Goal: Task Accomplishment & Management: Use online tool/utility

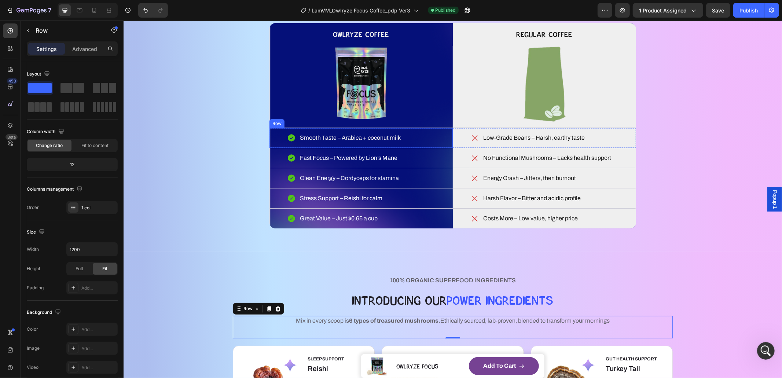
scroll to position [1, 0]
click at [344, 138] on p "Smooth Taste – Arabica + coconut milk" at bounding box center [350, 137] width 101 height 9
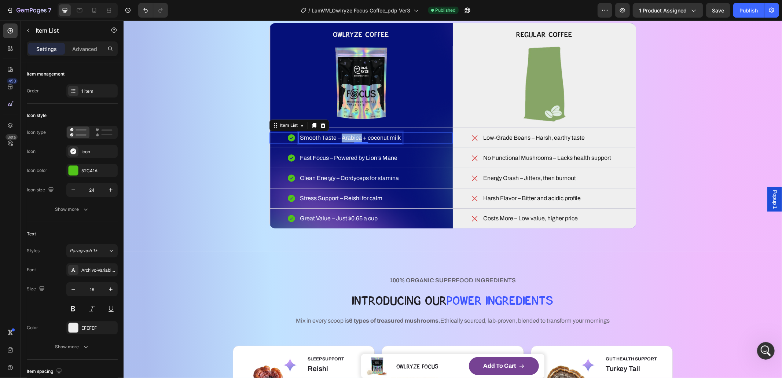
click at [344, 138] on p "Smooth Taste – Arabica + coconut milk" at bounding box center [350, 137] width 101 height 9
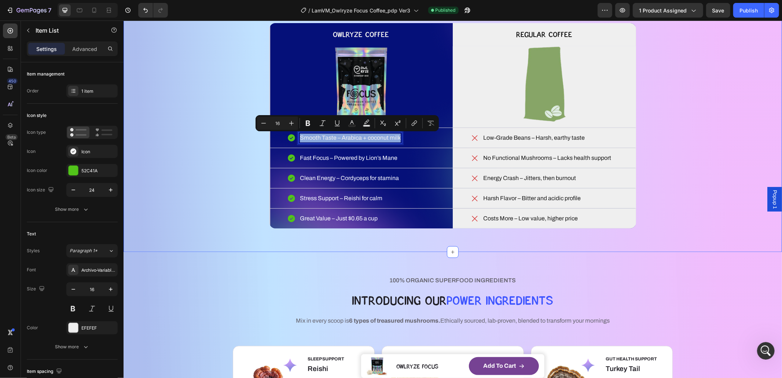
click at [216, 179] on div "WHAT MAKES YOUR COFFEE MAGIC? Heading YOU DESERVE BETTER COFFEE SMOOTH, SMARTER…" at bounding box center [453, 93] width 600 height 270
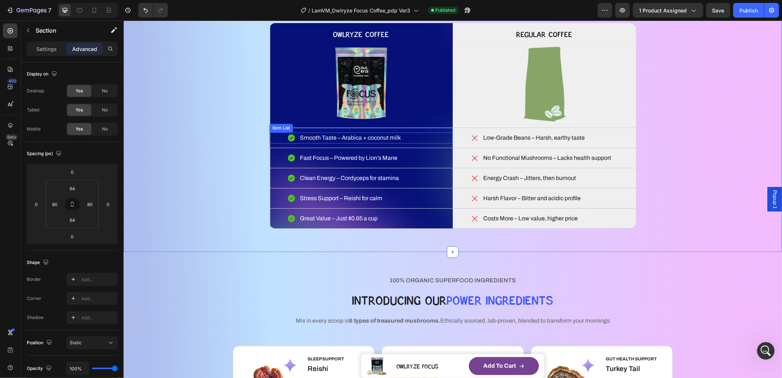
click at [337, 137] on p "Smooth Taste – Arabica + coconut milk" at bounding box center [350, 137] width 101 height 9
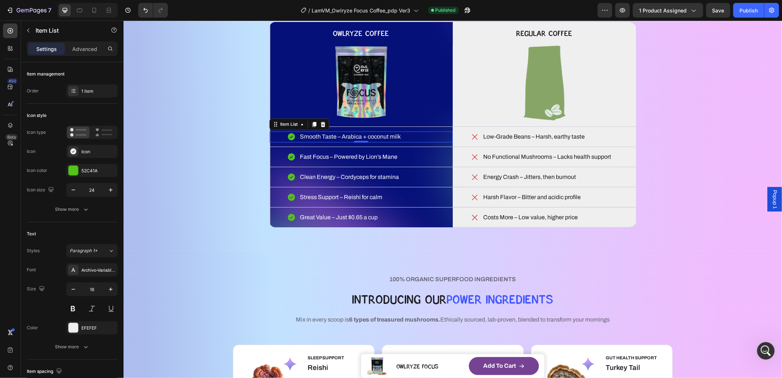
scroll to position [1219, 0]
click at [364, 215] on p "Great Value – Just $0.65 a cup" at bounding box center [339, 216] width 78 height 9
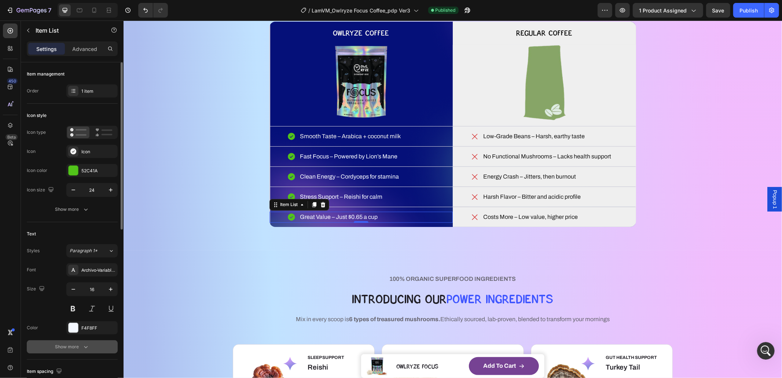
click at [65, 345] on div "Show more" at bounding box center [72, 346] width 34 height 7
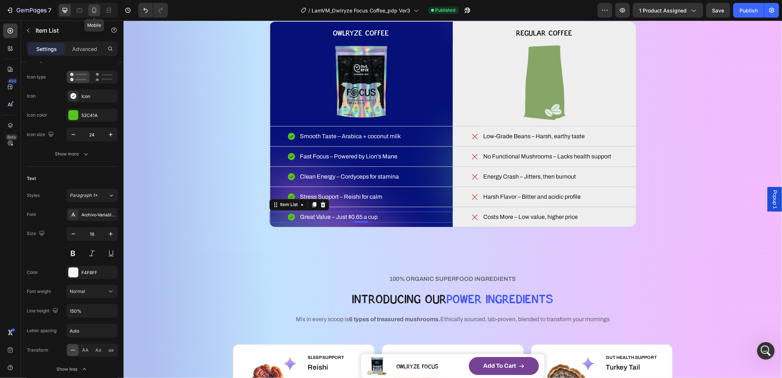
click at [95, 14] on div at bounding box center [94, 10] width 12 height 12
type input "14"
type input "16"
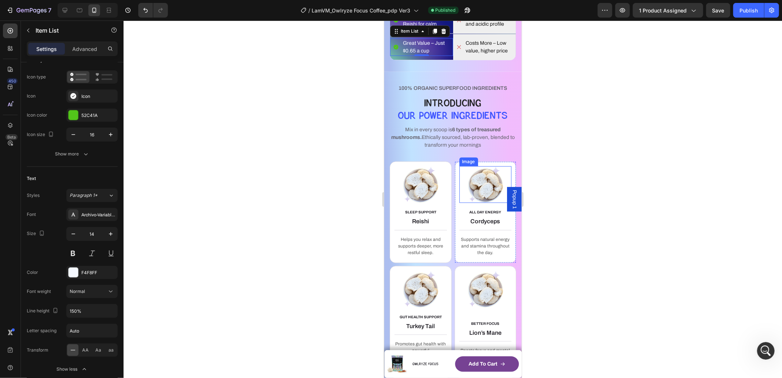
scroll to position [1134, 0]
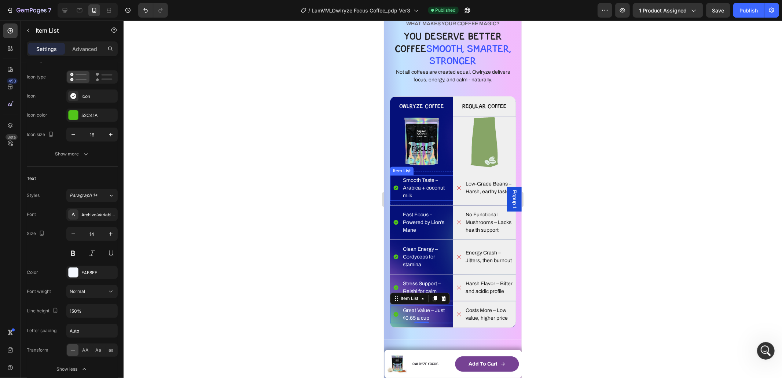
click at [430, 187] on p "Smooth Taste – Arabica + coconut milk" at bounding box center [427, 187] width 49 height 23
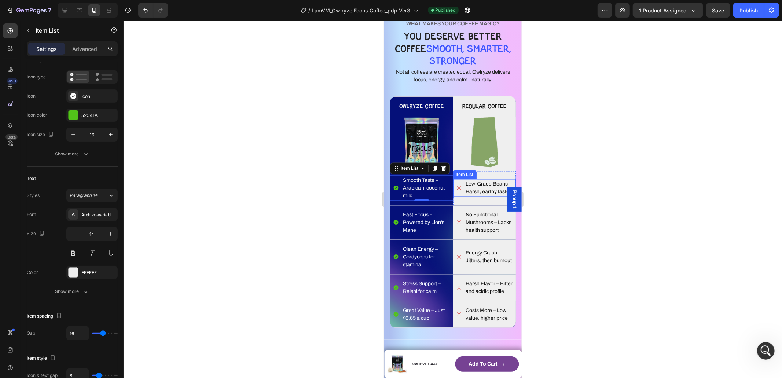
click at [479, 186] on p "Low-Grade Beans – Harsh, earthy taste" at bounding box center [490, 187] width 49 height 15
click at [426, 186] on p "Smooth Taste – Arabica + coconut milk" at bounding box center [427, 187] width 49 height 23
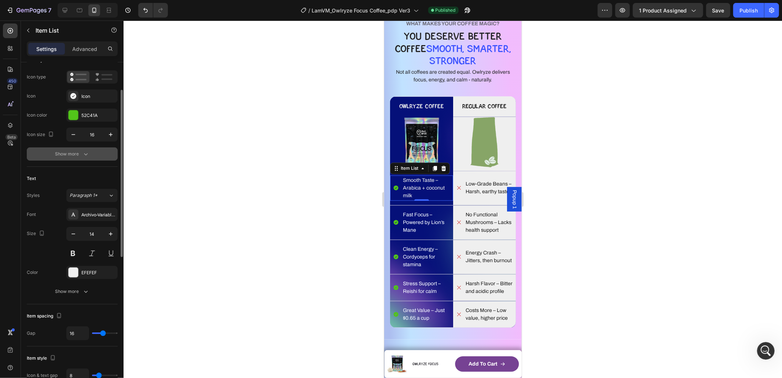
click at [82, 151] on icon "button" at bounding box center [85, 153] width 7 height 7
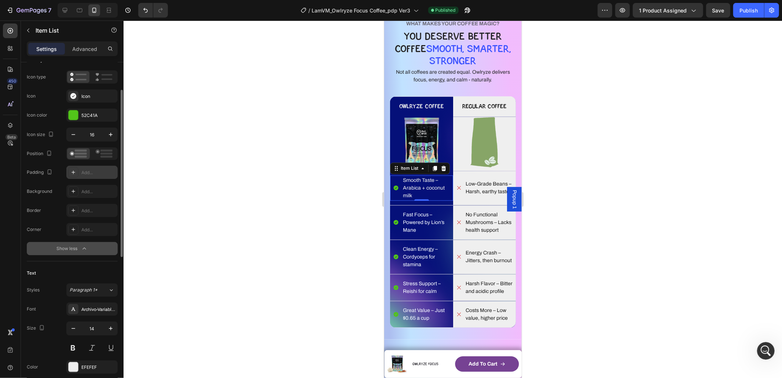
click at [96, 172] on div "Add..." at bounding box center [98, 172] width 34 height 7
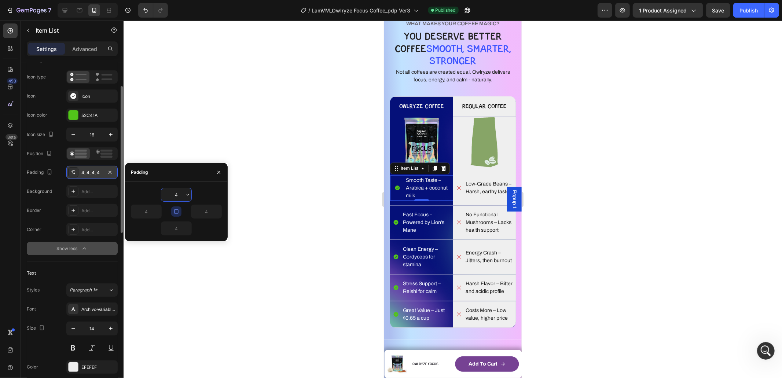
click at [200, 196] on div "4" at bounding box center [176, 195] width 91 height 14
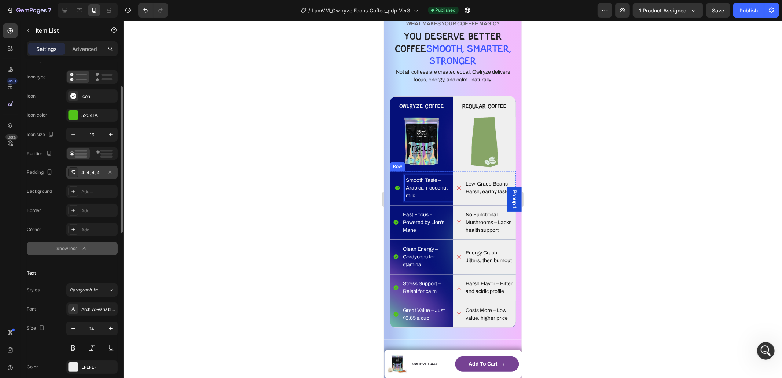
click at [419, 201] on div "Smooth Taste – Arabica + coconut milk Item List 0 Row" at bounding box center [421, 188] width 63 height 34
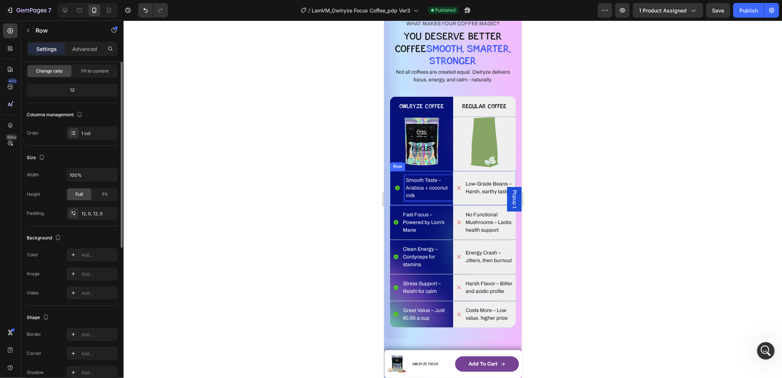
scroll to position [0, 0]
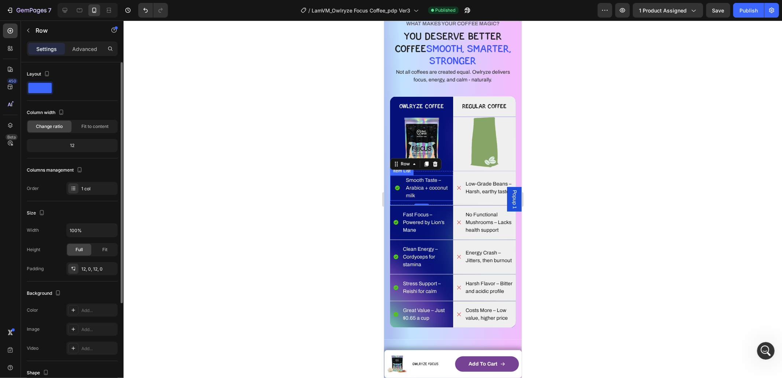
click at [423, 195] on p "Smooth Taste – Arabica + coconut milk" at bounding box center [429, 187] width 46 height 23
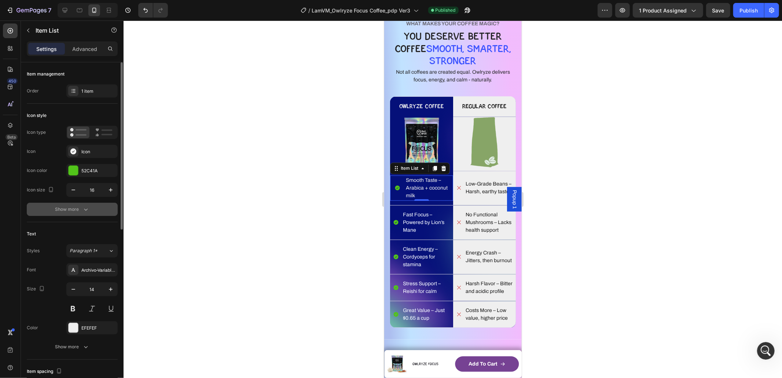
click at [60, 210] on div "Show more" at bounding box center [72, 209] width 34 height 7
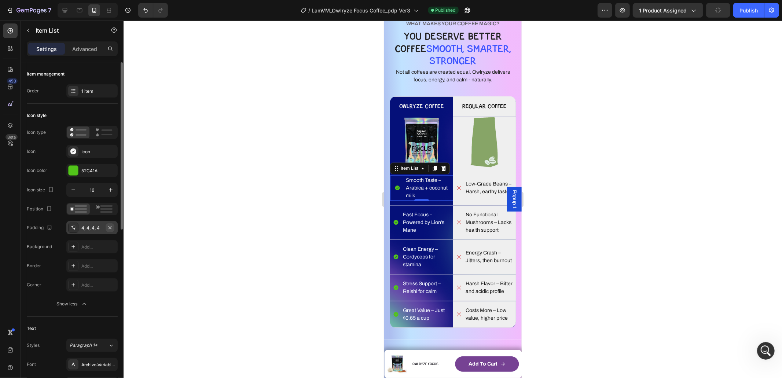
click at [112, 225] on icon "button" at bounding box center [110, 228] width 6 height 6
click at [410, 173] on div "Smooth Taste – Arabica + coconut milk Item List 0 Row" at bounding box center [421, 188] width 63 height 34
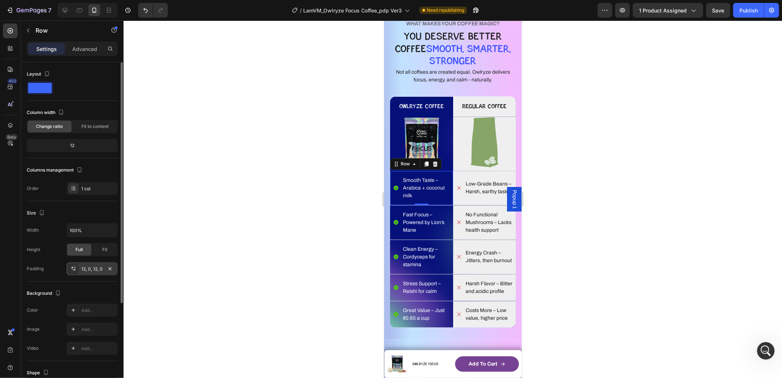
click at [92, 267] on div "12, 0, 12, 0" at bounding box center [91, 269] width 21 height 7
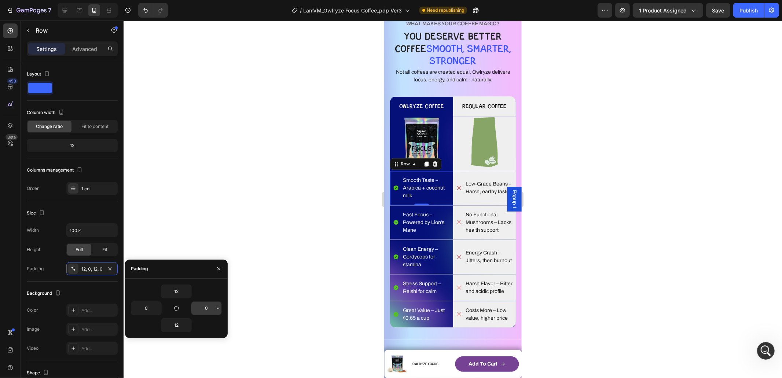
click at [207, 306] on input "0" at bounding box center [206, 308] width 30 height 13
click at [217, 308] on icon "button" at bounding box center [218, 308] width 6 height 6
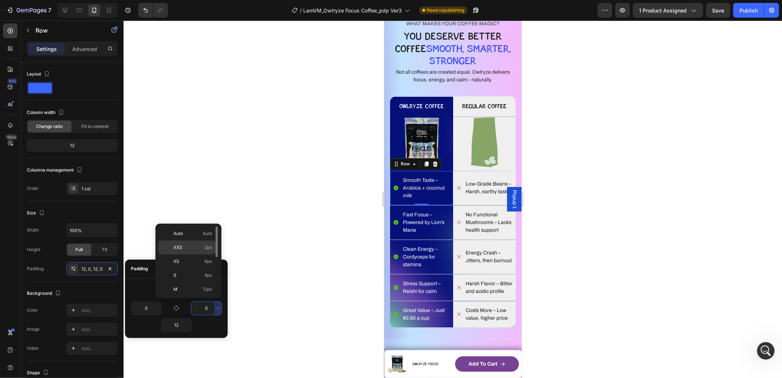
click at [197, 246] on p "XXS 2px" at bounding box center [192, 247] width 39 height 7
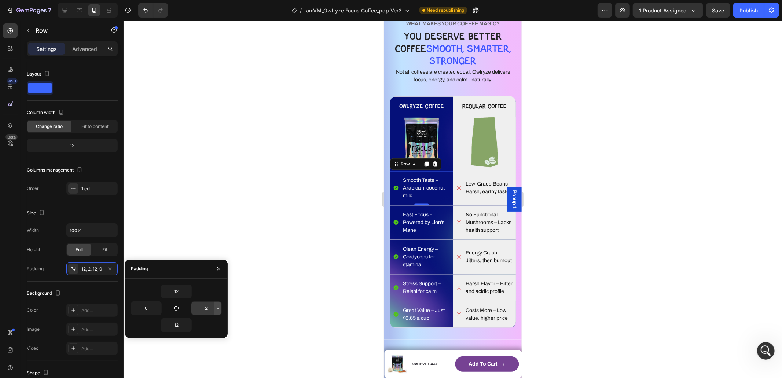
click at [218, 309] on icon "button" at bounding box center [218, 308] width 6 height 6
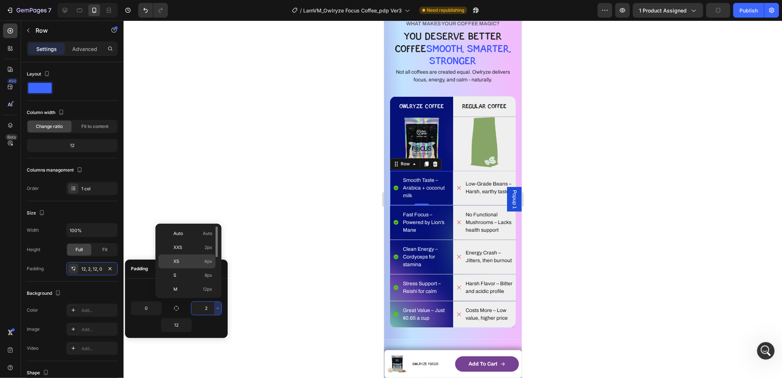
click at [202, 268] on div "XS 4px" at bounding box center [186, 275] width 57 height 14
type input "4"
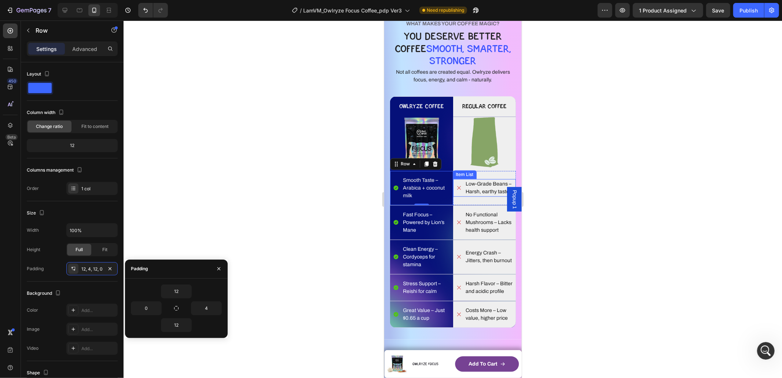
click at [485, 183] on p "Low-Grade Beans – Harsh, earthy taste" at bounding box center [490, 187] width 49 height 15
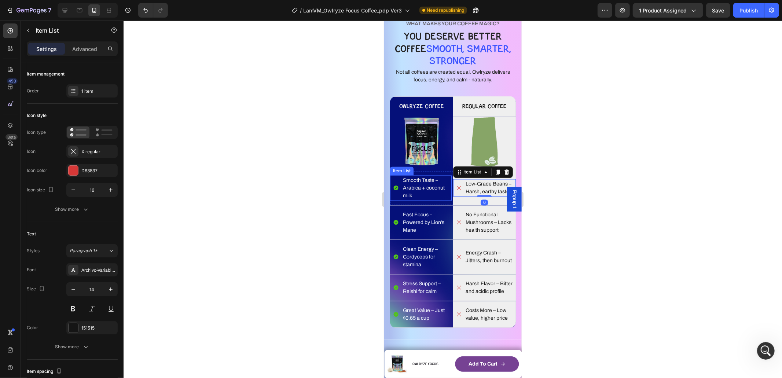
click at [418, 180] on p "Smooth Taste – Arabica + coconut milk" at bounding box center [427, 187] width 48 height 23
click at [477, 183] on p "Low-Grade Beans – Harsh, earthy taste" at bounding box center [490, 187] width 49 height 15
click at [428, 170] on div "Image" at bounding box center [421, 144] width 63 height 54
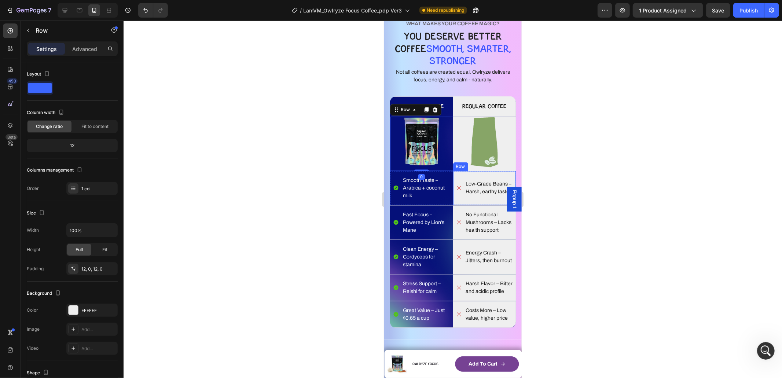
click at [484, 176] on div "Low-Grade Beans – Harsh, earthy taste Item List" at bounding box center [484, 187] width 63 height 25
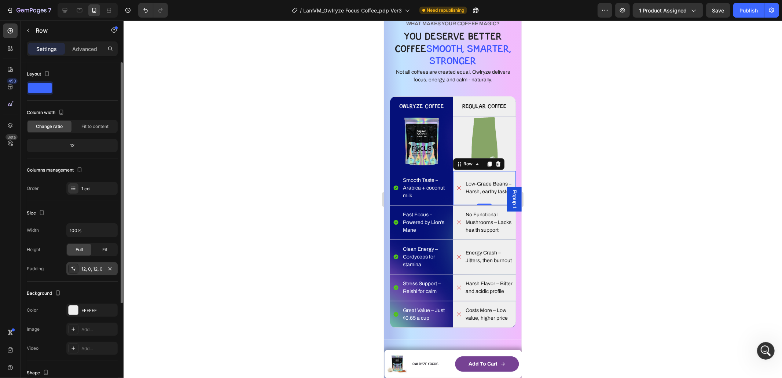
click at [100, 268] on div "12, 0, 12, 0" at bounding box center [91, 269] width 21 height 7
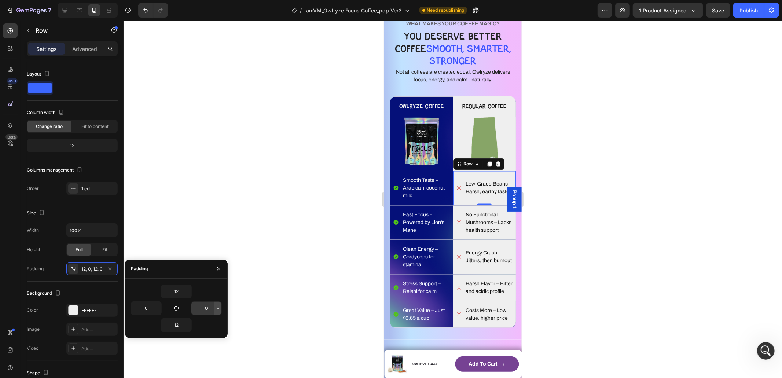
click at [215, 310] on icon "button" at bounding box center [218, 308] width 6 height 6
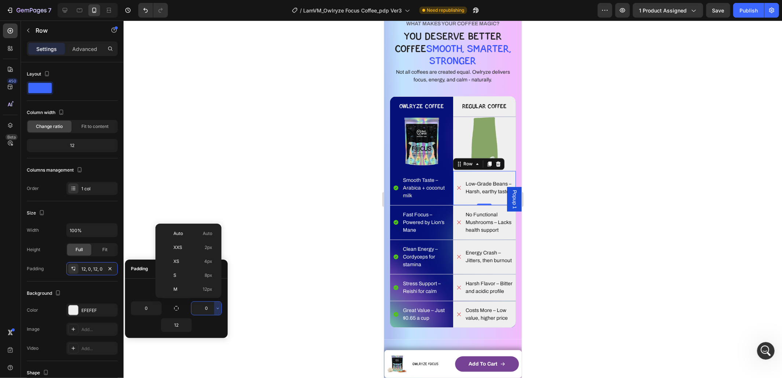
click at [203, 264] on p "XS 4px" at bounding box center [192, 261] width 39 height 7
type input "4"
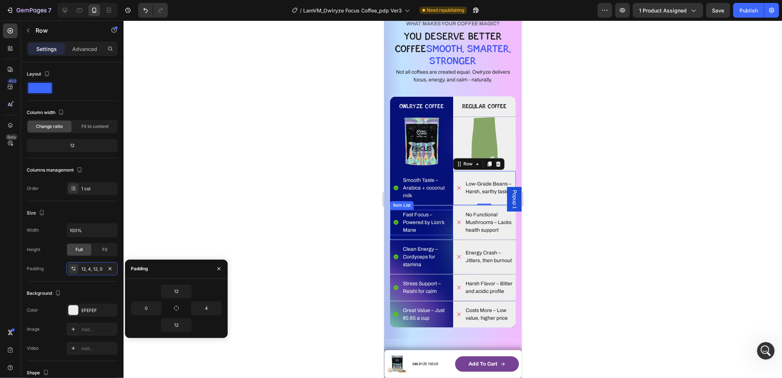
click at [444, 216] on p "Fast Focus – Powered by Lion’s Mane" at bounding box center [427, 222] width 49 height 23
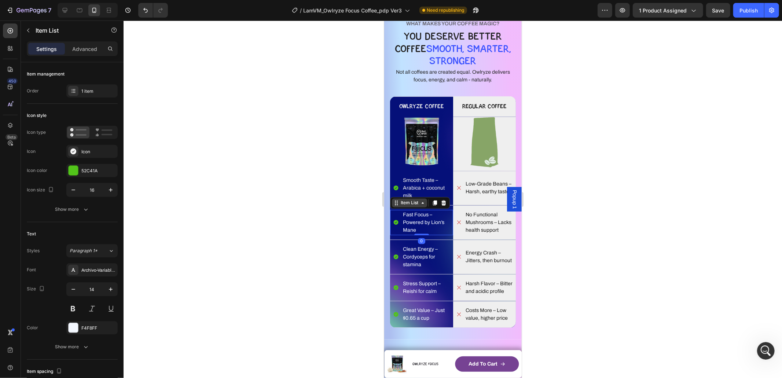
click at [412, 204] on div "Item List" at bounding box center [409, 202] width 21 height 7
drag, startPoint x: 408, startPoint y: 194, endPoint x: 727, endPoint y: 252, distance: 324.3
click at [408, 194] on div "Row 1 col" at bounding box center [404, 190] width 28 height 12
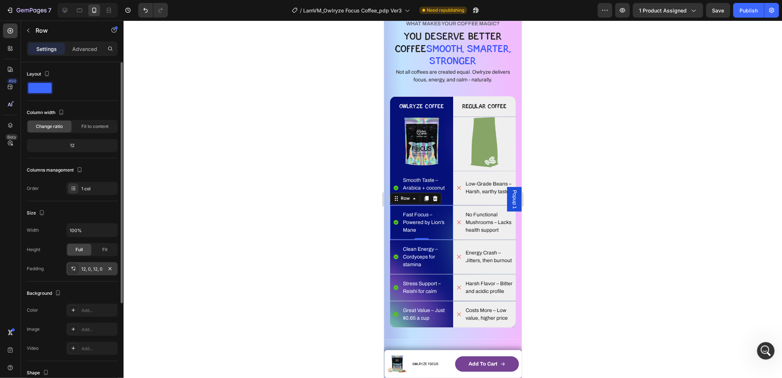
click at [101, 269] on div "12, 0, 12, 0" at bounding box center [91, 269] width 21 height 7
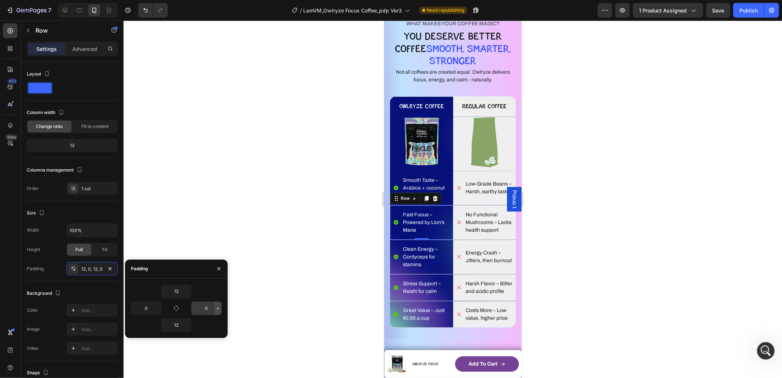
click at [215, 309] on icon "button" at bounding box center [218, 308] width 6 height 6
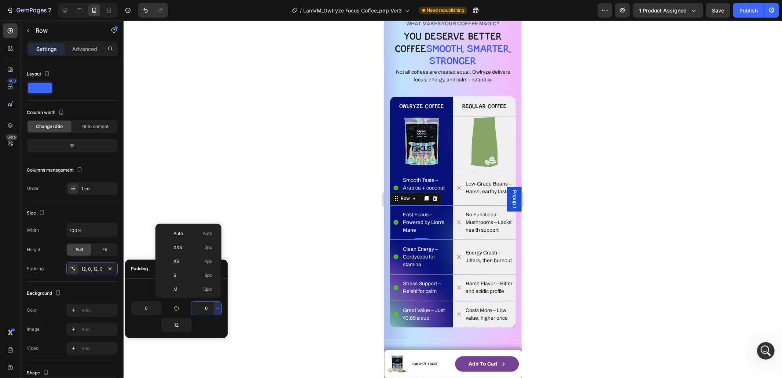
drag, startPoint x: 203, startPoint y: 264, endPoint x: 249, endPoint y: 262, distance: 46.3
click at [203, 264] on p "XS 4px" at bounding box center [192, 261] width 39 height 7
type input "4"
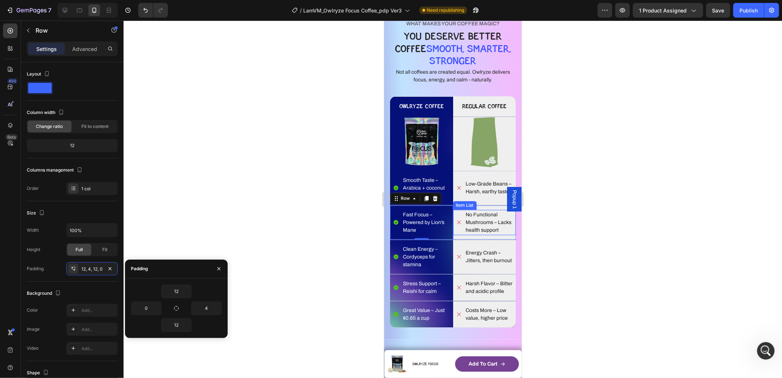
click at [479, 225] on p "No Functional Mushrooms – Lacks health support" at bounding box center [490, 222] width 49 height 23
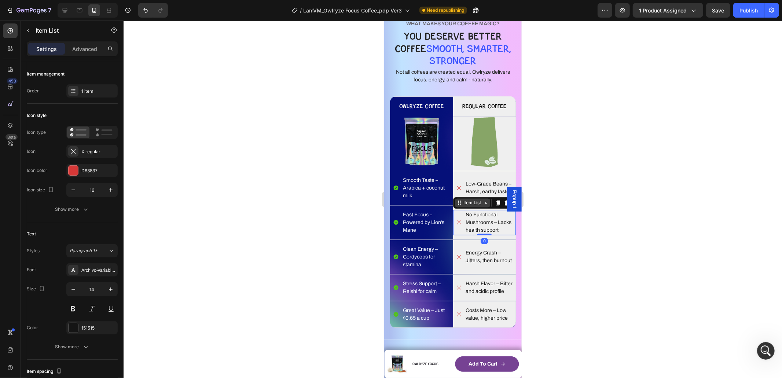
click at [465, 205] on div "Item List" at bounding box center [472, 202] width 21 height 7
click at [463, 192] on div "Row 1 col" at bounding box center [467, 190] width 28 height 12
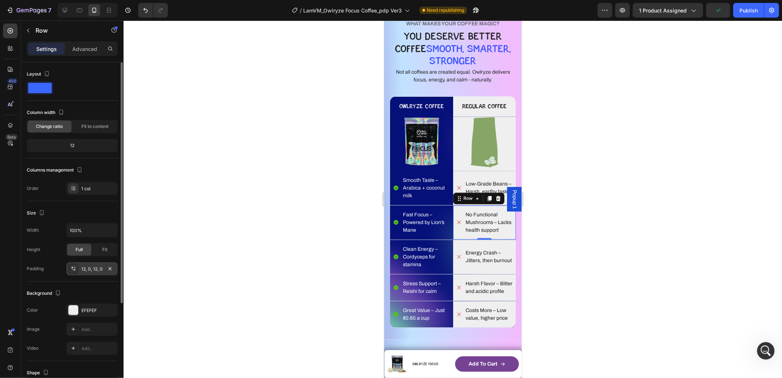
click at [102, 268] on div "12, 0, 12, 0" at bounding box center [91, 268] width 51 height 13
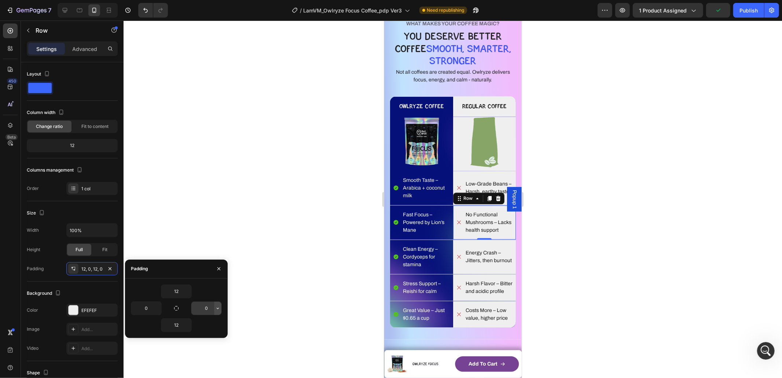
click at [217, 308] on icon "button" at bounding box center [218, 308] width 2 height 1
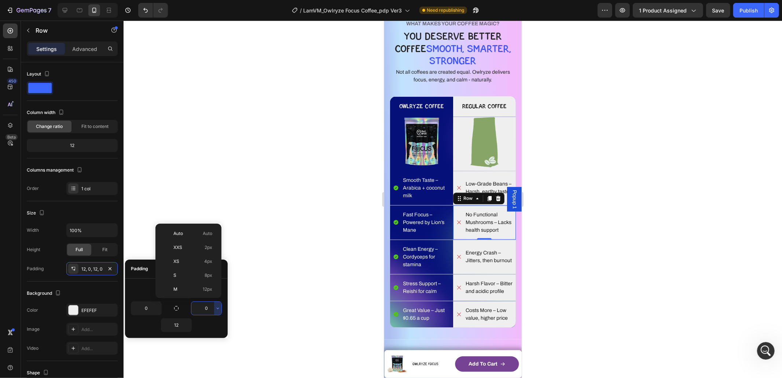
drag, startPoint x: 206, startPoint y: 261, endPoint x: 348, endPoint y: 263, distance: 141.9
click at [206, 260] on span "4px" at bounding box center [208, 261] width 8 height 7
type input "4"
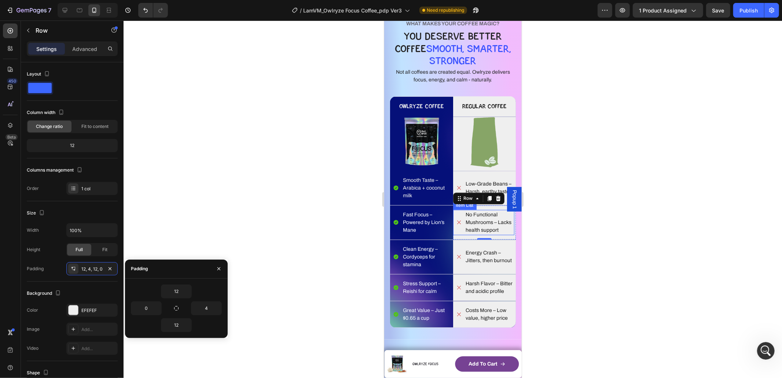
click at [488, 219] on p "No Functional Mushrooms – Lacks health support" at bounding box center [490, 222] width 48 height 23
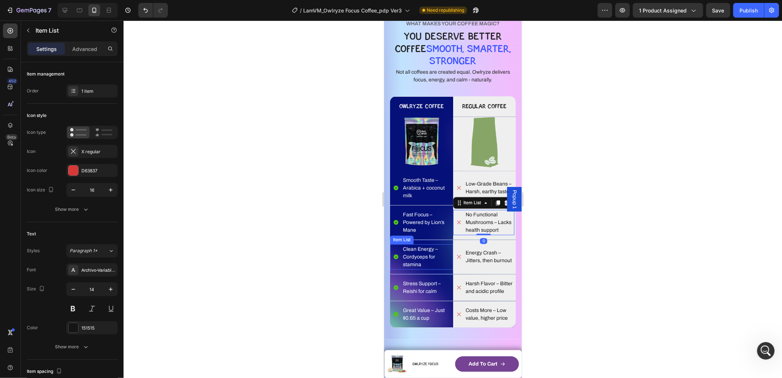
click at [425, 263] on p "Clean Energy – Cordyceps for stamina" at bounding box center [427, 256] width 49 height 23
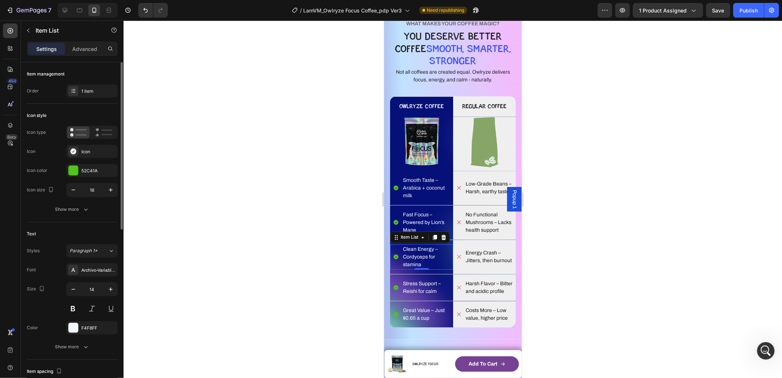
click at [85, 340] on div "Font Archivo-VariableFont_wdthwght Size 14 Color F4F8FF Show more" at bounding box center [72, 308] width 91 height 90
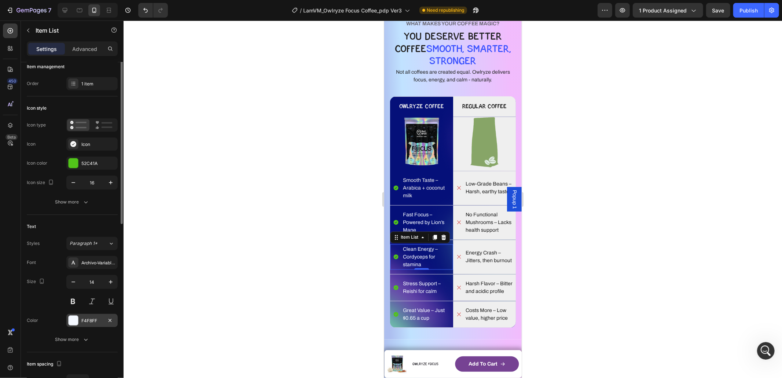
scroll to position [30, 0]
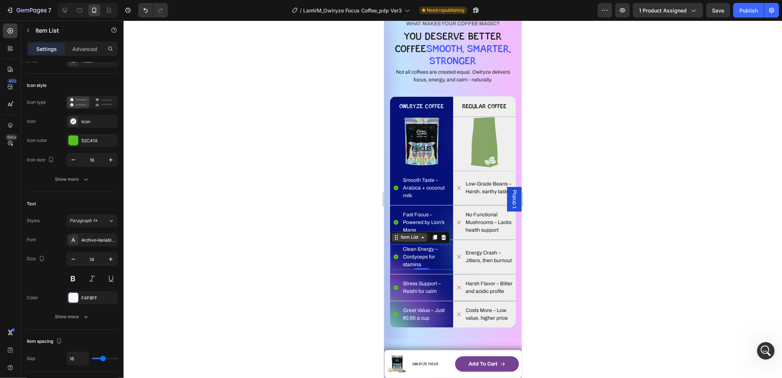
click at [402, 241] on div "Item List" at bounding box center [409, 237] width 21 height 7
click at [408, 229] on div "Row 1 col" at bounding box center [404, 225] width 28 height 12
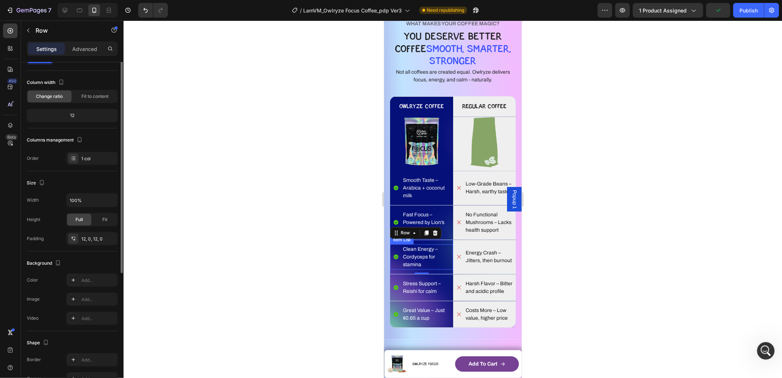
scroll to position [0, 0]
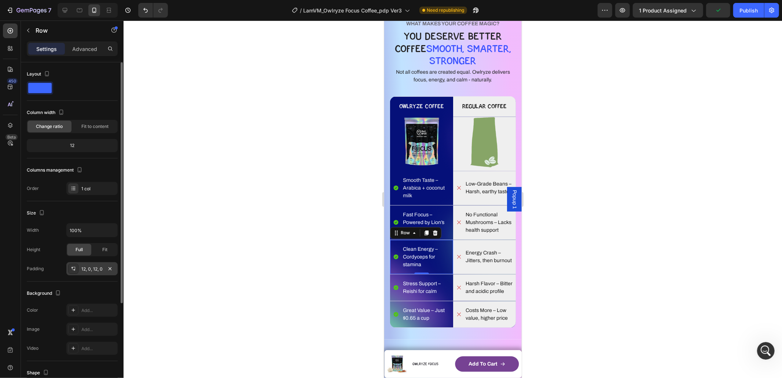
click at [93, 269] on div "12, 0, 12, 0" at bounding box center [91, 269] width 21 height 7
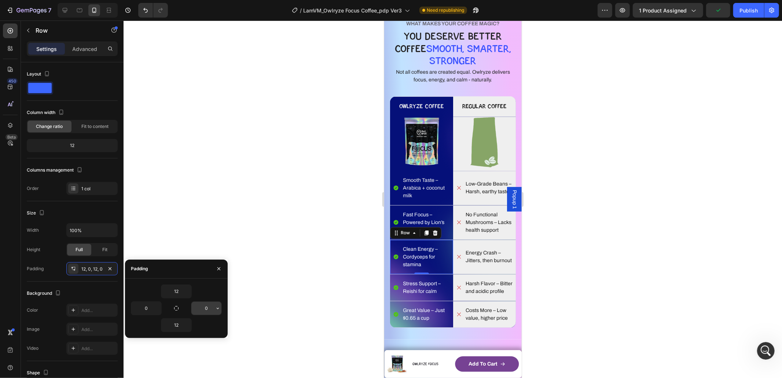
click at [210, 312] on input "0" at bounding box center [206, 308] width 30 height 13
type input "4"
click at [491, 251] on div "Energy Crash – Jitters, then burnout Item List" at bounding box center [484, 256] width 63 height 25
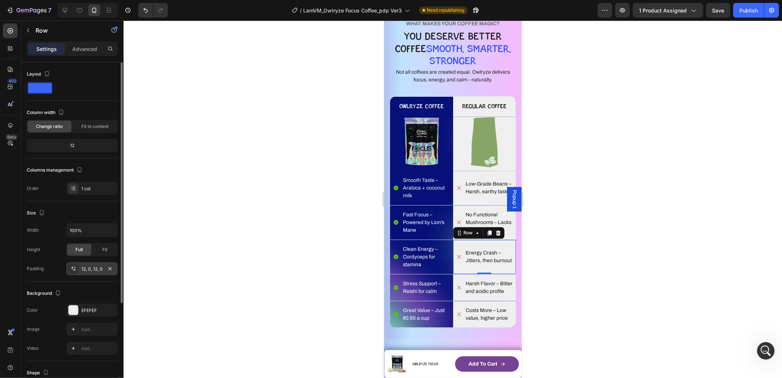
click at [91, 264] on div "12, 0, 12, 0" at bounding box center [91, 268] width 51 height 13
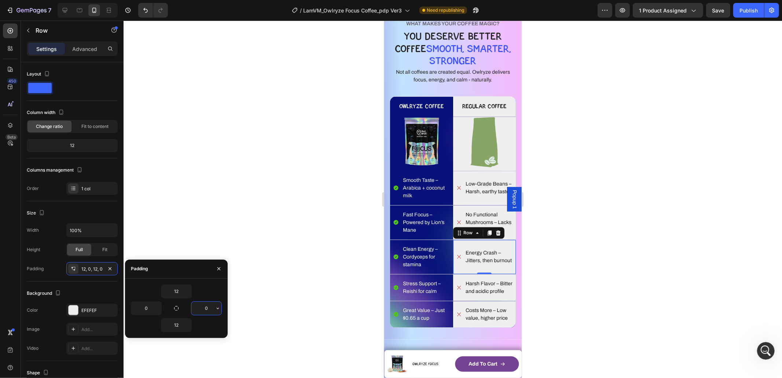
click at [205, 303] on input "0" at bounding box center [206, 308] width 30 height 13
click at [213, 307] on input "40" at bounding box center [206, 308] width 30 height 13
type input "4"
click at [418, 295] on p "Stress Support – Reishi for calm" at bounding box center [427, 287] width 49 height 15
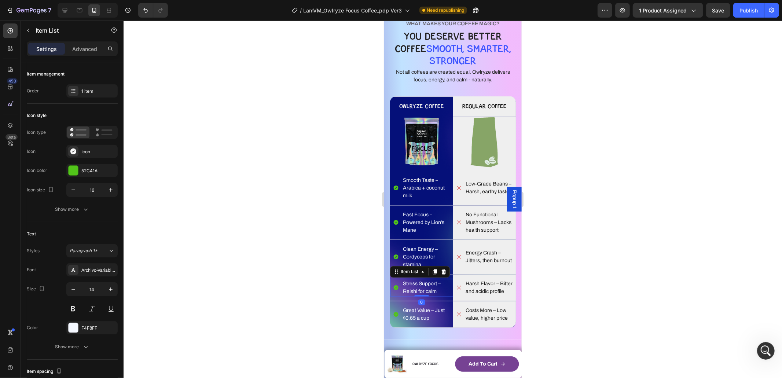
click at [450, 278] on div "Item List" at bounding box center [420, 272] width 60 height 12
click at [447, 276] on div at bounding box center [443, 271] width 9 height 9
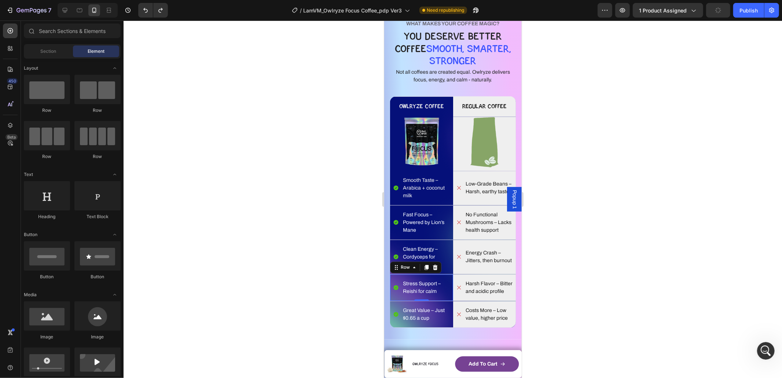
click at [419, 296] on div "Stress Support – Reishi for calm Item List" at bounding box center [421, 288] width 63 height 18
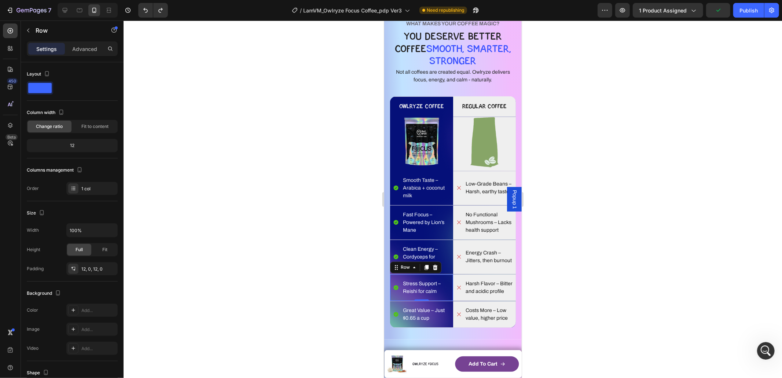
click at [421, 285] on div "Stress Support – Reishi for calm Item List Row 0" at bounding box center [421, 287] width 63 height 26
click at [423, 289] on div "Stress Support – Reishi for calm Item List" at bounding box center [421, 288] width 63 height 18
click at [424, 295] on p "Stress Support – Reishi for calm" at bounding box center [427, 287] width 49 height 15
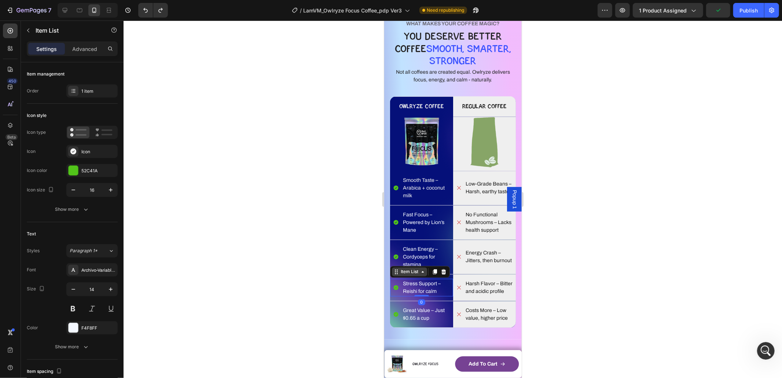
click at [419, 275] on icon at bounding box center [422, 272] width 6 height 6
click at [414, 265] on div "Row 1 col" at bounding box center [404, 259] width 28 height 12
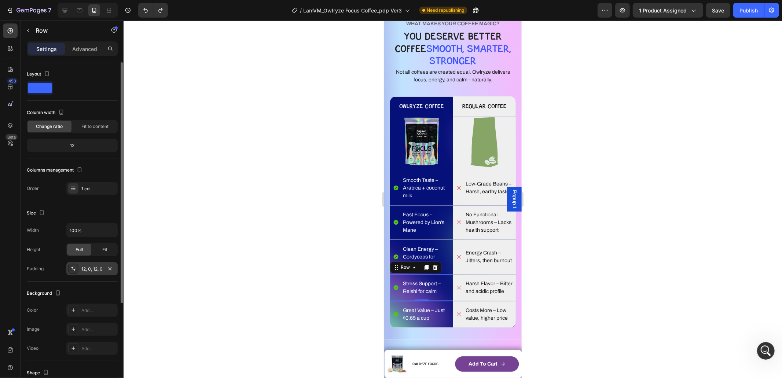
click at [94, 270] on div "12, 0, 12, 0" at bounding box center [91, 269] width 21 height 7
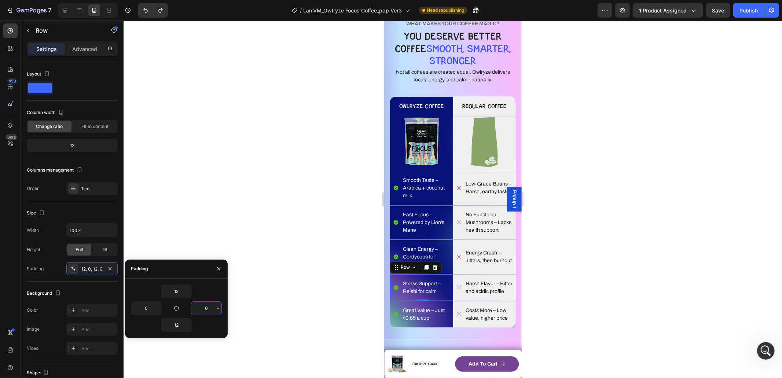
click at [211, 311] on input "0" at bounding box center [206, 308] width 30 height 13
type input "4"
click at [487, 295] on p "Harsh Flavor – Bitter and acidic profile" at bounding box center [490, 287] width 49 height 15
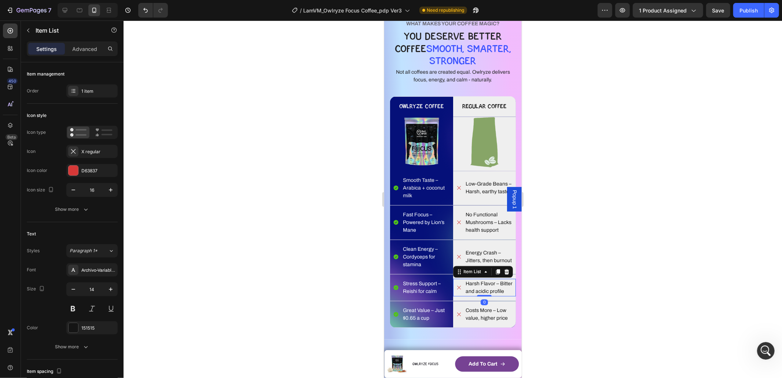
click at [476, 278] on div "Item List" at bounding box center [483, 272] width 60 height 12
click at [473, 275] on div "Item List" at bounding box center [472, 271] width 21 height 7
drag, startPoint x: 471, startPoint y: 268, endPoint x: 466, endPoint y: 271, distance: 5.6
click at [471, 261] on div "Row 1 col" at bounding box center [467, 259] width 22 height 4
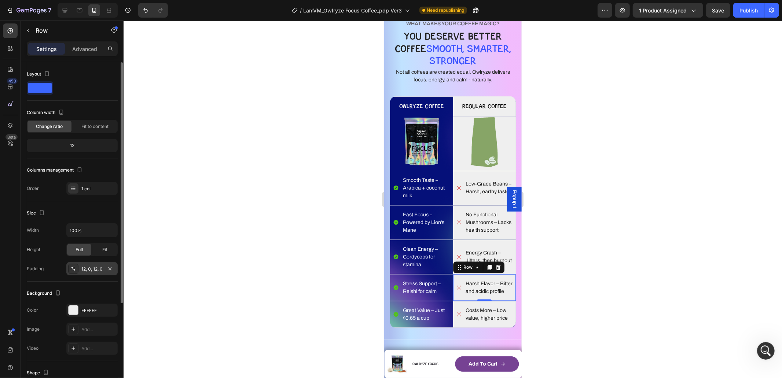
click at [98, 266] on div "12, 0, 12, 0" at bounding box center [91, 269] width 21 height 7
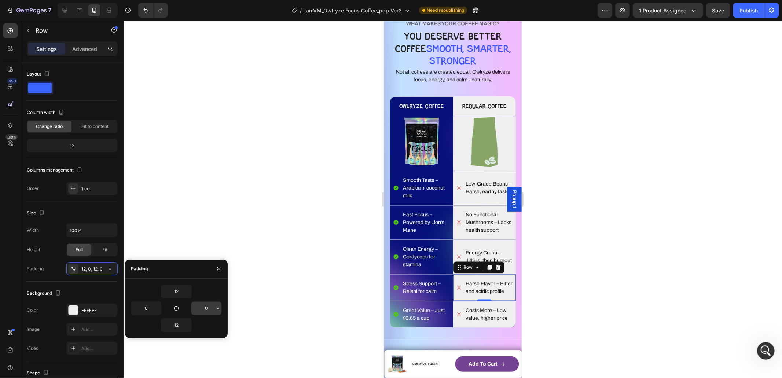
click at [209, 308] on input "0" at bounding box center [206, 308] width 30 height 13
type input "4"
click at [437, 322] on p "Great Value – Just $0.65 a cup" at bounding box center [427, 314] width 49 height 15
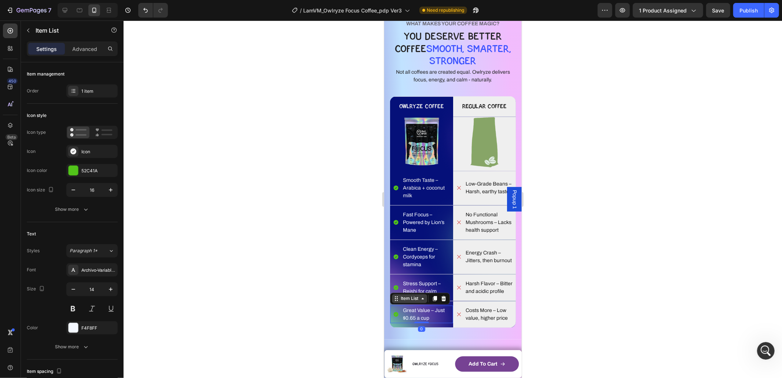
click at [403, 302] on div "Item List" at bounding box center [409, 298] width 21 height 7
click at [408, 288] on div "Row 1 col" at bounding box center [404, 285] width 22 height 4
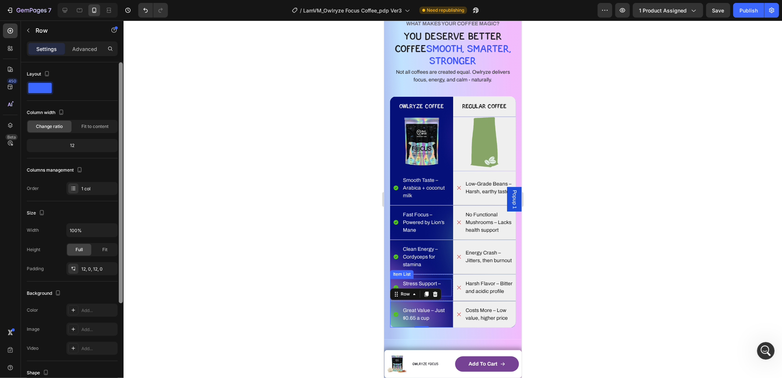
drag, startPoint x: 92, startPoint y: 269, endPoint x: 118, endPoint y: 270, distance: 25.7
click at [92, 269] on div "12, 0, 12, 0" at bounding box center [98, 269] width 34 height 7
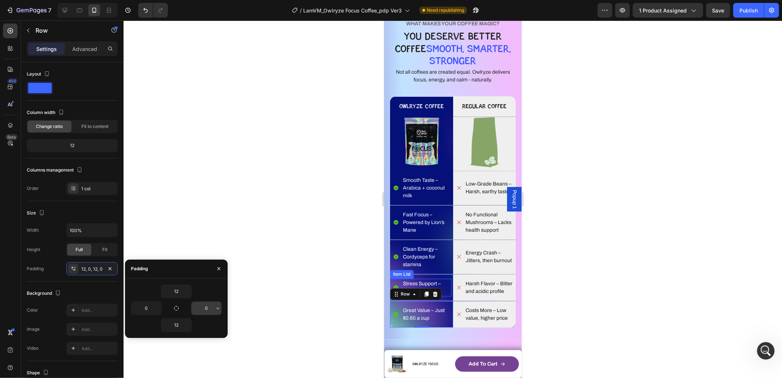
click at [210, 305] on input "0" at bounding box center [206, 308] width 30 height 13
type input "4"
click at [495, 322] on p "Costs More – Low value, higher price" at bounding box center [490, 314] width 49 height 15
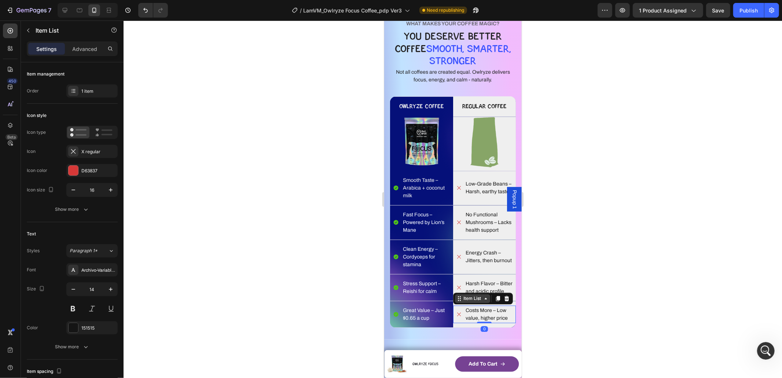
click at [474, 302] on div "Item List" at bounding box center [472, 298] width 21 height 7
drag, startPoint x: 467, startPoint y: 301, endPoint x: 410, endPoint y: 298, distance: 57.7
click at [467, 288] on div "Row 1 col" at bounding box center [467, 285] width 22 height 4
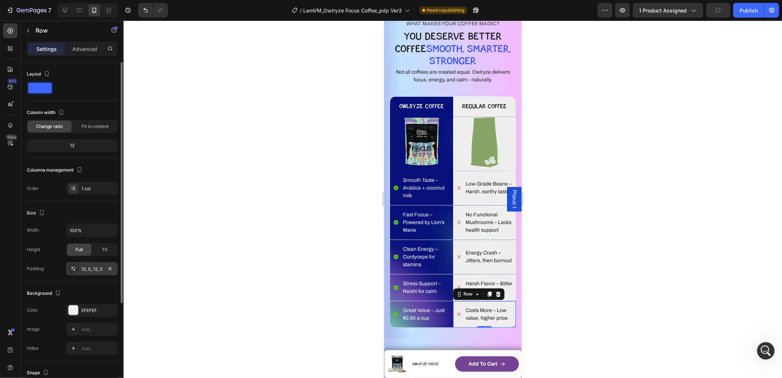
click at [98, 271] on div "12, 0, 12, 0" at bounding box center [91, 269] width 21 height 7
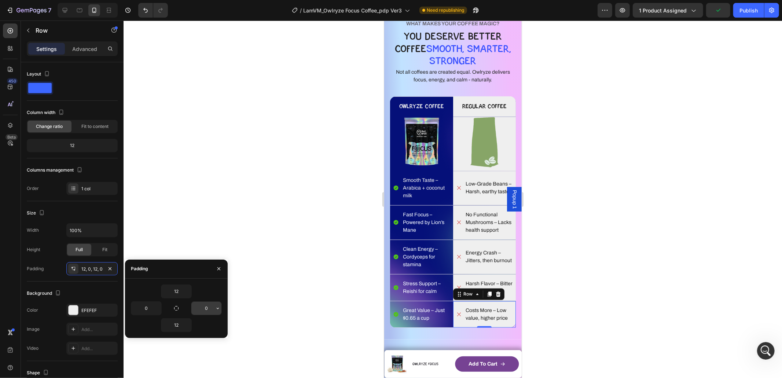
click at [210, 306] on input "0" at bounding box center [206, 308] width 30 height 13
type input "4"
click at [605, 264] on div at bounding box center [453, 199] width 659 height 357
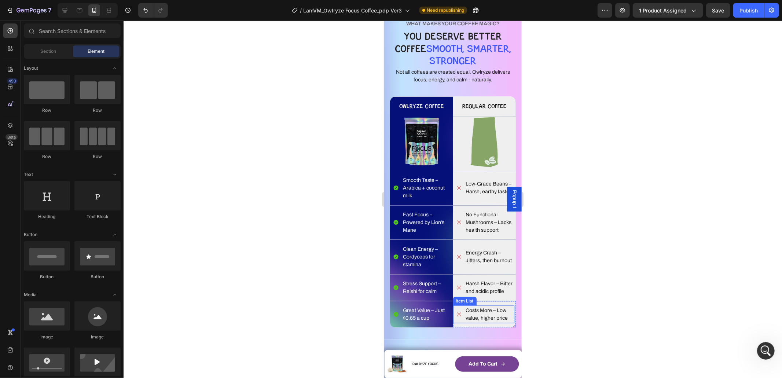
click at [482, 322] on p "Costs More – Low value, higher price" at bounding box center [490, 314] width 48 height 15
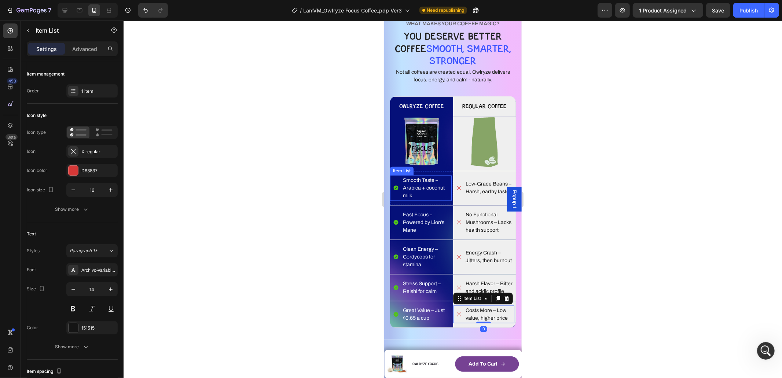
click at [434, 190] on p "Smooth Taste – Arabica + coconut milk" at bounding box center [427, 187] width 48 height 23
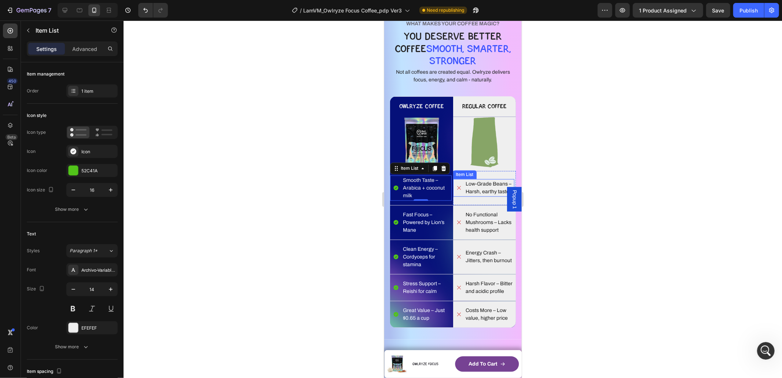
click at [491, 188] on p "Low-Grade Beans – Harsh, earthy taste" at bounding box center [490, 187] width 48 height 15
click at [437, 174] on div "Smooth Taste – Arabica + coconut milk Item List Row" at bounding box center [421, 188] width 63 height 34
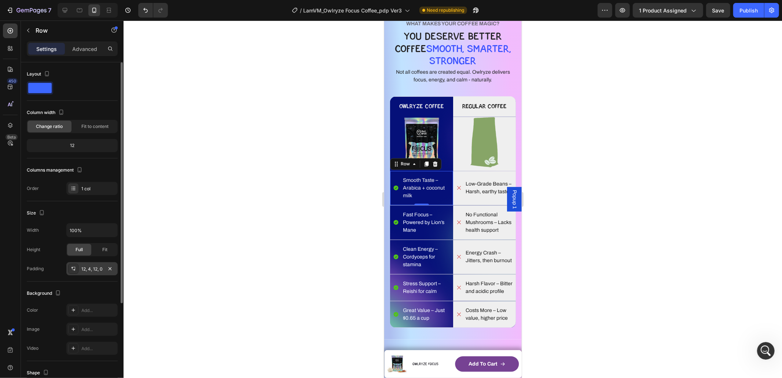
click at [91, 267] on div "12, 4, 12, 0" at bounding box center [91, 269] width 21 height 7
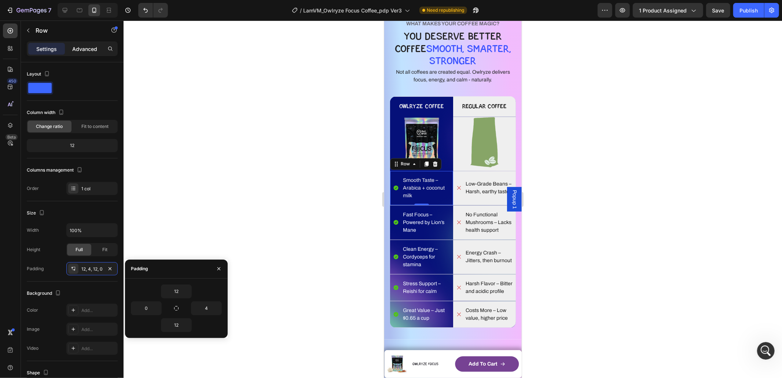
click at [86, 49] on p "Advanced" at bounding box center [84, 49] width 25 height 8
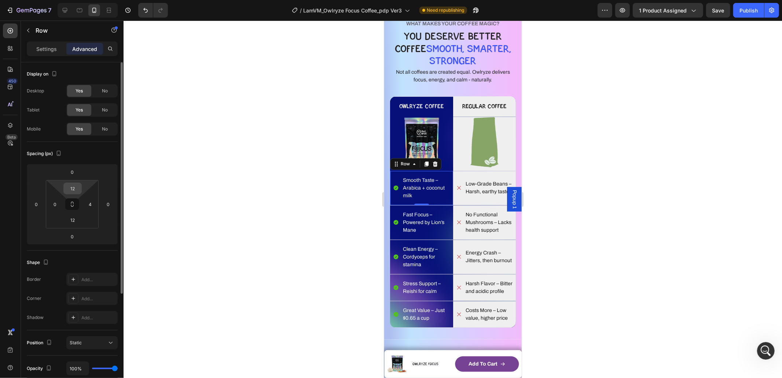
click at [74, 186] on input "12" at bounding box center [72, 188] width 15 height 11
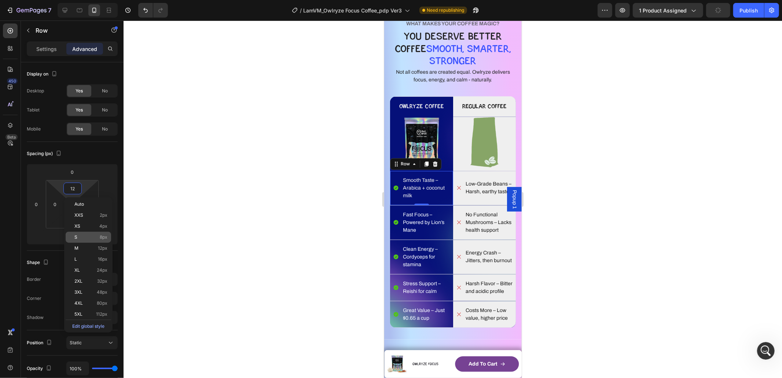
click at [91, 238] on p "S 8px" at bounding box center [90, 237] width 33 height 5
type input "8"
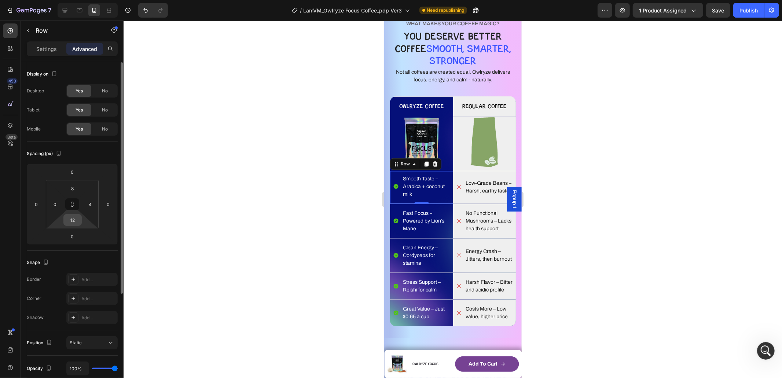
click at [75, 223] on input "12" at bounding box center [72, 219] width 15 height 11
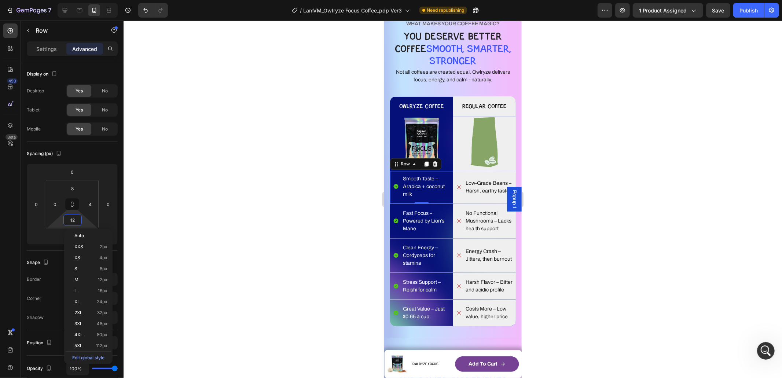
drag, startPoint x: 102, startPoint y: 269, endPoint x: 157, endPoint y: 258, distance: 55.6
click at [102, 269] on span "8px" at bounding box center [104, 268] width 8 height 5
type input "8"
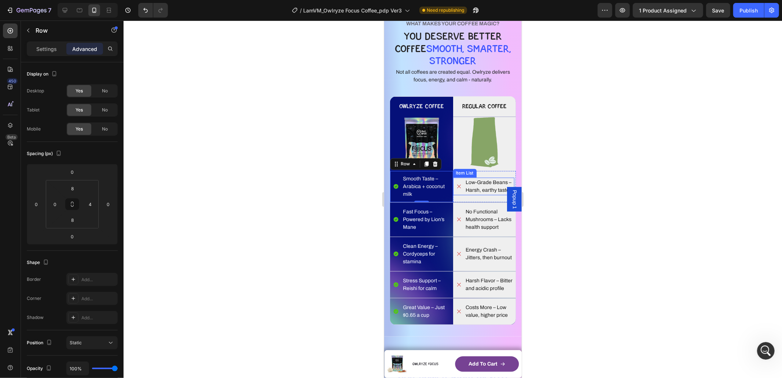
click at [486, 183] on p "Low-Grade Beans – Harsh, earthy taste" at bounding box center [490, 186] width 48 height 15
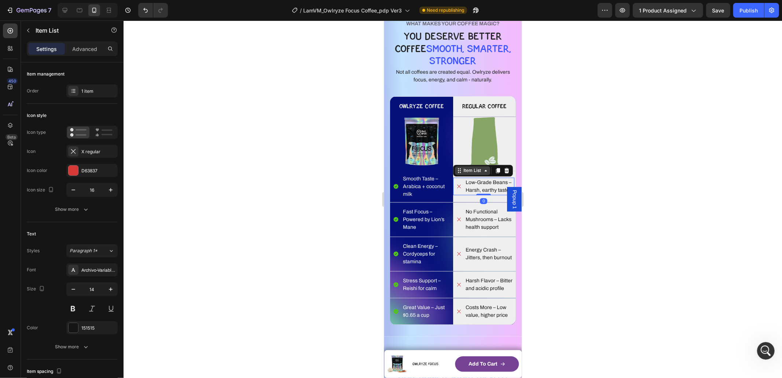
click at [472, 169] on div "Item List" at bounding box center [472, 170] width 21 height 7
click at [468, 158] on div "Row 1 col" at bounding box center [467, 158] width 28 height 12
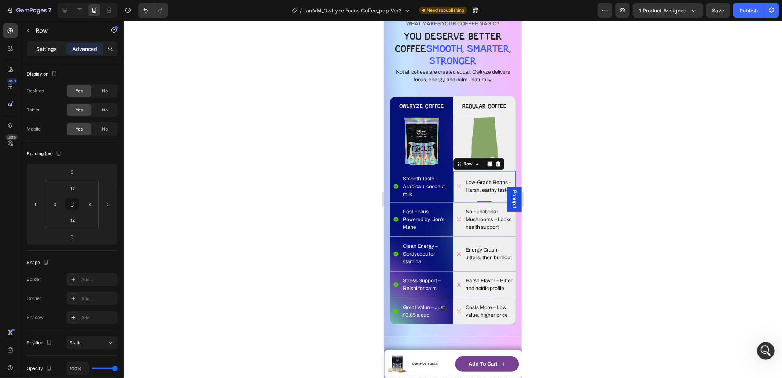
click at [44, 45] on p "Settings" at bounding box center [46, 49] width 21 height 8
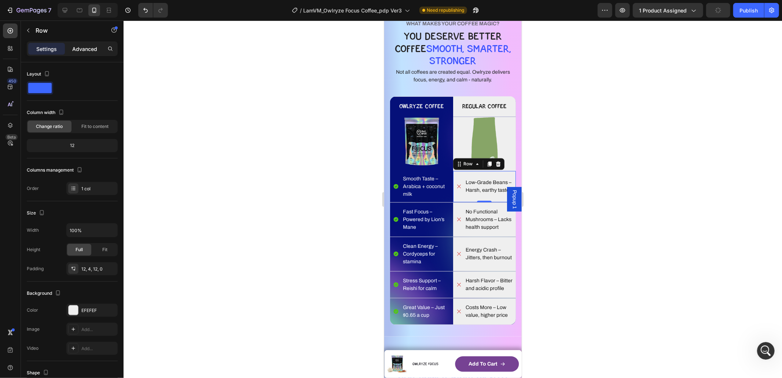
click at [87, 46] on p "Advanced" at bounding box center [84, 49] width 25 height 8
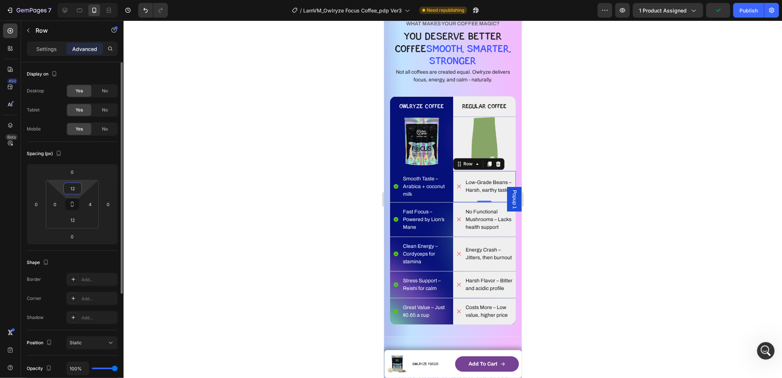
click at [76, 191] on input "12" at bounding box center [72, 188] width 15 height 11
type input "8"
click at [75, 220] on input "12" at bounding box center [72, 219] width 15 height 11
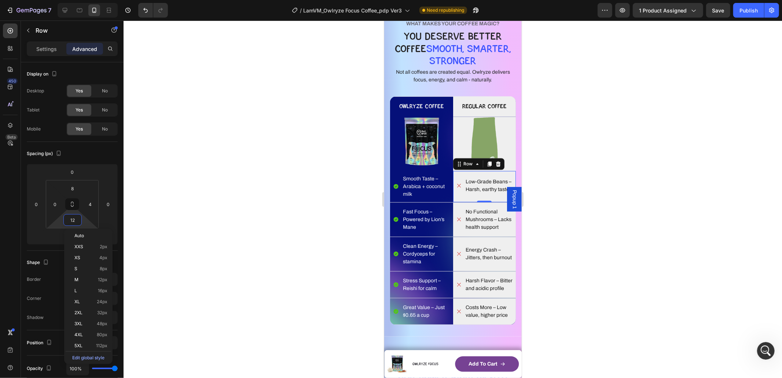
type input "8"
click at [422, 207] on div "Fast Focus – Powered by Lion’s Mane Item List" at bounding box center [421, 219] width 62 height 25
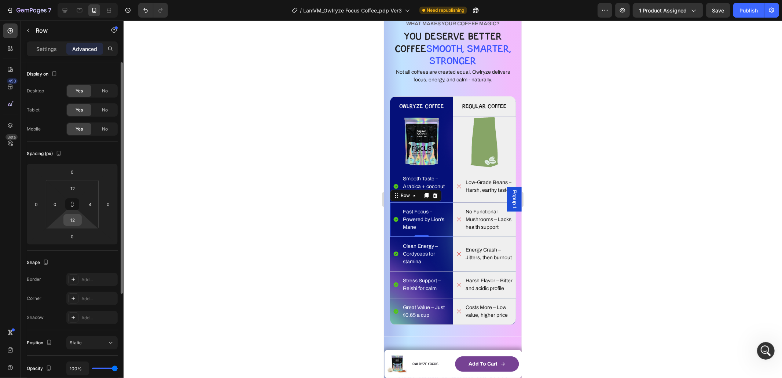
click at [77, 224] on input "12" at bounding box center [72, 219] width 15 height 11
type input "8"
click at [74, 187] on input "12" at bounding box center [72, 188] width 15 height 11
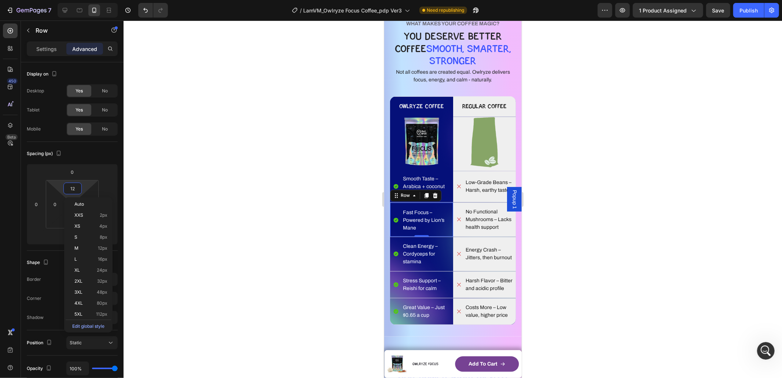
type input "8"
click at [475, 203] on div "No Functional Mushrooms – Lacks health support Item List Row" at bounding box center [484, 219] width 63 height 34
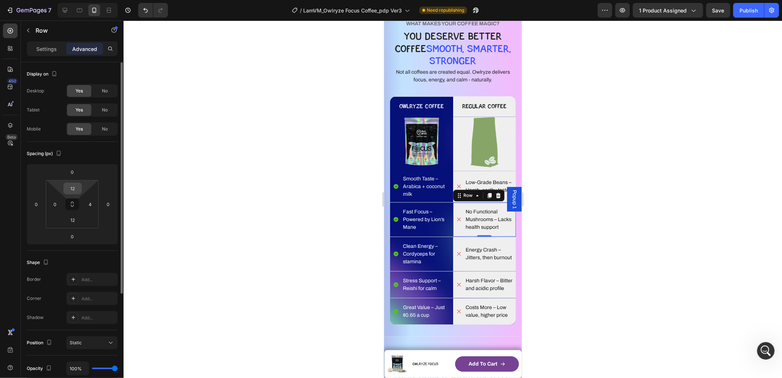
click at [75, 187] on input "12" at bounding box center [72, 188] width 15 height 11
type input "8"
click at [74, 217] on input "12" at bounding box center [72, 219] width 15 height 11
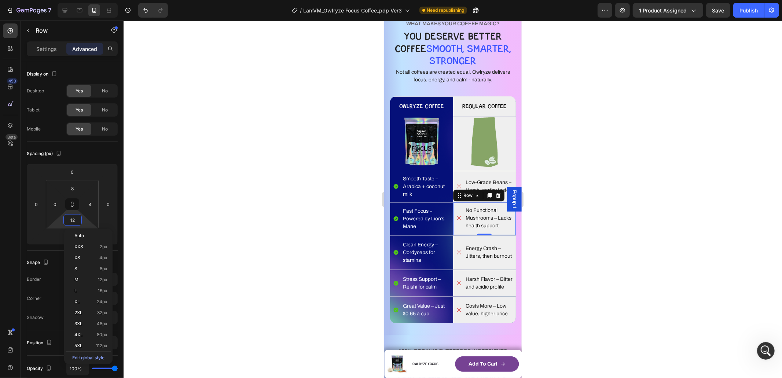
type input "8"
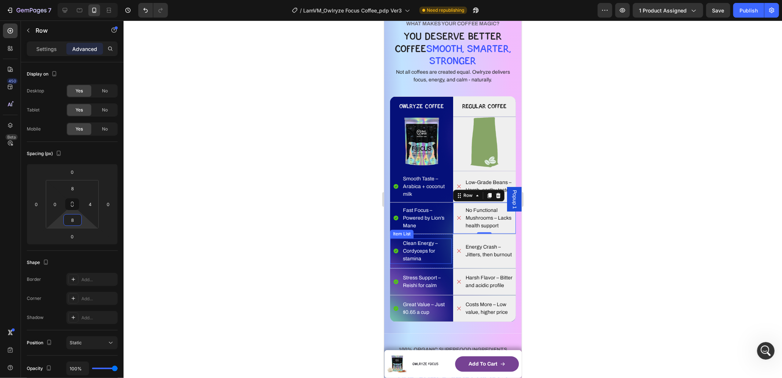
click at [427, 246] on div "Clean Energy – Cordyceps for stamina" at bounding box center [426, 250] width 50 height 25
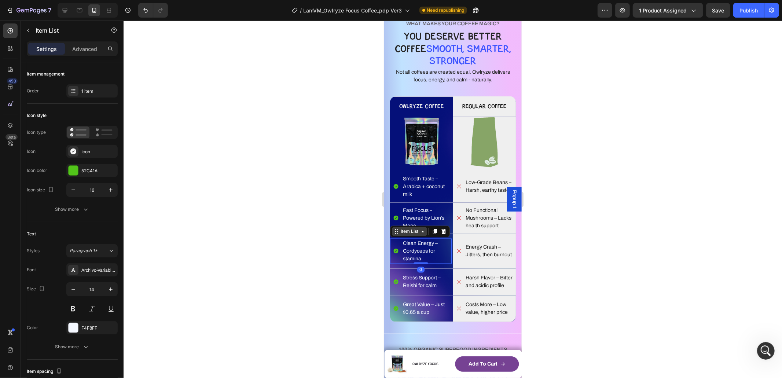
click at [407, 235] on div "Item List" at bounding box center [409, 231] width 21 height 7
click at [408, 221] on div "Row 1 col" at bounding box center [404, 218] width 22 height 4
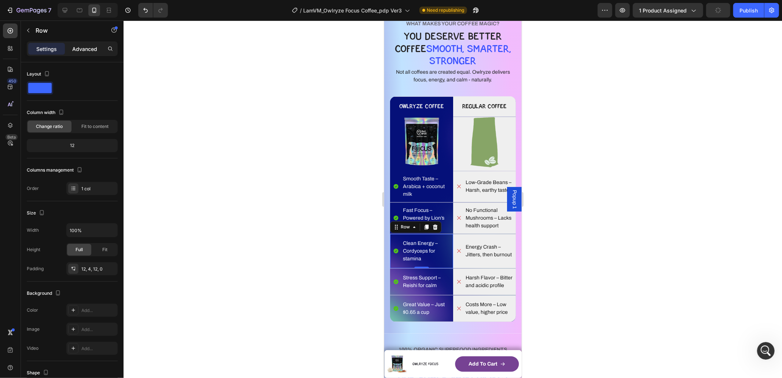
click at [84, 49] on p "Advanced" at bounding box center [84, 49] width 25 height 8
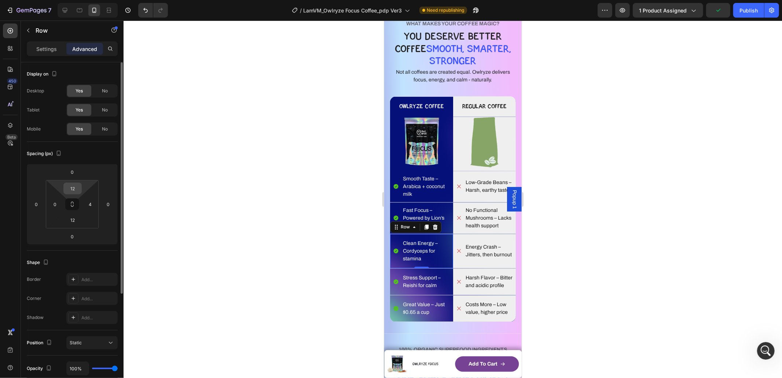
click at [75, 189] on input "12" at bounding box center [72, 188] width 15 height 11
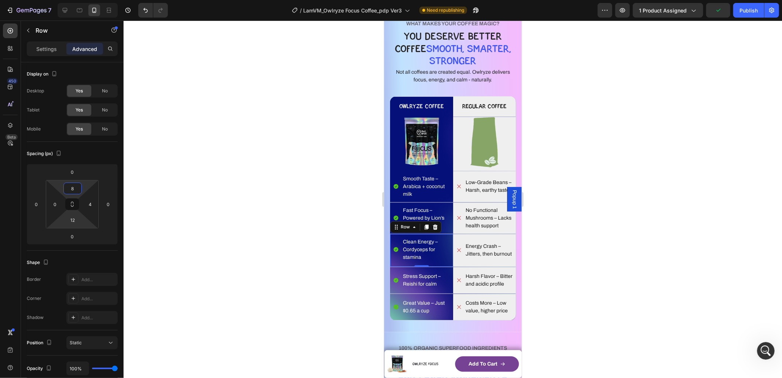
type input "8"
click at [74, 219] on input "12" at bounding box center [72, 219] width 15 height 11
type input "8"
click at [494, 242] on div "Energy Crash – Jitters, then burnout Item List Row" at bounding box center [484, 249] width 63 height 31
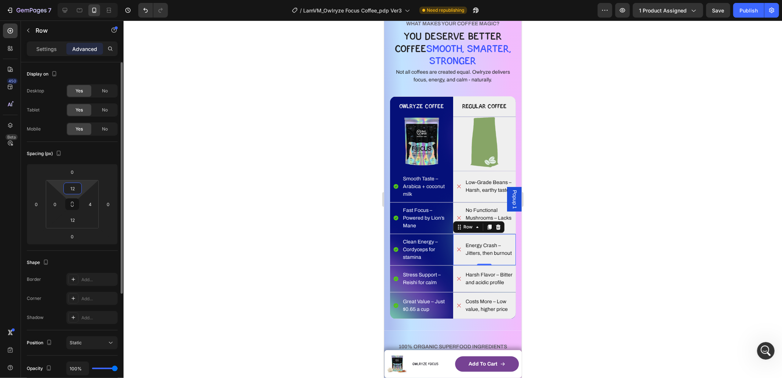
click at [79, 188] on input "12" at bounding box center [72, 188] width 15 height 11
type input "8"
click at [75, 224] on input "12" at bounding box center [72, 219] width 15 height 11
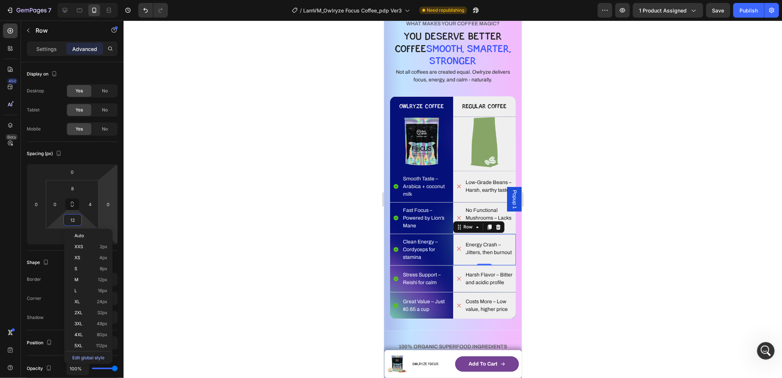
type input "8"
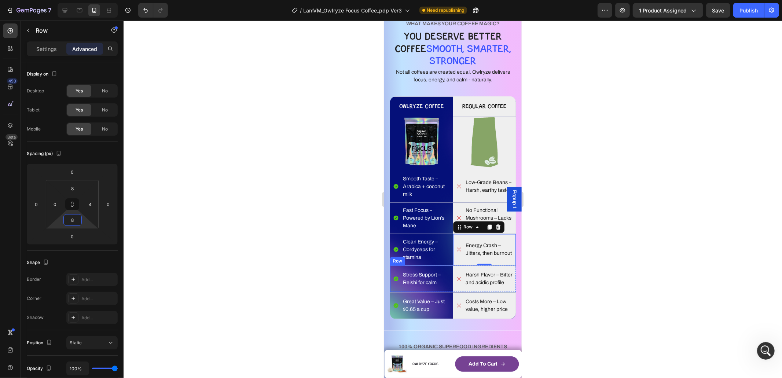
click at [429, 276] on div "Stress Support – Reishi for calm Item List Row" at bounding box center [421, 278] width 63 height 26
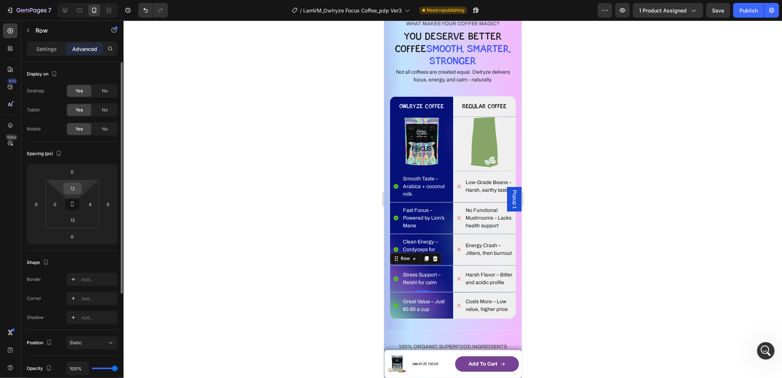
click at [71, 187] on input "12" at bounding box center [72, 188] width 15 height 11
type input "8"
click at [74, 221] on input "12" at bounding box center [72, 219] width 15 height 11
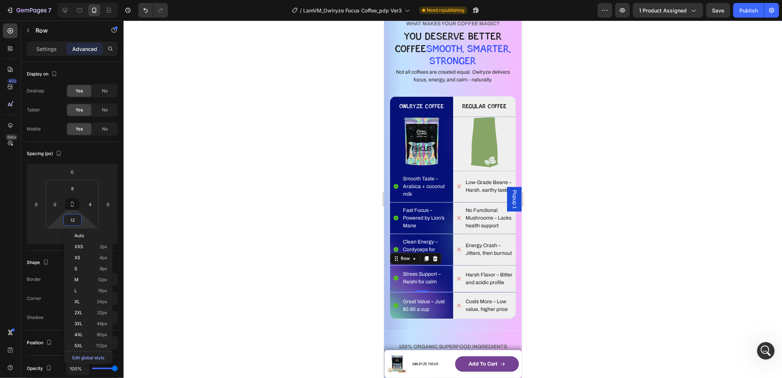
type input "8"
click at [478, 276] on div "Harsh Flavor – Bitter and acidic profile Item List Row" at bounding box center [484, 278] width 63 height 26
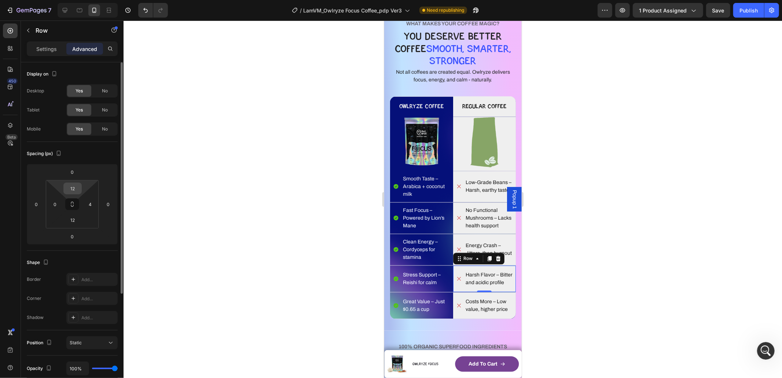
click at [80, 188] on div "12" at bounding box center [72, 189] width 18 height 12
click at [76, 187] on input "12" at bounding box center [72, 188] width 15 height 11
type input "8"
click at [73, 219] on input "12" at bounding box center [72, 219] width 15 height 11
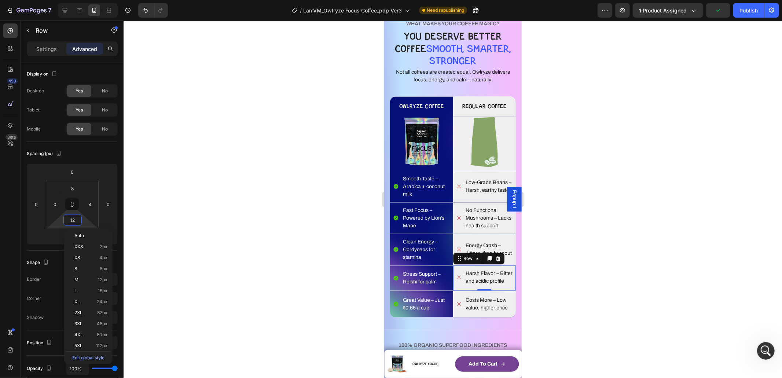
type input "8"
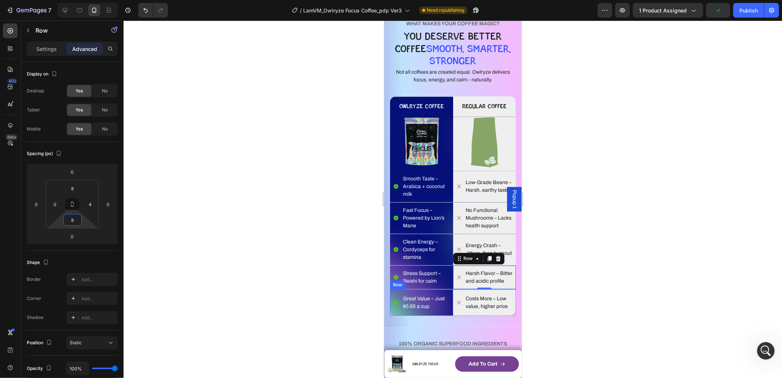
click at [431, 308] on div "Great Value – Just $0.65 a cup Item List Row" at bounding box center [421, 302] width 63 height 26
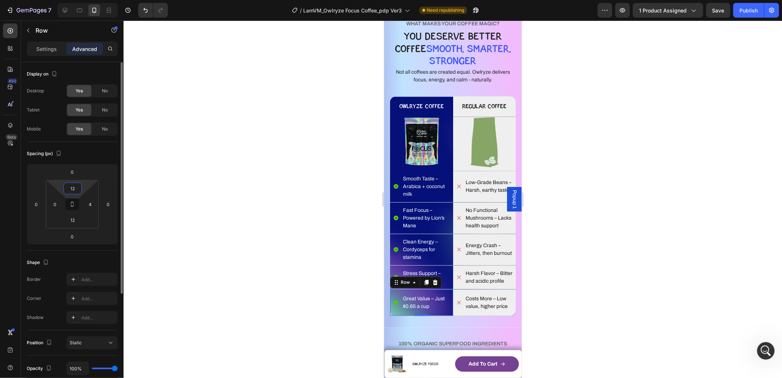
click at [70, 186] on input "12" at bounding box center [72, 188] width 15 height 11
type input "8"
click at [75, 220] on input "12" at bounding box center [72, 219] width 15 height 11
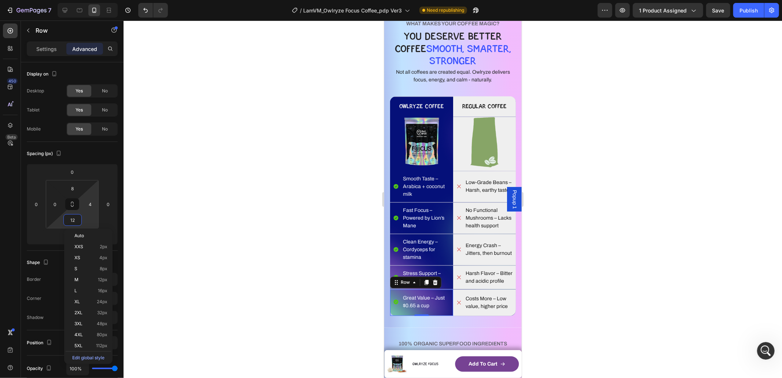
type input "8"
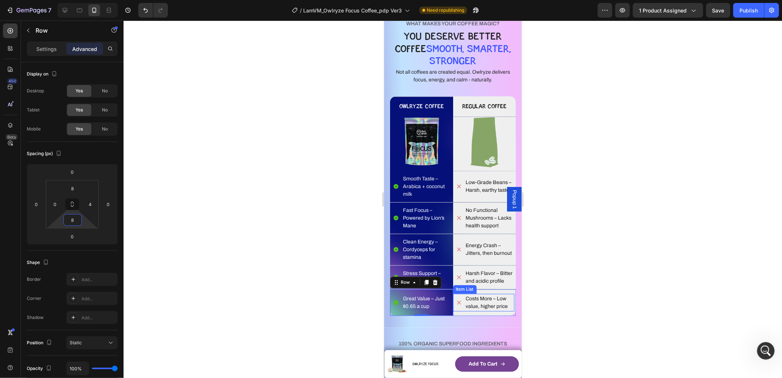
click at [472, 294] on div "Item List" at bounding box center [464, 289] width 23 height 9
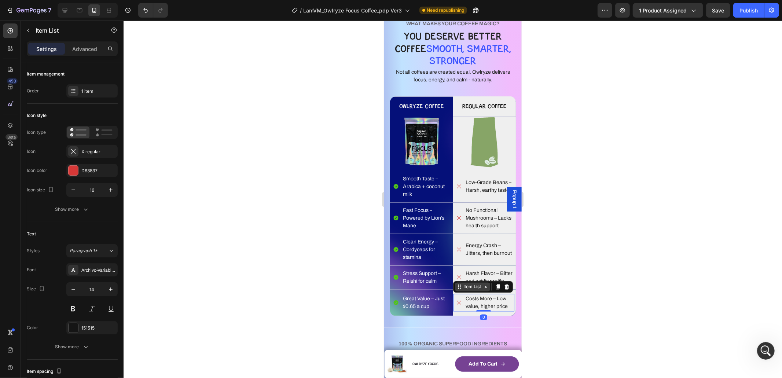
click at [471, 290] on div "Item List" at bounding box center [472, 286] width 21 height 7
click at [471, 280] on div "Row 1 col" at bounding box center [467, 274] width 28 height 12
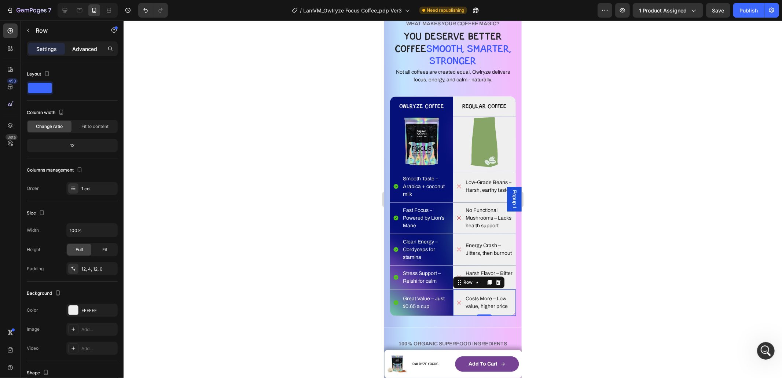
click at [78, 54] on div "Settings Advanced" at bounding box center [72, 49] width 88 height 12
click at [80, 49] on p "Advanced" at bounding box center [84, 49] width 25 height 8
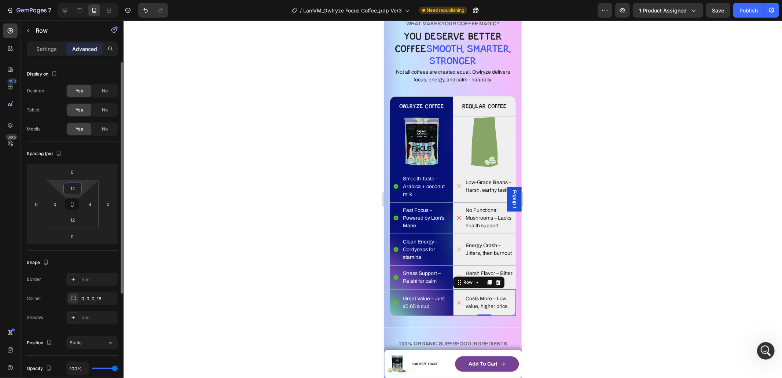
click at [74, 185] on input "12" at bounding box center [72, 188] width 15 height 11
type input "8"
click at [73, 217] on input "12" at bounding box center [72, 219] width 15 height 11
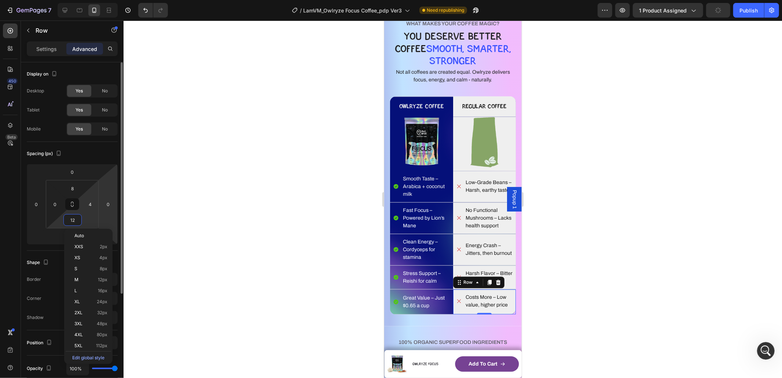
type input "8"
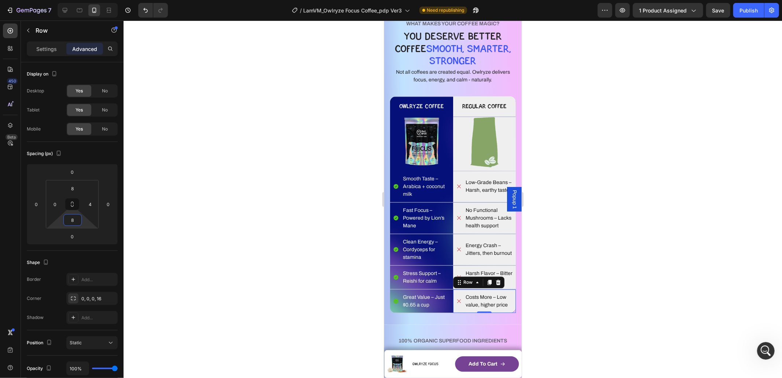
drag, startPoint x: 682, startPoint y: 279, endPoint x: 675, endPoint y: 278, distance: 6.6
click at [682, 279] on div at bounding box center [453, 199] width 659 height 357
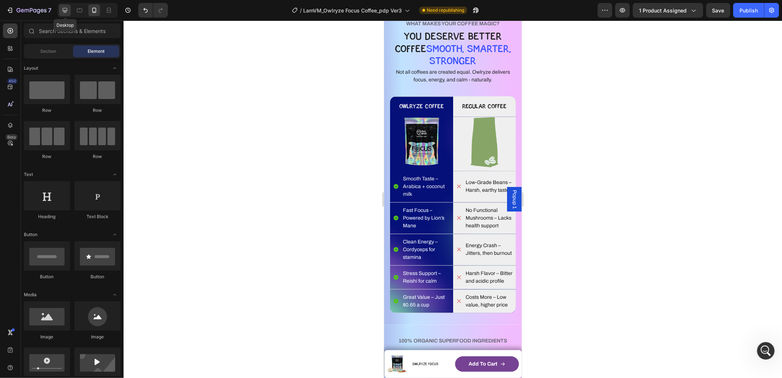
click at [65, 10] on icon at bounding box center [64, 10] width 7 height 7
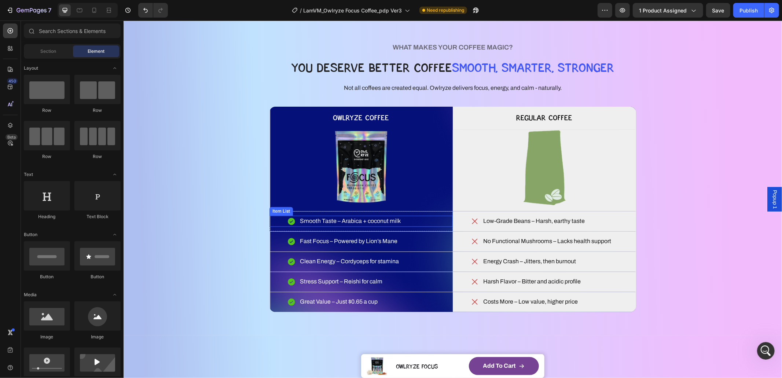
click at [429, 213] on div "Smooth Taste – Arabica + coconut milk Item List Row" at bounding box center [360, 221] width 183 height 20
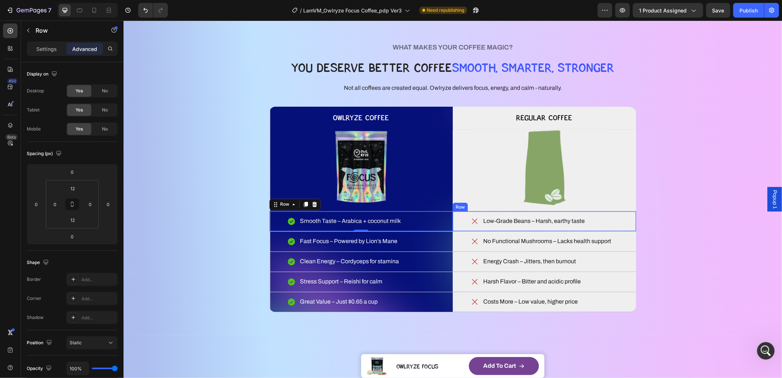
click at [529, 215] on div "Low-Grade Beans – Harsh, earthy taste Item List Row" at bounding box center [543, 221] width 183 height 20
click at [515, 233] on div "No Functional Mushrooms – Lacks health support Item List Row" at bounding box center [543, 241] width 183 height 20
click at [553, 233] on div "No Functional Mushrooms – Lacks health support Item List Row 0" at bounding box center [543, 241] width 183 height 20
drag, startPoint x: 386, startPoint y: 224, endPoint x: 392, endPoint y: 223, distance: 6.4
click at [386, 224] on p "Smooth Taste – Arabica + coconut milk" at bounding box center [350, 221] width 101 height 9
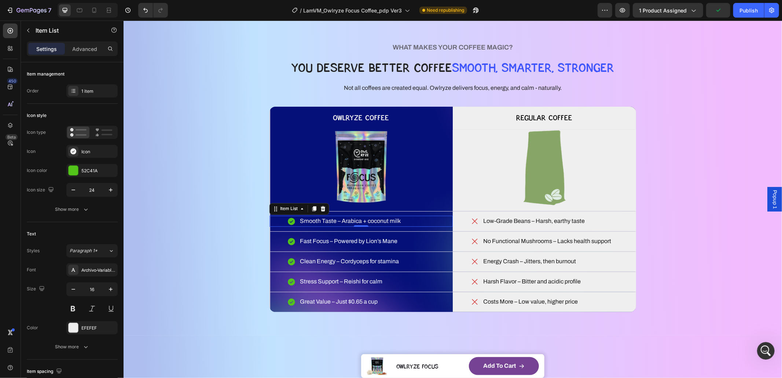
click at [424, 220] on div "Smooth Taste – Arabica + coconut milk" at bounding box center [360, 221] width 183 height 11
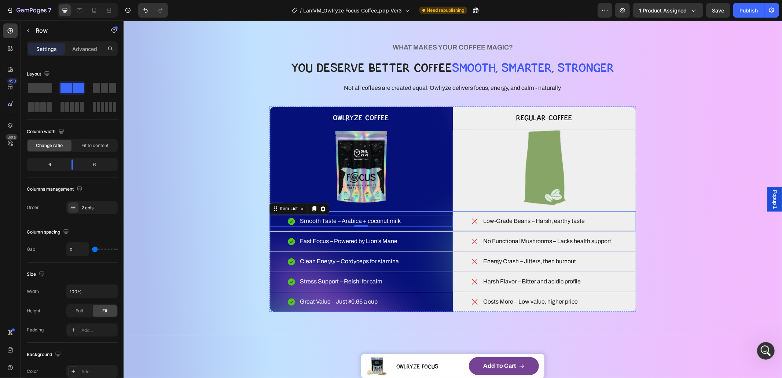
click at [423, 211] on div "Smooth Taste – Arabica + coconut milk Item List 0 Row Low-Grade Beans – Harsh, …" at bounding box center [452, 221] width 367 height 21
click at [420, 219] on div "Smooth Taste – Arabica + coconut milk" at bounding box center [360, 221] width 183 height 11
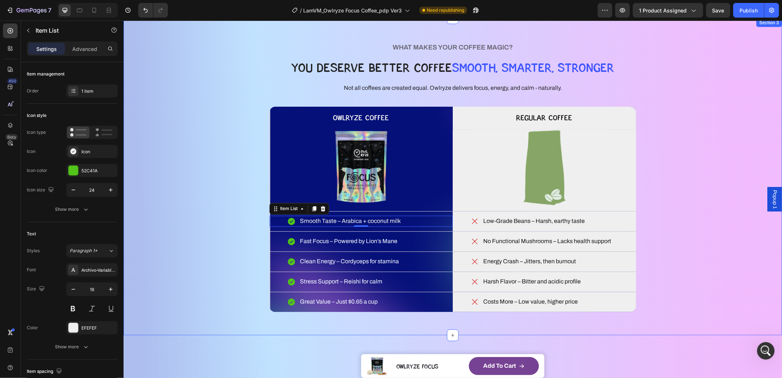
drag, startPoint x: 701, startPoint y: 264, endPoint x: 667, endPoint y: 259, distance: 33.7
click at [701, 264] on div "WHAT MAKES YOUR COFFEE MAGIC? Heading YOU DESERVE BETTER COFFEE SMOOTH, SMARTER…" at bounding box center [453, 176] width 600 height 270
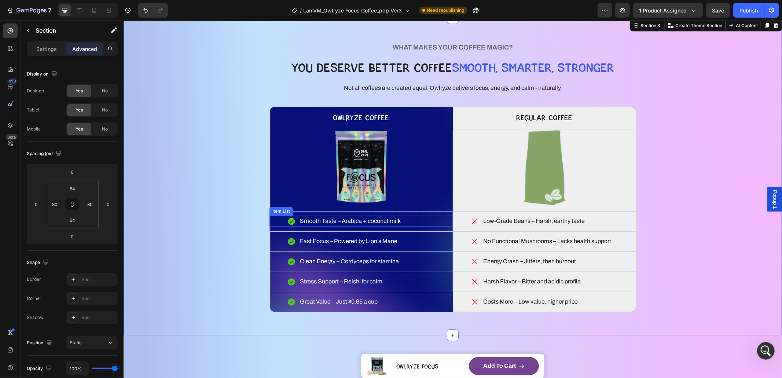
click at [354, 221] on p "Smooth Taste – Arabica + coconut milk" at bounding box center [350, 221] width 101 height 9
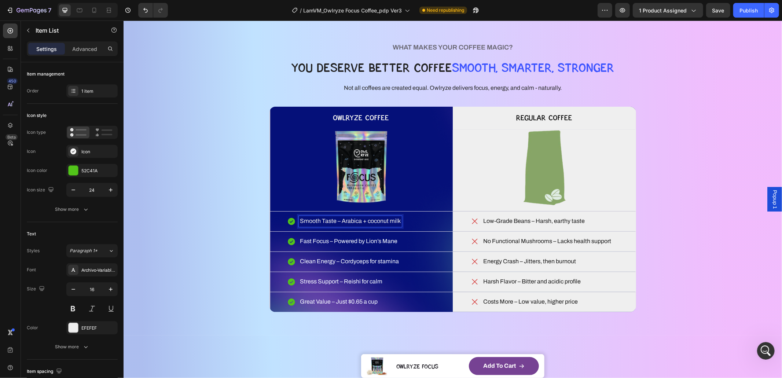
click at [354, 221] on p "Smooth Taste – Arabica + coconut milk" at bounding box center [350, 221] width 101 height 9
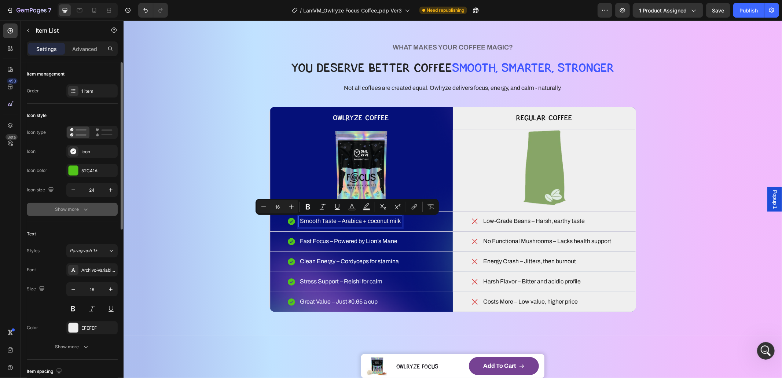
click at [63, 206] on div "Show more" at bounding box center [72, 209] width 34 height 7
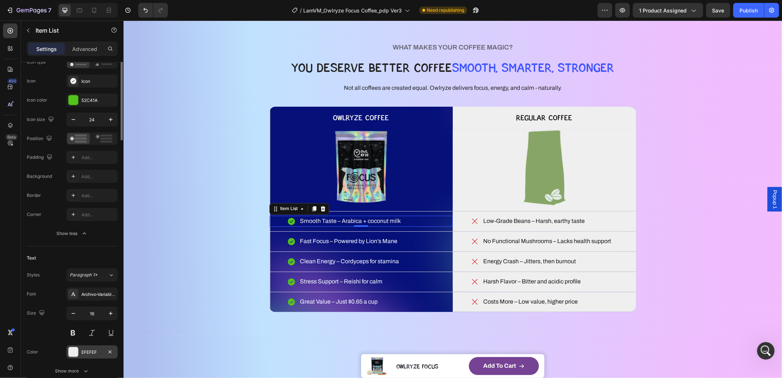
scroll to position [147, 0]
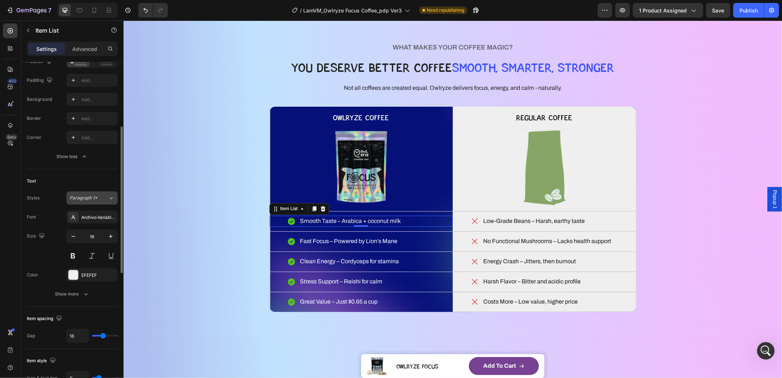
click at [87, 201] on span "Paragraph 1*" at bounding box center [84, 198] width 28 height 7
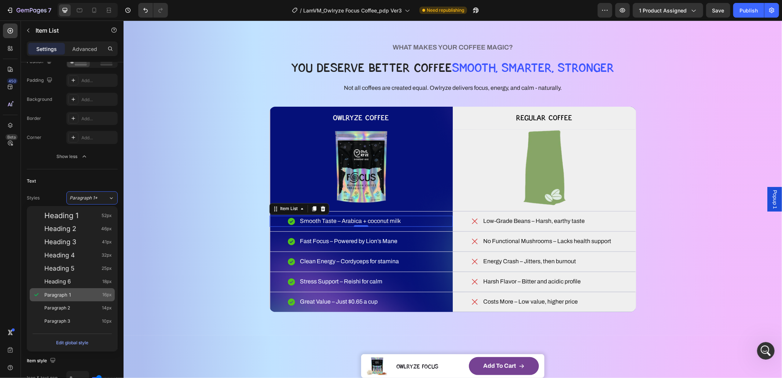
click at [76, 292] on div "Paragraph 1 16px" at bounding box center [77, 294] width 67 height 7
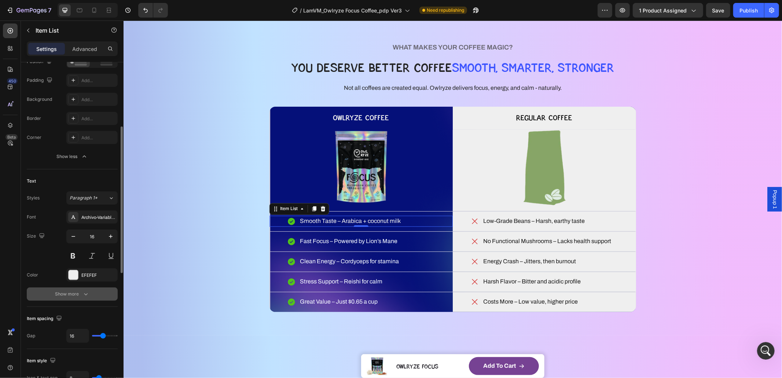
click at [64, 292] on div "Show more" at bounding box center [72, 293] width 34 height 7
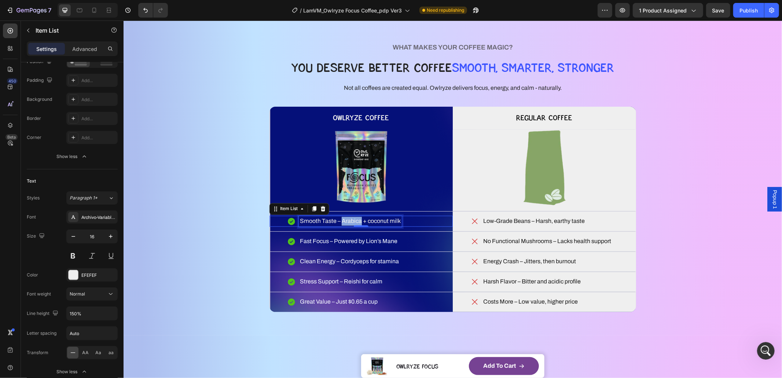
click at [340, 221] on p "Smooth Taste – Arabica + coconut milk" at bounding box center [350, 221] width 101 height 9
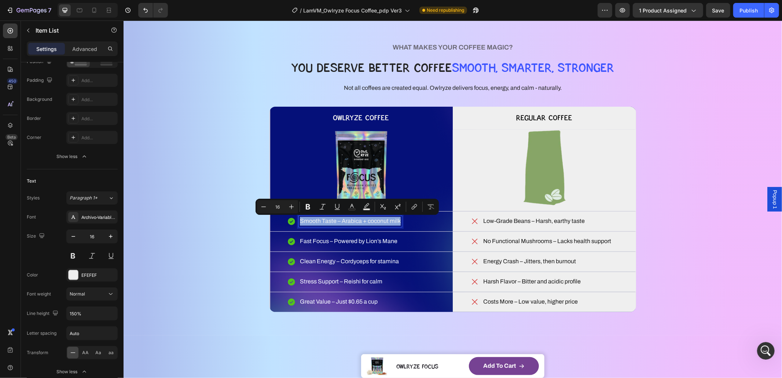
copy p "Smooth Taste – Arabica + coconut milk"
click at [320, 219] on p "Smooth Taste – Arabica + coconut milk" at bounding box center [350, 221] width 101 height 9
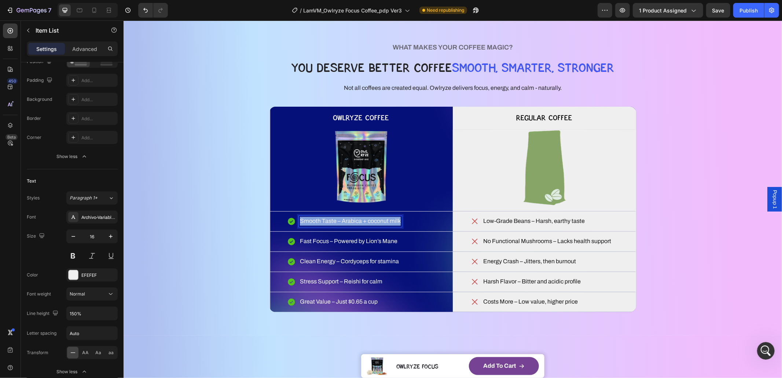
click at [320, 219] on p "Smooth Taste – Arabica + coconut milk" at bounding box center [350, 221] width 101 height 9
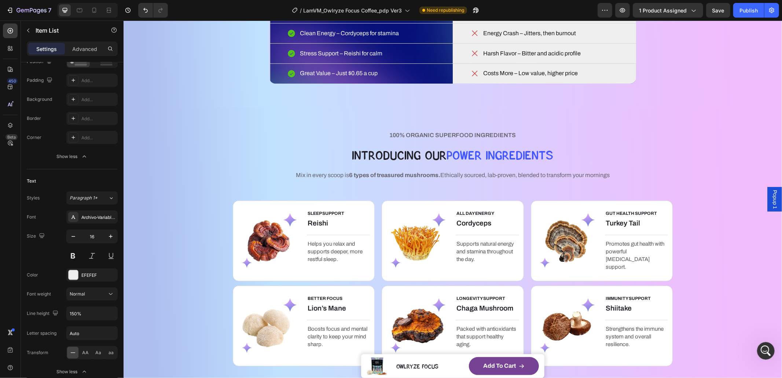
scroll to position [901, 0]
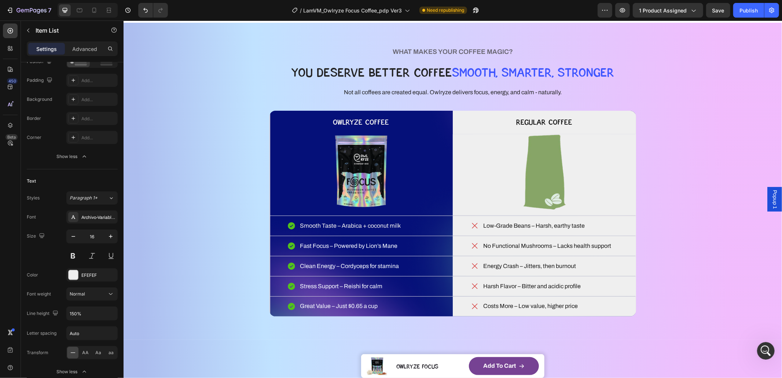
click at [326, 220] on div "Smooth Taste – Arabica + coconut milk" at bounding box center [349, 225] width 103 height 11
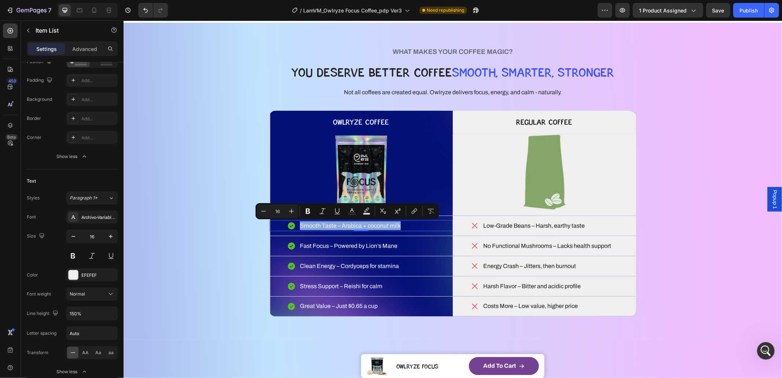
click at [183, 254] on div "WHAT MAKES YOUR COFFEE MAGIC? Heading YOU DESERVE BETTER COFFEE SMOOTH, SMARTER…" at bounding box center [453, 181] width 600 height 270
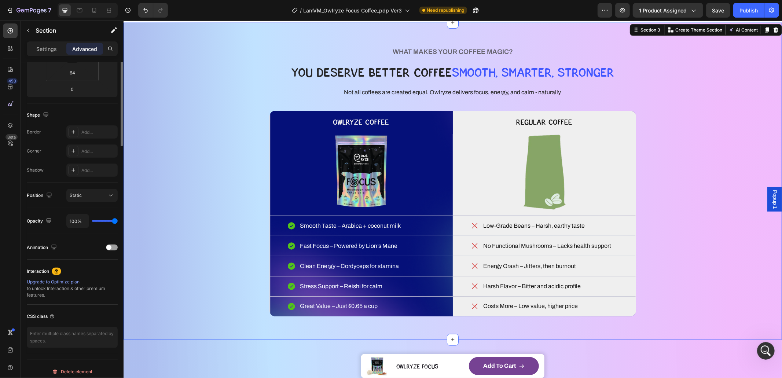
scroll to position [0, 0]
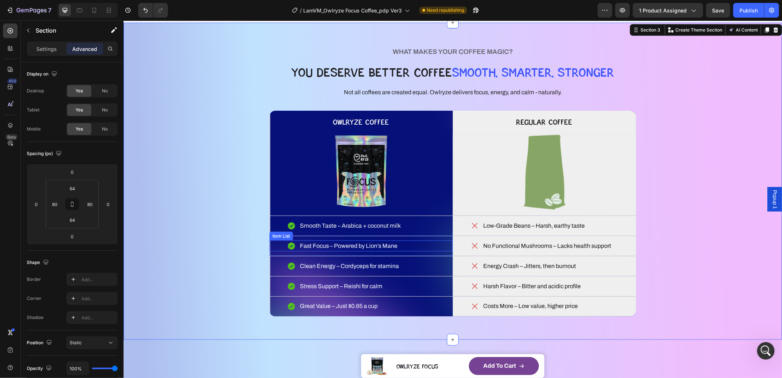
click at [338, 243] on p "Fast Focus – Powered by Lion’s Mane" at bounding box center [349, 245] width 98 height 9
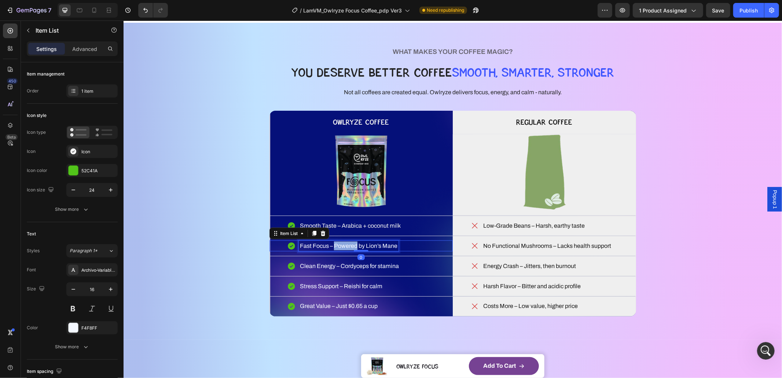
click at [338, 243] on p "Fast Focus – Powered by Lion’s Mane" at bounding box center [349, 245] width 98 height 9
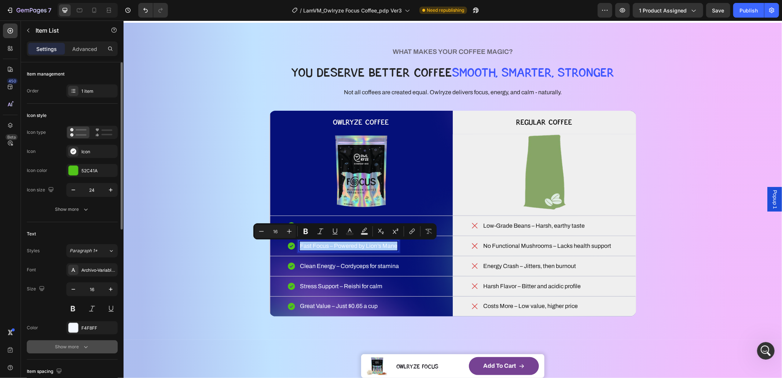
click at [81, 346] on div "Show more" at bounding box center [72, 346] width 34 height 7
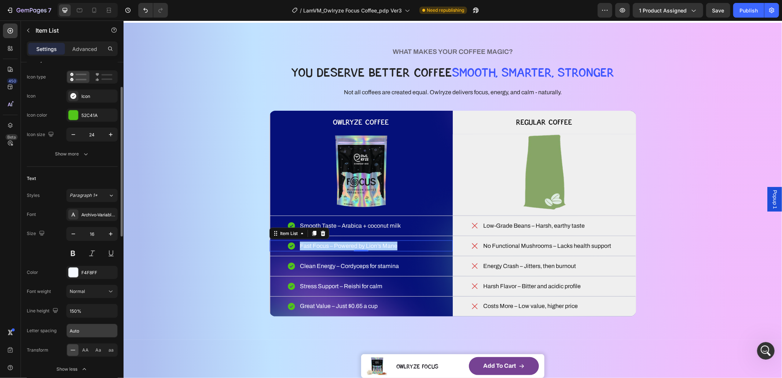
scroll to position [64, 0]
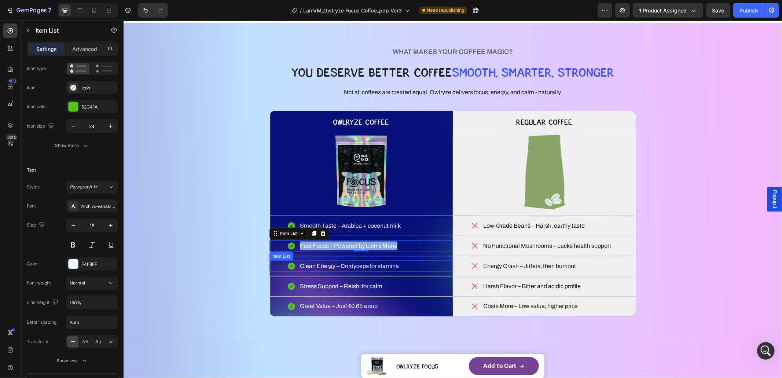
click at [334, 263] on p "Clean Energy – Cordyceps for stamina" at bounding box center [349, 265] width 99 height 9
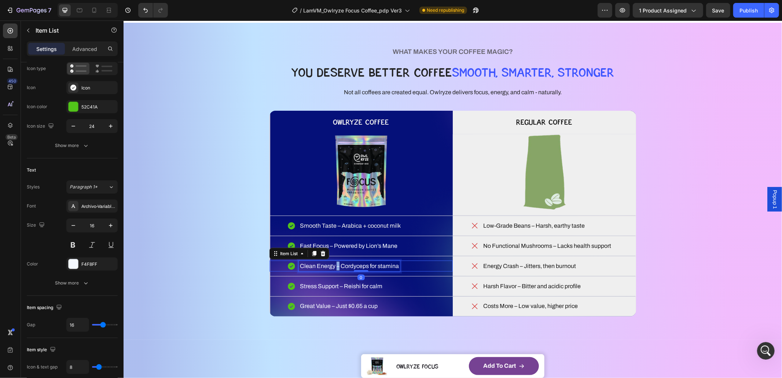
click at [334, 263] on p "Clean Energy – Cordyceps for stamina" at bounding box center [349, 265] width 99 height 9
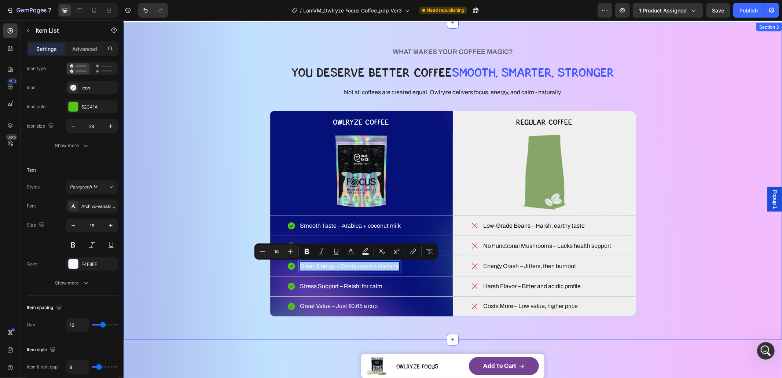
click at [207, 274] on div "WHAT MAKES YOUR COFFEE MAGIC? Heading YOU DESERVE BETTER COFFEE SMOOTH, SMARTER…" at bounding box center [453, 181] width 600 height 270
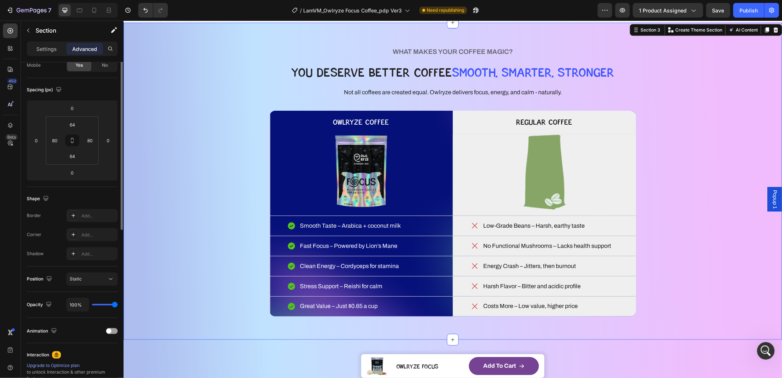
scroll to position [0, 0]
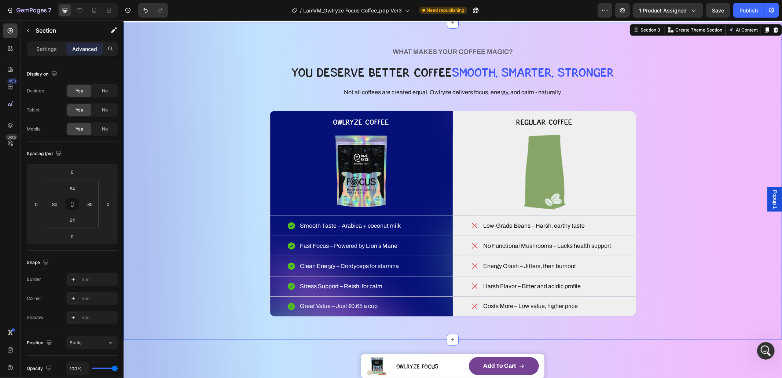
click at [758, 2] on div "7 Version history / LamVM_Owlryze Focus Coffee_pdp Ver3 Need republishing Previ…" at bounding box center [391, 10] width 782 height 21
click at [756, 5] on button "Publish" at bounding box center [748, 10] width 31 height 15
click at [494, 130] on div "Regular Coffee Heading" at bounding box center [543, 121] width 183 height 23
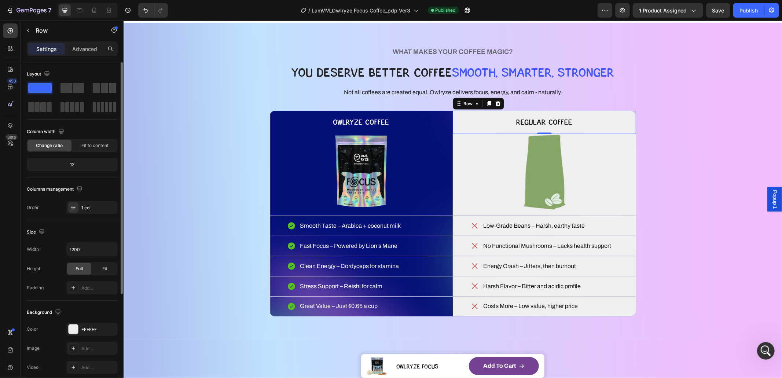
scroll to position [152, 0]
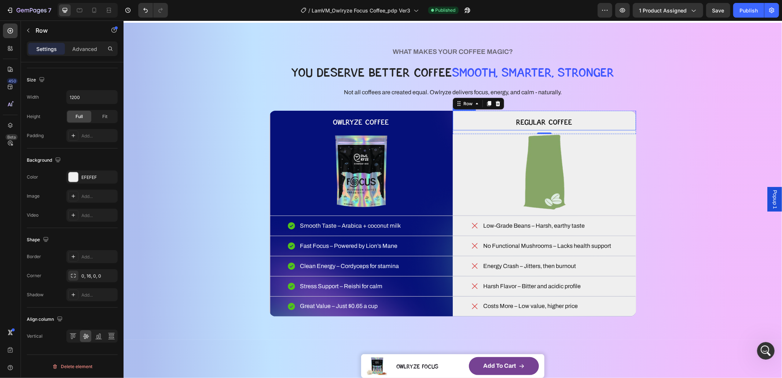
click at [693, 111] on div "WHAT MAKES YOUR COFFEE MAGIC? Heading YOU DESERVE BETTER COFFEE SMOOTH, SMARTER…" at bounding box center [453, 181] width 600 height 270
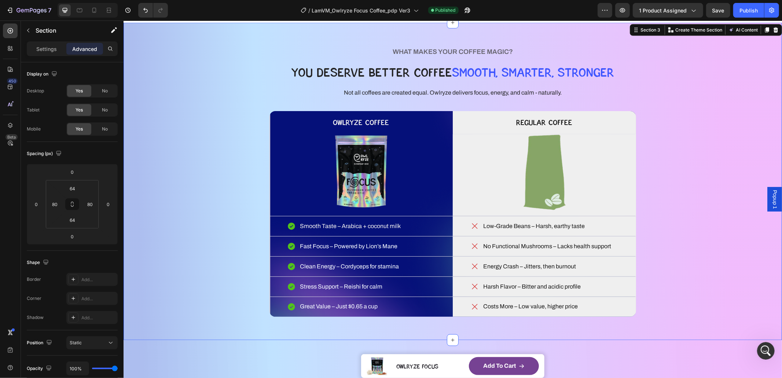
scroll to position [966, 0]
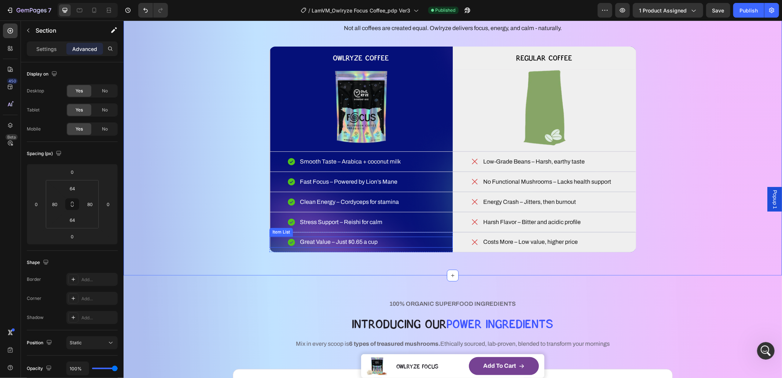
click at [330, 246] on p "Great Value – Just $0.65 a cup" at bounding box center [339, 242] width 78 height 9
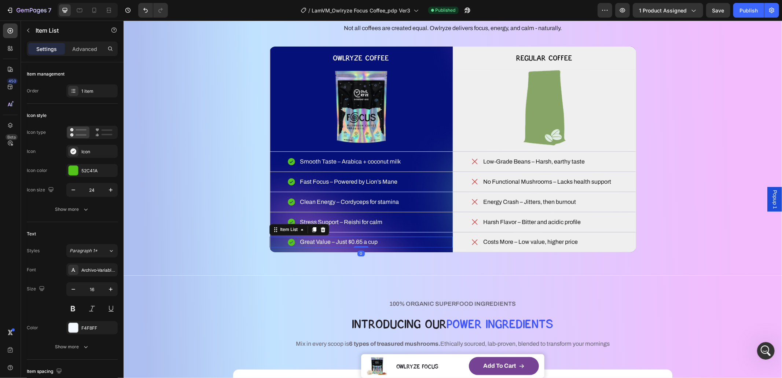
click at [331, 245] on p "Great Value – Just $0.65 a cup" at bounding box center [339, 242] width 78 height 9
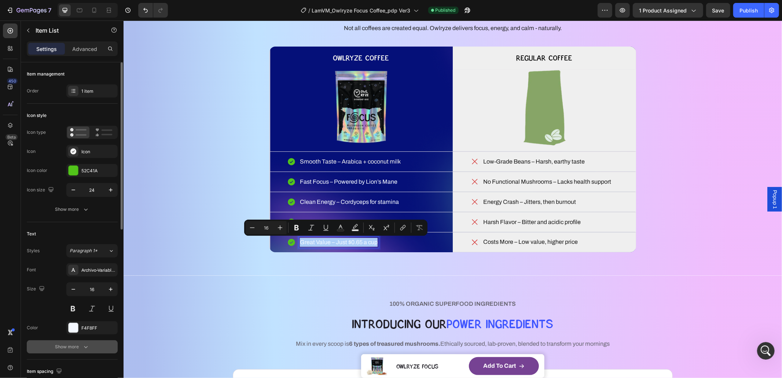
click at [79, 348] on div "Show more" at bounding box center [72, 346] width 34 height 7
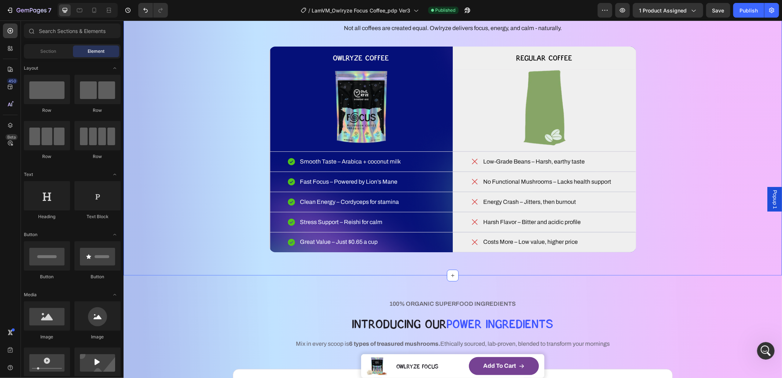
click at [267, 262] on div "WHAT MAKES YOUR COFFEE MAGIC? Heading YOU DESERVE BETTER COFFEE SMOOTH, SMARTER…" at bounding box center [452, 116] width 659 height 317
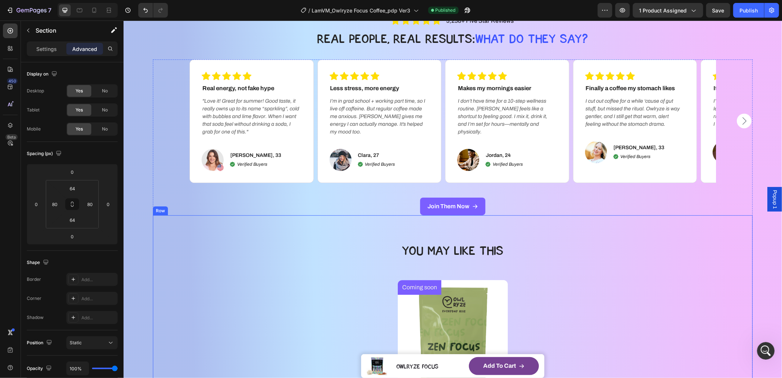
scroll to position [1874, 0]
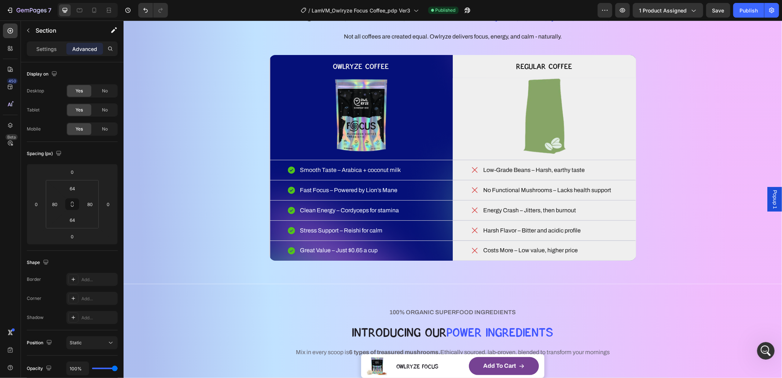
click at [186, 224] on div "WHAT MAKES YOUR COFFEE MAGIC? Heading YOU DESERVE BETTER COFFEE SMOOTH, SMARTER…" at bounding box center [453, 125] width 600 height 270
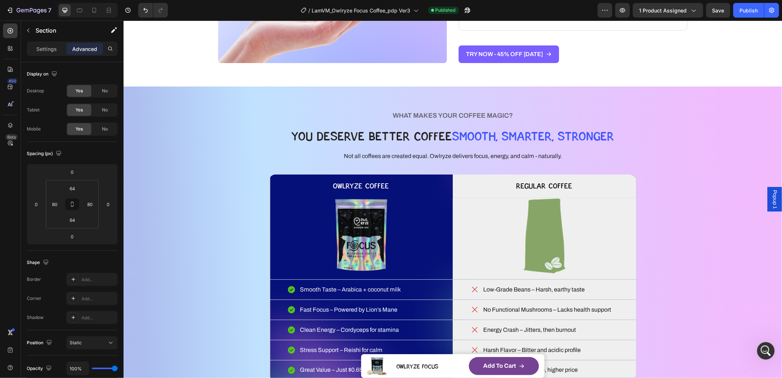
click at [195, 172] on div "WHAT MAKES YOUR COFFEE MAGIC? Heading YOU DESERVE BETTER COFFEE SMOOTH, SMARTER…" at bounding box center [453, 245] width 600 height 270
click at [252, 135] on div "WHAT MAKES YOUR COFFEE MAGIC? Heading YOU DESERVE BETTER COFFEE SMOOTH, SMARTER…" at bounding box center [453, 245] width 600 height 270
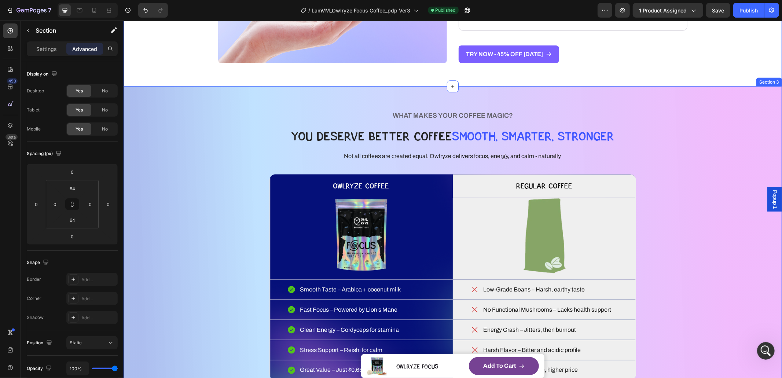
click at [343, 98] on div "WHAT MAKES YOUR COFFEE MAGIC? Heading YOU DESERVE BETTER COFFEE SMOOTH, SMARTER…" at bounding box center [452, 244] width 659 height 317
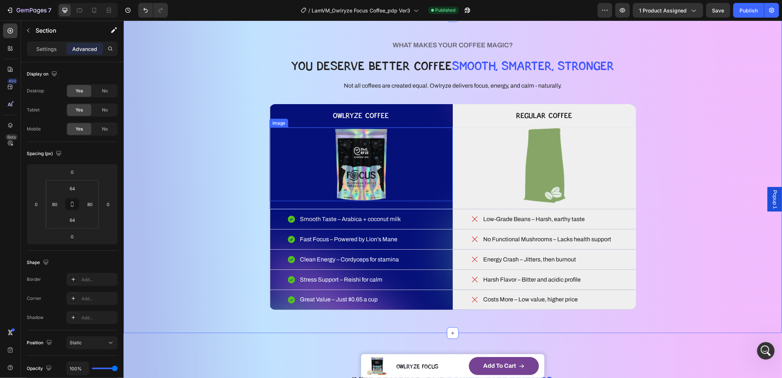
scroll to position [880, 0]
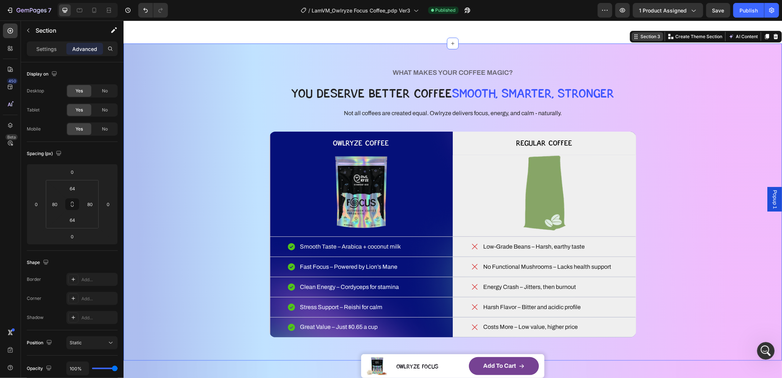
click at [645, 36] on div "Section 3" at bounding box center [650, 36] width 23 height 7
click at [201, 102] on div "WHAT MAKES YOUR COFFEE MAGIC? Heading YOU DESERVE BETTER COFFEE SMOOTH, SMARTER…" at bounding box center [453, 202] width 600 height 270
click at [272, 78] on div "WHAT MAKES YOUR COFFEE MAGIC? Heading YOU DESERVE BETTER COFFEE SMOOTH, SMARTER…" at bounding box center [452, 87] width 367 height 41
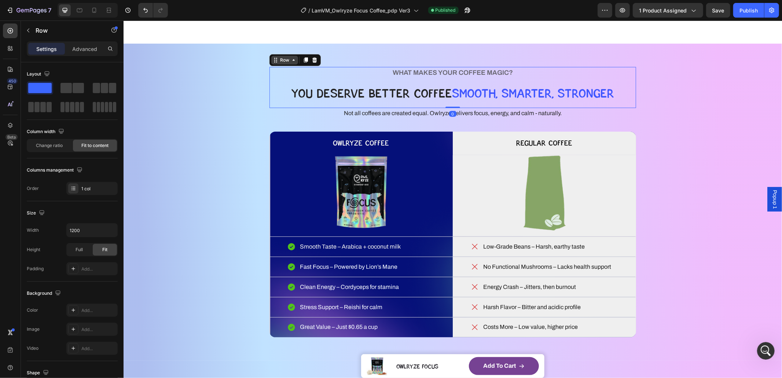
click at [278, 63] on div "Row" at bounding box center [284, 59] width 12 height 7
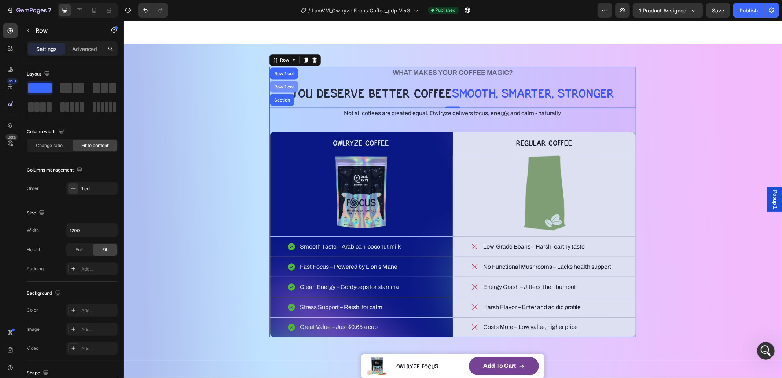
click at [278, 89] on div "Row 1 col" at bounding box center [283, 86] width 22 height 4
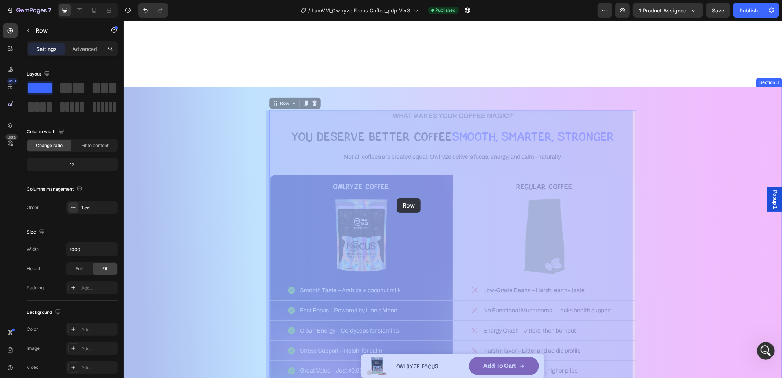
scroll to position [1020, 0]
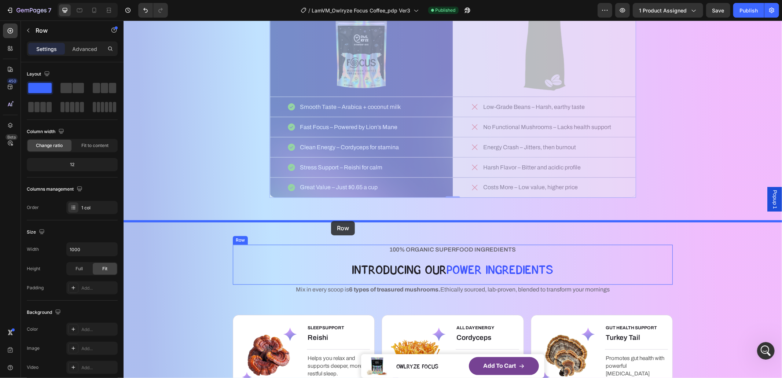
drag, startPoint x: 282, startPoint y: 144, endPoint x: 330, endPoint y: 223, distance: 91.7
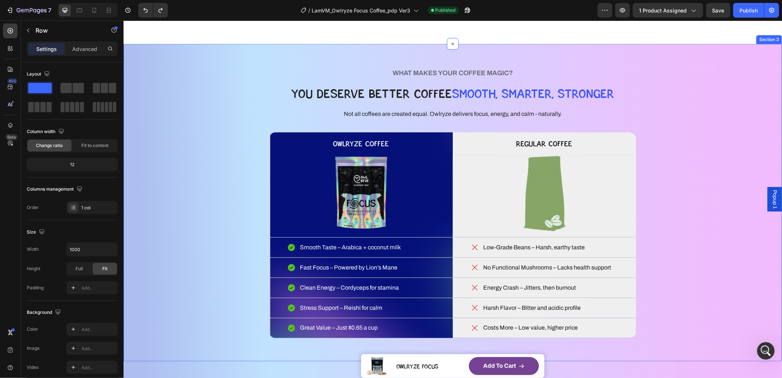
scroll to position [976, 0]
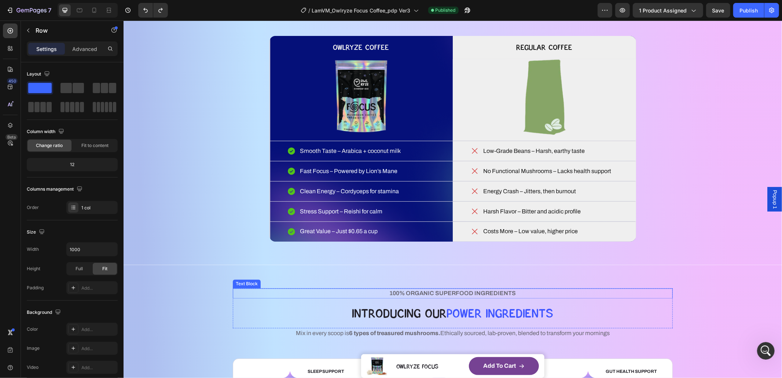
click at [351, 290] on p "100% ORGANIC SUPERFOOD INGREDIENTS" at bounding box center [452, 293] width 439 height 9
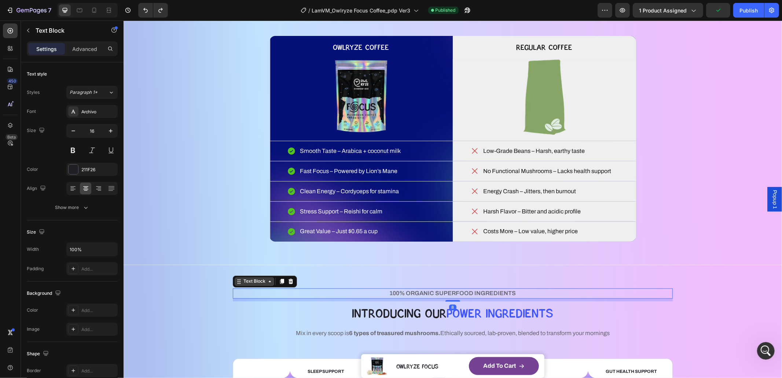
click at [248, 284] on div "Text Block" at bounding box center [254, 281] width 25 height 7
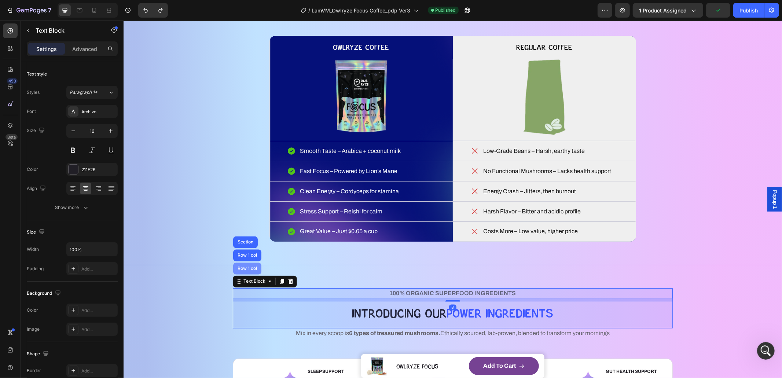
click at [248, 268] on div "Row 1 col" at bounding box center [247, 268] width 22 height 4
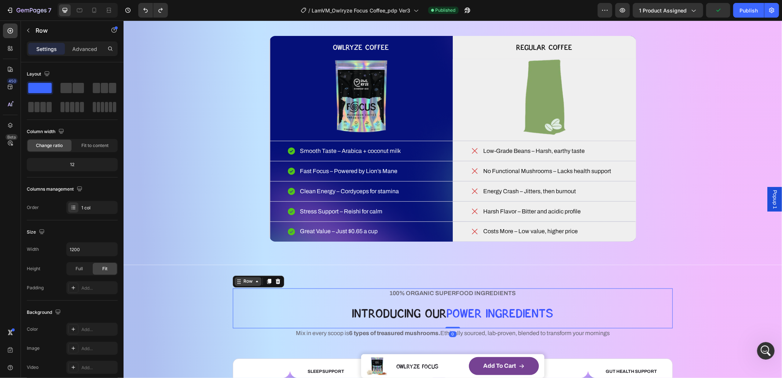
click at [245, 280] on div "Row" at bounding box center [248, 281] width 12 height 7
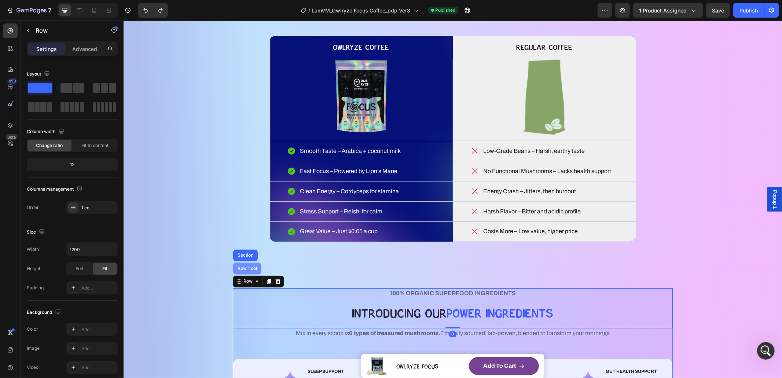
click at [245, 267] on div "Row 1 col" at bounding box center [247, 268] width 22 height 4
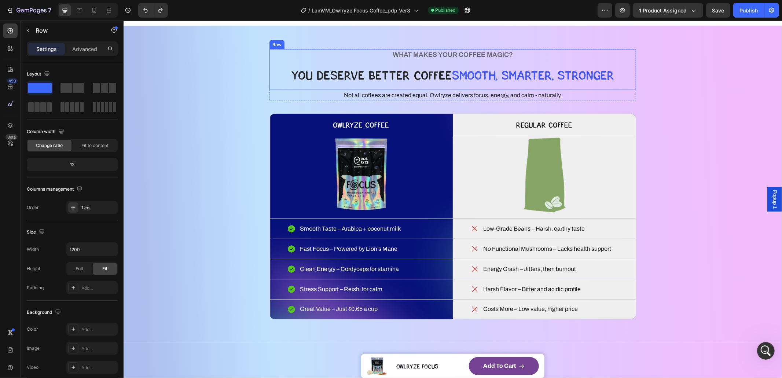
scroll to position [860, 0]
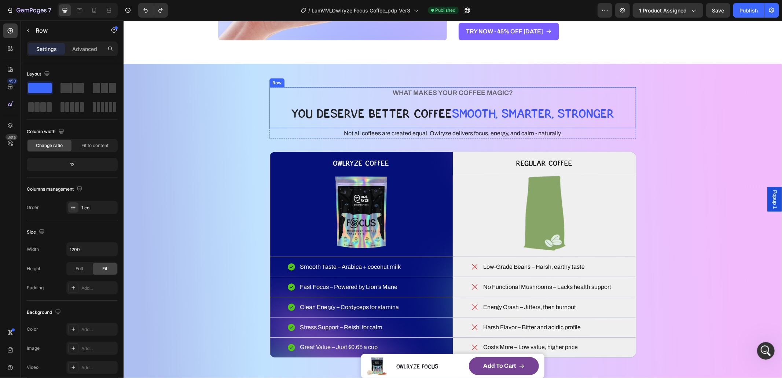
click at [278, 91] on div "WHAT MAKES YOUR COFFEE MAGIC? Heading YOU DESERVE BETTER COFFEE SMOOTH, SMARTER…" at bounding box center [452, 107] width 367 height 41
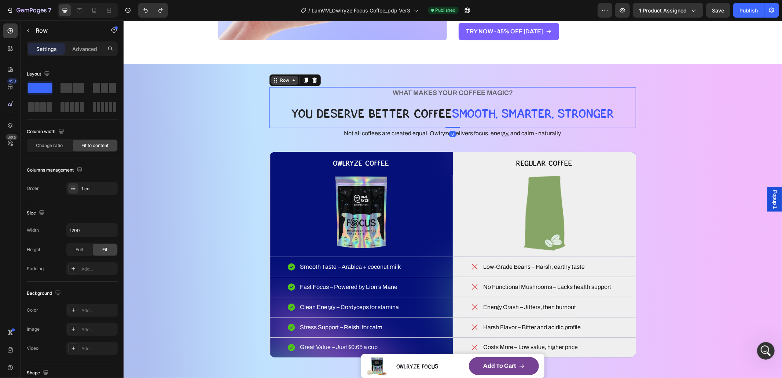
click at [278, 80] on div "Row" at bounding box center [284, 80] width 12 height 7
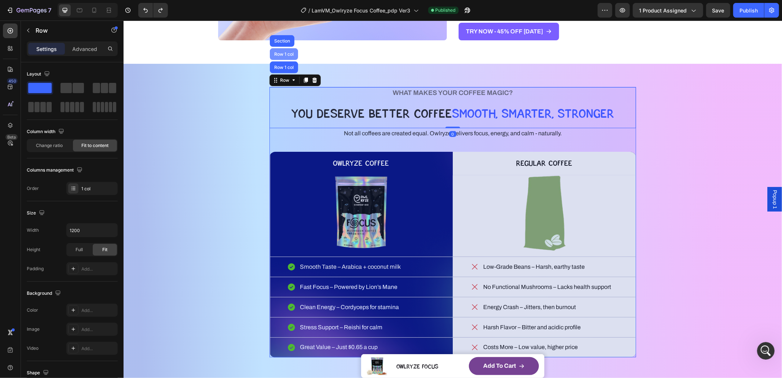
click at [278, 52] on div "Row 1 col" at bounding box center [283, 54] width 22 height 4
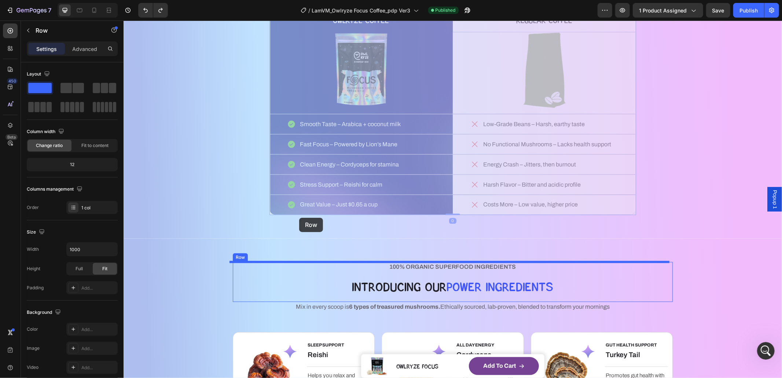
scroll to position [1063, 0]
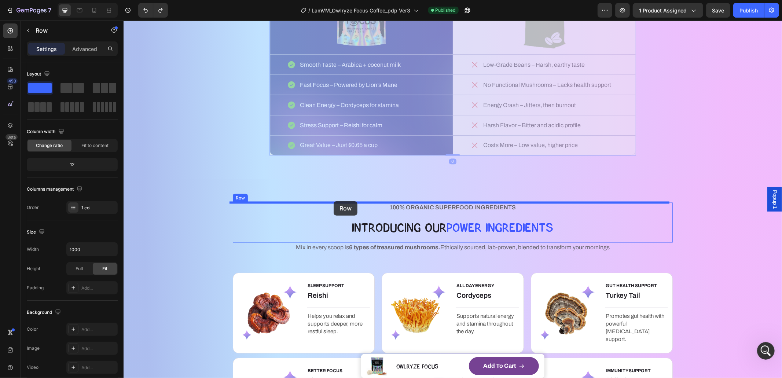
drag, startPoint x: 279, startPoint y: 84, endPoint x: 333, endPoint y: 201, distance: 128.9
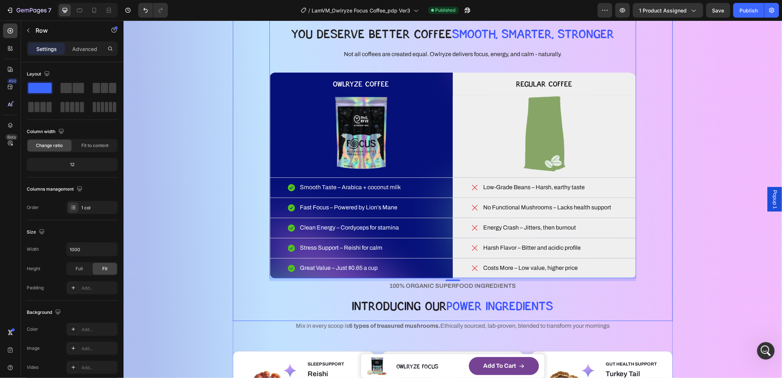
scroll to position [1036, 0]
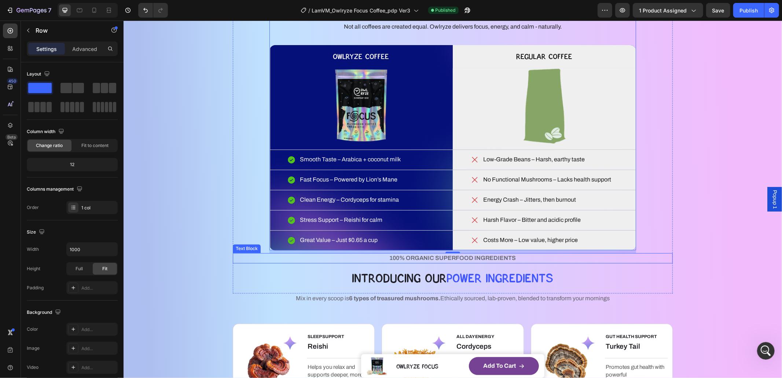
drag, startPoint x: 275, startPoint y: 258, endPoint x: 262, endPoint y: 254, distance: 13.9
click at [275, 258] on p "100% ORGANIC SUPERFOOD INGREDIENTS" at bounding box center [452, 258] width 439 height 9
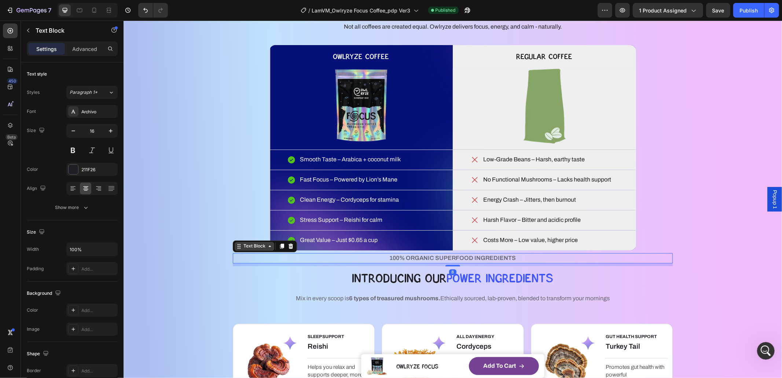
click at [243, 243] on div "Text Block" at bounding box center [254, 246] width 25 height 7
click at [289, 254] on p "100% ORGANIC SUPERFOOD INGREDIENTS" at bounding box center [452, 258] width 439 height 9
click at [273, 258] on p "100% ORGANIC SUPERFOOD INGREDIENTS" at bounding box center [452, 258] width 439 height 9
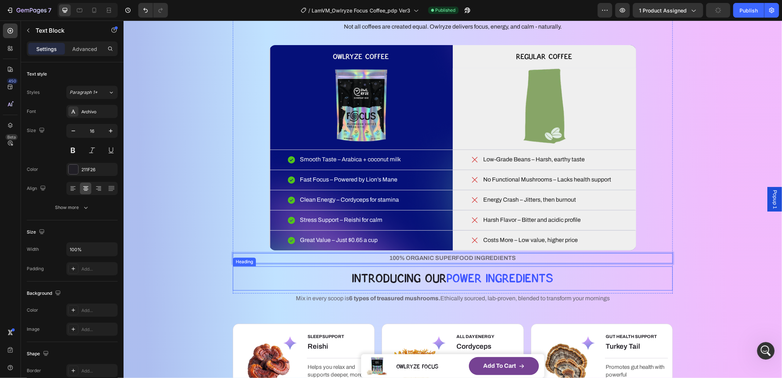
click at [298, 285] on h2 "IntrOducing Our pOWER Ingredients" at bounding box center [452, 278] width 440 height 24
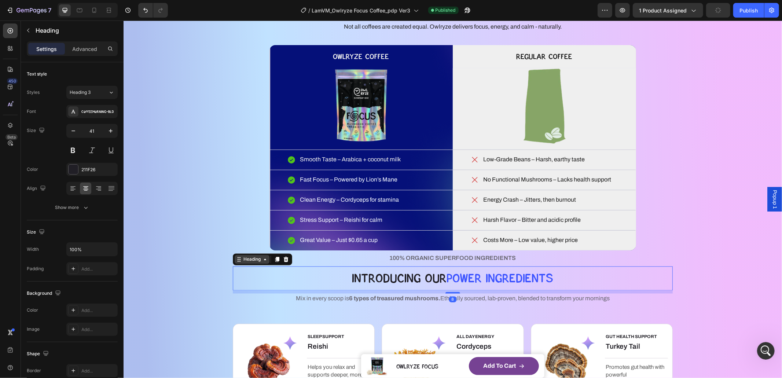
click at [243, 263] on div "Heading" at bounding box center [252, 259] width 20 height 7
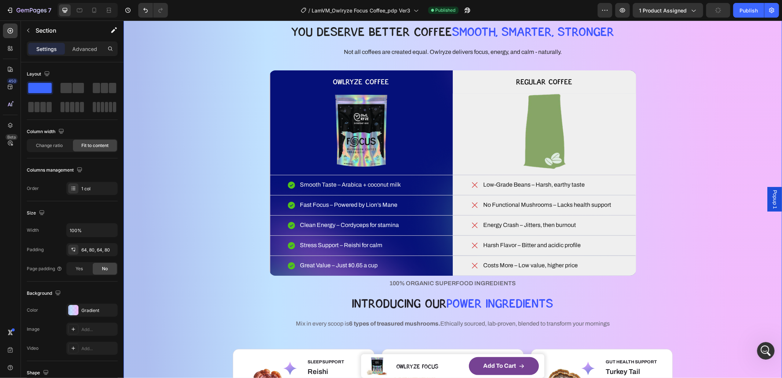
scroll to position [967, 0]
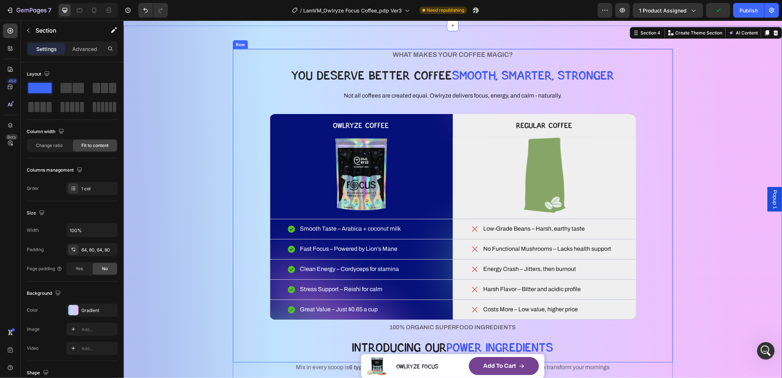
click at [262, 135] on div "WHAT MAKES YOUR COFFEE MAGIC? Heading YOU DESERVE BETTER COFFEE SMOOTH, SMARTER…" at bounding box center [452, 205] width 440 height 313
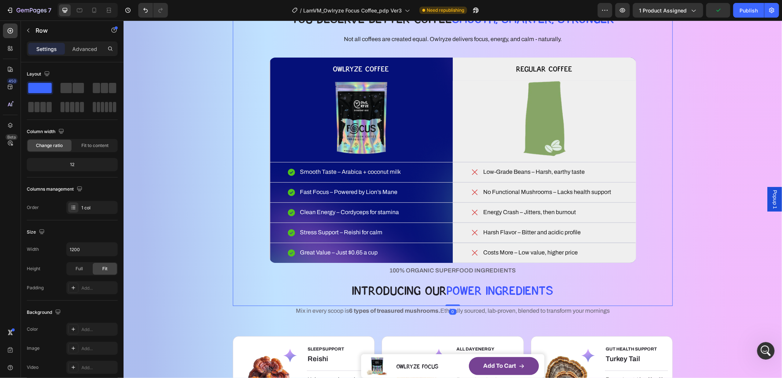
scroll to position [1024, 0]
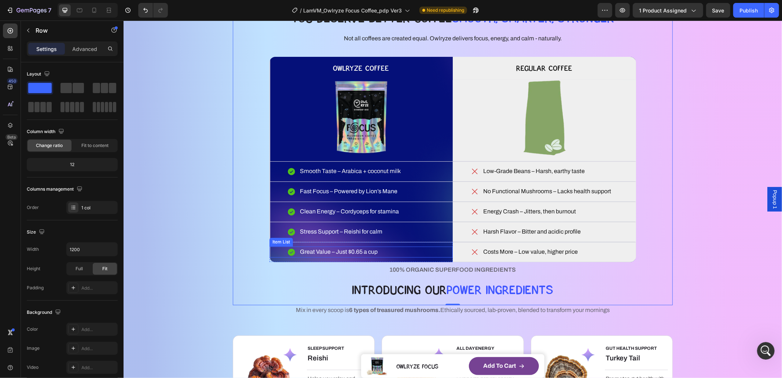
click at [275, 247] on div "Great Value – Just $0.65 a cup" at bounding box center [360, 251] width 183 height 11
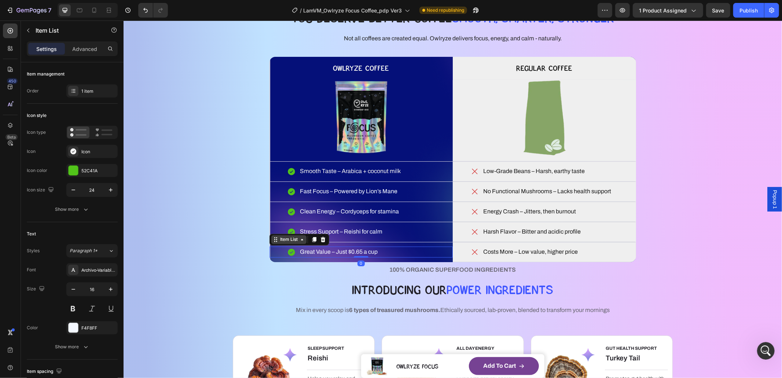
click at [285, 239] on div "Item List" at bounding box center [288, 239] width 21 height 7
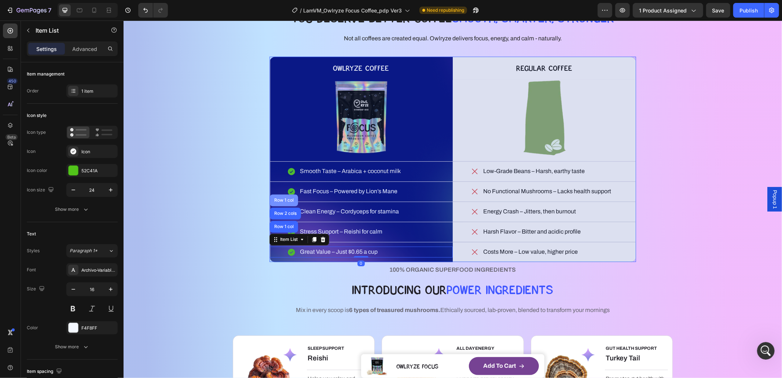
click at [283, 202] on div "Row 1 col" at bounding box center [283, 200] width 22 height 4
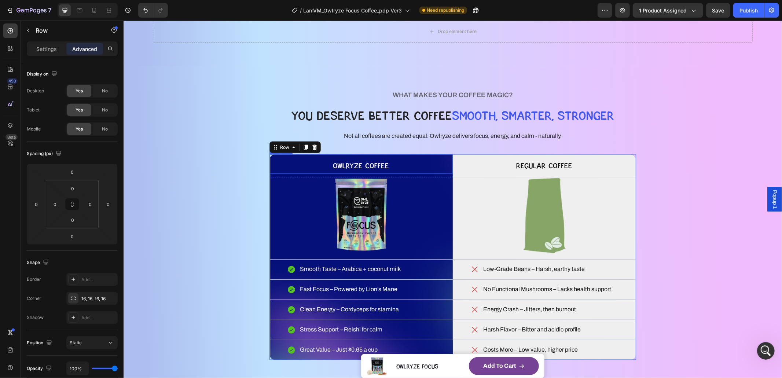
scroll to position [917, 0]
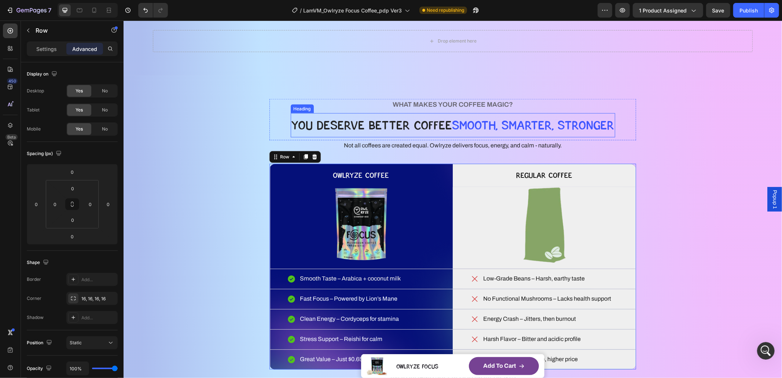
click at [290, 107] on div "Heading" at bounding box center [301, 108] width 23 height 9
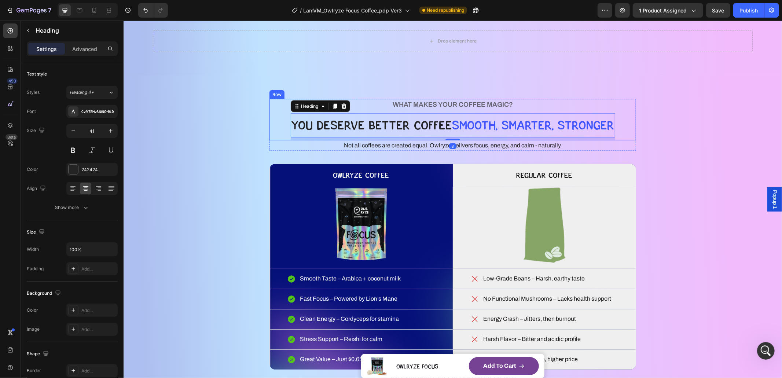
click at [280, 105] on div "WHAT MAKES YOUR COFFEE MAGIC? Heading YOU DESERVE BETTER COFFEE SMOOTH, SMARTER…" at bounding box center [452, 119] width 367 height 41
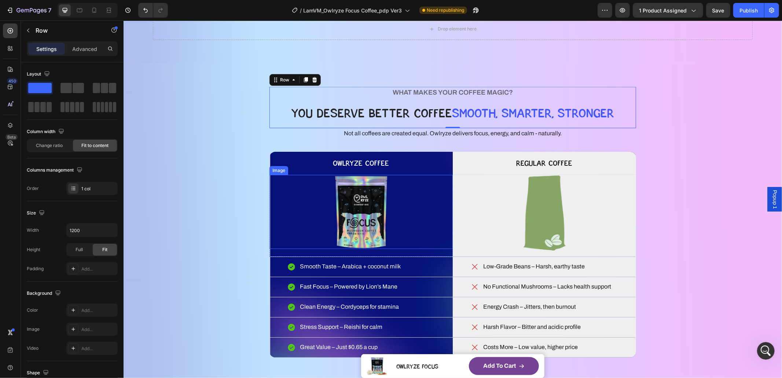
scroll to position [906, 0]
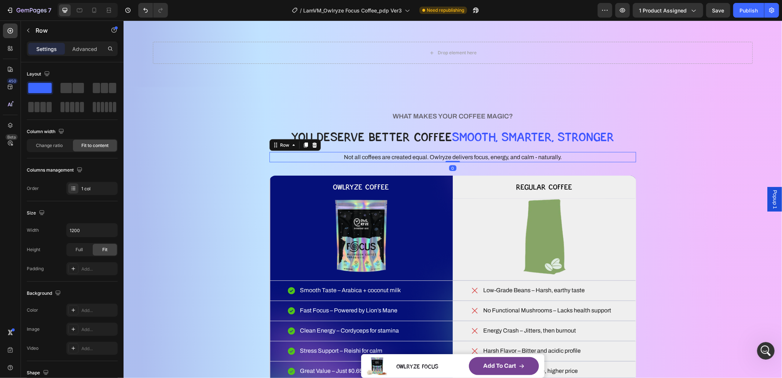
click at [318, 157] on div "Not all coffees are created equal. Owlryze delivers focus, energy, and calm - n…" at bounding box center [452, 157] width 367 height 10
click at [350, 170] on div "WHAT MAKES YOUR COFFEE MAGIC? Heading YOU DESERVE BETTER COFFEE SMOOTH, SMARTER…" at bounding box center [452, 245] width 367 height 270
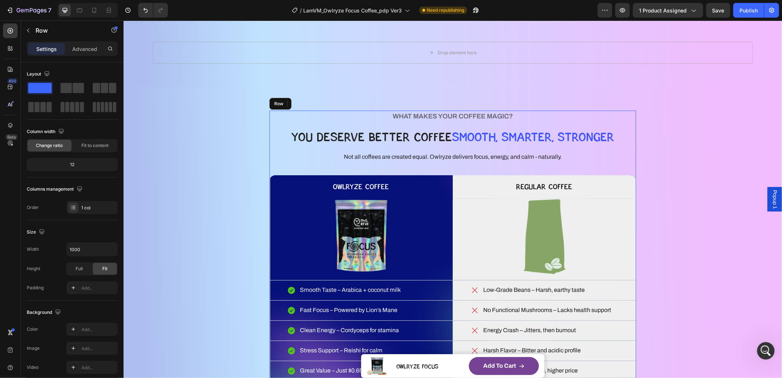
scroll to position [851, 0]
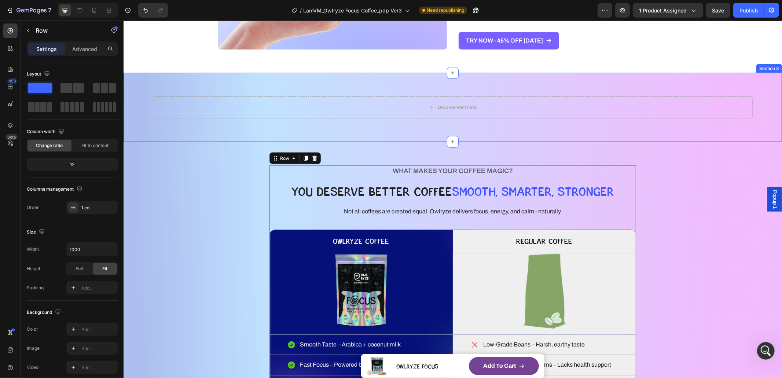
click at [350, 124] on div "Drop element here Section 3" at bounding box center [452, 107] width 659 height 69
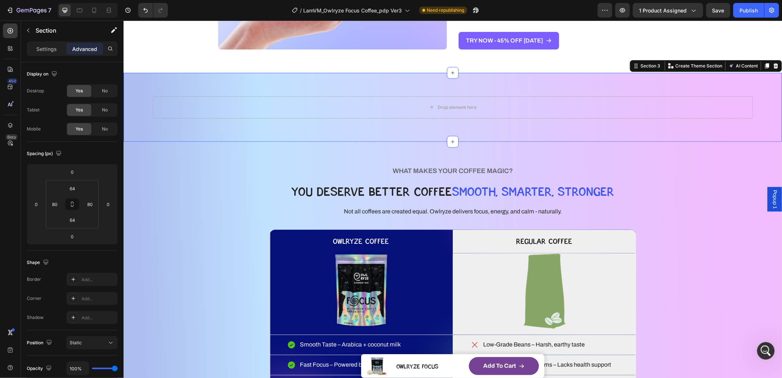
click at [287, 87] on div "Drop element here Section 3 Create Theme Section AI Content Write with GemAI Wh…" at bounding box center [452, 107] width 659 height 69
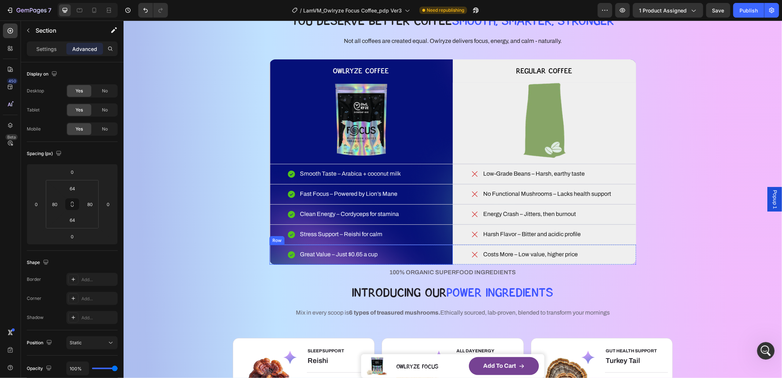
scroll to position [1052, 0]
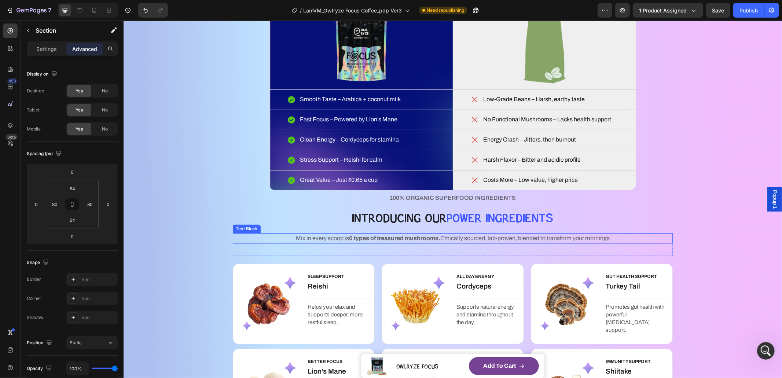
click at [312, 236] on span "Mix in every scoop is 6 types of treasured mushrooms. Ethically sourced, lab-pr…" at bounding box center [453, 238] width 314 height 6
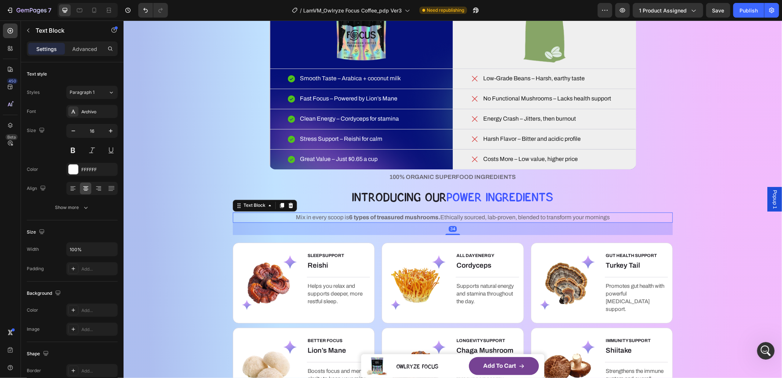
scroll to position [1155, 0]
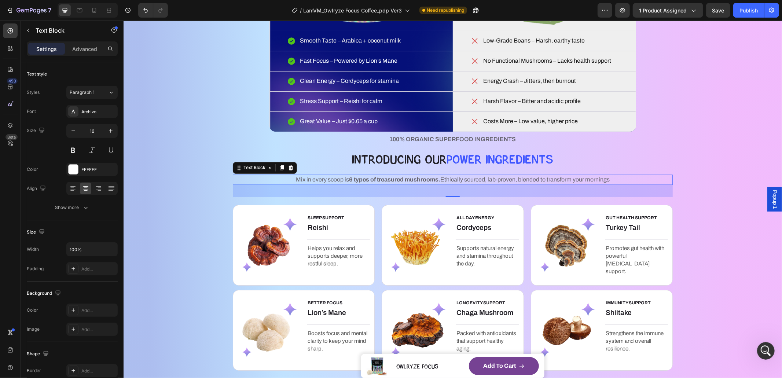
click at [322, 181] on span "Mix in every scoop is 6 types of treasured mushrooms. Ethically sourced, lab-pr…" at bounding box center [453, 179] width 314 height 6
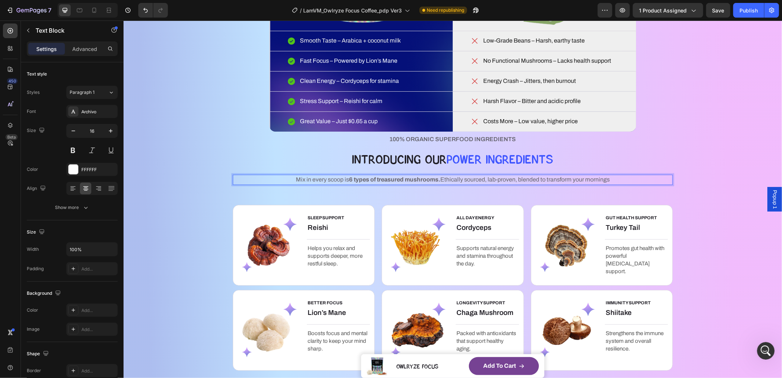
click at [305, 196] on div "Mix in every scoop is 6 types of treasured mushrooms. Ethically sourced, lab-pr…" at bounding box center [452, 186] width 440 height 23
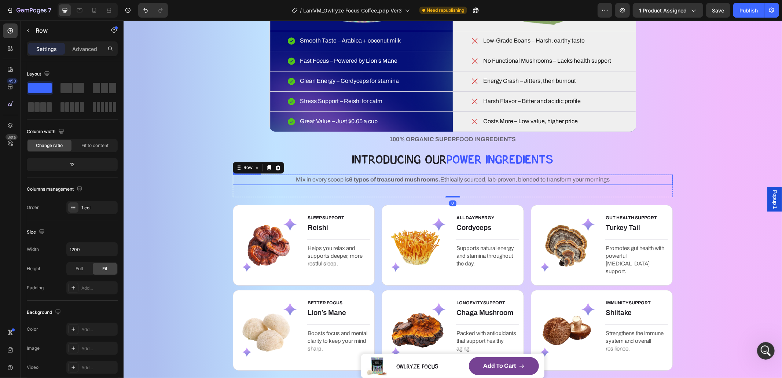
click at [349, 181] on strong "6 types of treasured mushrooms." at bounding box center [394, 179] width 91 height 6
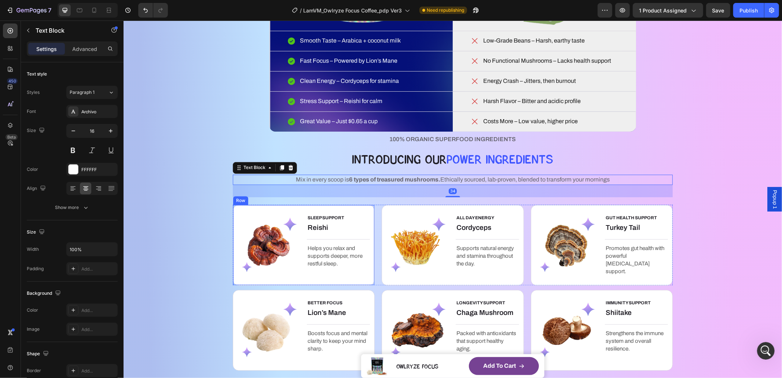
click at [299, 205] on div "SLEEP SUPPORT Text block Reishi Heading Title Line Helps you relax and supports…" at bounding box center [303, 245] width 142 height 81
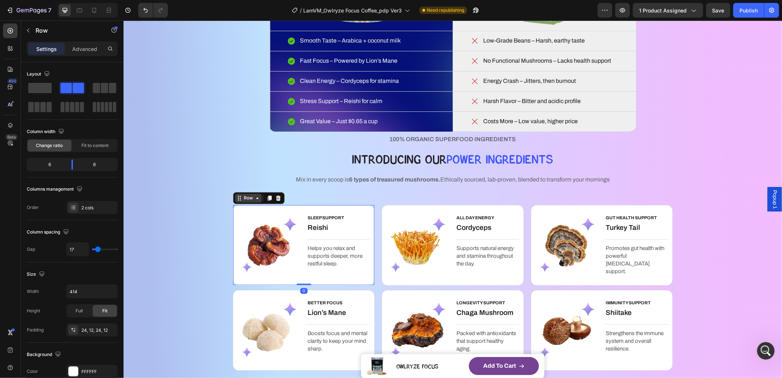
click at [236, 199] on icon at bounding box center [239, 198] width 6 height 6
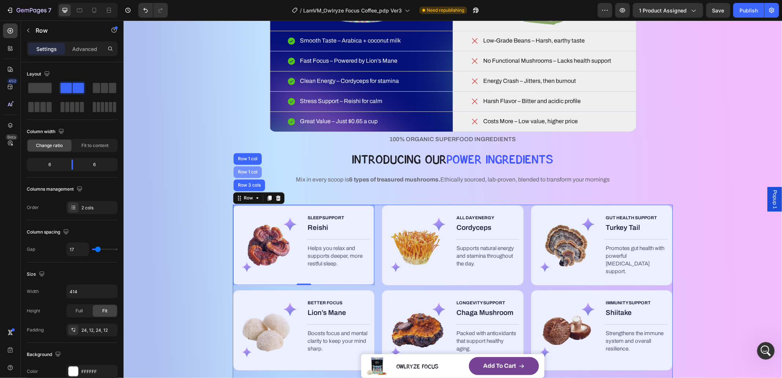
click at [247, 176] on div "Row 1 col" at bounding box center [247, 172] width 28 height 12
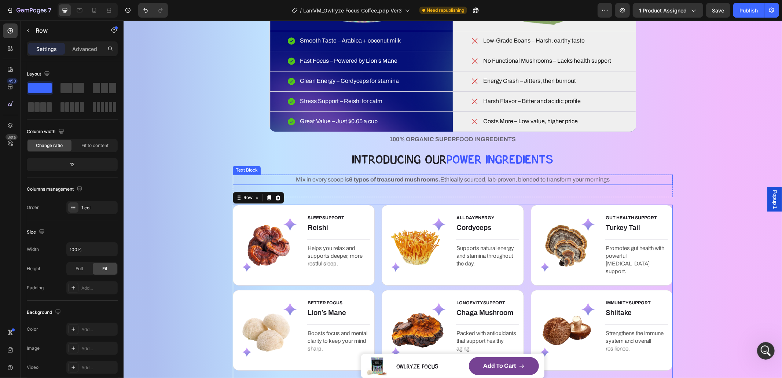
click at [296, 179] on span "Mix in every scoop is 6 types of treasured mushrooms. Ethically sourced, lab-pr…" at bounding box center [453, 179] width 314 height 6
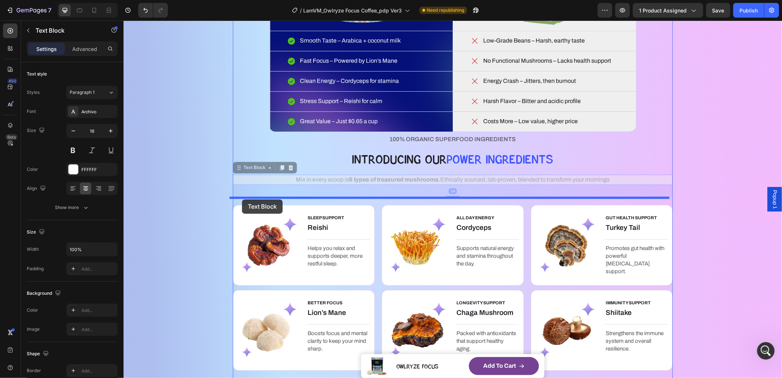
drag, startPoint x: 240, startPoint y: 168, endPoint x: 242, endPoint y: 199, distance: 30.8
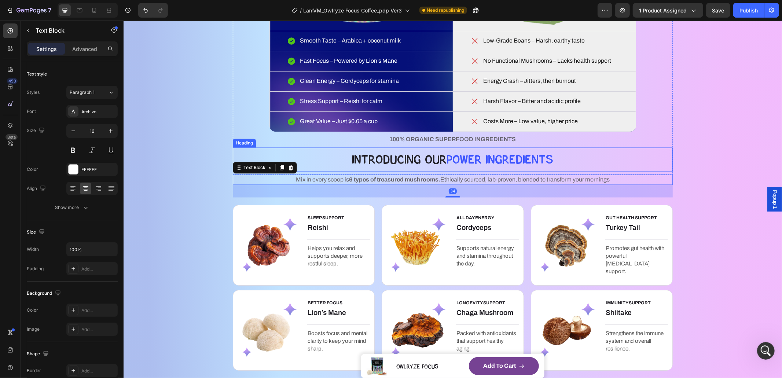
click at [319, 159] on h2 "IntrOducing Our pOWER Ingredients" at bounding box center [452, 159] width 440 height 24
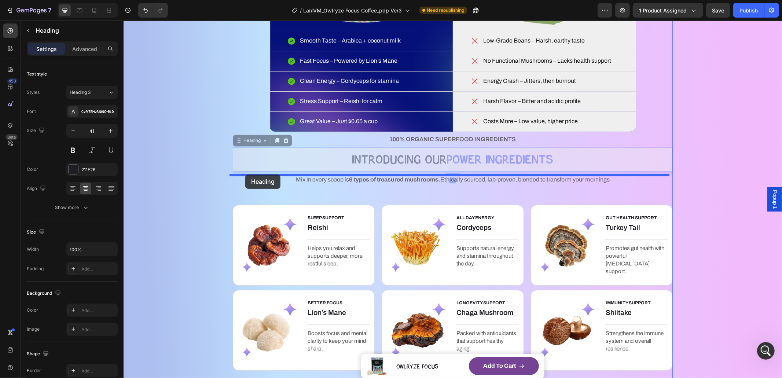
drag, startPoint x: 243, startPoint y: 143, endPoint x: 245, endPoint y: 174, distance: 31.6
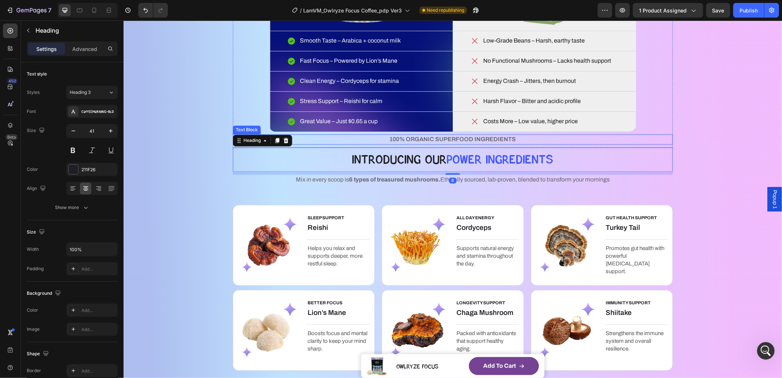
click at [356, 140] on p "100% ORGANIC SUPERFOOD INGREDIENTS" at bounding box center [452, 139] width 439 height 9
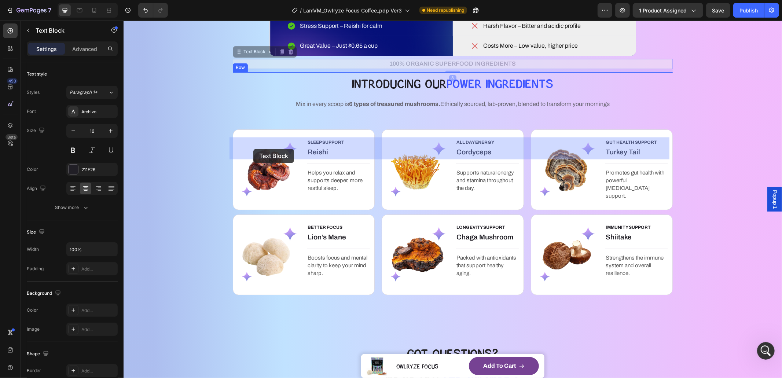
scroll to position [1, 0]
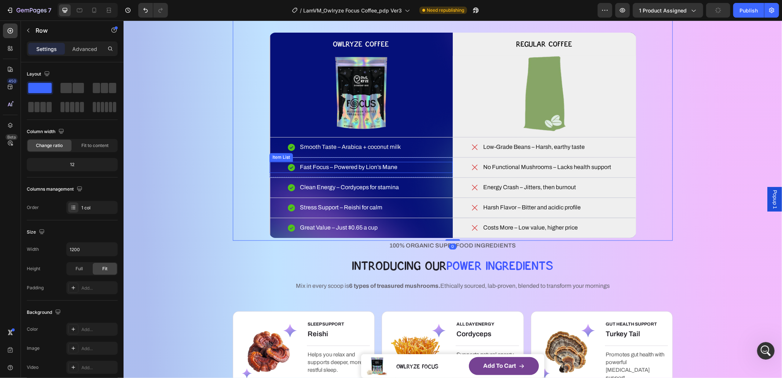
scroll to position [969, 0]
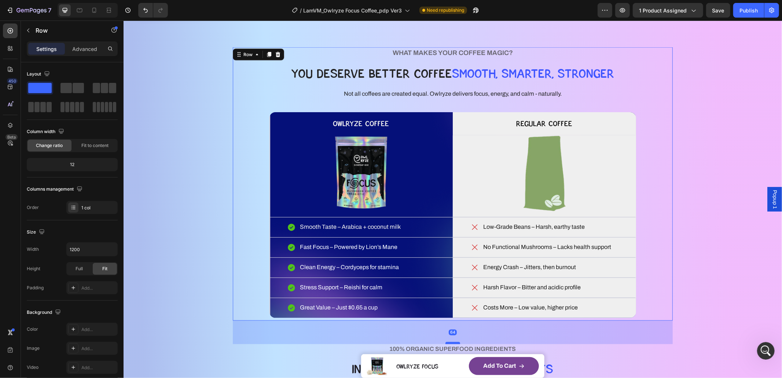
drag, startPoint x: 452, startPoint y: 320, endPoint x: 456, endPoint y: 341, distance: 21.6
click at [456, 342] on div at bounding box center [452, 343] width 15 height 2
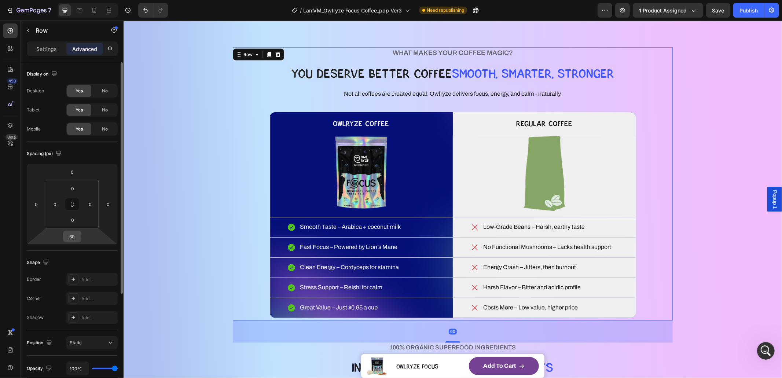
click at [77, 239] on input "60" at bounding box center [72, 236] width 15 height 11
click at [76, 235] on input "60" at bounding box center [72, 236] width 15 height 11
type input "64"
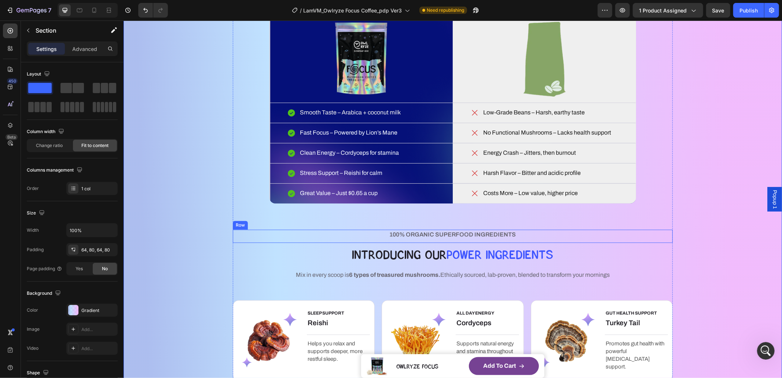
scroll to position [1087, 0]
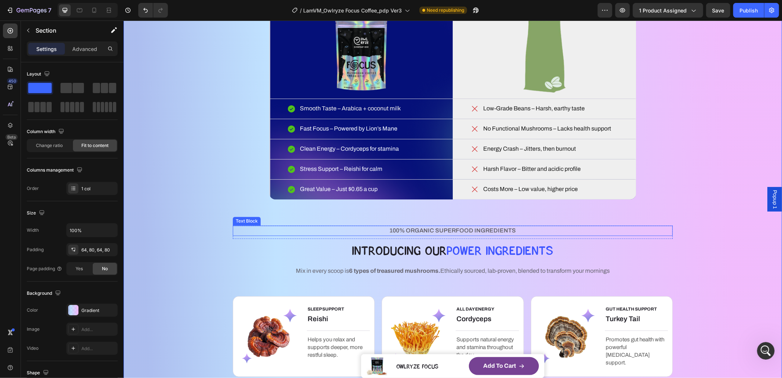
click at [287, 226] on p "100% ORGANIC SUPERFOOD INGREDIENTS" at bounding box center [452, 230] width 439 height 9
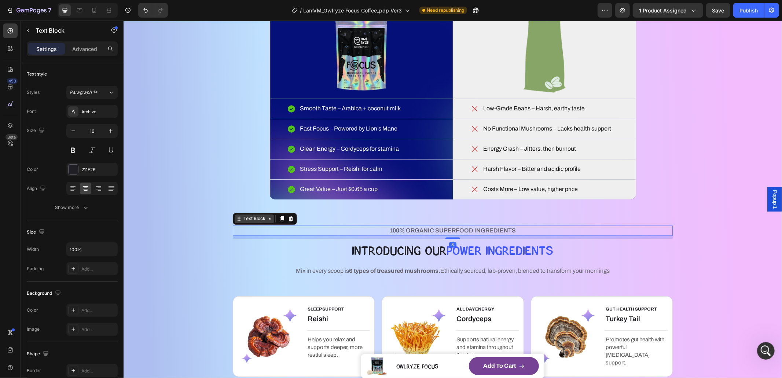
click at [253, 216] on div "Text Block" at bounding box center [254, 218] width 25 height 7
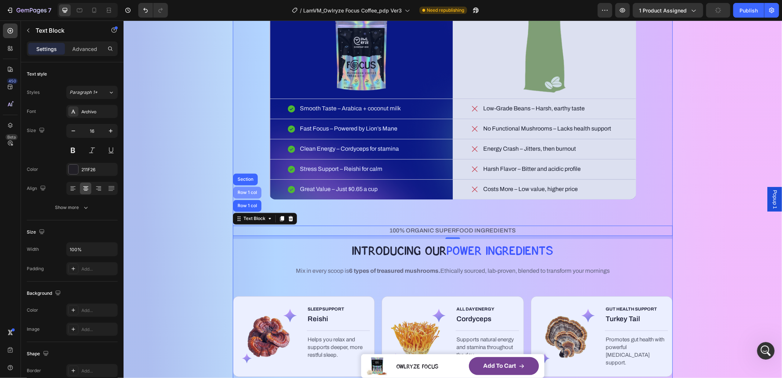
click at [248, 195] on div "Row 1 col" at bounding box center [247, 192] width 22 height 4
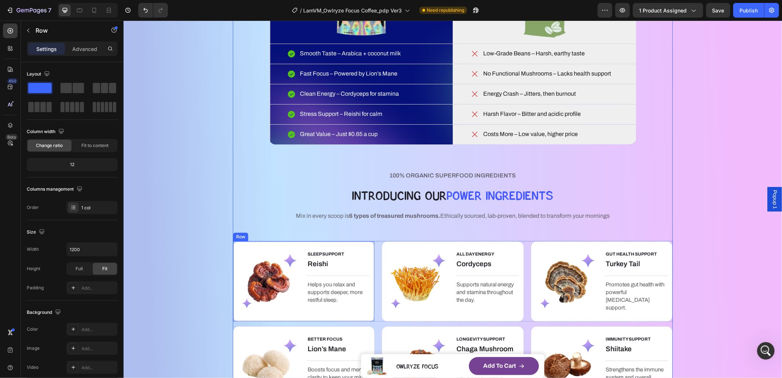
scroll to position [1140, 0]
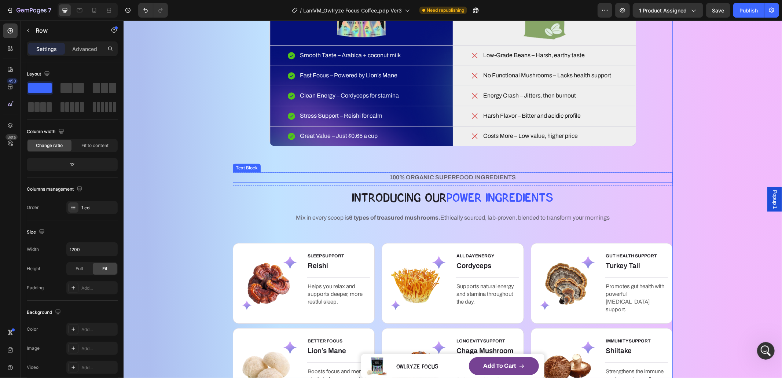
click at [338, 177] on p "100% ORGANIC SUPERFOOD INGREDIENTS" at bounding box center [452, 177] width 439 height 9
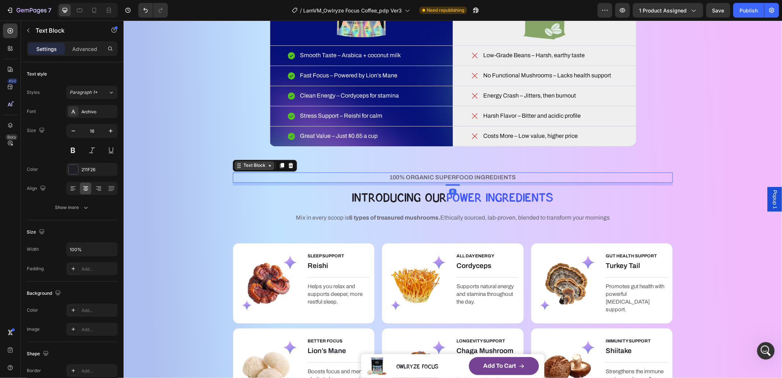
click at [254, 167] on div "Text Block" at bounding box center [254, 165] width 25 height 7
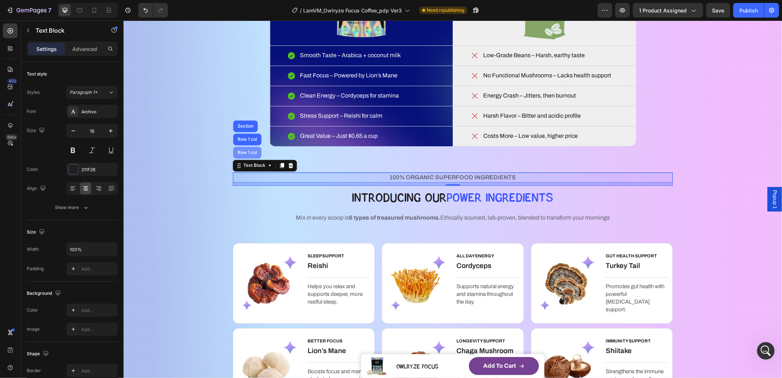
click at [252, 157] on div "Row 1 col" at bounding box center [247, 153] width 28 height 12
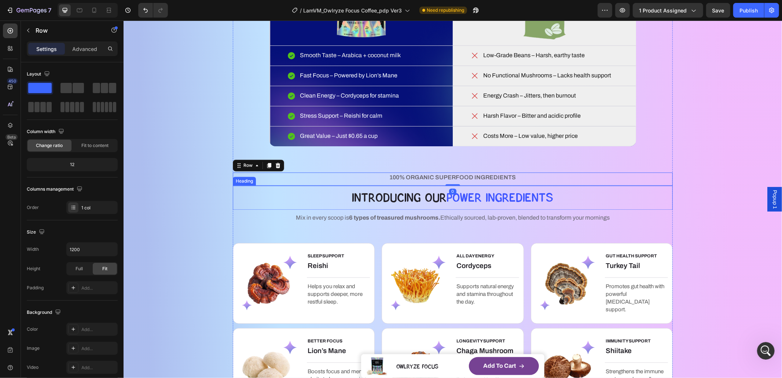
click at [255, 195] on h2 "IntrOducing Our pOWER Ingredients" at bounding box center [452, 198] width 440 height 24
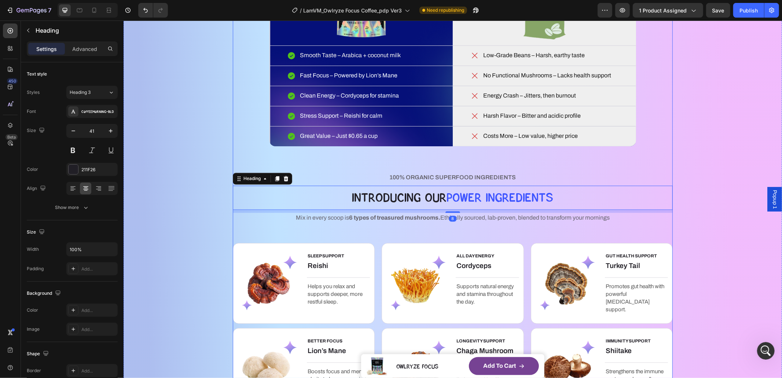
click at [261, 231] on div "WHAT MAKES YOUR COFFEE MAGIC? Heading YOU DESERVE BETTER COFFEE SMOOTH, SMARTER…" at bounding box center [452, 154] width 440 height 556
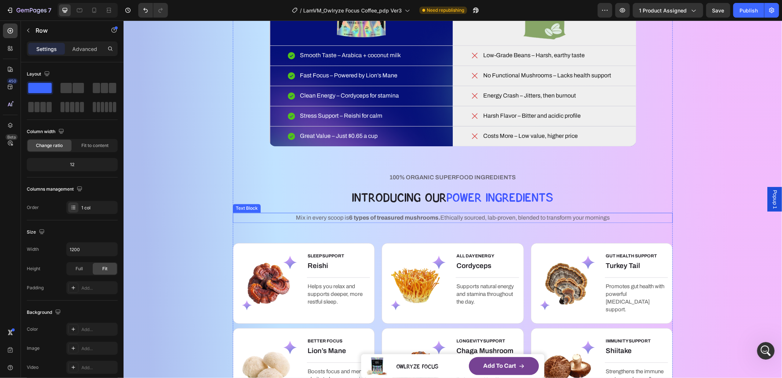
click at [277, 217] on p "Mix in every scoop is 6 types of treasured mushrooms. Ethically sourced, lab-pr…" at bounding box center [452, 217] width 439 height 9
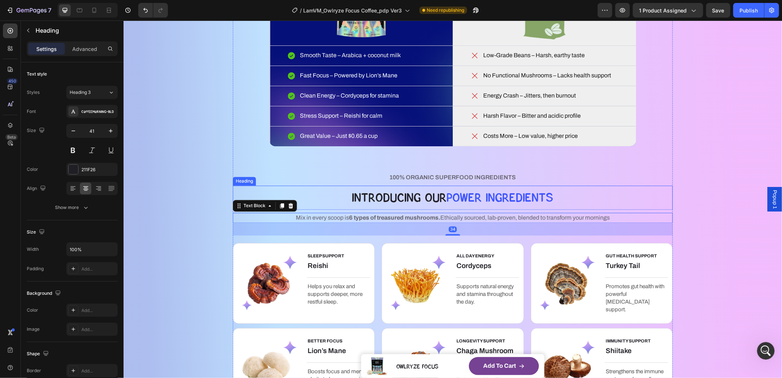
click at [335, 199] on h2 "IntrOducing Our pOWER Ingredients" at bounding box center [452, 198] width 440 height 24
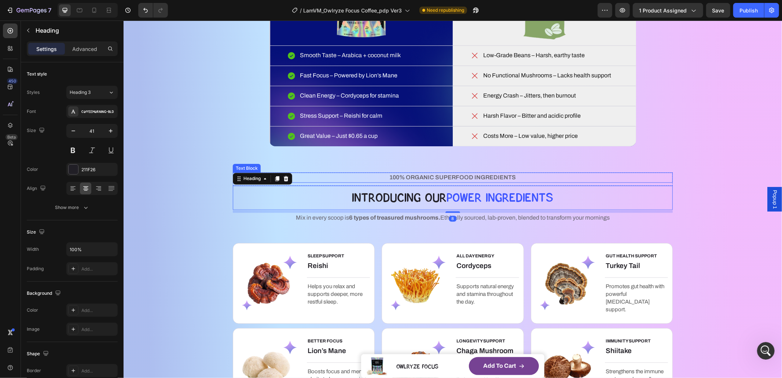
click at [334, 173] on div "100% ORGANIC SUPERFOOD INGREDIENTS" at bounding box center [452, 177] width 440 height 10
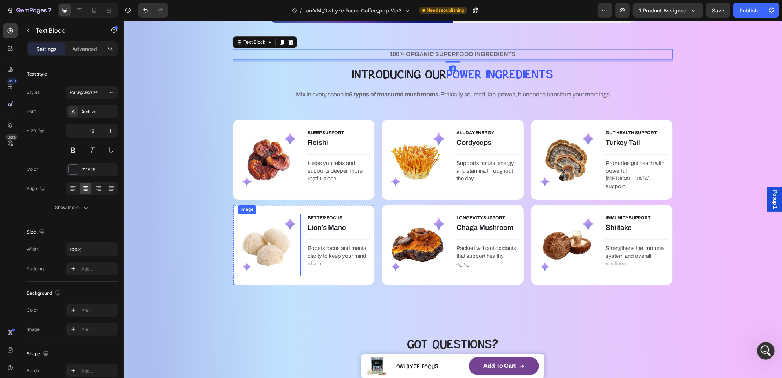
scroll to position [1266, 0]
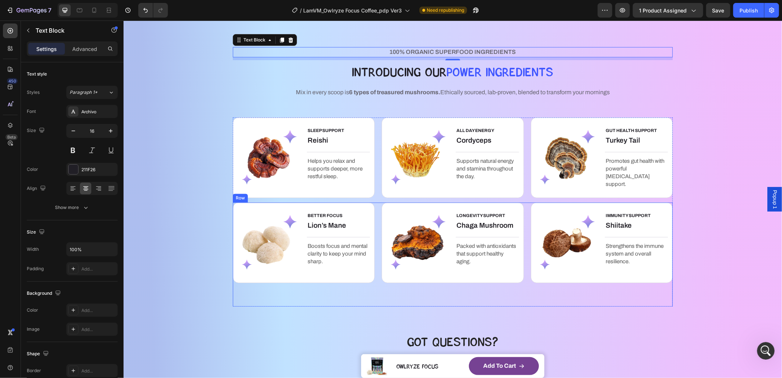
click at [374, 214] on div "BETTER FOCUS Text block Lion’s Mane Heading Title Line Boosts focus and mental …" at bounding box center [452, 254] width 440 height 104
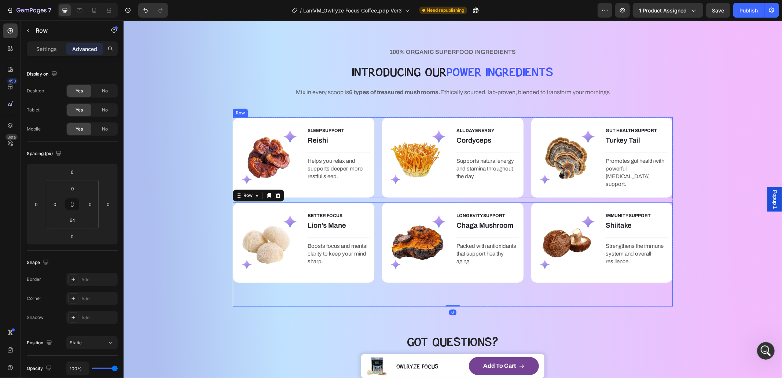
click at [377, 168] on div "SLEEP SUPPORT Text block Reishi Heading Title Line Helps you relax and supports…" at bounding box center [452, 157] width 440 height 81
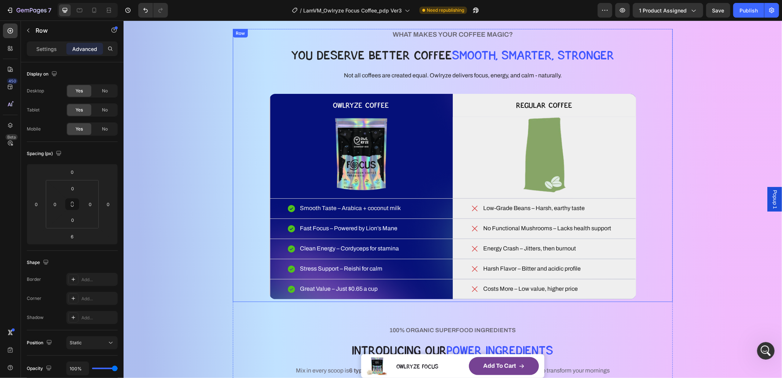
click at [246, 275] on div "WHAT MAKES YOUR COFFEE MAGIC? Heading YOU DESERVE BETTER COFFEE SMOOTH, SMARTER…" at bounding box center [452, 165] width 440 height 273
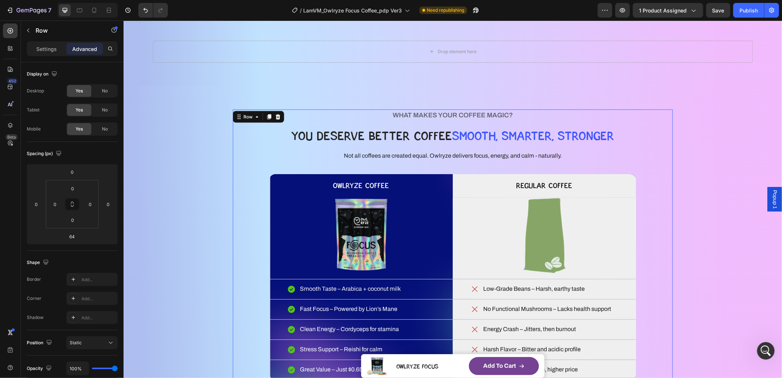
scroll to position [885, 0]
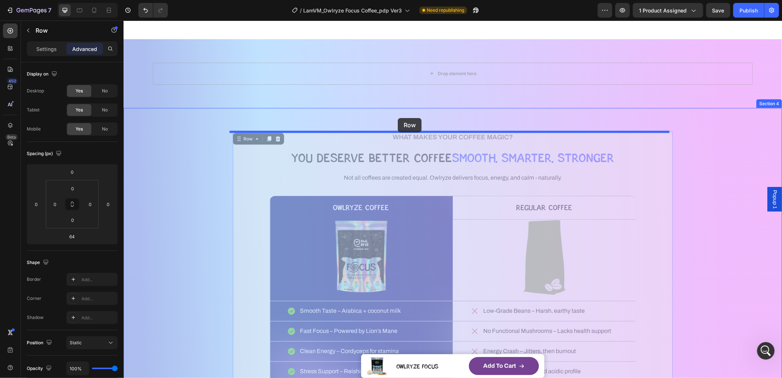
drag, startPoint x: 246, startPoint y: 139, endPoint x: 397, endPoint y: 118, distance: 152.9
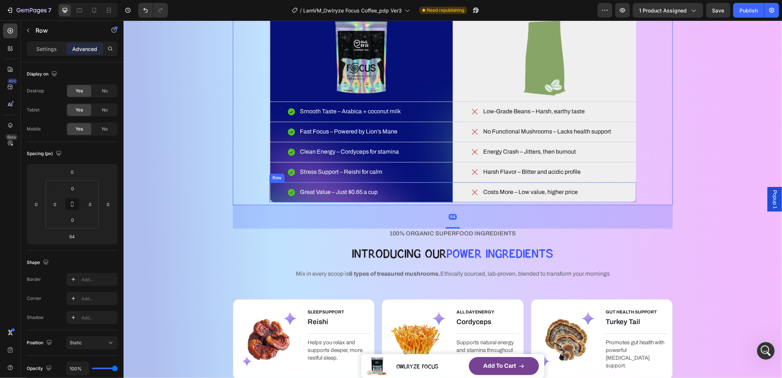
scroll to position [1108, 0]
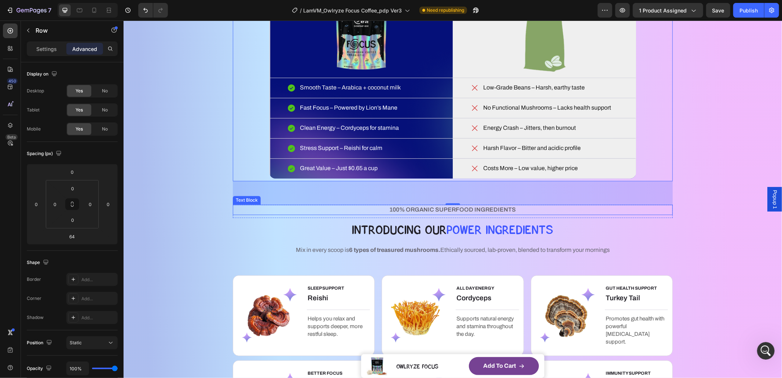
click at [269, 214] on p "100% ORGANIC SUPERFOOD INGREDIENTS" at bounding box center [452, 209] width 439 height 9
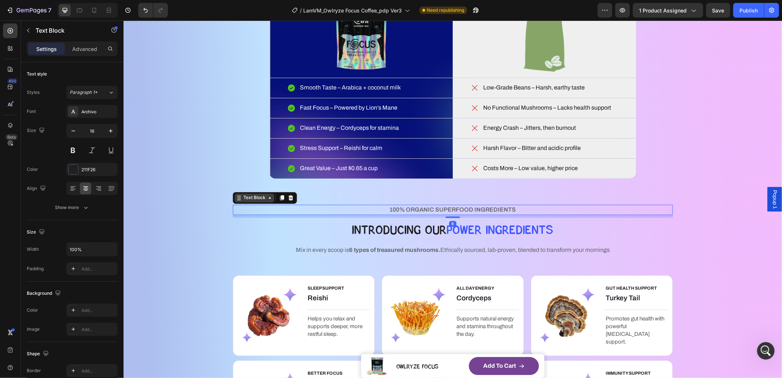
click at [236, 199] on icon at bounding box center [239, 198] width 6 height 6
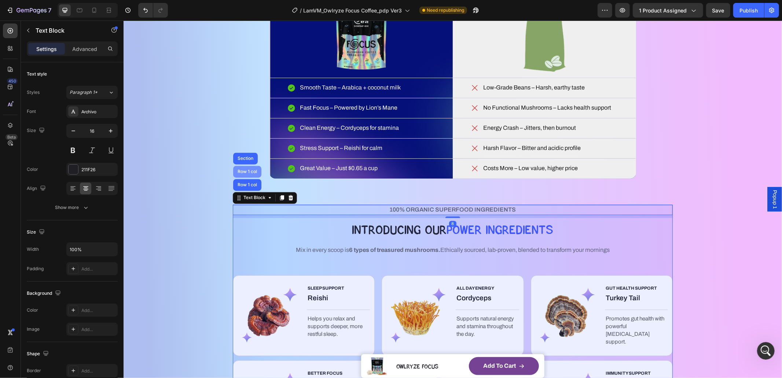
click at [244, 169] on div "Row 1 col" at bounding box center [247, 172] width 28 height 12
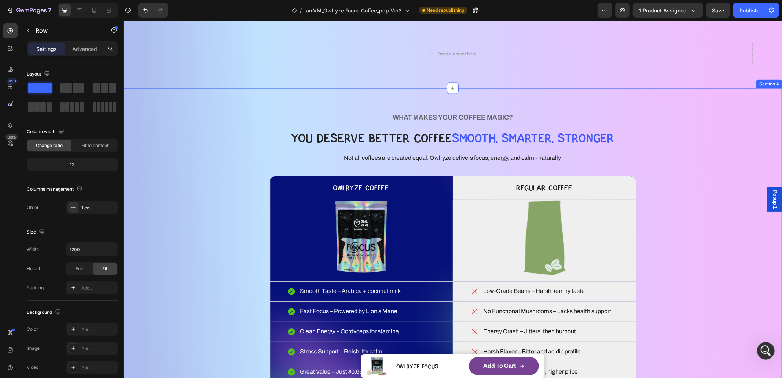
scroll to position [876, 0]
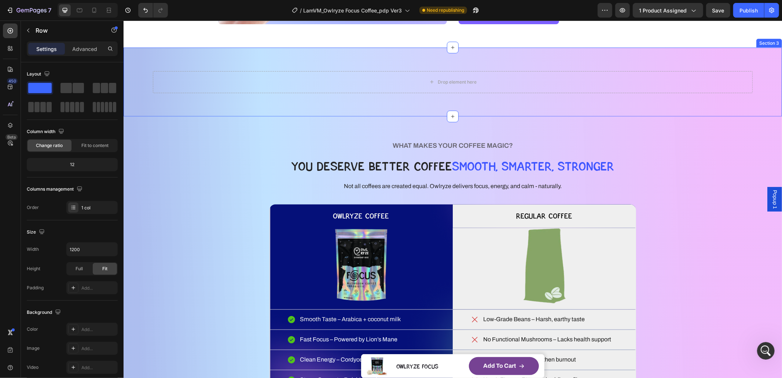
click at [201, 107] on div "Drop element here Section 3" at bounding box center [452, 81] width 659 height 69
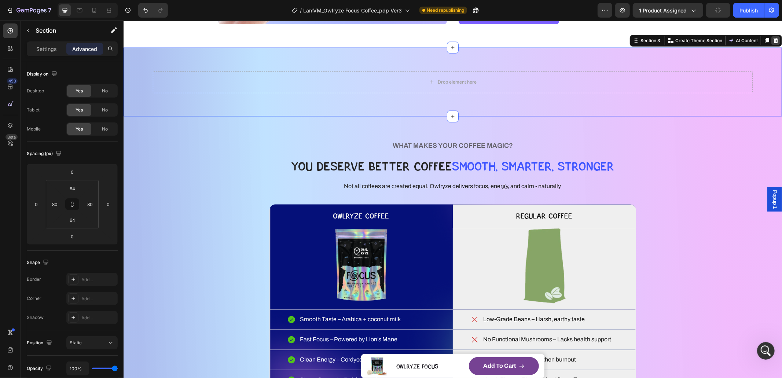
click at [771, 37] on div at bounding box center [775, 40] width 9 height 9
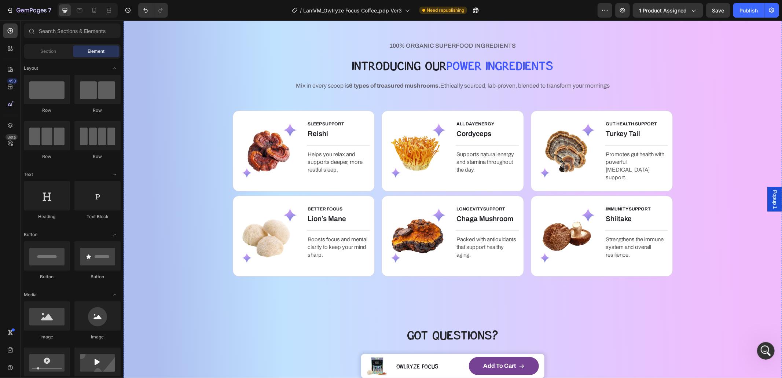
scroll to position [1385, 0]
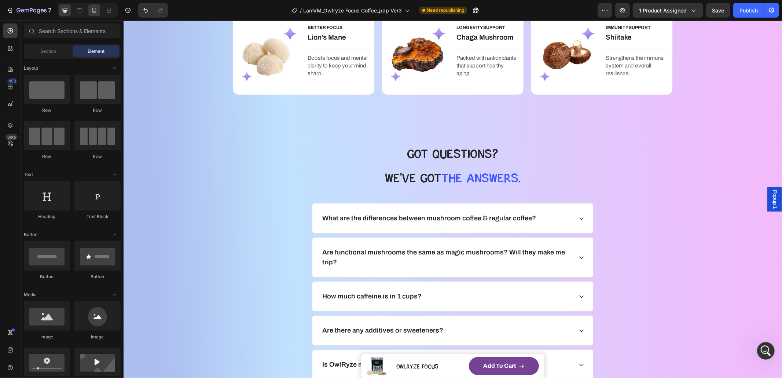
click at [100, 12] on div at bounding box center [94, 10] width 12 height 12
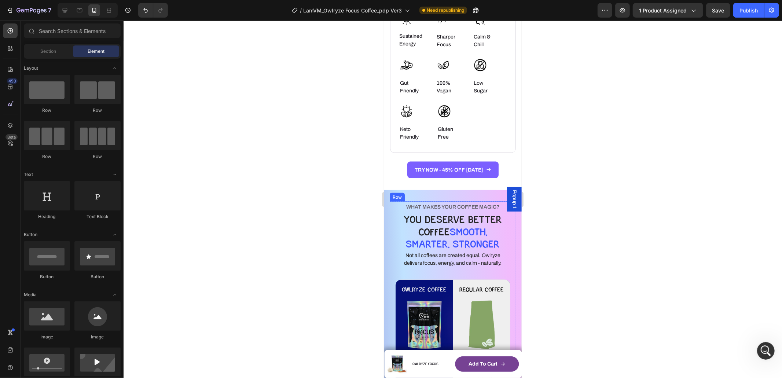
scroll to position [951, 0]
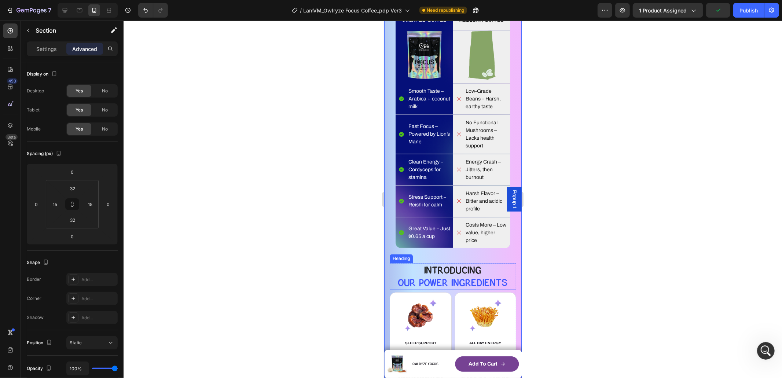
scroll to position [1222, 0]
click at [506, 235] on div "WHAT MAKES YOUR COFFEE MAGIC? Heading YOU DESERVE BETTER COFFEE SMOOTH, SMARTER…" at bounding box center [452, 88] width 126 height 317
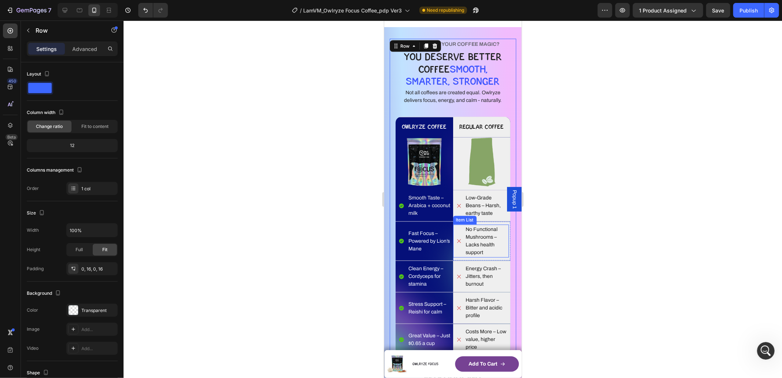
scroll to position [1230, 0]
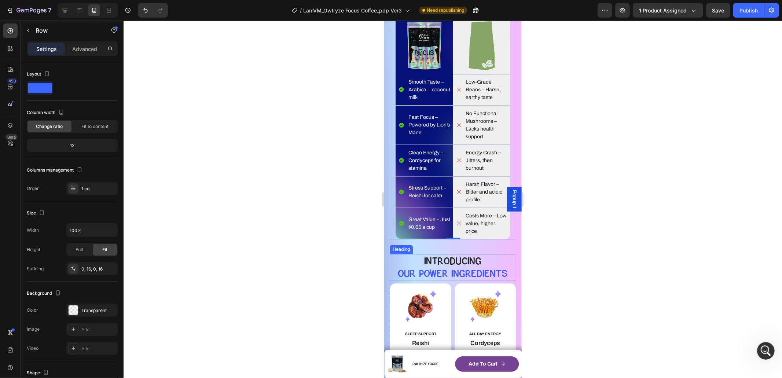
click at [478, 256] on h2 "IntrOducing OUR POwer Ingredients" at bounding box center [452, 266] width 111 height 26
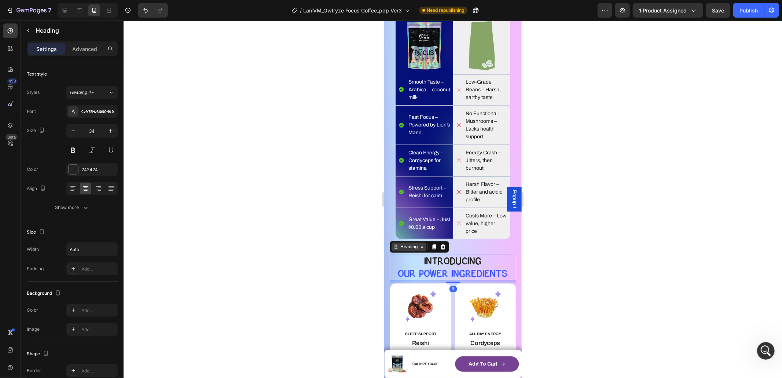
click at [406, 246] on div "Heading" at bounding box center [409, 246] width 20 height 7
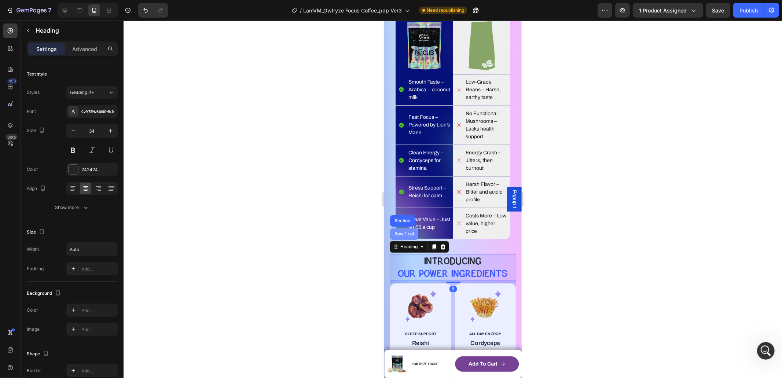
click at [405, 233] on div "Row 1 col" at bounding box center [404, 233] width 22 height 4
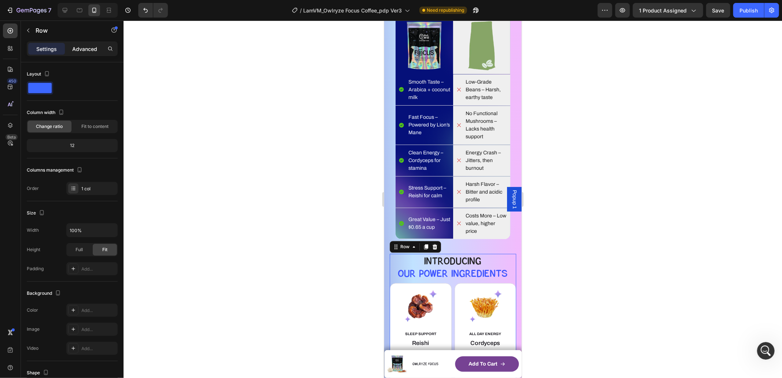
click at [81, 51] on p "Advanced" at bounding box center [84, 49] width 25 height 8
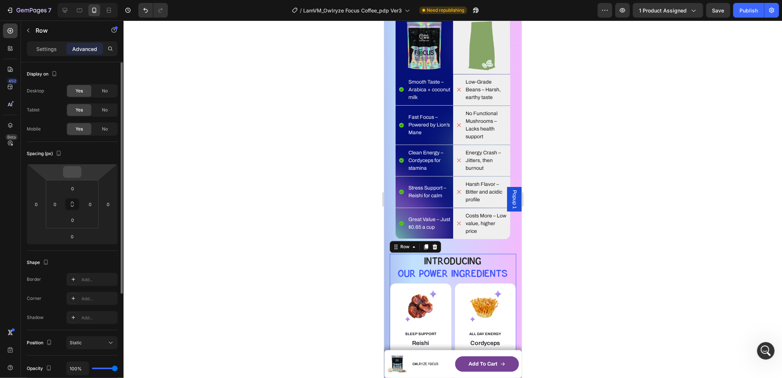
click at [75, 170] on input "number" at bounding box center [72, 171] width 15 height 11
type input "0"
click at [505, 233] on div "WHAT MAKES YOUR COFFEE MAGIC? Heading YOU DESERVE BETTER COFFEE SMOOTH, SMARTER…" at bounding box center [452, 80] width 126 height 317
click at [73, 233] on input "0" at bounding box center [72, 236] width 15 height 11
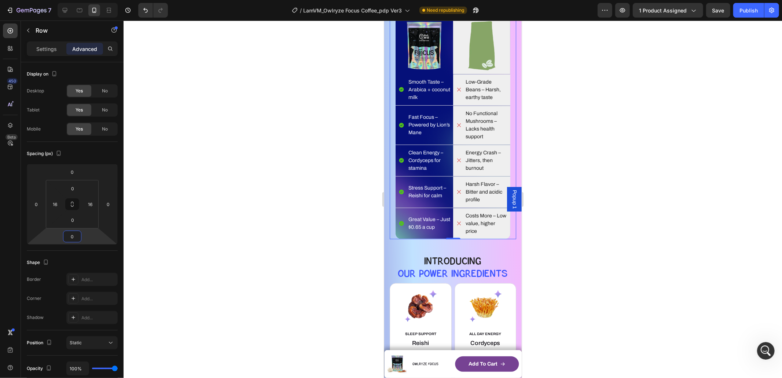
click at [417, 253] on h2 "IntrOducing OUR POwer Ingredients" at bounding box center [452, 266] width 111 height 26
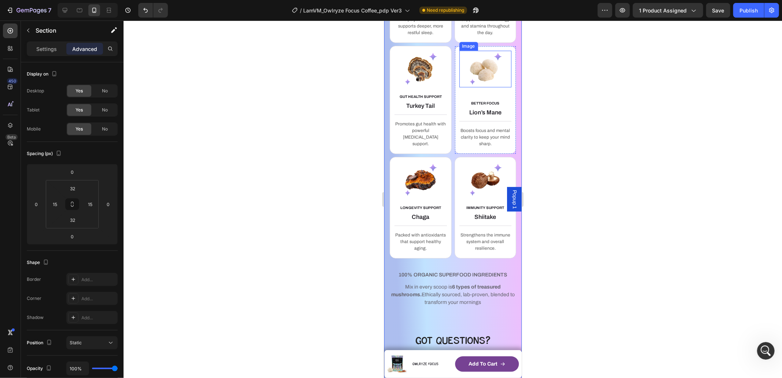
scroll to position [1603, 0]
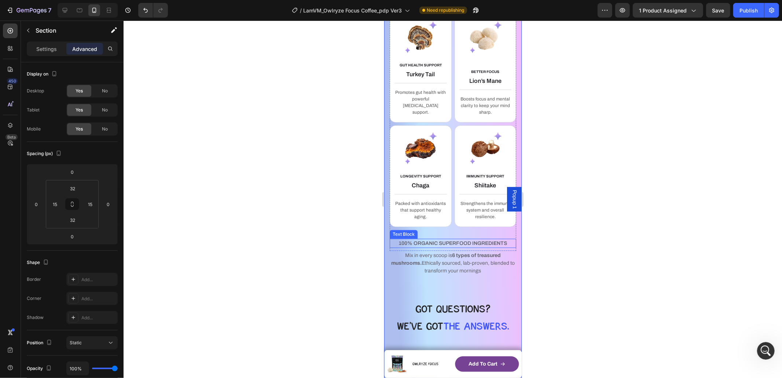
click at [448, 240] on span "100% ORGANIC SUPERFOOD INGREDIENTS" at bounding box center [453, 242] width 109 height 5
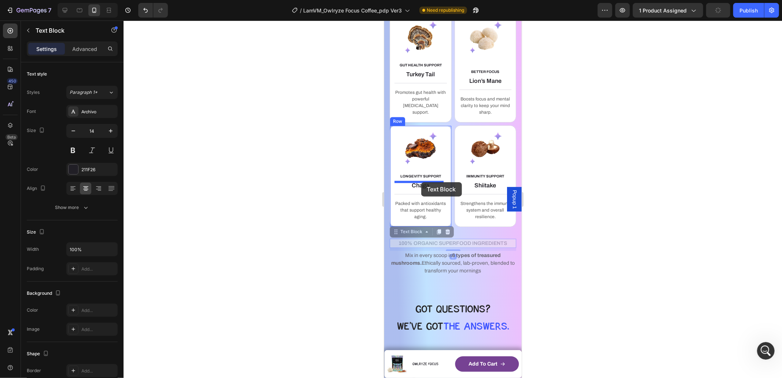
scroll to position [1275, 0]
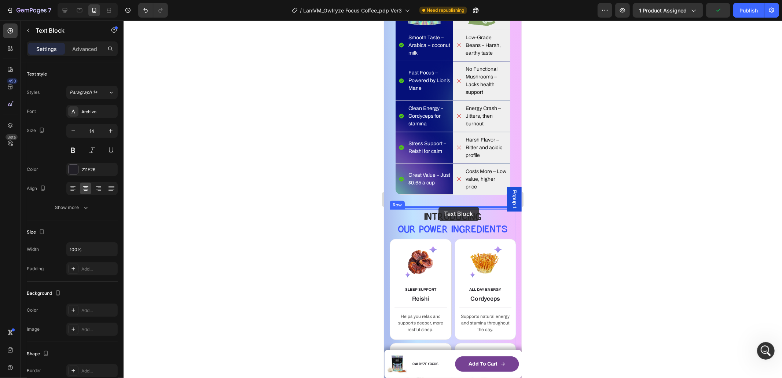
drag, startPoint x: 409, startPoint y: 224, endPoint x: 438, endPoint y: 206, distance: 34.2
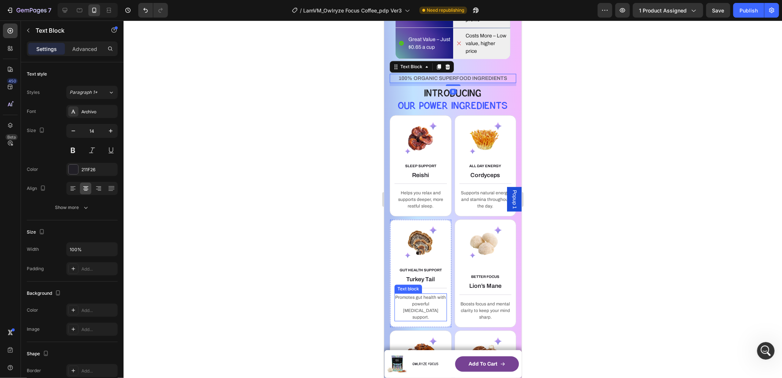
scroll to position [1660, 0]
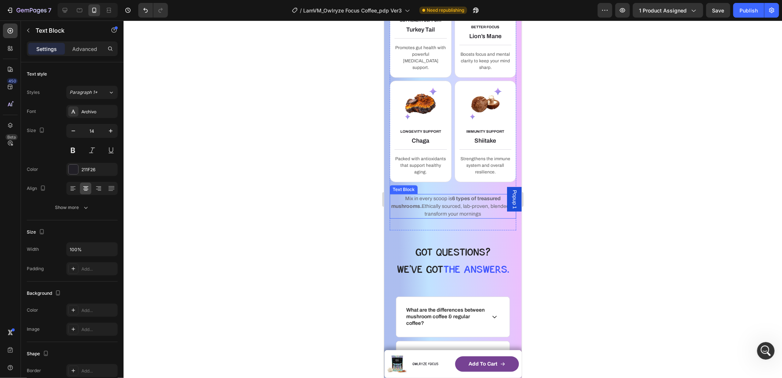
click at [445, 204] on span "Mix in every scoop is 6 types of treasured mushrooms. Ethically sourced, lab-pr…" at bounding box center [453, 205] width 124 height 21
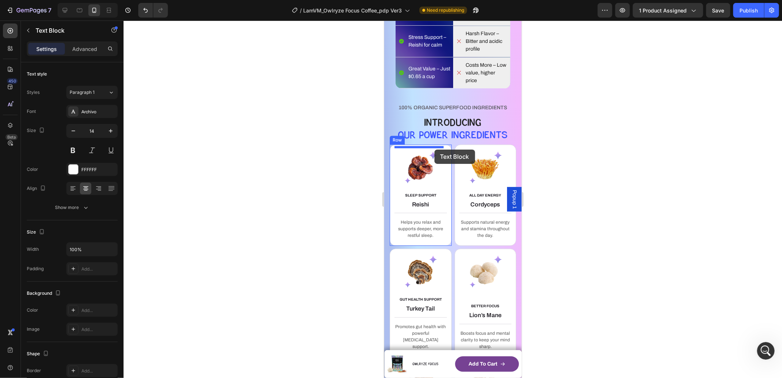
scroll to position [1379, 0]
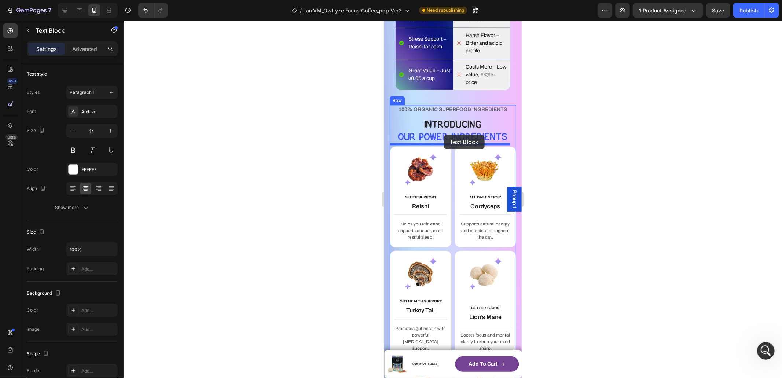
drag, startPoint x: 411, startPoint y: 180, endPoint x: 444, endPoint y: 135, distance: 56.0
click at [444, 135] on div "iPhone 13 Mini ( 375 px) iPhone 13 Mini iPhone 13 Pro iPhone 11 Pro Max iPhone …" at bounding box center [452, 161] width 137 height 3040
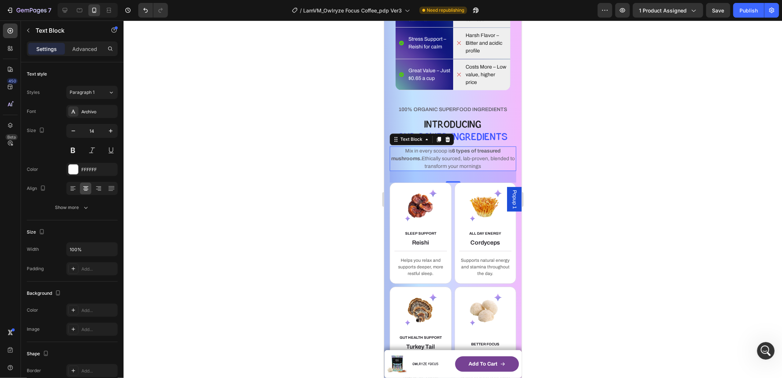
click at [571, 159] on div at bounding box center [453, 199] width 659 height 357
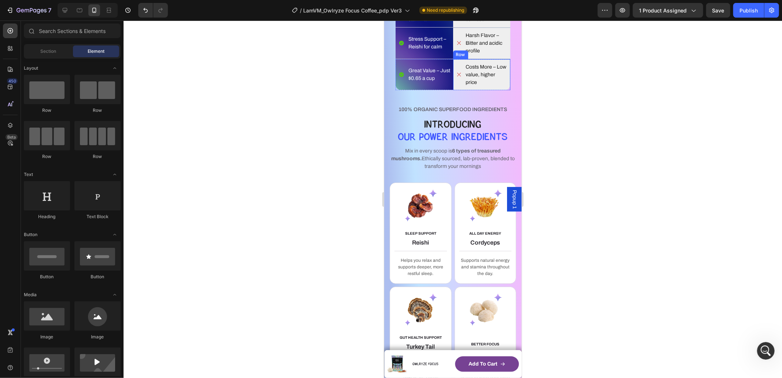
click at [498, 83] on p "Costs More – Low value, higher price" at bounding box center [487, 74] width 42 height 23
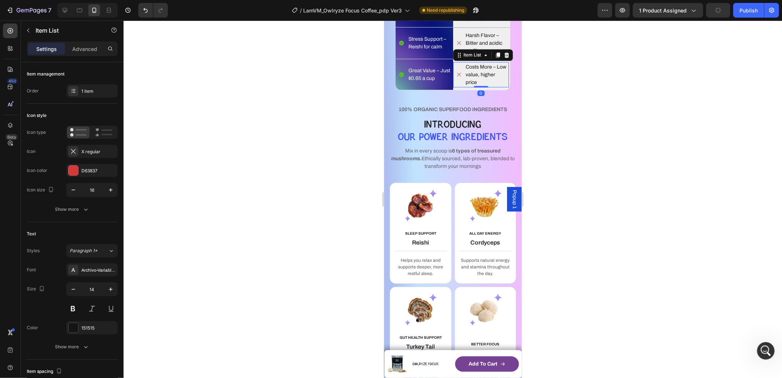
scroll to position [1227, 0]
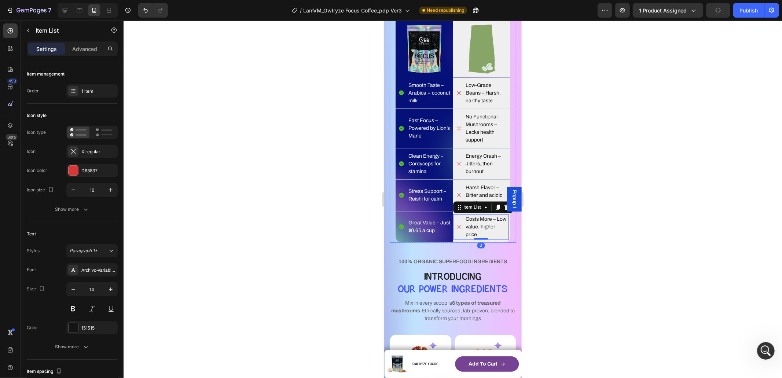
click at [393, 143] on div "WHAT MAKES YOUR COFFEE MAGIC? Heading YOU DESERVE BETTER COFFEE SMOOTH, SMARTER…" at bounding box center [452, 83] width 126 height 317
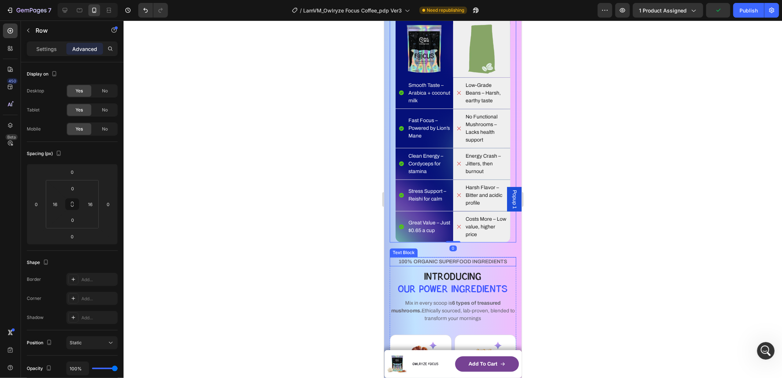
click at [452, 259] on span "100% ORGANIC SUPERFOOD INGREDIENTS" at bounding box center [453, 260] width 109 height 5
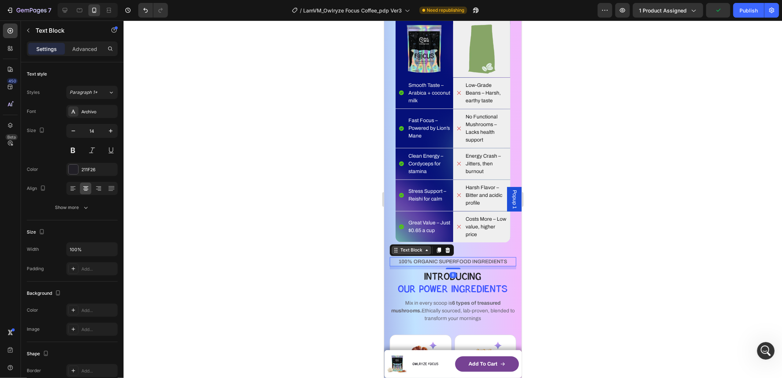
click at [407, 248] on div "Text Block" at bounding box center [411, 249] width 25 height 7
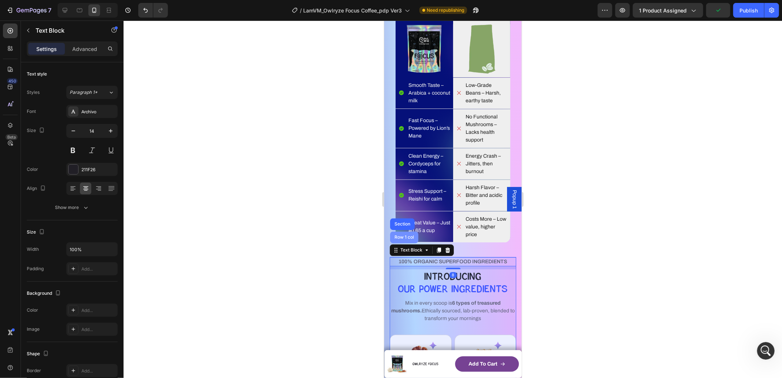
click at [408, 235] on div "Row 1 col" at bounding box center [404, 237] width 22 height 4
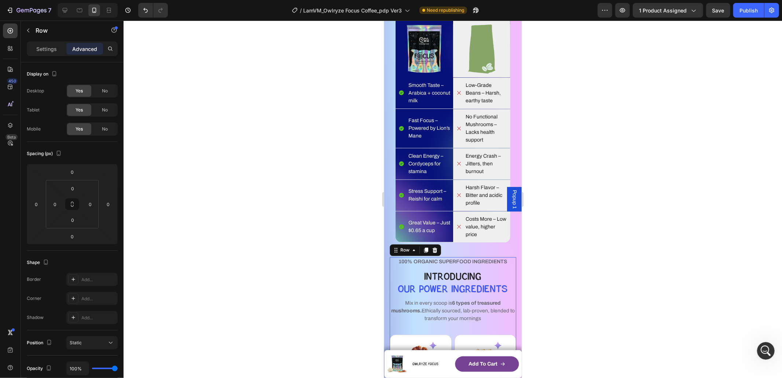
click at [455, 307] on span "Mix in every scoop is 6 types of treasured mushrooms. Ethically sourced, lab-pr…" at bounding box center [453, 310] width 124 height 21
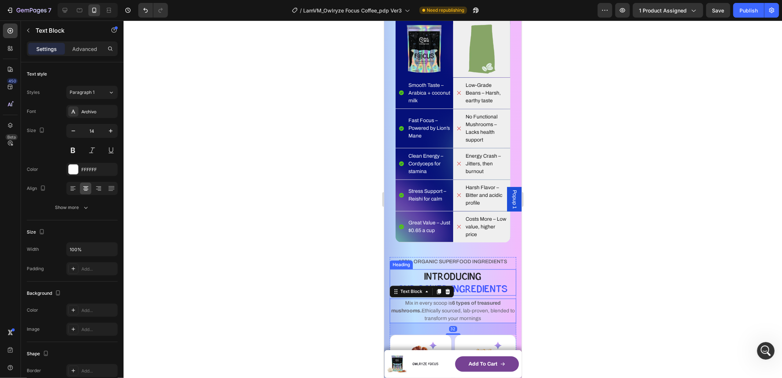
click at [475, 284] on span "OUR POwer Ingredients" at bounding box center [453, 288] width 110 height 12
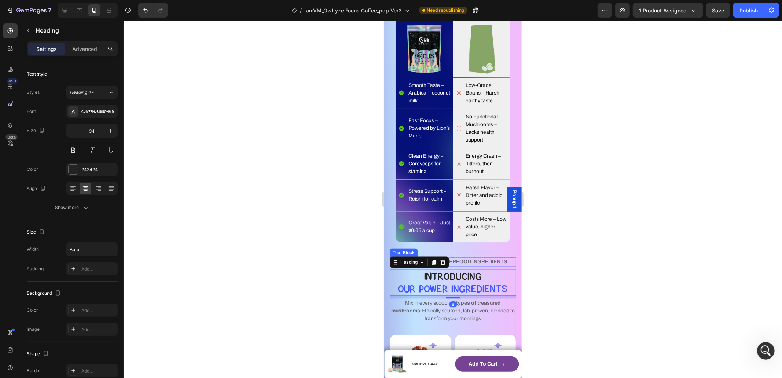
click at [481, 258] on span "100% ORGANIC SUPERFOOD INGREDIENTS" at bounding box center [453, 260] width 109 height 5
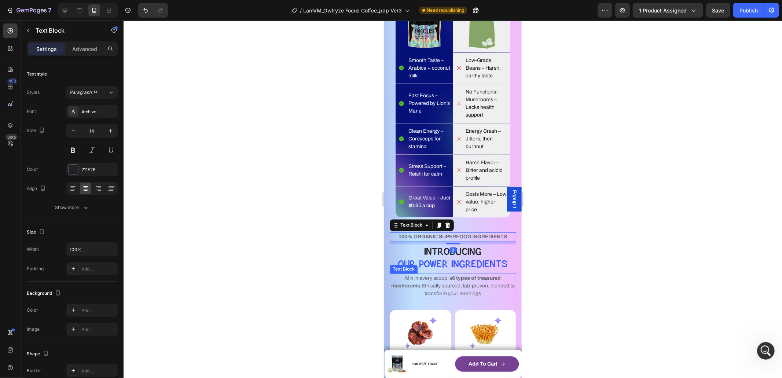
scroll to position [1299, 0]
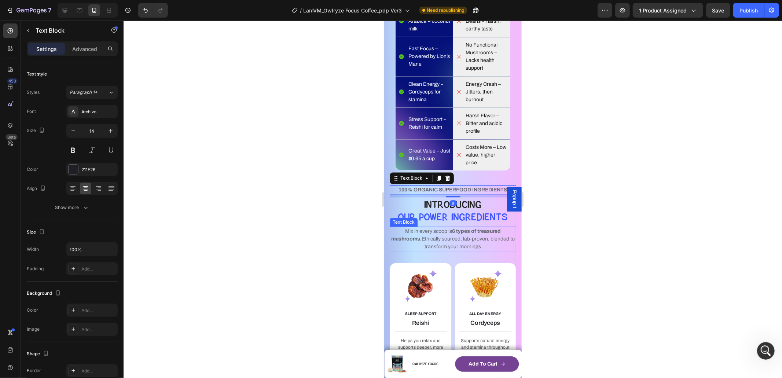
click at [471, 239] on p "Mix in every scoop is 6 types of treasured mushrooms. Ethically sourced, lab-pr…" at bounding box center [452, 238] width 125 height 23
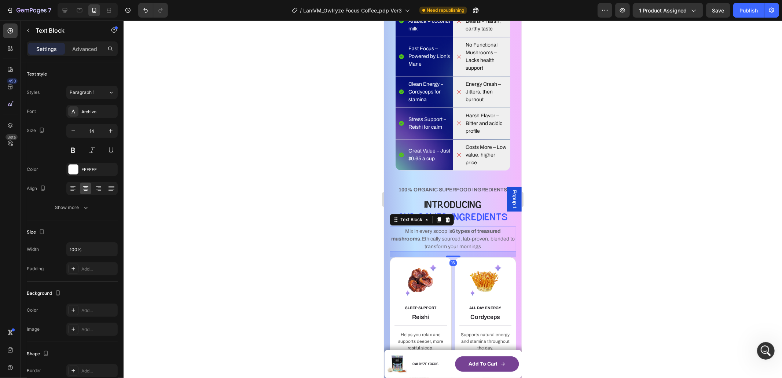
drag, startPoint x: 449, startPoint y: 259, endPoint x: 464, endPoint y: 253, distance: 16.1
click at [464, 251] on div "16" at bounding box center [452, 251] width 126 height 0
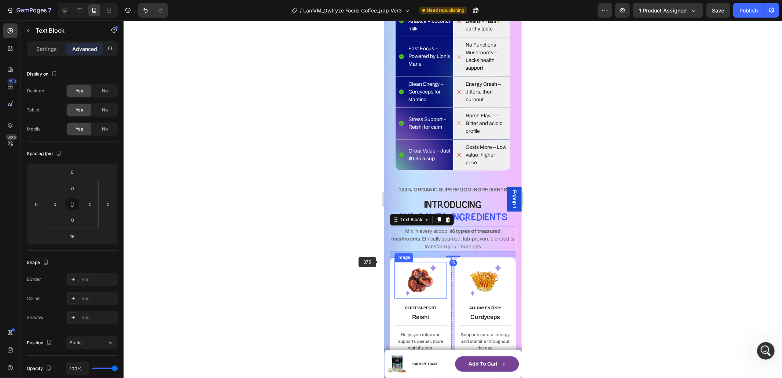
click at [429, 278] on img at bounding box center [420, 279] width 37 height 37
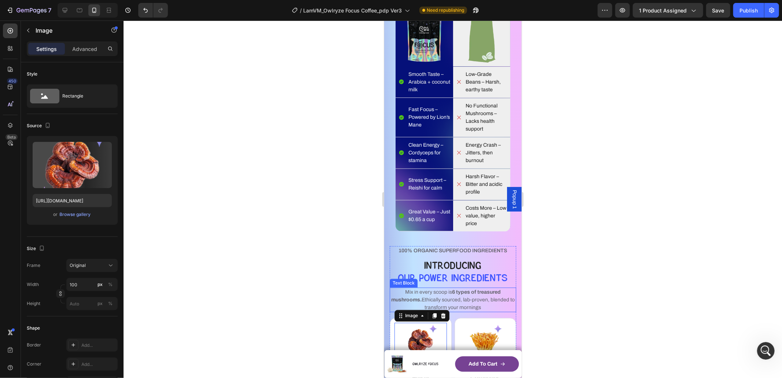
scroll to position [1215, 0]
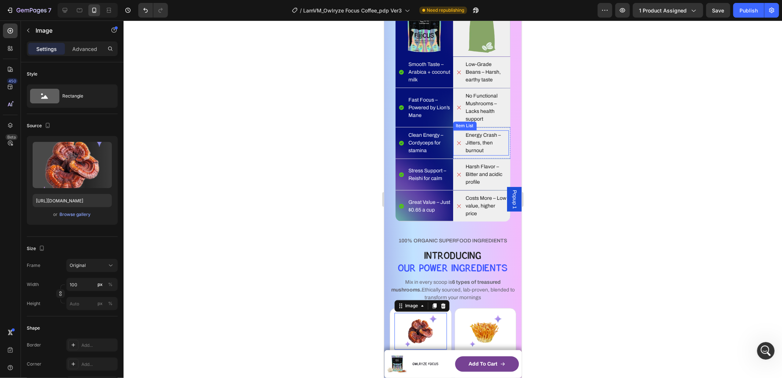
click at [467, 129] on div "Item List" at bounding box center [464, 125] width 21 height 7
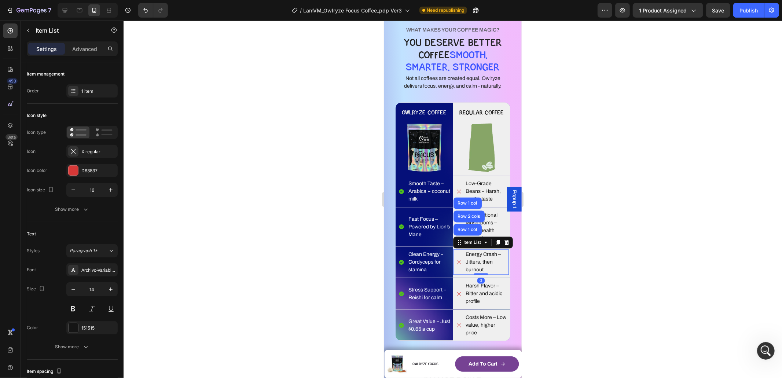
scroll to position [1126, 0]
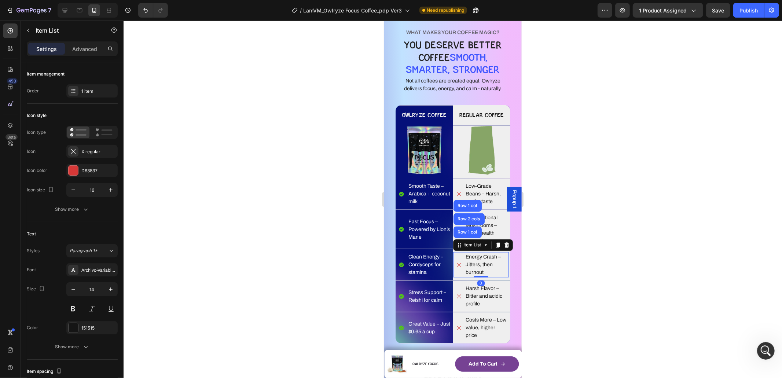
click at [457, 252] on div "Energy Crash – Jitters, then burnout" at bounding box center [482, 264] width 53 height 25
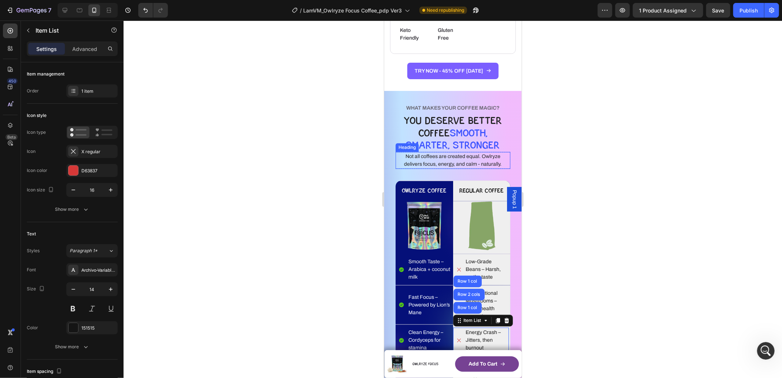
click at [439, 154] on h2 "Not all coffees are created equal. Owlryze delivers focus, energy, and calm - n…" at bounding box center [452, 160] width 115 height 17
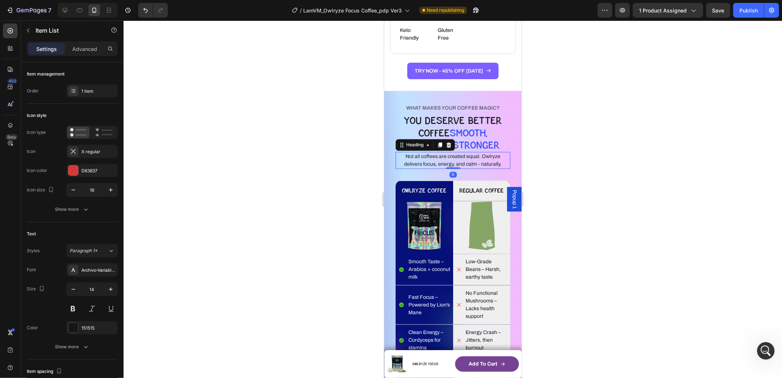
scroll to position [2061, 0]
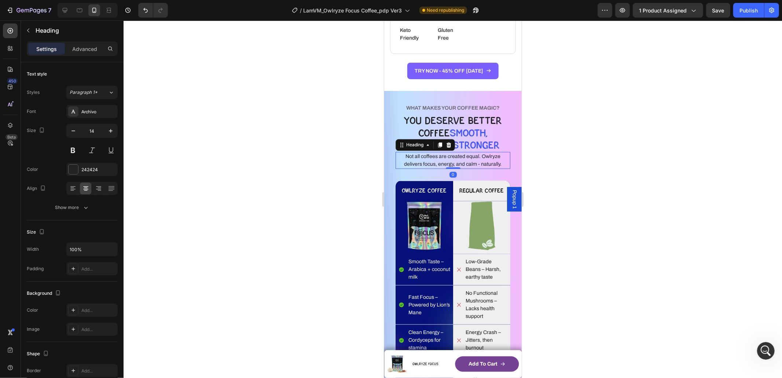
click at [479, 163] on h2 "Not all coffees are created equal. Owlryze delivers focus, energy, and calm - n…" at bounding box center [452, 160] width 115 height 17
click at [416, 141] on span "SMOOTH, SMARTER, STRONGER" at bounding box center [453, 138] width 94 height 25
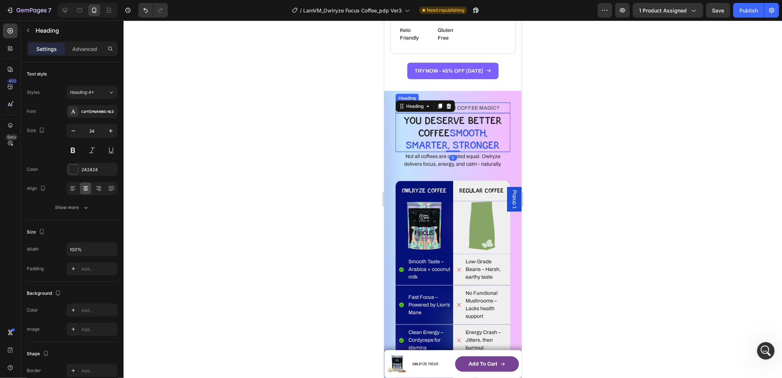
click at [468, 102] on h2 "WHAT MAKES YOUR COFFEE MAGIC?" at bounding box center [452, 107] width 115 height 11
click at [408, 98] on div "Heading" at bounding box center [414, 95] width 35 height 9
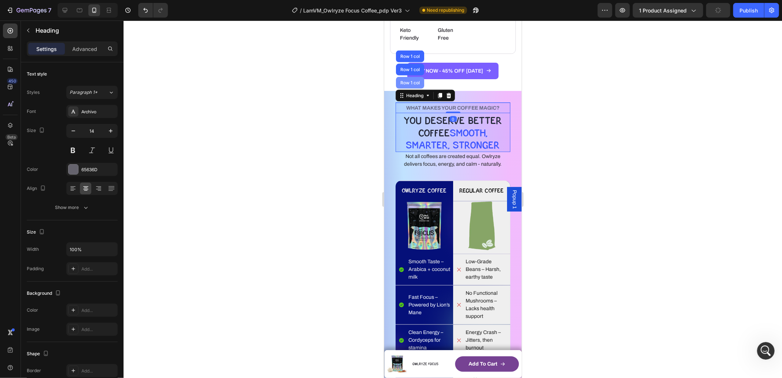
click at [411, 87] on div "Row 1 col" at bounding box center [410, 83] width 28 height 12
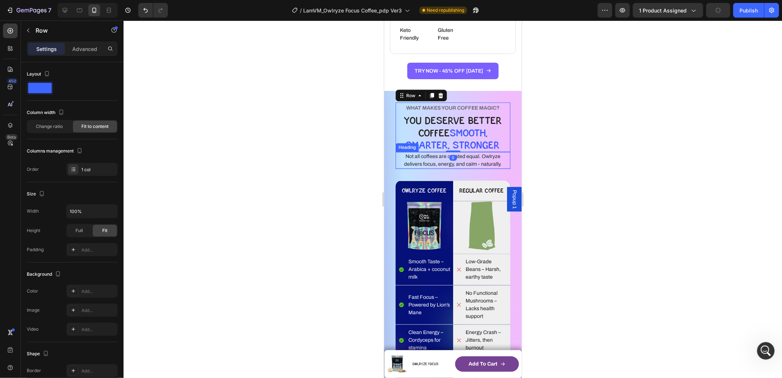
click at [436, 159] on p "Not all coffees are created equal. Owlryze delivers focus, energy, and calm - n…" at bounding box center [452, 160] width 113 height 15
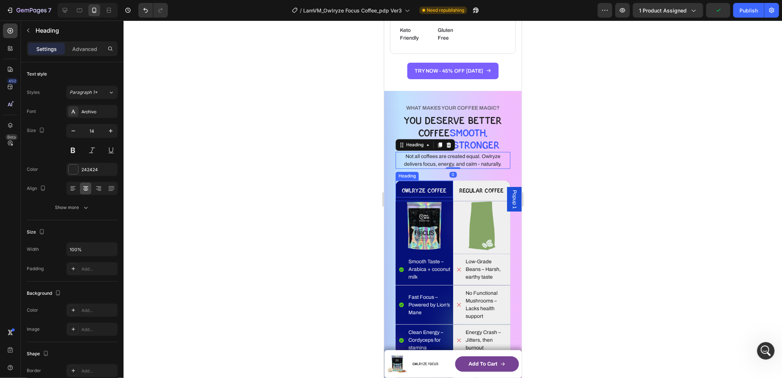
click at [413, 180] on h2 "OWLRYZE COFFEE" at bounding box center [424, 188] width 58 height 17
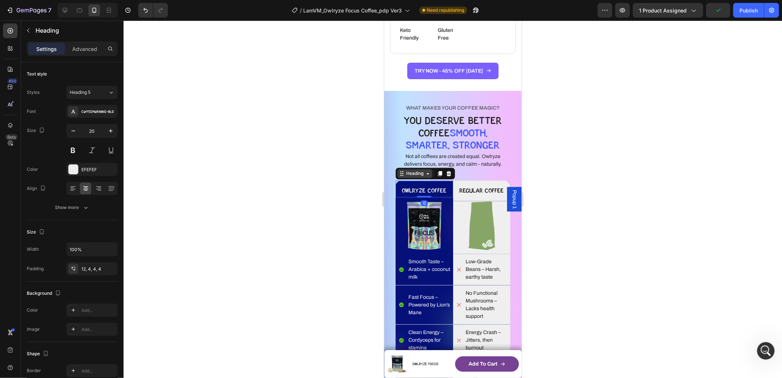
click at [413, 173] on div "Heading" at bounding box center [414, 173] width 20 height 7
click at [415, 161] on div "Row 1 col" at bounding box center [410, 160] width 22 height 4
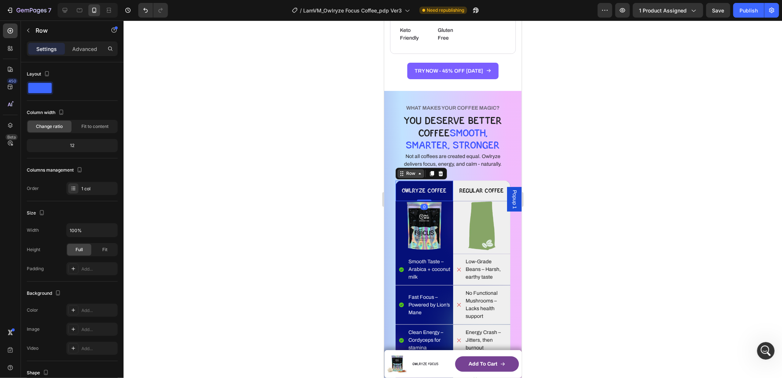
drag, startPoint x: 405, startPoint y: 174, endPoint x: 408, endPoint y: 168, distance: 6.9
click at [405, 174] on div "Row" at bounding box center [410, 173] width 12 height 7
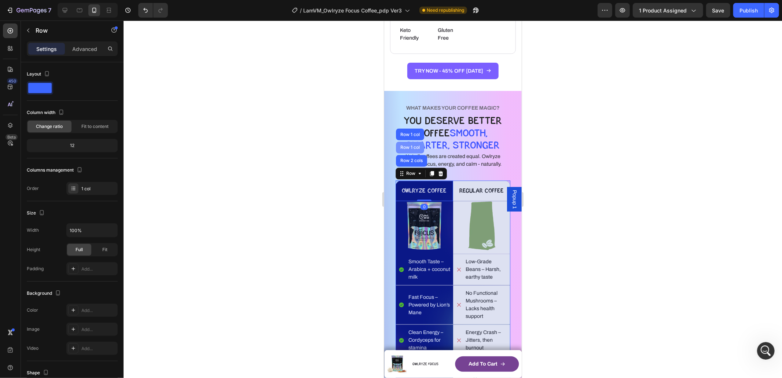
click at [412, 151] on div "Row 1 col" at bounding box center [410, 148] width 28 height 12
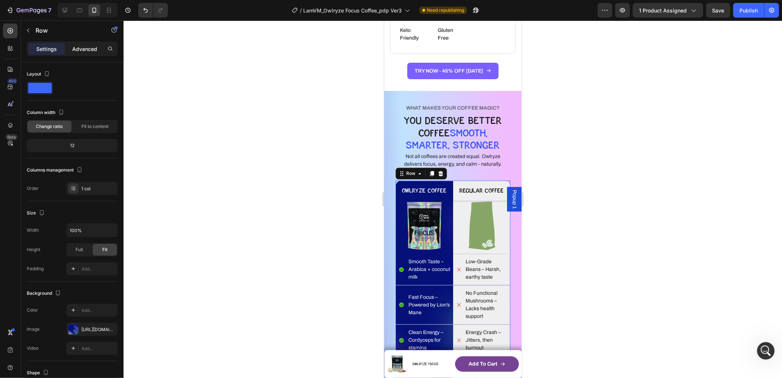
click at [96, 53] on div "Advanced" at bounding box center [84, 49] width 37 height 12
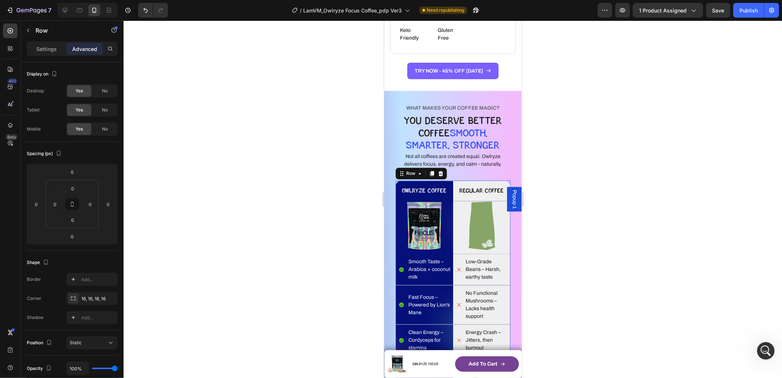
click at [637, 243] on div at bounding box center [453, 199] width 659 height 357
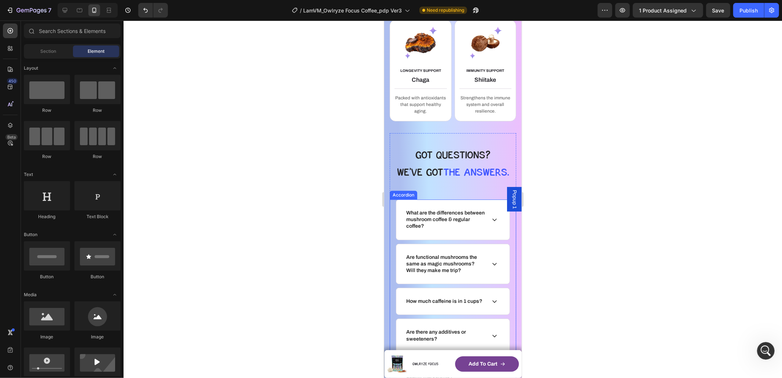
scroll to position [1752, 0]
click at [81, 10] on icon at bounding box center [79, 10] width 7 height 7
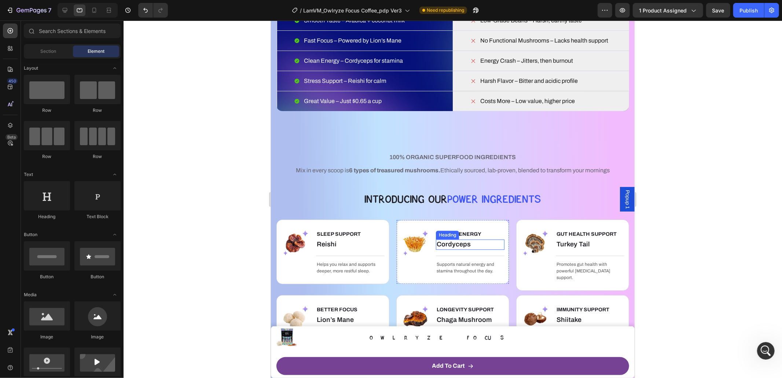
scroll to position [1398, 0]
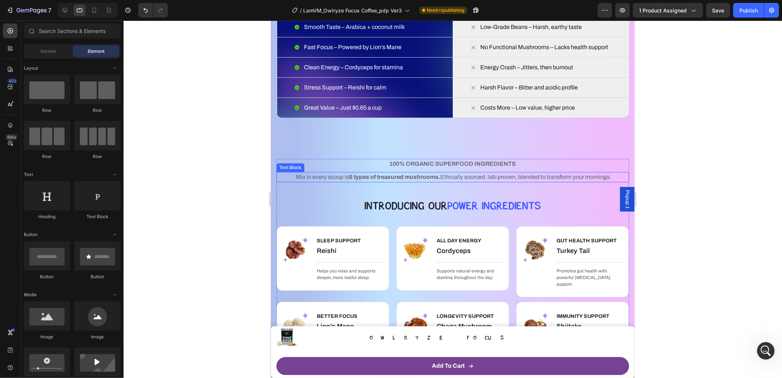
click at [494, 175] on span "Mix in every scoop is 6 types of treasured mushrooms. Ethically sourced, lab-pr…" at bounding box center [453, 176] width 314 height 6
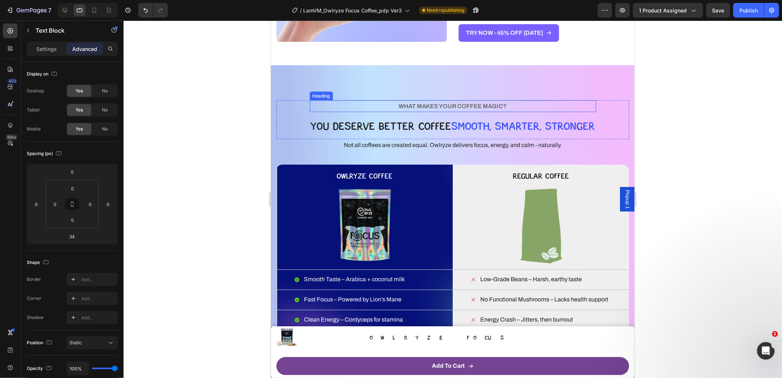
scroll to position [896, 0]
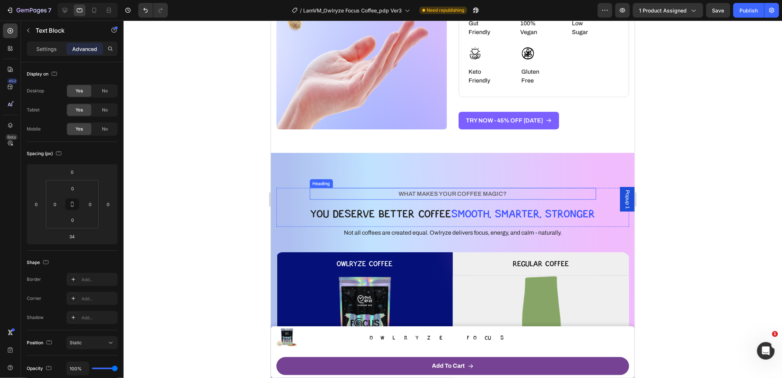
click at [462, 194] on h2 "WHAT MAKES YOUR COFFEE MAGIC?" at bounding box center [452, 194] width 286 height 12
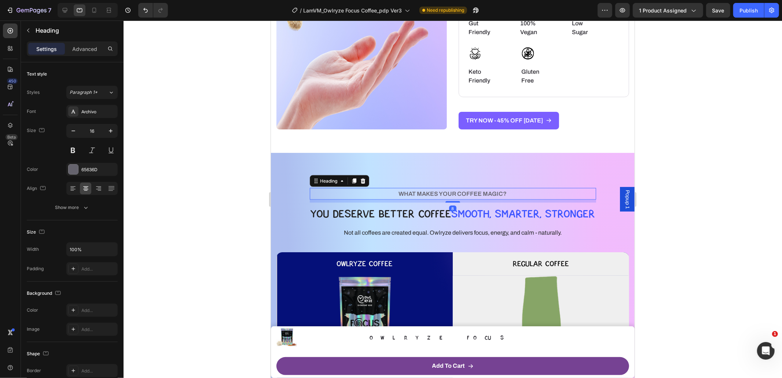
scroll to position [0, 0]
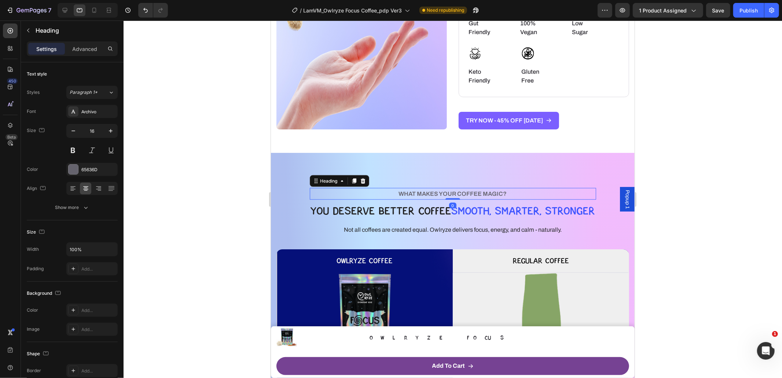
drag, startPoint x: 453, startPoint y: 201, endPoint x: 460, endPoint y: 210, distance: 11.3
click at [454, 191] on div "WHAT MAKES YOUR COFFEE MAGIC? Heading 0" at bounding box center [452, 194] width 286 height 12
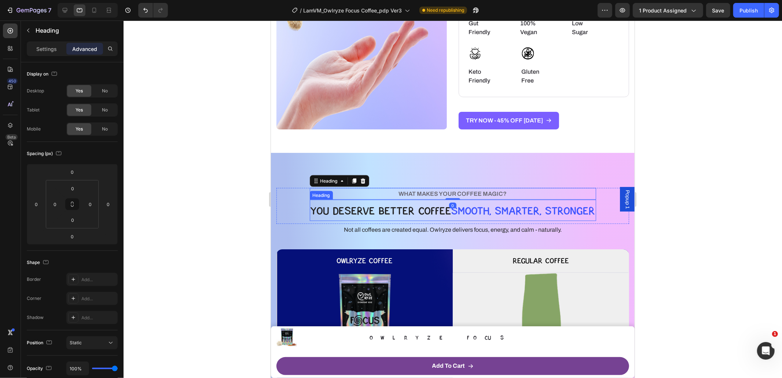
click at [465, 213] on span "SMOOTH, SMARTER, STRONGER" at bounding box center [523, 209] width 144 height 13
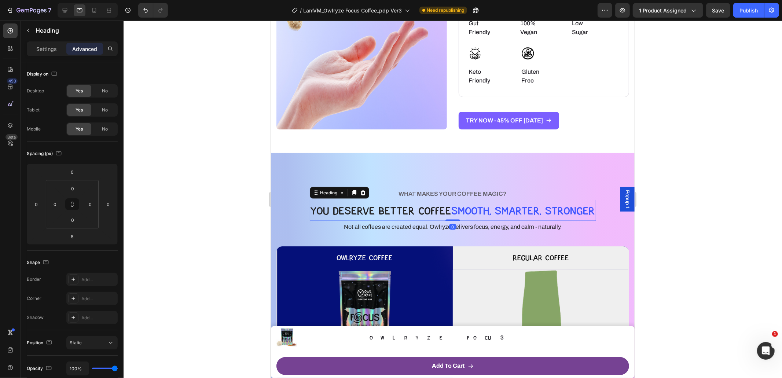
drag, startPoint x: 454, startPoint y: 223, endPoint x: 458, endPoint y: 210, distance: 12.9
click at [455, 208] on div "YOU DESERVE BETTER COFFEE SMOOTH, SMARTER, STRONGER Heading 0" at bounding box center [452, 209] width 286 height 21
type input "0"
click at [476, 223] on p "Not all coffees are created equal. Owlryze delivers focus, energy, and calm - n…" at bounding box center [453, 226] width 218 height 11
click at [478, 241] on div "WHAT MAKES YOUR COFFEE MAGIC? Heading YOU DESERVE BETTER COFFEE SMOOTH, SMARTER…" at bounding box center [452, 320] width 353 height 264
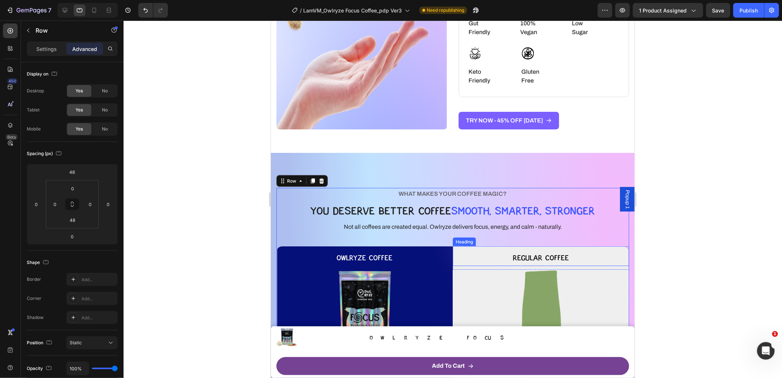
scroll to position [2222, 0]
click at [455, 254] on h2 "Regular Coffee" at bounding box center [540, 256] width 176 height 20
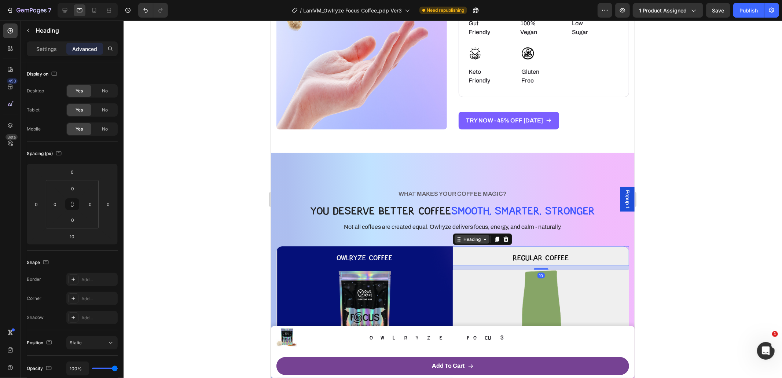
click at [456, 238] on icon at bounding box center [459, 239] width 6 height 6
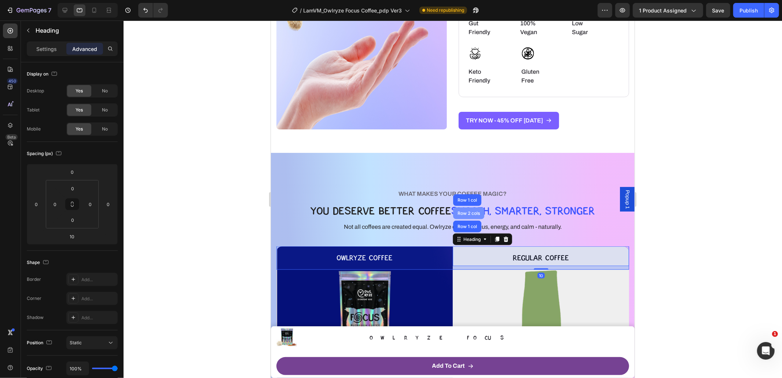
click at [466, 213] on div "Row 2 cols" at bounding box center [468, 213] width 25 height 4
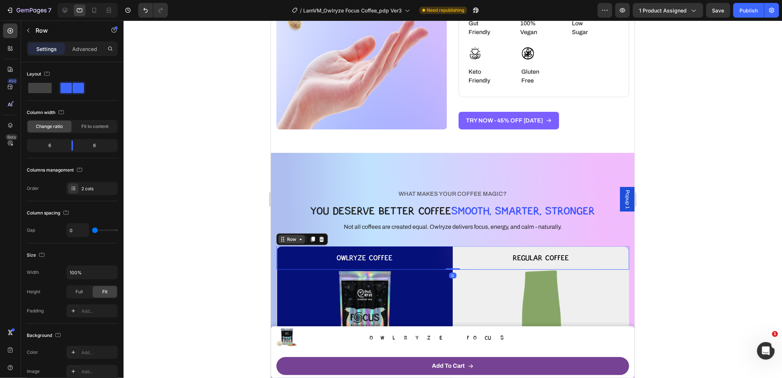
click at [293, 240] on div "Row" at bounding box center [291, 239] width 12 height 7
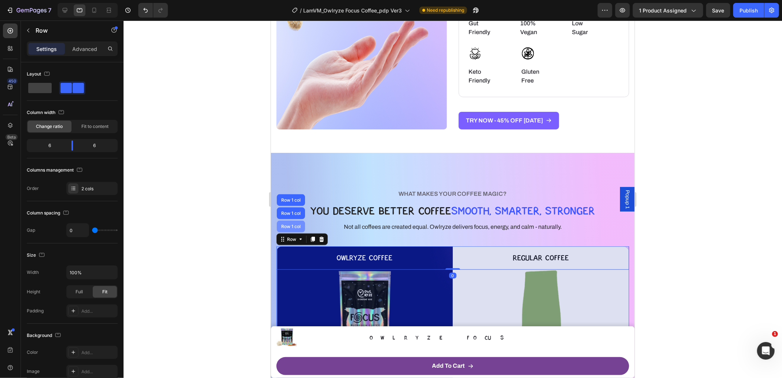
click at [294, 225] on div "Row 1 col" at bounding box center [290, 226] width 22 height 4
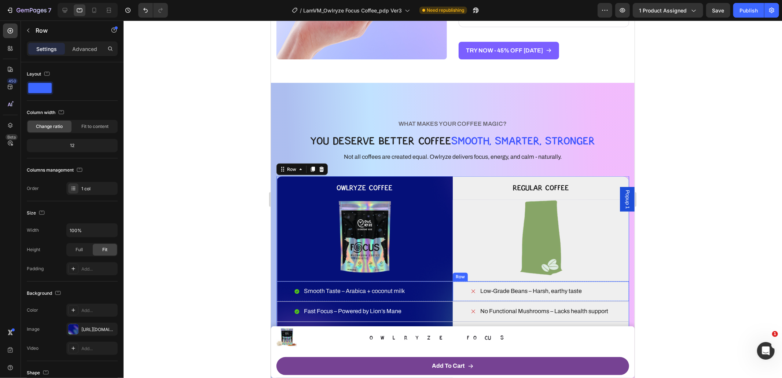
scroll to position [1162, 0]
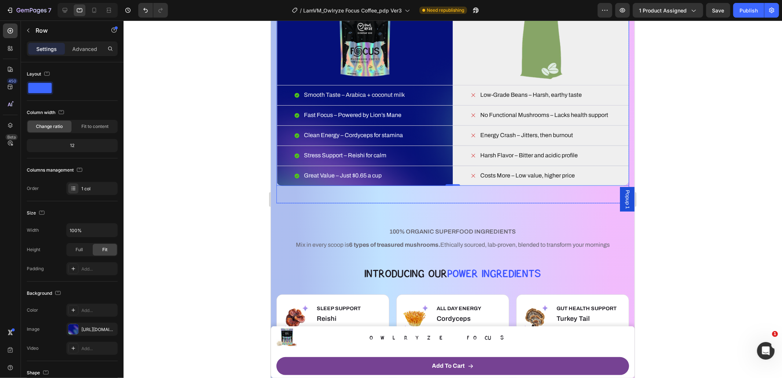
click at [465, 200] on div "WHAT MAKES YOUR COFFEE MAGIC? Heading YOU DESERVE BETTER COFFEE SMOOTH, SMARTER…" at bounding box center [452, 62] width 353 height 282
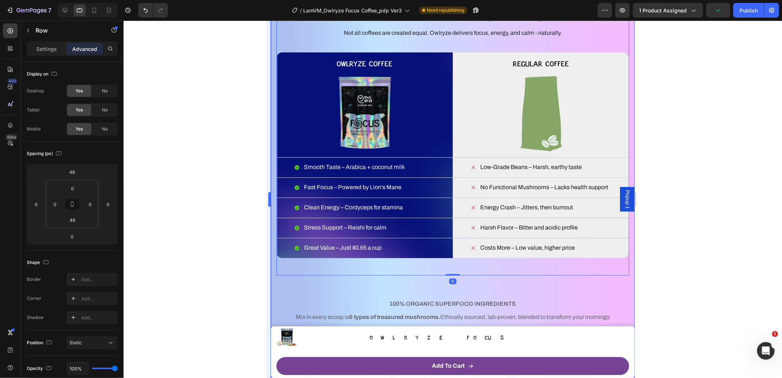
scroll to position [1104, 0]
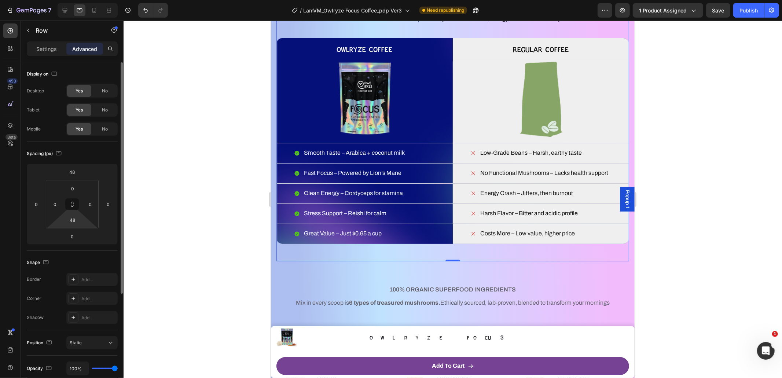
drag, startPoint x: 74, startPoint y: 221, endPoint x: 85, endPoint y: 220, distance: 11.0
click at [74, 221] on input "48" at bounding box center [72, 219] width 15 height 11
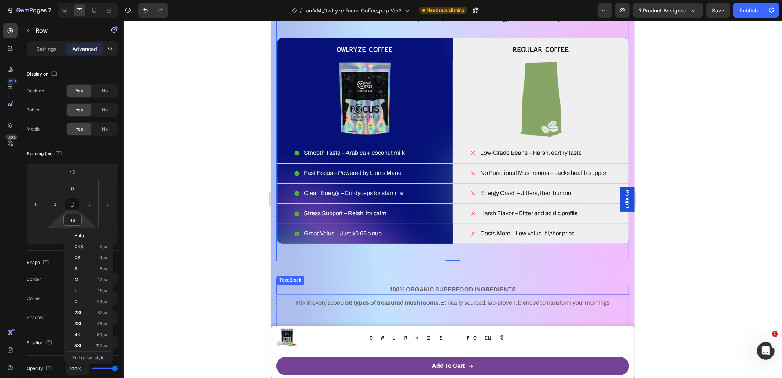
click at [398, 289] on span "100% ORGANIC SUPERFOOD INGREDIENTS" at bounding box center [452, 289] width 126 height 6
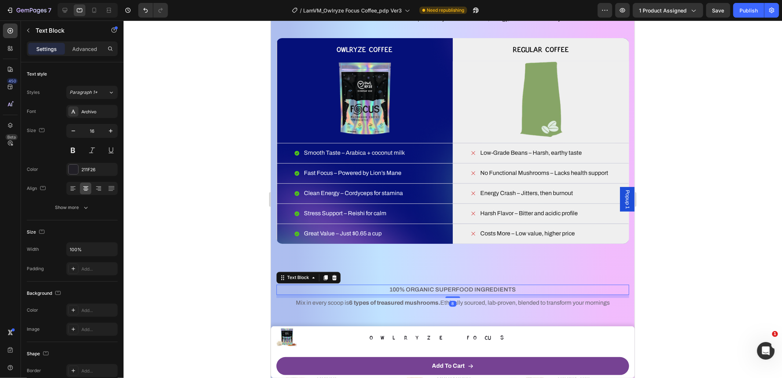
scroll to position [1163, 0]
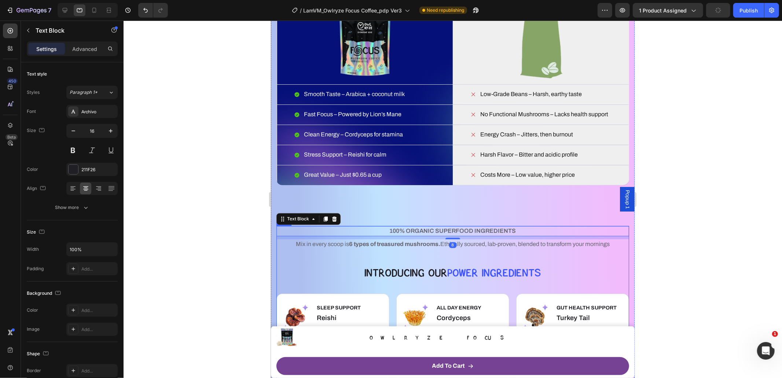
click at [424, 246] on strong "6 types of treasured mushrooms." at bounding box center [394, 244] width 91 height 6
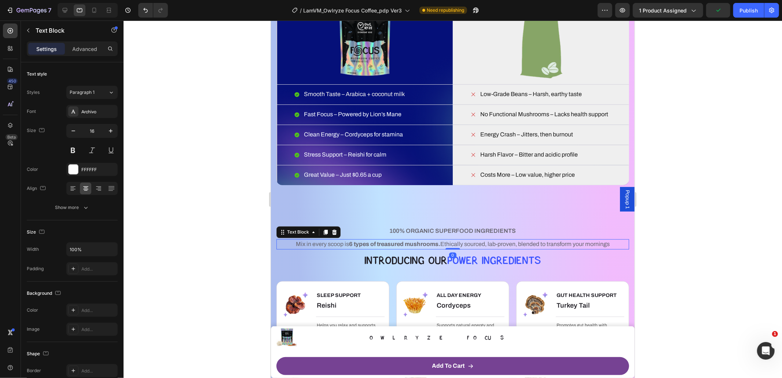
drag, startPoint x: 449, startPoint y: 262, endPoint x: 488, endPoint y: 245, distance: 42.5
click at [458, 246] on div "Mix in every scoop is 6 types of treasured mushrooms. Ethically sourced, lab-pr…" at bounding box center [452, 244] width 353 height 10
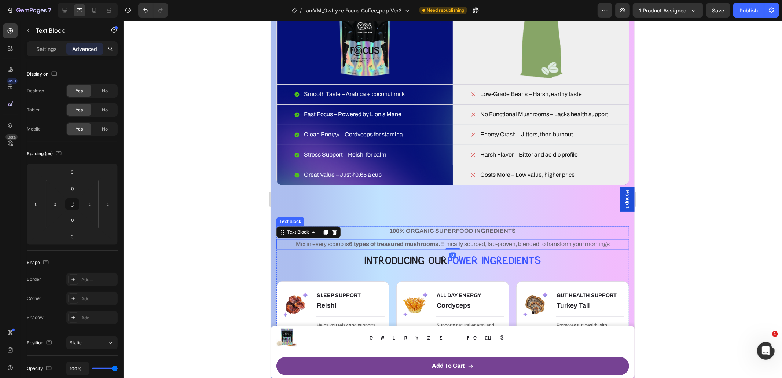
click at [499, 232] on span "100% ORGANIC SUPERFOOD INGREDIENTS" at bounding box center [452, 231] width 126 height 6
click at [470, 245] on span "Mix in every scoop is 6 types of treasured mushrooms. Ethically sourced, lab-pr…" at bounding box center [453, 244] width 314 height 6
click at [451, 248] on div at bounding box center [452, 248] width 15 height 2
click at [478, 258] on span "pOWER Ingredients" at bounding box center [494, 259] width 94 height 13
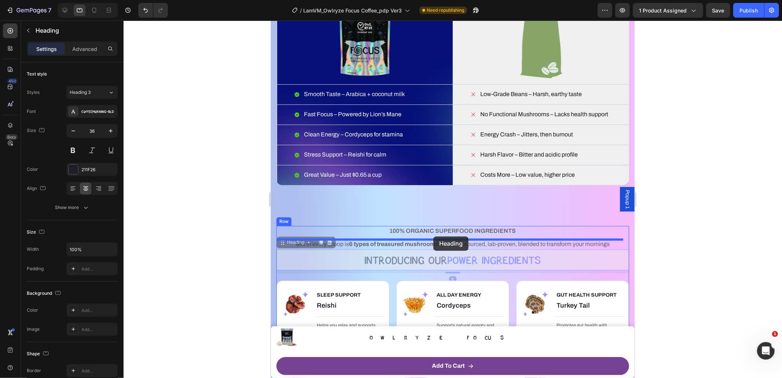
drag, startPoint x: 298, startPoint y: 245, endPoint x: 433, endPoint y: 236, distance: 134.9
click at [433, 236] on div "Tablet ( 992 px) iPhone 13 Mini iPhone 13 Pro iPhone 11 Pro Max iPhone 15 Pro M…" at bounding box center [453, 226] width 364 height 2738
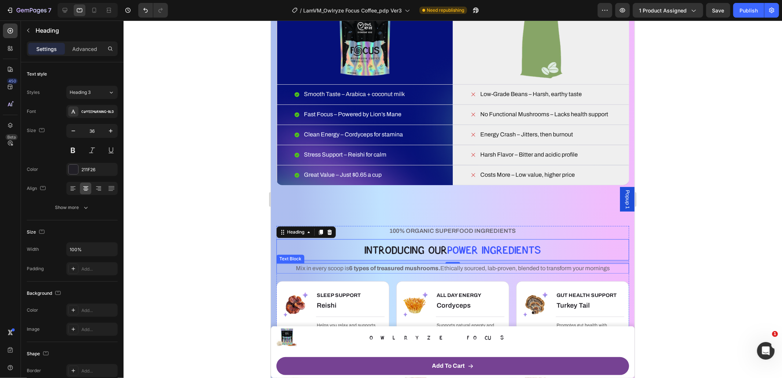
click at [469, 267] on span "Mix in every scoop is 6 types of treasured mushrooms. Ethically sourced, lab-pr…" at bounding box center [453, 268] width 314 height 6
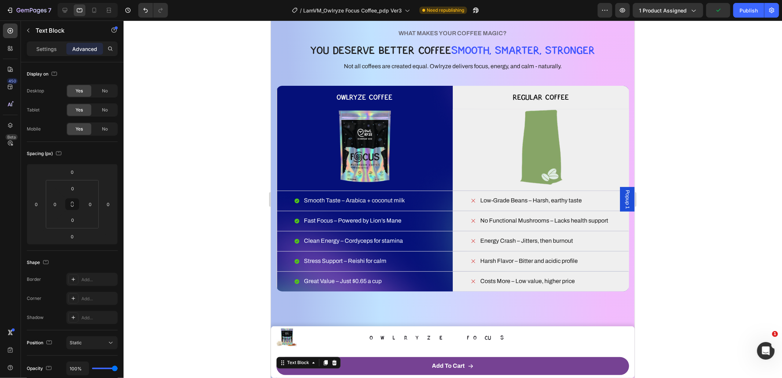
scroll to position [821, 0]
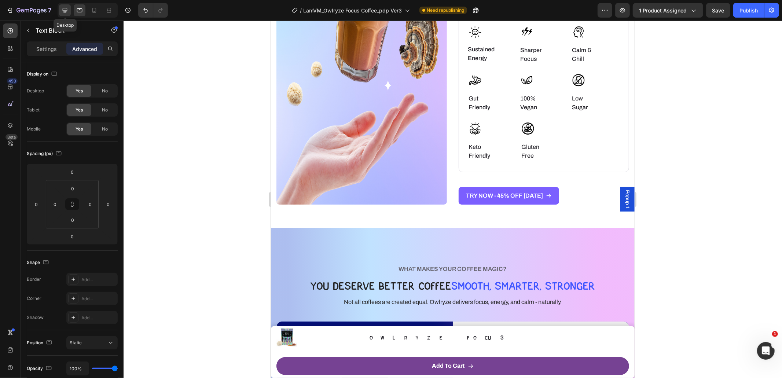
click at [66, 12] on icon at bounding box center [65, 10] width 5 height 5
type input "34"
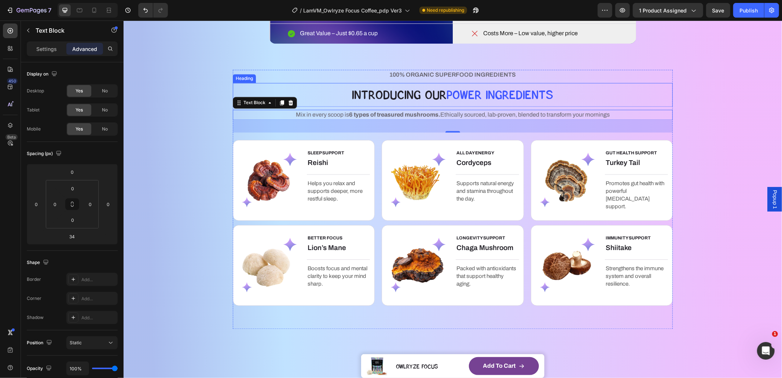
scroll to position [1160, 0]
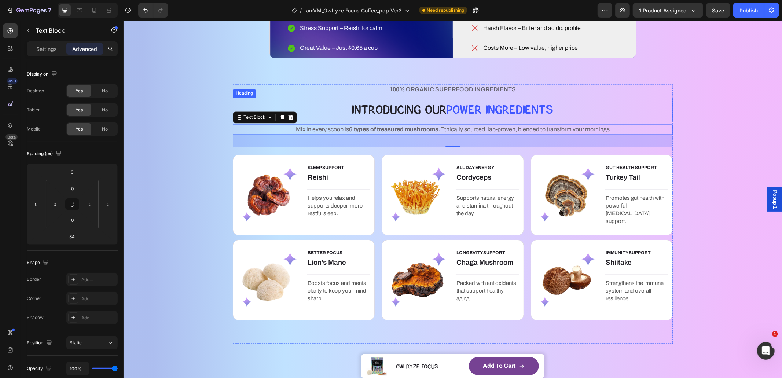
drag, startPoint x: 477, startPoint y: 114, endPoint x: 470, endPoint y: 120, distance: 9.2
click at [477, 114] on span "pOWER Ingredients" at bounding box center [500, 109] width 107 height 15
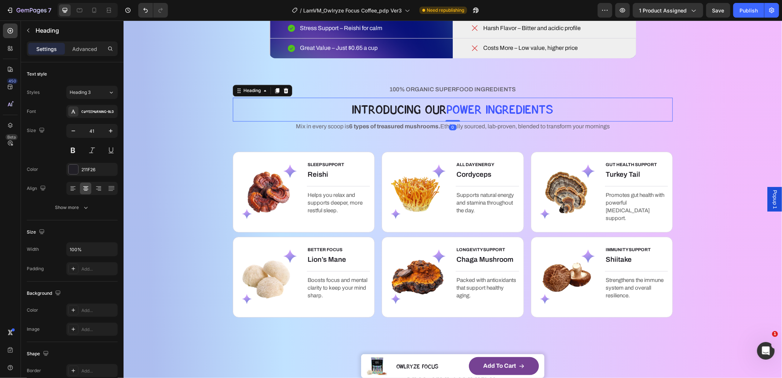
drag, startPoint x: 449, startPoint y: 124, endPoint x: 476, endPoint y: 131, distance: 28.0
click at [450, 111] on div "IntrOducing Our pOWER Ingredients Heading 0" at bounding box center [452, 110] width 440 height 24
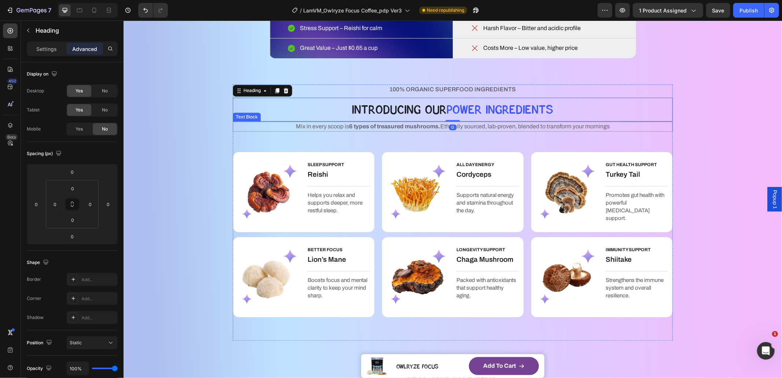
click at [477, 128] on span "Mix in every scoop is 6 types of treasured mushrooms. Ethically sourced, lab-pr…" at bounding box center [453, 126] width 314 height 6
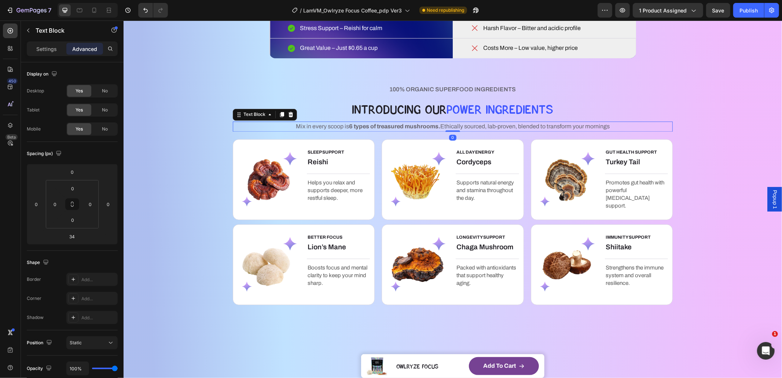
drag, startPoint x: 446, startPoint y: 143, endPoint x: 489, endPoint y: 128, distance: 45.5
click at [449, 126] on div "Mix in every scoop is 6 types of treasured mushrooms. Ethically sourced, lab-pr…" at bounding box center [452, 126] width 440 height 10
type input "0"
click at [653, 95] on div "100% ORGANIC SUPERFOOD INGREDIENTS Text Block IntrOducing Our pOWER Ingredients…" at bounding box center [452, 206] width 440 height 244
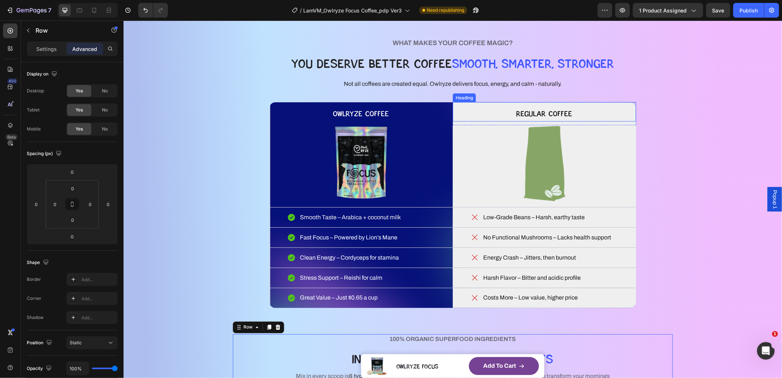
scroll to position [910, 0]
click at [454, 86] on p "Not all coffees are created equal. Owlryze delivers focus, energy, and calm - n…" at bounding box center [453, 84] width 218 height 9
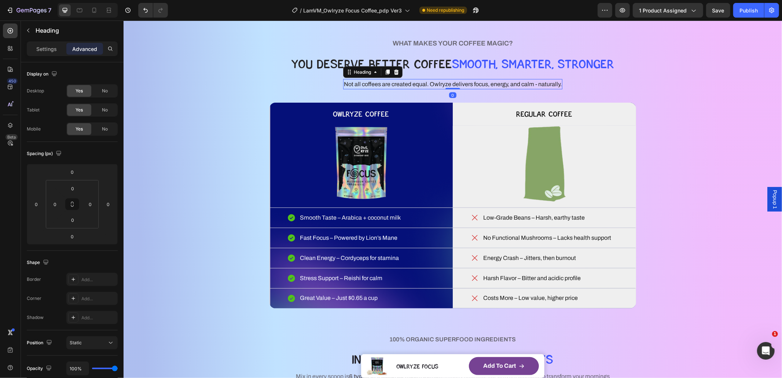
click at [585, 77] on div "WHAT MAKES YOUR COFFEE MAGIC? Heading YOU DESERVE BETTER COFFEE SMOOTH, SMARTER…" at bounding box center [452, 57] width 324 height 41
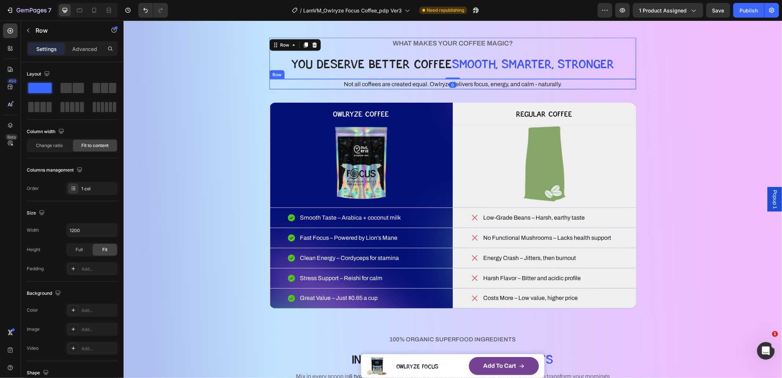
click at [579, 86] on div "Not all coffees are created equal. Owlryze delivers focus, energy, and calm - n…" at bounding box center [452, 84] width 367 height 10
click at [278, 70] on div "Row" at bounding box center [284, 72] width 12 height 7
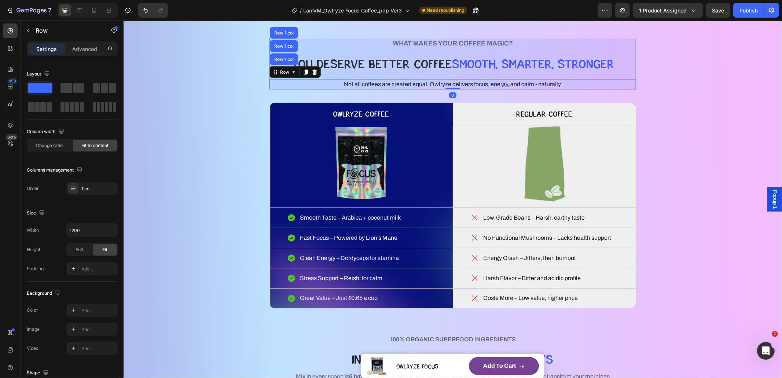
drag, startPoint x: 279, startPoint y: 60, endPoint x: 301, endPoint y: 64, distance: 22.1
click at [279, 60] on div "Row 1 col" at bounding box center [283, 59] width 22 height 4
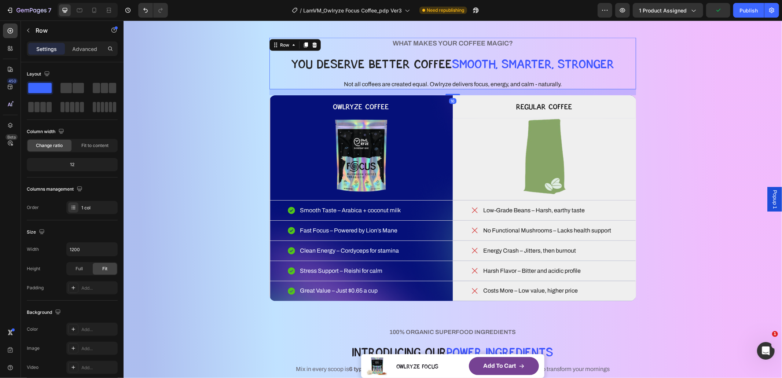
drag, startPoint x: 444, startPoint y: 101, endPoint x: 461, endPoint y: 93, distance: 19.1
click at [461, 89] on div "16" at bounding box center [452, 89] width 367 height 0
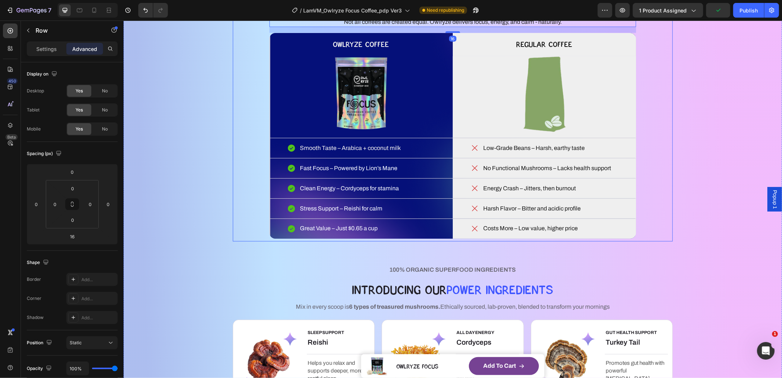
scroll to position [1070, 0]
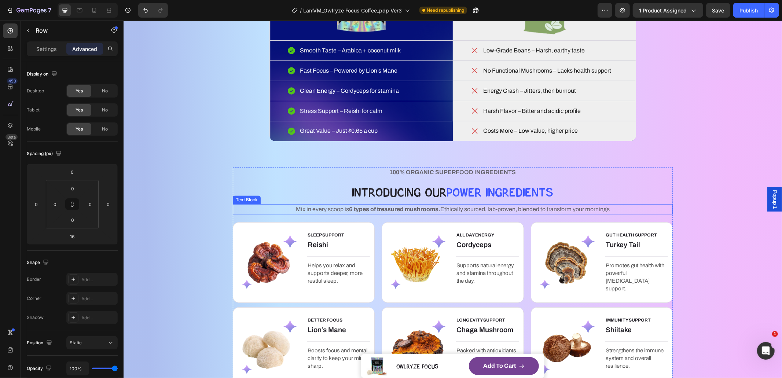
click at [498, 209] on span "Mix in every scoop is 6 types of treasured mushrooms. Ethically sourced, lab-pr…" at bounding box center [453, 209] width 314 height 6
click at [247, 199] on div "Text Block" at bounding box center [254, 197] width 25 height 7
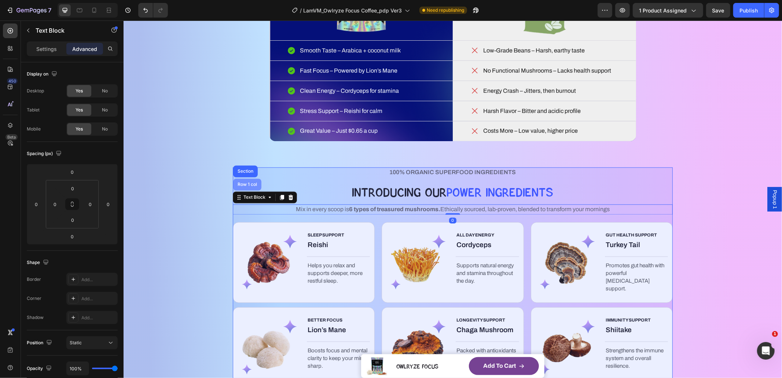
click at [249, 184] on div "Row 1 col" at bounding box center [247, 184] width 22 height 4
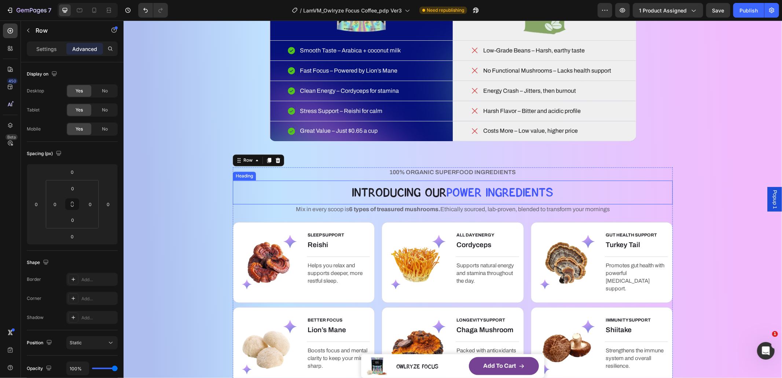
click at [384, 196] on h2 "IntrOducing Our pOWER Ingredients" at bounding box center [452, 192] width 440 height 24
click at [242, 172] on div "Heading" at bounding box center [252, 173] width 20 height 7
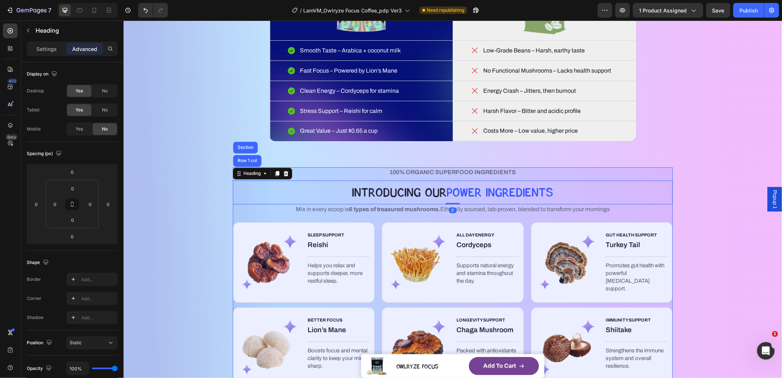
click at [243, 164] on div "Row 1 col" at bounding box center [247, 161] width 28 height 12
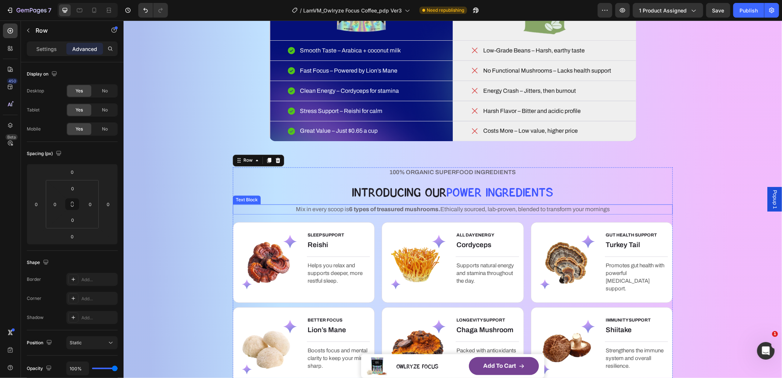
click at [430, 208] on strong "6 types of treasured mushrooms." at bounding box center [394, 209] width 91 height 6
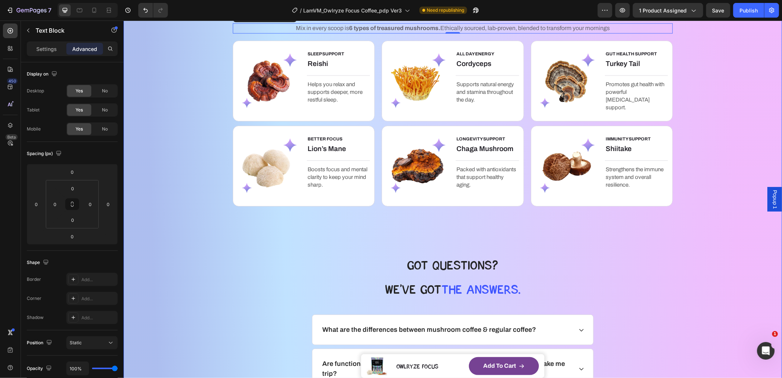
scroll to position [1284, 0]
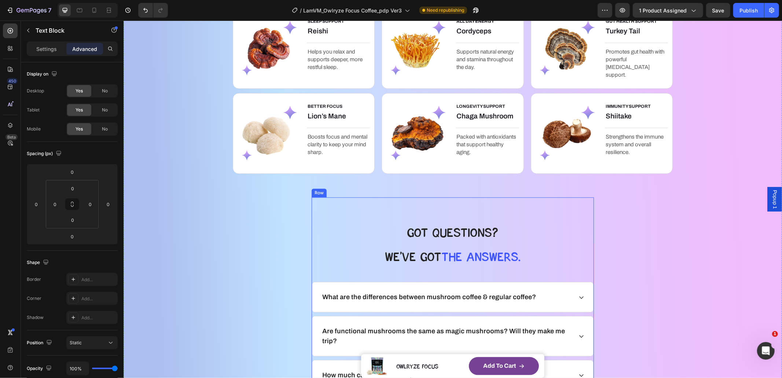
click at [485, 181] on div "BETTER FOCUS Text block Lion’s Mane Heading Title Line Boosts focus and mental …" at bounding box center [452, 145] width 440 height 104
click at [340, 207] on div "GOt QUESTIONS? Heading We’ve GOT the answers. Heading What are the differences …" at bounding box center [452, 362] width 282 height 330
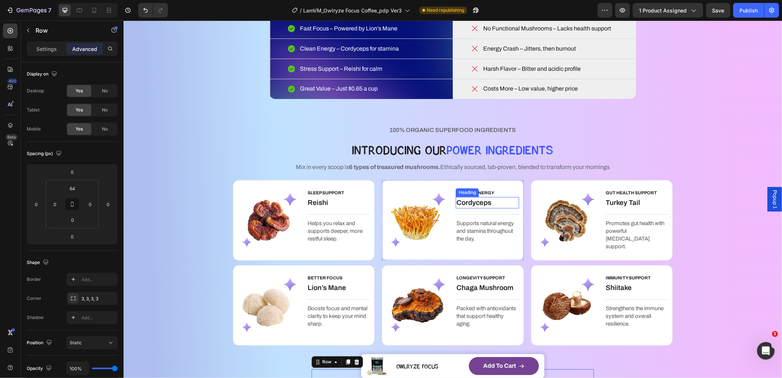
scroll to position [1110, 0]
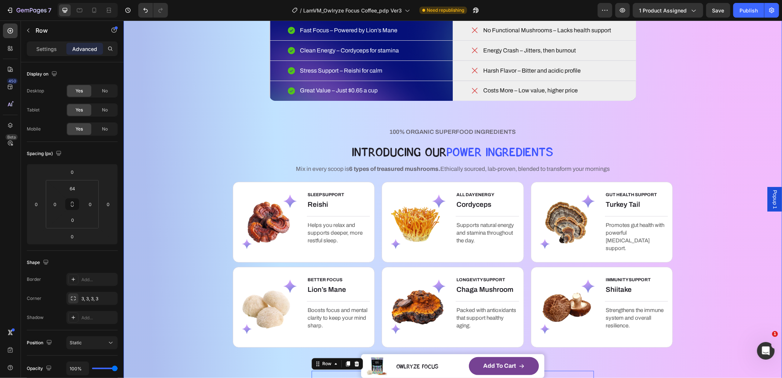
click at [505, 129] on span "100% ORGANIC SUPERFOOD INGREDIENTS" at bounding box center [452, 132] width 126 height 6
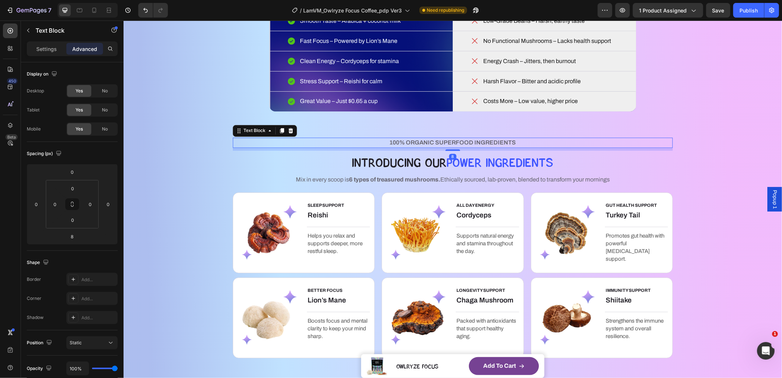
scroll to position [1097, 0]
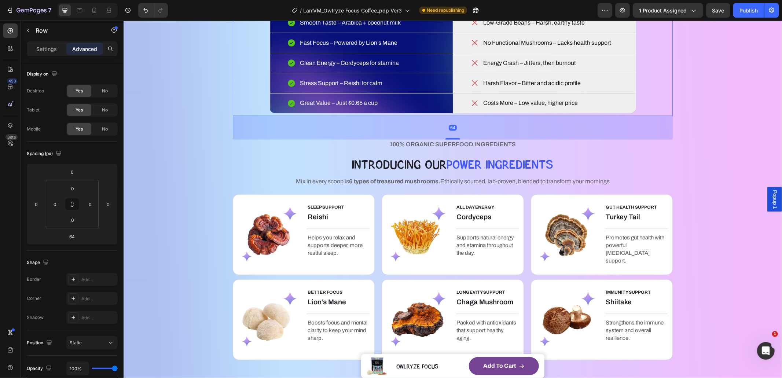
click at [562, 144] on p "100% ORGANIC SUPERFOOD INGREDIENTS" at bounding box center [452, 144] width 439 height 9
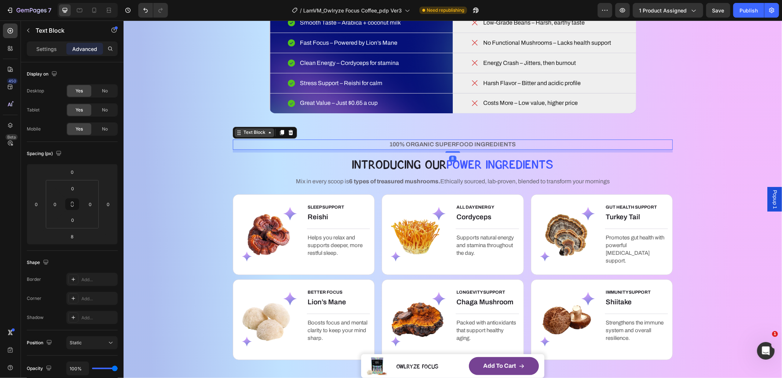
click at [244, 133] on div "Text Block" at bounding box center [254, 132] width 25 height 7
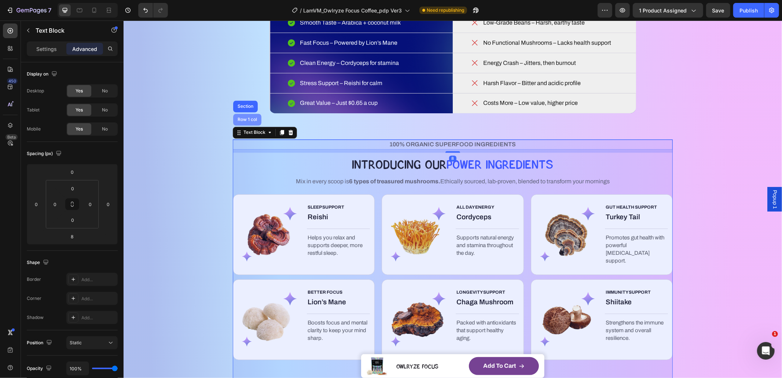
click at [248, 121] on div "Row 1 col" at bounding box center [247, 119] width 22 height 4
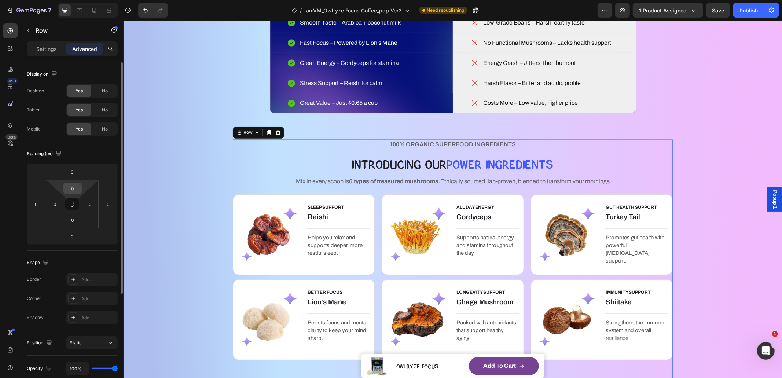
click at [73, 187] on input "0" at bounding box center [72, 188] width 15 height 11
type input "64"
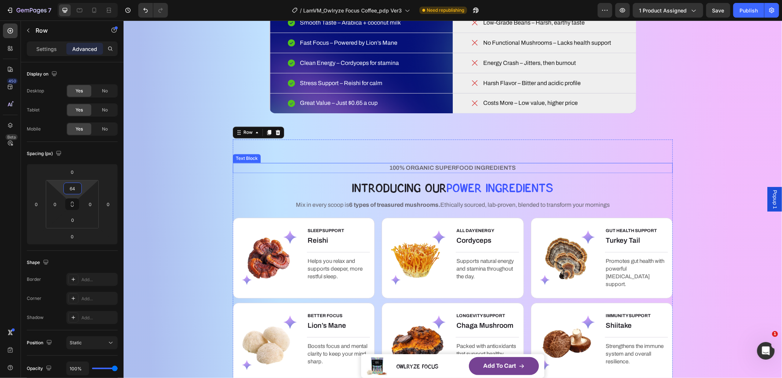
click at [191, 147] on div "WHAT MAKES YOUR COFFEE MAGIC? Heading YOU DESERVE BETTER COFFEE SMOOTH, SMARTER…" at bounding box center [452, 293] width 659 height 934
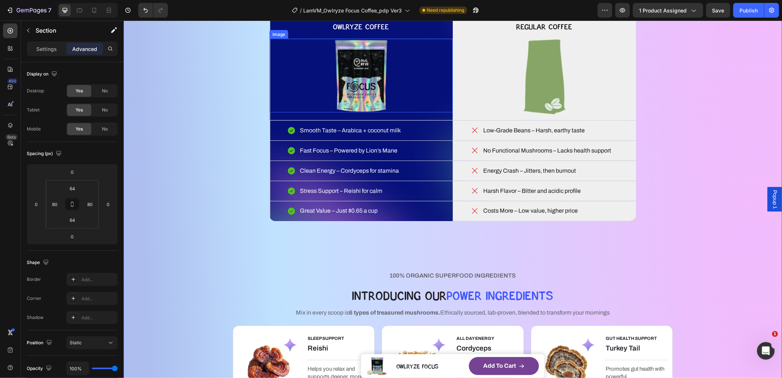
scroll to position [775, 0]
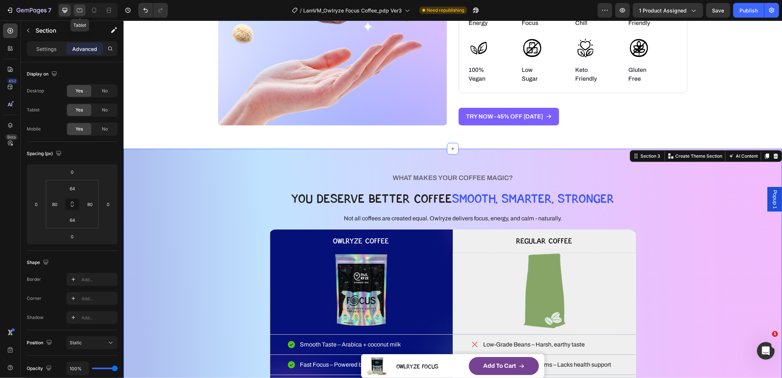
click at [83, 10] on icon at bounding box center [79, 10] width 7 height 7
type input "48"
type input "15"
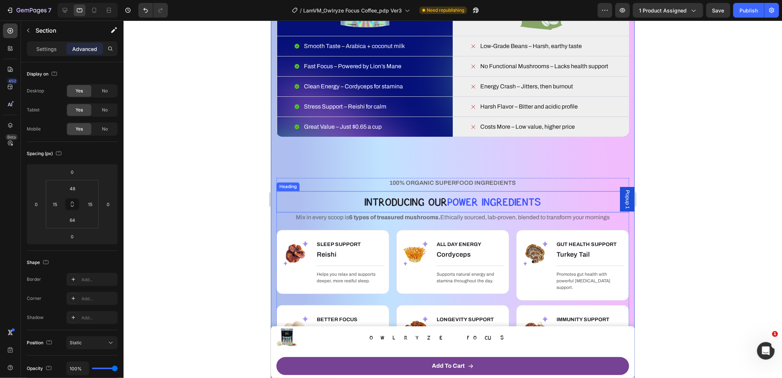
scroll to position [1205, 0]
click at [519, 142] on div "WHAT MAKES YOUR COFFEE MAGIC? Heading YOU DESERVE BETTER COFFEE SMOOTH, SMARTER…" at bounding box center [452, 16] width 353 height 274
click at [517, 172] on div "WHAT MAKES YOUR COFFEE MAGIC? Heading YOU DESERVE BETTER COFFEE SMOOTH, SMARTER…" at bounding box center [452, 302] width 353 height 882
click at [484, 179] on span "100% ORGANIC SUPERFOOD INGREDIENTS" at bounding box center [452, 182] width 126 height 6
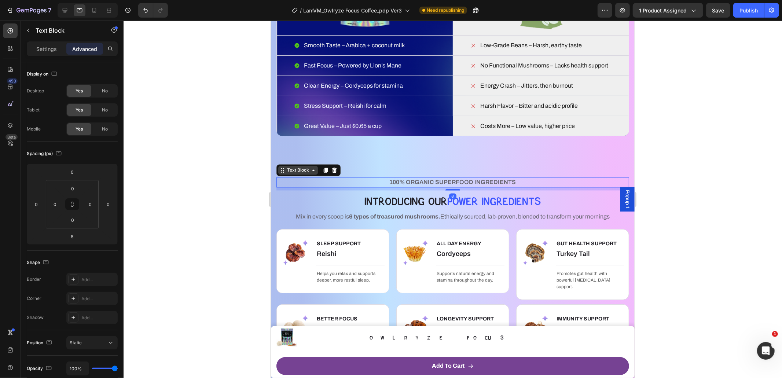
click at [289, 171] on div "Text Block" at bounding box center [297, 169] width 25 height 7
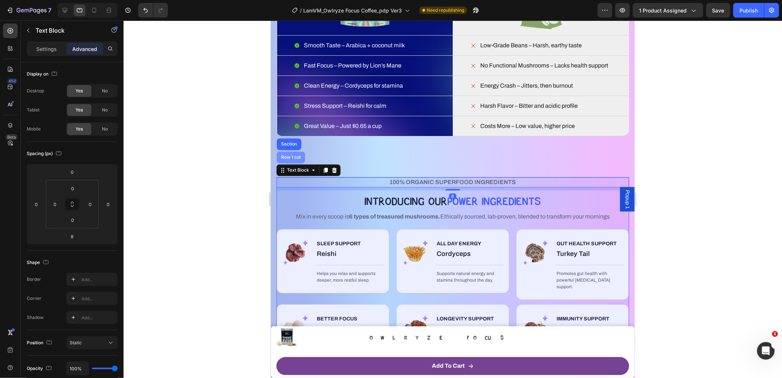
click at [293, 156] on div "Row 1 col" at bounding box center [290, 157] width 22 height 4
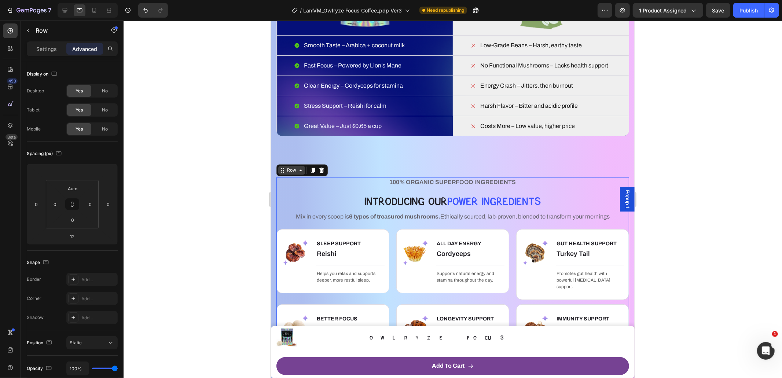
click at [286, 173] on div "Row" at bounding box center [291, 169] width 27 height 9
click at [444, 150] on div "WHAT MAKES YOUR COFFEE MAGIC? Heading YOU DESERVE BETTER COFFEE SMOOTH, SMARTER…" at bounding box center [452, 16] width 353 height 274
drag, startPoint x: 367, startPoint y: 180, endPoint x: 302, endPoint y: 180, distance: 64.9
click at [367, 180] on p "100% ORGANIC SUPERFOOD INGREDIENTS" at bounding box center [452, 181] width 351 height 9
drag, startPoint x: 276, startPoint y: 174, endPoint x: 281, endPoint y: 172, distance: 4.6
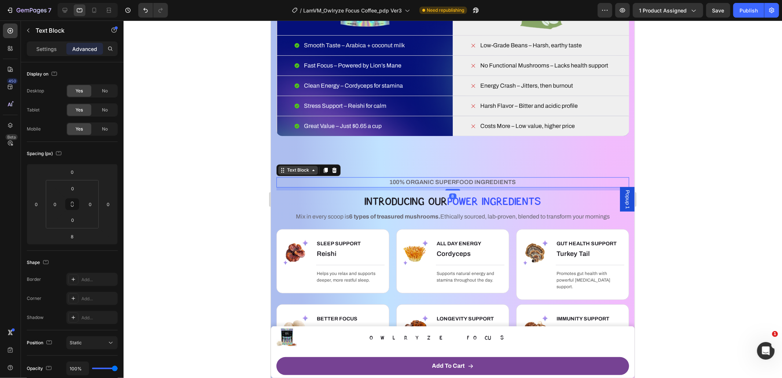
click at [277, 174] on div "Text Block" at bounding box center [308, 170] width 64 height 12
click at [282, 172] on icon at bounding box center [282, 170] width 6 height 6
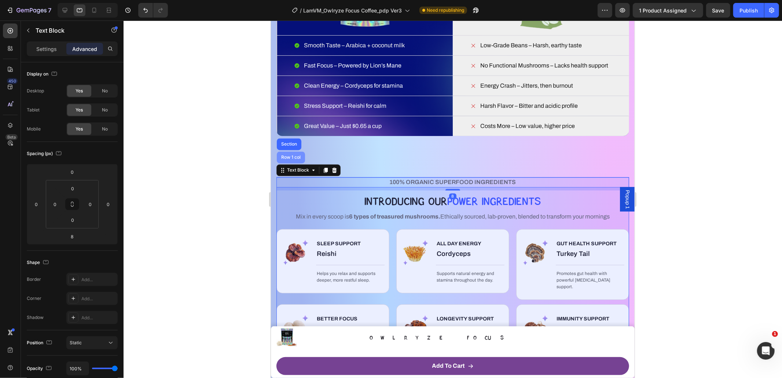
click at [289, 161] on div "Row 1 col" at bounding box center [290, 157] width 28 height 12
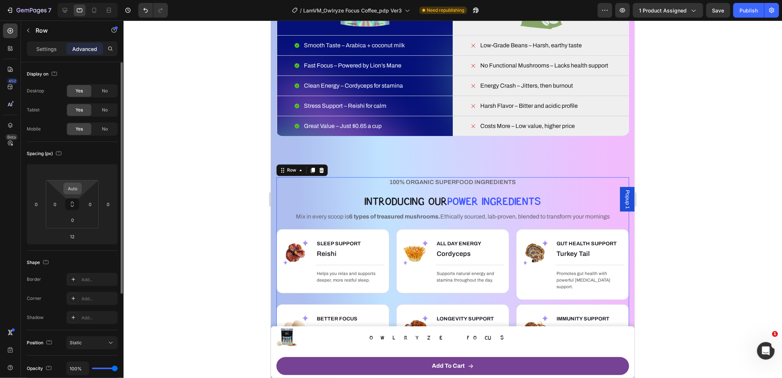
click at [77, 189] on input "Auto" at bounding box center [72, 188] width 15 height 11
type input "0"
click at [80, 0] on html "7 Version history / LamVM_Owlryze Focus Coffee_pdp Ver3 Need republishing Previ…" at bounding box center [391, 0] width 782 height 0
click at [69, 171] on input "number" at bounding box center [72, 171] width 15 height 11
type input "0"
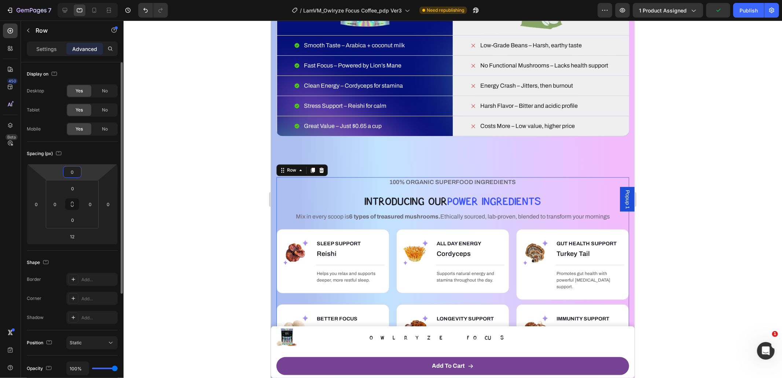
click at [76, 171] on input "0" at bounding box center [72, 171] width 15 height 11
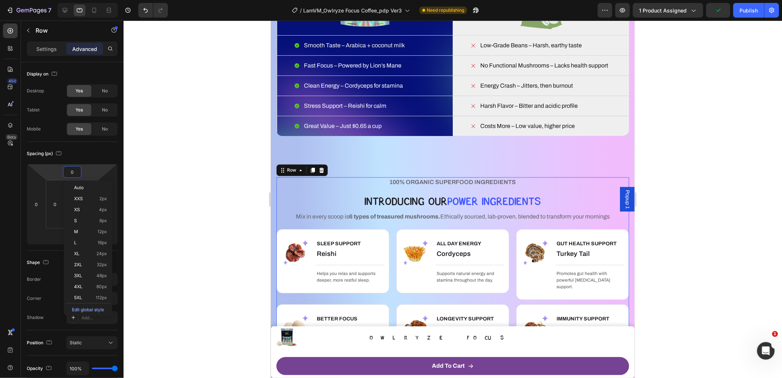
click at [547, 179] on p "100% ORGANIC SUPERFOOD INGREDIENTS" at bounding box center [452, 181] width 351 height 9
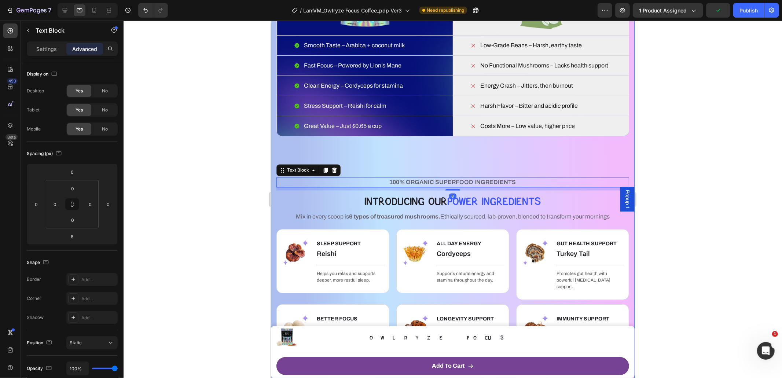
click at [540, 157] on div "WHAT MAKES YOUR COFFEE MAGIC? Heading YOU DESERVE BETTER COFFEE SMOOTH, SMARTER…" at bounding box center [452, 302] width 353 height 882
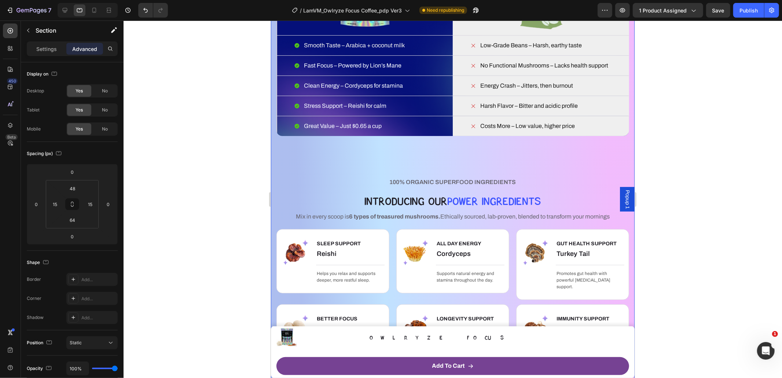
click at [558, 147] on div "WHAT MAKES YOUR COFFEE MAGIC? Heading YOU DESERVE BETTER COFFEE SMOOTH, SMARTER…" at bounding box center [452, 16] width 353 height 274
click at [543, 171] on div "WHAT MAKES YOUR COFFEE MAGIC? Heading YOU DESERVE BETTER COFFEE SMOOTH, SMARTER…" at bounding box center [452, 302] width 353 height 882
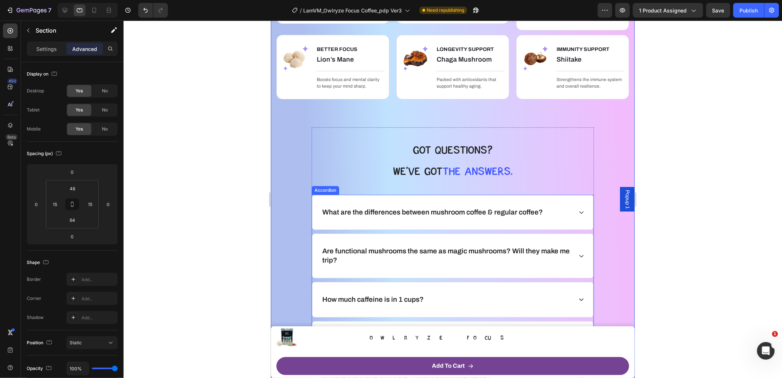
scroll to position [1498, 0]
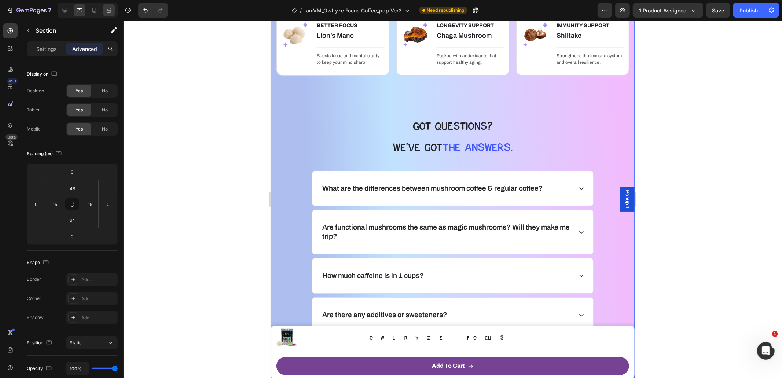
drag, startPoint x: 111, startPoint y: 9, endPoint x: 278, endPoint y: 213, distance: 264.2
click at [111, 9] on icon at bounding box center [108, 10] width 7 height 7
type input "64"
type input "80"
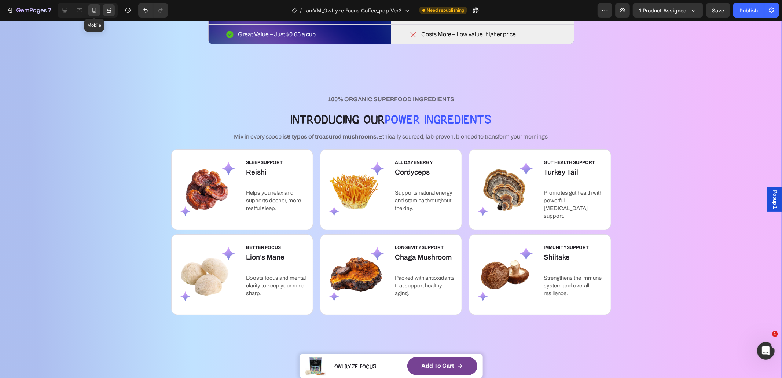
scroll to position [1048, 0]
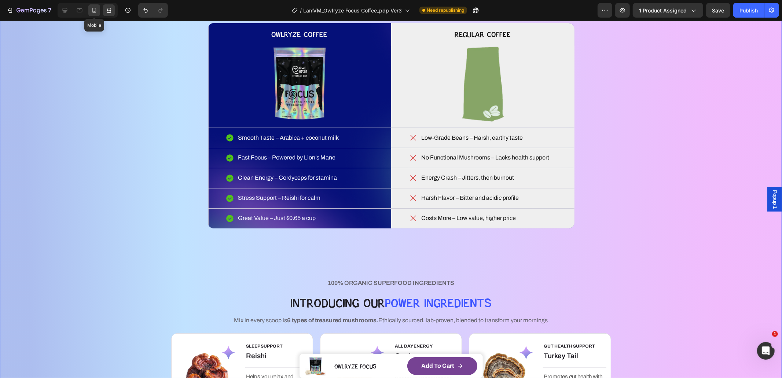
click at [92, 12] on icon at bounding box center [94, 10] width 4 height 5
type input "32"
type input "15"
type input "32"
type input "15"
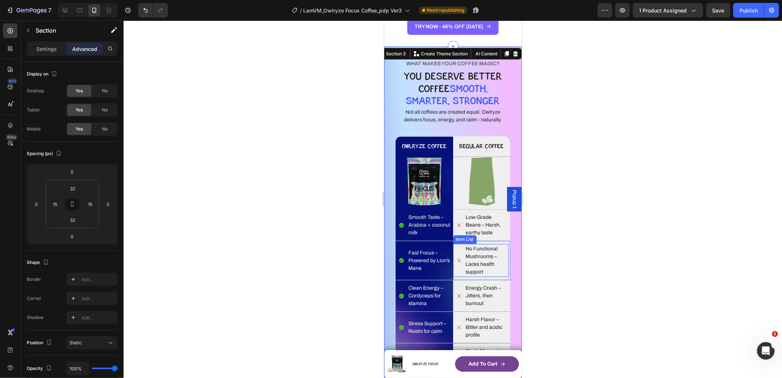
scroll to position [1250, 0]
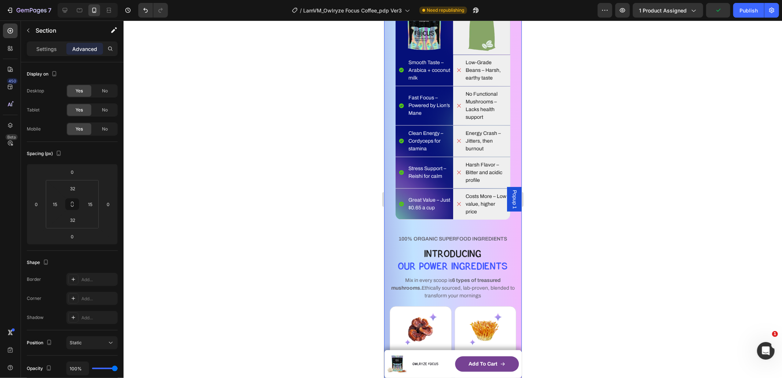
click at [502, 215] on div "Costs More – Low value, higher price Item List Row" at bounding box center [482, 203] width 58 height 31
click at [462, 178] on div "Row" at bounding box center [468, 181] width 12 height 7
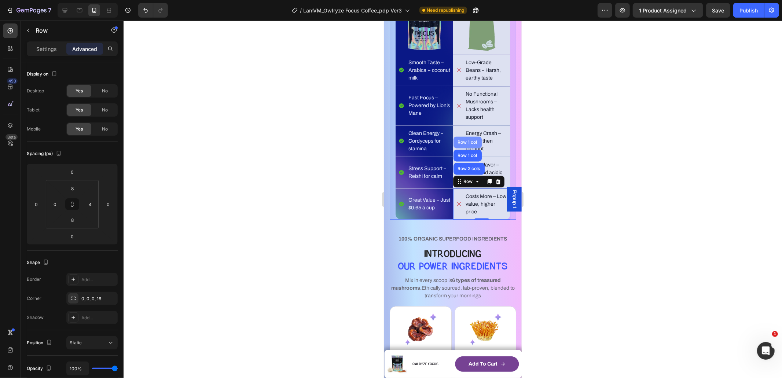
click at [463, 140] on div "Row 1 col" at bounding box center [467, 142] width 22 height 4
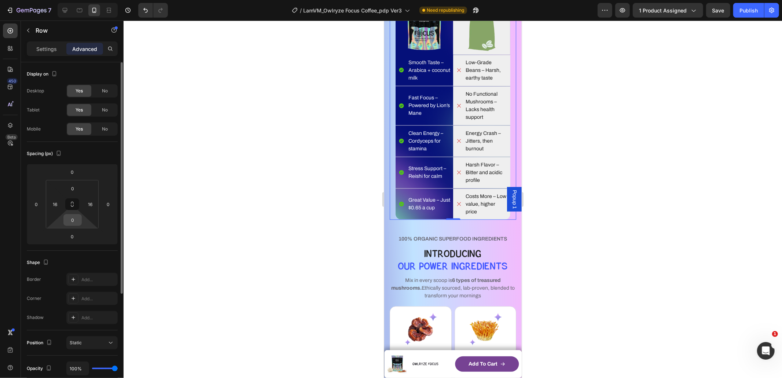
click at [76, 220] on input "0" at bounding box center [72, 219] width 15 height 11
type input "48"
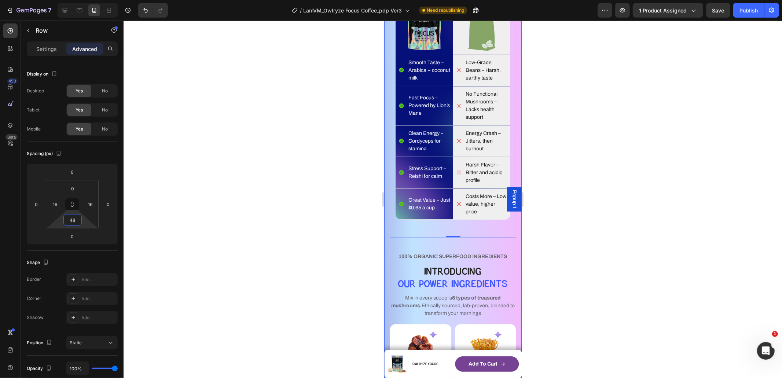
click at [449, 256] on p "100% ORGANIC SUPERFOOD INGREDIENTS" at bounding box center [452, 256] width 125 height 8
click at [400, 241] on div "Text Block" at bounding box center [411, 244] width 25 height 7
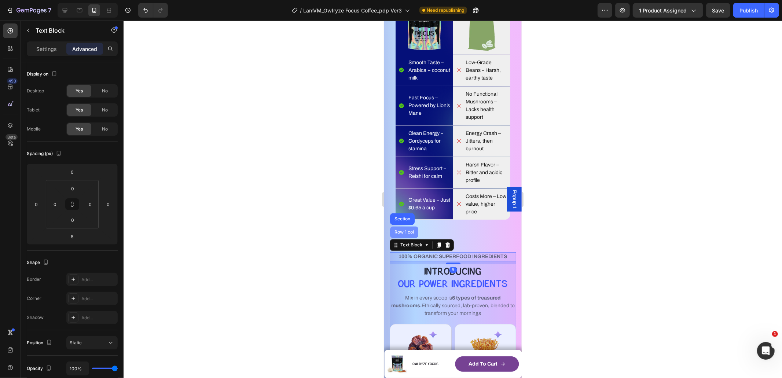
click at [403, 226] on div "Row 1 col" at bounding box center [404, 232] width 28 height 12
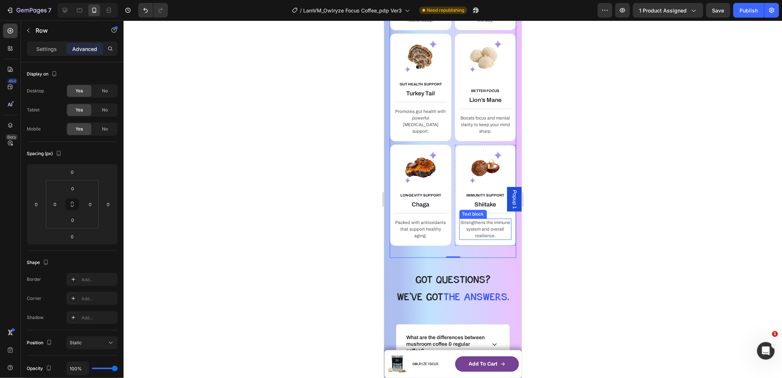
scroll to position [1645, 0]
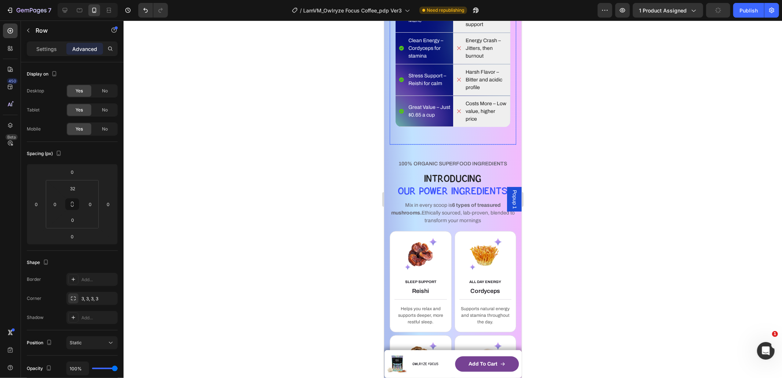
scroll to position [1313, 0]
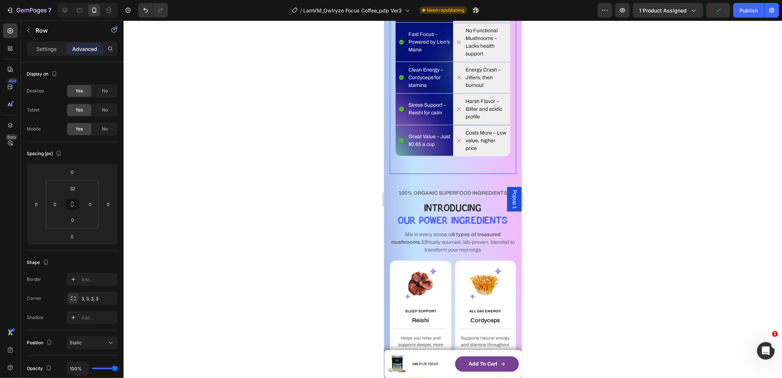
click at [500, 158] on div "WHAT MAKES YOUR COFFEE MAGIC? Heading YOU DESERVE BETTER COFFEE SMOOTH, SMARTER…" at bounding box center [452, 6] width 126 height 334
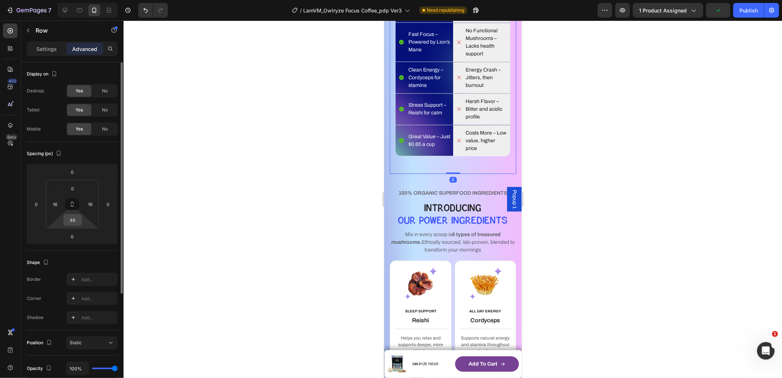
click at [79, 222] on input "48" at bounding box center [72, 219] width 15 height 11
type input "32"
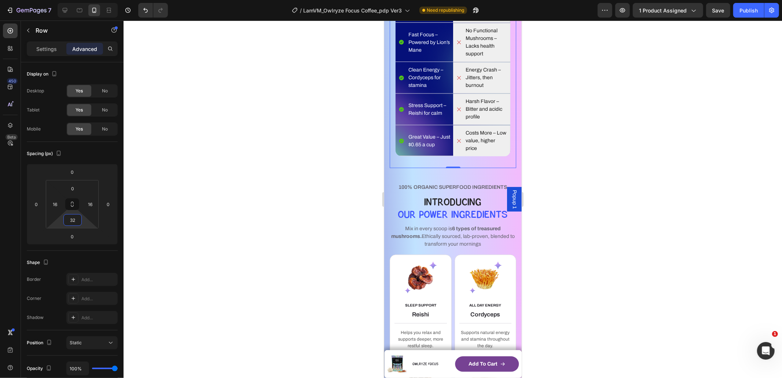
scroll to position [1020, 0]
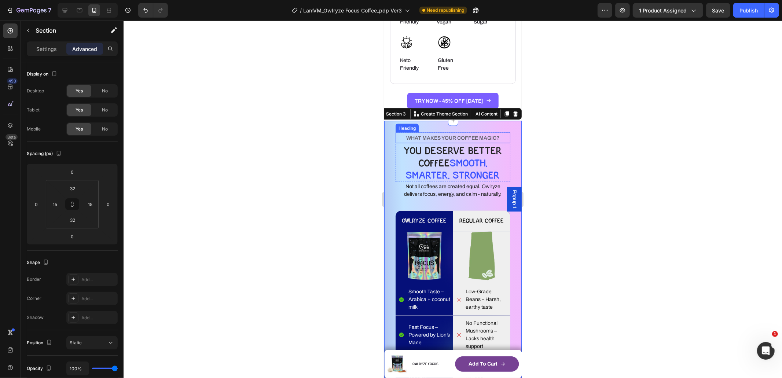
click at [473, 135] on h2 "WHAT MAKES YOUR COFFEE MAGIC?" at bounding box center [452, 137] width 115 height 11
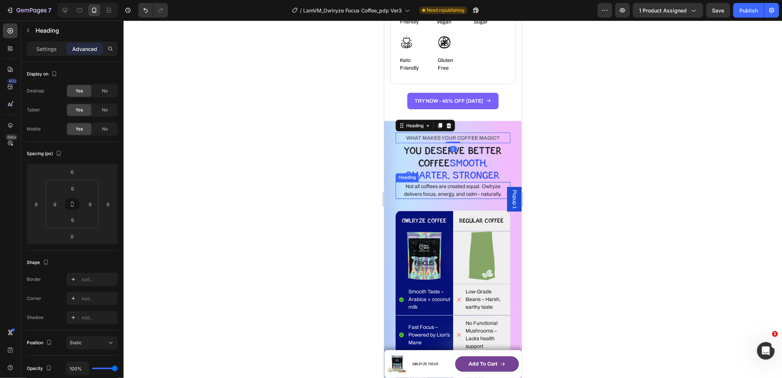
click at [439, 198] on h2 "Not all coffees are created equal. Owlryze delivers focus, energy, and calm - n…" at bounding box center [452, 190] width 115 height 17
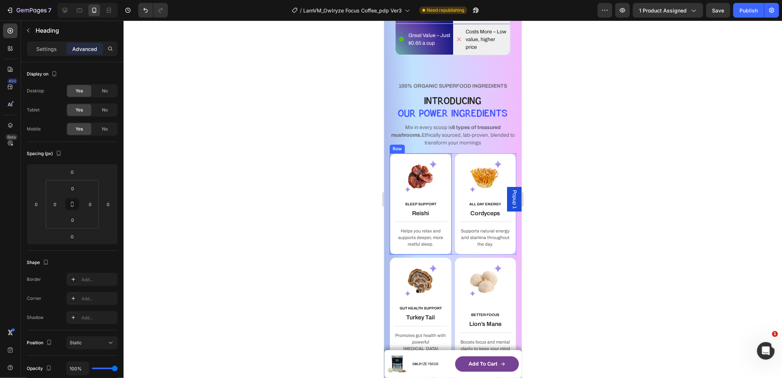
scroll to position [1139, 0]
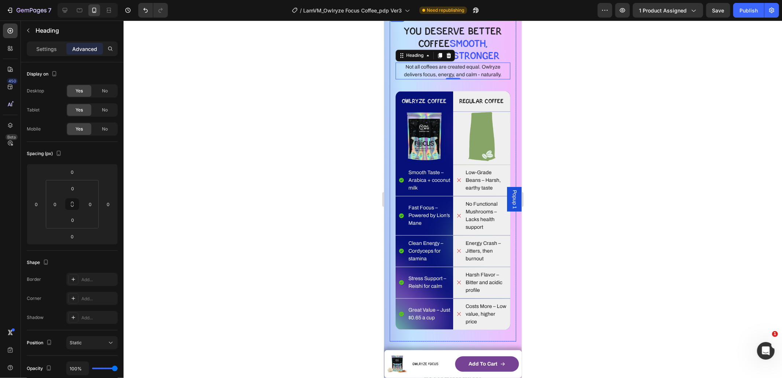
click at [471, 84] on div "WHAT MAKES YOUR COFFEE MAGIC? Heading YOU DESERVE BETTER COFFEE SMOOTH, SMARTER…" at bounding box center [452, 171] width 115 height 317
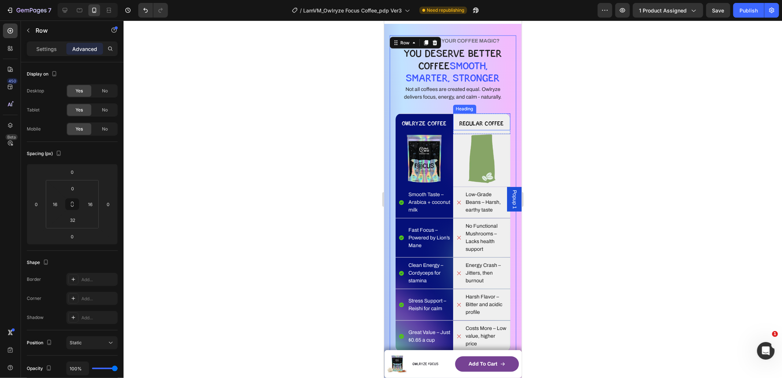
scroll to position [1080, 0]
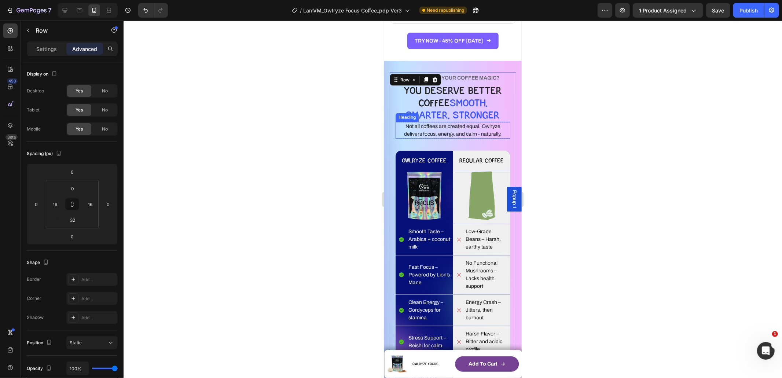
click at [476, 133] on p "Not all coffees are created equal. Owlryze delivers focus, energy, and calm - n…" at bounding box center [452, 129] width 113 height 15
click at [410, 114] on div "Heading" at bounding box center [414, 114] width 20 height 7
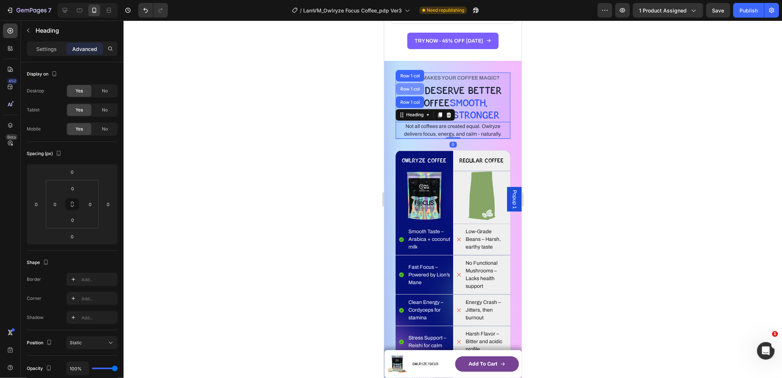
click at [412, 87] on div "Row 1 col" at bounding box center [410, 89] width 22 height 4
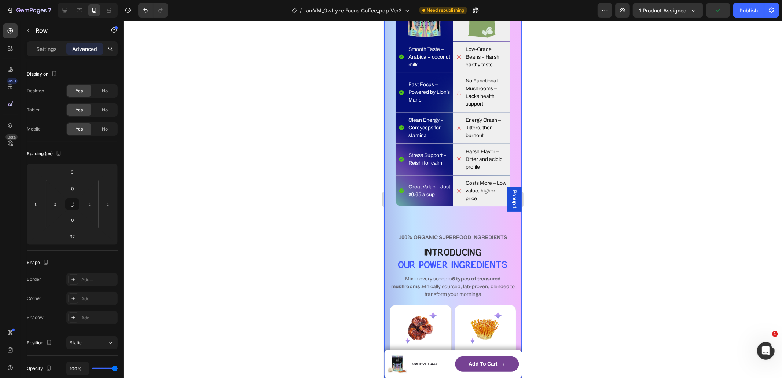
scroll to position [1297, 0]
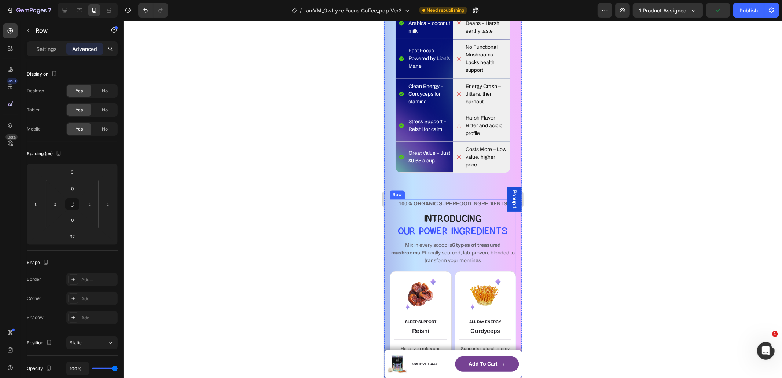
click at [461, 251] on span "Mix in every scoop is 6 types of treasured mushrooms. Ethically sourced, lab-pr…" at bounding box center [453, 252] width 124 height 21
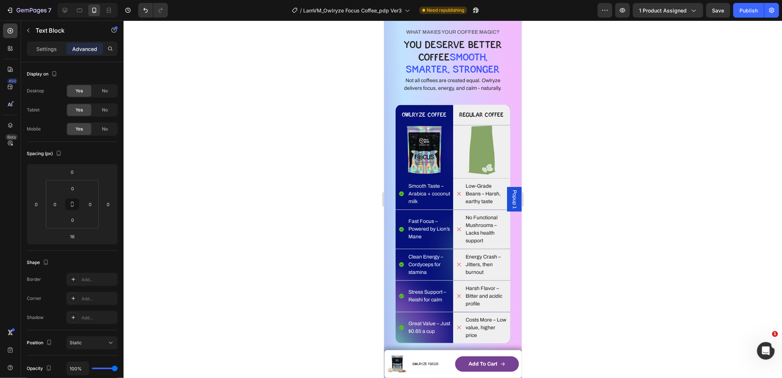
scroll to position [1123, 0]
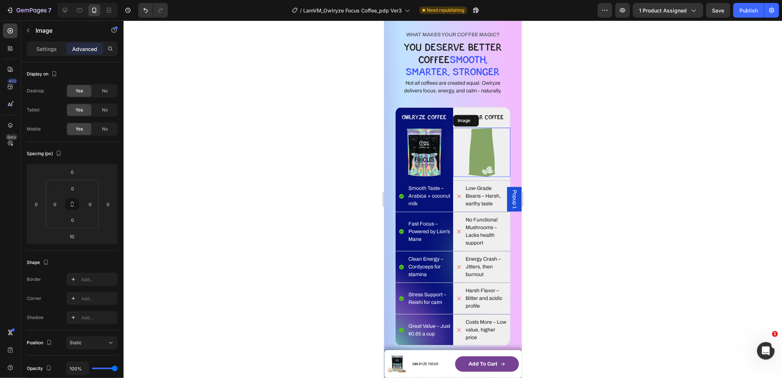
click at [453, 144] on img at bounding box center [482, 152] width 58 height 49
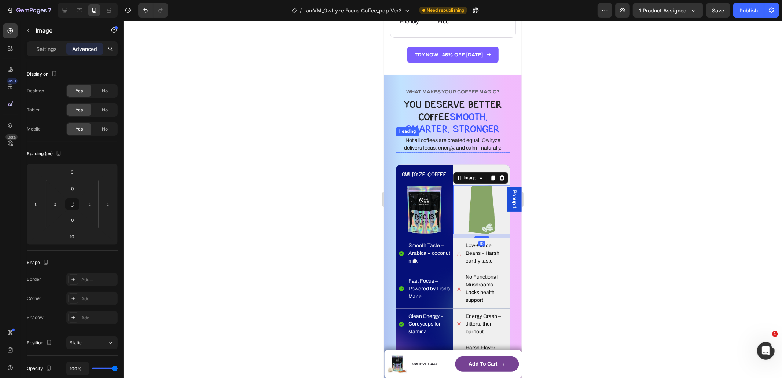
click at [461, 144] on p "Not all coffees are created equal. Owlryze delivers focus, energy, and calm - n…" at bounding box center [452, 143] width 113 height 15
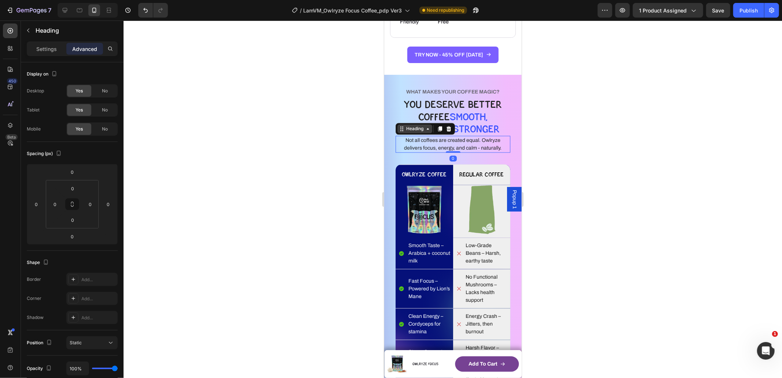
click at [409, 127] on div "Heading" at bounding box center [414, 128] width 20 height 7
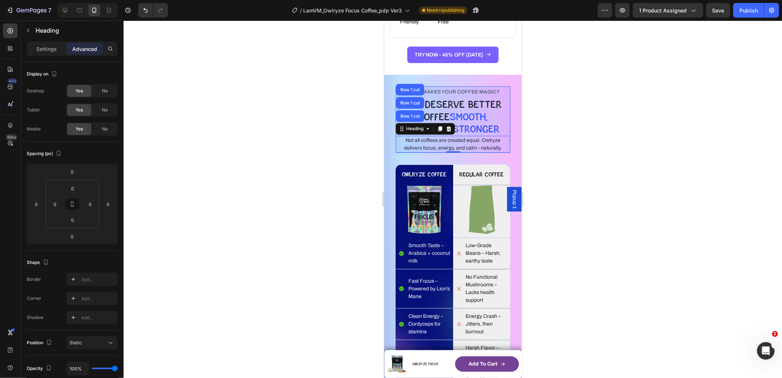
drag, startPoint x: 411, startPoint y: 98, endPoint x: 446, endPoint y: 138, distance: 53.3
click at [411, 98] on div "Row 1 col" at bounding box center [410, 103] width 28 height 12
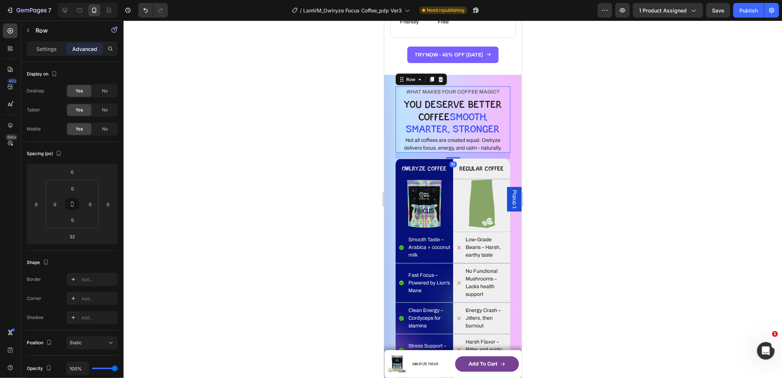
drag, startPoint x: 446, startPoint y: 162, endPoint x: 461, endPoint y: 156, distance: 16.1
click at [461, 153] on div "16" at bounding box center [452, 153] width 115 height 0
type input "16"
click at [577, 165] on div at bounding box center [453, 199] width 659 height 357
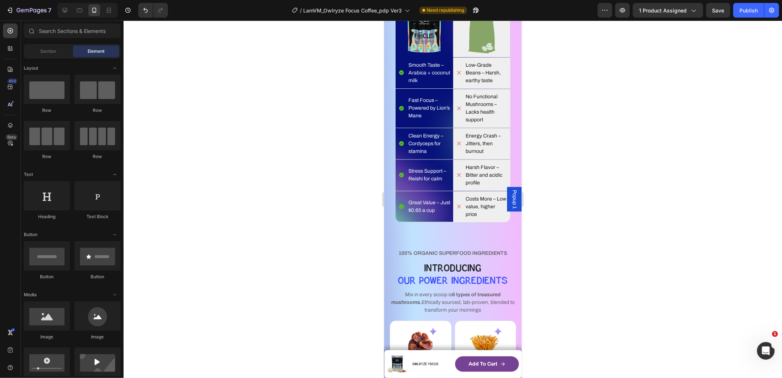
scroll to position [1182, 0]
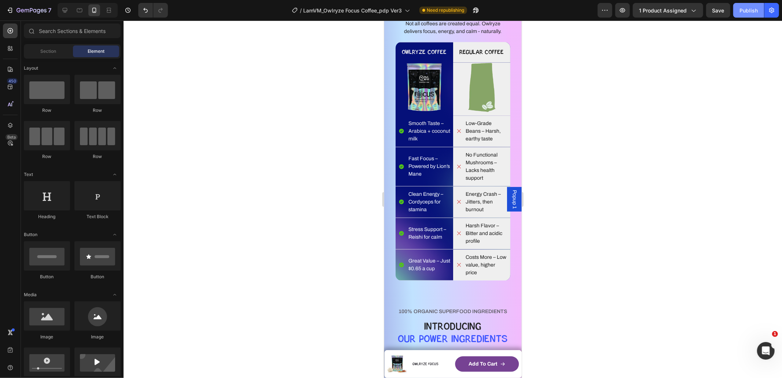
click at [747, 11] on div "Publish" at bounding box center [749, 11] width 18 height 8
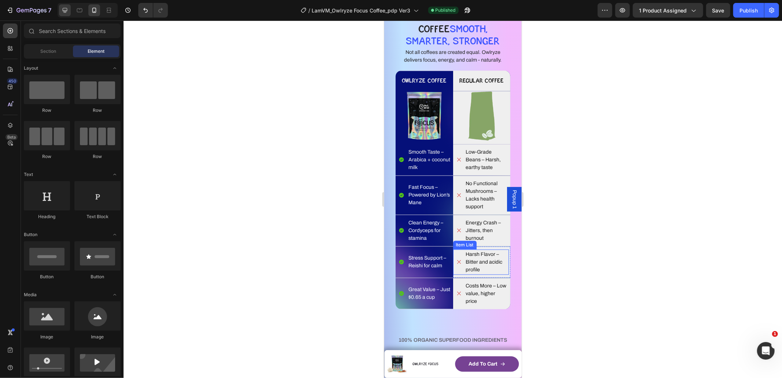
click at [65, 9] on icon at bounding box center [64, 10] width 7 height 7
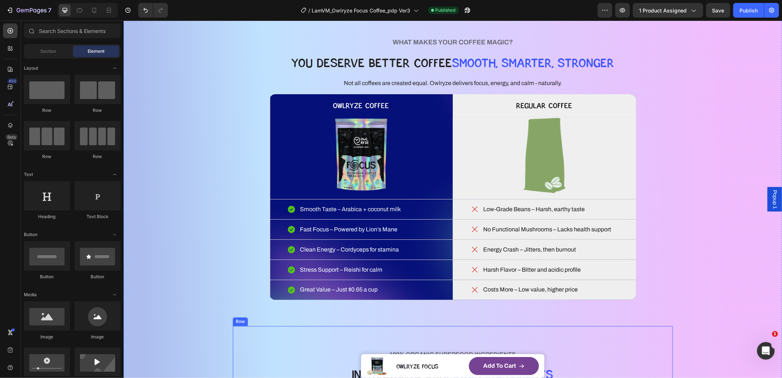
scroll to position [947, 0]
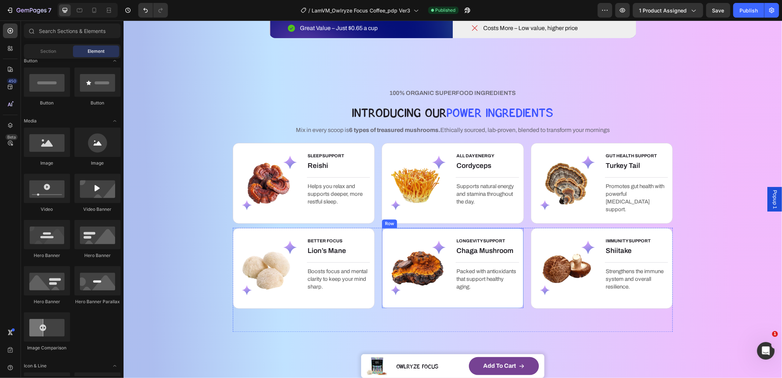
scroll to position [1, 0]
click at [431, 133] on strong "6 types of treasured mushrooms." at bounding box center [394, 130] width 91 height 6
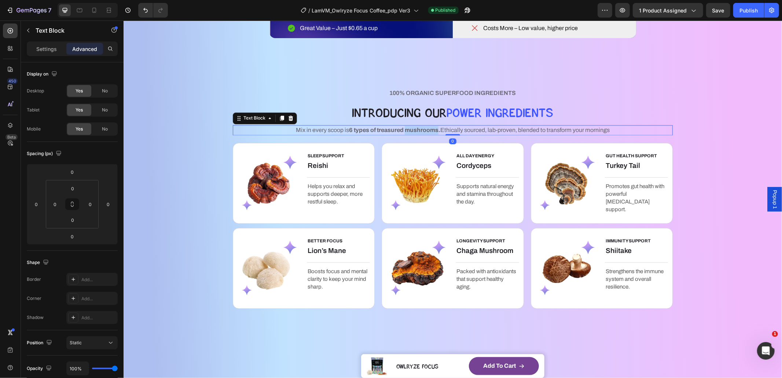
click at [431, 133] on strong "6 types of treasured mushrooms." at bounding box center [394, 130] width 91 height 6
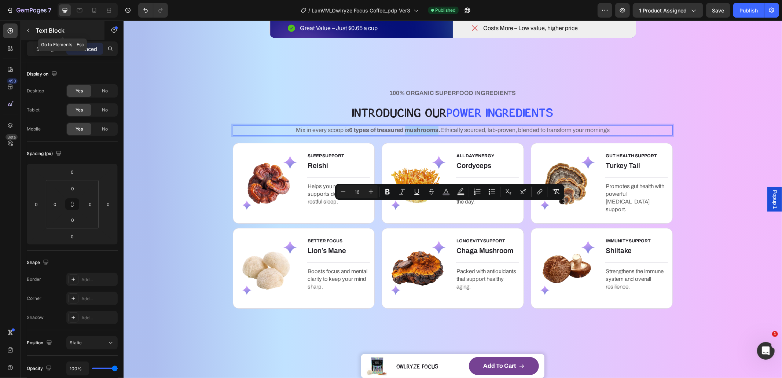
click at [32, 38] on div "Text Block" at bounding box center [63, 30] width 84 height 19
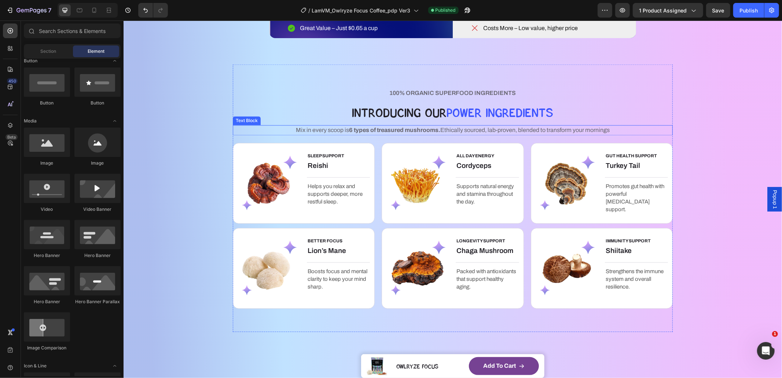
click at [441, 133] on span "Mix in every scoop is 6 types of treasured mushrooms. Ethically sourced, lab-pr…" at bounding box center [453, 130] width 314 height 6
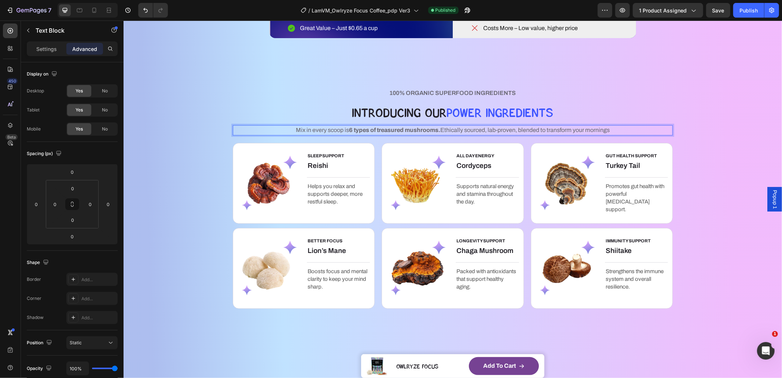
click at [441, 133] on span "Mix in every scoop is 6 types of treasured mushrooms. Ethically sourced, lab-pr…" at bounding box center [453, 130] width 314 height 6
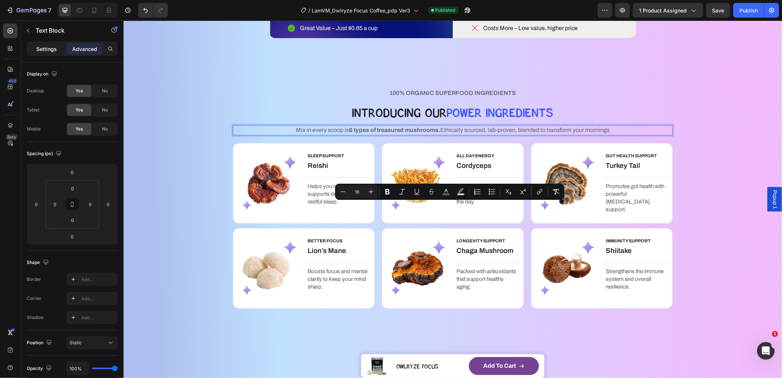
click at [36, 43] on div "Settings" at bounding box center [46, 49] width 37 height 12
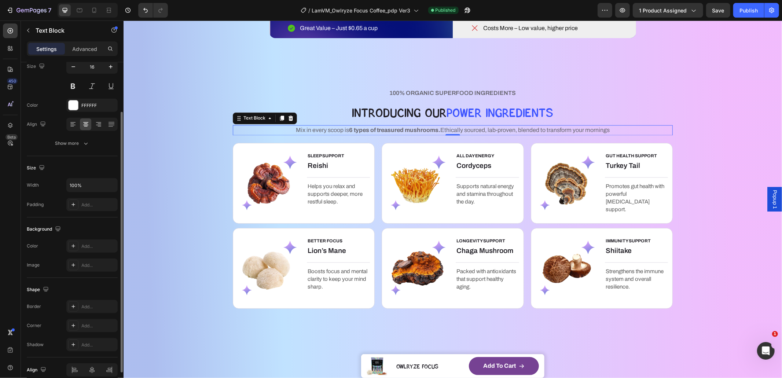
scroll to position [0, 0]
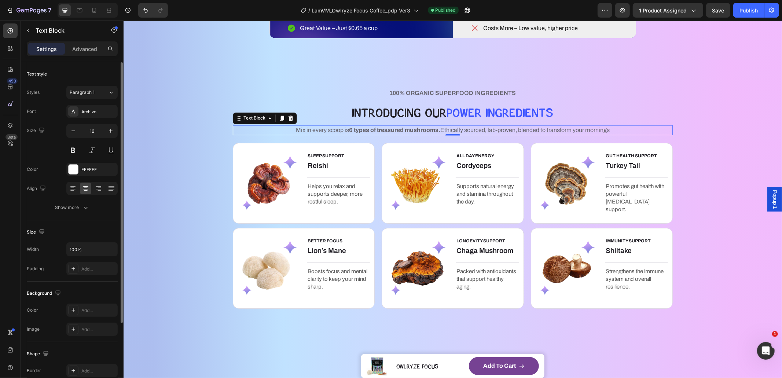
click at [85, 200] on div "Font Archivo Size 16 Color FFFFFF Align Show more" at bounding box center [72, 159] width 91 height 109
click at [83, 206] on icon "button" at bounding box center [85, 207] width 7 height 7
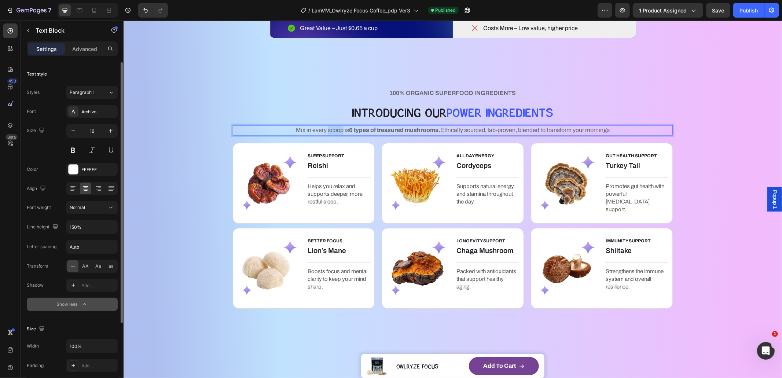
click at [329, 133] on span "Mix in every scoop is 6 types of treasured mushrooms. Ethically sourced, lab-pr…" at bounding box center [453, 130] width 314 height 6
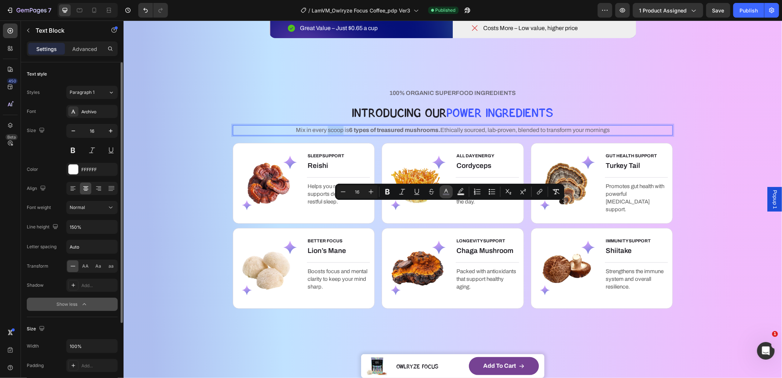
click at [448, 190] on icon "Editor contextual toolbar" at bounding box center [446, 191] width 7 height 7
type input "65636D"
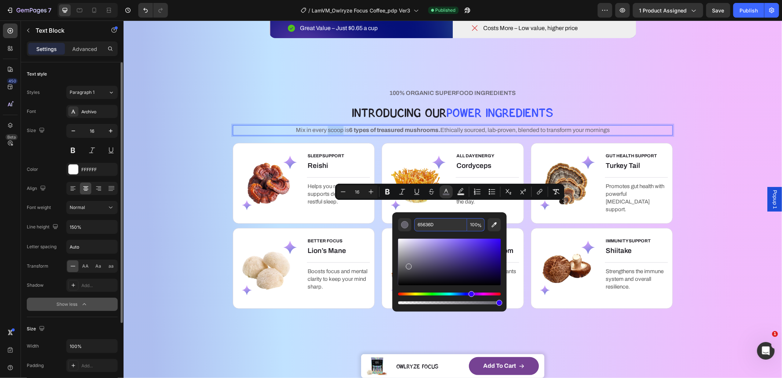
click at [436, 226] on input "65636D" at bounding box center [440, 224] width 53 height 13
drag, startPoint x: 719, startPoint y: 158, endPoint x: 685, endPoint y: 179, distance: 40.1
click at [719, 158] on div "WHAT MAKES YOUR COFFEE MAGIC? Heading YOU DESERVE BETTER COFFEE SMOOTH, SMARTER…" at bounding box center [452, 256] width 659 height 858
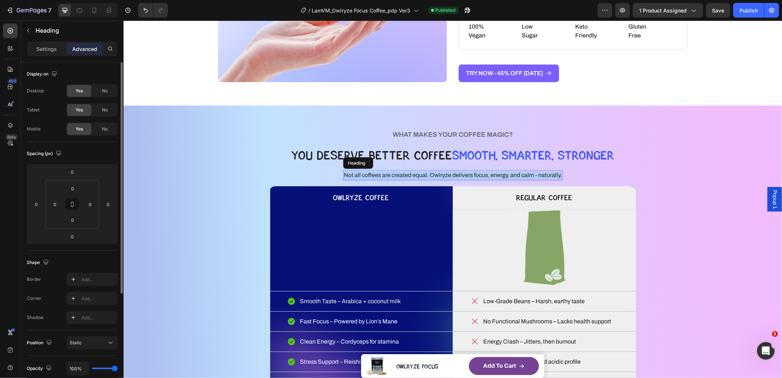
click at [474, 175] on p "Not all coffees are created equal. Owlryze delivers focus, energy, and calm - n…" at bounding box center [453, 174] width 218 height 9
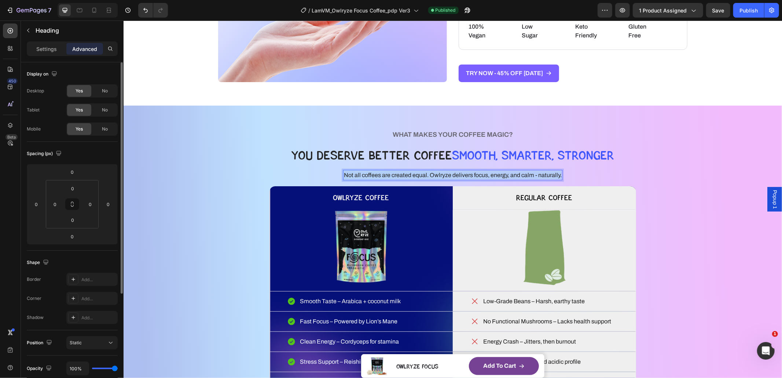
click at [474, 175] on p "Not all coffees are created equal. Owlryze delivers focus, energy, and calm - n…" at bounding box center [453, 174] width 218 height 9
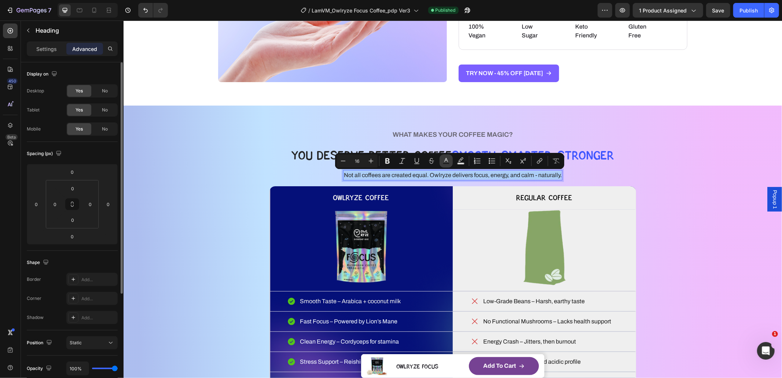
click at [444, 160] on icon "Editor contextual toolbar" at bounding box center [446, 160] width 7 height 7
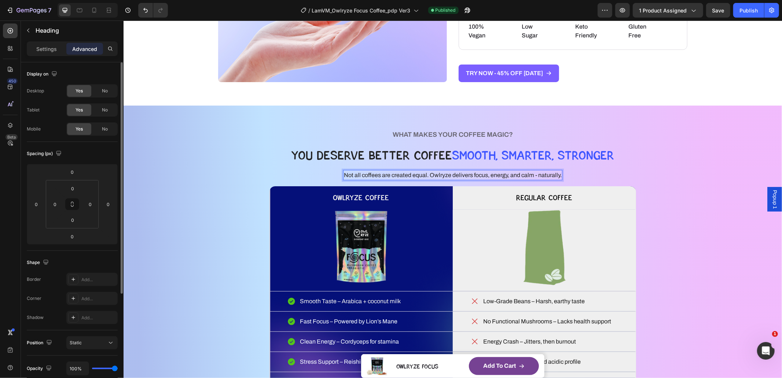
click at [439, 176] on p "Not all coffees are created equal. Owlryze delivers focus, energy, and calm - n…" at bounding box center [453, 174] width 218 height 9
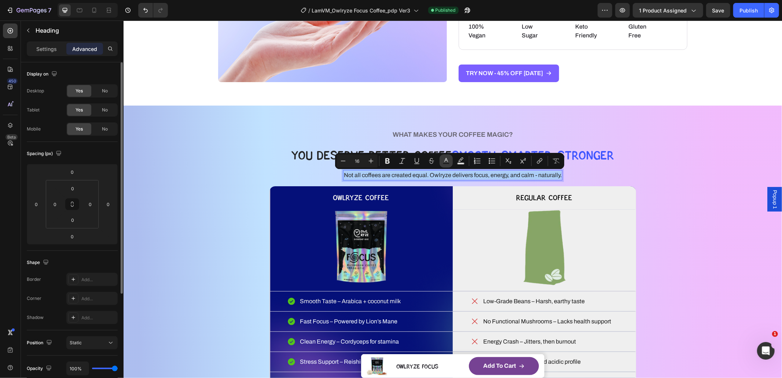
click at [447, 163] on rect "Editor contextual toolbar" at bounding box center [446, 164] width 7 height 2
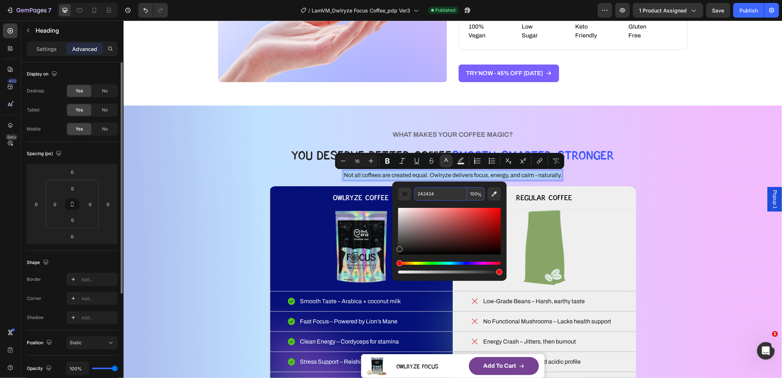
click at [439, 190] on input "242424" at bounding box center [440, 193] width 53 height 13
click at [443, 192] on input "242424" at bounding box center [440, 193] width 53 height 13
paste input "65636D"
type input "65636D"
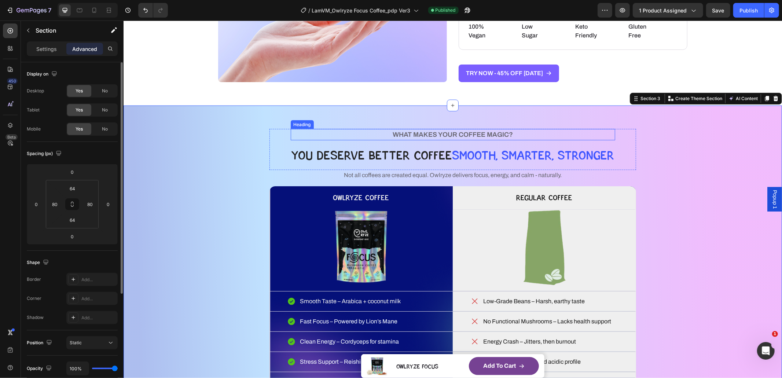
click at [476, 137] on h2 "WHAT MAKES YOUR COFFEE MAGIC?" at bounding box center [452, 134] width 324 height 11
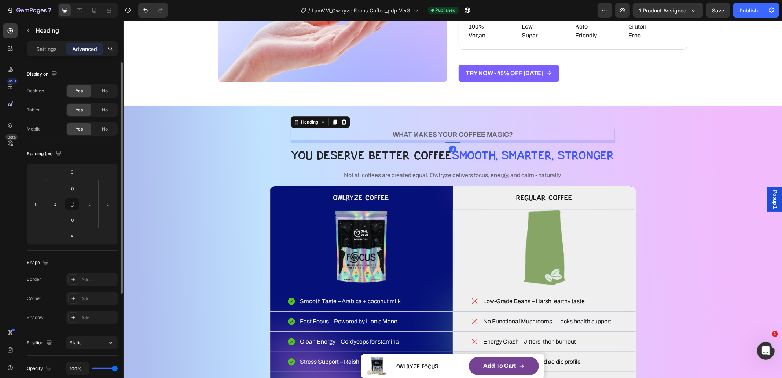
click at [451, 134] on div "WHAT MAKES YOUR COFFEE MAGIC? Heading 8" at bounding box center [452, 134] width 324 height 11
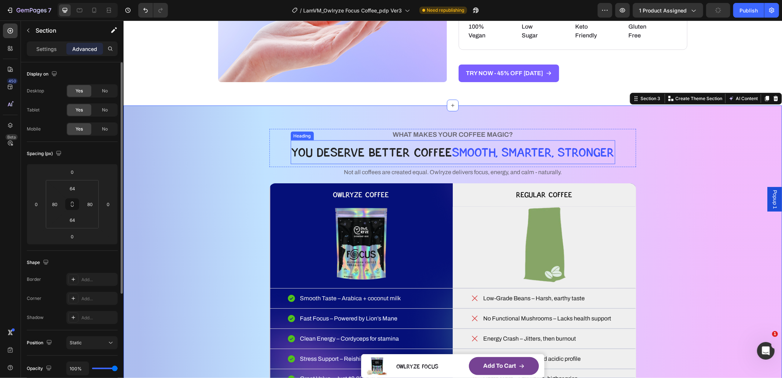
click at [474, 151] on span "SMOOTH, SMARTER, STRONGER" at bounding box center [533, 151] width 162 height 15
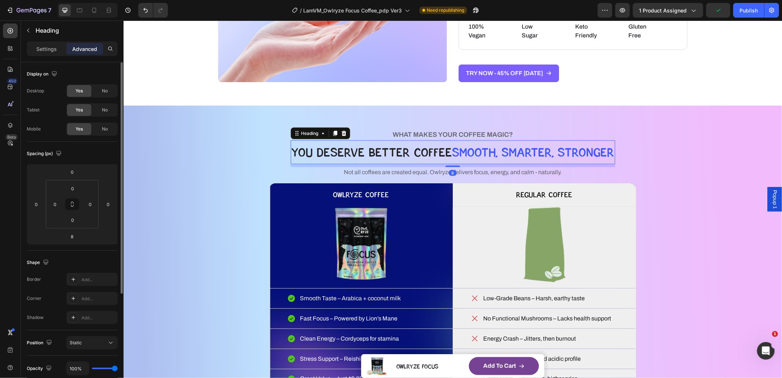
click at [450, 153] on div "YOU DESERVE BETTER COFFEE SMOOTH, SMARTER, STRONGER Heading 8" at bounding box center [452, 152] width 324 height 24
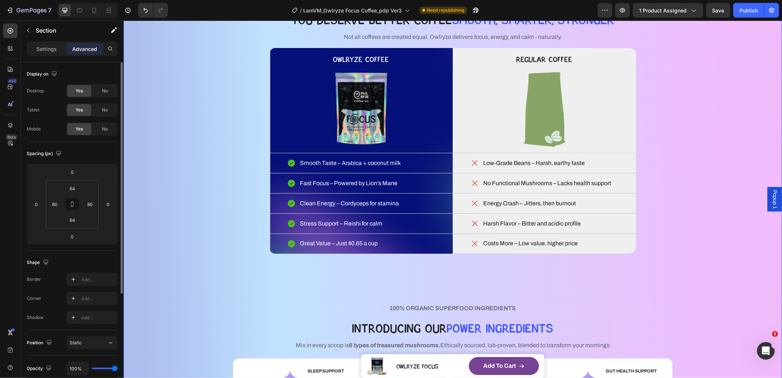
scroll to position [985, 0]
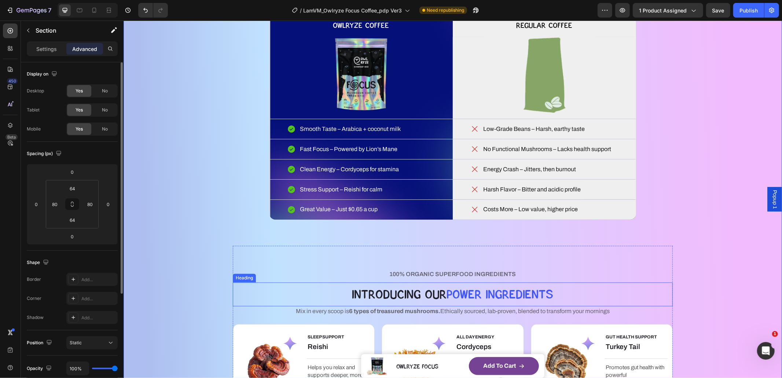
click at [492, 296] on span "pOWER Ingredients" at bounding box center [500, 294] width 107 height 15
click at [479, 276] on span "100% ORGANIC SUPERFOOD INGREDIENTS" at bounding box center [452, 274] width 126 height 6
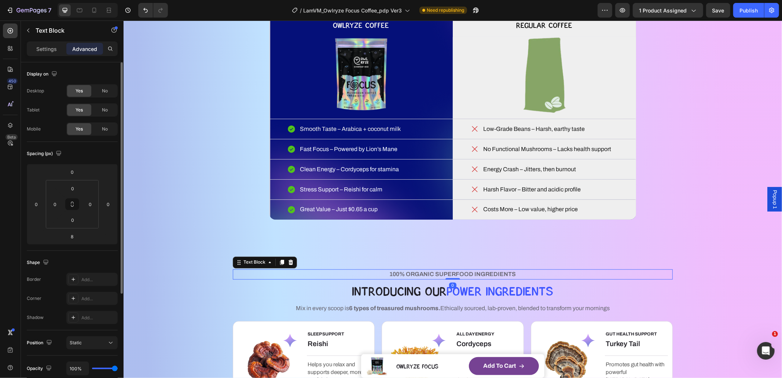
drag, startPoint x: 444, startPoint y: 280, endPoint x: 452, endPoint y: 270, distance: 12.8
click at [447, 271] on div "100% ORGANIC SUPERFOOD INGREDIENTS Text Block 0" at bounding box center [452, 274] width 440 height 10
type input "0"
click at [623, 293] on h2 "IntrOducing Our pOWER Ingredients" at bounding box center [452, 291] width 440 height 24
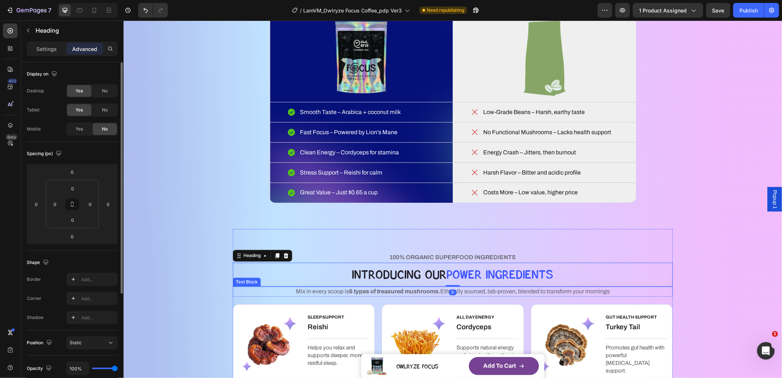
click at [594, 289] on span "Mix in every scoop is 6 types of treasured mushrooms. Ethically sourced, lab-pr…" at bounding box center [453, 291] width 314 height 6
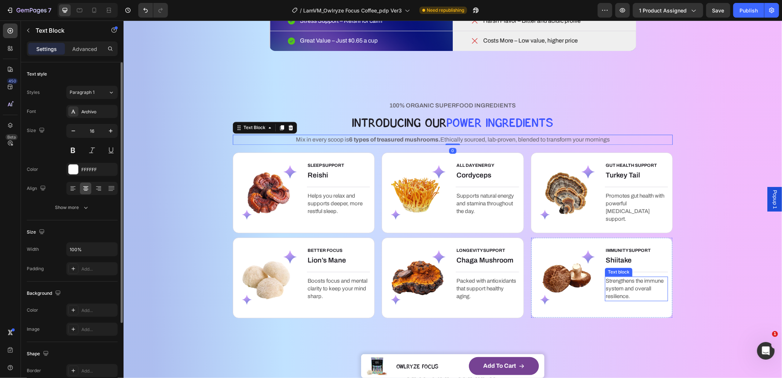
scroll to position [1334, 0]
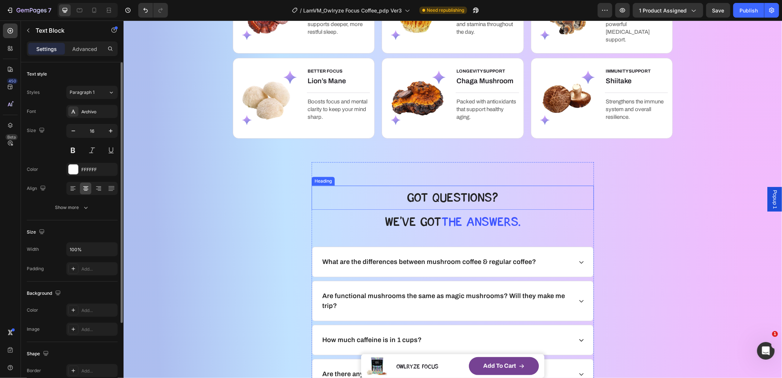
click at [466, 203] on h2 "GOt QUESTIONS?" at bounding box center [452, 197] width 282 height 24
click at [475, 221] on span "the answers." at bounding box center [480, 221] width 79 height 15
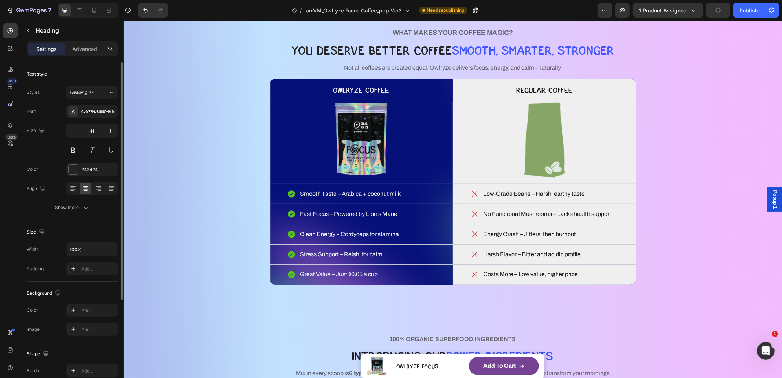
scroll to position [920, 0]
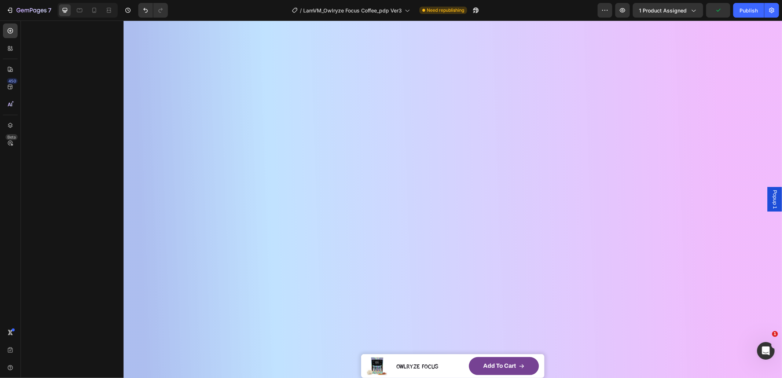
scroll to position [351, 0]
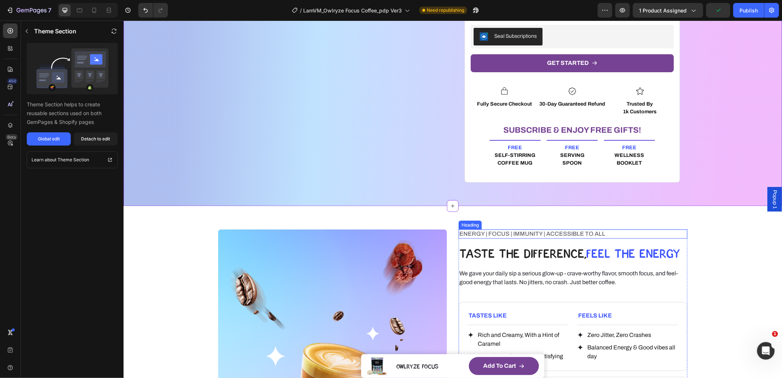
click at [523, 298] on h2 "ENERGY | FOCUS | IMMUNITY | ACCESSIBLE TO ALL" at bounding box center [572, 296] width 229 height 9
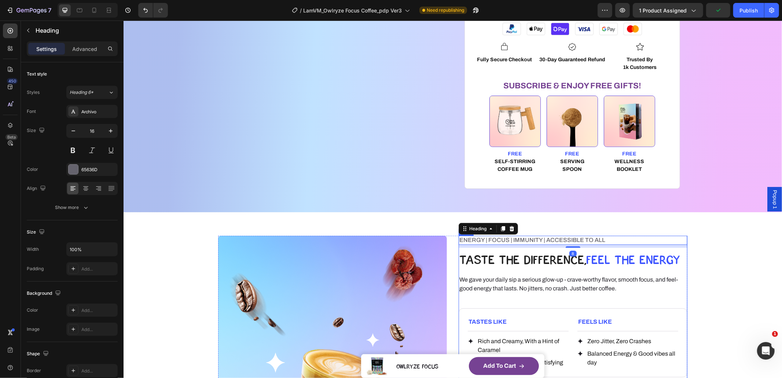
scroll to position [411, 0]
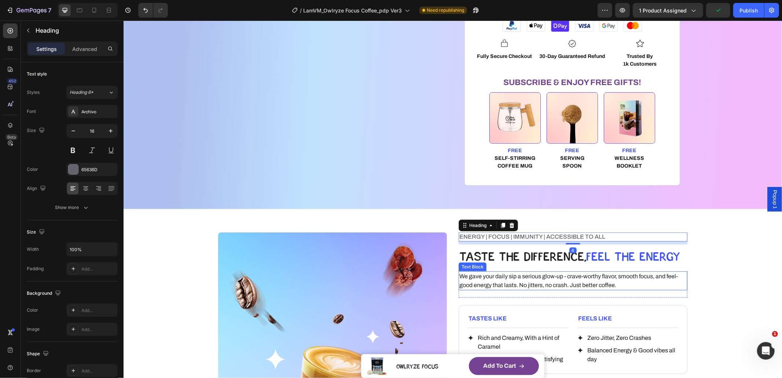
click at [560, 275] on p "We gave your daily sip a serious glow-up - crave-worthy flavor, smooth focus, a…" at bounding box center [572, 281] width 227 height 18
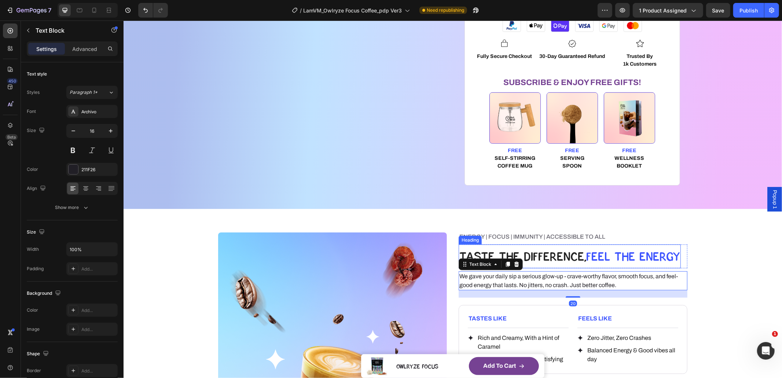
click at [551, 258] on h2 "TASTE THE DIFFERENCE, FEEL THE ENERGY" at bounding box center [569, 256] width 222 height 24
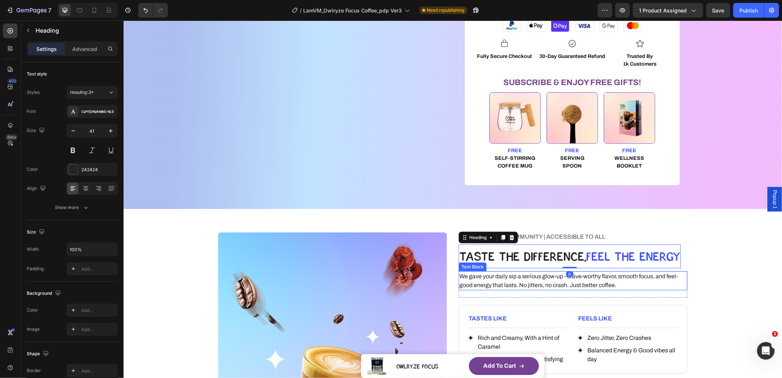
click at [575, 277] on p "We gave your daily sip a serious glow-up - crave-worthy flavor, smooth focus, a…" at bounding box center [572, 281] width 227 height 18
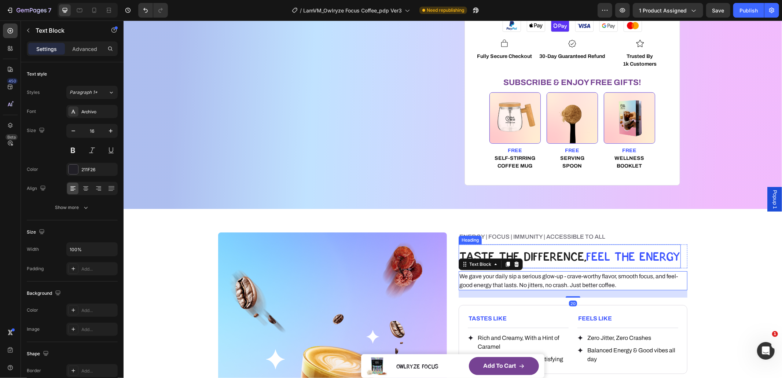
click at [566, 261] on h2 "TASTE THE DIFFERENCE, FEEL THE ENERGY" at bounding box center [569, 256] width 222 height 24
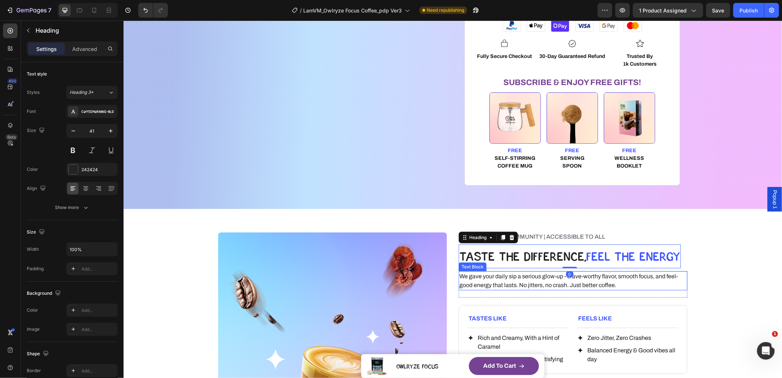
click at [550, 274] on p "We gave your daily sip a serious glow-up - crave-worthy flavor, smooth focus, a…" at bounding box center [572, 281] width 227 height 18
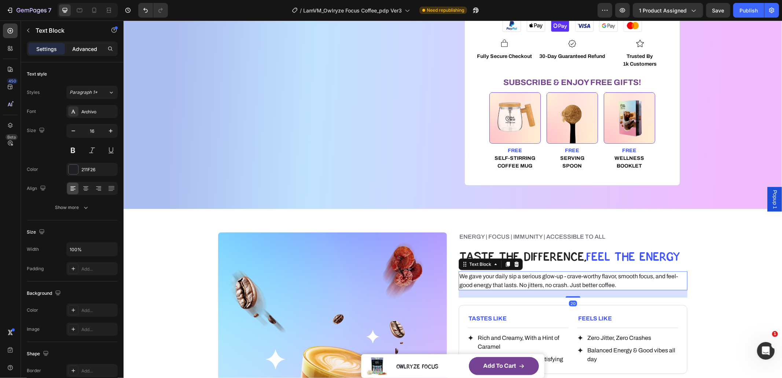
click at [82, 49] on p "Advanced" at bounding box center [84, 49] width 25 height 8
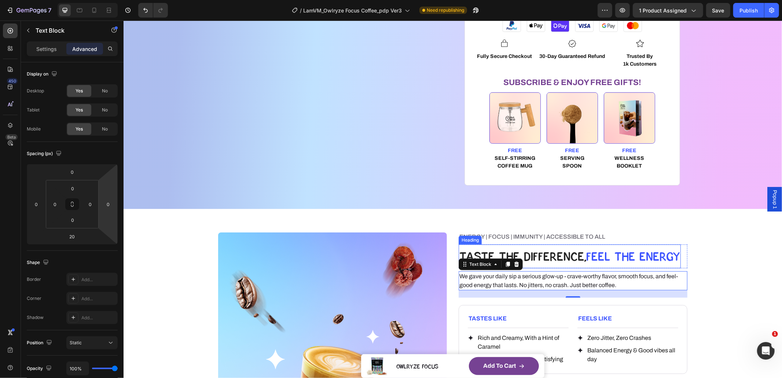
click at [563, 250] on h2 "TASTE THE DIFFERENCE, FEEL THE ENERGY" at bounding box center [569, 256] width 222 height 24
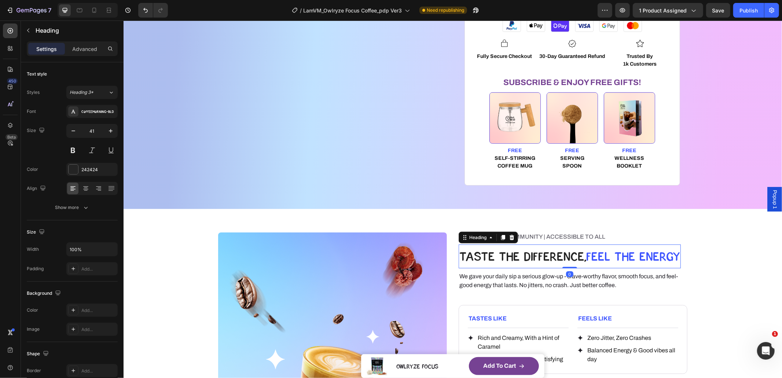
drag, startPoint x: 568, startPoint y: 267, endPoint x: 567, endPoint y: 239, distance: 27.9
click at [566, 258] on div "TASTE THE DIFFERENCE, FEEL THE ENERGY Heading 0" at bounding box center [569, 256] width 222 height 24
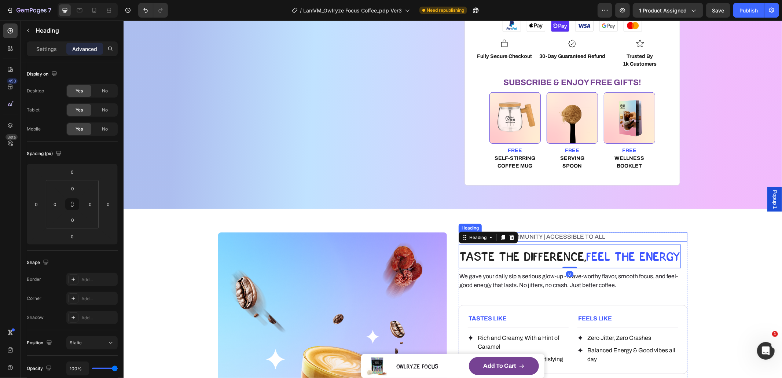
click at [566, 236] on h2 "ENERGY | FOCUS | IMMUNITY | ACCESSIBLE TO ALL" at bounding box center [572, 236] width 229 height 9
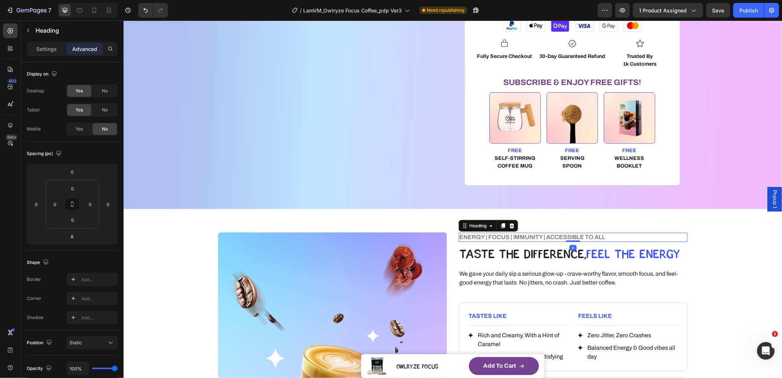
drag, startPoint x: 569, startPoint y: 243, endPoint x: 573, endPoint y: 233, distance: 11.2
click at [568, 233] on div "ENERGY | FOCUS | IMMUNITY | ACCESSIBLE TO ALL Heading 0" at bounding box center [572, 236] width 229 height 9
type input "0"
click at [665, 258] on span "FEEL THE ENERGY" at bounding box center [633, 253] width 94 height 15
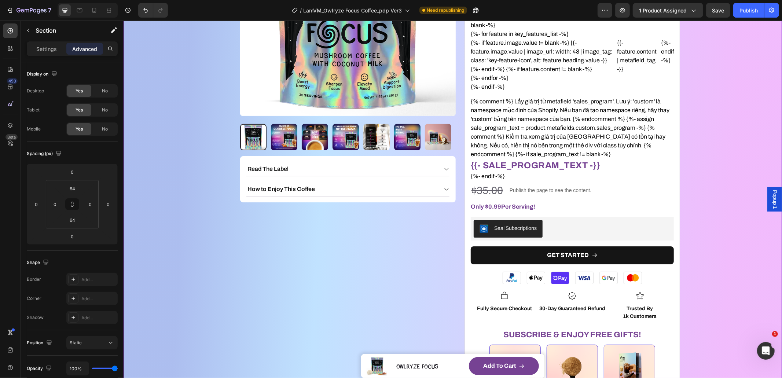
scroll to position [110, 0]
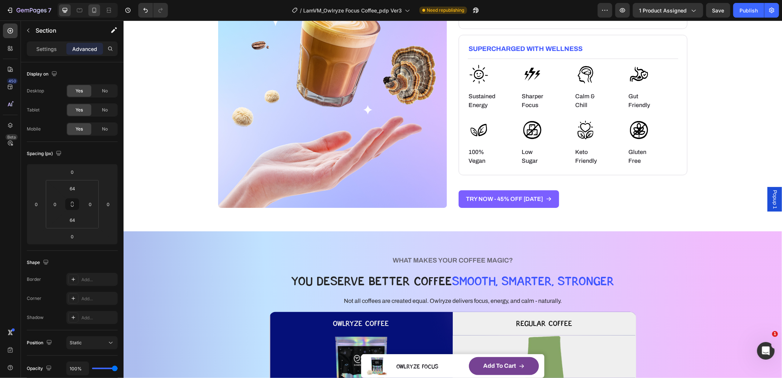
click at [93, 16] on div at bounding box center [94, 10] width 12 height 12
type input "32"
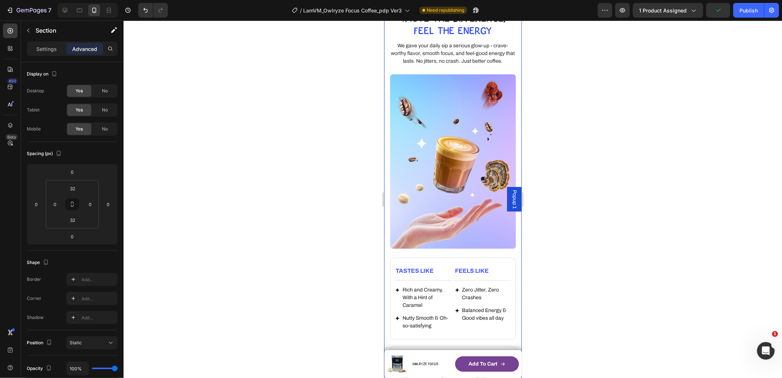
scroll to position [965, 0]
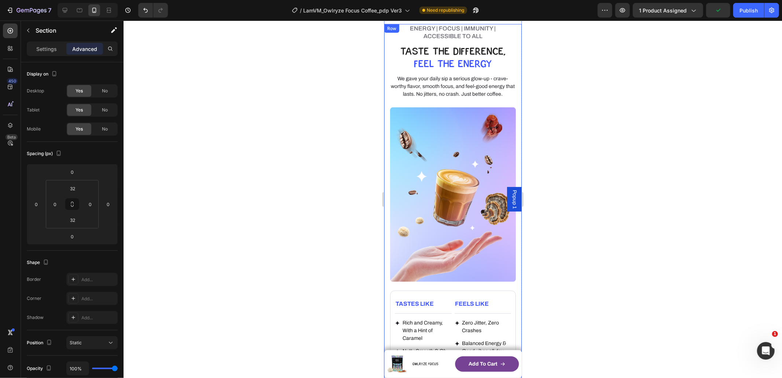
click at [428, 98] on p "We gave your daily sip a serious glow-up - crave-worthy flavor, smooth focus, a…" at bounding box center [452, 85] width 124 height 23
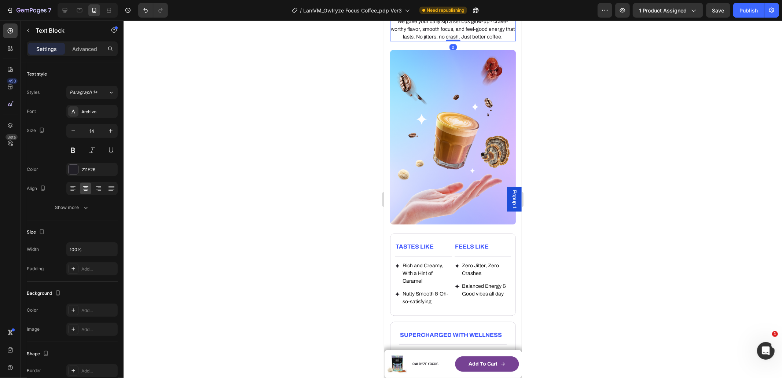
scroll to position [936, 0]
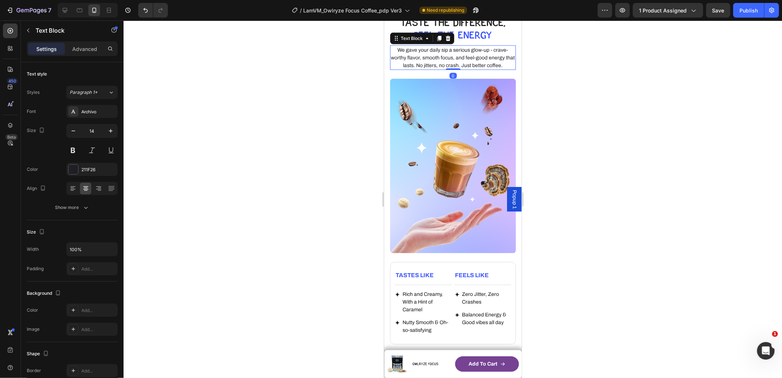
click at [437, 69] on p "We gave your daily sip a serious glow-up - crave-worthy flavor, smooth focus, a…" at bounding box center [452, 57] width 124 height 23
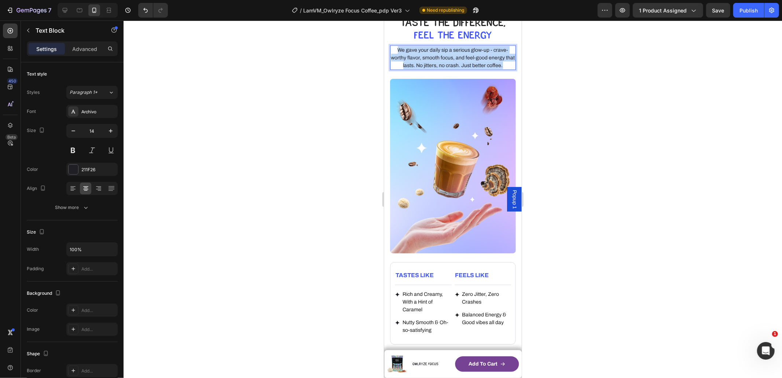
click at [437, 69] on p "We gave your daily sip a serious glow-up - crave-worthy flavor, smooth focus, a…" at bounding box center [452, 57] width 124 height 23
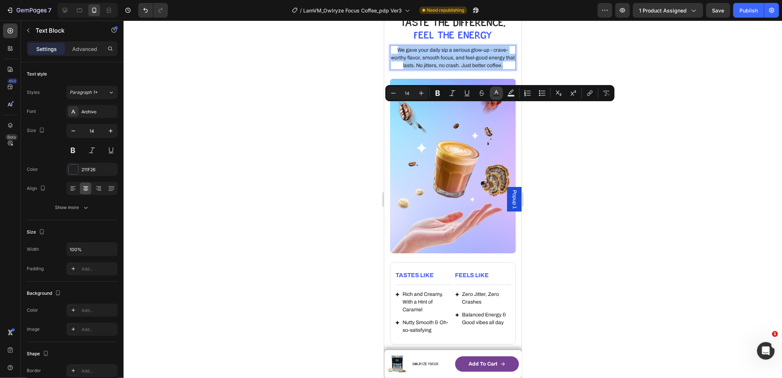
click at [493, 90] on icon "Editor contextual toolbar" at bounding box center [496, 92] width 7 height 7
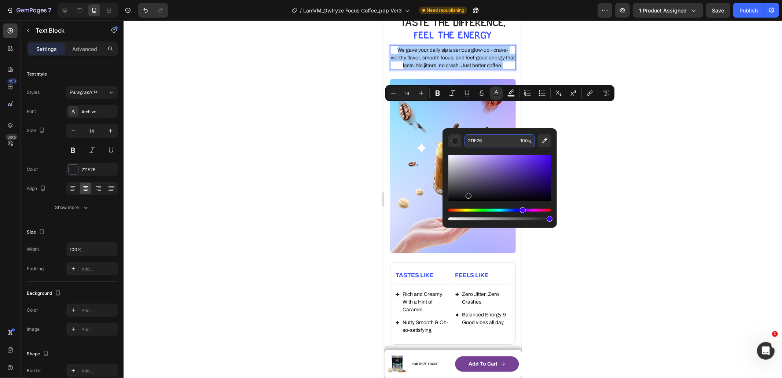
click at [486, 139] on input "211F26" at bounding box center [491, 140] width 53 height 13
click at [410, 69] on p "We gave your daily sip a serious glow-up - crave-worthy flavor, smooth focus, a…" at bounding box center [452, 57] width 124 height 23
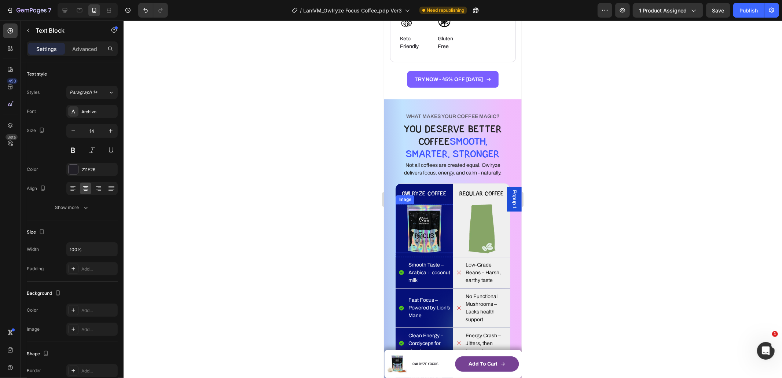
scroll to position [1459, 0]
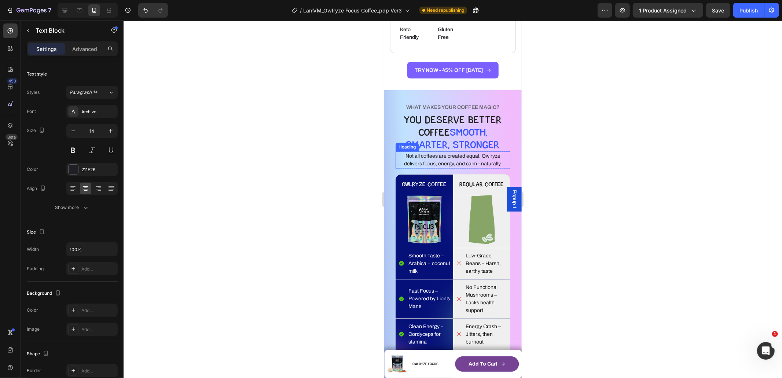
click at [457, 156] on h2 "Not all coffees are created equal. Owlryze delivers focus, energy, and calm - n…" at bounding box center [452, 159] width 115 height 17
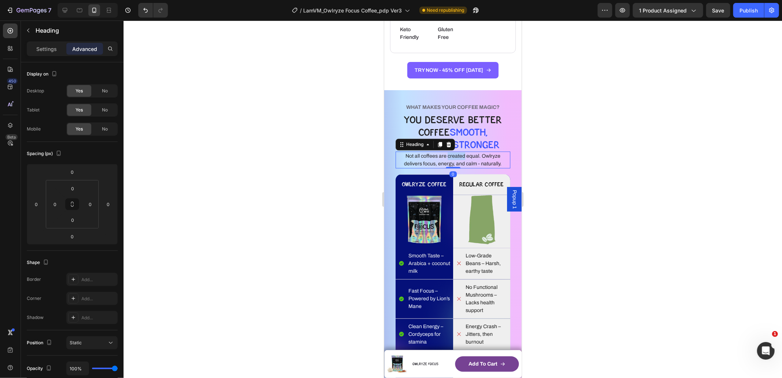
click at [457, 156] on h2 "Not all coffees are created equal. Owlryze delivers focus, energy, and calm - n…" at bounding box center [452, 159] width 115 height 17
click at [457, 156] on p "Not all coffees are created equal. Owlryze delivers focus, energy, and calm - n…" at bounding box center [452, 159] width 113 height 15
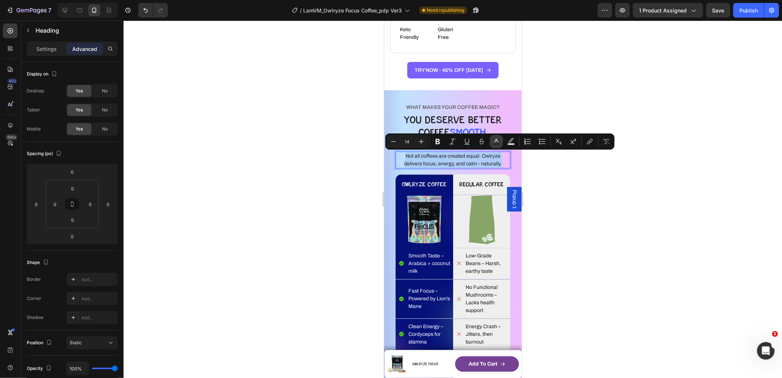
click at [494, 142] on icon "Editor contextual toolbar" at bounding box center [496, 141] width 7 height 7
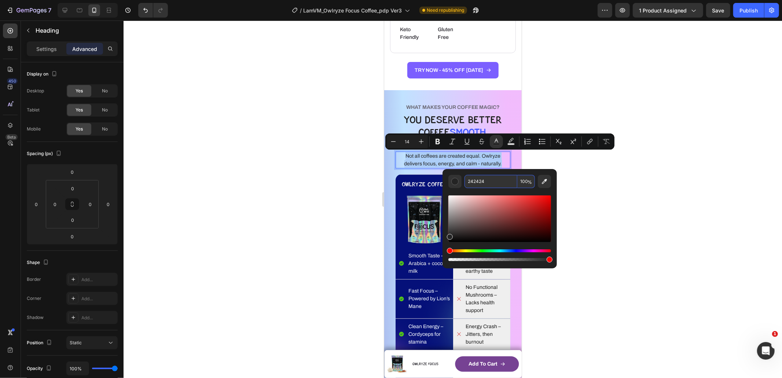
click at [493, 181] on input "242424" at bounding box center [491, 181] width 53 height 13
paste input "11F26"
type input "211F26"
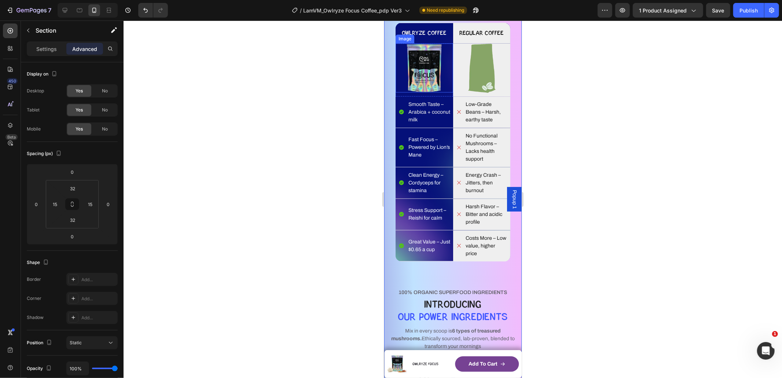
scroll to position [1710, 0]
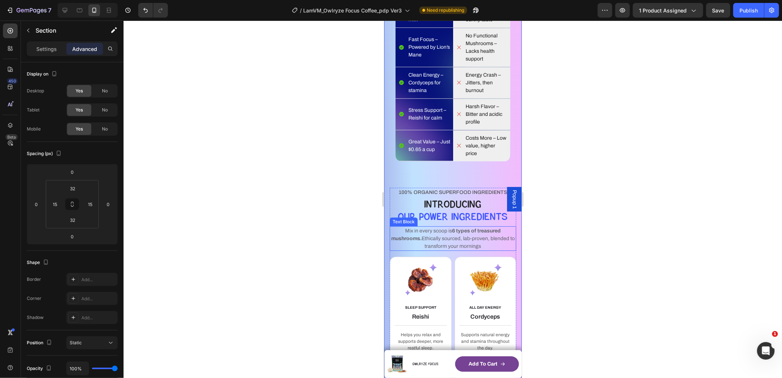
click at [456, 232] on span "Mix in every scoop is 6 types of treasured mushrooms. Ethically sourced, lab-pr…" at bounding box center [453, 238] width 124 height 21
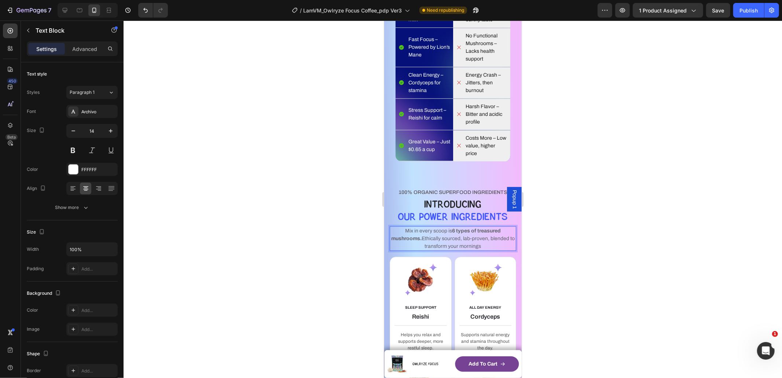
click at [456, 232] on span "Mix in every scoop is 6 types of treasured mushrooms. Ethically sourced, lab-pr…" at bounding box center [453, 238] width 124 height 21
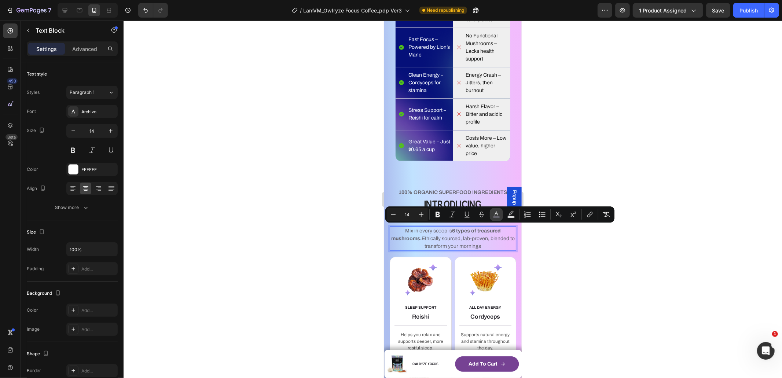
click at [493, 213] on icon "Editor contextual toolbar" at bounding box center [496, 214] width 7 height 7
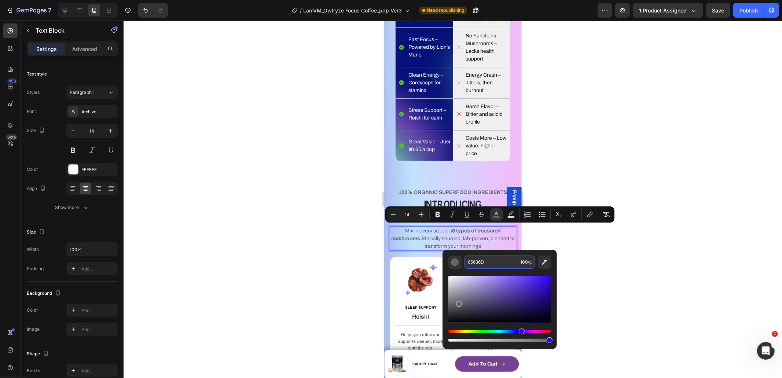
click at [492, 261] on input "65636D" at bounding box center [491, 262] width 53 height 13
paste input "211F26"
type input "211F26"
click at [388, 175] on div "WHAT MAKES YOUR COFFEE MAGIC? Heading YOU DESERVE BETTER COFFEE SMOOTH, SMARTER…" at bounding box center [452, 383] width 137 height 1090
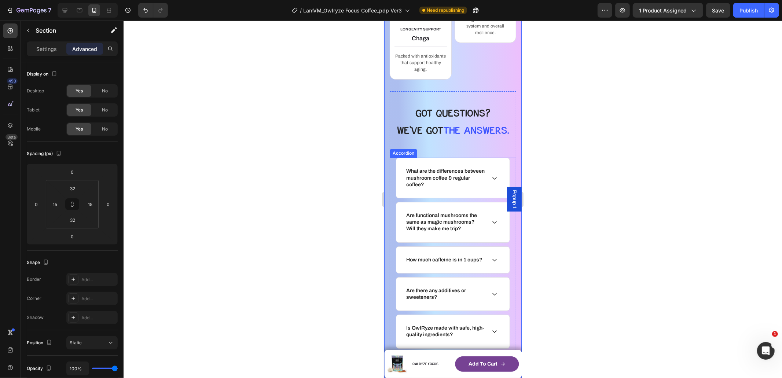
scroll to position [1941, 0]
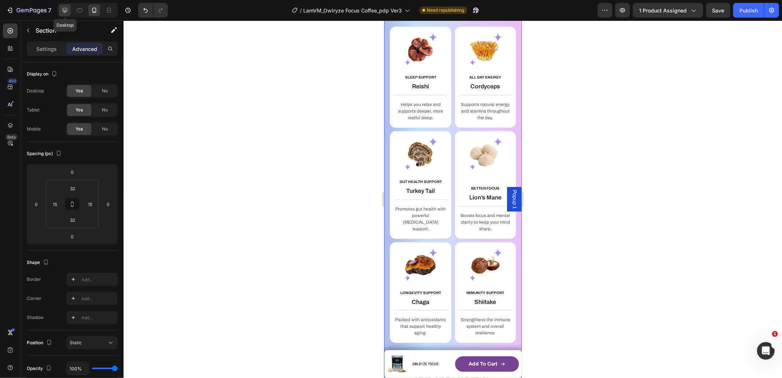
click at [62, 8] on icon at bounding box center [64, 10] width 7 height 7
type input "64"
type input "80"
type input "64"
type input "80"
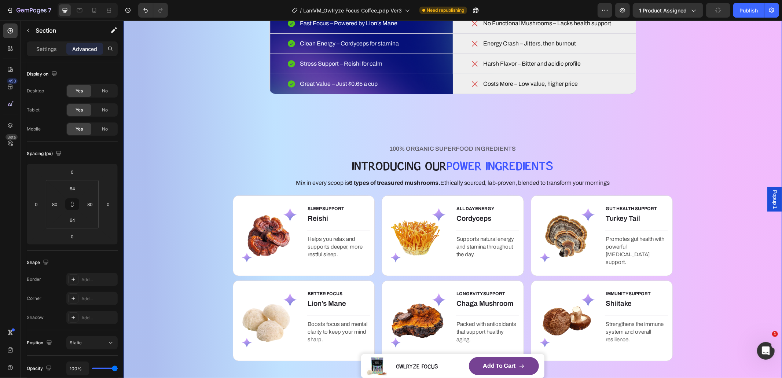
scroll to position [1515, 0]
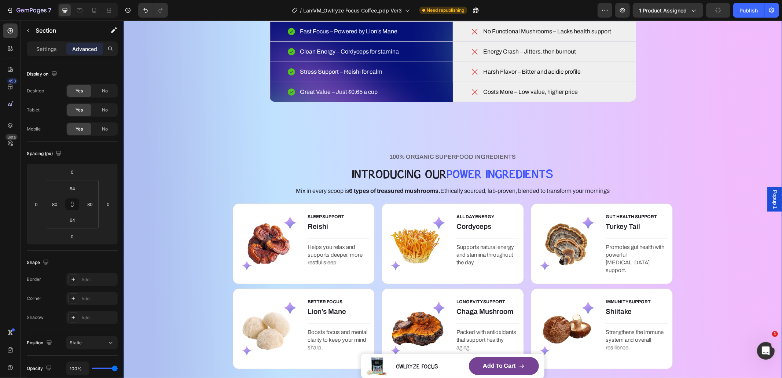
click at [441, 117] on div "WHAT MAKES YOUR COFFEE MAGIC? Heading YOU DESERVE BETTER COFFEE SMOOTH, SMARTER…" at bounding box center [452, 281] width 440 height 884
click at [434, 190] on strong "6 types of treasured mushrooms." at bounding box center [394, 190] width 91 height 6
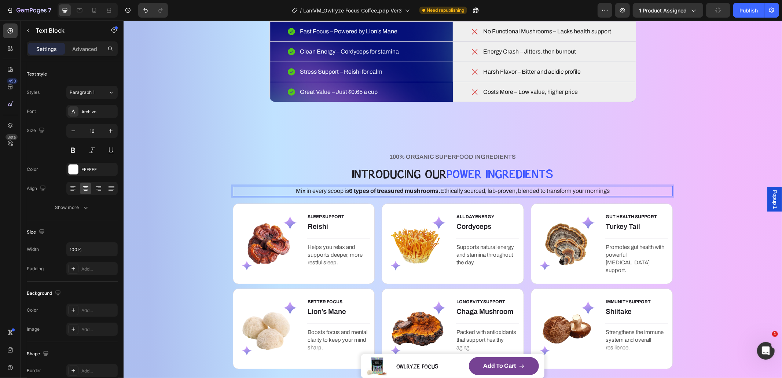
click at [455, 191] on span "Mix in every scoop is 6 types of treasured mushrooms. Ethically sourced, lab-pr…" at bounding box center [453, 190] width 314 height 6
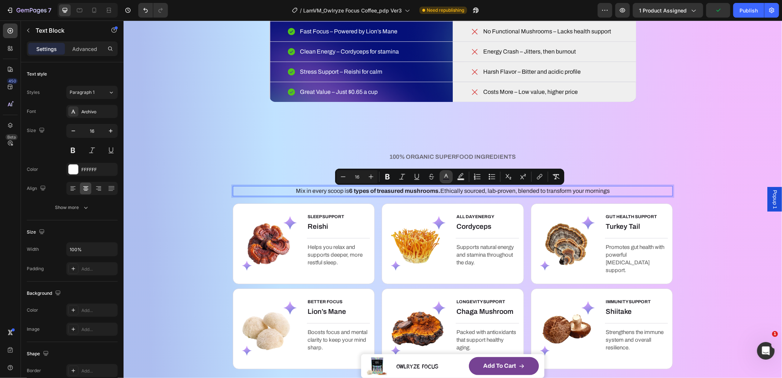
click at [444, 179] on rect "Editor contextual toolbar" at bounding box center [446, 180] width 7 height 2
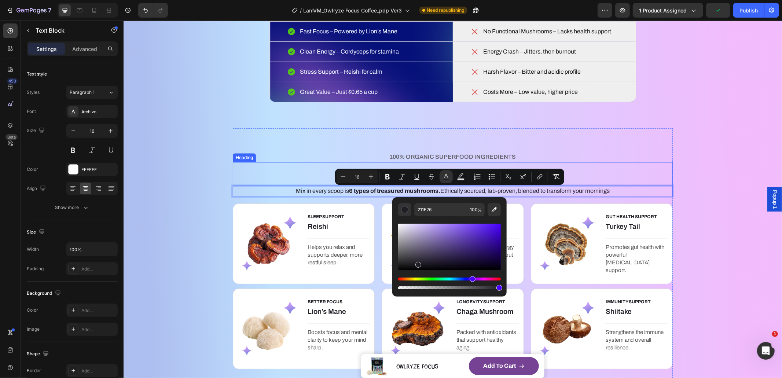
click at [652, 157] on p "100% ORGANIC SUPERFOOD INGREDIENTS" at bounding box center [452, 156] width 439 height 9
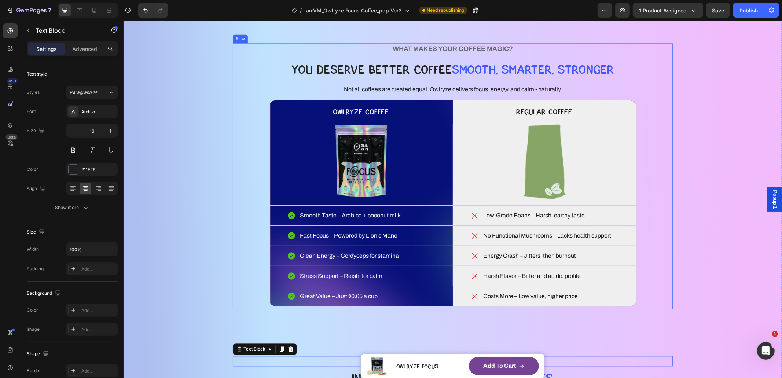
scroll to position [1298, 0]
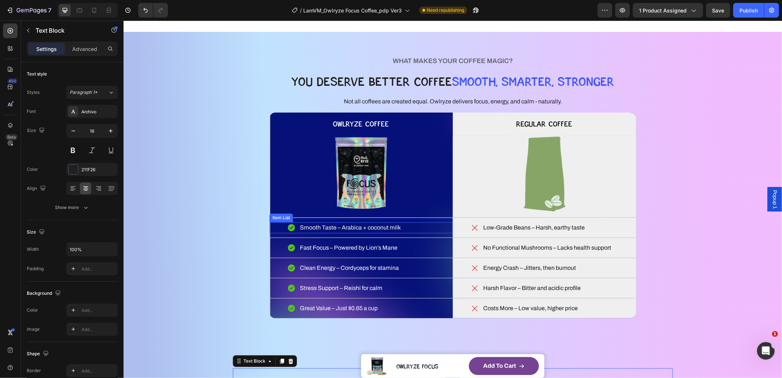
click at [359, 224] on p "Smooth Taste – Arabica + coconut milk" at bounding box center [350, 227] width 101 height 9
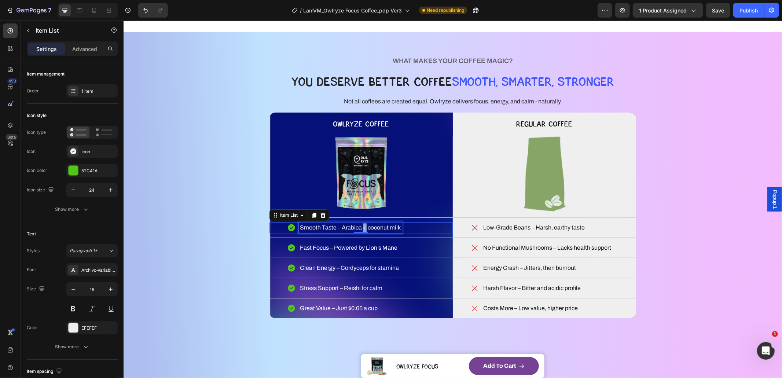
click at [359, 224] on p "Smooth Taste – Arabica + coconut milk" at bounding box center [350, 227] width 101 height 9
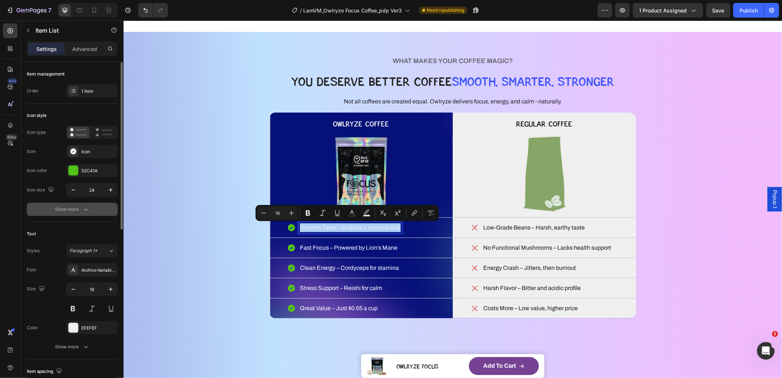
click at [76, 211] on div "Show more" at bounding box center [72, 209] width 34 height 7
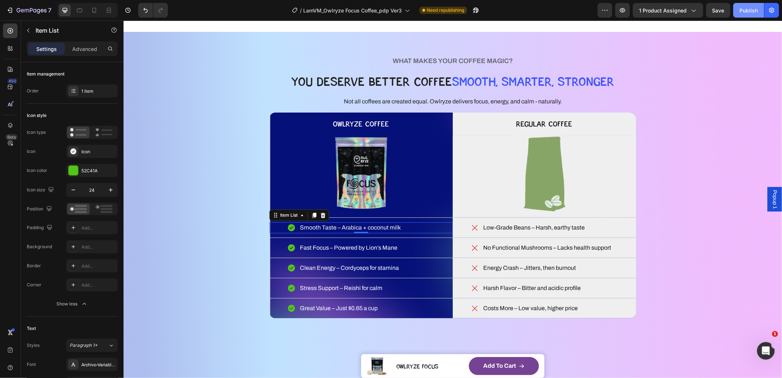
click at [747, 7] on div "Publish" at bounding box center [749, 11] width 18 height 8
click at [269, 311] on div "Great Value – Just $0.65 a cup" at bounding box center [360, 307] width 183 height 11
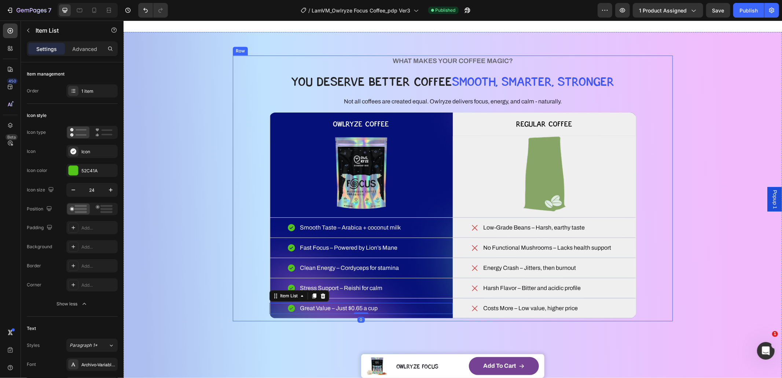
click at [279, 320] on div "WHAT MAKES YOUR COFFEE MAGIC? Heading YOU DESERVE BETTER COFFEE SMOOTH, SMARTER…" at bounding box center [452, 188] width 440 height 266
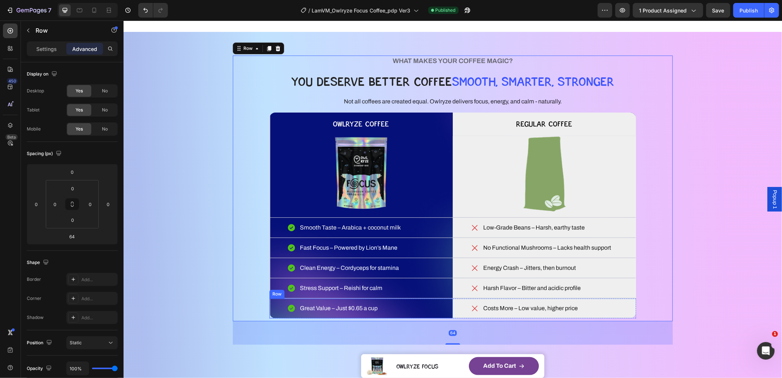
click at [279, 317] on div "Great Value – Just $0.65 a cup Item List Row" at bounding box center [360, 308] width 183 height 20
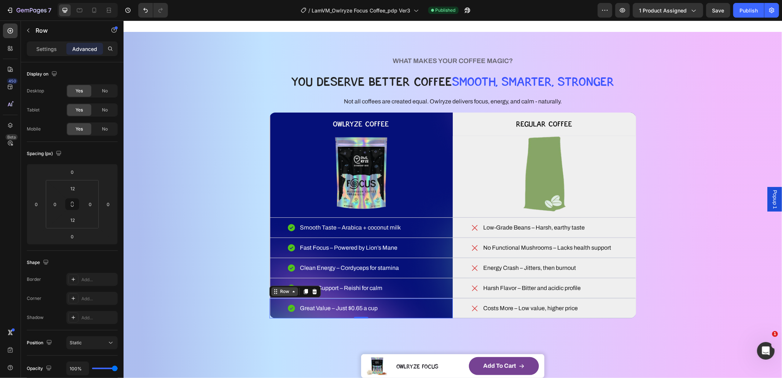
click at [278, 289] on div "Row" at bounding box center [284, 291] width 12 height 7
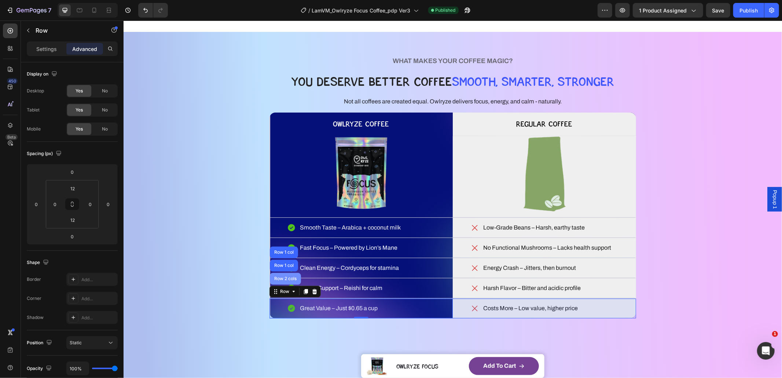
click at [278, 279] on div "Row 2 cols" at bounding box center [284, 278] width 25 height 4
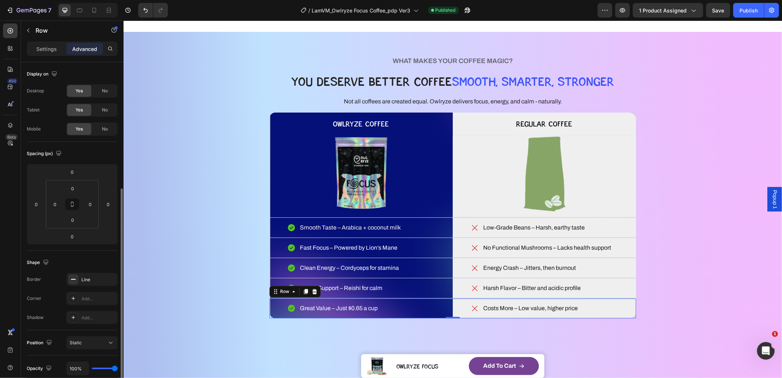
scroll to position [153, 0]
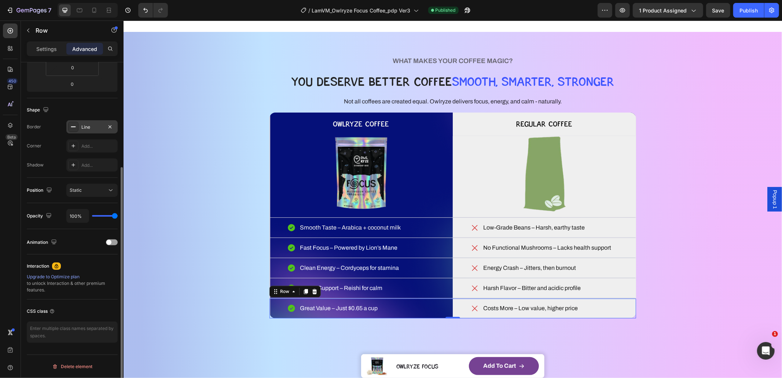
click at [86, 126] on div "Line" at bounding box center [91, 127] width 21 height 7
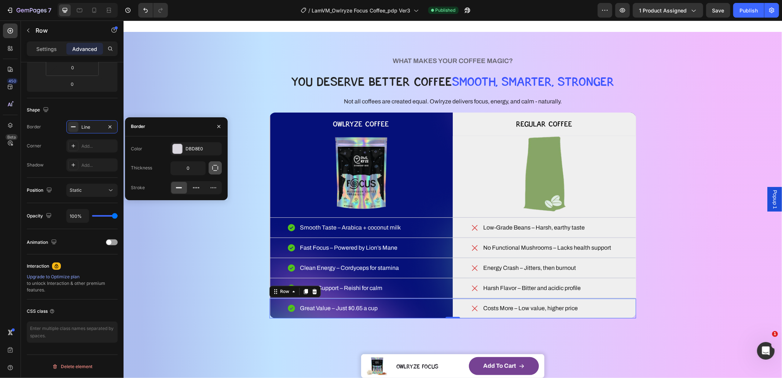
click at [216, 170] on icon "button" at bounding box center [215, 167] width 7 height 7
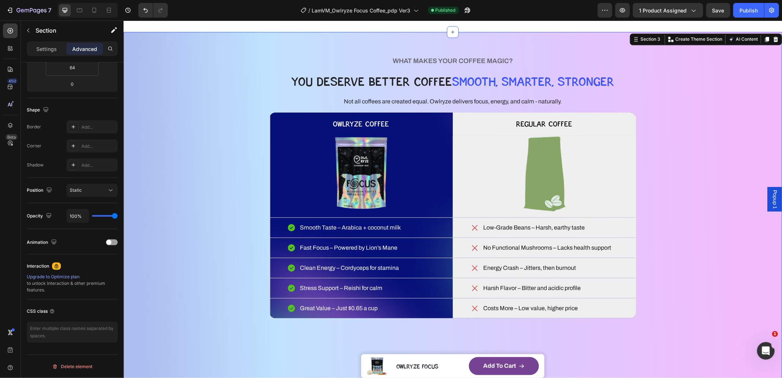
scroll to position [0, 0]
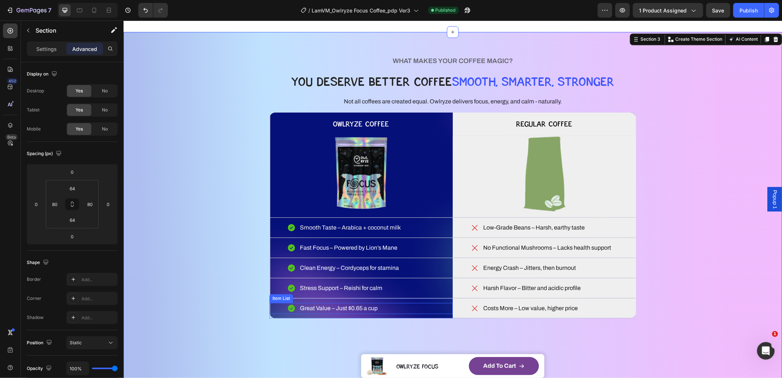
click at [269, 306] on div "Great Value – Just $0.65 a cup" at bounding box center [360, 307] width 183 height 11
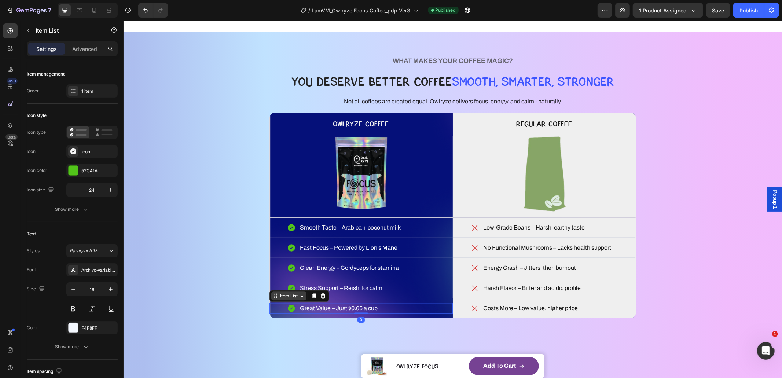
click at [274, 296] on icon at bounding box center [274, 295] width 1 height 1
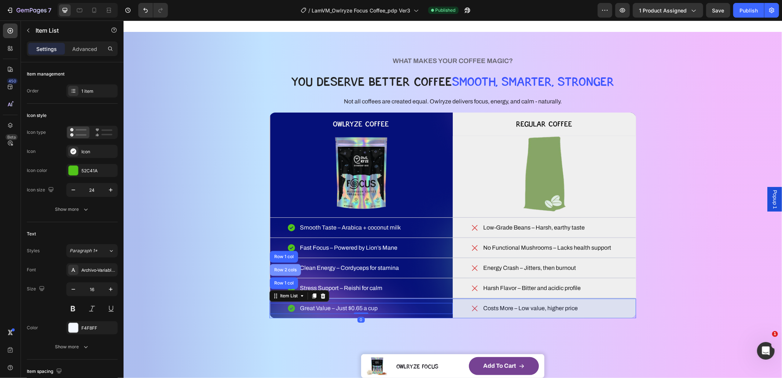
click at [282, 269] on div "Row 2 cols" at bounding box center [284, 269] width 25 height 4
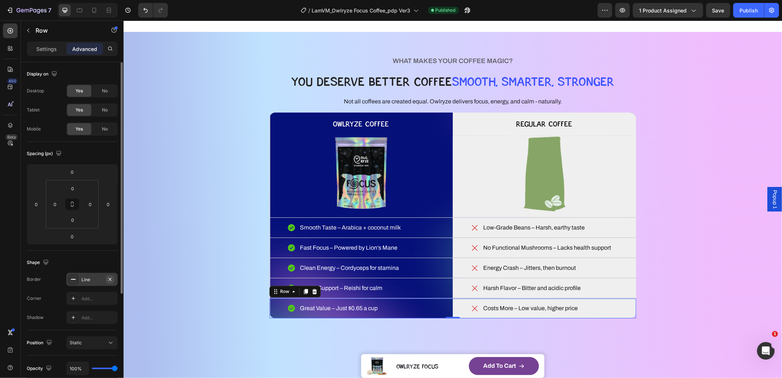
click at [109, 280] on icon "button" at bounding box center [110, 279] width 3 height 3
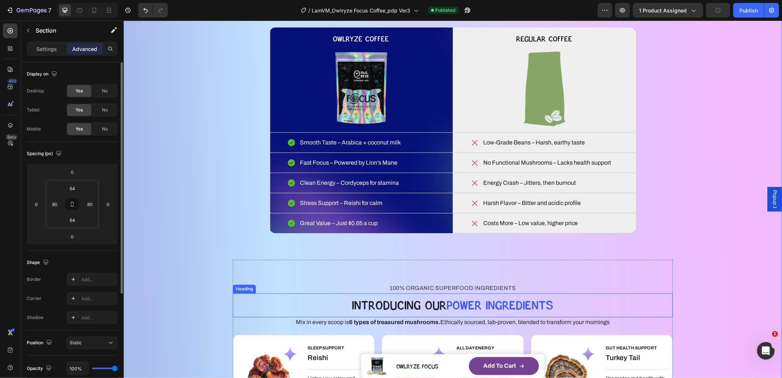
scroll to position [1319, 0]
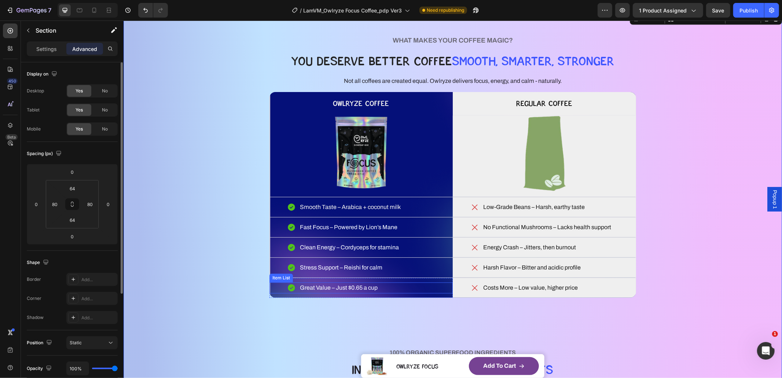
click at [329, 289] on p "Great Value – Just $0.65 a cup" at bounding box center [339, 287] width 78 height 9
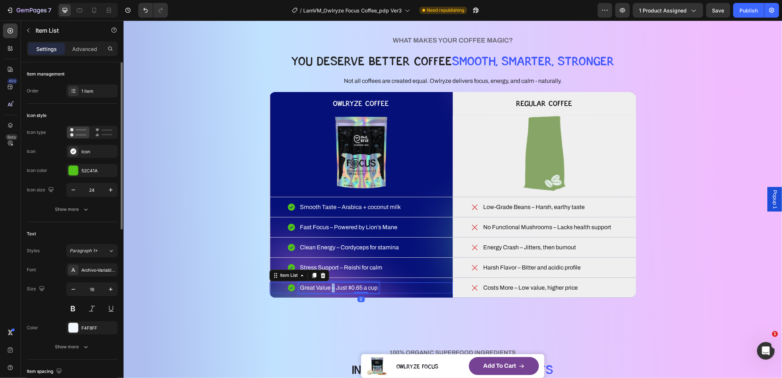
click at [329, 289] on p "Great Value – Just $0.65 a cup" at bounding box center [339, 287] width 78 height 9
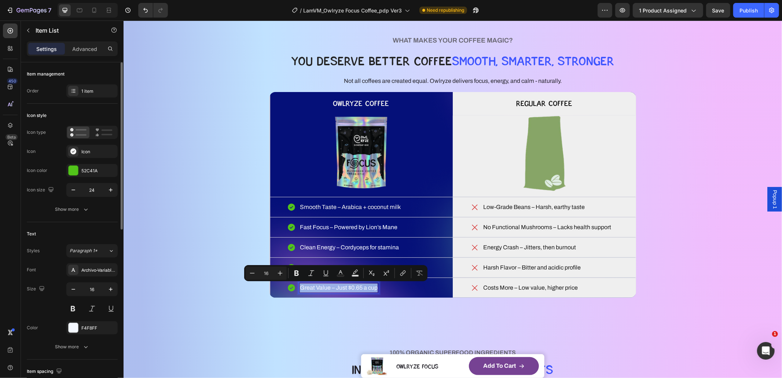
click at [328, 288] on p "Great Value – Just $0.65 a cup" at bounding box center [339, 287] width 78 height 9
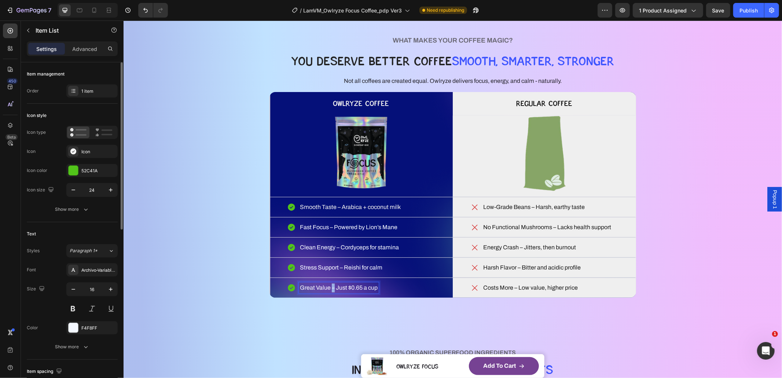
click at [328, 288] on p "Great Value – Just $0.65 a cup" at bounding box center [339, 287] width 78 height 9
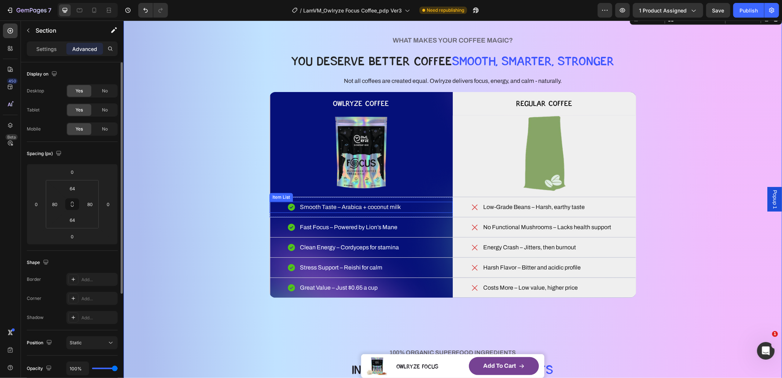
click at [346, 203] on p "Smooth Taste – Arabica + coconut milk" at bounding box center [350, 206] width 101 height 9
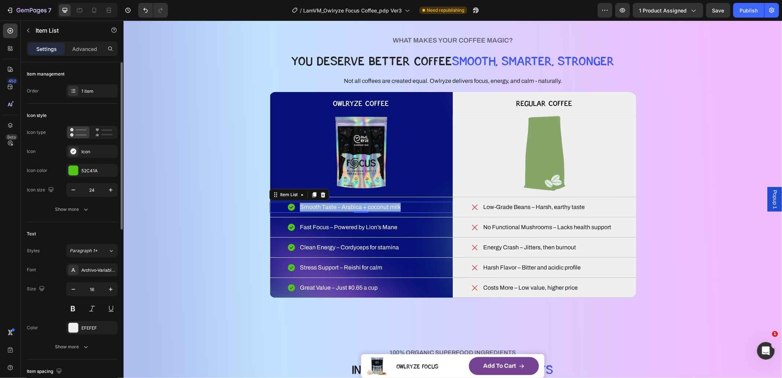
click at [346, 203] on p "Smooth Taste – Arabica + coconut milk" at bounding box center [350, 206] width 101 height 9
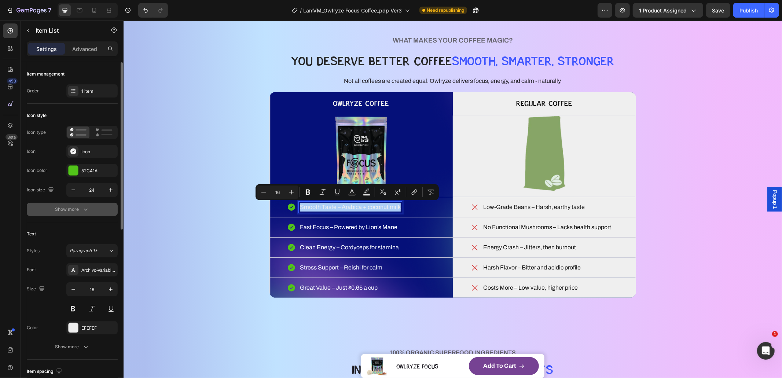
click at [82, 210] on icon "button" at bounding box center [85, 209] width 7 height 7
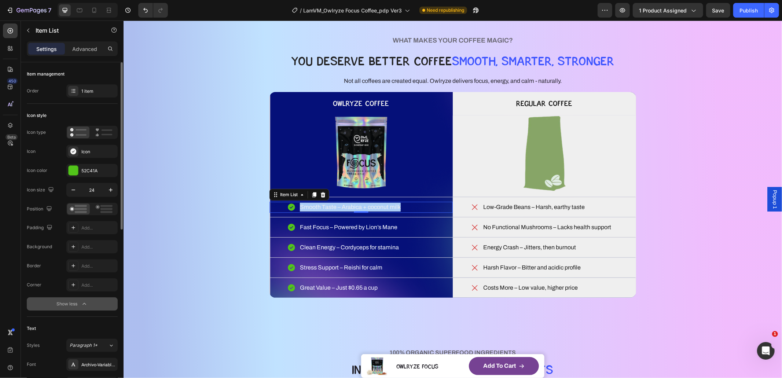
scroll to position [151, 0]
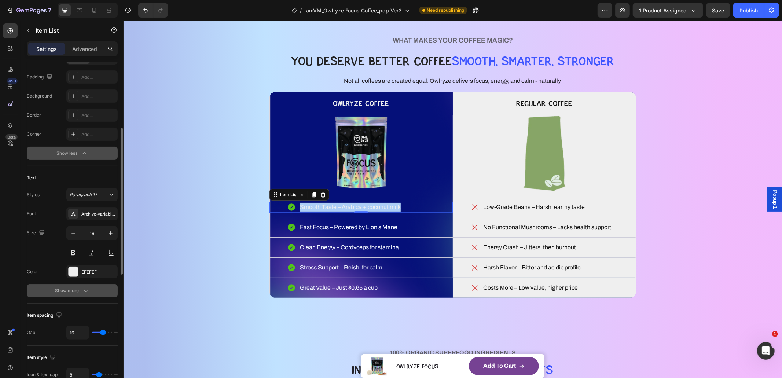
click at [80, 293] on div "Show more" at bounding box center [72, 290] width 34 height 7
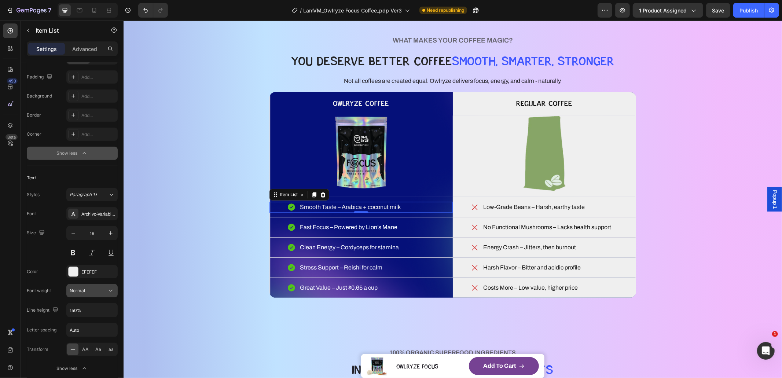
click at [84, 284] on button "Normal" at bounding box center [91, 290] width 51 height 13
click at [95, 291] on div "Normal" at bounding box center [88, 290] width 37 height 7
click at [74, 254] on button at bounding box center [72, 252] width 13 height 13
click at [346, 225] on p "Fast Focus – Powered by Lion’s Mane" at bounding box center [349, 227] width 98 height 9
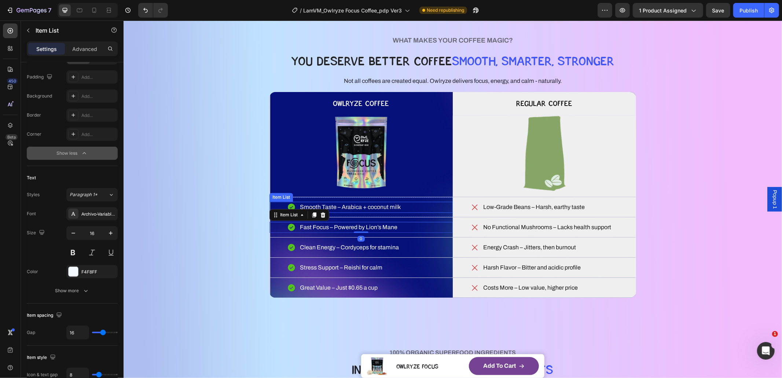
click at [338, 210] on p "Smooth Taste – Arabica + coconut milk" at bounding box center [350, 206] width 101 height 9
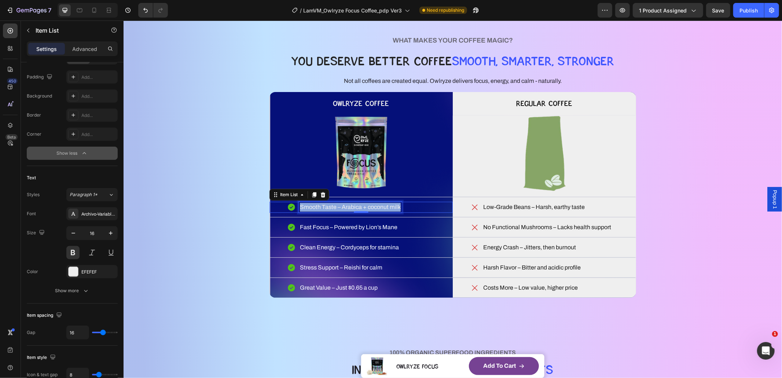
click at [338, 210] on p "Smooth Taste – Arabica + coconut milk" at bounding box center [350, 206] width 101 height 9
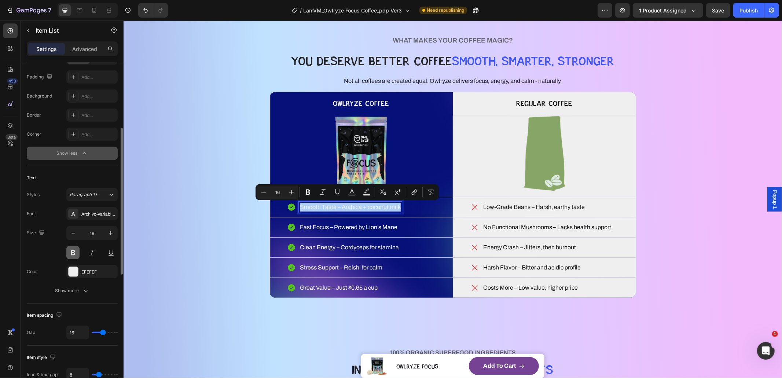
click at [70, 255] on button at bounding box center [72, 252] width 13 height 13
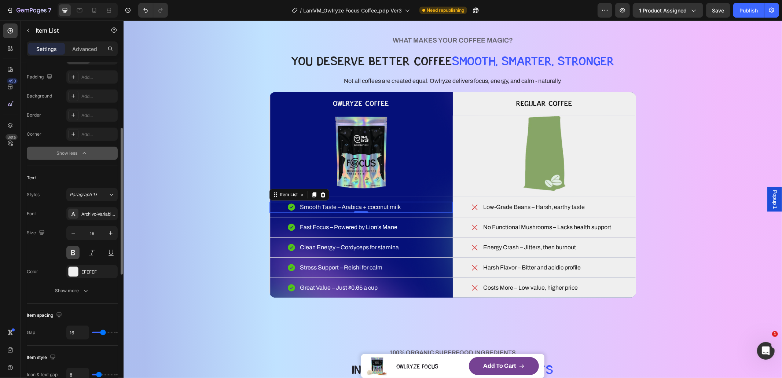
click at [69, 250] on button at bounding box center [72, 252] width 13 height 13
click at [71, 250] on button at bounding box center [72, 252] width 13 height 13
click at [98, 215] on div "Archivo-VariableFont_wdthwght" at bounding box center [98, 214] width 34 height 7
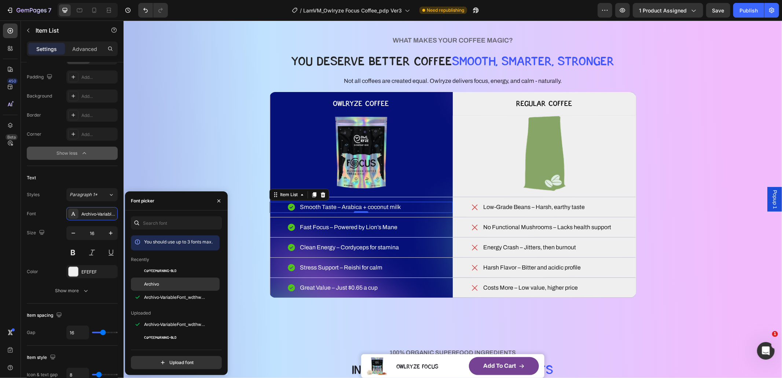
click at [158, 286] on span "Archivo" at bounding box center [151, 284] width 15 height 7
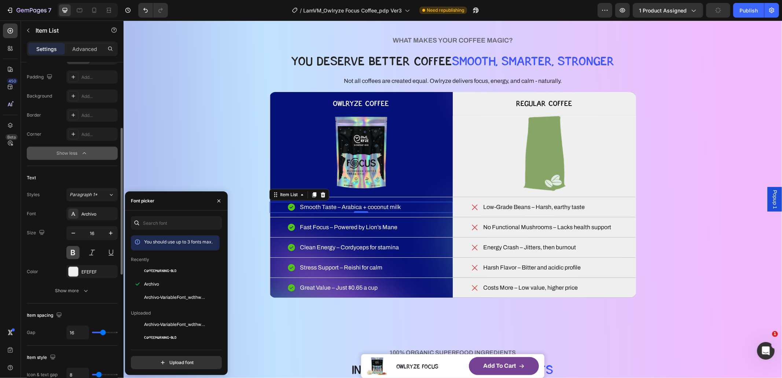
click at [73, 253] on button at bounding box center [72, 252] width 13 height 13
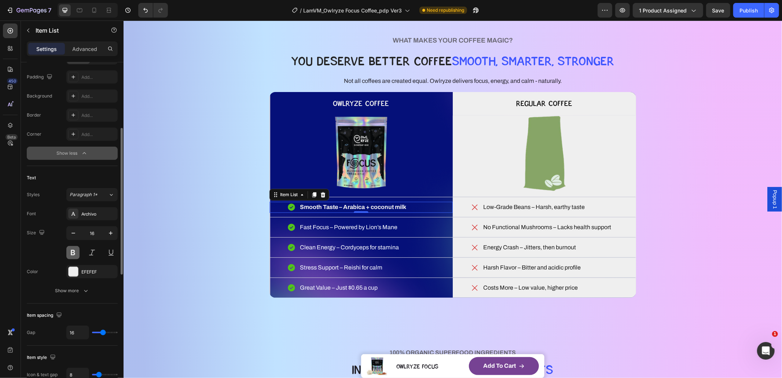
click at [73, 253] on button at bounding box center [72, 252] width 13 height 13
click at [331, 227] on p "Fast Focus – Powered by Lion’s Mane" at bounding box center [349, 227] width 98 height 9
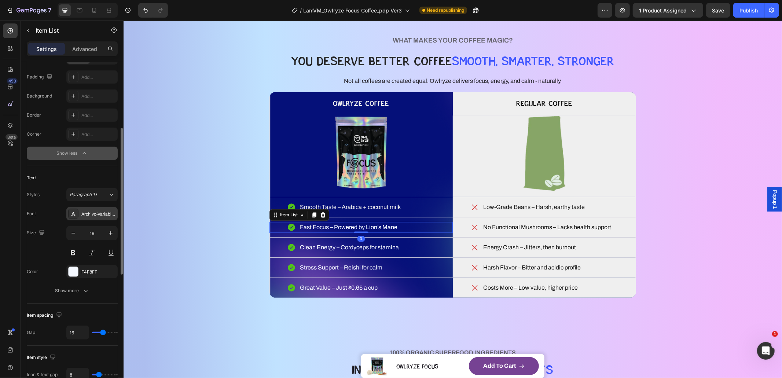
click at [84, 212] on div "Archivo-VariableFont_wdthwght" at bounding box center [98, 214] width 34 height 7
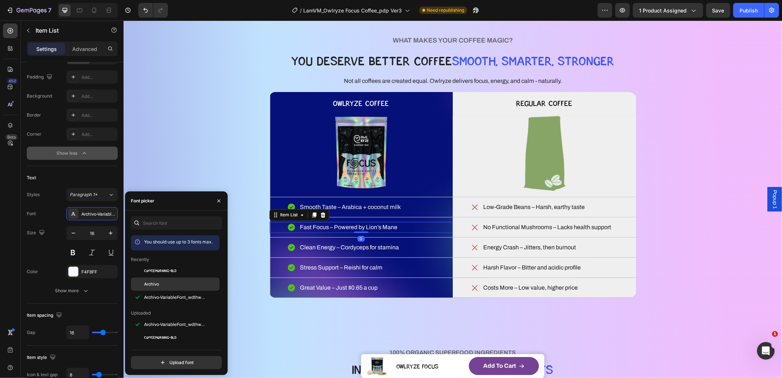
click at [169, 281] on div "Archivo" at bounding box center [181, 284] width 74 height 7
click at [323, 244] on p "Clean Energy – Cordyceps for stamina" at bounding box center [349, 247] width 99 height 9
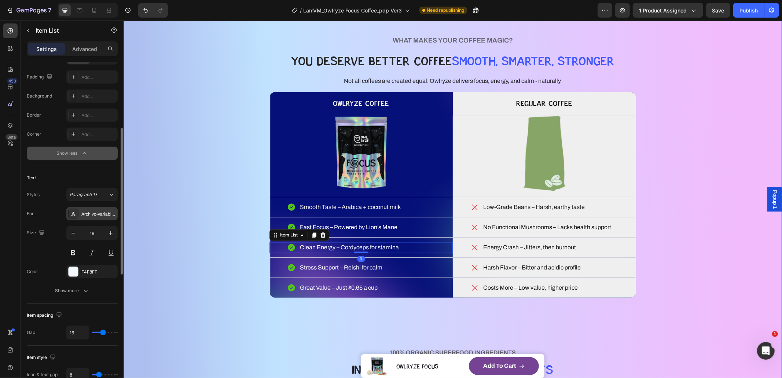
click at [97, 216] on div "Archivo-VariableFont_wdthwght" at bounding box center [98, 214] width 34 height 7
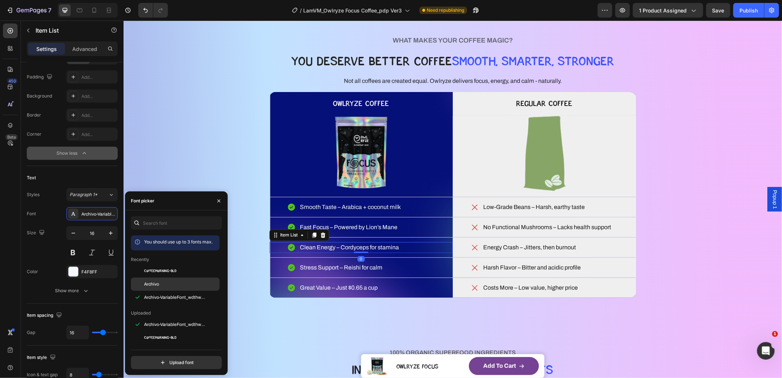
drag, startPoint x: 154, startPoint y: 283, endPoint x: 175, endPoint y: 280, distance: 20.3
click at [155, 283] on span "Archivo" at bounding box center [151, 284] width 15 height 7
click at [323, 267] on p "Stress Support – Reishi for calm" at bounding box center [341, 267] width 82 height 9
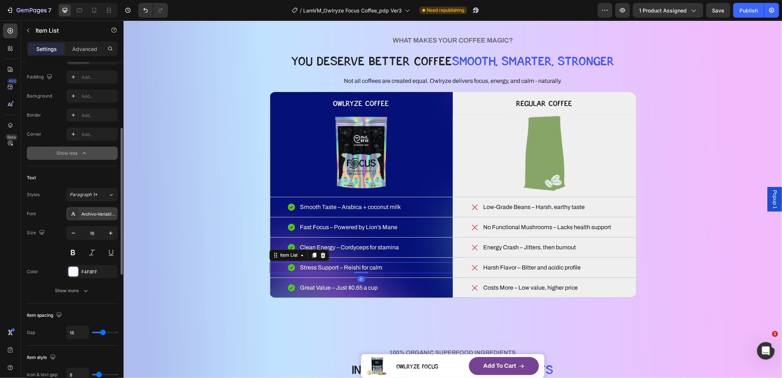
click at [82, 218] on div "Archivo-VariableFont_wdthwght" at bounding box center [91, 213] width 51 height 13
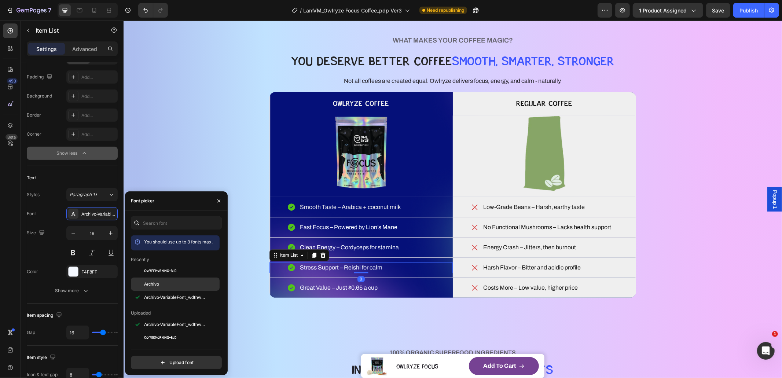
click at [164, 286] on div "Archivo" at bounding box center [181, 284] width 74 height 7
click at [315, 283] on p "Great Value – Just $0.65 a cup" at bounding box center [339, 287] width 78 height 9
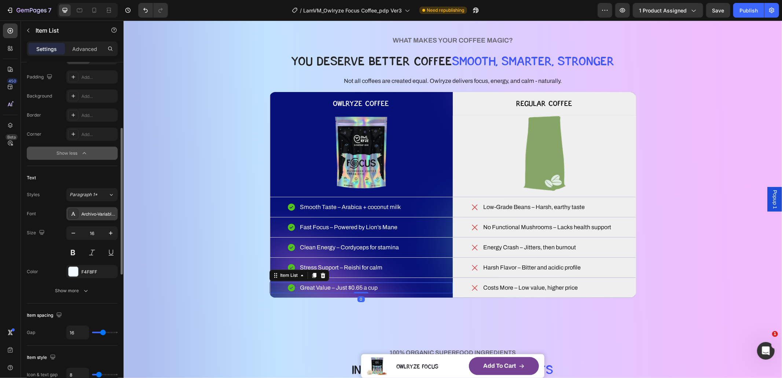
click at [81, 213] on div "Archivo-VariableFont_wdthwght" at bounding box center [98, 214] width 34 height 7
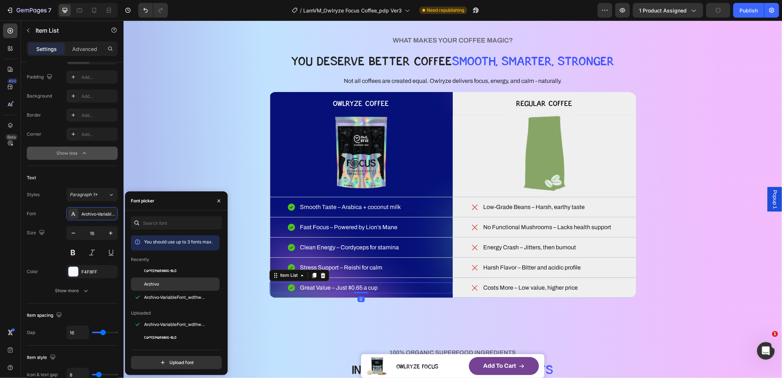
click at [161, 285] on div "Archivo" at bounding box center [181, 284] width 74 height 7
drag, startPoint x: 503, startPoint y: 209, endPoint x: 487, endPoint y: 214, distance: 17.0
click at [503, 209] on p "Low-Grade Beans – Harsh, earthy taste" at bounding box center [534, 206] width 102 height 9
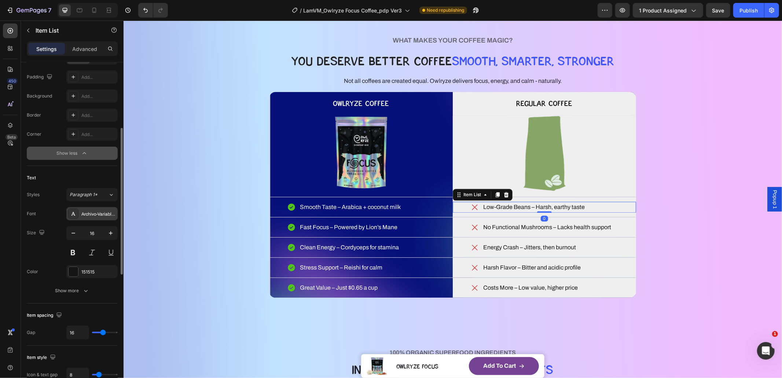
click at [91, 213] on div "Archivo-VariableFont_wdthwght" at bounding box center [98, 214] width 34 height 7
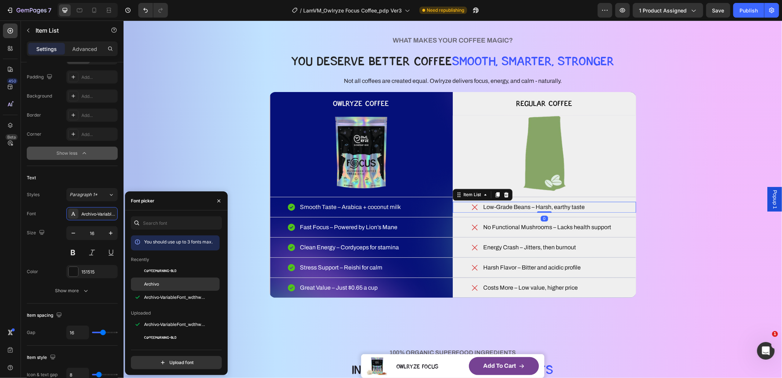
click at [171, 282] on div "Archivo" at bounding box center [181, 284] width 74 height 7
click at [537, 227] on p "No Functional Mushrooms – Lacks health support" at bounding box center [547, 227] width 128 height 9
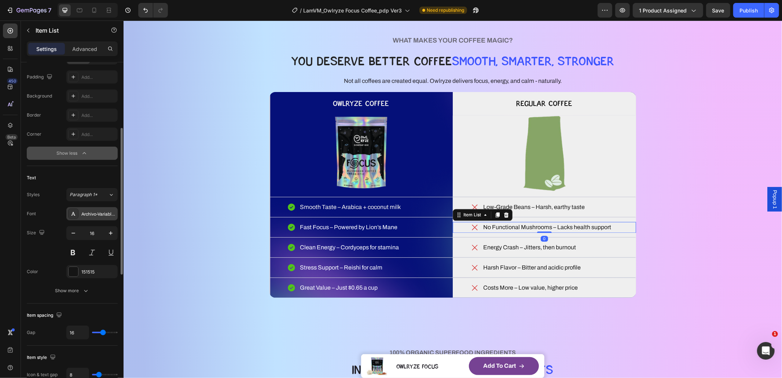
click at [91, 214] on div "Archivo-VariableFont_wdthwght" at bounding box center [98, 214] width 34 height 7
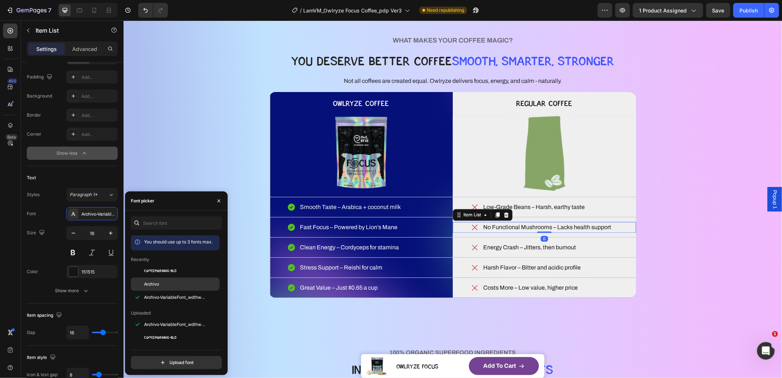
click at [164, 283] on div "Archivo" at bounding box center [181, 284] width 74 height 7
click at [506, 250] on p "Energy Crash – Jitters, then burnout" at bounding box center [529, 247] width 93 height 9
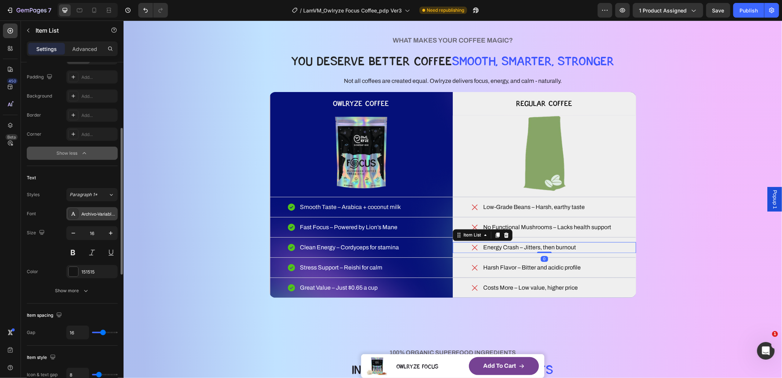
click at [91, 215] on div "Archivo-VariableFont_wdthwght" at bounding box center [98, 214] width 34 height 7
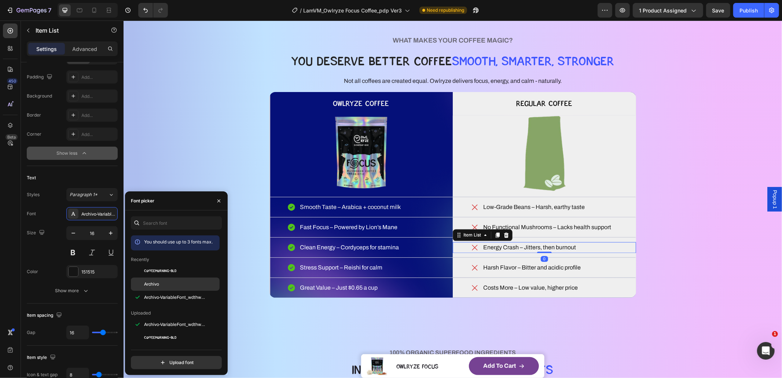
drag, startPoint x: 165, startPoint y: 281, endPoint x: 212, endPoint y: 284, distance: 46.6
click at [165, 281] on div "Archivo" at bounding box center [181, 284] width 74 height 7
click at [489, 269] on p "Harsh Flavor – Bitter and acidic profile" at bounding box center [532, 267] width 98 height 9
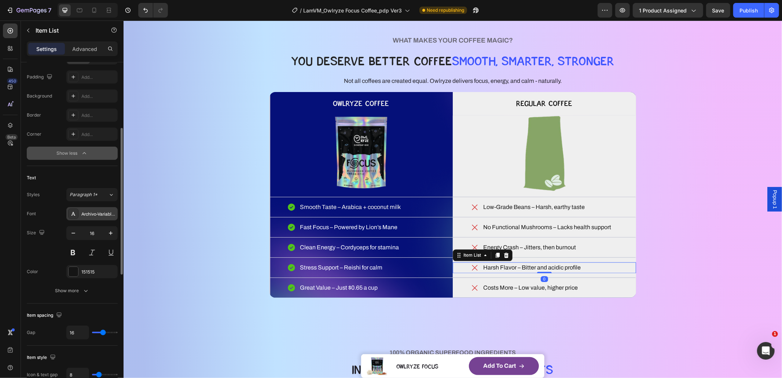
click at [87, 217] on div "Archivo-VariableFont_wdthwght" at bounding box center [91, 213] width 51 height 13
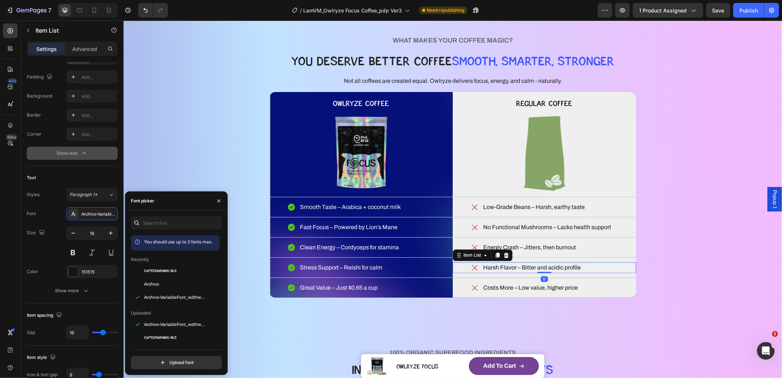
drag, startPoint x: 160, startPoint y: 286, endPoint x: 224, endPoint y: 290, distance: 63.6
click at [161, 286] on div "Archivo" at bounding box center [181, 284] width 74 height 7
click at [540, 286] on p "Costs More – Low value, higher price" at bounding box center [530, 287] width 95 height 9
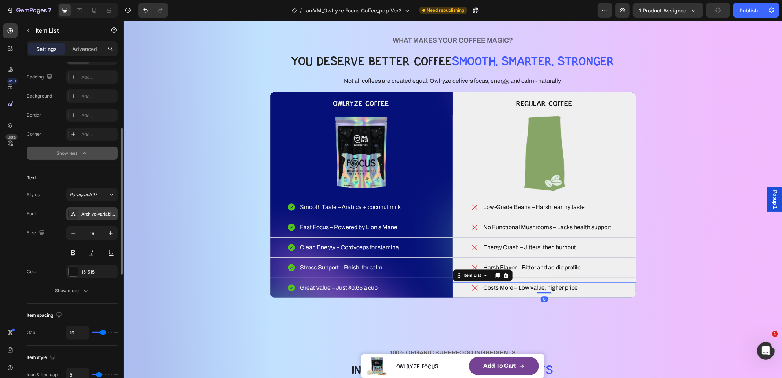
click at [92, 211] on div "Archivo-VariableFont_wdthwght" at bounding box center [98, 214] width 34 height 7
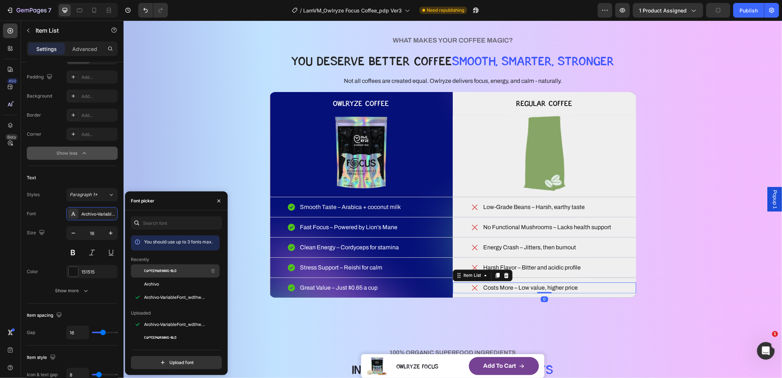
click at [154, 318] on div "CoffeeMorning-Bld" at bounding box center [175, 324] width 89 height 13
click at [149, 360] on div "Archivo" at bounding box center [175, 366] width 89 height 13
click at [335, 205] on p "Smooth Taste – Arabica + coconut milk" at bounding box center [350, 206] width 101 height 9
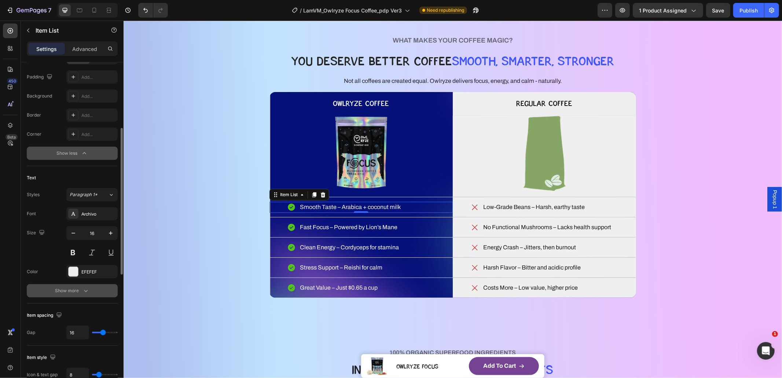
click at [73, 289] on div "Show more" at bounding box center [72, 290] width 34 height 7
click at [86, 297] on button "Normal" at bounding box center [91, 290] width 51 height 13
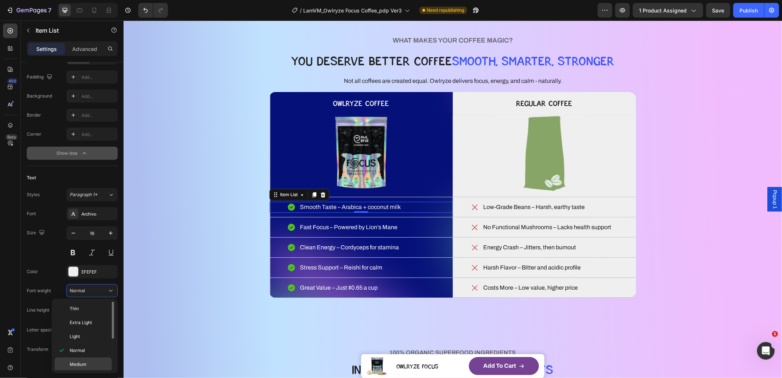
click at [85, 363] on span "Medium" at bounding box center [78, 364] width 17 height 7
click at [335, 228] on p "Fast Focus – Powered by Lion’s Mane" at bounding box center [349, 227] width 98 height 9
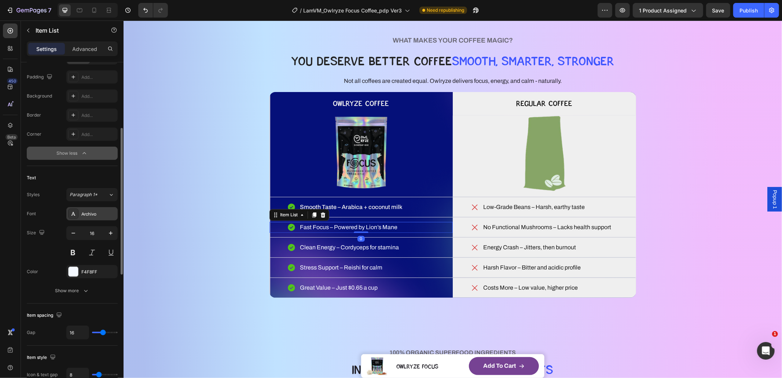
click at [92, 219] on div "Archivo" at bounding box center [91, 213] width 51 height 13
click at [80, 289] on div "Show more" at bounding box center [72, 290] width 34 height 7
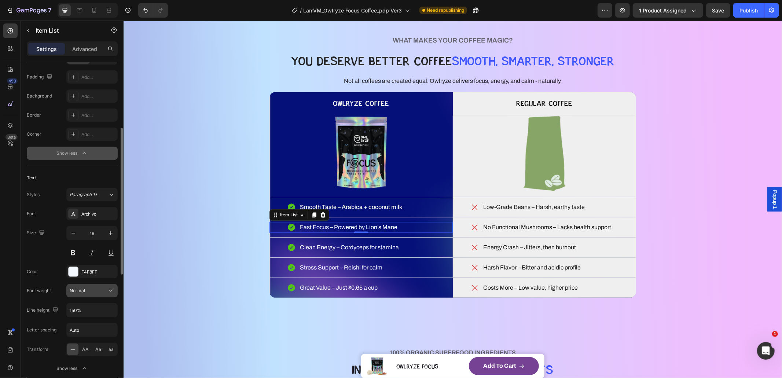
click at [85, 293] on div "Normal" at bounding box center [88, 290] width 37 height 7
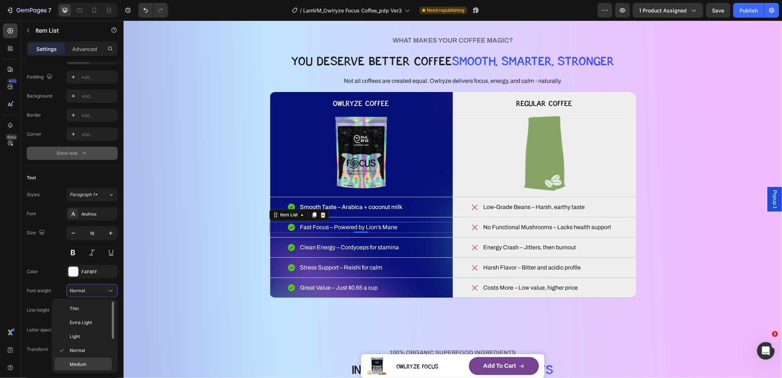
click at [95, 361] on p "Medium" at bounding box center [89, 364] width 39 height 7
click at [365, 245] on p "Clean Energy – Cordyceps for stamina" at bounding box center [349, 247] width 99 height 9
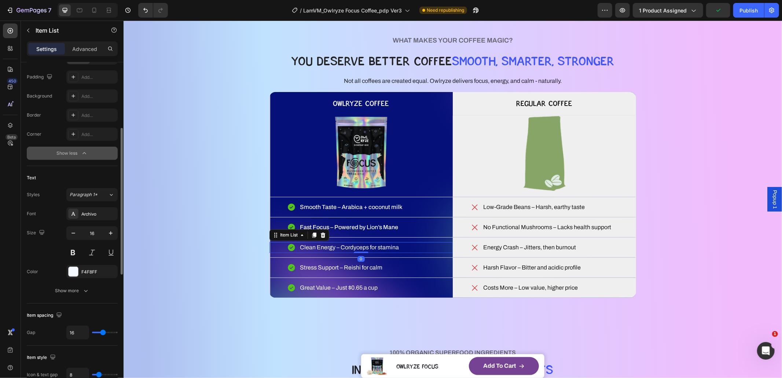
click at [75, 298] on div "Text Styles Paragraph 1* Font Archivo Size 16 Color F4F8FF Show more" at bounding box center [72, 234] width 91 height 137
click at [83, 289] on icon "button" at bounding box center [85, 290] width 7 height 7
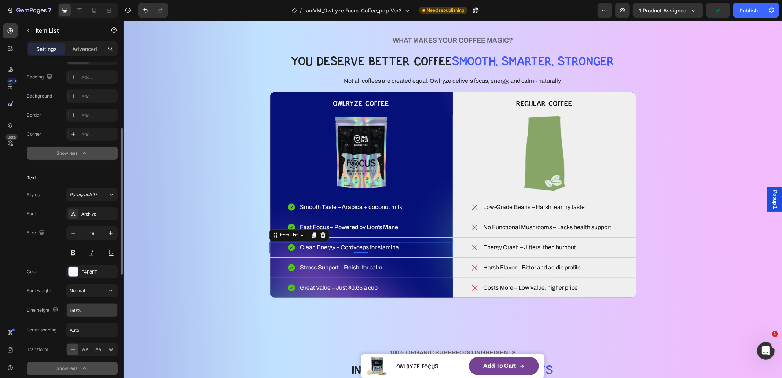
scroll to position [152, 0]
click at [88, 296] on button "Normal" at bounding box center [91, 289] width 51 height 13
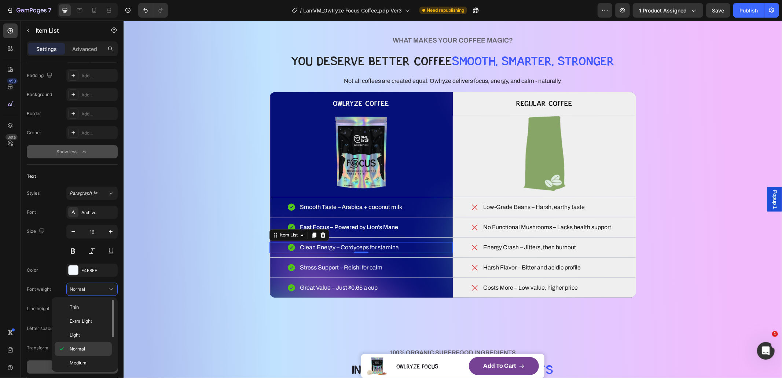
drag, startPoint x: 88, startPoint y: 357, endPoint x: 94, endPoint y: 356, distance: 5.8
click at [89, 370] on div "Medium" at bounding box center [83, 377] width 57 height 14
click at [347, 262] on div "Stress Support – Reishi for calm" at bounding box center [340, 267] width 85 height 11
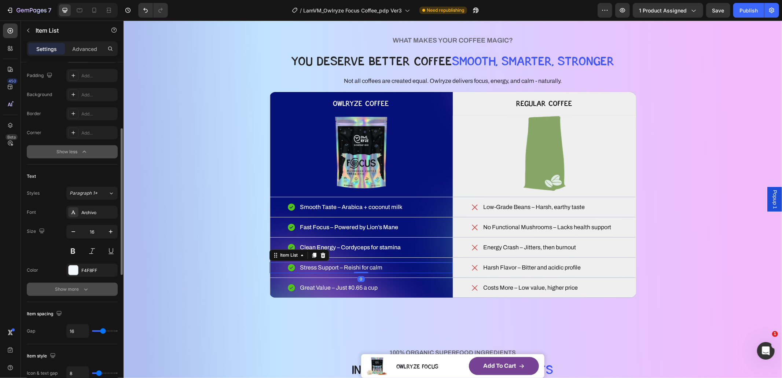
click at [83, 286] on icon "button" at bounding box center [85, 289] width 7 height 7
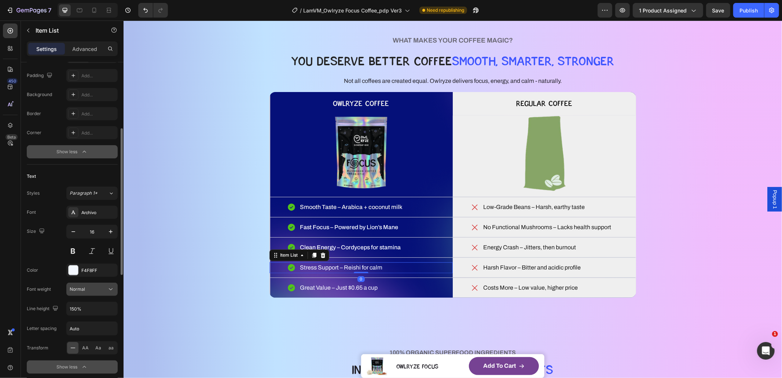
click at [88, 289] on div "Normal" at bounding box center [88, 289] width 37 height 7
drag, startPoint x: 90, startPoint y: 359, endPoint x: 121, endPoint y: 349, distance: 32.2
click at [90, 370] on div "Medium" at bounding box center [83, 377] width 57 height 14
click at [344, 290] on p "Great Value – Just $0.65 a cup" at bounding box center [339, 287] width 78 height 9
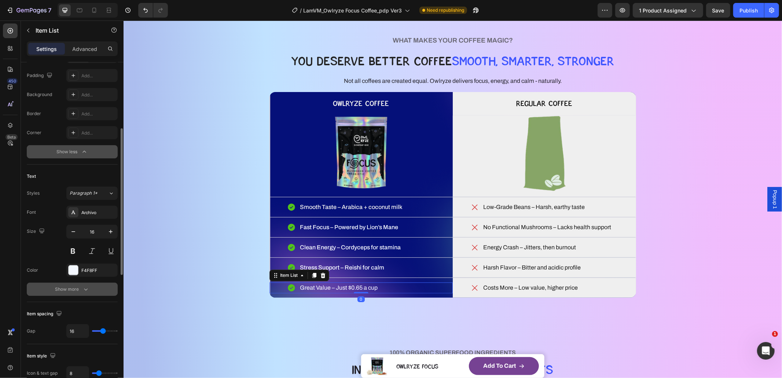
click at [69, 289] on div "Show more" at bounding box center [72, 289] width 34 height 7
click at [92, 294] on button "Normal" at bounding box center [91, 289] width 51 height 13
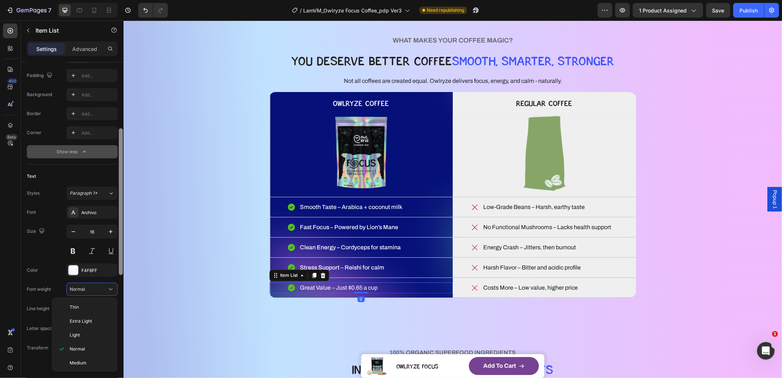
drag, startPoint x: 88, startPoint y: 362, endPoint x: 123, endPoint y: 353, distance: 35.6
click at [89, 361] on p "Medium" at bounding box center [89, 363] width 39 height 7
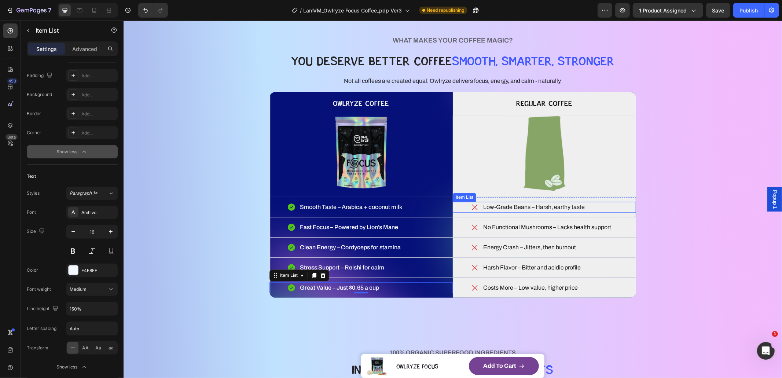
click at [546, 207] on p "Low-Grade Beans – Harsh, earthy taste" at bounding box center [534, 206] width 102 height 9
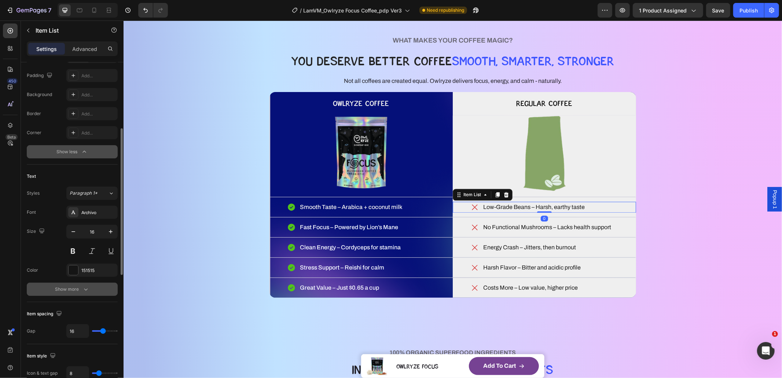
click at [75, 284] on button "Show more" at bounding box center [72, 289] width 91 height 13
click at [83, 287] on span "Normal" at bounding box center [77, 288] width 15 height 5
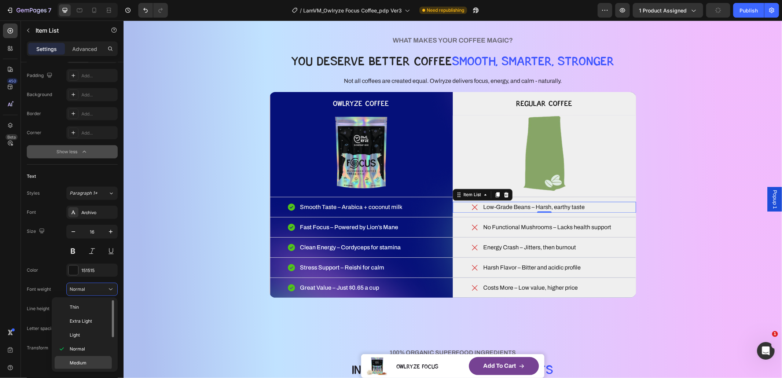
click at [87, 370] on div "Medium" at bounding box center [83, 377] width 57 height 14
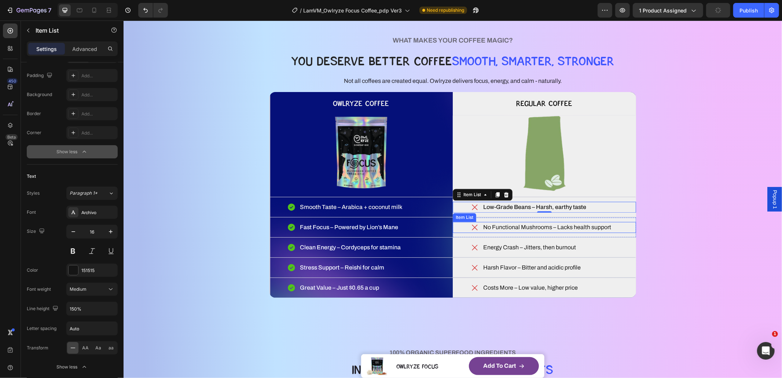
click at [518, 228] on p "No Functional Mushrooms – Lacks health support" at bounding box center [547, 227] width 128 height 9
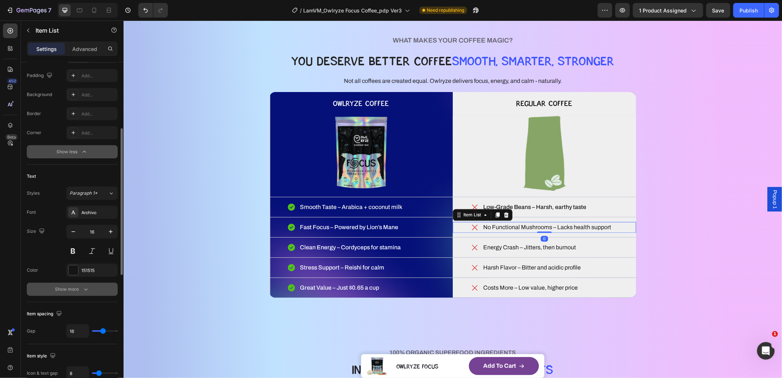
click at [76, 286] on div "Show more" at bounding box center [72, 289] width 34 height 7
click at [79, 289] on span "Normal" at bounding box center [77, 288] width 15 height 5
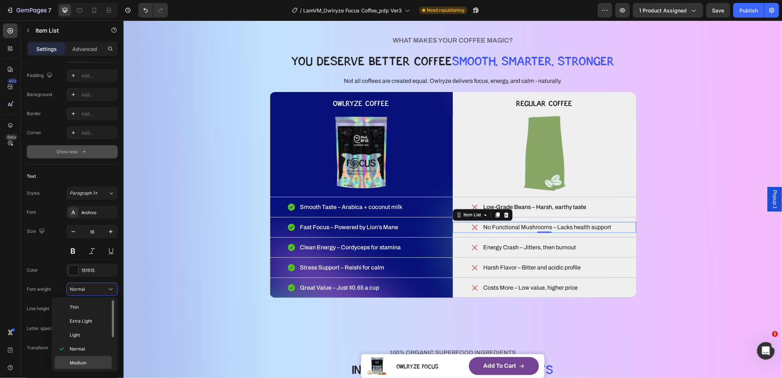
click at [91, 364] on p "Medium" at bounding box center [89, 363] width 39 height 7
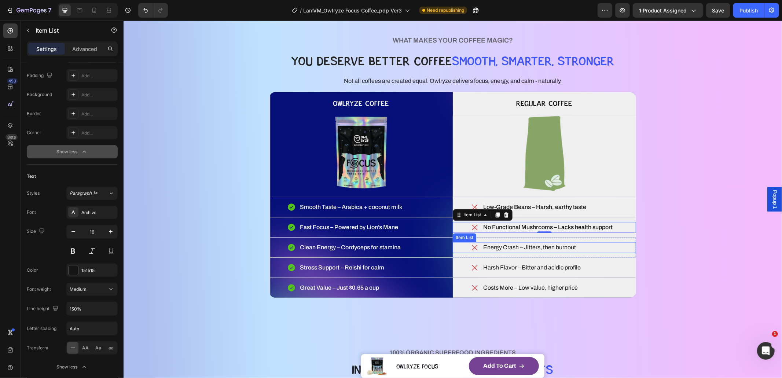
click at [558, 253] on div "Energy Crash – Jitters, then burnout Item List Row" at bounding box center [543, 247] width 183 height 20
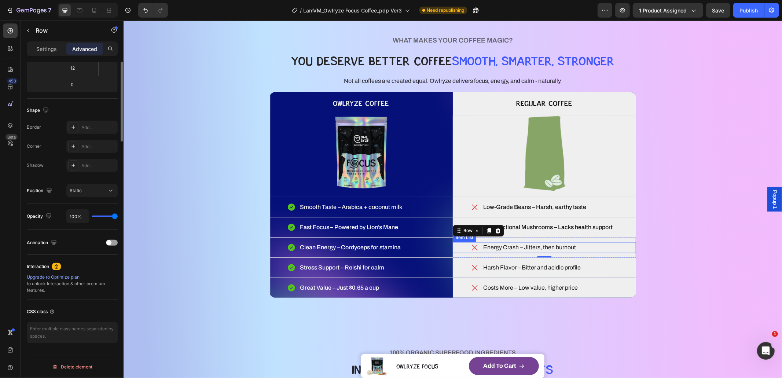
scroll to position [0, 0]
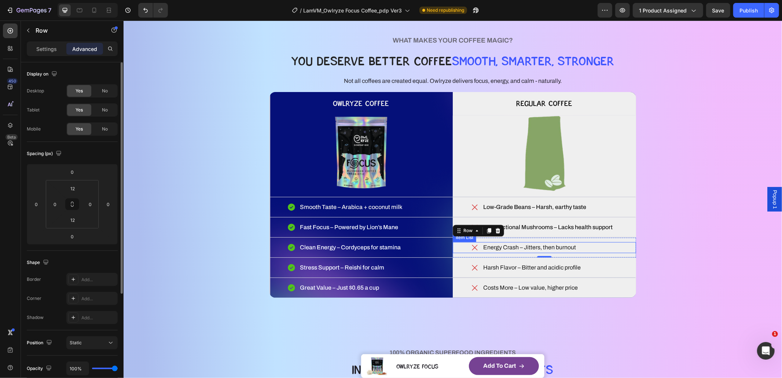
click at [549, 247] on p "Energy Crash – Jitters, then burnout" at bounding box center [529, 247] width 93 height 9
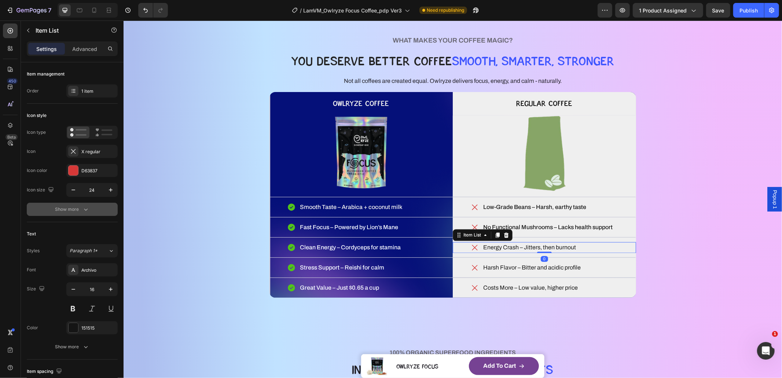
click at [99, 209] on button "Show more" at bounding box center [72, 209] width 91 height 13
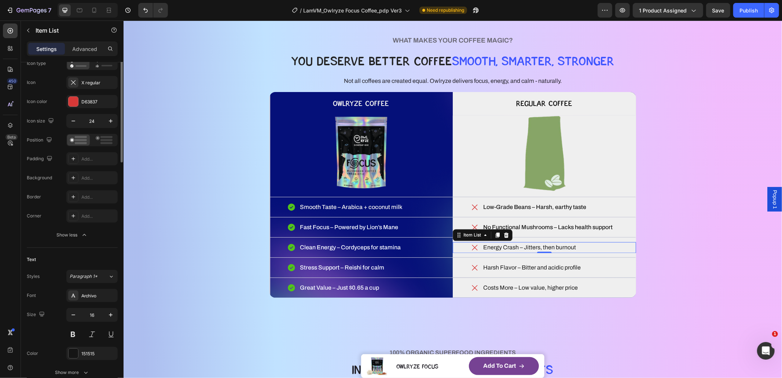
scroll to position [145, 0]
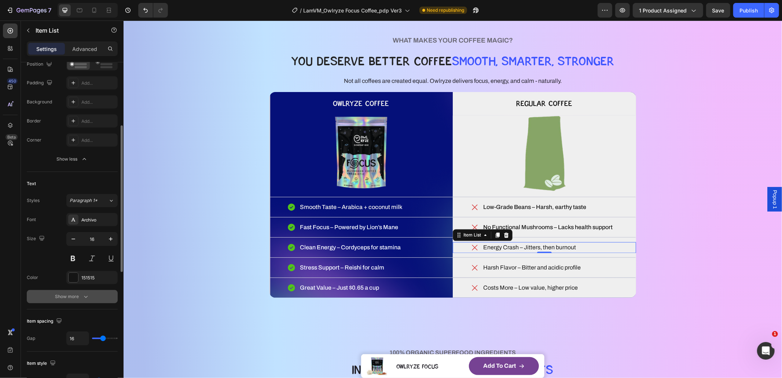
click at [85, 294] on icon "button" at bounding box center [85, 296] width 7 height 7
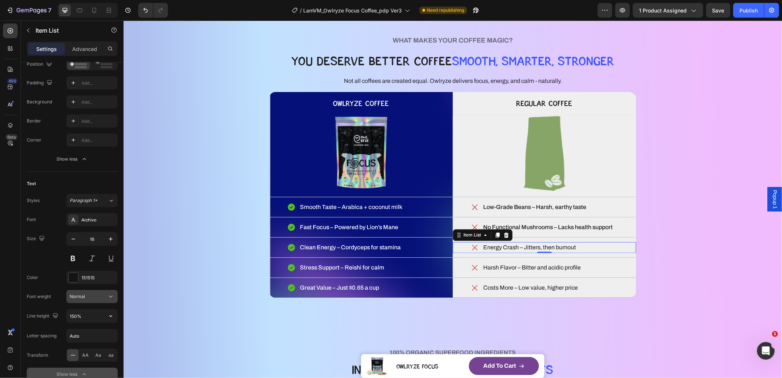
click at [91, 299] on div "Normal" at bounding box center [88, 296] width 37 height 7
click at [98, 363] on div "Normal" at bounding box center [83, 370] width 57 height 14
drag, startPoint x: 92, startPoint y: 292, endPoint x: 99, endPoint y: 327, distance: 35.2
click at [92, 292] on button "Normal" at bounding box center [91, 296] width 51 height 13
click at [91, 377] on div "Medium" at bounding box center [83, 384] width 57 height 14
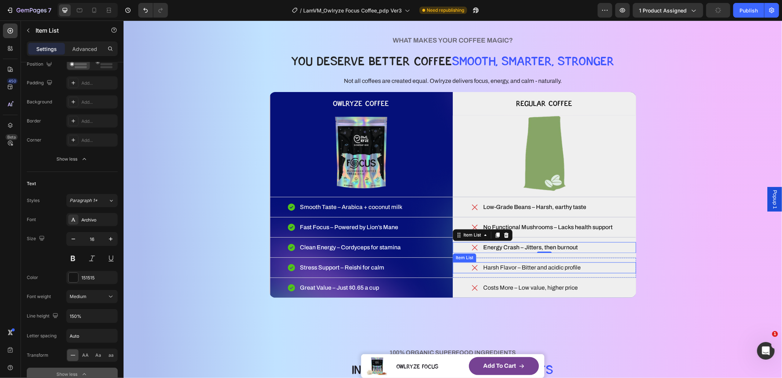
click at [555, 268] on p "Harsh Flavor – Bitter and acidic profile" at bounding box center [532, 267] width 98 height 9
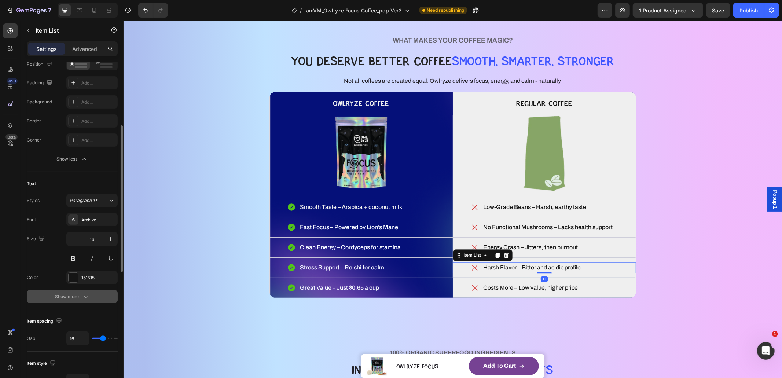
click at [84, 300] on icon "button" at bounding box center [85, 296] width 7 height 7
click at [89, 296] on div "Normal" at bounding box center [88, 296] width 37 height 7
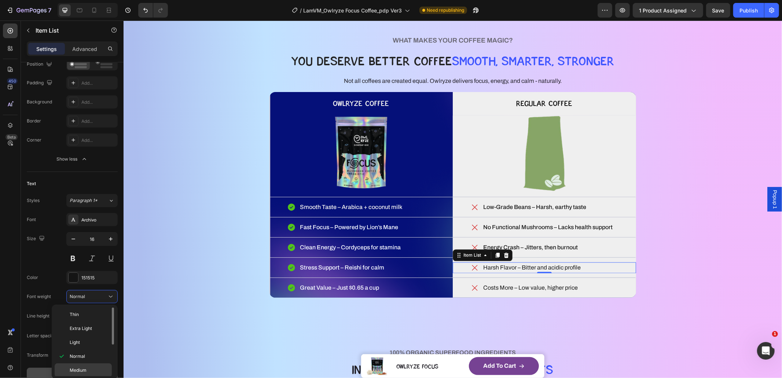
click at [84, 372] on span "Medium" at bounding box center [78, 370] width 17 height 7
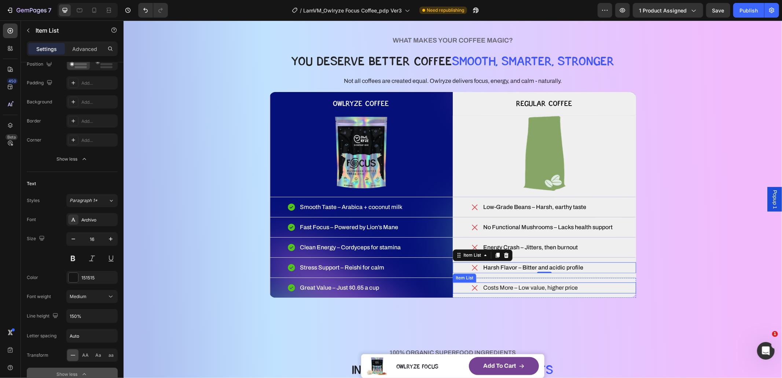
click at [558, 286] on p "Costs More – Low value, higher price" at bounding box center [530, 287] width 95 height 9
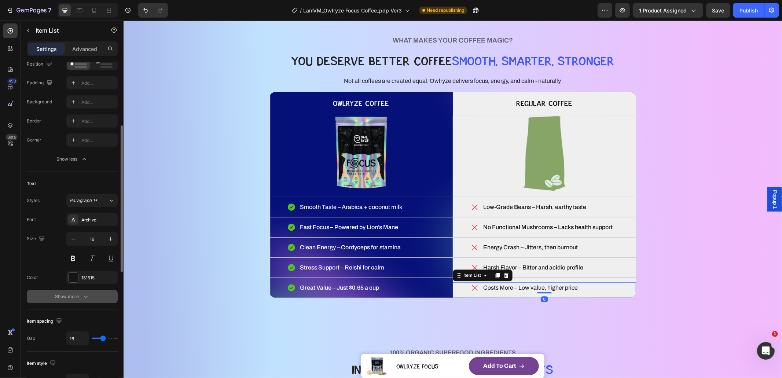
click at [72, 293] on button "Show more" at bounding box center [72, 296] width 91 height 13
click at [84, 297] on span "Normal" at bounding box center [77, 296] width 15 height 5
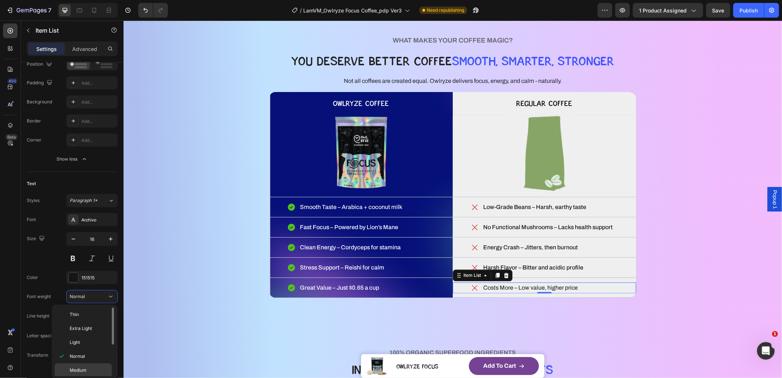
click at [99, 368] on p "Medium" at bounding box center [89, 370] width 39 height 7
drag, startPoint x: 571, startPoint y: 331, endPoint x: 598, endPoint y: 307, distance: 36.4
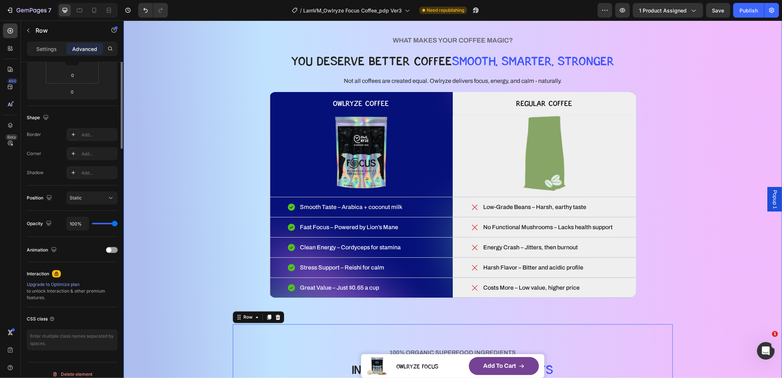
scroll to position [0, 0]
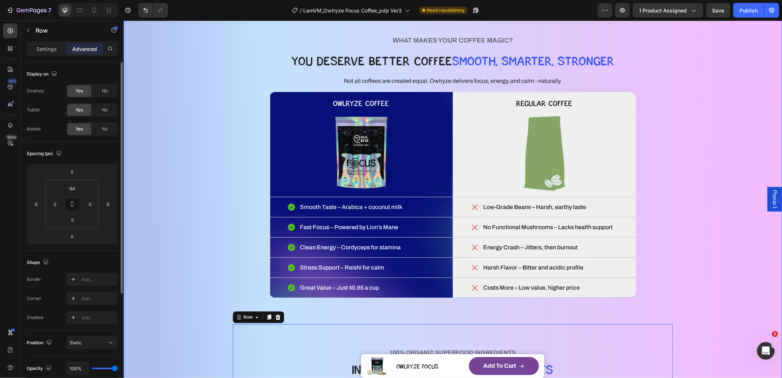
drag, startPoint x: 702, startPoint y: 219, endPoint x: 720, endPoint y: 145, distance: 76.2
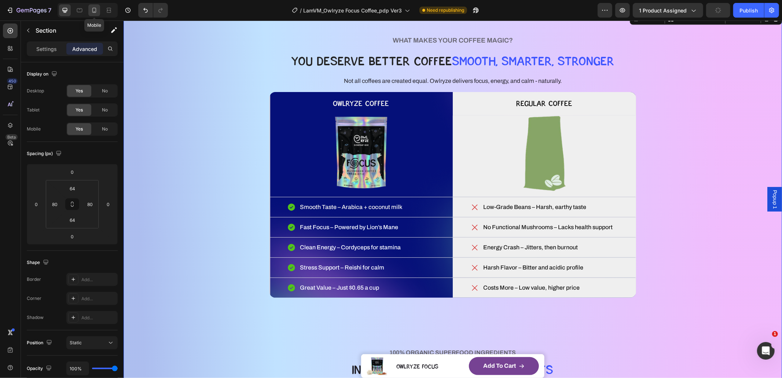
click at [89, 9] on div at bounding box center [94, 10] width 12 height 12
type input "32"
type input "15"
type input "32"
type input "15"
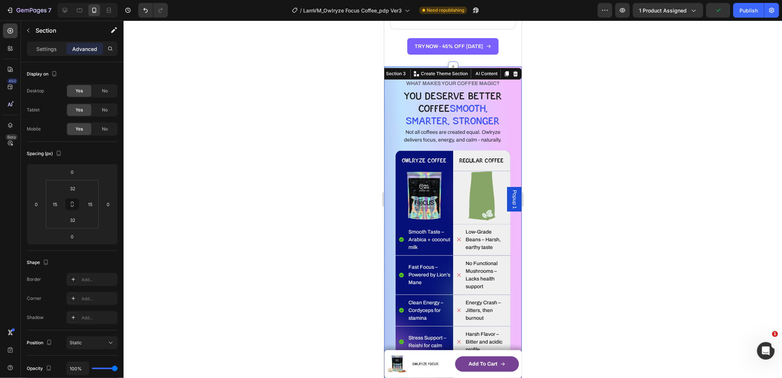
scroll to position [1503, 0]
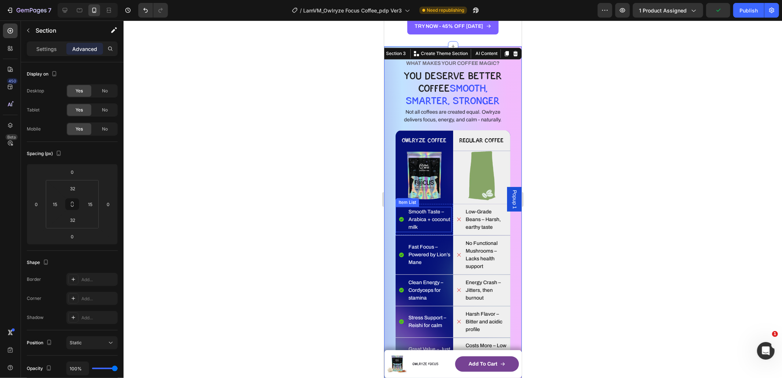
click at [411, 211] on p "Smooth Taste – Arabica + coconut milk" at bounding box center [429, 219] width 42 height 23
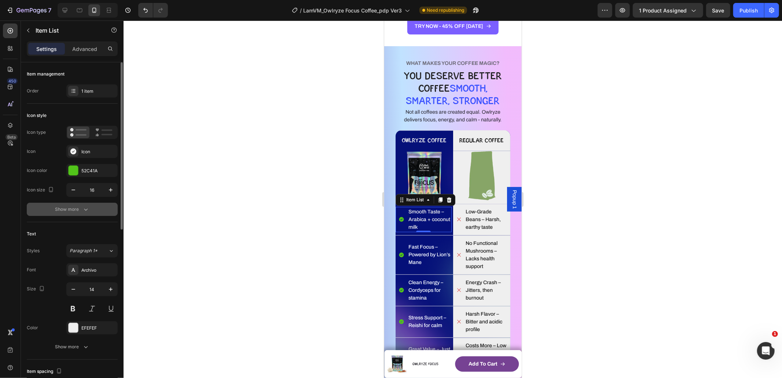
click at [74, 214] on button "Show more" at bounding box center [72, 209] width 91 height 13
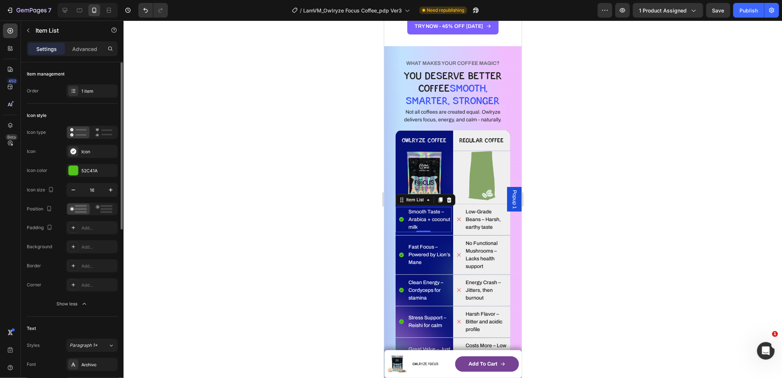
scroll to position [159, 0]
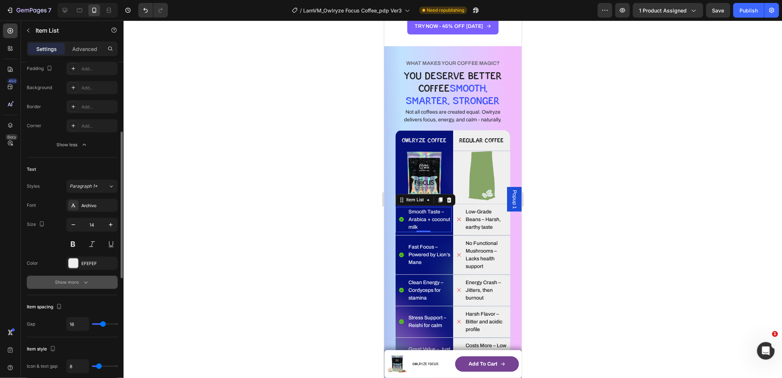
click at [80, 282] on div "Show more" at bounding box center [72, 282] width 34 height 7
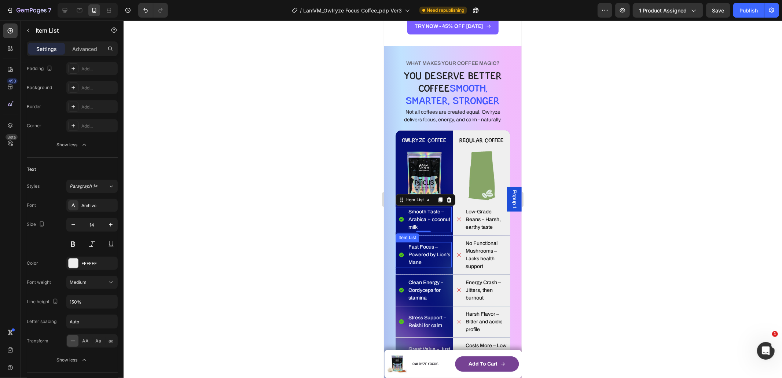
drag, startPoint x: 420, startPoint y: 250, endPoint x: 425, endPoint y: 249, distance: 4.8
click at [420, 250] on p "Fast Focus – Powered by Lion’s Mane" at bounding box center [429, 254] width 42 height 23
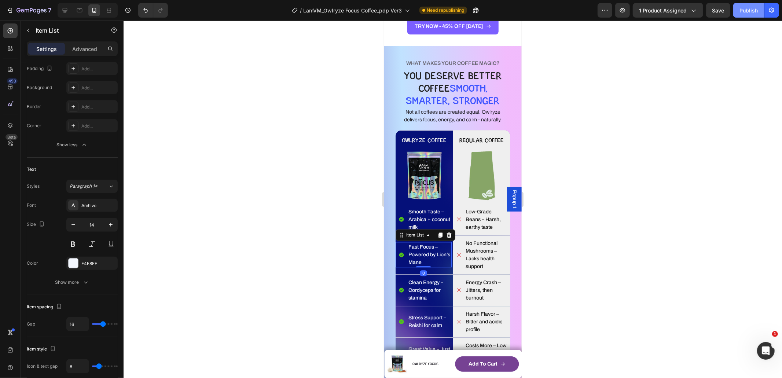
click at [755, 14] on div "Publish" at bounding box center [749, 11] width 18 height 8
click at [396, 133] on h2 "OWLRYZE COFFEE" at bounding box center [424, 138] width 58 height 17
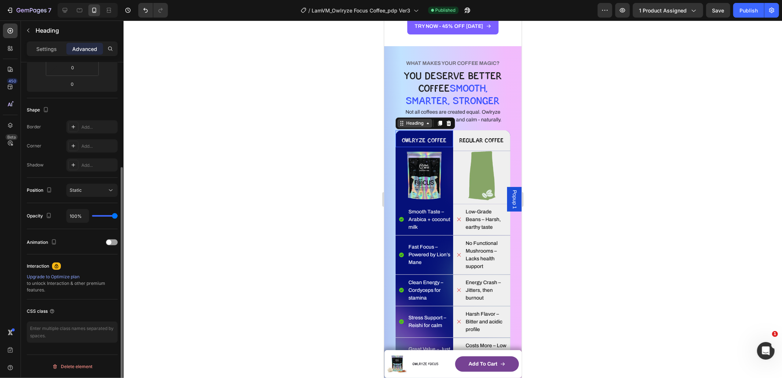
scroll to position [0, 0]
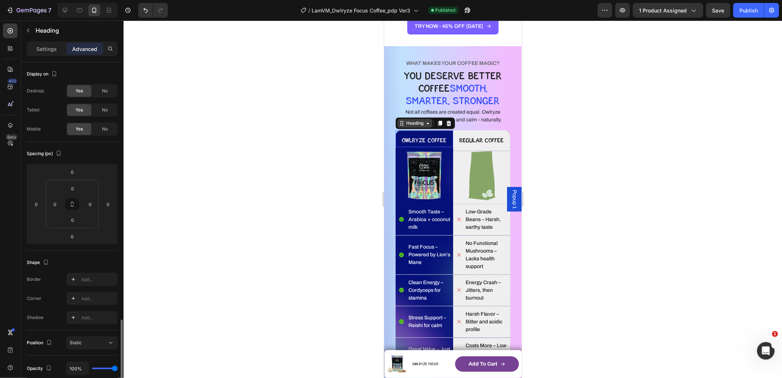
click at [399, 125] on icon at bounding box center [402, 123] width 6 height 6
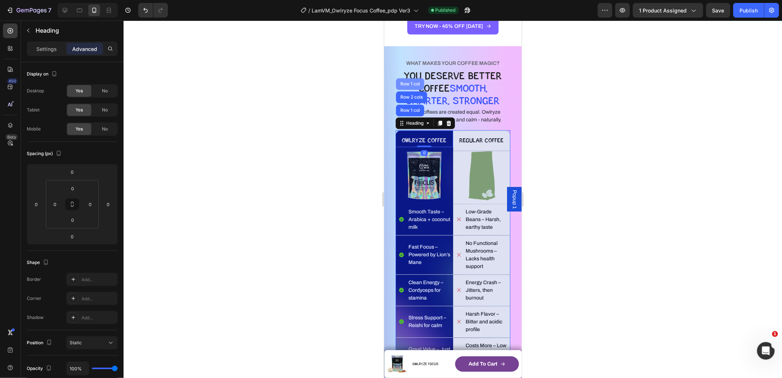
click at [408, 85] on div "Row 1 col" at bounding box center [410, 83] width 22 height 4
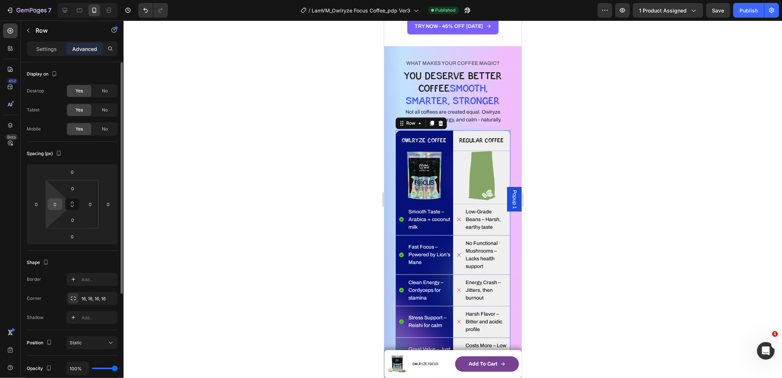
click at [57, 204] on input "0" at bounding box center [54, 204] width 11 height 11
click at [94, 205] on input "0" at bounding box center [90, 204] width 11 height 11
click at [105, 204] on input "0" at bounding box center [108, 204] width 11 height 11
click at [40, 204] on input "0" at bounding box center [36, 204] width 11 height 11
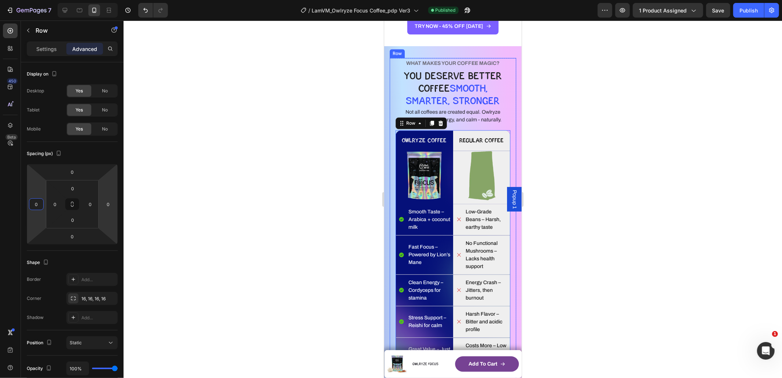
click at [393, 218] on div "WHAT MAKES YOUR COFFEE MAGIC? Heading YOU DESERVE BETTER COFFEE SMOOTH, SMARTER…" at bounding box center [452, 219] width 126 height 323
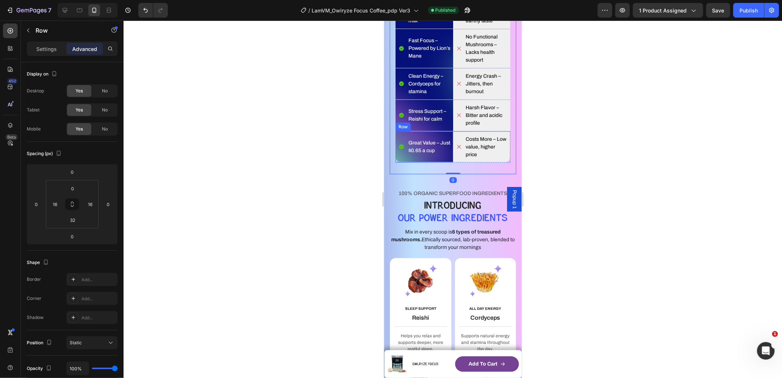
scroll to position [1773, 0]
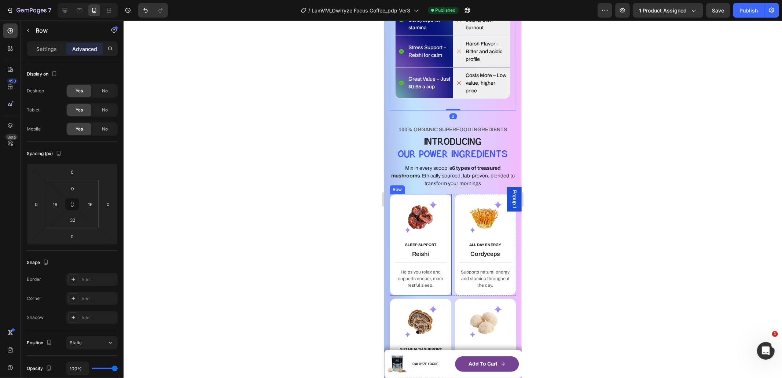
click at [390, 209] on div "SLEEP SUPPORT Text block Reishi Heading Title Line Helps you relax and supports…" at bounding box center [420, 245] width 62 height 102
click at [398, 187] on div "Row" at bounding box center [404, 186] width 27 height 9
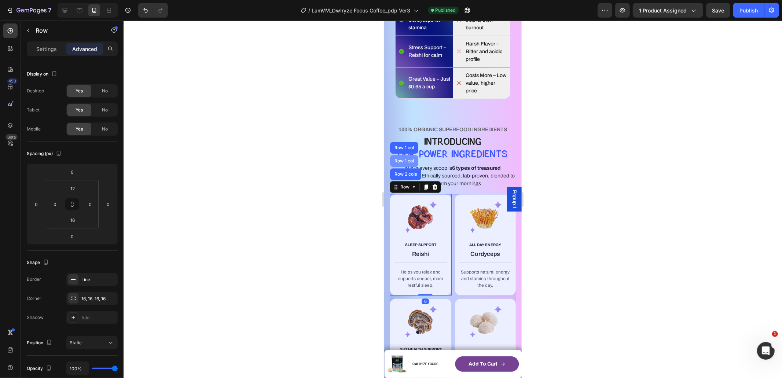
click at [402, 158] on div "Row 1 col" at bounding box center [404, 160] width 22 height 4
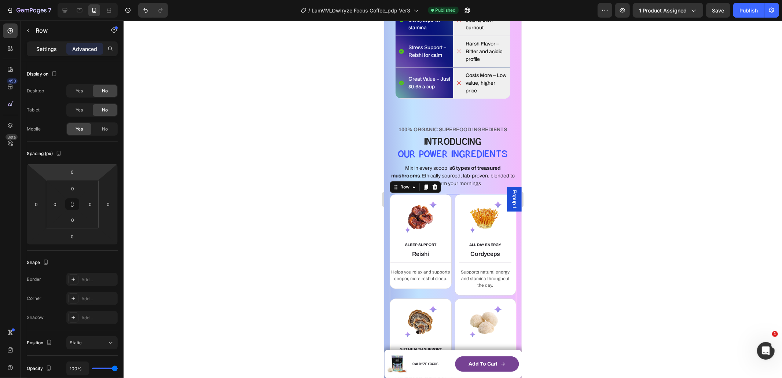
click at [53, 51] on p "Settings" at bounding box center [46, 49] width 21 height 8
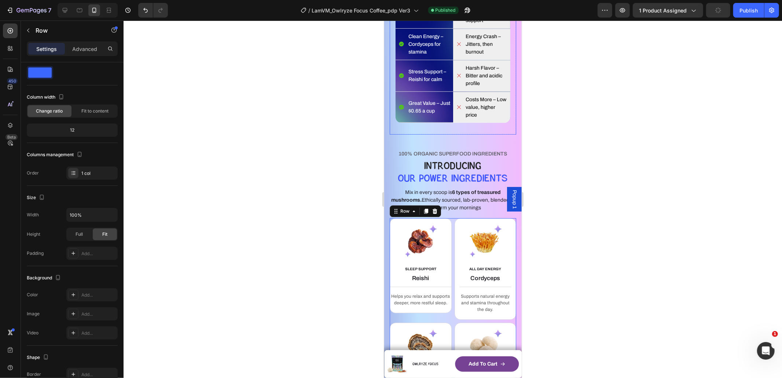
scroll to position [1737, 0]
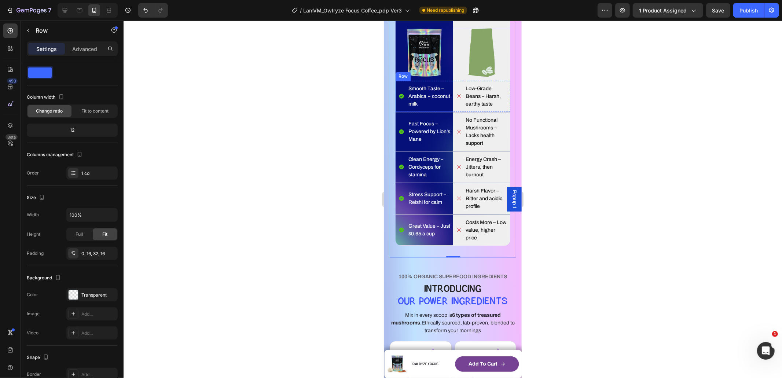
scroll to position [1602, 0]
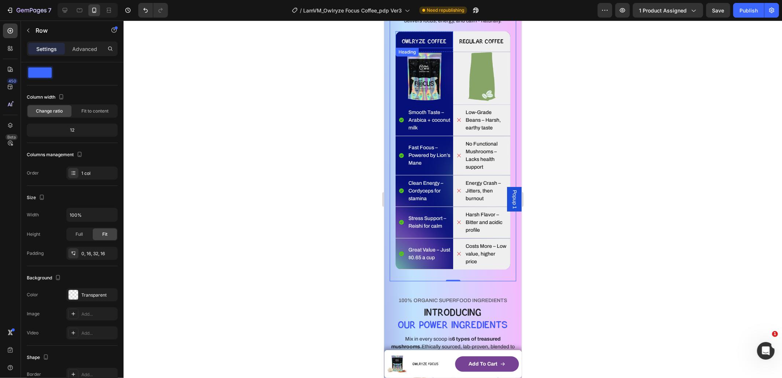
click at [396, 40] on h2 "OWLRYZE COFFEE" at bounding box center [424, 39] width 58 height 17
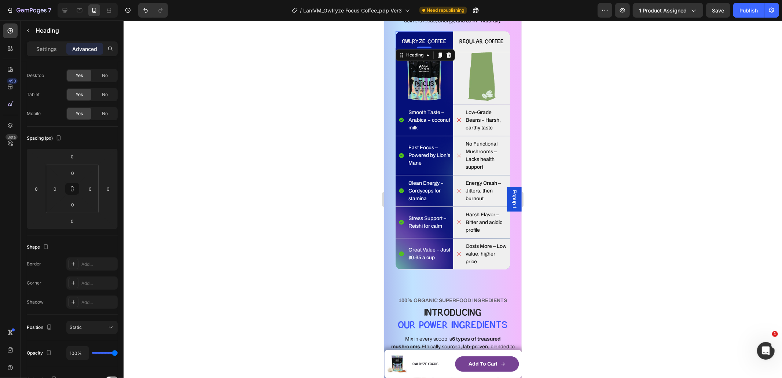
scroll to position [0, 0]
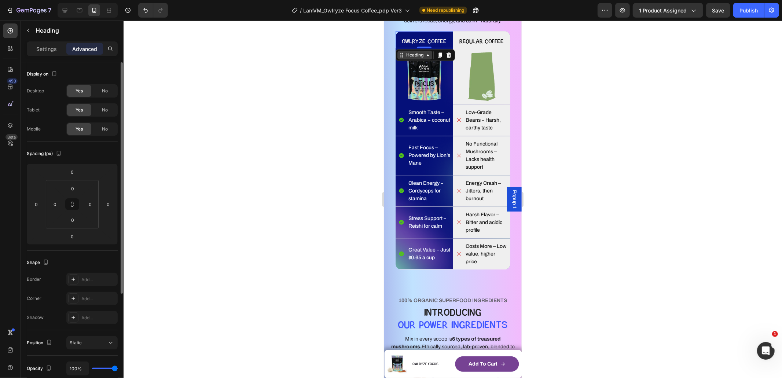
click at [408, 55] on div "Heading" at bounding box center [414, 54] width 20 height 7
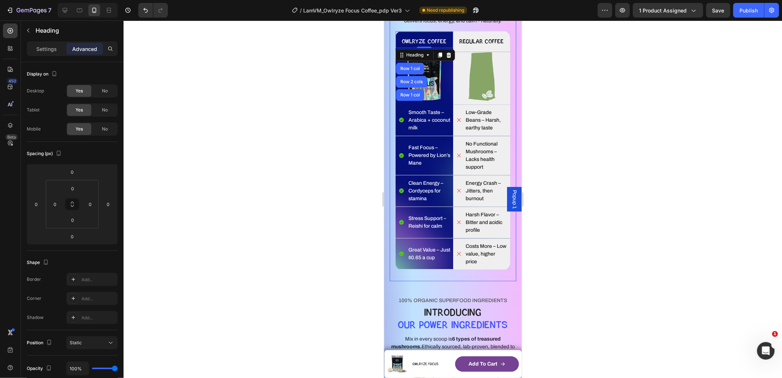
click at [390, 68] on div "WHAT MAKES YOUR COFFEE MAGIC? Heading YOU DESERVE BETTER COFFEE SMOOTH, SMARTER…" at bounding box center [452, 119] width 126 height 323
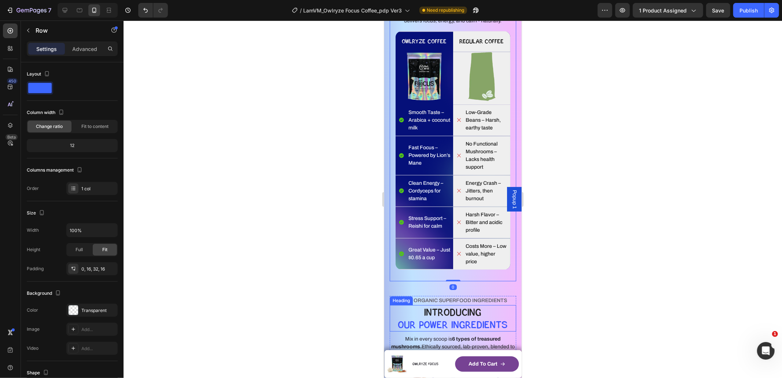
scroll to position [1616, 0]
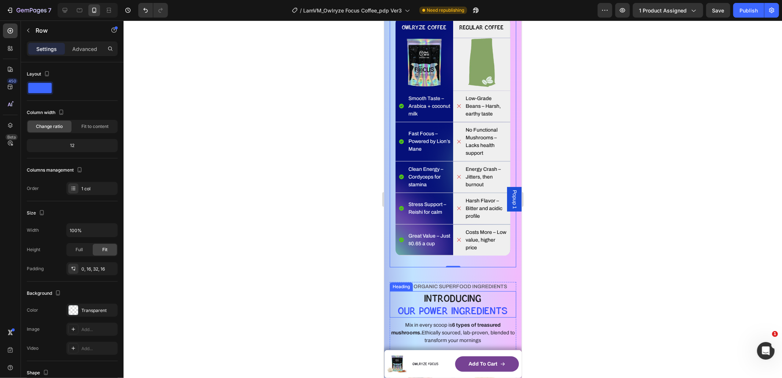
click at [398, 305] on span "OUR POwer Ingredients" at bounding box center [453, 310] width 110 height 12
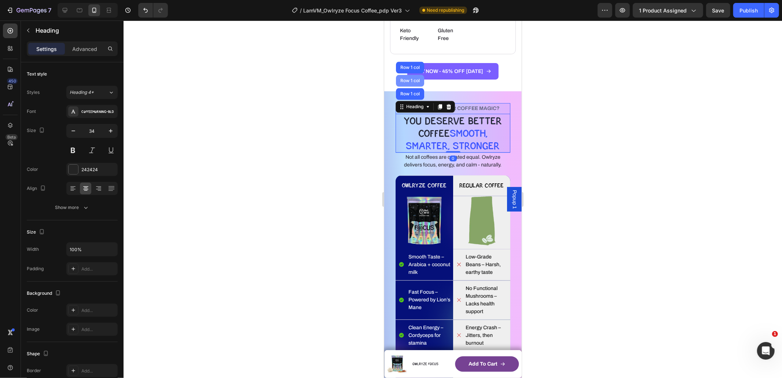
scroll to position [1, 0]
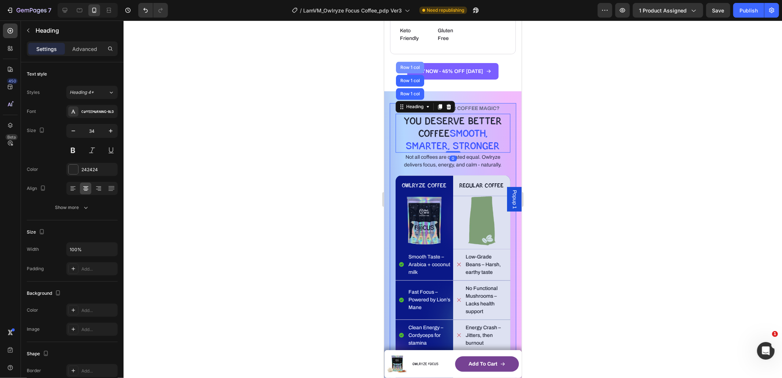
click at [407, 71] on div "Row 1 col" at bounding box center [410, 67] width 28 height 12
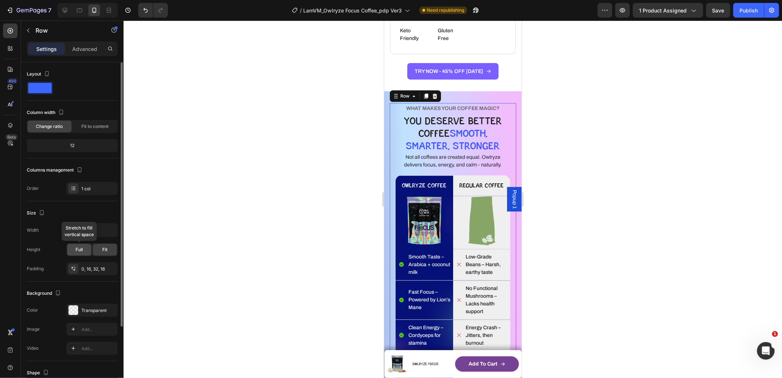
click at [85, 248] on div "Full" at bounding box center [79, 250] width 24 height 12
click at [103, 250] on span "Fit" at bounding box center [104, 249] width 5 height 7
click at [99, 271] on div "0, 16, 32, 16" at bounding box center [91, 269] width 21 height 7
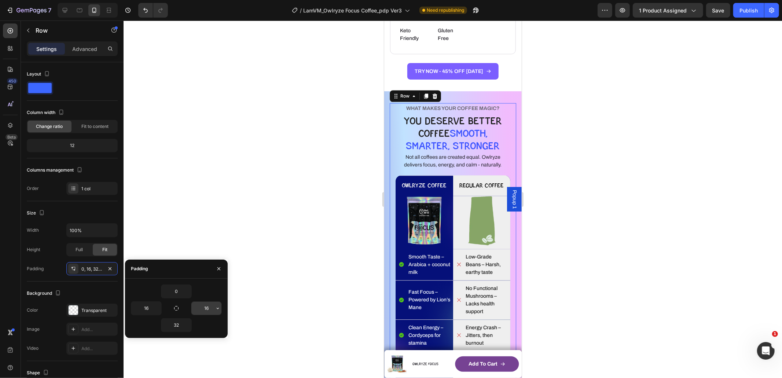
click at [209, 308] on input "16" at bounding box center [206, 308] width 30 height 13
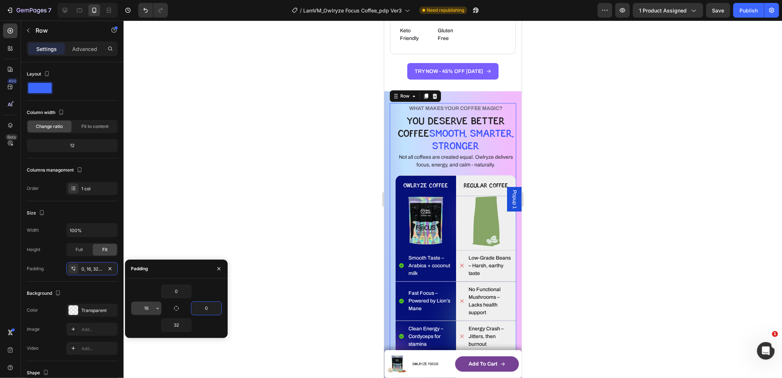
type input "0"
click at [144, 309] on input "16" at bounding box center [146, 308] width 30 height 13
type input "0"
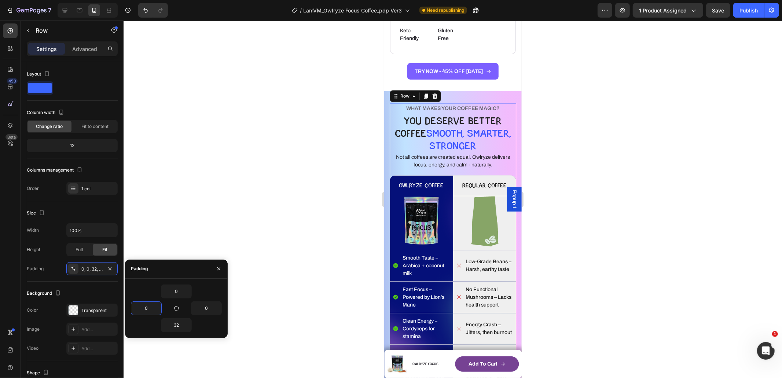
click at [312, 274] on div at bounding box center [453, 199] width 659 height 357
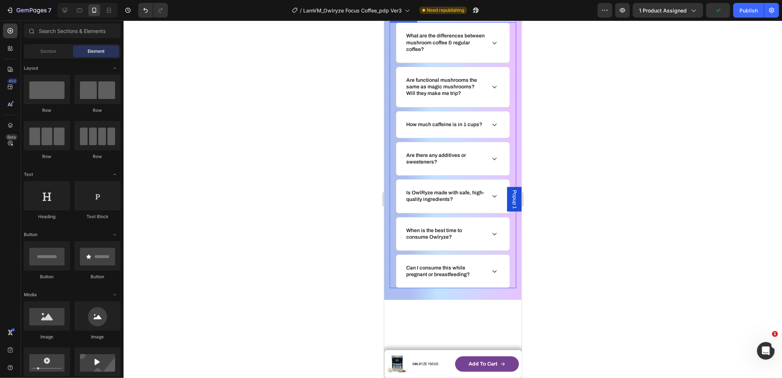
scroll to position [2100, 0]
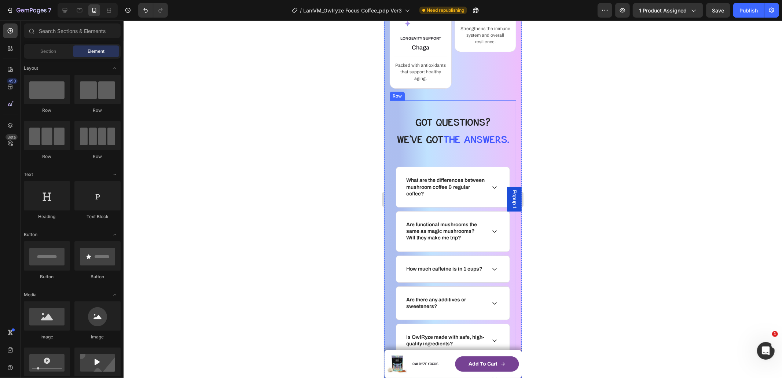
click at [424, 186] on div "GOt QUESTIONS? Heading We’ve GOT the answers. Heading What are the differences …" at bounding box center [452, 266] width 126 height 332
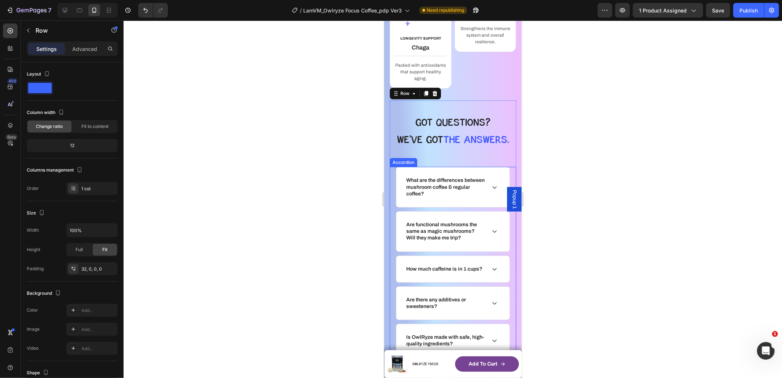
click at [396, 207] on div "What are the differences between mushroom coffee & regular coffee?" at bounding box center [452, 187] width 113 height 40
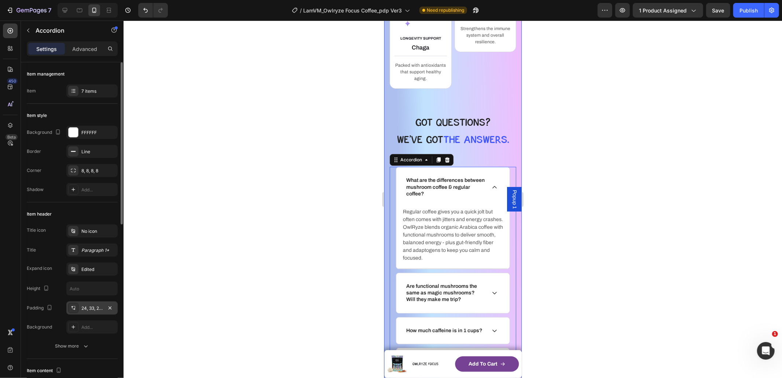
click at [93, 307] on div "24, 33, 24, 24" at bounding box center [91, 308] width 21 height 7
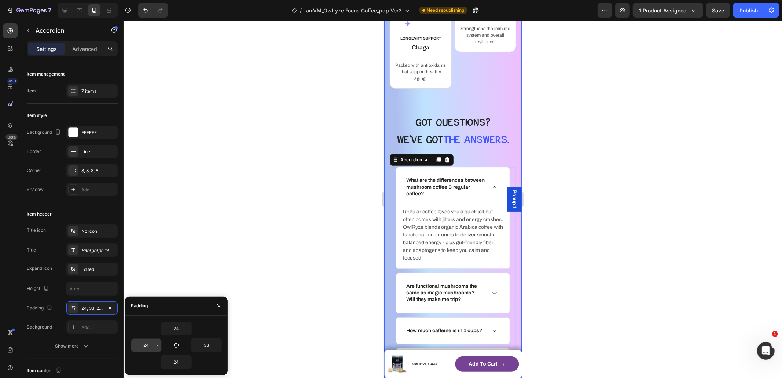
click at [144, 342] on input "24" at bounding box center [146, 345] width 30 height 13
click at [150, 343] on input "24" at bounding box center [146, 345] width 30 height 13
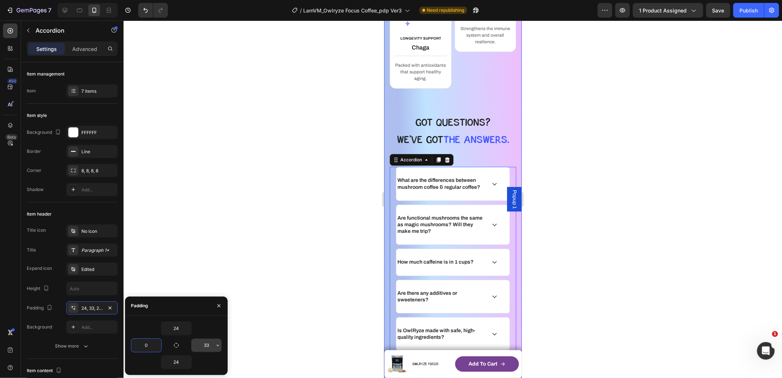
type input "0"
click at [209, 344] on input "33" at bounding box center [206, 345] width 30 height 13
type input "0"
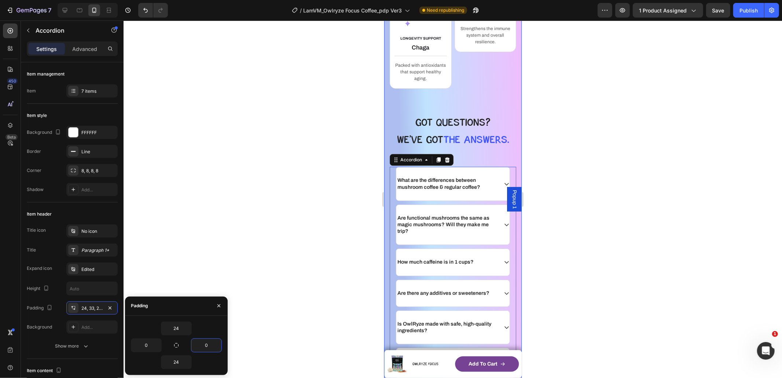
type input "24"
type input "33"
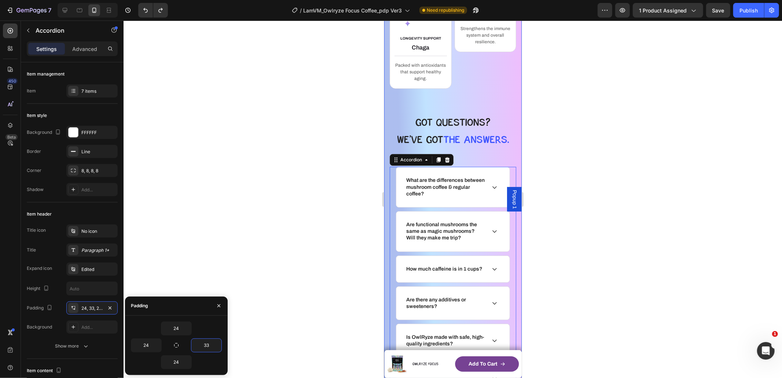
scroll to position [2106, 0]
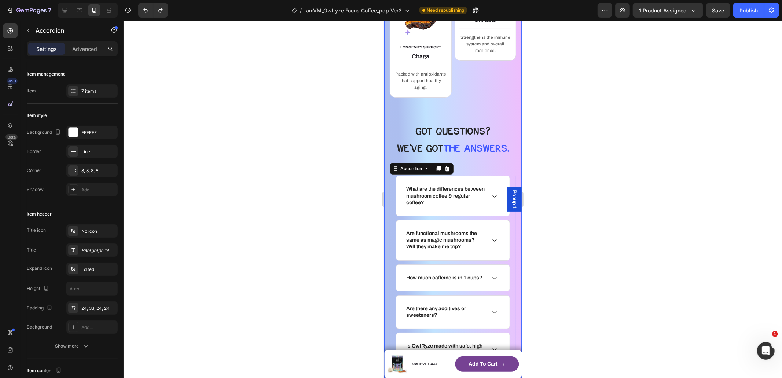
click at [252, 279] on div at bounding box center [453, 199] width 659 height 357
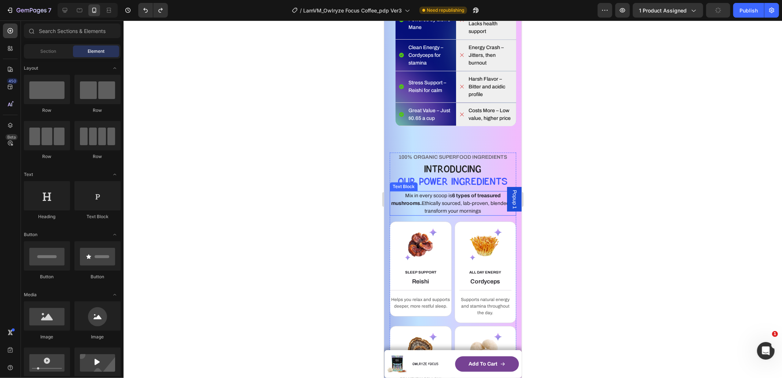
scroll to position [1770, 0]
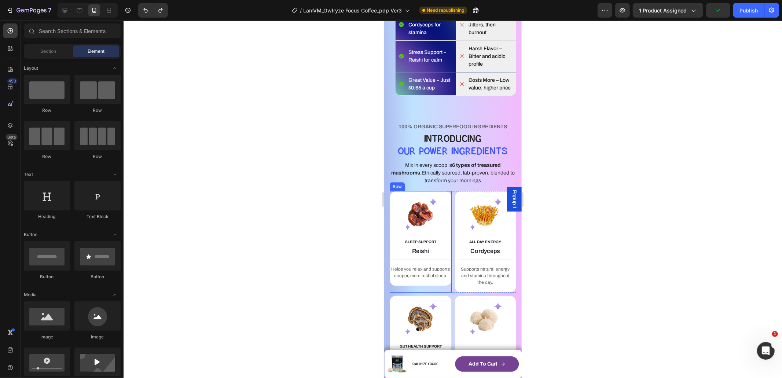
click at [394, 202] on div "Image" at bounding box center [420, 213] width 61 height 37
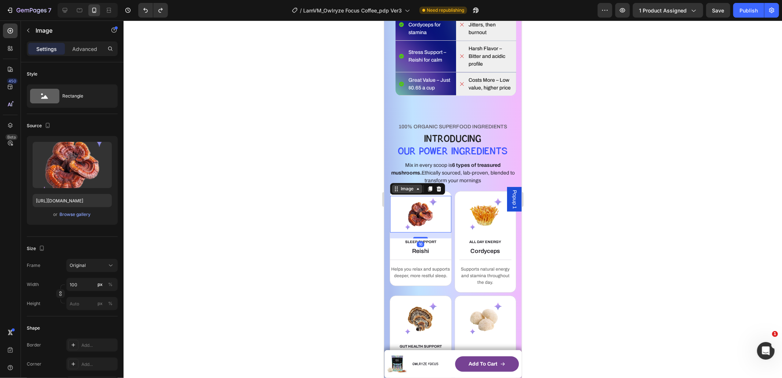
click at [398, 191] on icon at bounding box center [396, 189] width 6 height 6
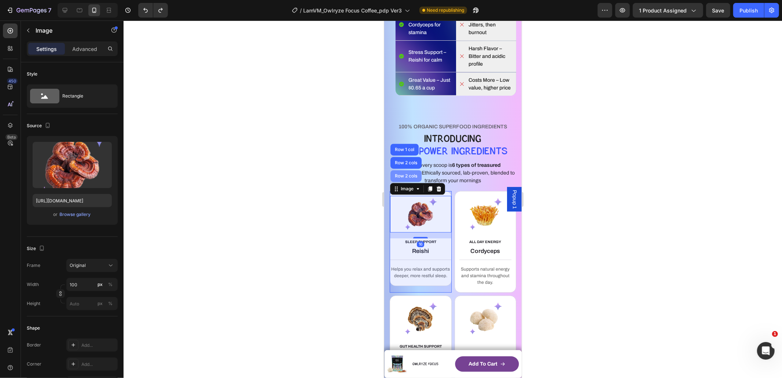
click at [401, 181] on div "Row 2 cols" at bounding box center [405, 176] width 31 height 12
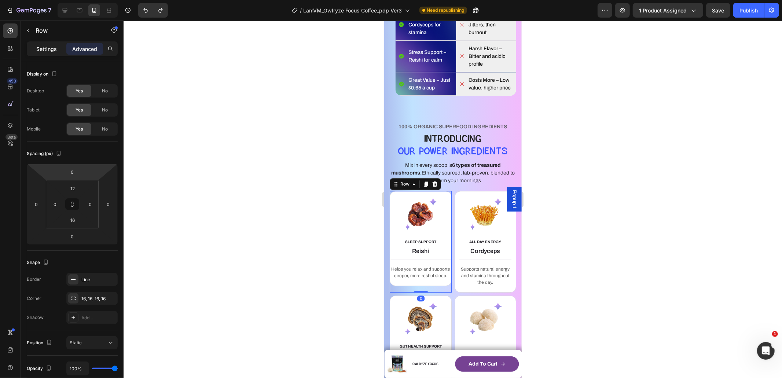
click at [45, 46] on p "Settings" at bounding box center [46, 49] width 21 height 8
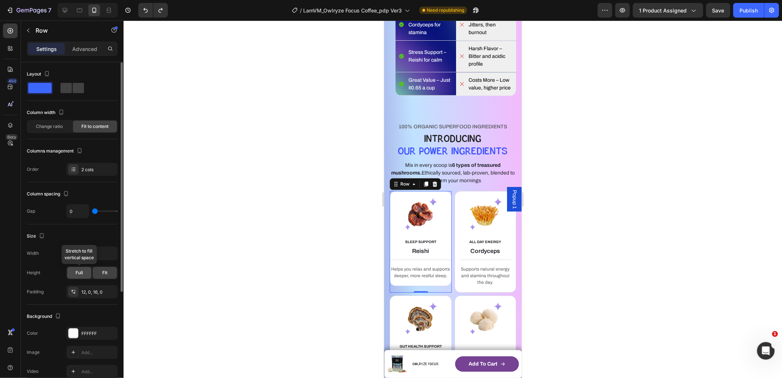
click at [83, 274] on div "Full" at bounding box center [79, 273] width 24 height 12
click at [104, 272] on span "Fit" at bounding box center [104, 272] width 5 height 7
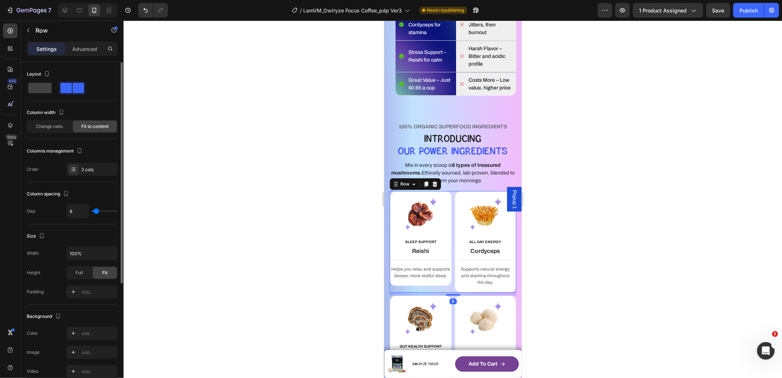
click at [422, 292] on div "SLEEP SUPPORT Text block Reishi Heading Title Line Helps you relax and supports…" at bounding box center [420, 242] width 62 height 102
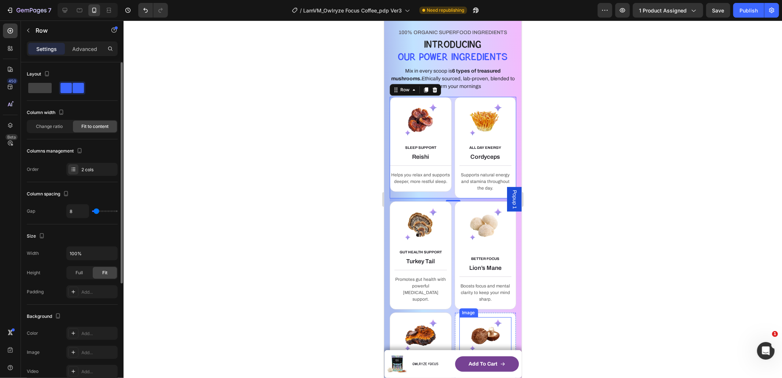
scroll to position [1891, 0]
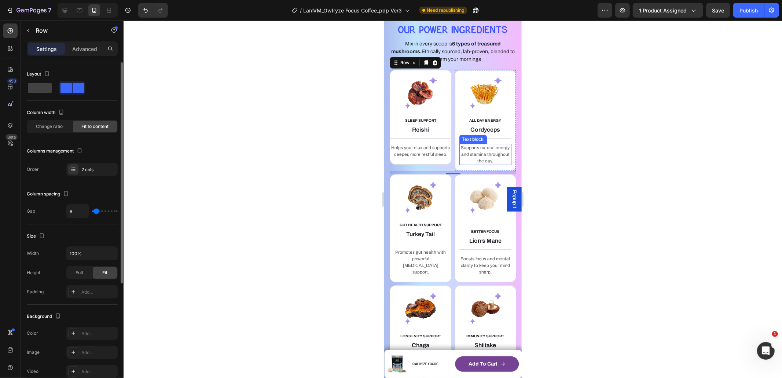
click at [467, 155] on p "Supports natural energy and stamina throughout the day." at bounding box center [485, 154] width 51 height 20
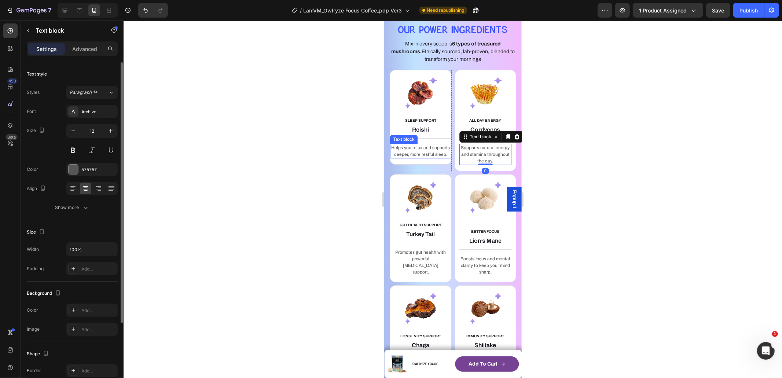
click at [417, 153] on p "Helps you relax and supports deeper, more restful sleep." at bounding box center [420, 150] width 60 height 13
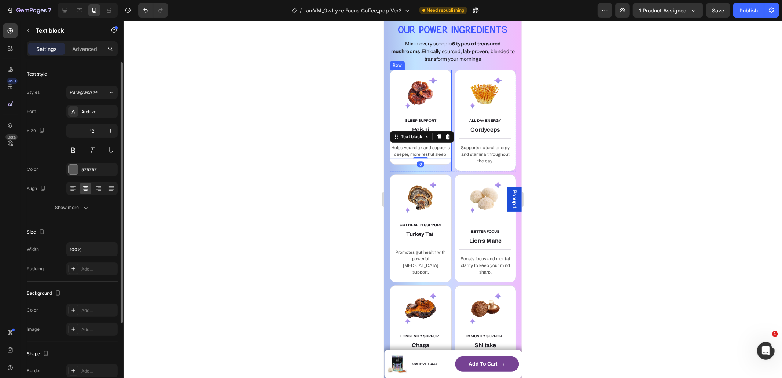
click at [433, 164] on div "SLEEP SUPPORT Text block Reishi Heading Title Line Helps you relax and supports…" at bounding box center [420, 116] width 62 height 95
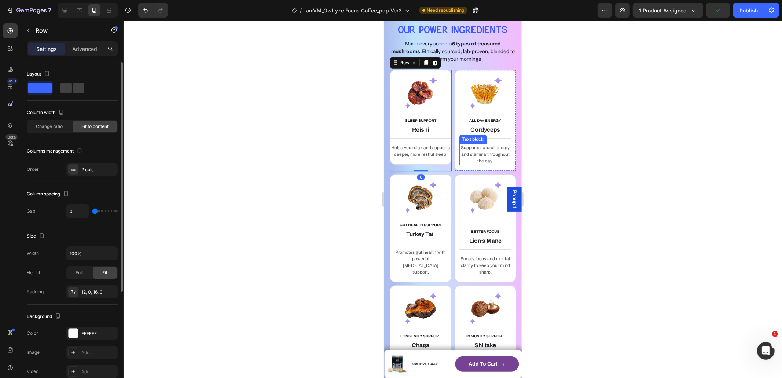
click at [460, 164] on p "Supports natural energy and stamina throughout the day." at bounding box center [485, 154] width 51 height 20
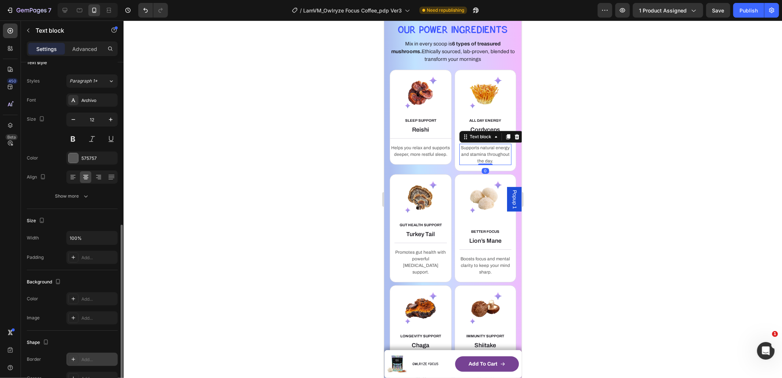
scroll to position [98, 0]
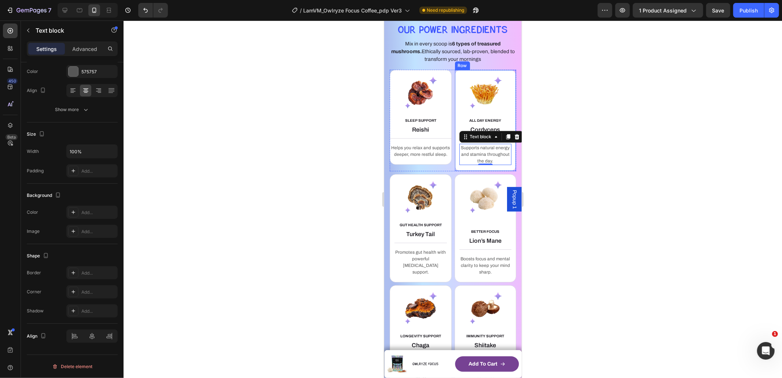
click at [454, 154] on div "ALL DAY ENERGY Text block Cordyceps Heading Title Line Supports natural energy …" at bounding box center [485, 120] width 62 height 102
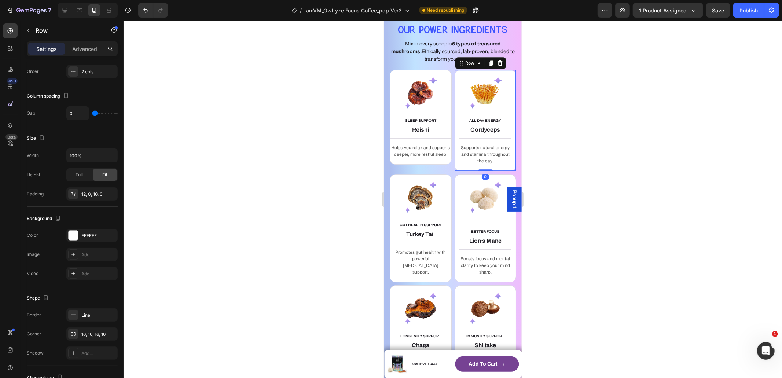
scroll to position [0, 0]
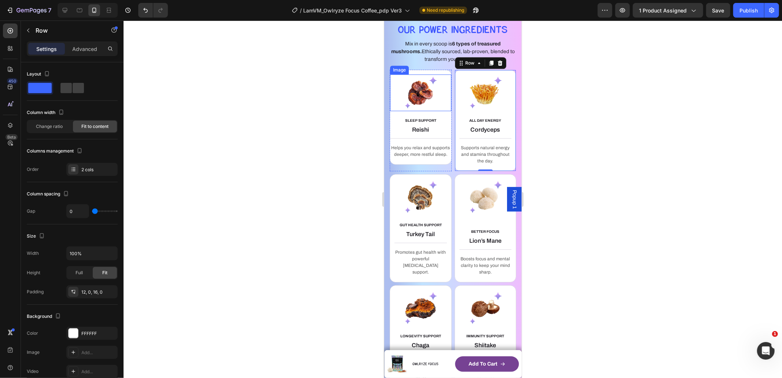
click at [392, 104] on div at bounding box center [420, 92] width 61 height 37
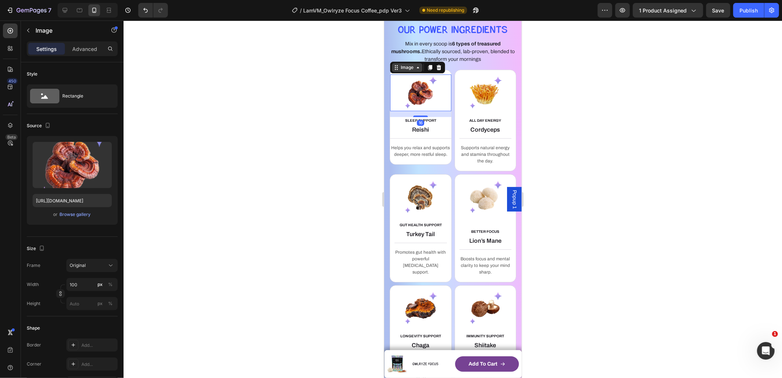
click at [396, 70] on icon at bounding box center [396, 67] width 6 height 6
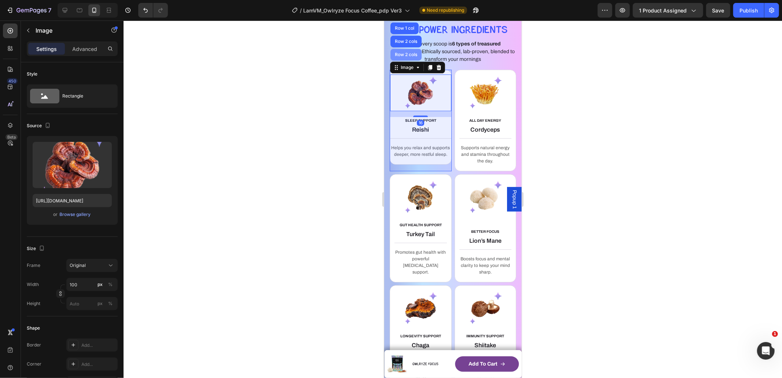
click at [401, 60] on div "Row 2 cols" at bounding box center [405, 54] width 31 height 12
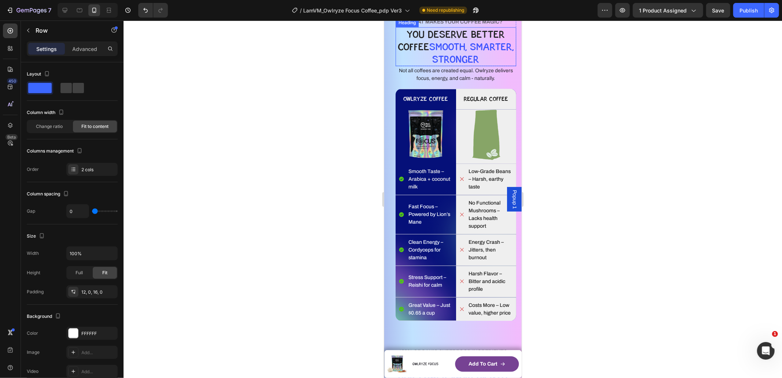
scroll to position [1480, 0]
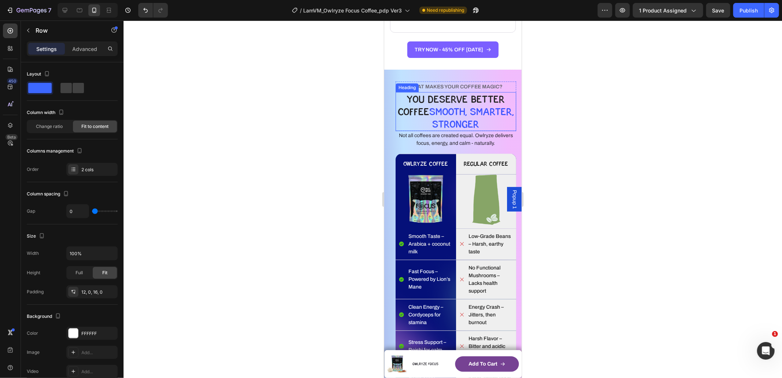
click at [397, 114] on h2 "YOU DESERVE BETTER COFFEE SMOOTH, SMARTER, STRONGER" at bounding box center [455, 111] width 121 height 39
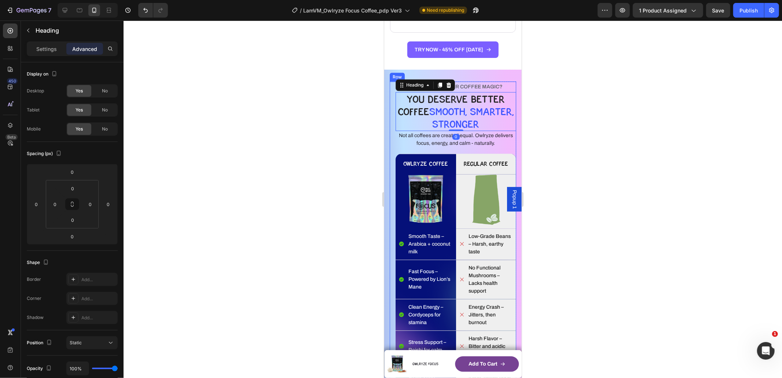
click at [390, 95] on div "WHAT MAKES YOUR COFFEE MAGIC? Heading YOU DESERVE BETTER COFFEE SMOOTH, SMARTER…" at bounding box center [452, 239] width 126 height 316
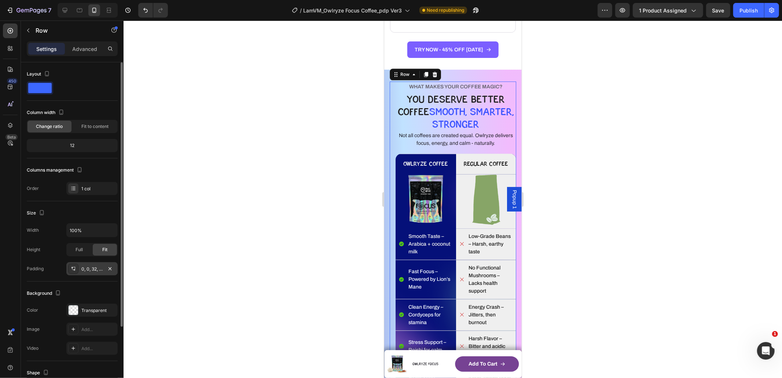
click at [93, 268] on div "0, 0, 32, 16" at bounding box center [91, 269] width 21 height 7
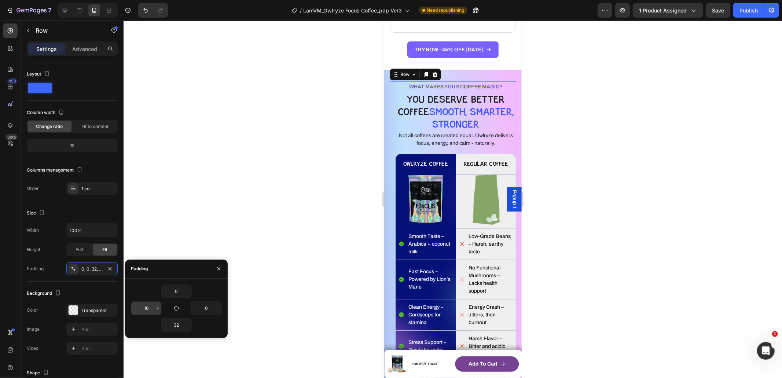
click at [150, 310] on input "16" at bounding box center [146, 308] width 30 height 13
type input "0"
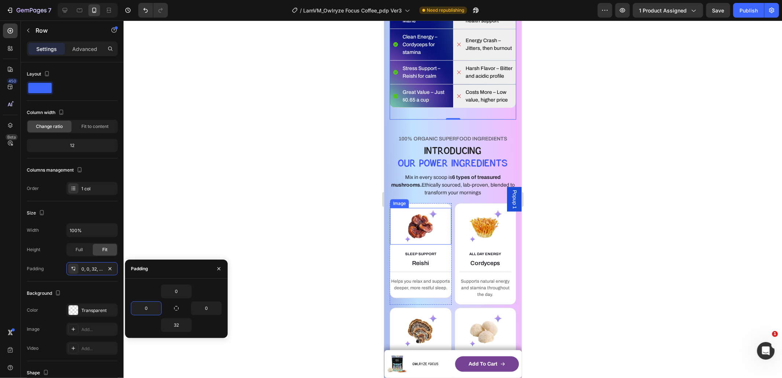
scroll to position [1743, 0]
click at [392, 187] on div "Mix in every scoop is 6 types of treasured mushrooms. Ethically sourced, lab-pr…" at bounding box center [452, 184] width 126 height 25
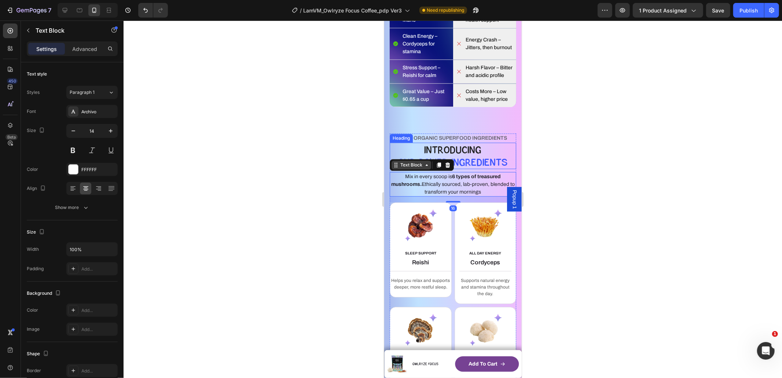
click at [399, 168] on div "Text Block" at bounding box center [411, 164] width 25 height 7
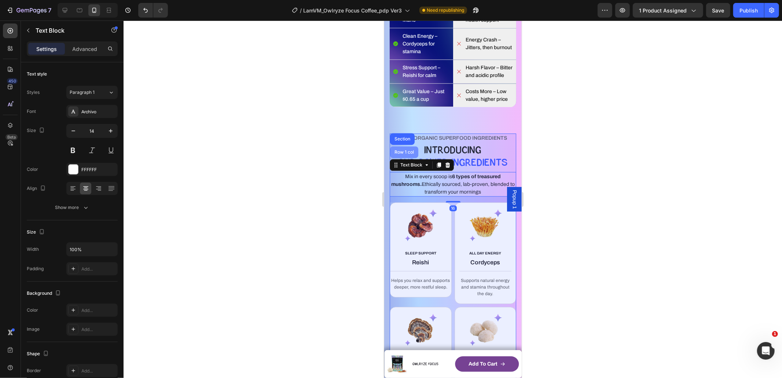
click at [402, 154] on div "Row 1 col" at bounding box center [404, 152] width 22 height 4
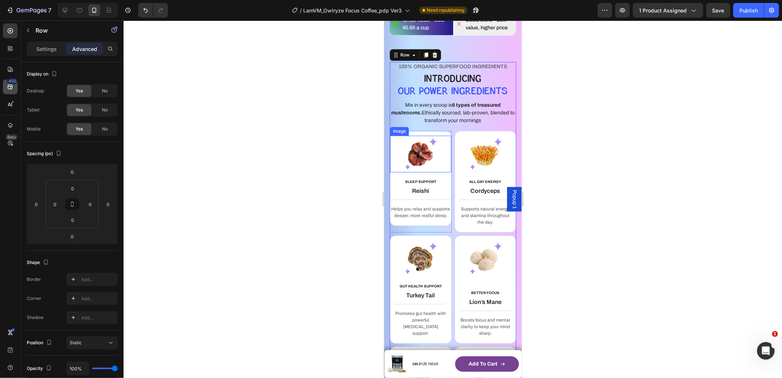
scroll to position [1811, 0]
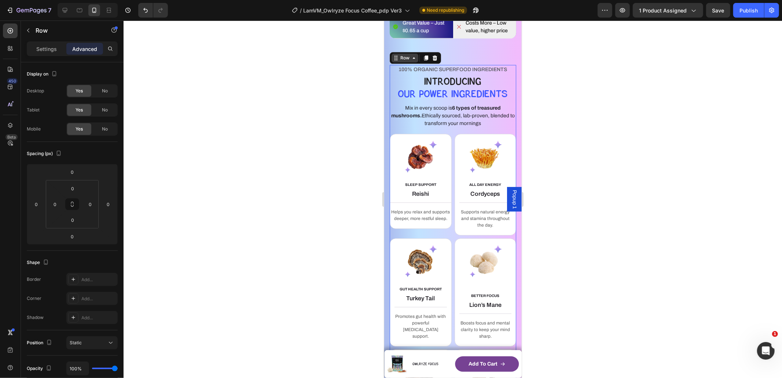
click at [400, 61] on div "Row" at bounding box center [405, 57] width 12 height 7
click at [440, 228] on div "SLEEP SUPPORT Text block Reishi Heading Title Line Helps you relax and supports…" at bounding box center [420, 180] width 62 height 95
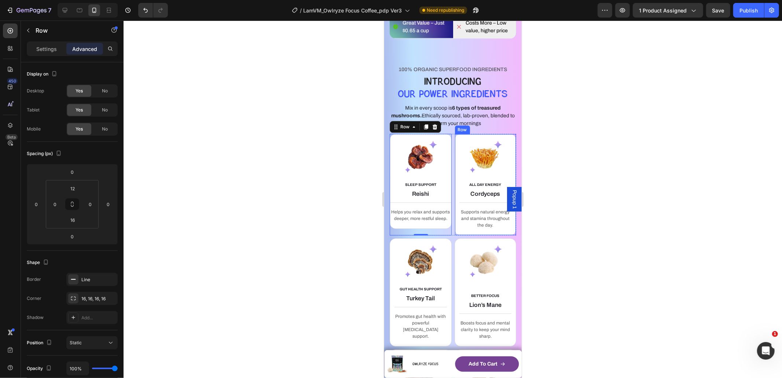
click at [454, 235] on div "ALL DAY ENERGY Text block Cordyceps Heading Title Line Supports natural energy …" at bounding box center [485, 184] width 62 height 102
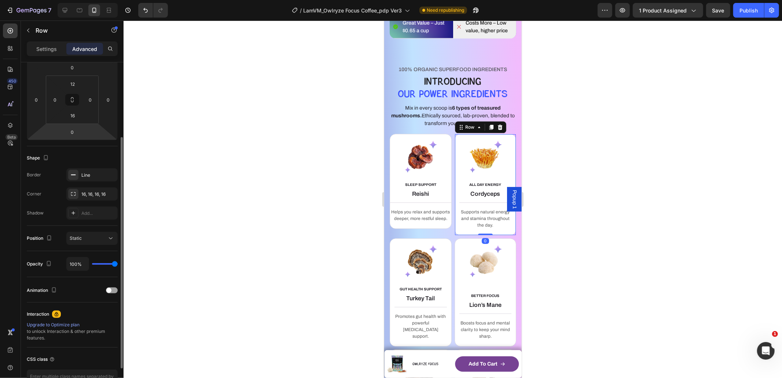
scroll to position [118, 0]
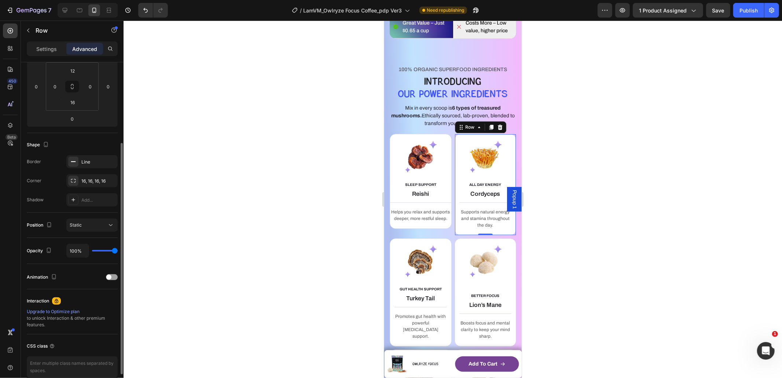
click at [52, 49] on p "Settings" at bounding box center [46, 49] width 21 height 8
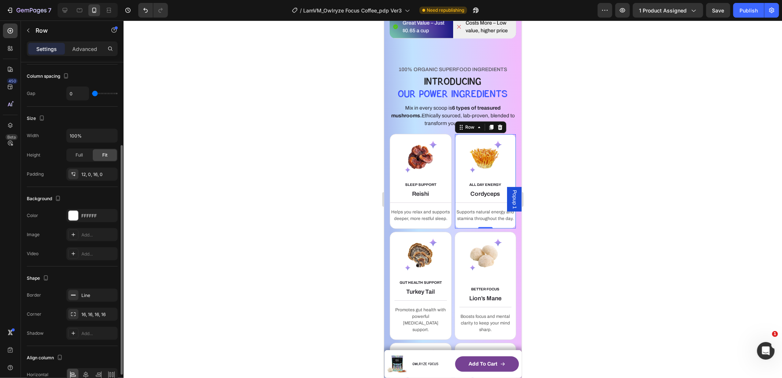
scroll to position [119, 0]
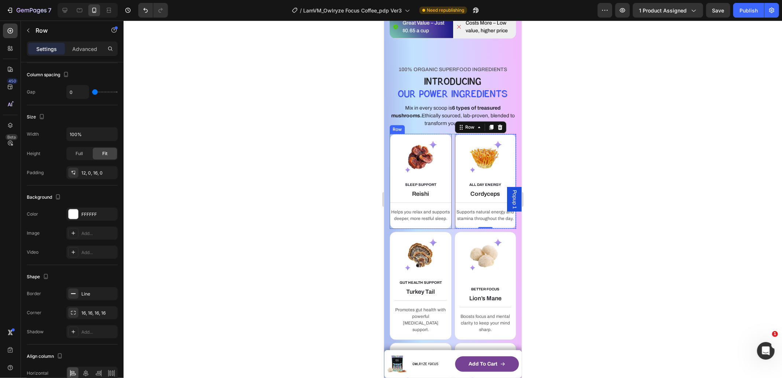
click at [442, 151] on div "SLEEP SUPPORT Text block Reishi Heading Title Line Helps you relax and supports…" at bounding box center [420, 180] width 62 height 95
click at [461, 153] on div "ALL DAY ENERGY Text block Cordyceps Heading Title Line Supports natural energy …" at bounding box center [485, 180] width 62 height 95
click at [582, 256] on div at bounding box center [453, 199] width 659 height 357
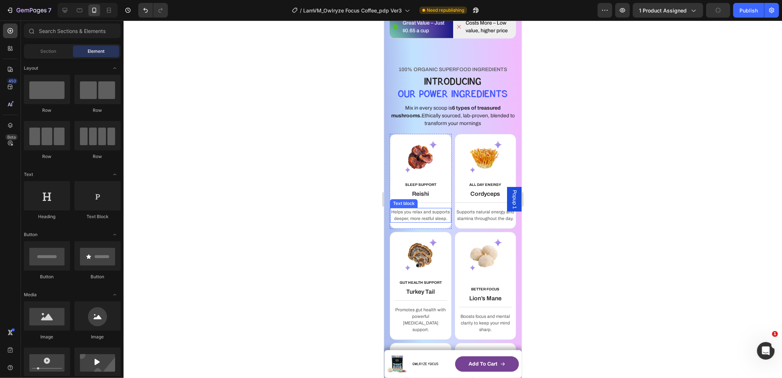
click at [437, 221] on p "Helps you relax and supports deeper, more restful sleep." at bounding box center [420, 214] width 60 height 13
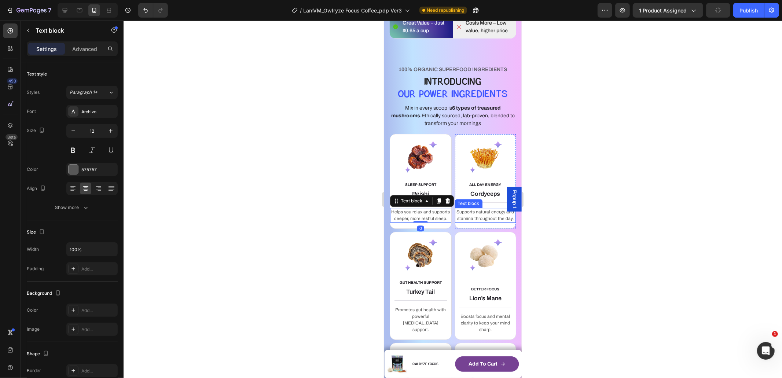
click at [461, 221] on p "Supports natural energy and stamina throughout the day." at bounding box center [485, 214] width 60 height 13
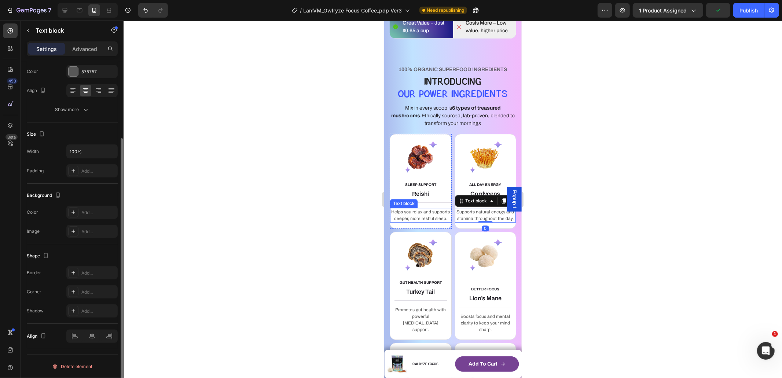
click at [423, 221] on p "Helps you relax and supports deeper, more restful sleep." at bounding box center [420, 214] width 60 height 13
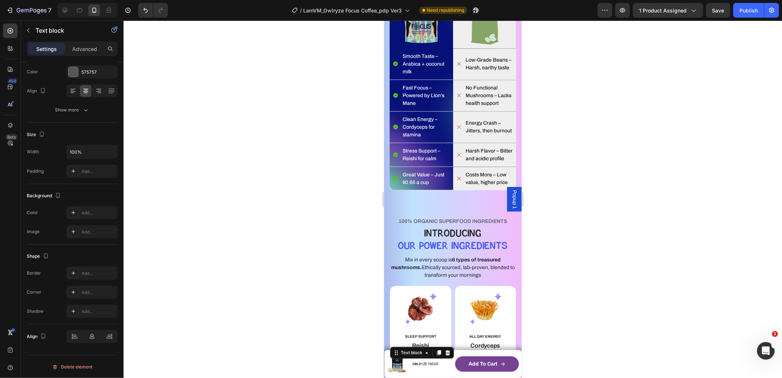
scroll to position [2061, 0]
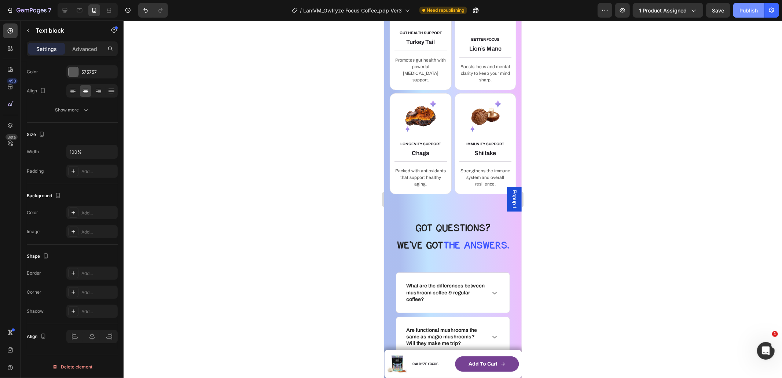
click at [751, 7] on div "Publish" at bounding box center [749, 11] width 18 height 8
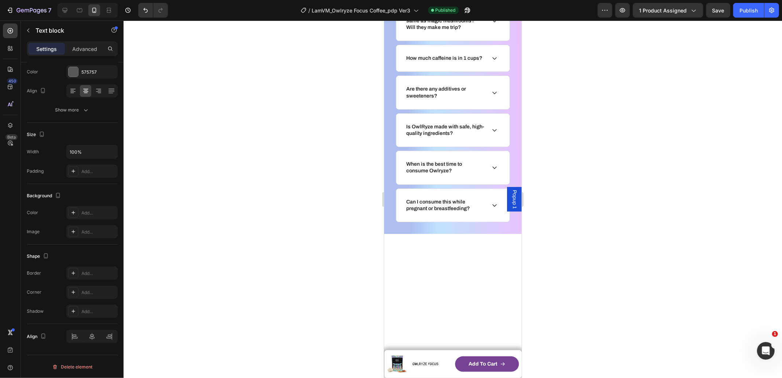
scroll to position [1592, 0]
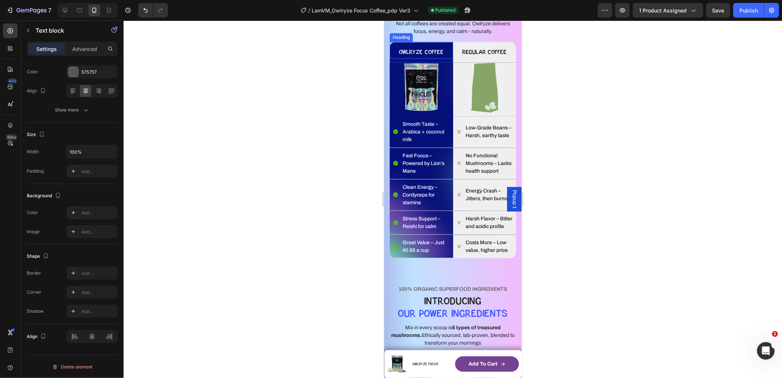
click at [395, 46] on h2 "OWLRYZE COFFEE" at bounding box center [420, 49] width 63 height 17
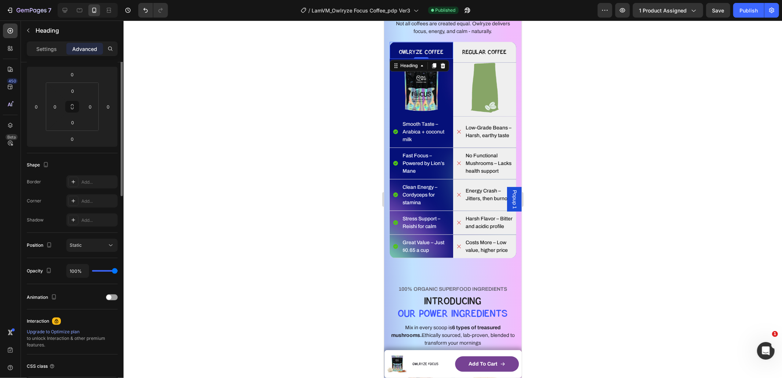
scroll to position [0, 0]
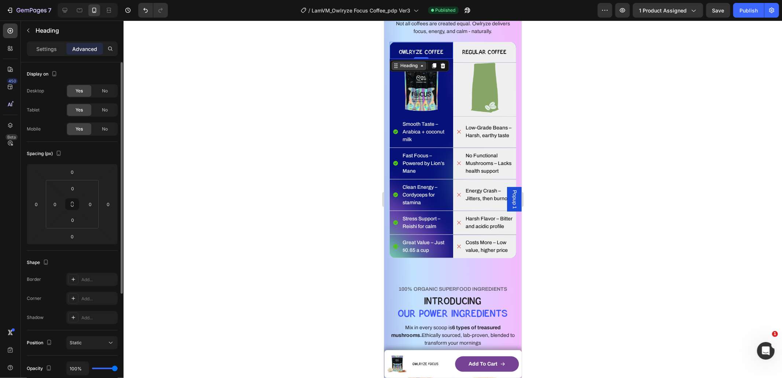
click at [400, 62] on div "Heading" at bounding box center [409, 65] width 20 height 7
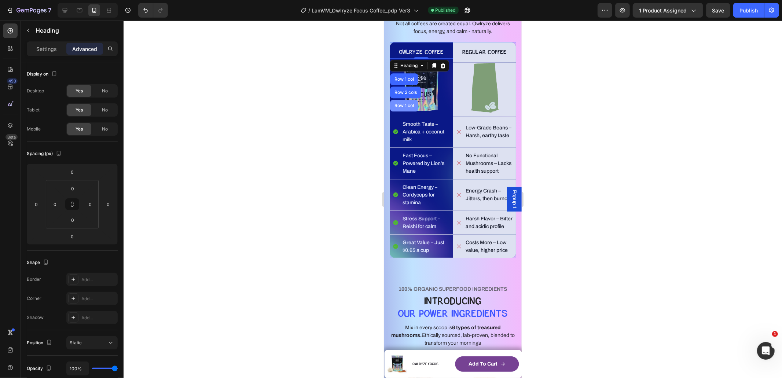
click at [403, 104] on div "Row 1 col" at bounding box center [404, 105] width 22 height 4
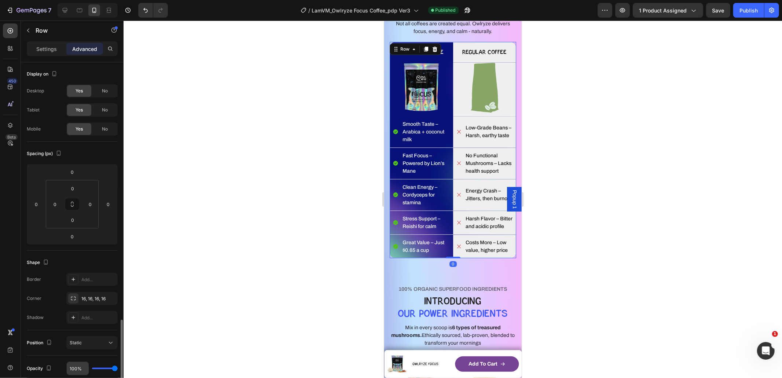
scroll to position [153, 0]
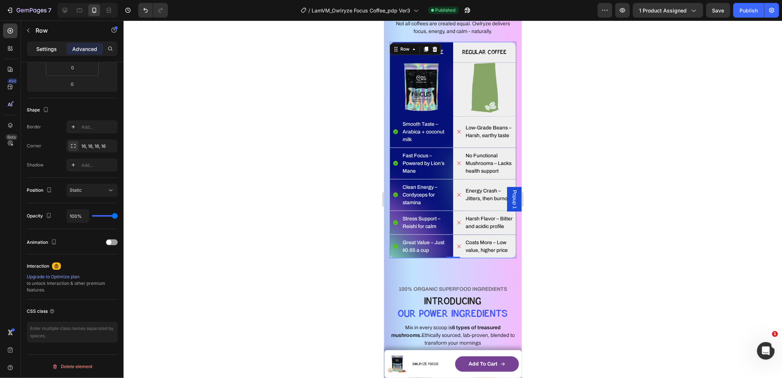
click at [39, 53] on div "Settings" at bounding box center [46, 49] width 37 height 12
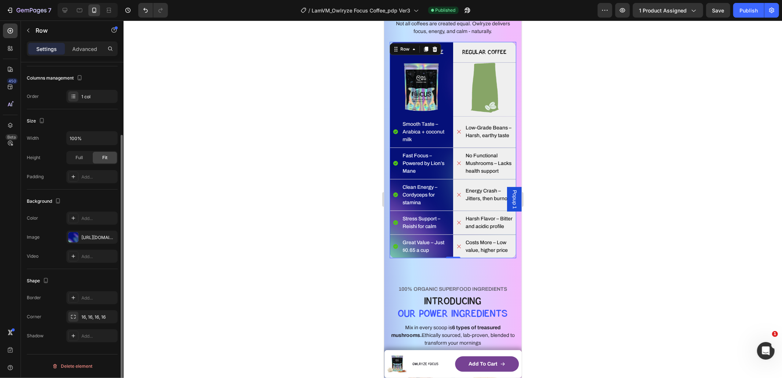
scroll to position [92, 0]
click at [83, 236] on div "[URL][DOMAIN_NAME]" at bounding box center [91, 237] width 21 height 7
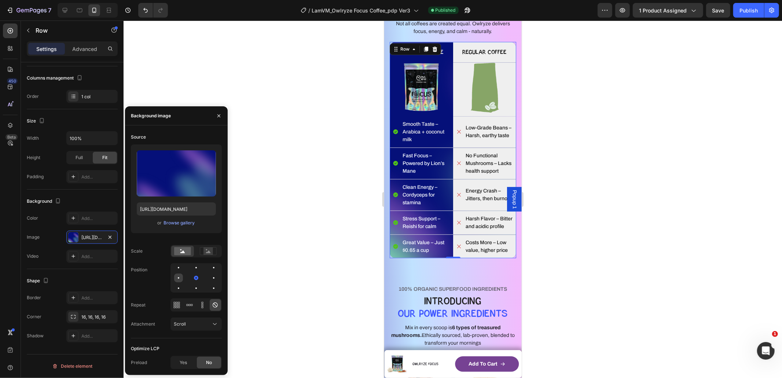
click at [192, 279] on div at bounding box center [196, 278] width 9 height 9
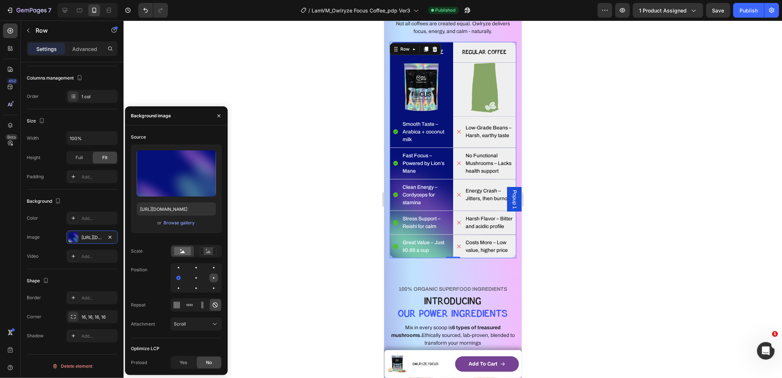
click at [183, 284] on div at bounding box center [178, 288] width 9 height 9
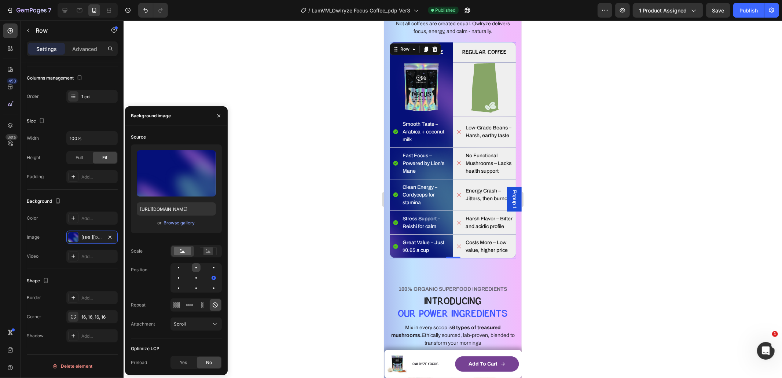
click at [209, 269] on div at bounding box center [213, 267] width 9 height 9
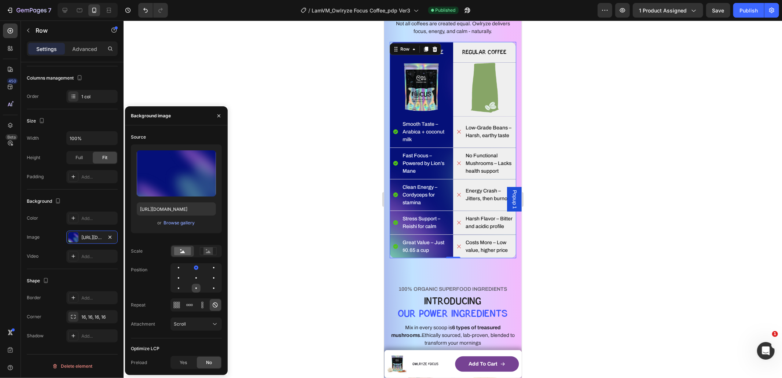
click at [209, 287] on div at bounding box center [213, 288] width 9 height 9
click at [183, 274] on div at bounding box center [178, 278] width 9 height 9
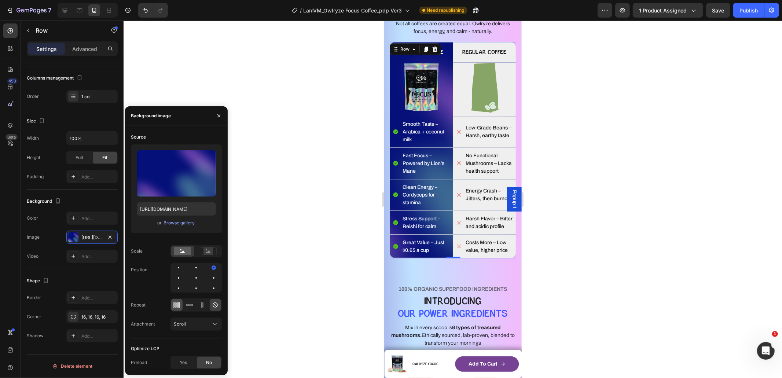
click at [182, 305] on div at bounding box center [176, 305] width 11 height 12
click at [194, 305] on div at bounding box center [189, 305] width 11 height 12
click at [203, 304] on icon at bounding box center [203, 305] width 2 height 2
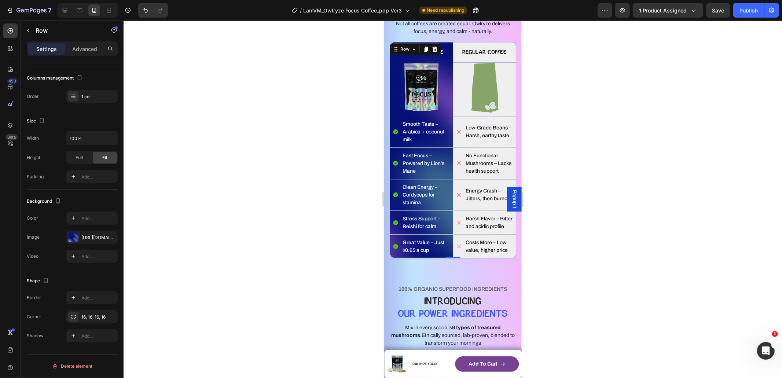
click at [274, 271] on div at bounding box center [453, 199] width 659 height 357
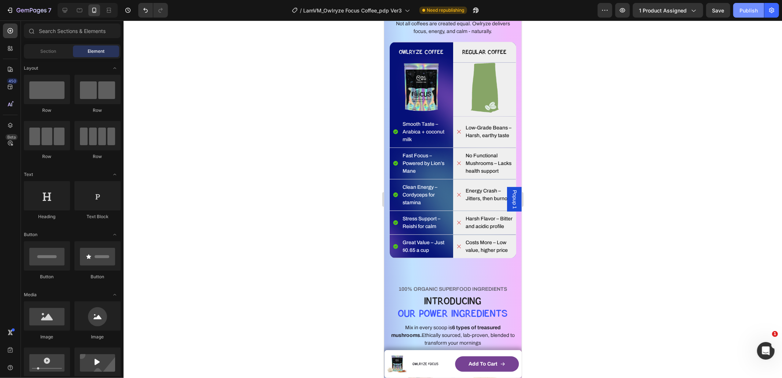
click at [750, 10] on div "Publish" at bounding box center [749, 11] width 18 height 8
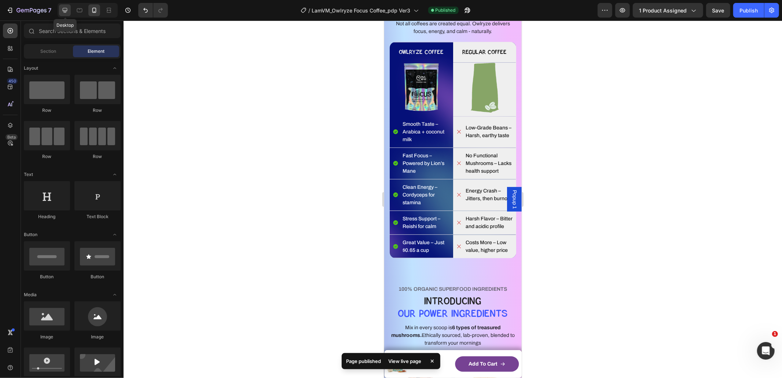
click at [65, 10] on icon at bounding box center [64, 10] width 7 height 7
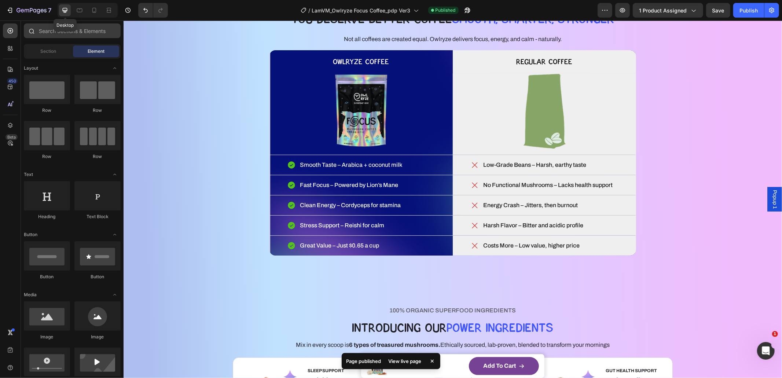
scroll to position [1579, 0]
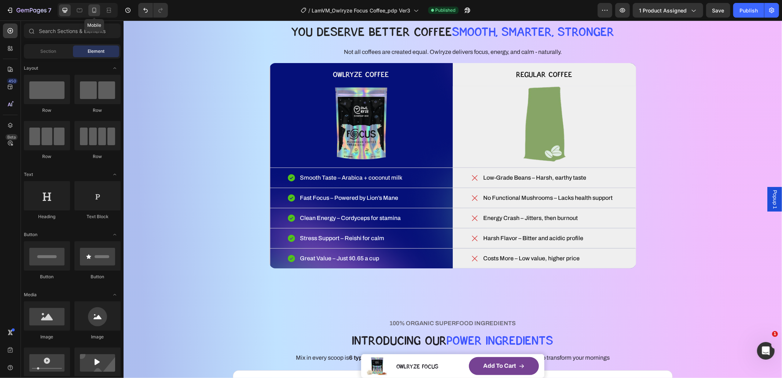
click at [98, 11] on div at bounding box center [94, 10] width 12 height 12
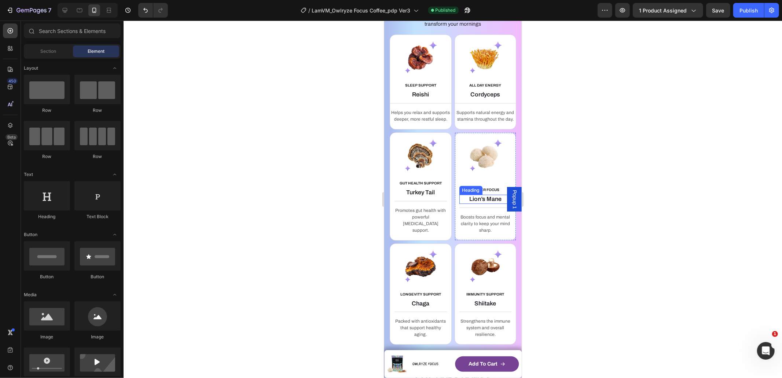
scroll to position [1952, 0]
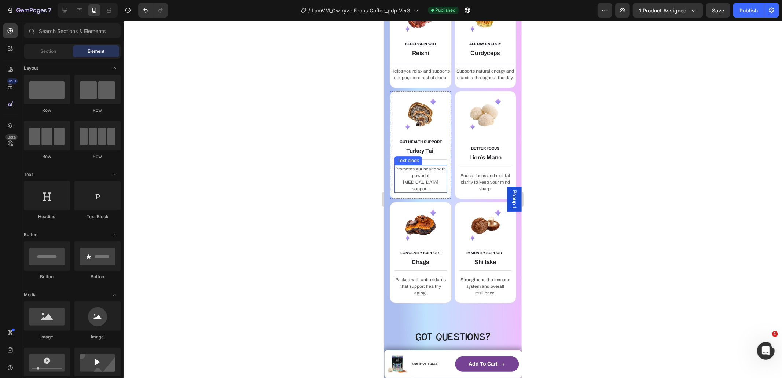
click at [435, 192] on p "Promotes gut health with powerful [MEDICAL_DATA] support." at bounding box center [420, 178] width 51 height 26
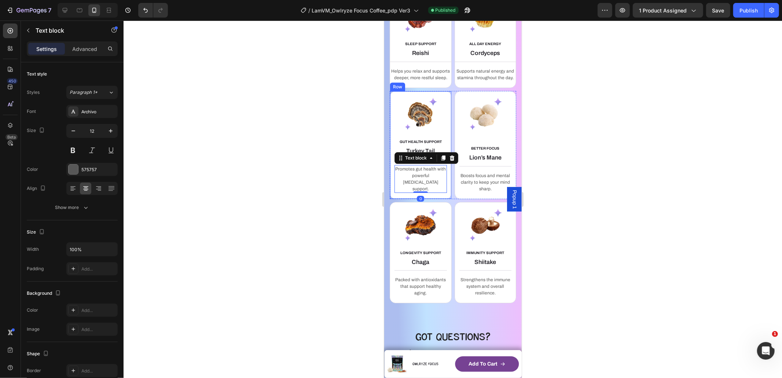
click at [392, 114] on div "GUT HEALTH SUPPORT Text block Turkey Tail Heading Title Line Promotes gut healt…" at bounding box center [420, 145] width 62 height 108
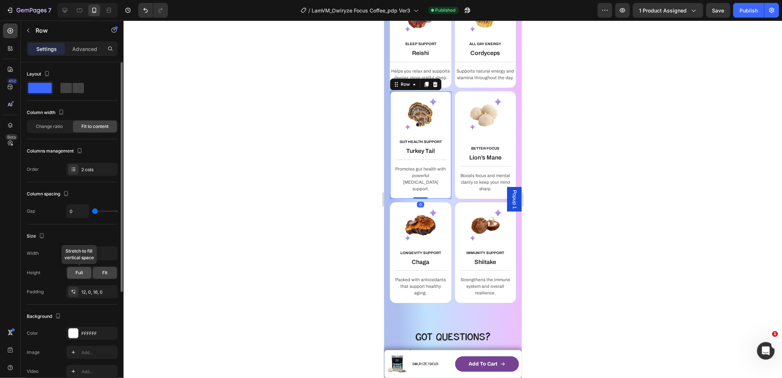
click at [84, 273] on div "Full" at bounding box center [79, 273] width 24 height 12
click at [105, 272] on span "Fit" at bounding box center [104, 272] width 5 height 7
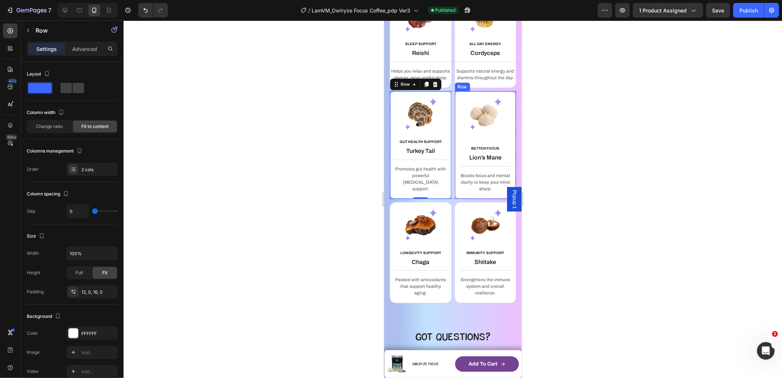
click at [454, 118] on div "BETTER FOCUS Text block Lion’s Mane Heading Title Line Boosts focus and mental …" at bounding box center [485, 145] width 62 height 108
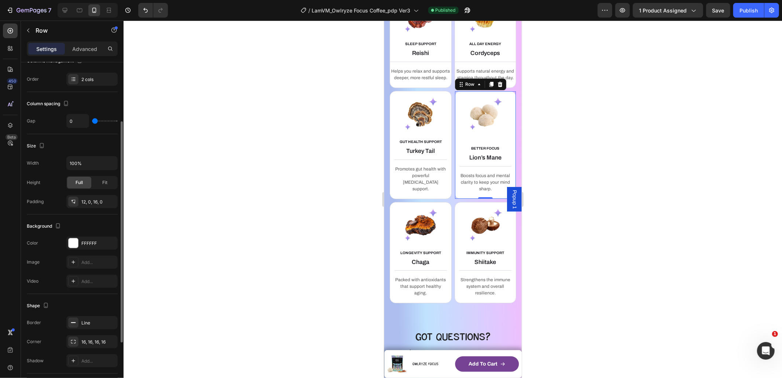
scroll to position [0, 0]
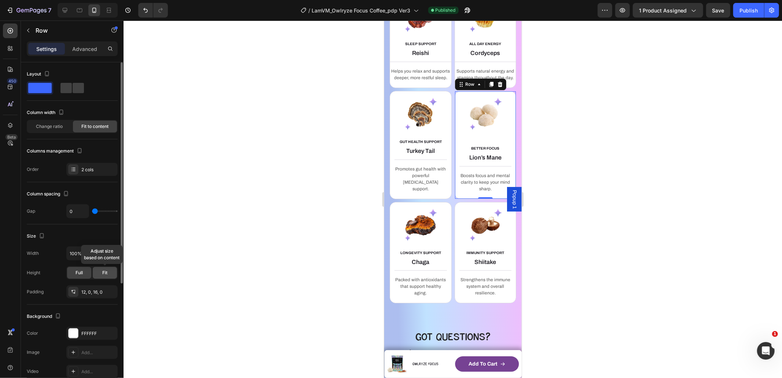
click at [104, 274] on span "Fit" at bounding box center [104, 272] width 5 height 7
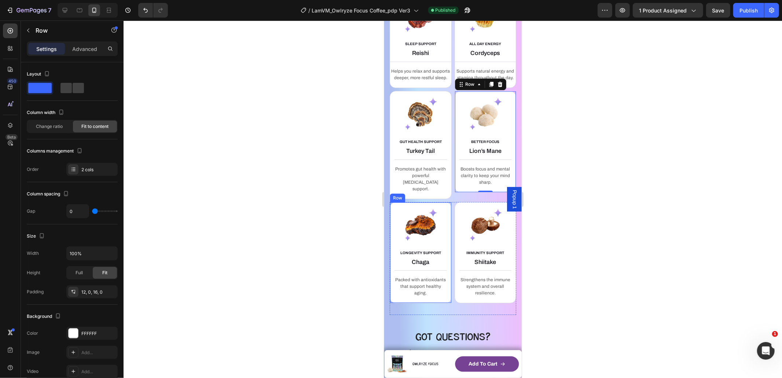
click at [389, 216] on div "WHAT MAKES YOUR COFFEE MAGIC? Heading YOU DESERVE BETTER COFFEE SMOOTH, SMARTER…" at bounding box center [452, 128] width 137 height 1062
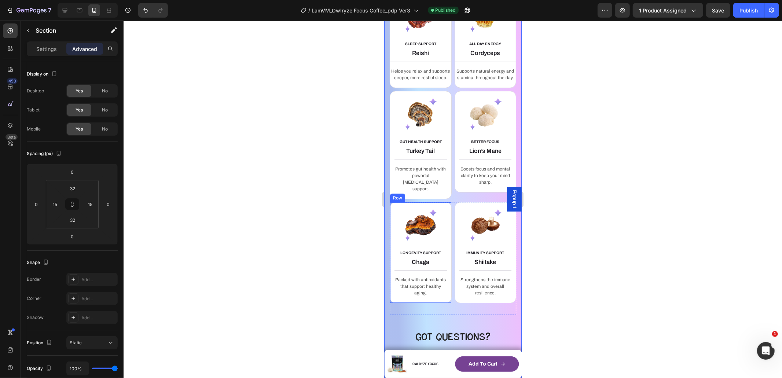
click at [393, 216] on div "LONGEVITY SUPPORT Text block Chaga Heading Title Line Packed with antioxidants …" at bounding box center [420, 253] width 62 height 102
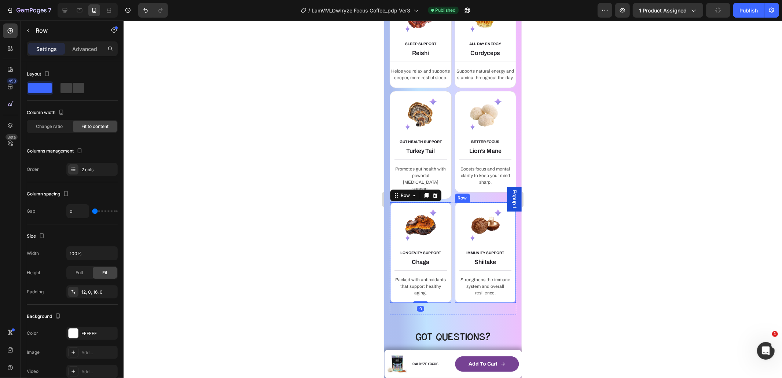
click at [454, 216] on div "IMMUNITY SUPPORT Text block Shiitake Heading Title Line Strengthens the immune …" at bounding box center [485, 253] width 62 height 102
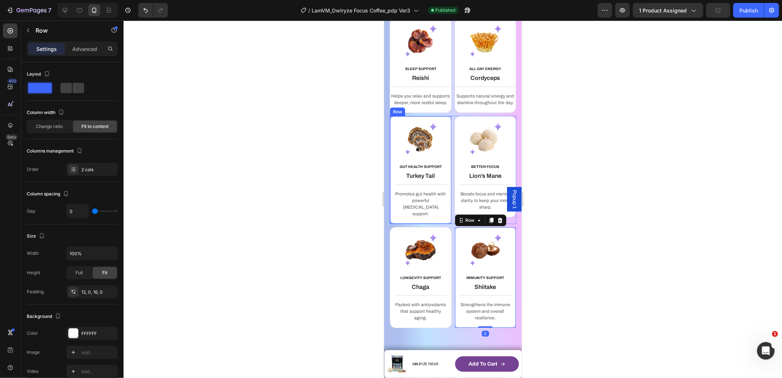
scroll to position [1880, 0]
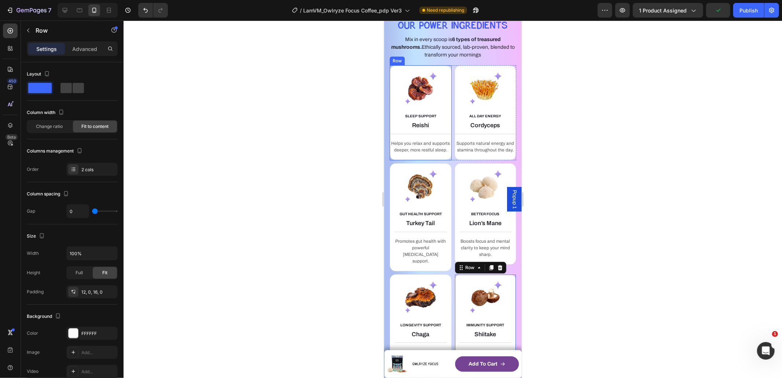
click at [419, 82] on div "SLEEP SUPPORT Text block Reishi Heading Title Line Helps you relax and supports…" at bounding box center [420, 112] width 62 height 95
click at [489, 81] on div "ALL DAY ENERGY Text block Cordyceps Heading Title Line Supports natural energy …" at bounding box center [485, 112] width 62 height 95
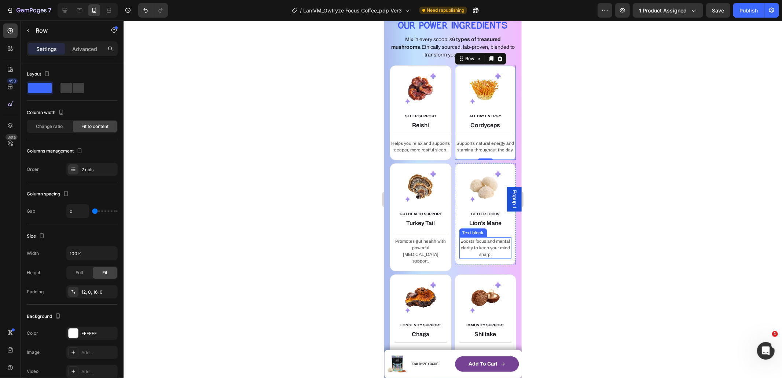
click at [470, 257] on p "Boosts focus and mental clarity to keep your mind sharp." at bounding box center [485, 248] width 51 height 20
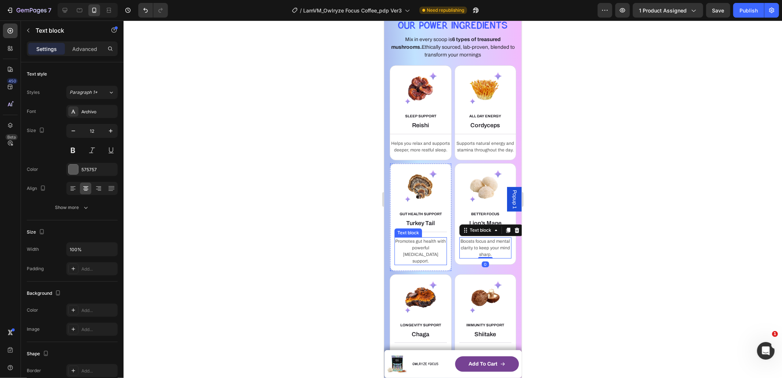
click at [420, 263] on p "Promotes gut health with powerful [MEDICAL_DATA] support." at bounding box center [420, 251] width 51 height 26
drag, startPoint x: 484, startPoint y: 265, endPoint x: 519, endPoint y: 226, distance: 52.4
click at [484, 257] on p "Boosts focus and mental clarity to keep your mind sharp." at bounding box center [485, 248] width 51 height 20
click at [748, 12] on div "Publish" at bounding box center [749, 11] width 18 height 8
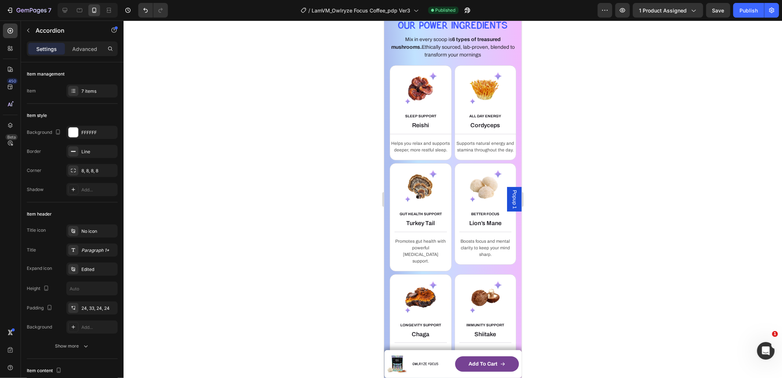
scroll to position [2188, 0]
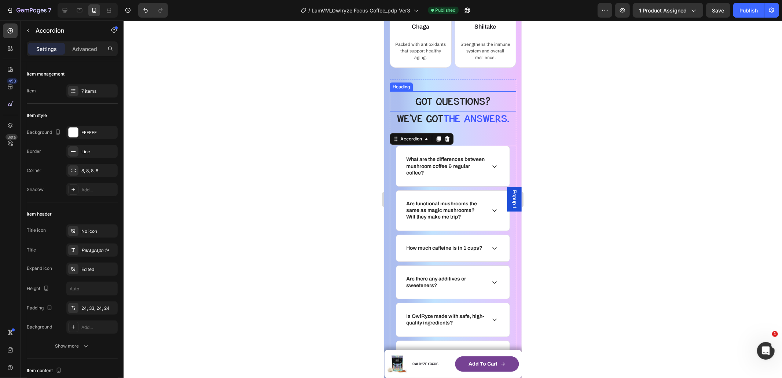
click at [417, 111] on h2 "GOt QUESTIONS?" at bounding box center [452, 101] width 115 height 20
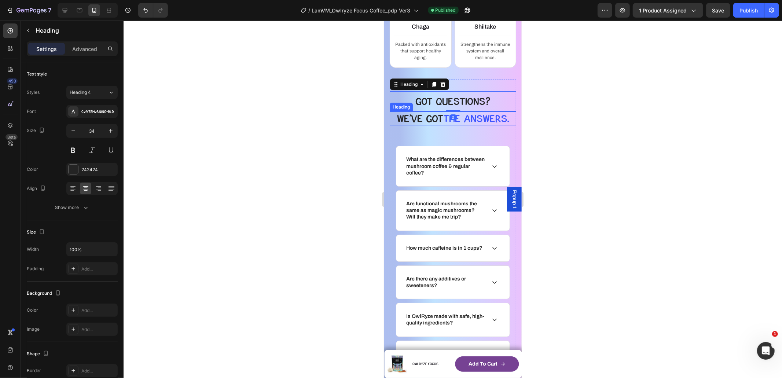
click at [463, 124] on span "the answers." at bounding box center [476, 118] width 66 height 12
click at [408, 107] on div "Heading" at bounding box center [409, 104] width 20 height 7
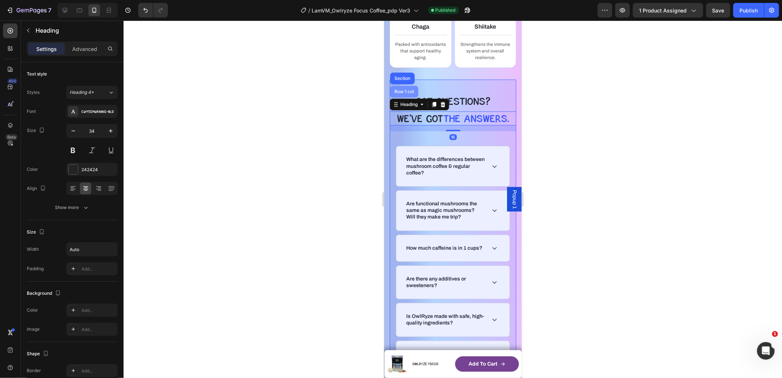
click at [410, 93] on div "Row 1 col" at bounding box center [404, 91] width 22 height 4
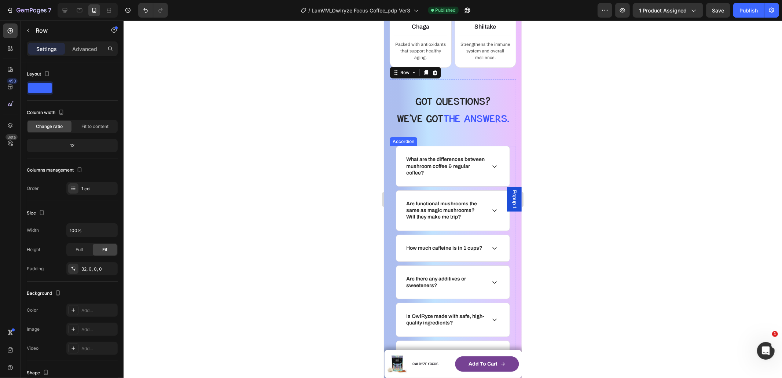
click at [451, 157] on div "What are the differences between mushroom coffee & regular coffee?" at bounding box center [452, 166] width 113 height 40
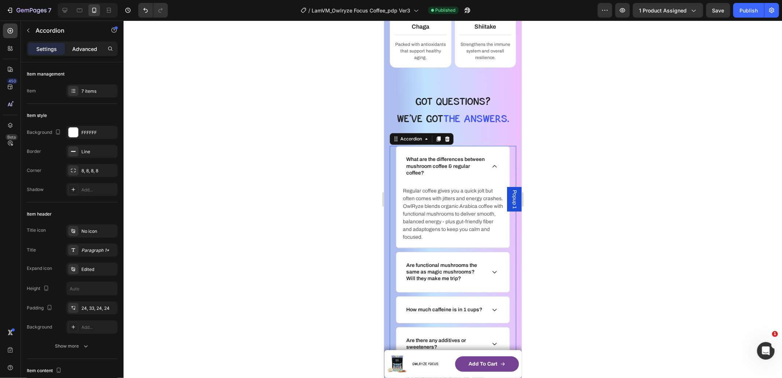
click at [82, 45] on p "Advanced" at bounding box center [84, 49] width 25 height 8
type input "100%"
type input "100"
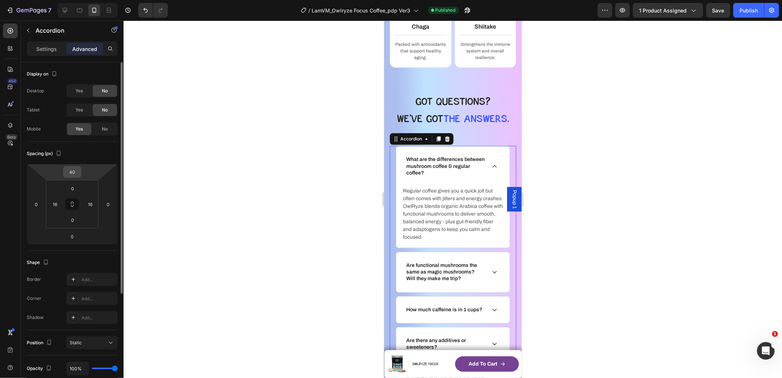
click at [75, 168] on input "40" at bounding box center [72, 171] width 15 height 11
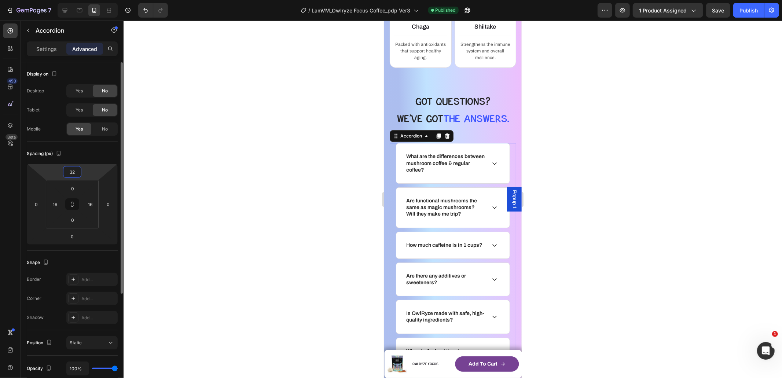
type input "3"
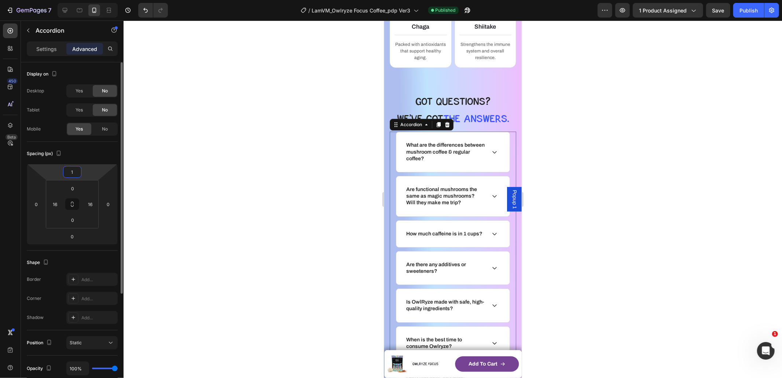
type input "16"
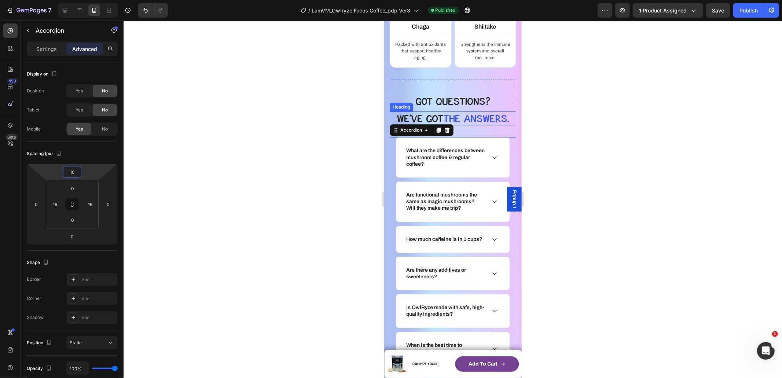
click at [480, 124] on span "the answers." at bounding box center [476, 118] width 66 height 12
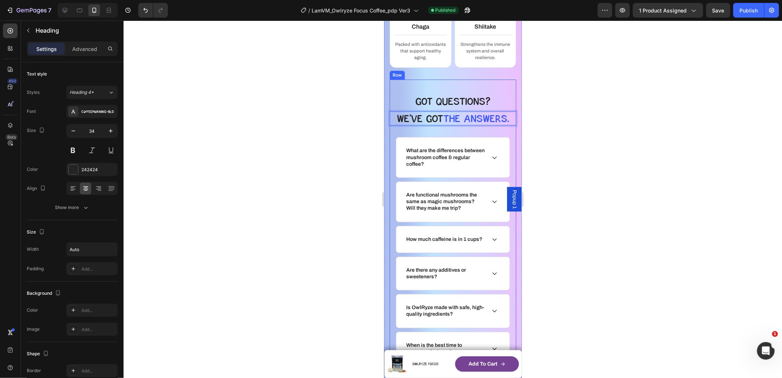
click at [487, 143] on div "GOt QUESTIONS? Heading We’ve GOT the answers. Heading 16 What are the differenc…" at bounding box center [452, 247] width 126 height 312
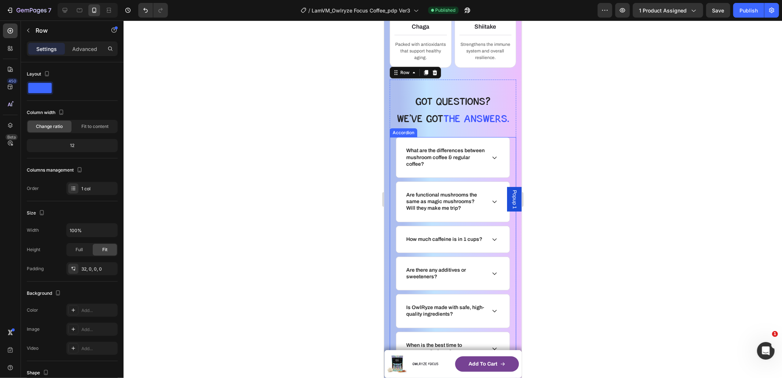
click at [483, 147] on div "What are the differences between mushroom coffee & regular coffee?" at bounding box center [452, 157] width 113 height 40
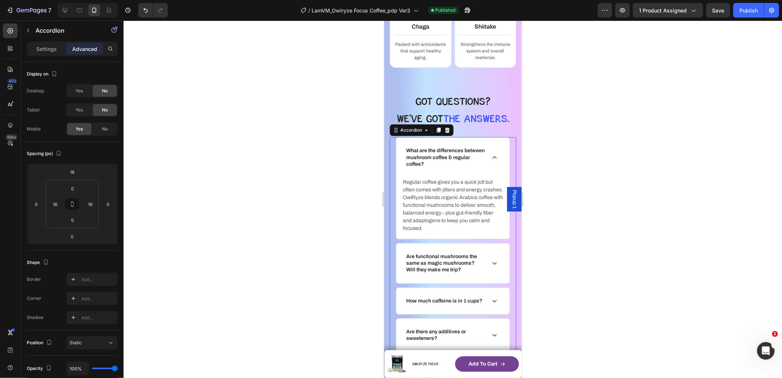
click at [491, 164] on div "What are the differences between mushroom coffee & regular coffee?" at bounding box center [452, 157] width 113 height 40
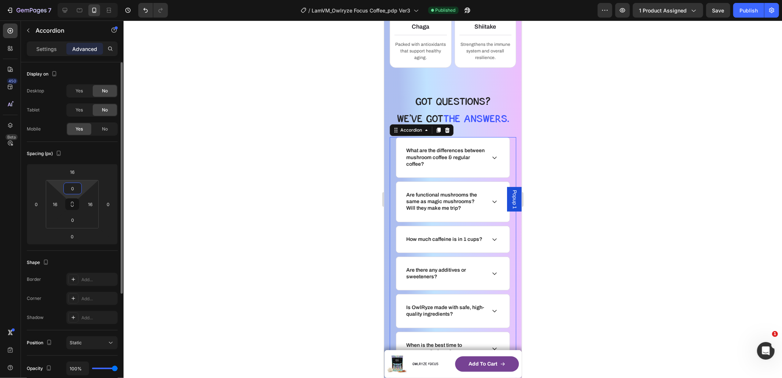
click at [75, 191] on input "0" at bounding box center [72, 188] width 15 height 11
click at [489, 111] on h2 "GOt QUESTIONS?" at bounding box center [452, 101] width 115 height 20
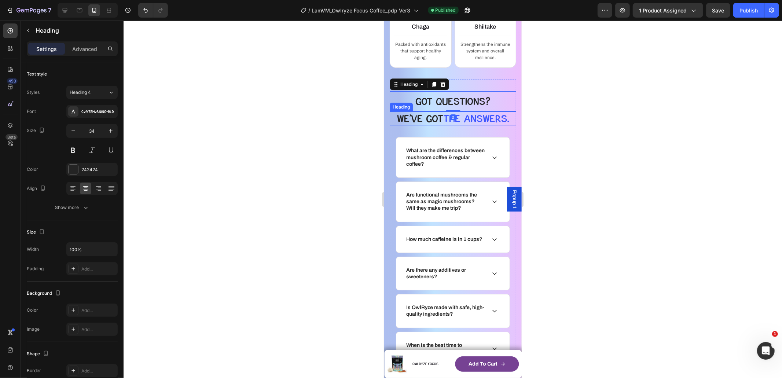
click at [477, 124] on span "the answers." at bounding box center [476, 118] width 66 height 12
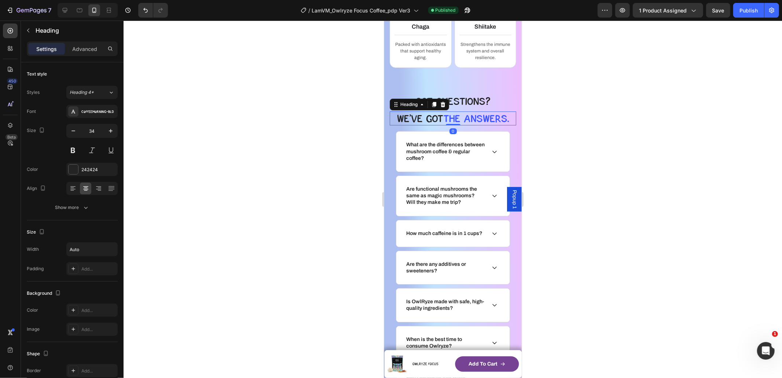
drag, startPoint x: 455, startPoint y: 139, endPoint x: 503, endPoint y: 128, distance: 48.9
click at [454, 125] on div "We’ve GOT the answers. Heading 0" at bounding box center [452, 118] width 126 height 14
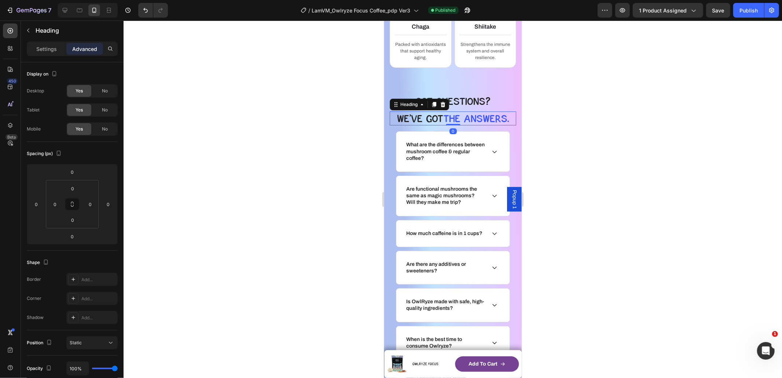
drag, startPoint x: 605, startPoint y: 118, endPoint x: 527, endPoint y: 143, distance: 81.9
click at [605, 118] on div at bounding box center [453, 199] width 659 height 357
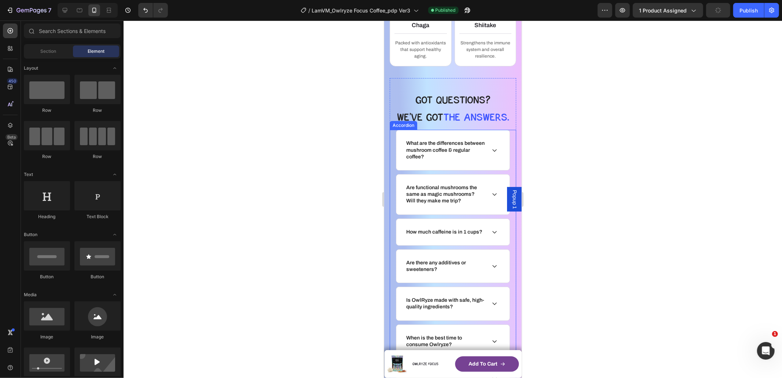
scroll to position [2475, 0]
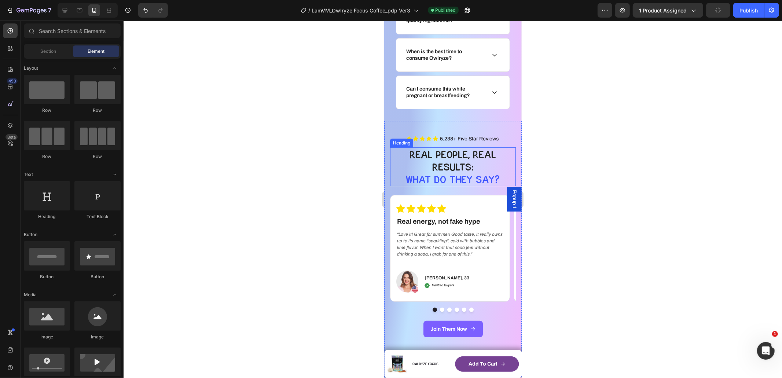
click at [467, 185] on span "What dO they say?" at bounding box center [453, 179] width 94 height 12
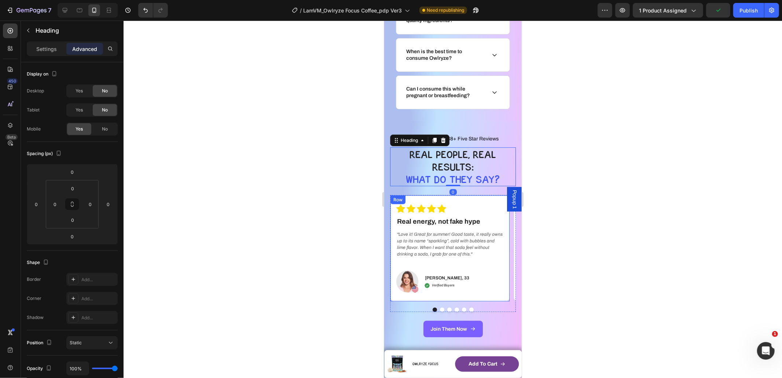
click at [473, 211] on div "Icon Icon Icon Icon Icon Icon List Real energy, not fake hype Text block Row "L…" at bounding box center [450, 248] width 120 height 107
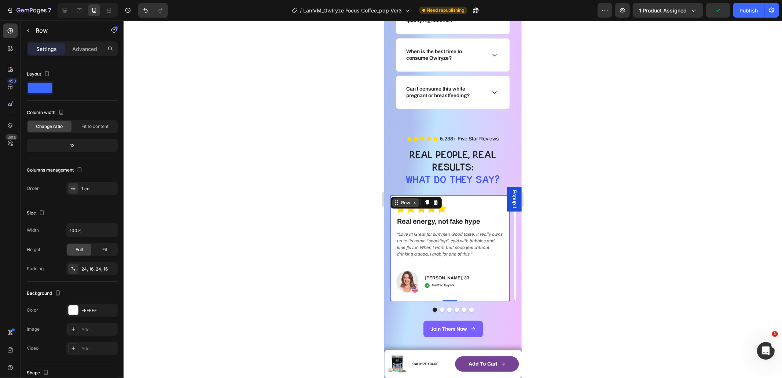
click at [400, 206] on div "Row" at bounding box center [405, 202] width 12 height 7
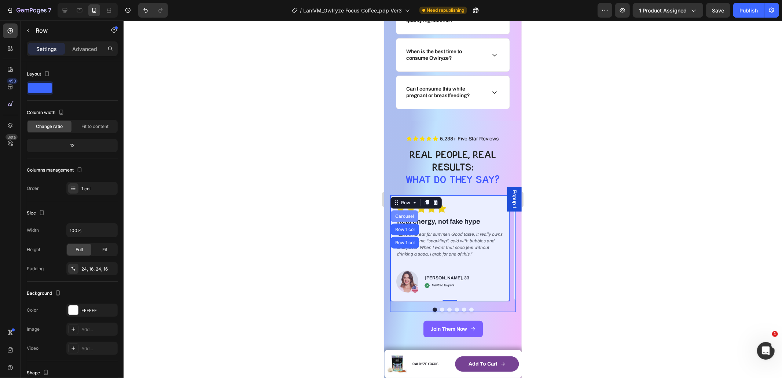
click at [403, 218] on div "Carousel" at bounding box center [404, 216] width 22 height 4
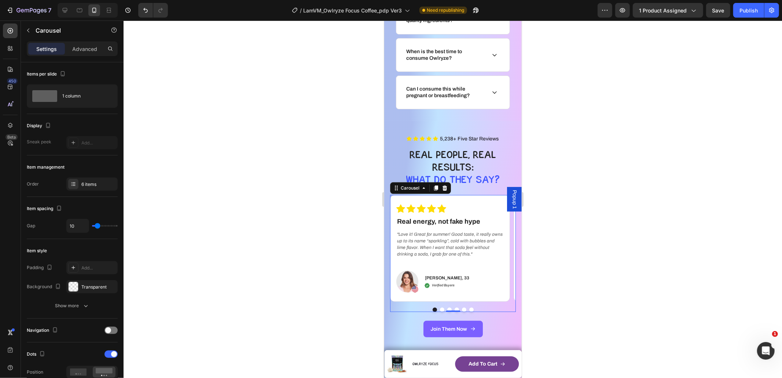
click at [401, 194] on div "Carousel" at bounding box center [420, 188] width 61 height 12
click at [403, 191] on div "Carousel" at bounding box center [410, 187] width 22 height 7
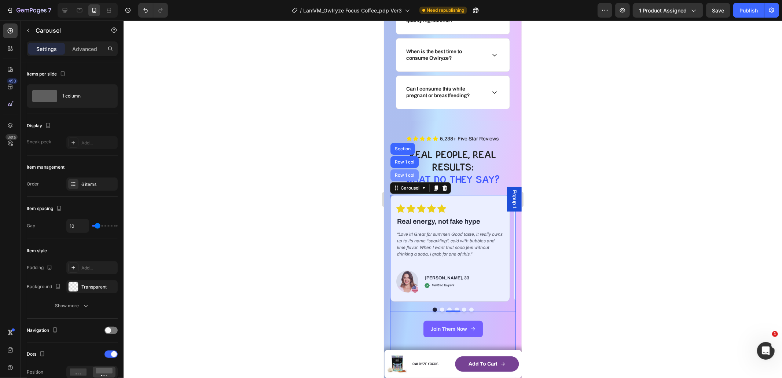
click at [406, 177] on div "Row 1 col" at bounding box center [404, 175] width 22 height 4
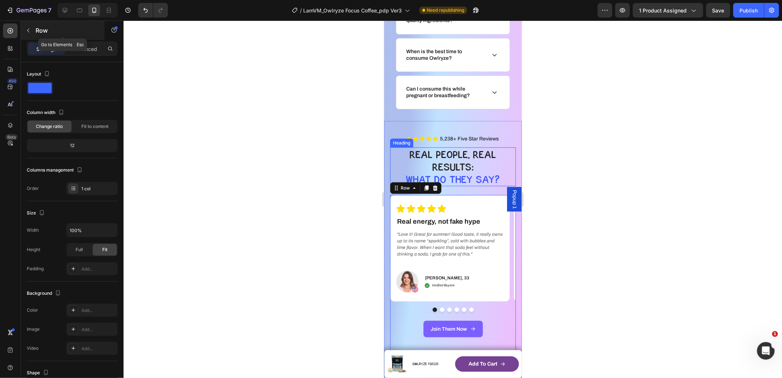
click at [86, 39] on div "Row" at bounding box center [63, 30] width 84 height 19
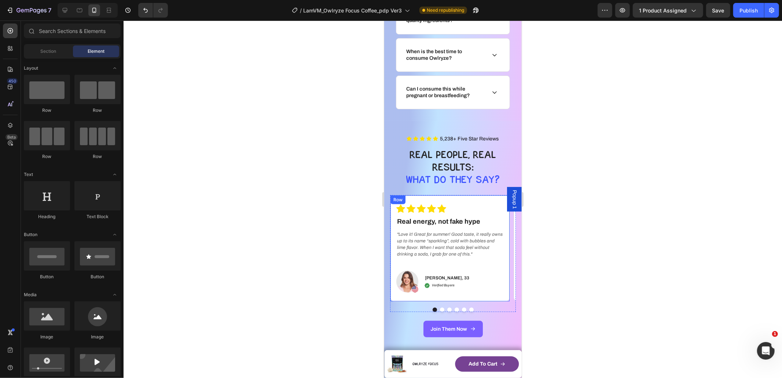
click at [416, 216] on div "Icon Icon Icon Icon Icon Icon List Real energy, not fake hype Text block Row "L…" at bounding box center [450, 248] width 120 height 107
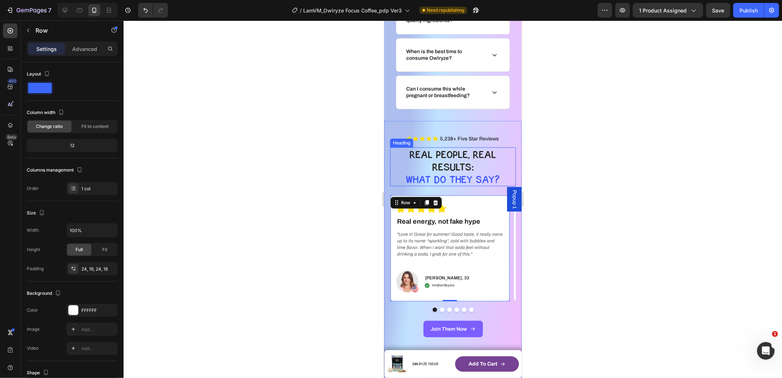
click at [451, 185] on span "What dO they say?" at bounding box center [453, 179] width 94 height 12
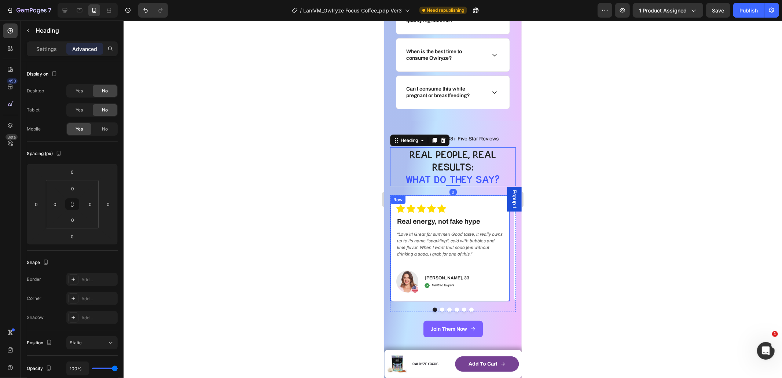
click at [411, 215] on div "Icon Icon Icon Icon Icon Icon List Real energy, not fake hype Text block Row "L…" at bounding box center [450, 248] width 120 height 107
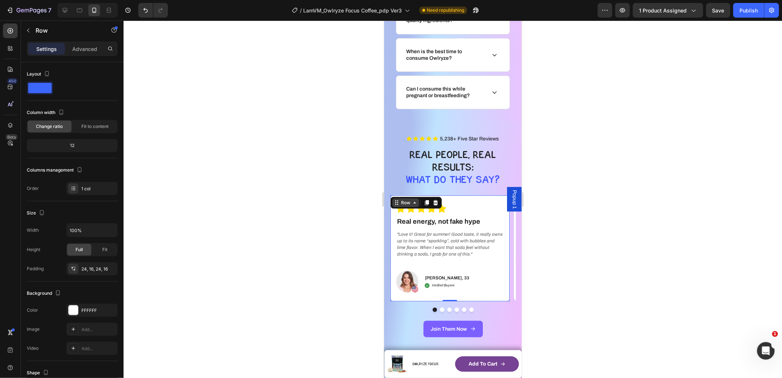
click at [398, 205] on icon at bounding box center [396, 202] width 6 height 6
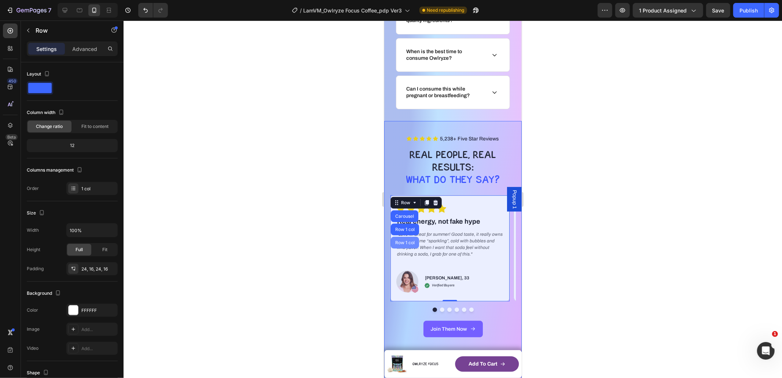
click at [407, 248] on div "Row 1 col" at bounding box center [404, 242] width 28 height 12
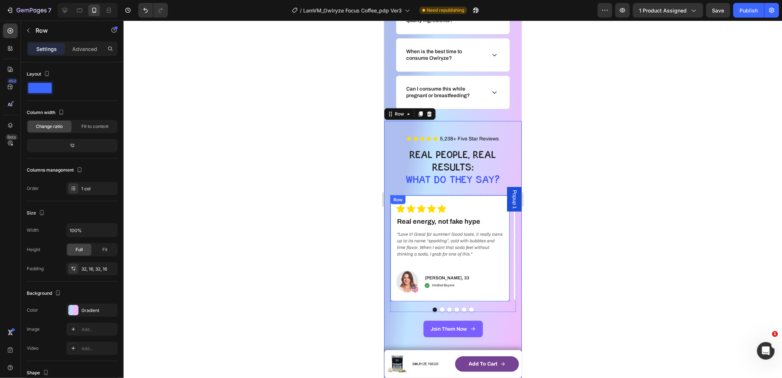
click at [415, 214] on div "Icon Icon Icon Icon Icon Icon List Real energy, not fake hype Text block Row "L…" at bounding box center [450, 248] width 120 height 107
click at [403, 208] on div "Row" at bounding box center [415, 203] width 51 height 12
click at [408, 206] on div "Row" at bounding box center [405, 202] width 12 height 7
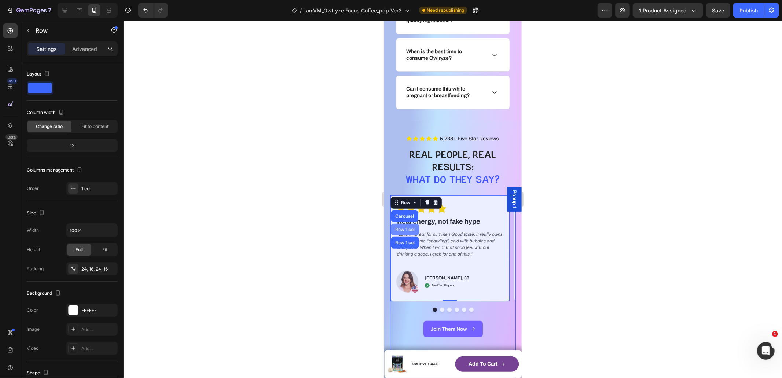
click at [406, 231] on div "Row 1 col" at bounding box center [404, 229] width 22 height 4
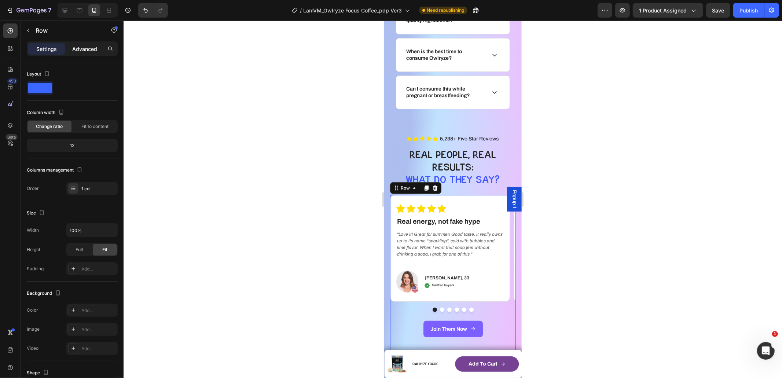
click at [91, 46] on p "Advanced" at bounding box center [84, 49] width 25 height 8
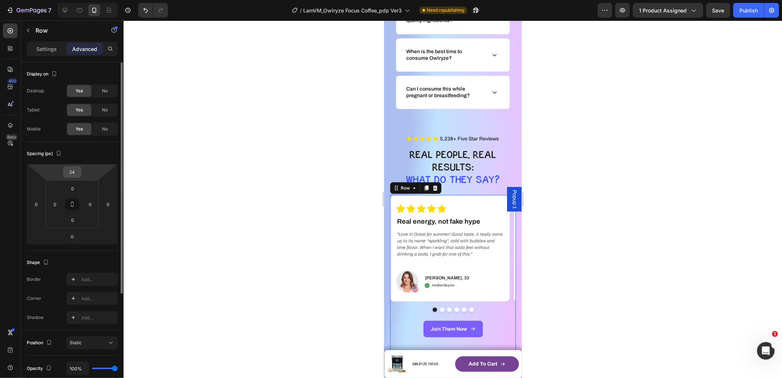
click at [76, 173] on input "24" at bounding box center [72, 171] width 15 height 11
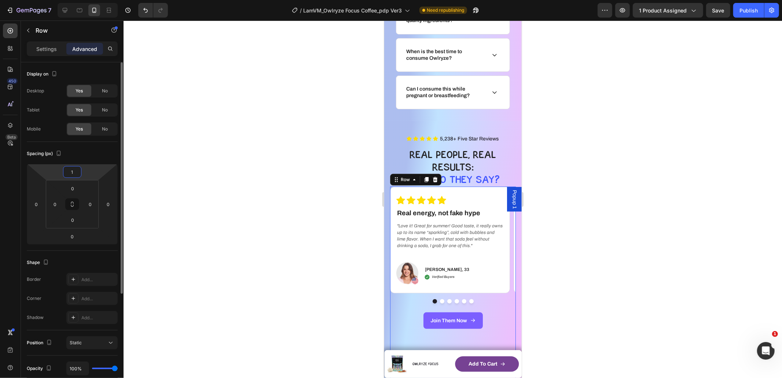
type input "16"
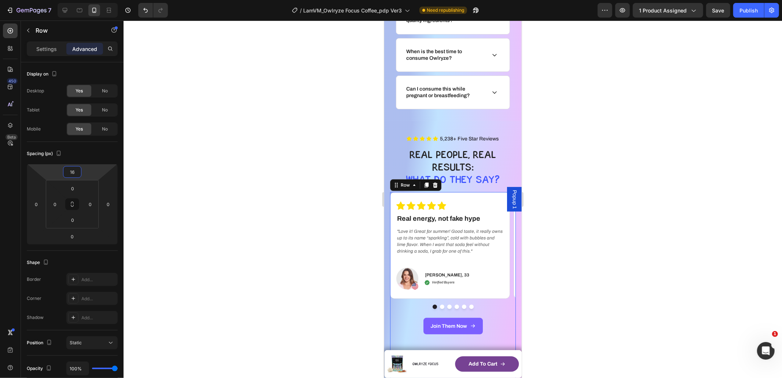
click at [339, 191] on div at bounding box center [453, 199] width 659 height 357
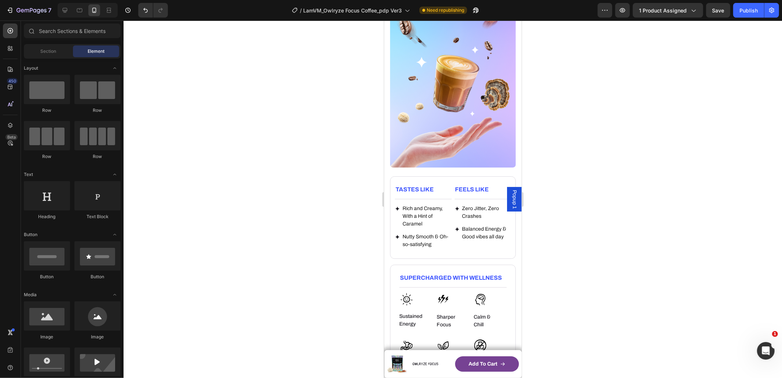
scroll to position [1076, 0]
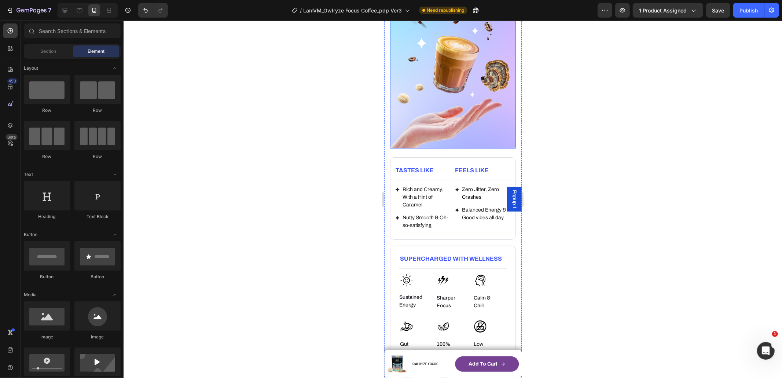
click at [450, 131] on img at bounding box center [453, 61] width 126 height 175
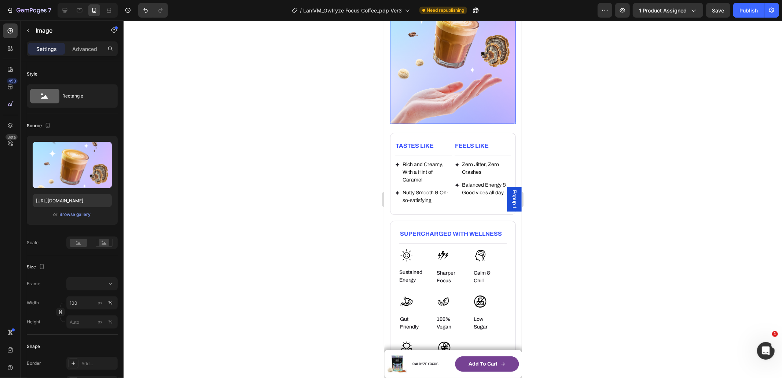
scroll to position [912, 0]
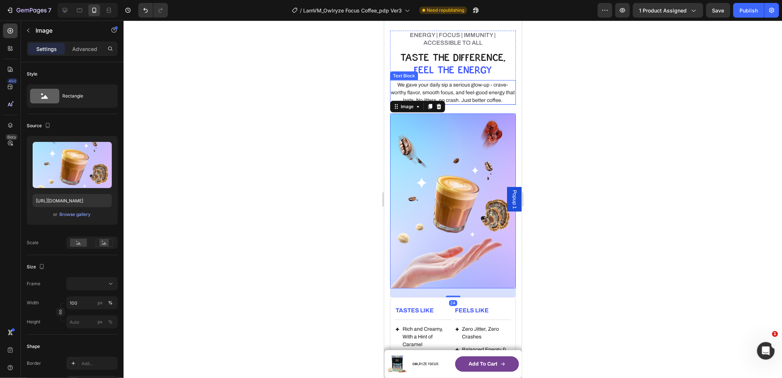
click at [459, 94] on p "We gave your daily sip a serious glow-up - crave-worthy flavor, smooth focus, a…" at bounding box center [452, 92] width 124 height 23
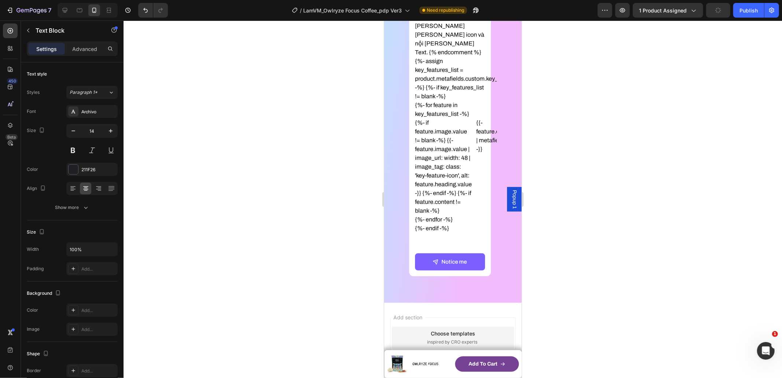
scroll to position [2976, 0]
click at [67, 12] on icon at bounding box center [64, 10] width 7 height 7
type input "16"
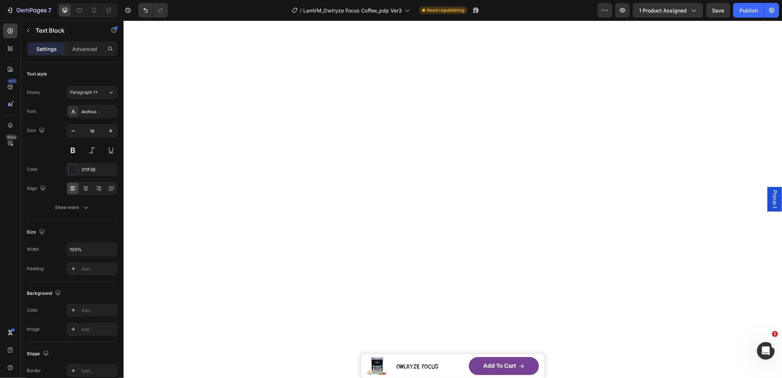
scroll to position [1874, 0]
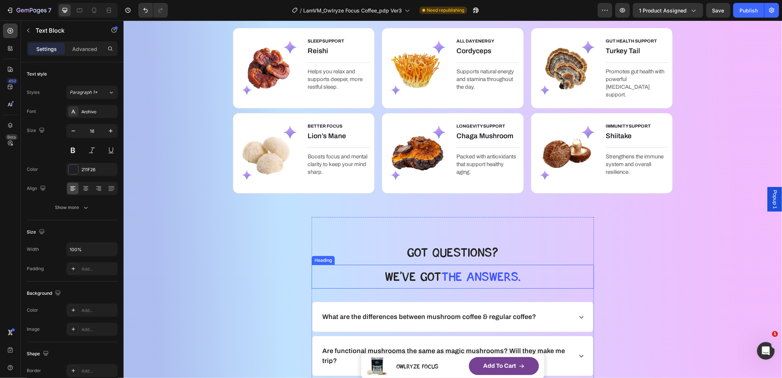
click at [482, 277] on span "the answers." at bounding box center [480, 276] width 79 height 15
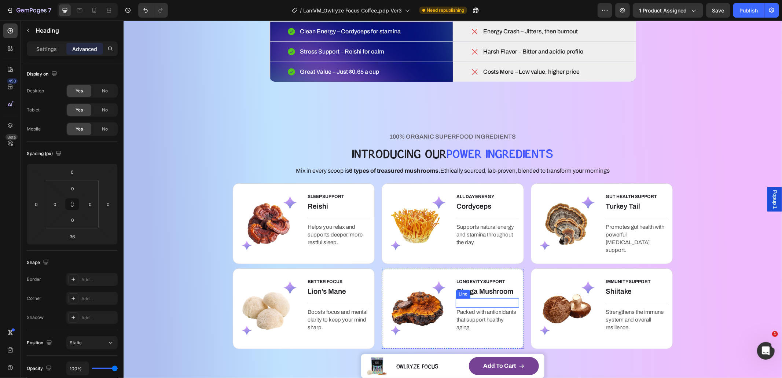
scroll to position [1709, 0]
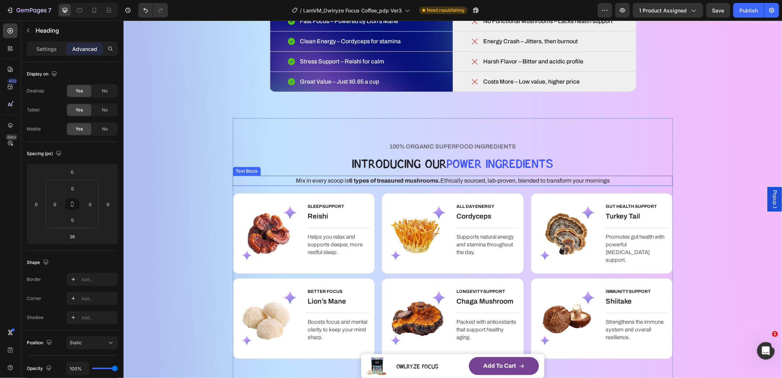
click at [506, 177] on p "Mix in every scoop is 6 types of treasured mushrooms. Ethically sourced, lab-pr…" at bounding box center [452, 180] width 439 height 9
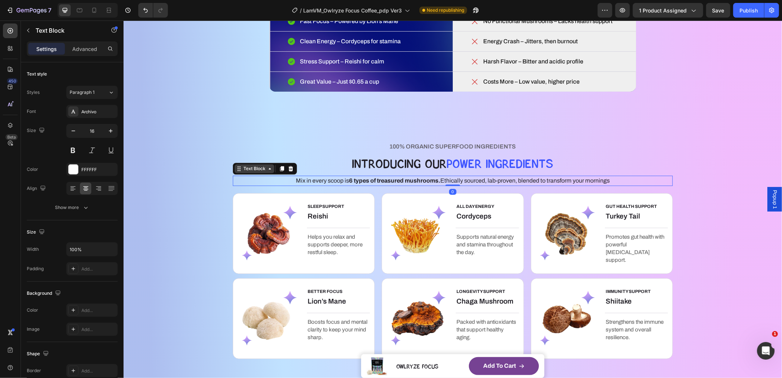
click at [250, 172] on div "Text Block" at bounding box center [254, 168] width 40 height 9
click at [432, 196] on div "ALL DAY ENERGY Text block Cordyceps Heading Title Line Supports natural energy …" at bounding box center [452, 233] width 142 height 81
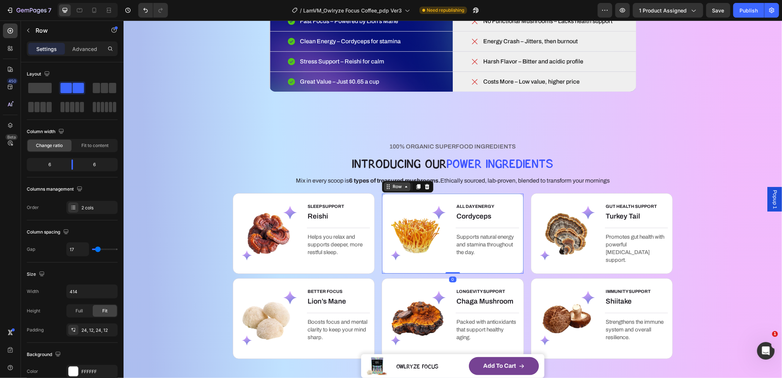
click at [398, 188] on div "Row" at bounding box center [397, 186] width 12 height 7
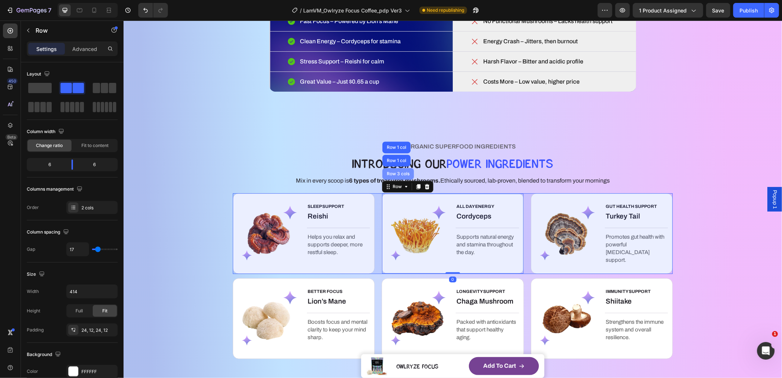
click at [396, 173] on div "Row 3 cols" at bounding box center [398, 173] width 26 height 4
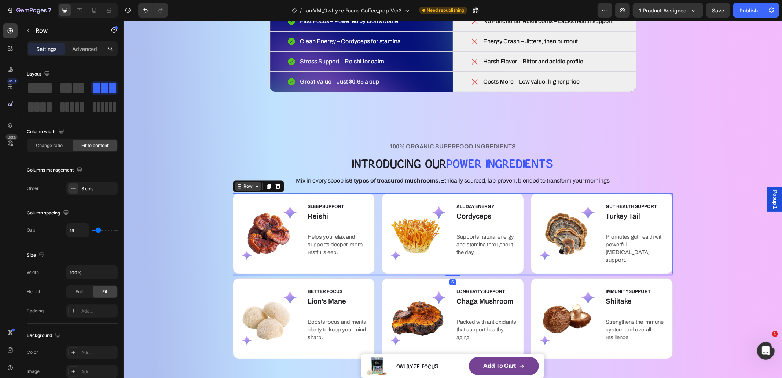
click at [234, 190] on div "Row" at bounding box center [247, 185] width 27 height 9
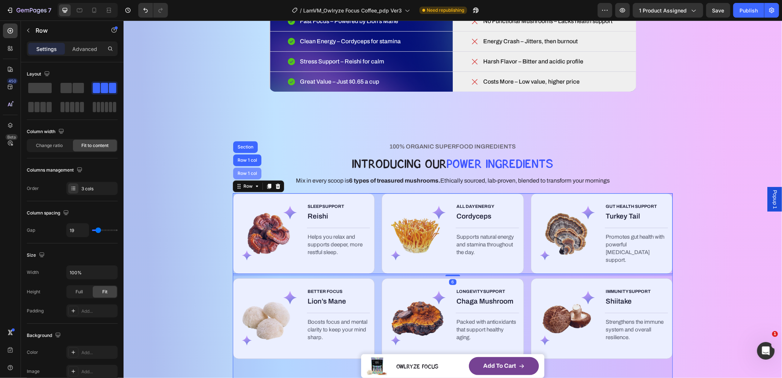
click at [245, 175] on div "Row 1 col" at bounding box center [247, 173] width 22 height 4
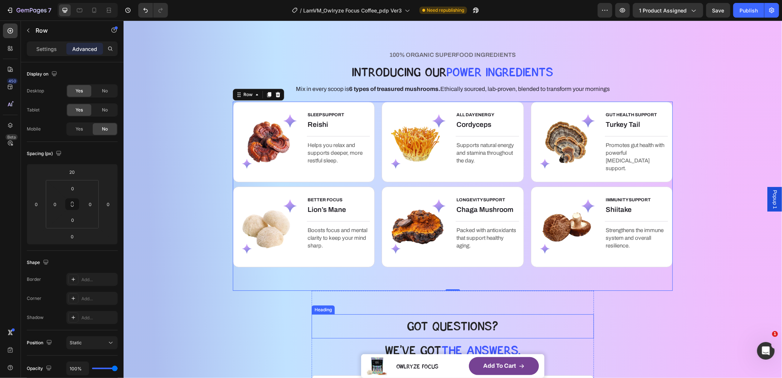
scroll to position [1860, 0]
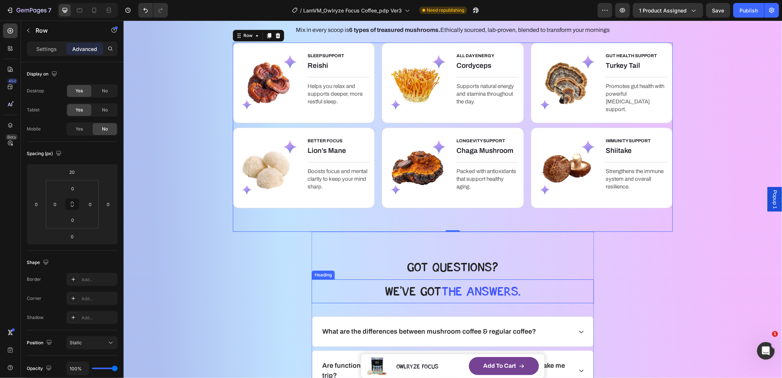
click at [441, 293] on span "the answers." at bounding box center [480, 290] width 79 height 15
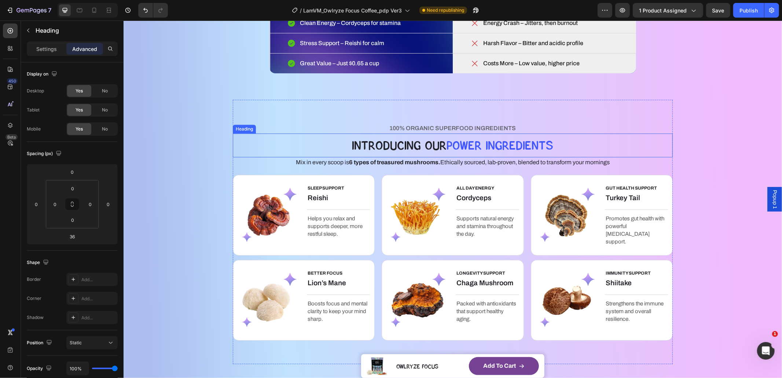
scroll to position [1697, 0]
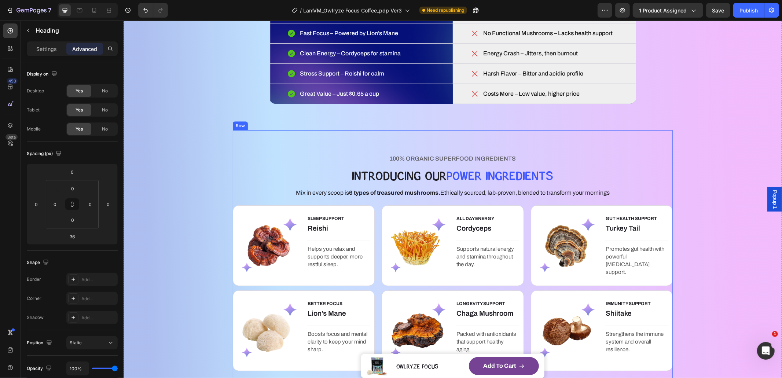
click at [372, 193] on strong "6 types of treasured mushrooms." at bounding box center [394, 192] width 91 height 6
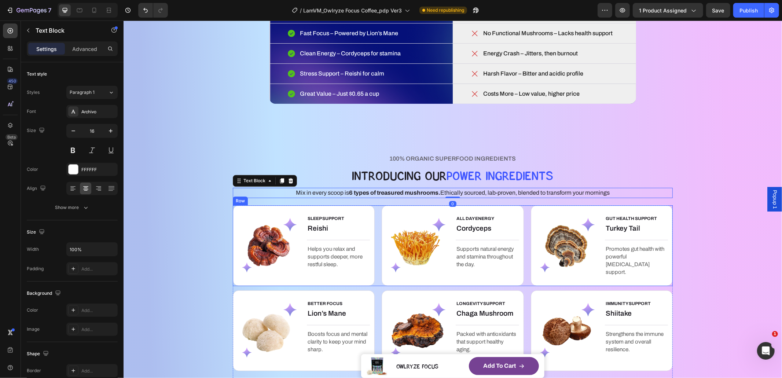
click at [375, 209] on div "SLEEP SUPPORT Text block Reishi Heading Title Line Helps you relax and supports…" at bounding box center [452, 245] width 440 height 81
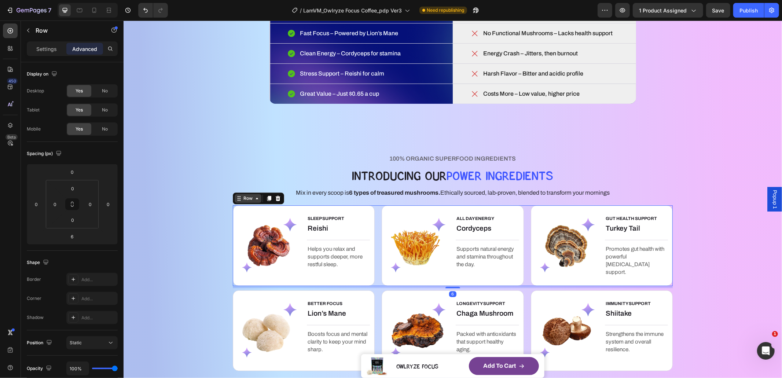
click at [243, 201] on div "Row" at bounding box center [247, 198] width 27 height 9
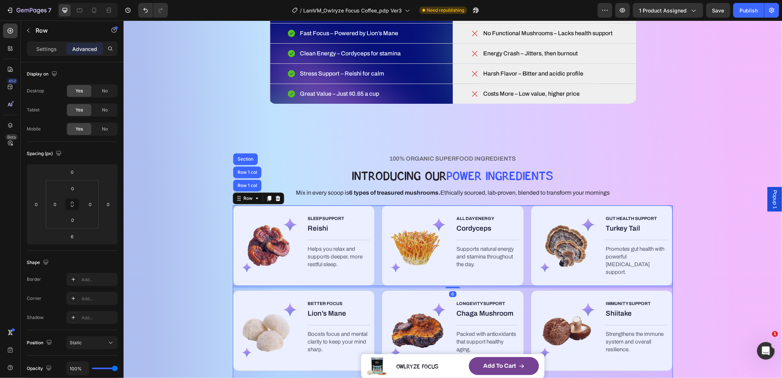
click at [245, 188] on div "Row 1 col" at bounding box center [247, 185] width 28 height 12
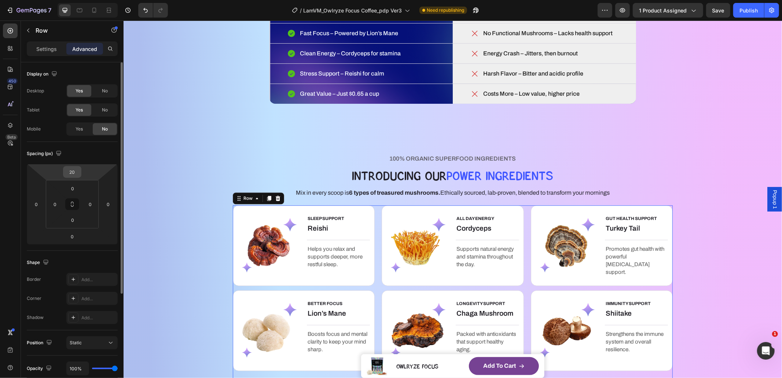
click at [72, 173] on input "20" at bounding box center [72, 171] width 15 height 11
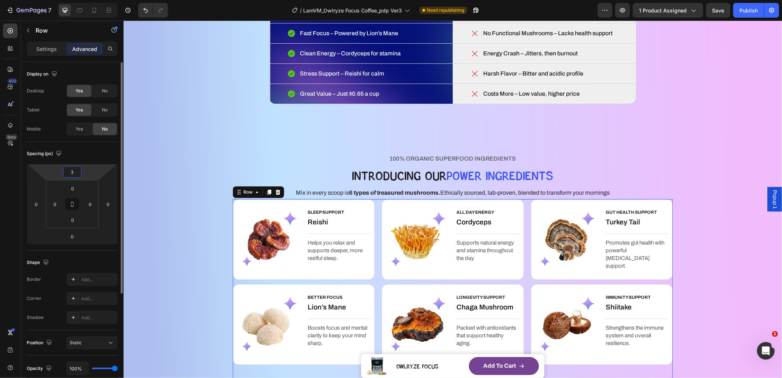
type input "36"
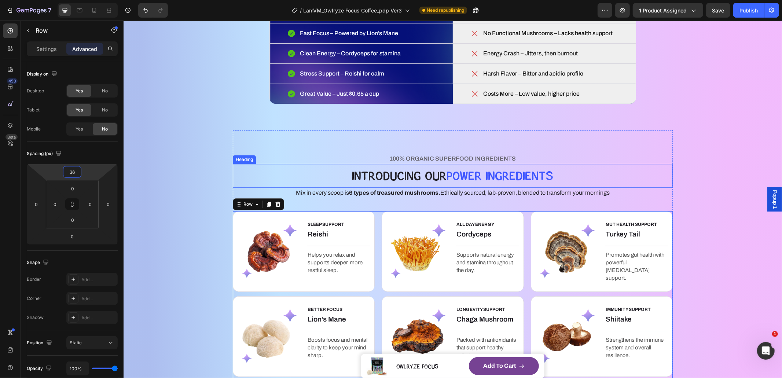
click at [455, 173] on span "pOWER Ingredients" at bounding box center [500, 175] width 107 height 15
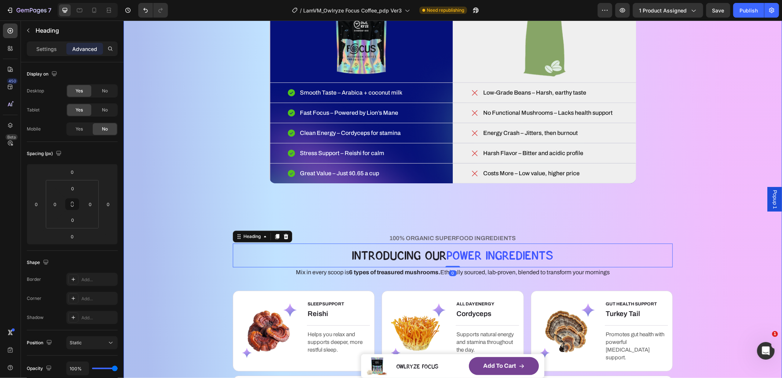
scroll to position [1519, 0]
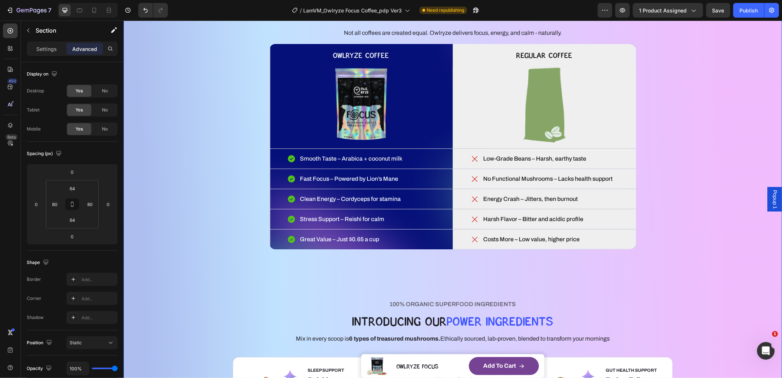
scroll to position [1294, 0]
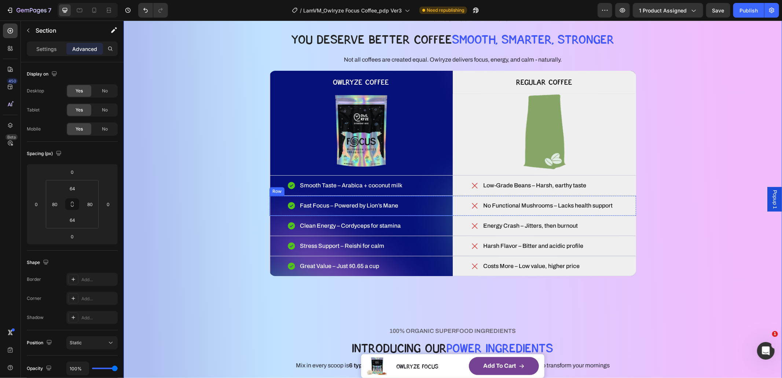
click at [328, 126] on div "WHAT MAKES YOUR COFFEE MAGIC? Heading YOU DESERVE BETTER COFFEE SMOOTH, SMARTER…" at bounding box center [452, 144] width 367 height 263
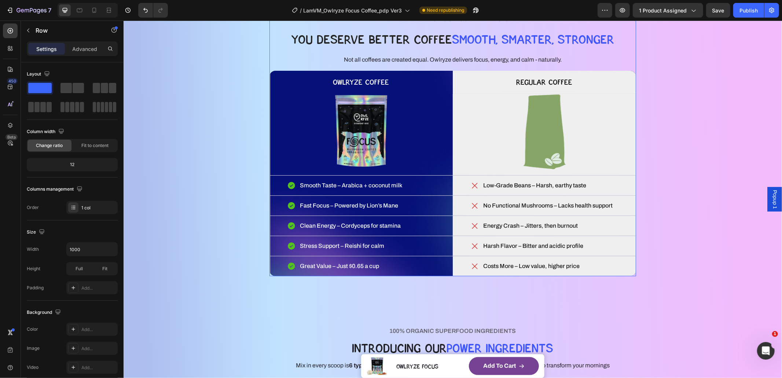
click at [366, 127] on div "WHAT MAKES YOUR COFFEE MAGIC? Heading YOU DESERVE BETTER COFFEE SMOOTH, SMARTER…" at bounding box center [452, 144] width 367 height 263
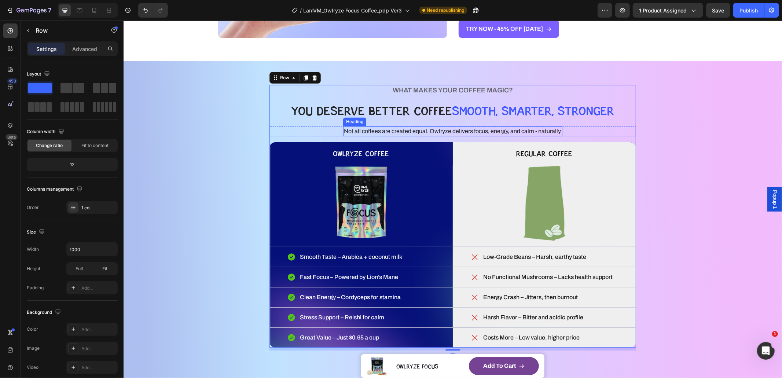
click at [381, 130] on span "Not all coffees are created equal. Owlryze delivers focus, energy, and calm - n…" at bounding box center [453, 131] width 218 height 6
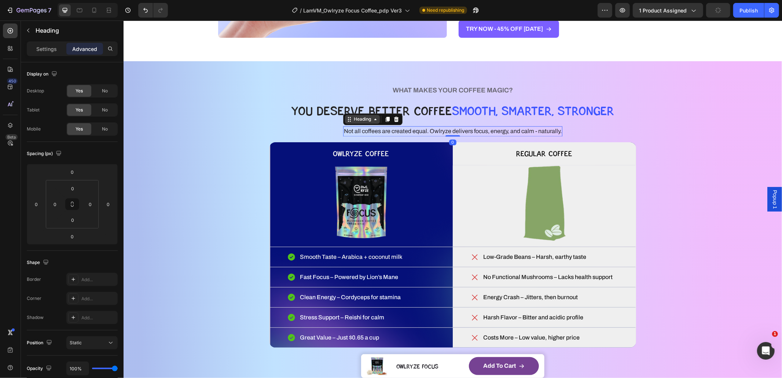
click at [363, 118] on div "Heading" at bounding box center [362, 118] width 20 height 7
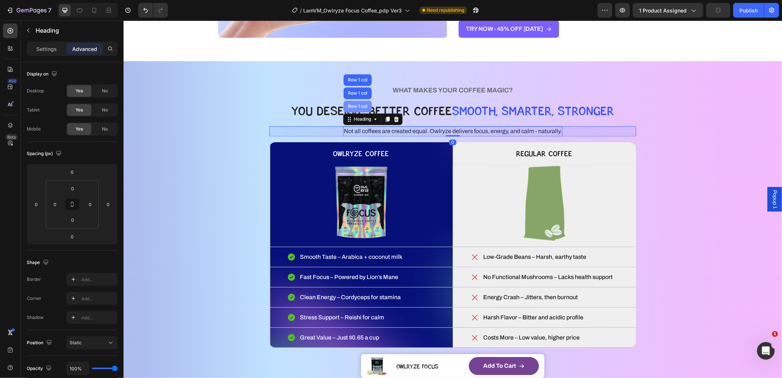
click at [364, 104] on div "Row 1 col" at bounding box center [357, 106] width 22 height 4
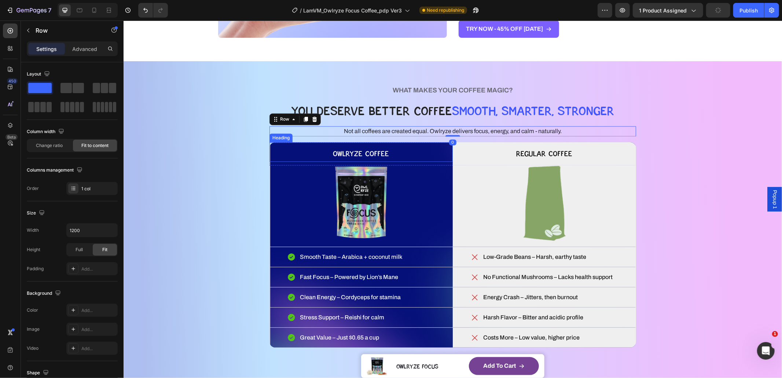
click at [403, 145] on h2 "OWLRYZE COFFEE" at bounding box center [360, 152] width 183 height 20
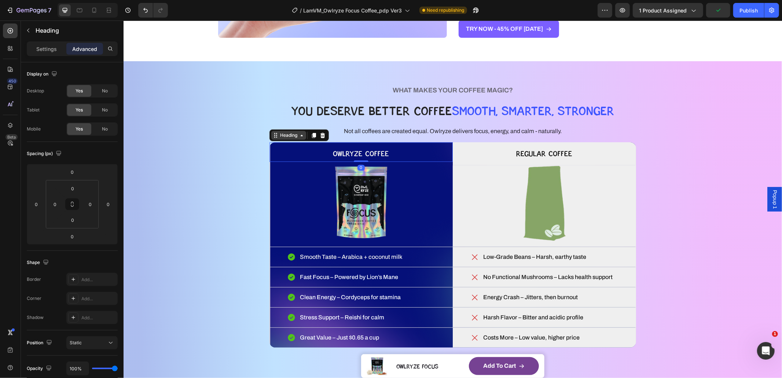
click at [294, 136] on div "Heading" at bounding box center [288, 135] width 20 height 7
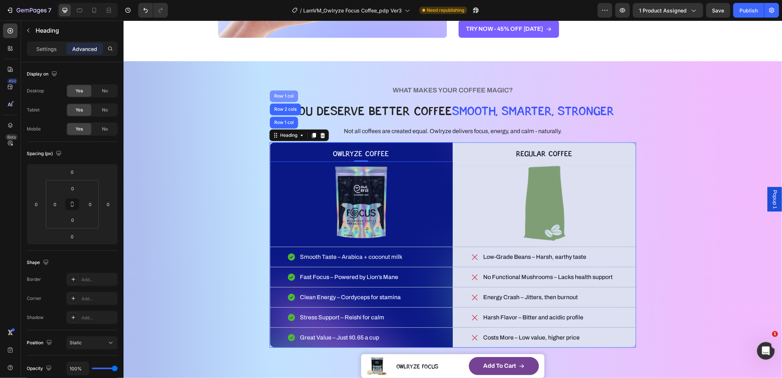
click at [283, 96] on div "Row 1 col" at bounding box center [283, 95] width 22 height 4
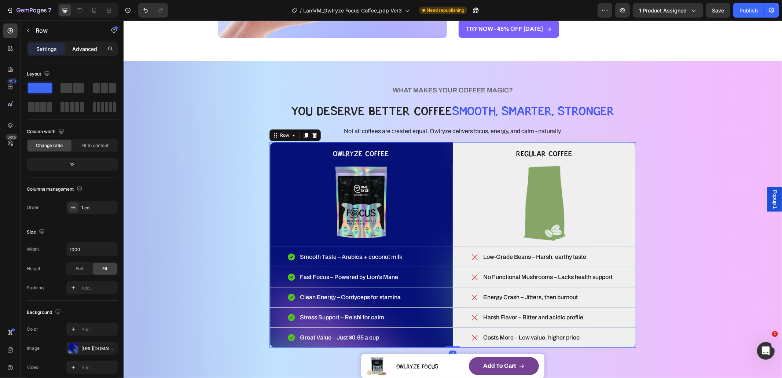
click at [76, 44] on div "Advanced" at bounding box center [84, 49] width 37 height 12
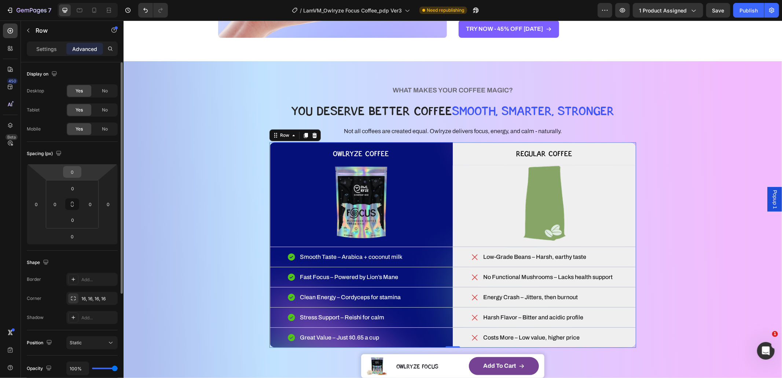
click at [74, 166] on div "0" at bounding box center [72, 172] width 18 height 12
click at [69, 169] on input "0" at bounding box center [72, 171] width 15 height 11
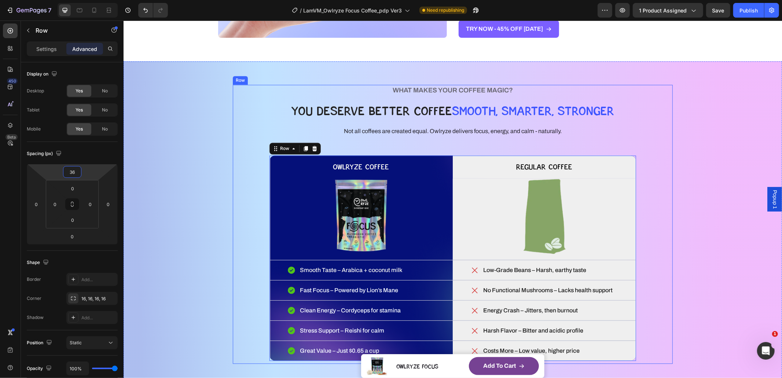
type input "3"
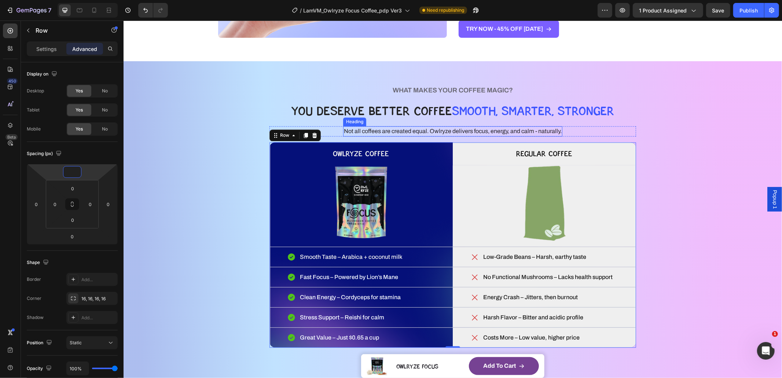
click at [449, 132] on span "Not all coffees are created equal. Owlryze delivers focus, energy, and calm - n…" at bounding box center [453, 131] width 218 height 6
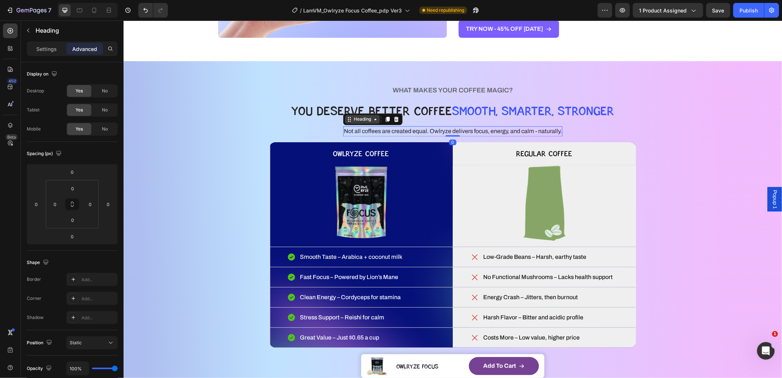
click at [355, 120] on div "Heading" at bounding box center [362, 118] width 20 height 7
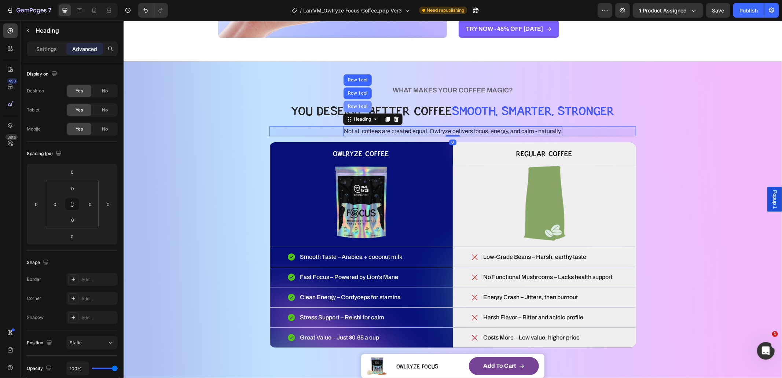
click at [358, 106] on div "Row 1 col" at bounding box center [357, 106] width 22 height 4
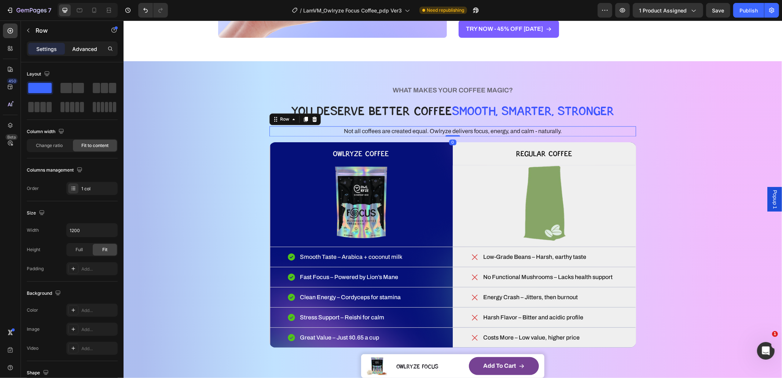
click at [87, 52] on p "Advanced" at bounding box center [84, 49] width 25 height 8
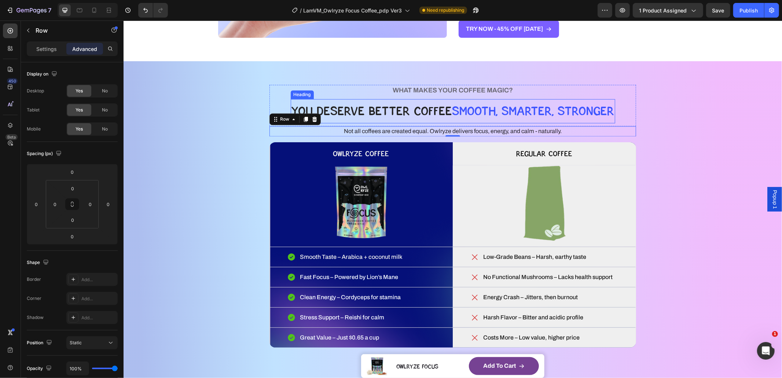
click at [426, 107] on h2 "YOU DESERVE BETTER COFFEE SMOOTH, SMARTER, STRONGER" at bounding box center [452, 111] width 324 height 24
click at [300, 91] on div "Heading" at bounding box center [310, 91] width 20 height 7
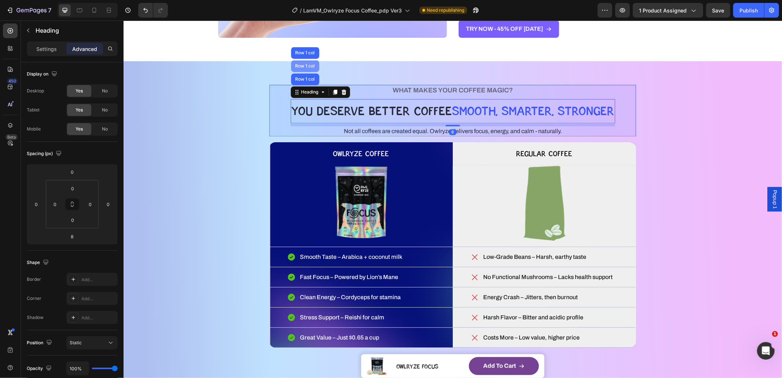
click at [301, 65] on div "Row 1 col" at bounding box center [305, 65] width 22 height 4
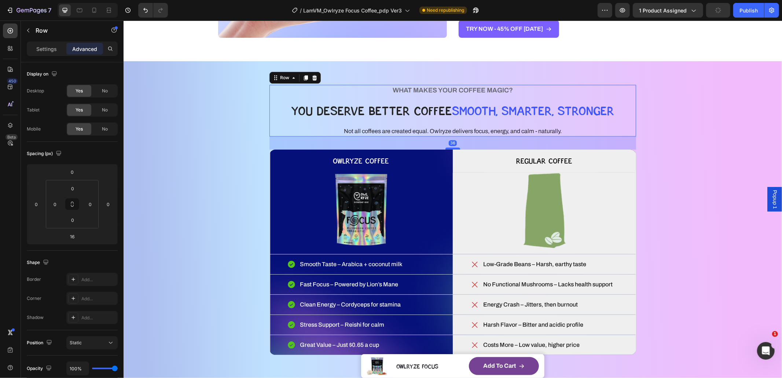
drag, startPoint x: 452, startPoint y: 141, endPoint x: 455, endPoint y: 148, distance: 7.9
click at [455, 148] on div at bounding box center [452, 148] width 15 height 2
type input "36"
drag, startPoint x: 227, startPoint y: 166, endPoint x: 246, endPoint y: 190, distance: 31.0
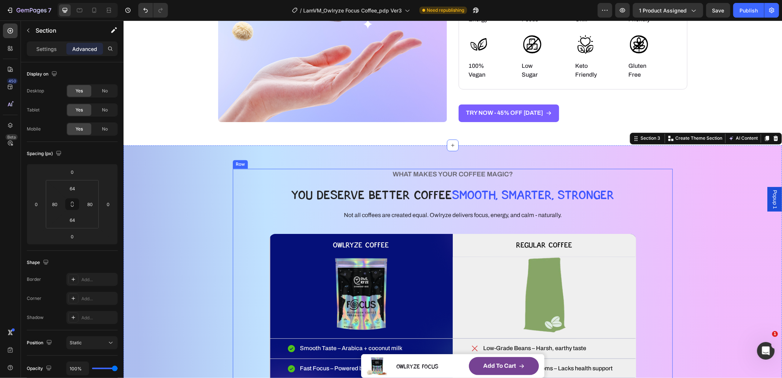
scroll to position [1136, 0]
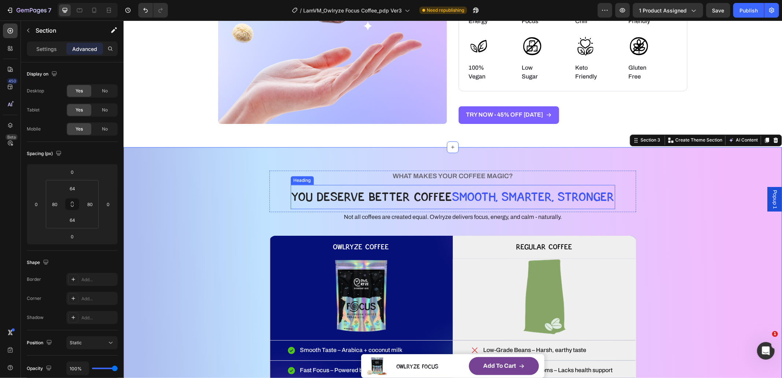
click at [463, 204] on h2 "YOU DESERVE BETTER COFFEE SMOOTH, SMARTER, STRONGER" at bounding box center [452, 197] width 324 height 24
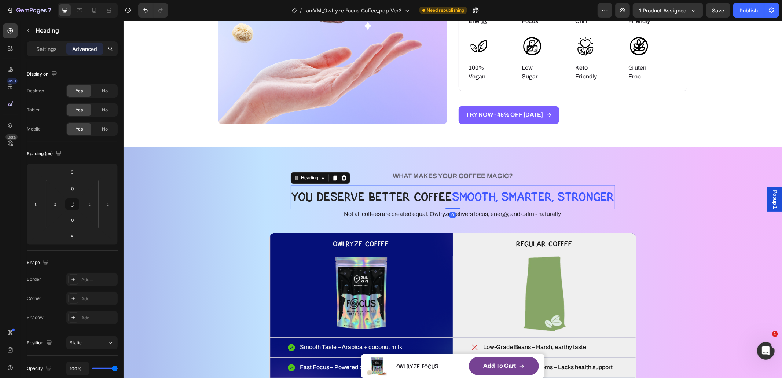
drag, startPoint x: 452, startPoint y: 210, endPoint x: 452, endPoint y: 190, distance: 20.5
click at [451, 193] on div "YOU DESERVE BETTER COFFEE SMOOTH, SMARTER, STRONGER Heading 0" at bounding box center [452, 197] width 324 height 24
type input "0"
click at [456, 176] on h2 "WHAT MAKES YOUR COFFEE MAGIC?" at bounding box center [452, 175] width 324 height 11
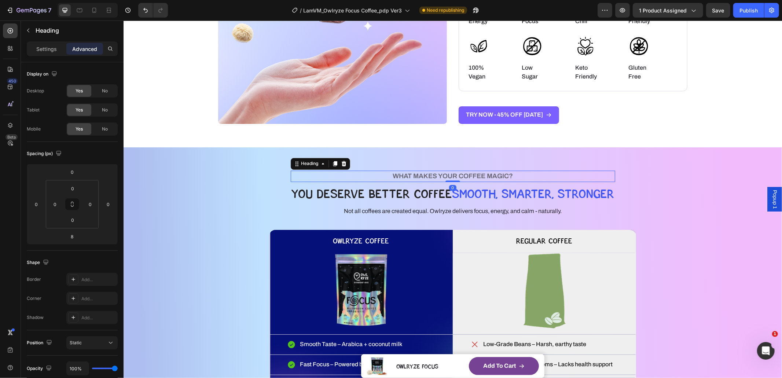
drag, startPoint x: 454, startPoint y: 184, endPoint x: 455, endPoint y: 174, distance: 10.0
click at [454, 171] on div "WHAT MAKES YOUR COFFEE MAGIC? Heading 0" at bounding box center [452, 175] width 324 height 11
type input "0"
click at [461, 210] on span "Not all coffees are created equal. Owlryze delivers focus, energy, and calm - n…" at bounding box center [453, 211] width 218 height 6
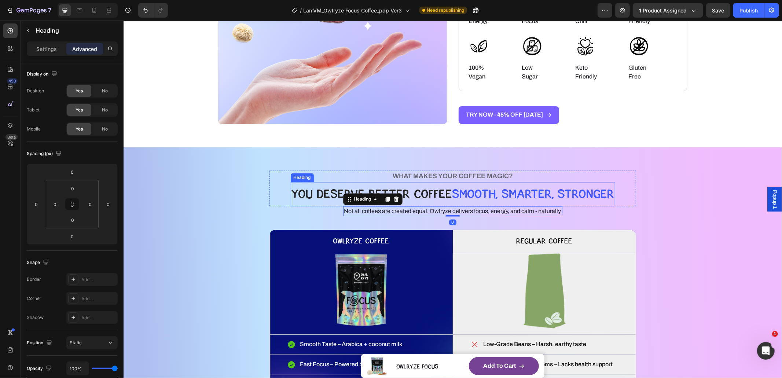
click at [484, 198] on span "SMOOTH, SMARTER, STRONGER" at bounding box center [533, 193] width 162 height 15
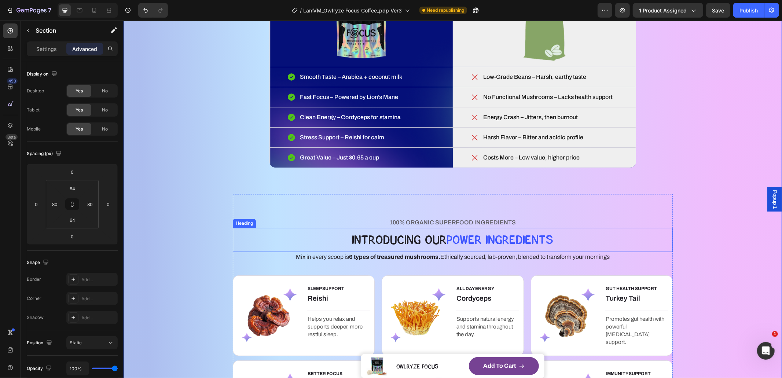
scroll to position [1475, 0]
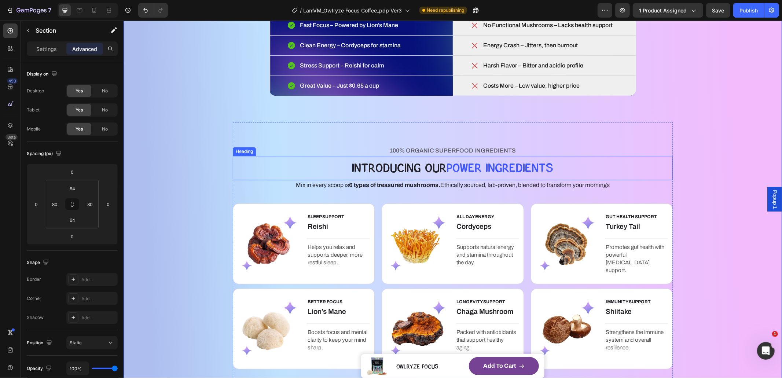
click at [468, 170] on span "pOWER Ingredients" at bounding box center [500, 167] width 107 height 15
click at [466, 183] on span "Mix in every scoop is 6 types of treasured mushrooms. Ethically sourced, lab-pr…" at bounding box center [453, 184] width 314 height 6
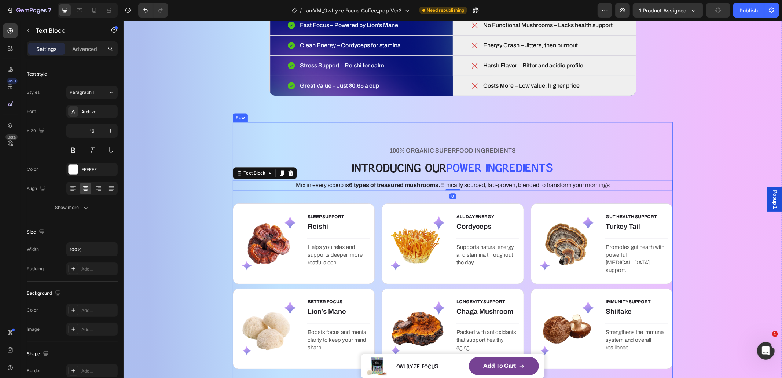
click at [471, 198] on div "100% ORGANIC SUPERFOOD INGREDIENTS Text Block IntrOducing Our pOWER Ingredients…" at bounding box center [452, 268] width 440 height 247
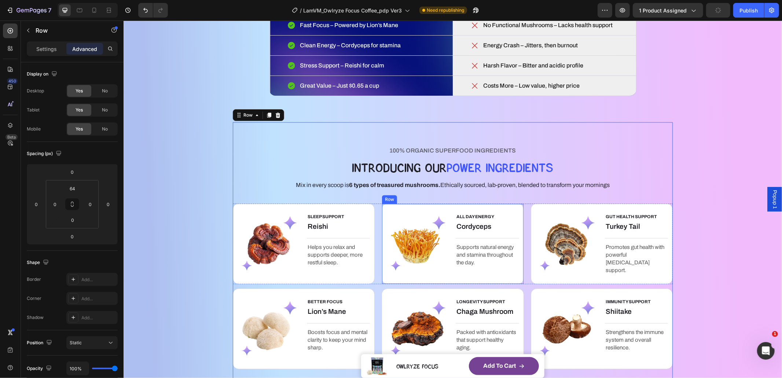
click at [469, 205] on div "ALL DAY ENERGY Text block Cordyceps Heading Title Line Supports natural energy …" at bounding box center [452, 243] width 142 height 81
click at [524, 212] on div "SLEEP SUPPORT Text block Reishi Heading Title Line Helps you relax and supports…" at bounding box center [452, 243] width 440 height 81
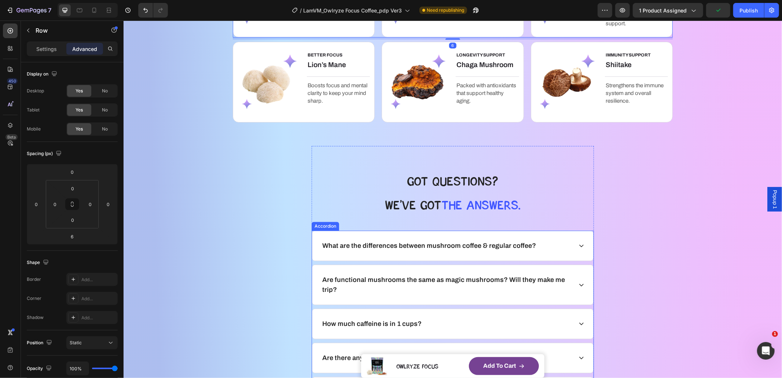
scroll to position [1780, 0]
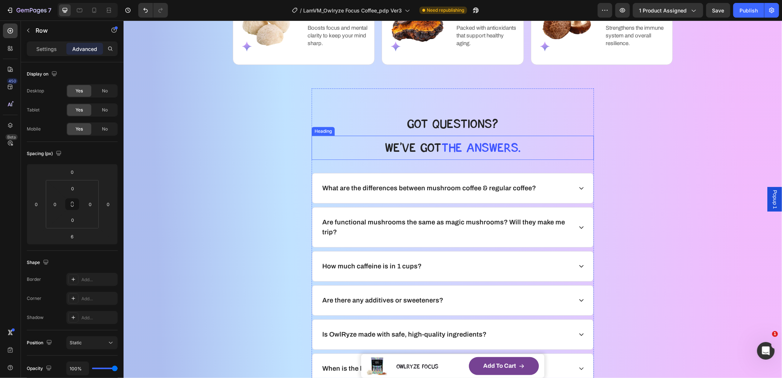
click at [542, 154] on h2 "We’ve GOT the answers." at bounding box center [452, 147] width 282 height 24
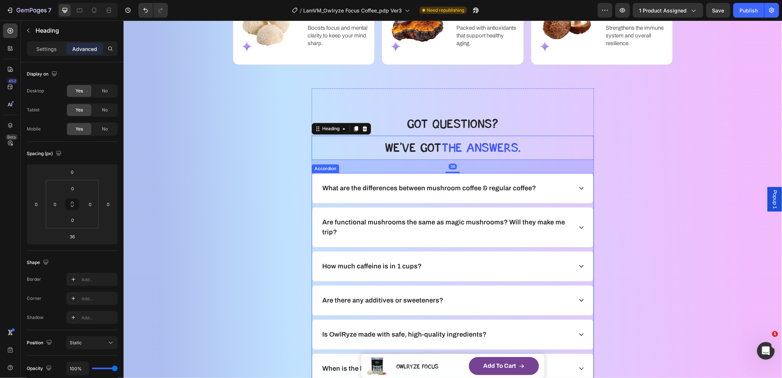
scroll to position [1781, 0]
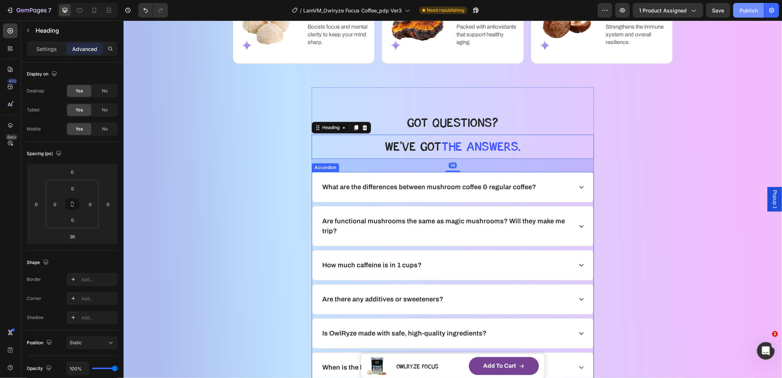
click at [747, 17] on button "Publish" at bounding box center [748, 10] width 31 height 15
click at [748, 14] on button "Publish" at bounding box center [748, 10] width 31 height 15
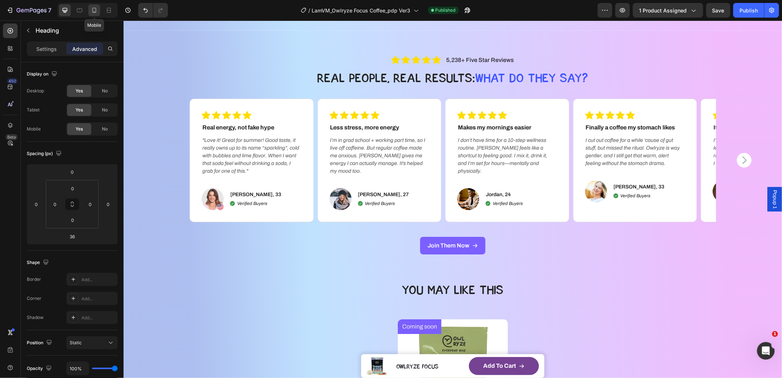
drag, startPoint x: 96, startPoint y: 6, endPoint x: 135, endPoint y: 170, distance: 168.7
click at [96, 7] on icon at bounding box center [94, 10] width 7 height 7
type input "0"
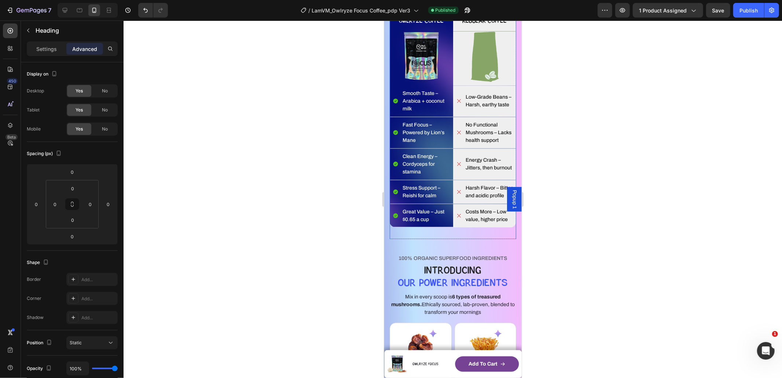
scroll to position [1350, 0]
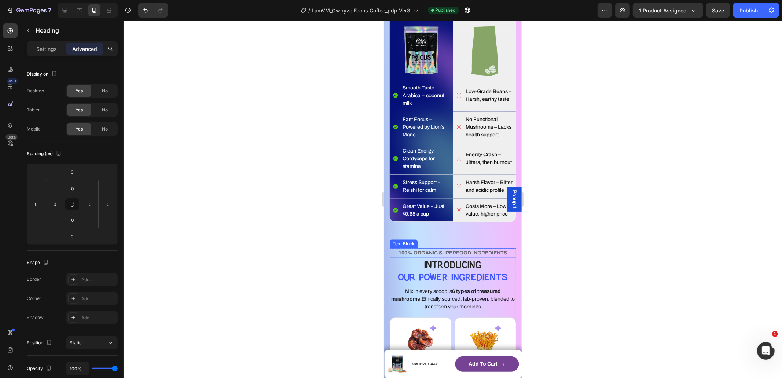
click at [449, 255] on span "100% ORGANIC SUPERFOOD INGREDIENTS" at bounding box center [453, 252] width 109 height 5
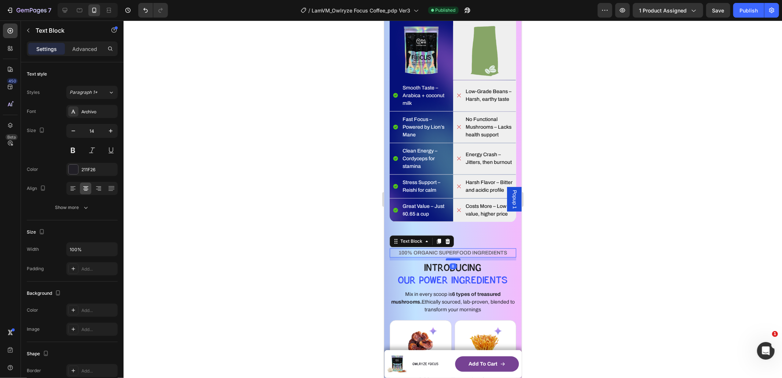
click at [455, 260] on div at bounding box center [452, 259] width 15 height 2
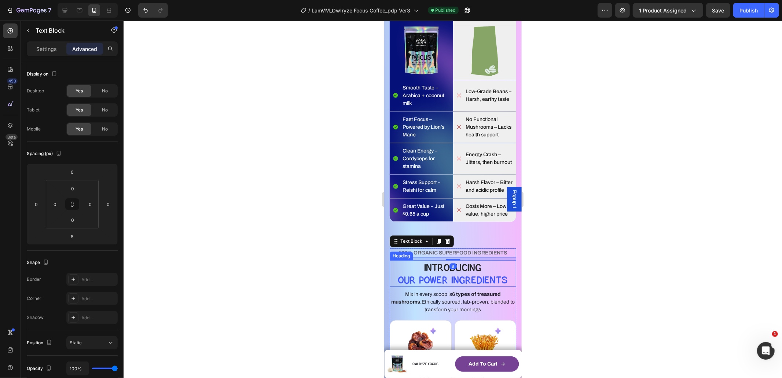
click at [463, 286] on h2 "IntrOducing OUR POwer Ingredients" at bounding box center [452, 273] width 111 height 26
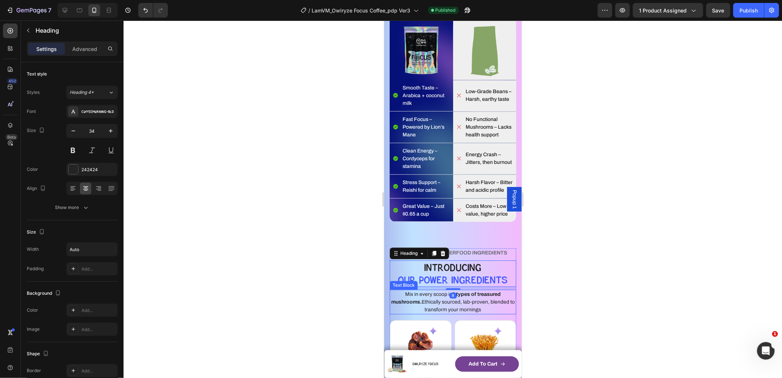
click at [463, 313] on p "Mix in every scoop is 6 types of treasured mushrooms. Ethically sourced, lab-pr…" at bounding box center [452, 301] width 125 height 23
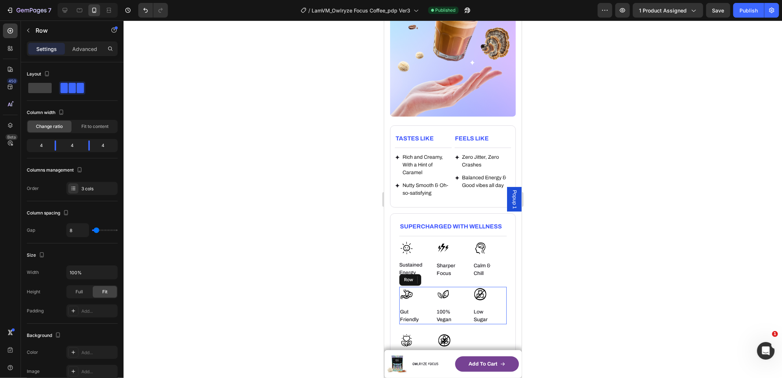
scroll to position [1362, 0]
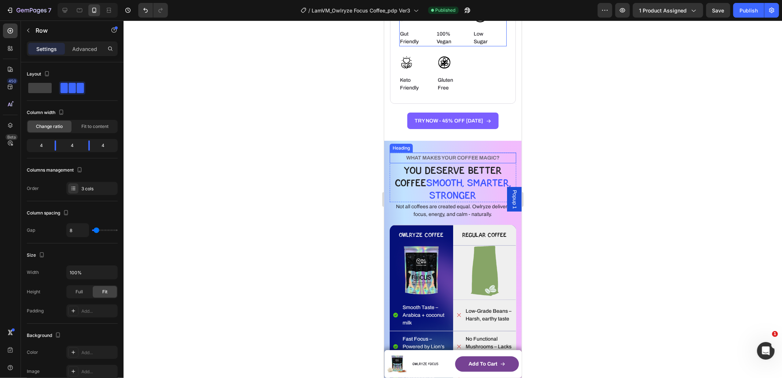
drag, startPoint x: 465, startPoint y: 155, endPoint x: 462, endPoint y: 165, distance: 9.5
click at [465, 155] on h2 "WHAT MAKES YOUR COFFEE MAGIC?" at bounding box center [452, 157] width 126 height 11
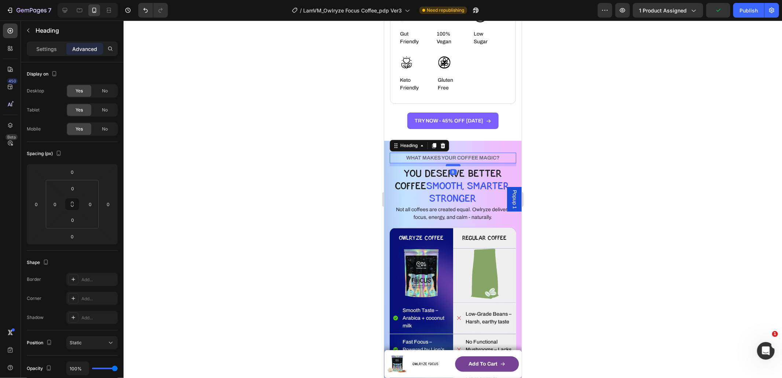
click at [455, 165] on div at bounding box center [452, 165] width 15 height 2
type input "8"
click at [460, 176] on h2 "YOU DESERVE BETTER COFFEE SMOOTH, SMARTER, STRONGER" at bounding box center [452, 185] width 126 height 39
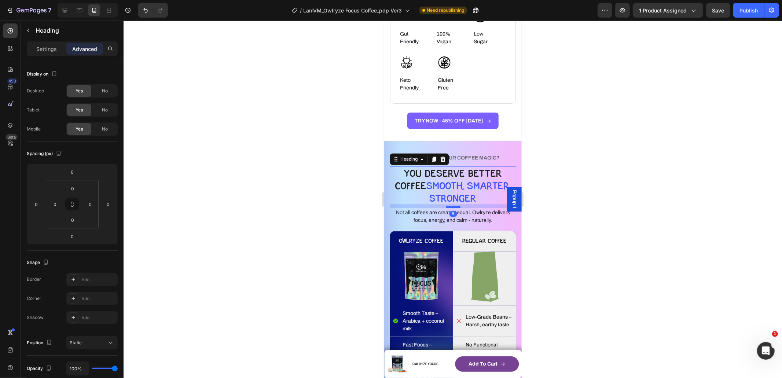
drag, startPoint x: 454, startPoint y: 203, endPoint x: 456, endPoint y: 206, distance: 3.9
click at [456, 206] on div at bounding box center [452, 206] width 15 height 2
type input "8"
click at [465, 216] on span "Not all coffees are created equal. Owlryze delivers focus, energy, and calm - n…" at bounding box center [453, 215] width 114 height 13
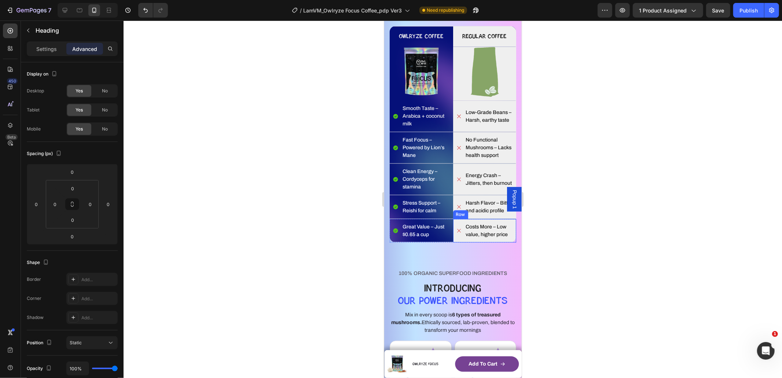
scroll to position [1676, 0]
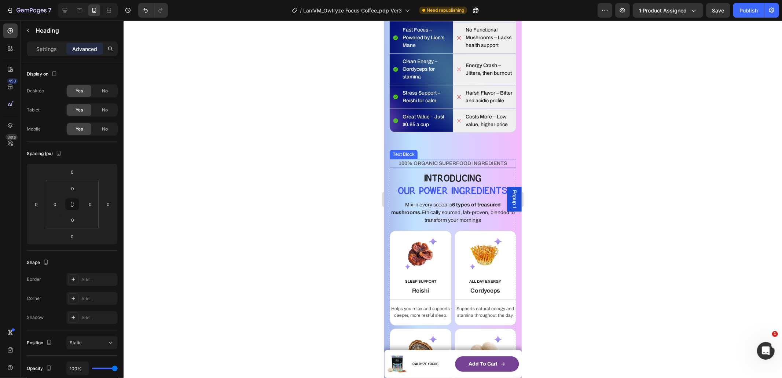
click at [459, 166] on span "100% ORGANIC SUPERFOOD INGREDIENTS" at bounding box center [453, 162] width 109 height 5
click at [459, 197] on h2 "IntrOducing OUR POwer Ingredients" at bounding box center [452, 183] width 111 height 26
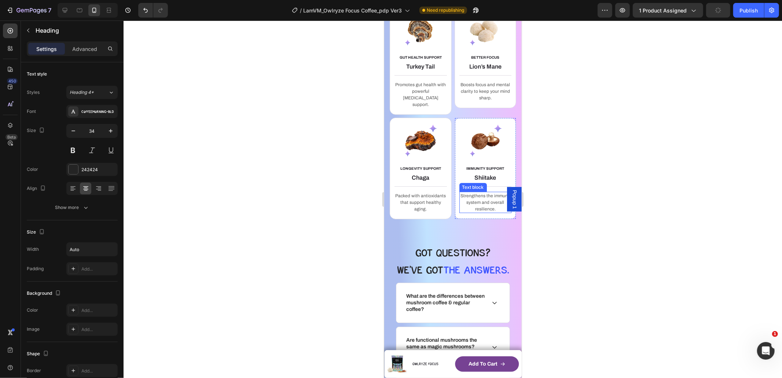
scroll to position [2001, 0]
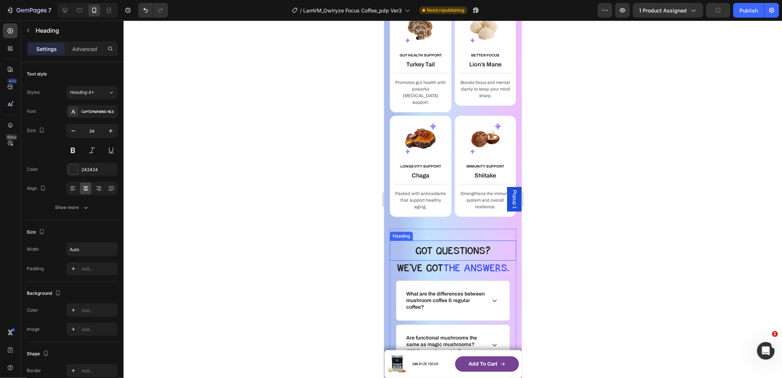
click at [456, 257] on h2 "GOt QUESTIONS?" at bounding box center [452, 250] width 115 height 20
click at [464, 274] on span "the answers." at bounding box center [476, 267] width 66 height 12
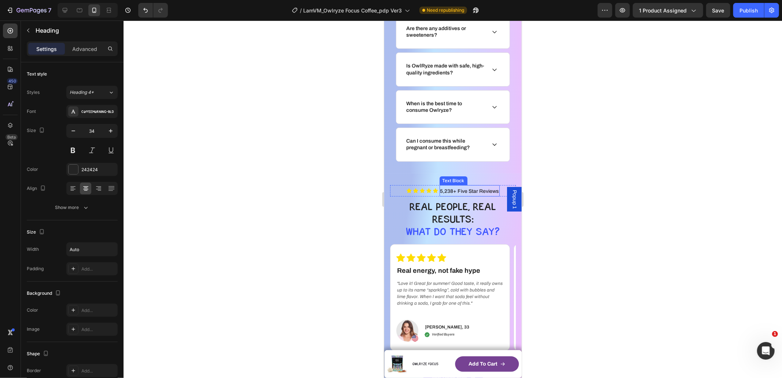
click at [465, 195] on p "5,238+ Five Star Reviews" at bounding box center [469, 190] width 59 height 9
click at [426, 193] on icon at bounding box center [428, 190] width 5 height 5
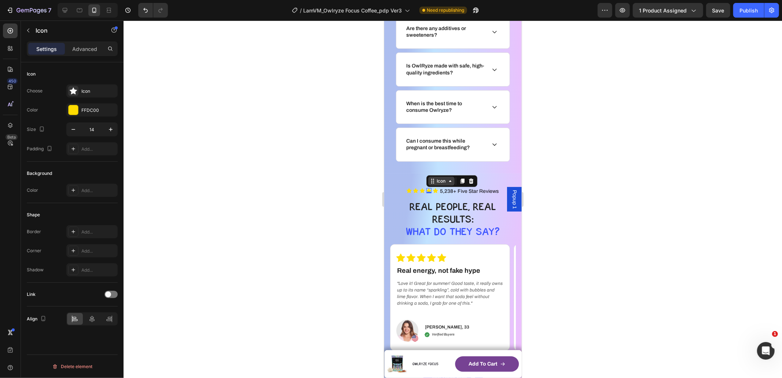
click at [436, 181] on div "Icon" at bounding box center [441, 181] width 12 height 0
click at [441, 157] on div "Row 2 cols" at bounding box center [441, 155] width 25 height 4
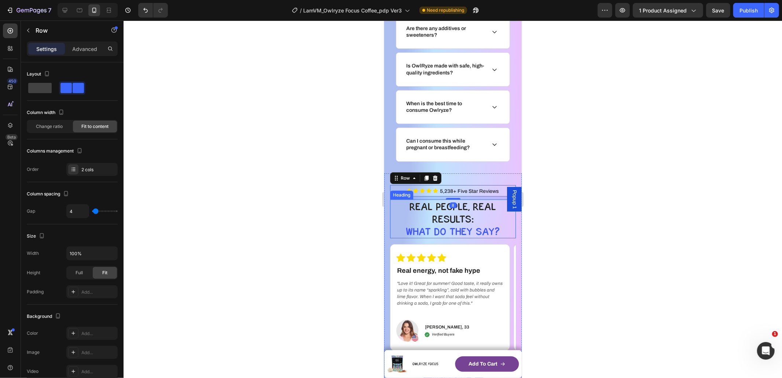
click at [465, 231] on h2 "Real peOple, real results: What dO they say?" at bounding box center [453, 218] width 126 height 39
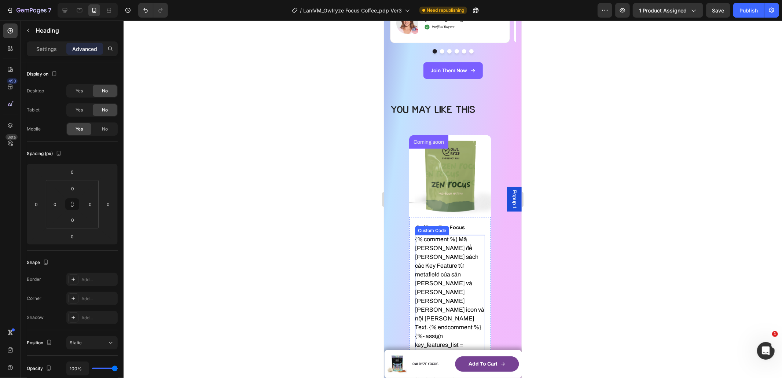
scroll to position [2655, 0]
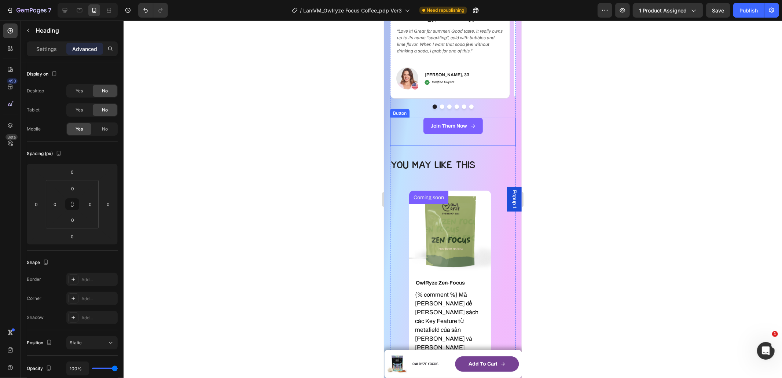
click at [458, 148] on div "YOu May Like This Heading Row Coming soon Product Badge Product Images OwlRyze …" at bounding box center [453, 383] width 126 height 475
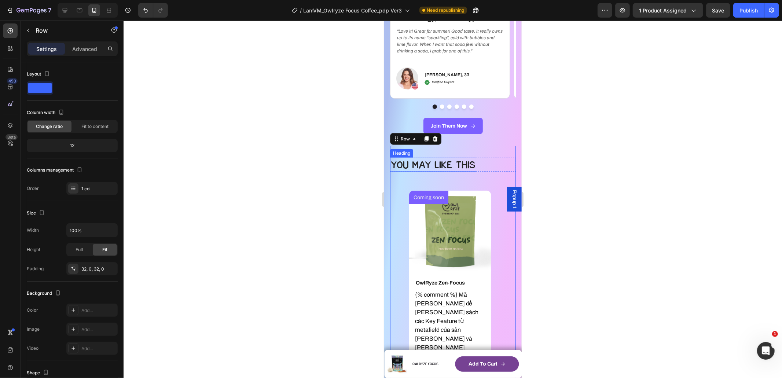
click at [460, 168] on h2 "YOu May Like This" at bounding box center [433, 164] width 86 height 14
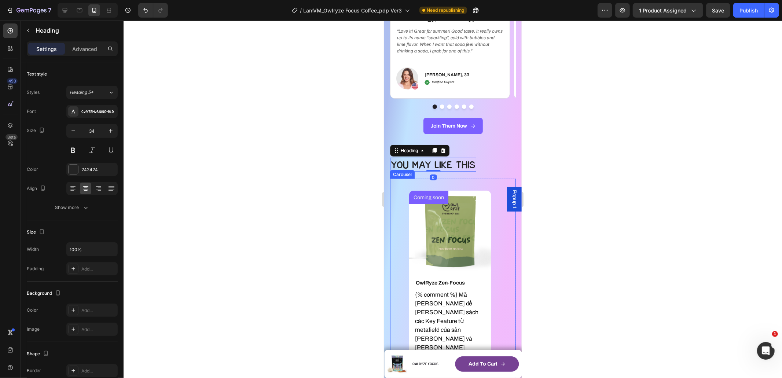
click at [465, 190] on img at bounding box center [450, 231] width 82 height 82
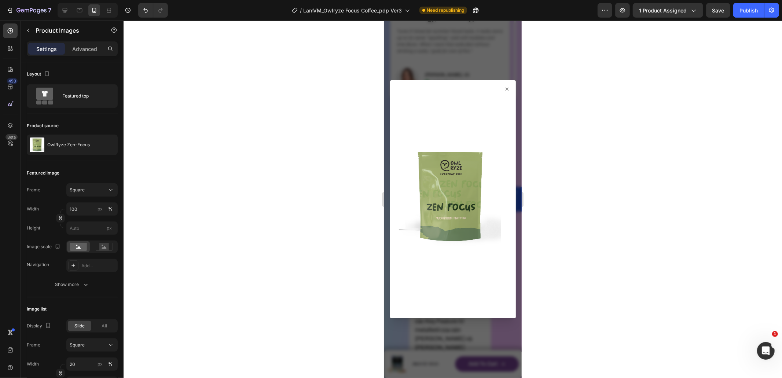
click at [505, 89] on icon at bounding box center [506, 88] width 3 height 3
click at [504, 88] on icon at bounding box center [507, 89] width 6 height 6
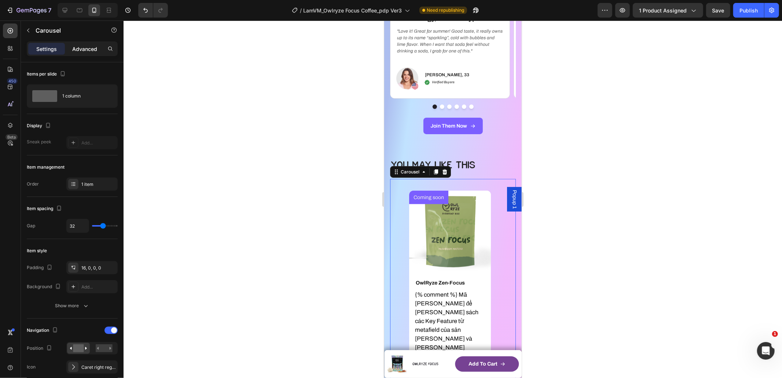
click at [87, 49] on p "Advanced" at bounding box center [84, 49] width 25 height 8
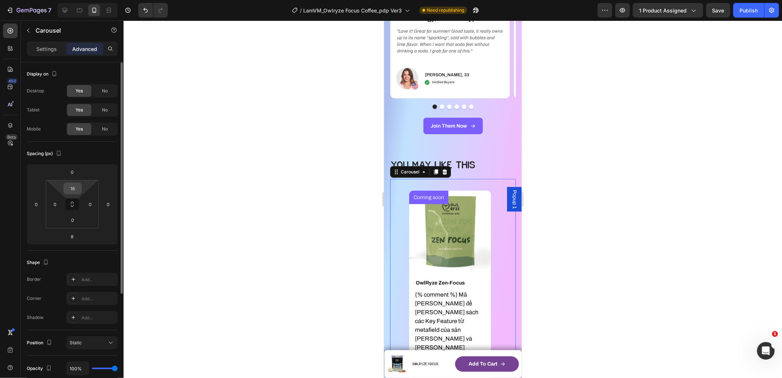
click at [77, 189] on input "16" at bounding box center [72, 188] width 15 height 11
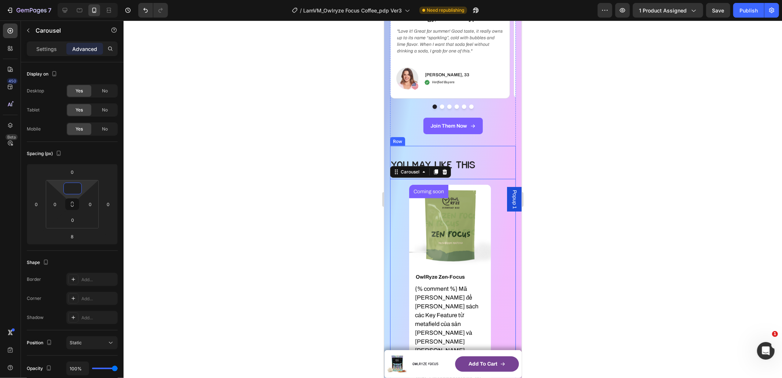
click at [488, 173] on div "YOu May Like This Heading Row Coming soon Product Badge Product Images OwlRyze …" at bounding box center [453, 380] width 126 height 446
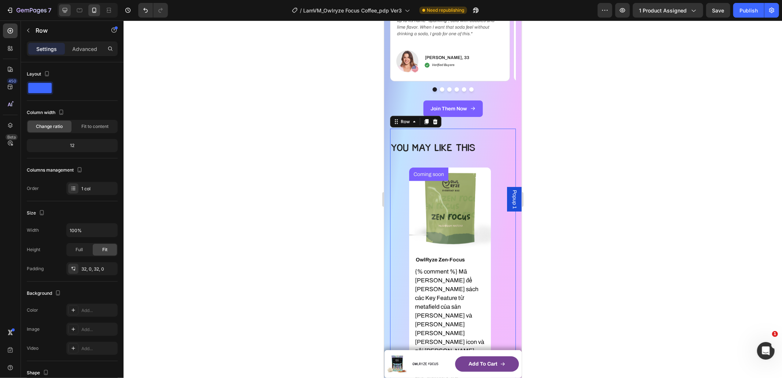
click at [77, 12] on icon at bounding box center [79, 10] width 7 height 7
click at [65, 10] on icon at bounding box center [65, 10] width 5 height 5
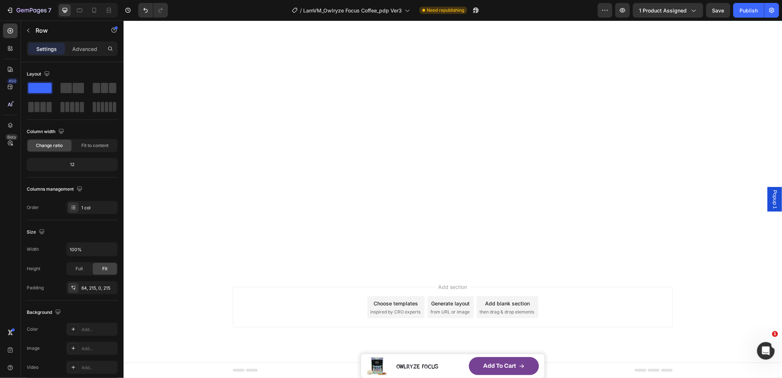
type input "100%"
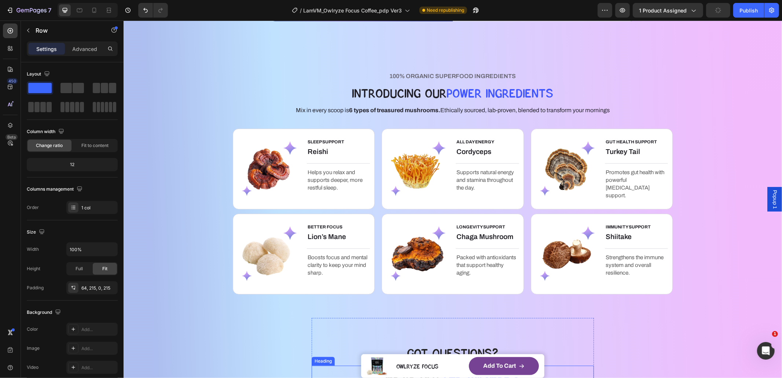
scroll to position [1239, 0]
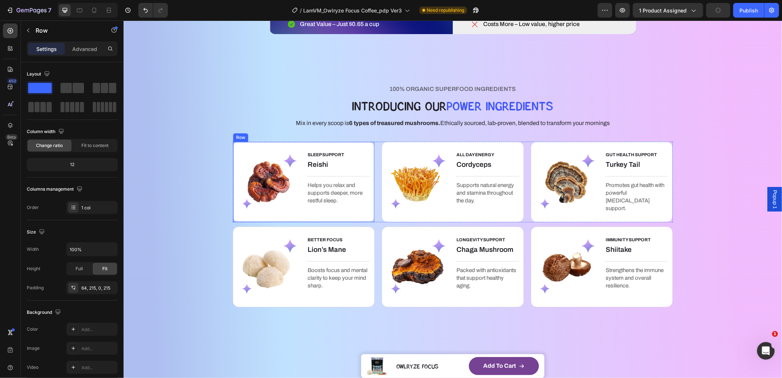
click at [358, 143] on div "SLEEP SUPPORT Text block Reishi Heading Title Line Helps you relax and supports…" at bounding box center [303, 181] width 142 height 81
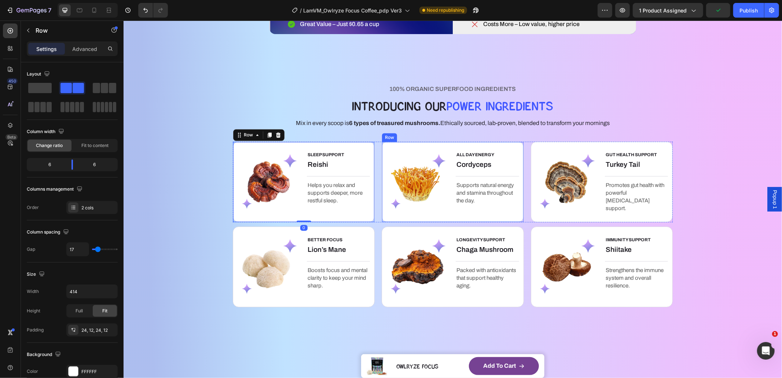
click at [381, 146] on div "ALL DAY ENERGY Text block Cordyceps Heading Title Line Supports natural energy …" at bounding box center [452, 181] width 142 height 81
click at [572, 144] on div "GUT HEALTH SUPPORT Text block Turkey Tail Heading Title Line Promotes gut healt…" at bounding box center [602, 181] width 142 height 81
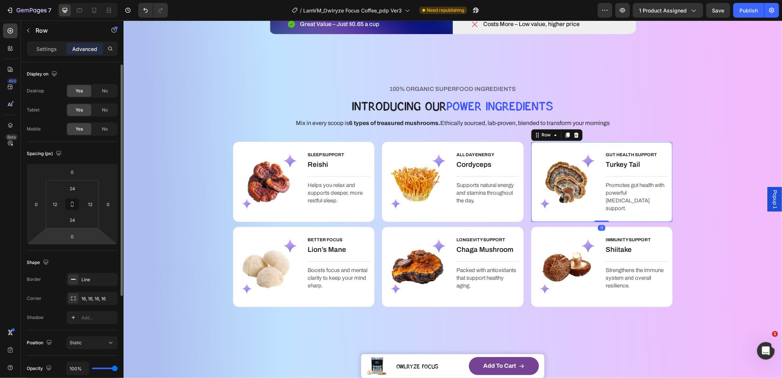
scroll to position [153, 0]
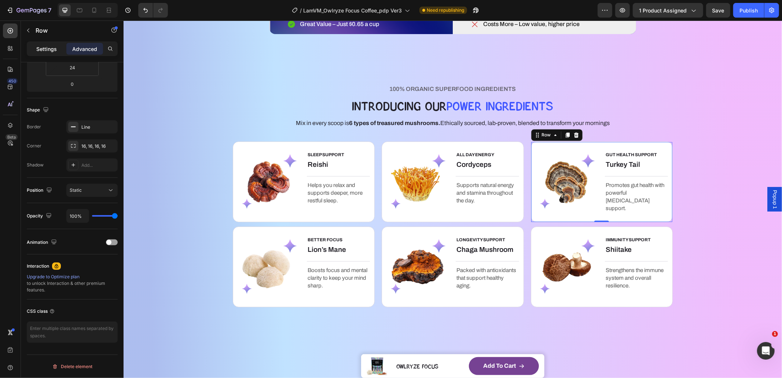
click at [40, 45] on p "Settings" at bounding box center [46, 49] width 21 height 8
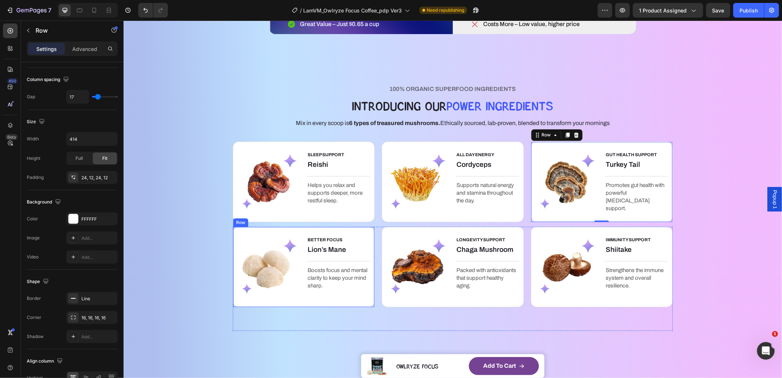
click at [368, 229] on div "BETTER FOCUS Text block Lion’s Mane Heading Title Line Boosts focus and mental …" at bounding box center [303, 266] width 142 height 81
click at [382, 234] on div "LONGEVITY SUPPORT Text block Chaga Mushroom Heading Title Line Packed with anti…" at bounding box center [452, 266] width 142 height 81
click at [531, 233] on div "IMMUNITY SUPPORT Text block Shiitake Heading Title Line Strengthens the immune …" at bounding box center [602, 266] width 142 height 81
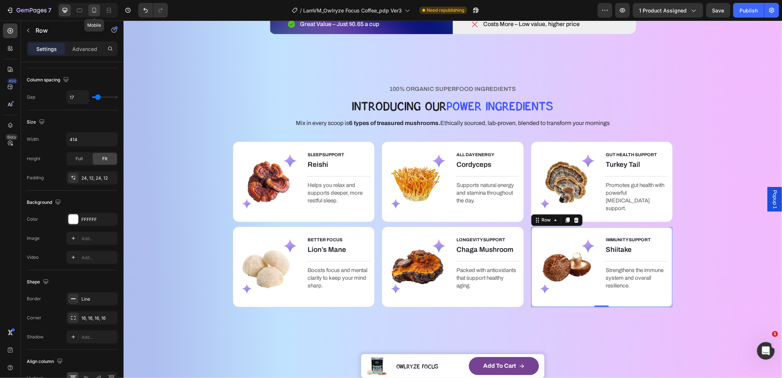
click at [94, 4] on div at bounding box center [94, 10] width 12 height 12
type input "100%"
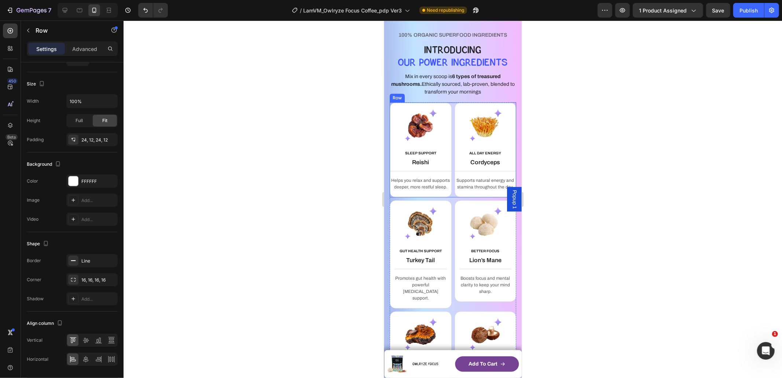
scroll to position [1303, 0]
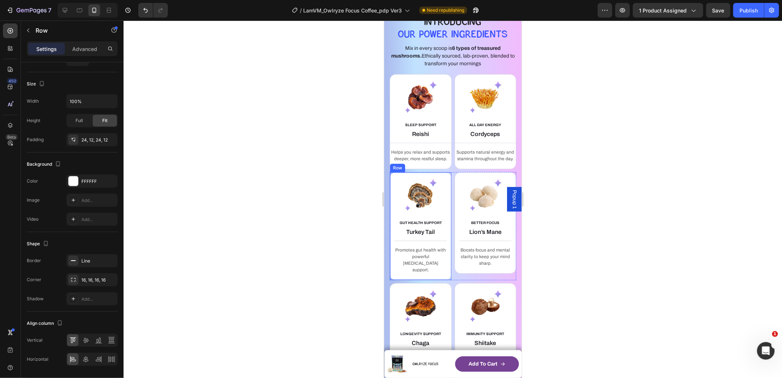
click at [445, 191] on div "GUT HEALTH SUPPORT Text block Turkey Tail Heading Title Line Promotes gut healt…" at bounding box center [420, 226] width 62 height 108
click at [454, 193] on div "BETTER FOCUS Text block Lion’s Mane Heading Title Line Boosts focus and mental …" at bounding box center [485, 223] width 62 height 102
click at [435, 264] on p "Promotes gut health with powerful [MEDICAL_DATA] support." at bounding box center [420, 259] width 51 height 26
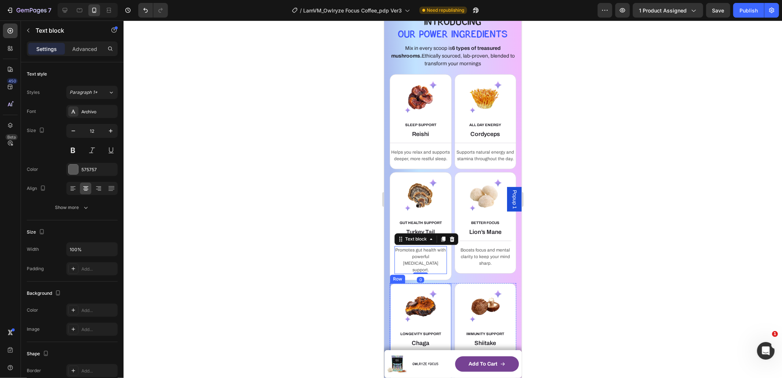
click at [440, 293] on div "LONGEVITY SUPPORT Text block Chaga Heading Title Line Packed with antioxidants …" at bounding box center [420, 334] width 62 height 102
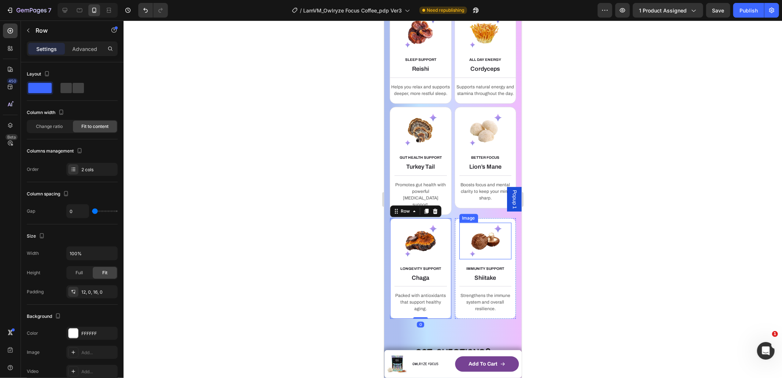
scroll to position [1387, 0]
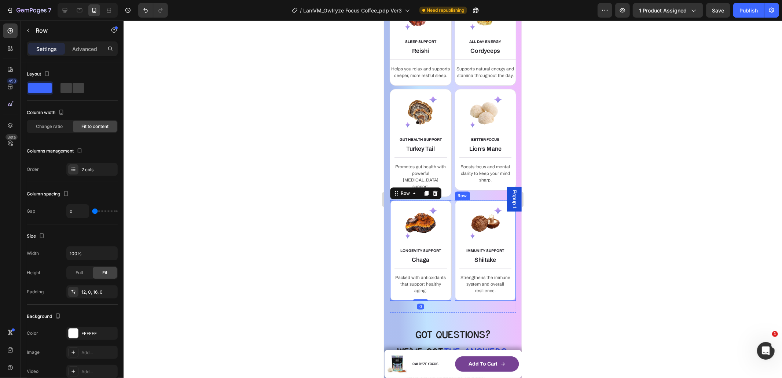
click at [454, 213] on div "IMMUNITY SUPPORT Text block Shiitake Heading Title Line Strengthens the immune …" at bounding box center [485, 250] width 62 height 102
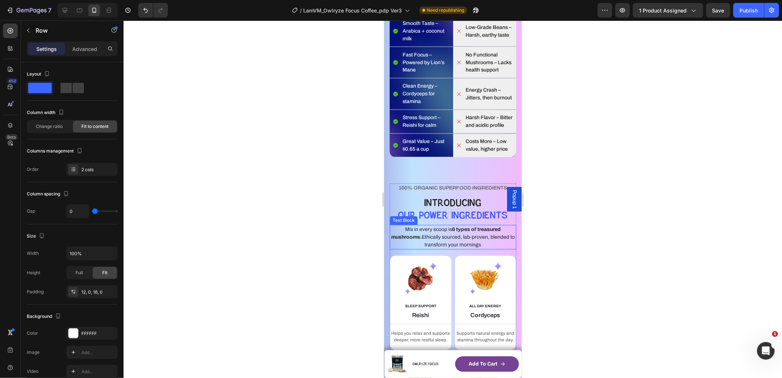
scroll to position [1129, 0]
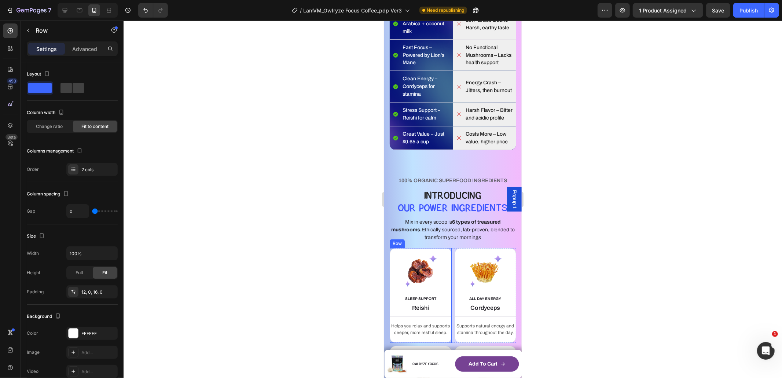
click at [440, 264] on div "SLEEP SUPPORT Text block Reishi Heading Title Line Helps you relax and supports…" at bounding box center [420, 295] width 62 height 95
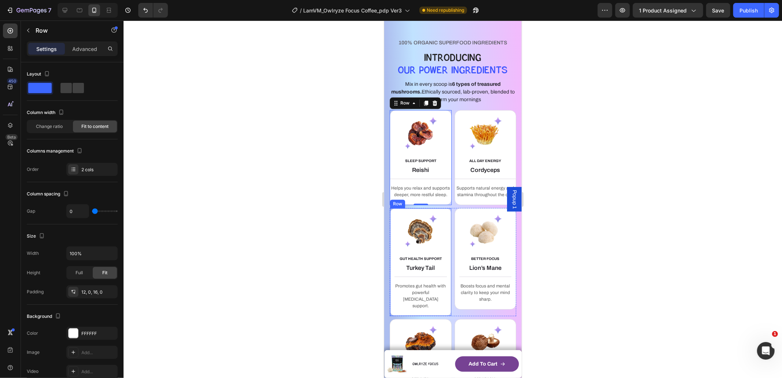
click at [445, 232] on div "GUT HEALTH SUPPORT Text block Turkey Tail Heading Title Line Promotes gut healt…" at bounding box center [420, 262] width 62 height 108
click at [454, 239] on div "BETTER FOCUS Text block Lion’s Mane Heading Title Line Boosts focus and mental …" at bounding box center [485, 259] width 62 height 102
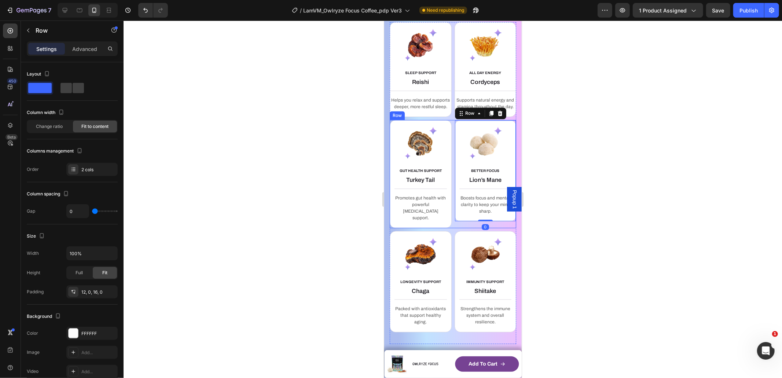
scroll to position [1384, 0]
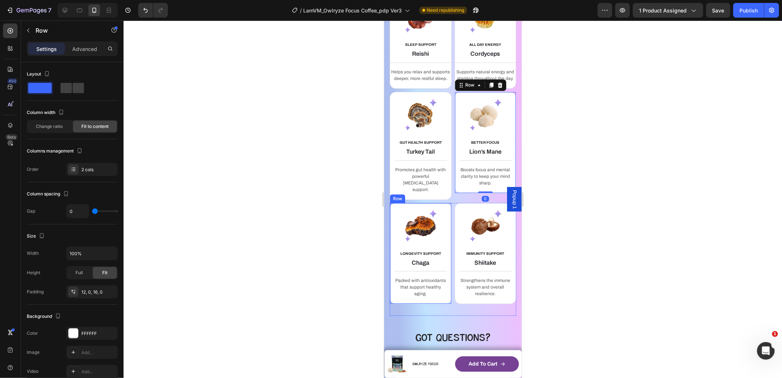
click at [445, 216] on div "LONGEVITY SUPPORT Text block Chaga Heading Title Line Packed with antioxidants …" at bounding box center [420, 253] width 62 height 102
click at [454, 219] on div "IMMUNITY SUPPORT Text block Shiitake Heading Title Line Strengthens the immune …" at bounding box center [485, 253] width 62 height 102
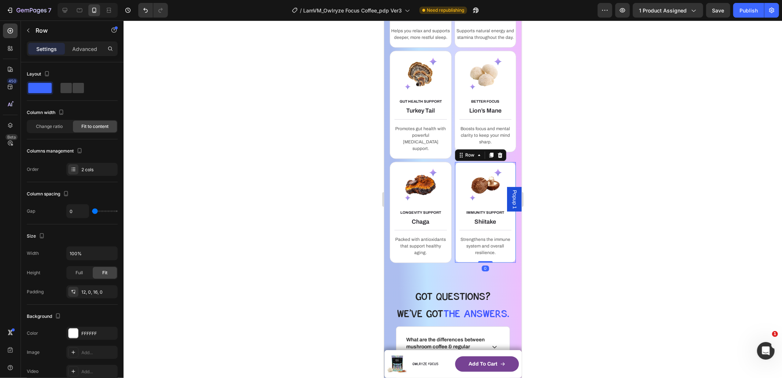
scroll to position [1457, 0]
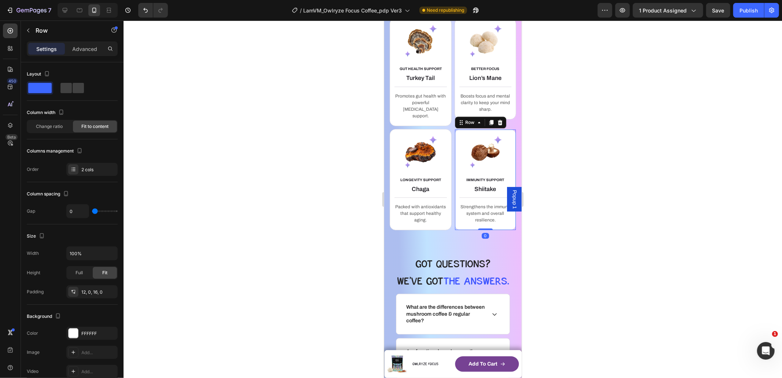
click at [746, 18] on div "7 Version history / LamVM_Owlryze Focus Coffee_pdp Ver3 Need republishing Previ…" at bounding box center [391, 10] width 782 height 21
click at [749, 14] on button "Publish" at bounding box center [748, 10] width 31 height 15
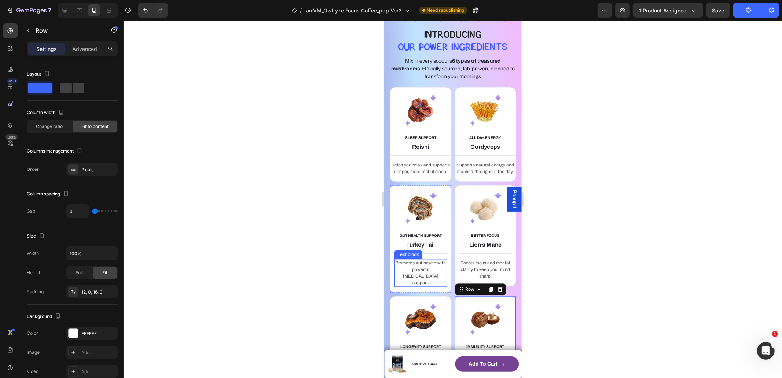
click at [419, 286] on p "Promotes gut health with powerful [MEDICAL_DATA] support." at bounding box center [420, 272] width 51 height 26
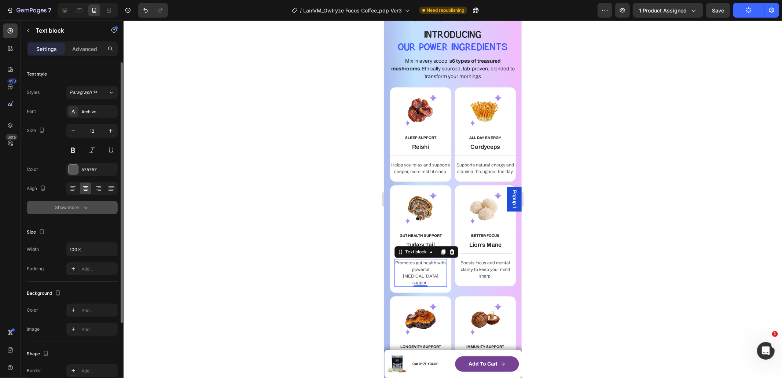
click at [75, 209] on div "Show more" at bounding box center [72, 207] width 34 height 7
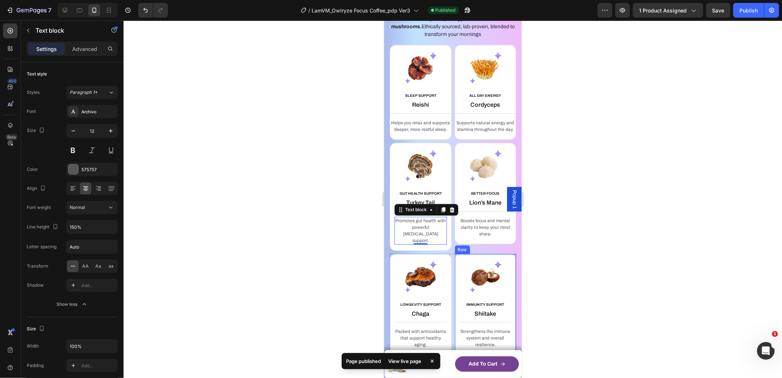
scroll to position [1334, 0]
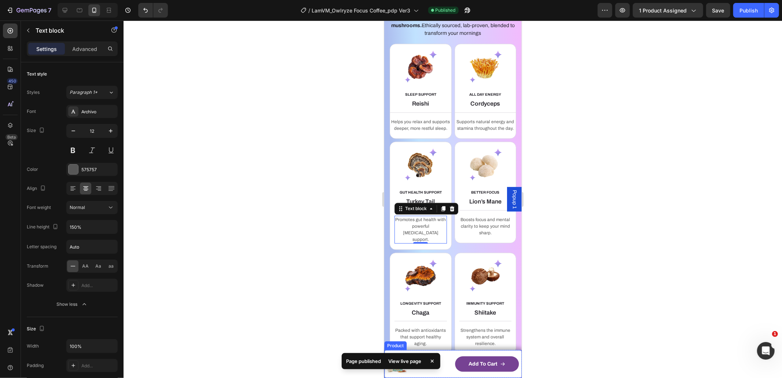
click at [449, 354] on div "Product Images OwlRyze Focus Product Title Row Add to cart Product Cart Button …" at bounding box center [452, 364] width 137 height 28
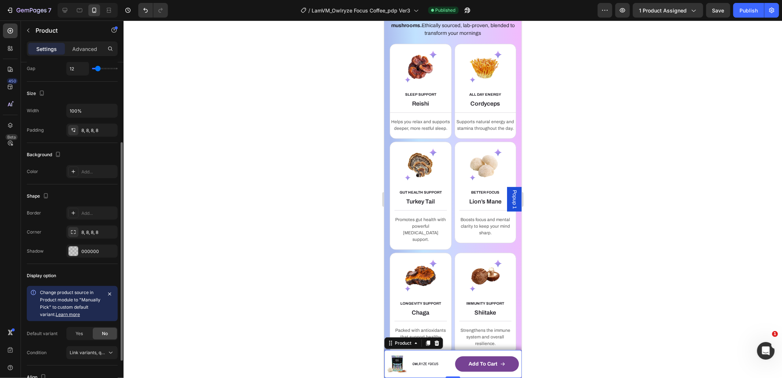
scroll to position [181, 0]
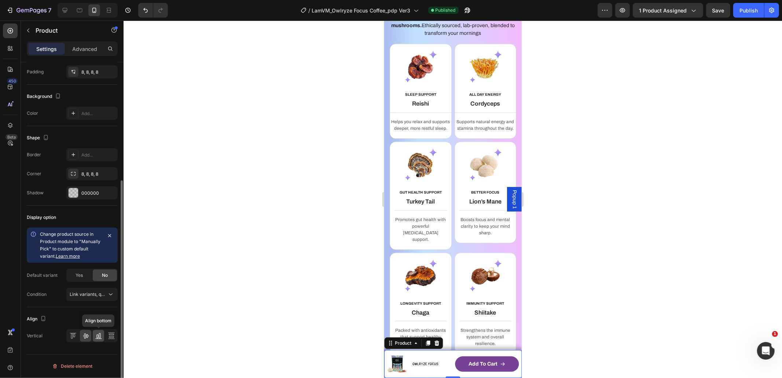
click at [98, 336] on icon at bounding box center [98, 335] width 7 height 7
click at [87, 335] on icon at bounding box center [85, 335] width 7 height 7
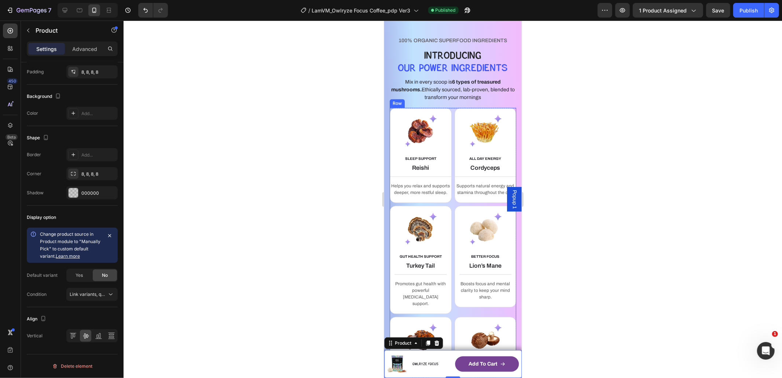
scroll to position [1240, 0]
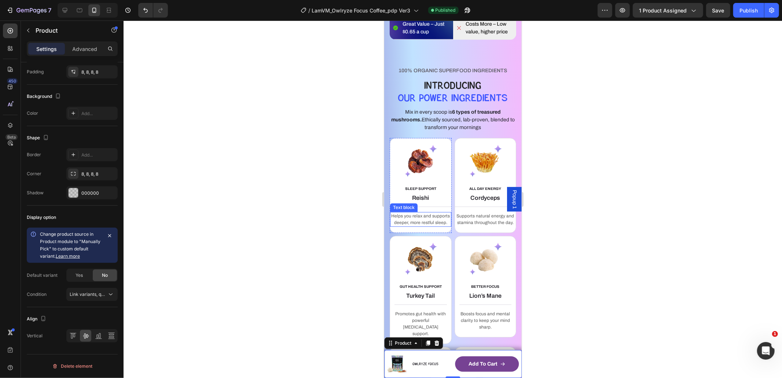
click at [420, 225] on p "Helps you relax and supports deeper, more restful sleep." at bounding box center [420, 218] width 60 height 13
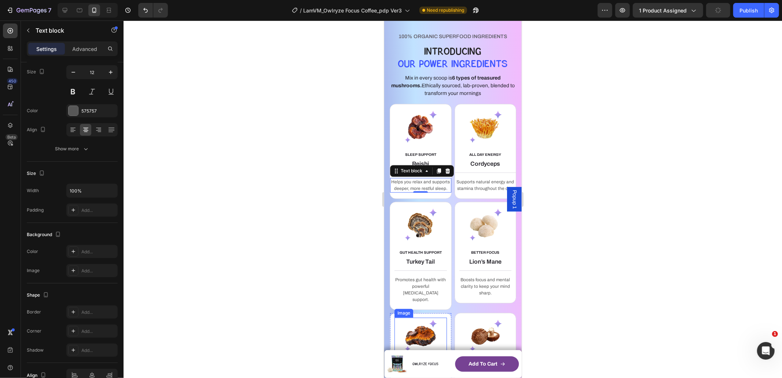
scroll to position [1367, 0]
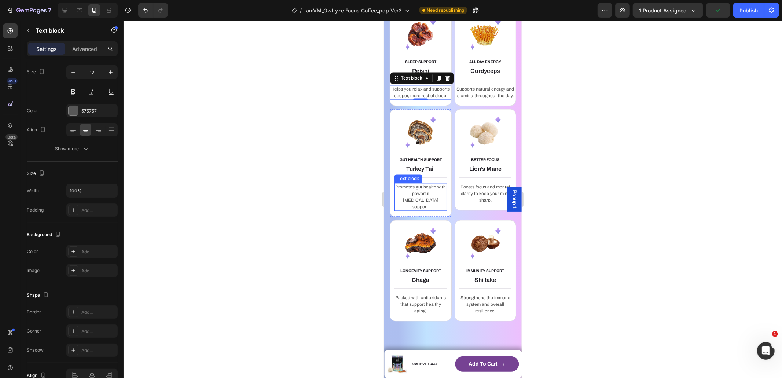
click at [418, 209] on p "Promotes gut health with powerful [MEDICAL_DATA] support." at bounding box center [420, 196] width 51 height 26
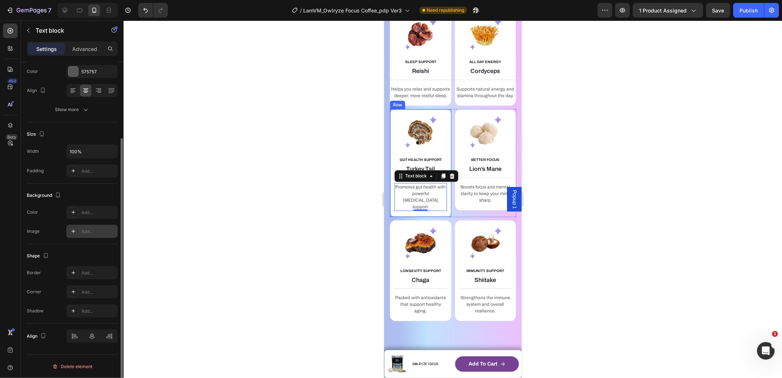
scroll to position [0, 0]
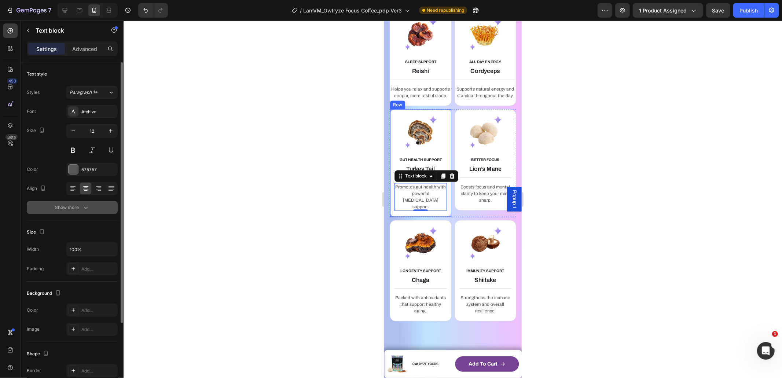
click at [76, 202] on button "Show more" at bounding box center [72, 207] width 91 height 13
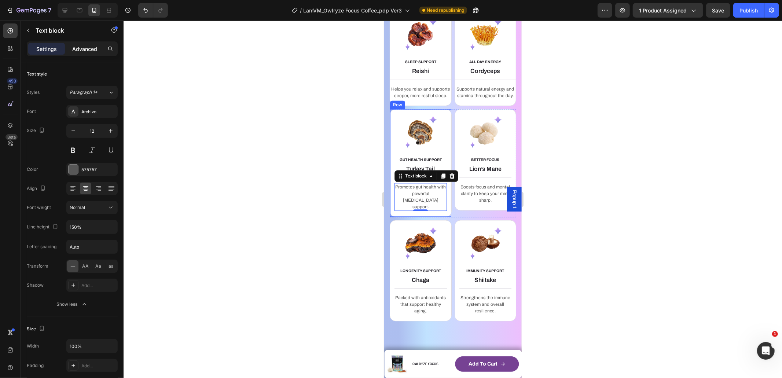
click at [84, 49] on p "Advanced" at bounding box center [84, 49] width 25 height 8
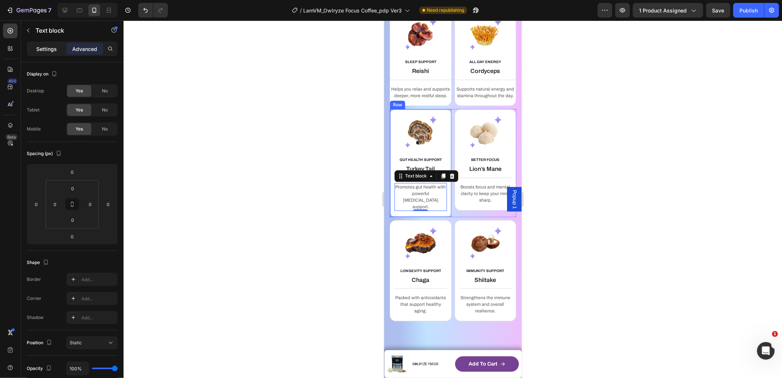
click at [51, 50] on p "Settings" at bounding box center [46, 49] width 21 height 8
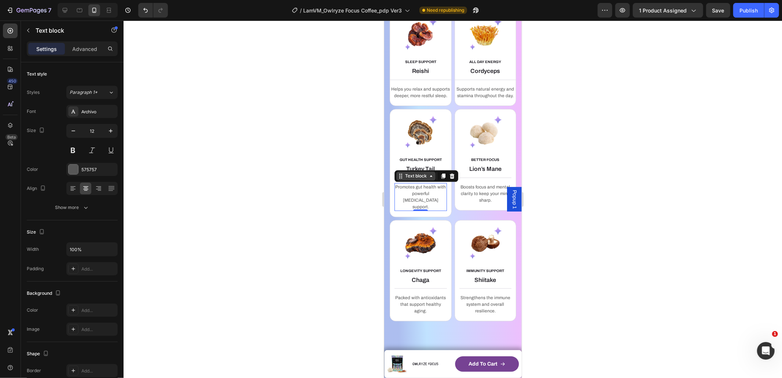
click at [407, 180] on div "Text block" at bounding box center [415, 175] width 39 height 9
click at [417, 210] on p "Promotes gut health with powerful [MEDICAL_DATA] support." at bounding box center [420, 196] width 51 height 26
click at [391, 183] on div "GUT HEALTH SUPPORT Text block Turkey Tail Heading Title Line Promotes gut healt…" at bounding box center [420, 163] width 62 height 108
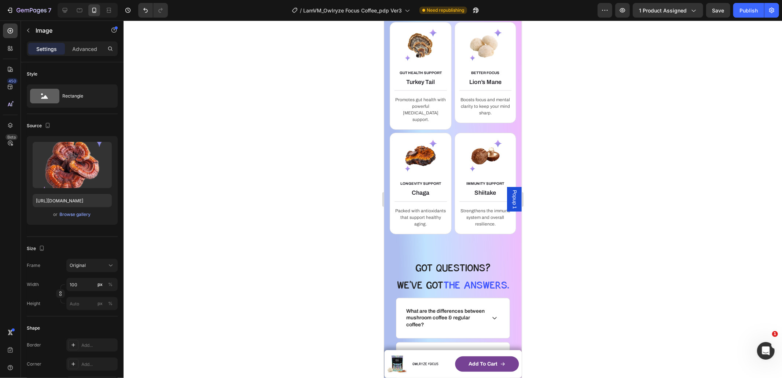
scroll to position [1, 0]
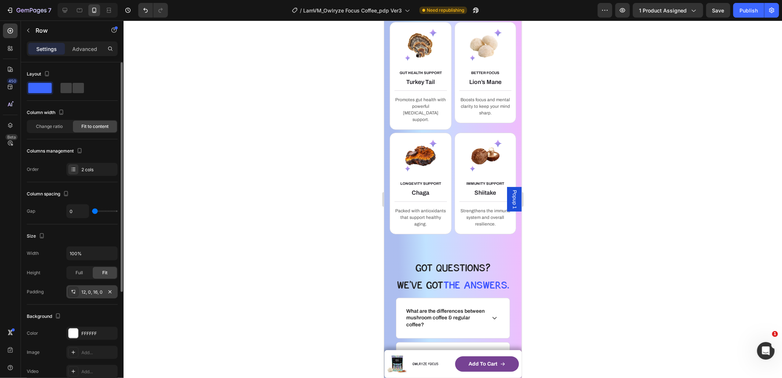
click at [80, 294] on div "12, 0, 16, 0" at bounding box center [91, 291] width 51 height 13
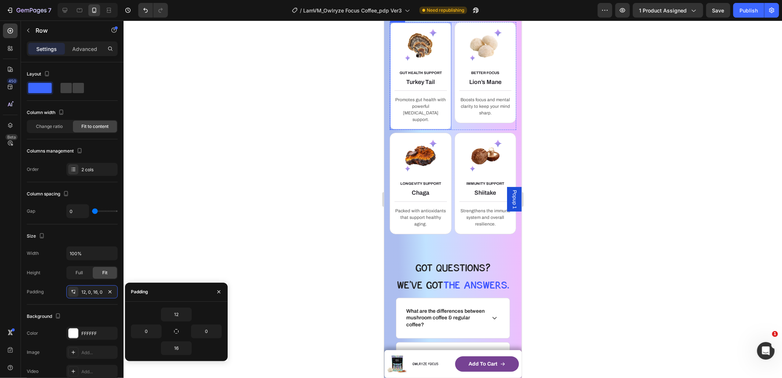
click at [392, 130] on div "GUT HEALTH SUPPORT Text block Turkey Tail Heading Title Line Promotes gut healt…" at bounding box center [420, 76] width 62 height 108
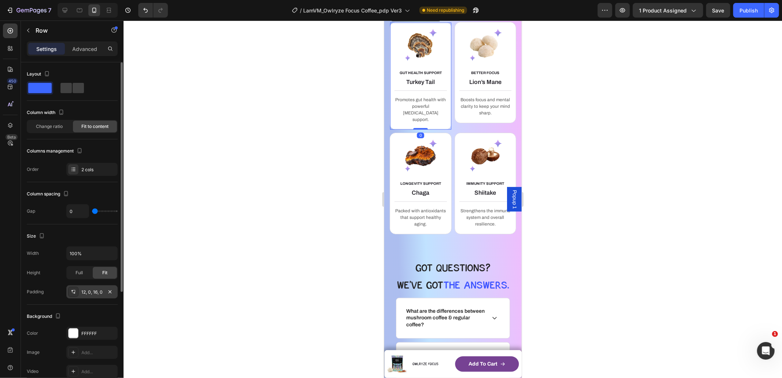
click at [89, 291] on div "12, 0, 16, 0" at bounding box center [91, 292] width 21 height 7
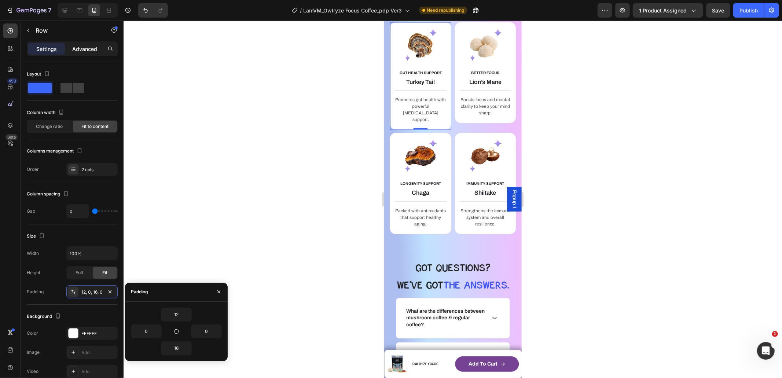
click at [85, 51] on p "Advanced" at bounding box center [84, 49] width 25 height 8
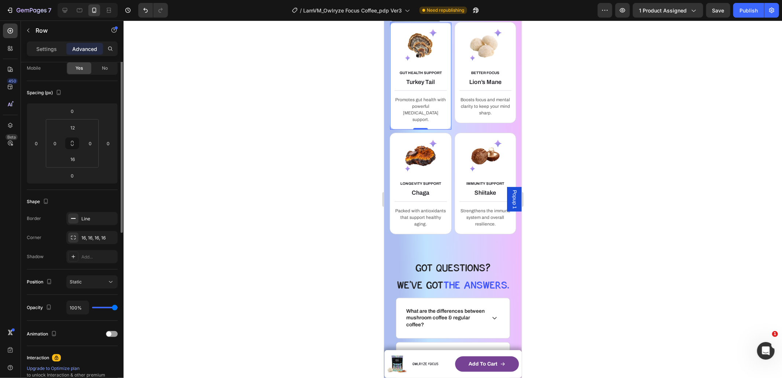
scroll to position [0, 0]
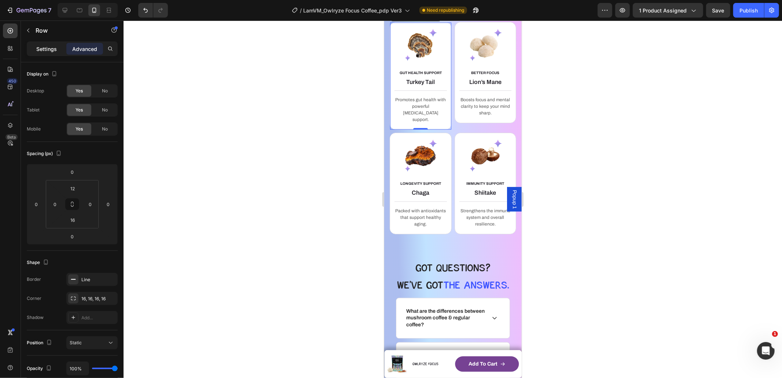
drag, startPoint x: 57, startPoint y: 47, endPoint x: 59, endPoint y: 65, distance: 18.4
click at [57, 47] on div "Settings" at bounding box center [46, 49] width 37 height 12
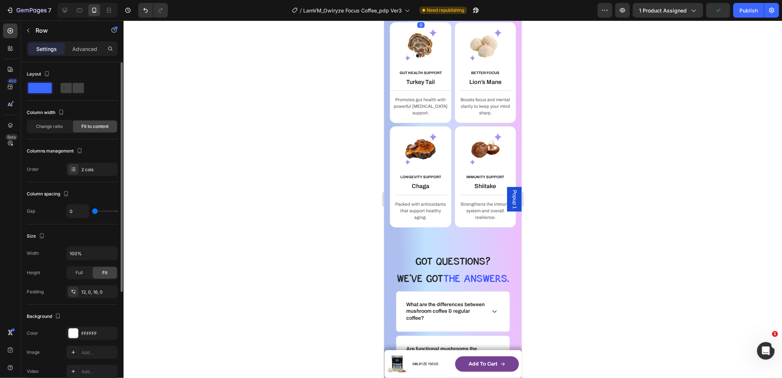
scroll to position [13, 0]
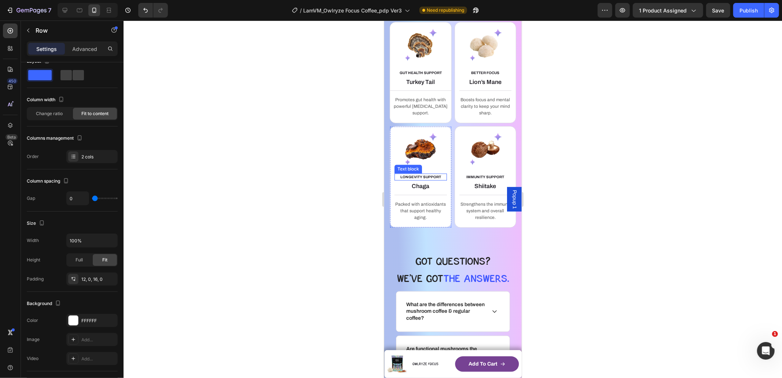
click at [399, 179] on p "LONGEVITY SUPPORT" at bounding box center [420, 176] width 51 height 5
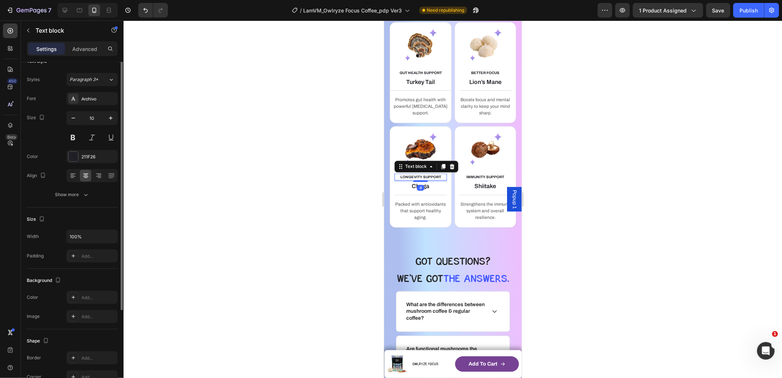
scroll to position [0, 0]
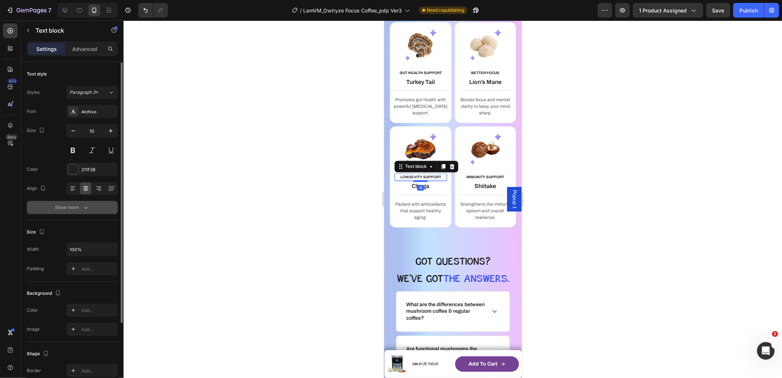
click at [84, 206] on icon "button" at bounding box center [85, 207] width 7 height 7
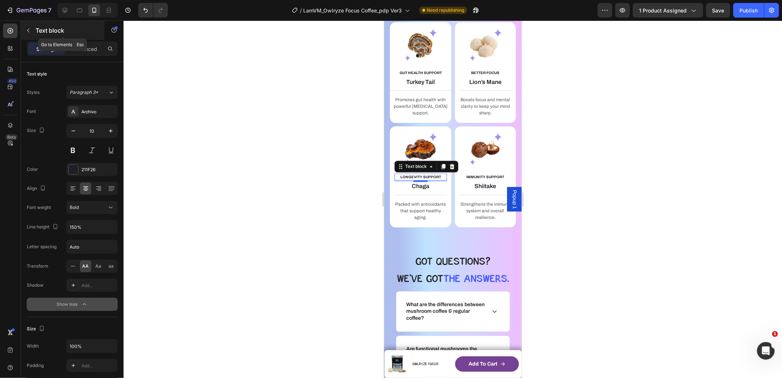
click at [79, 40] on div "Text block" at bounding box center [63, 30] width 84 height 19
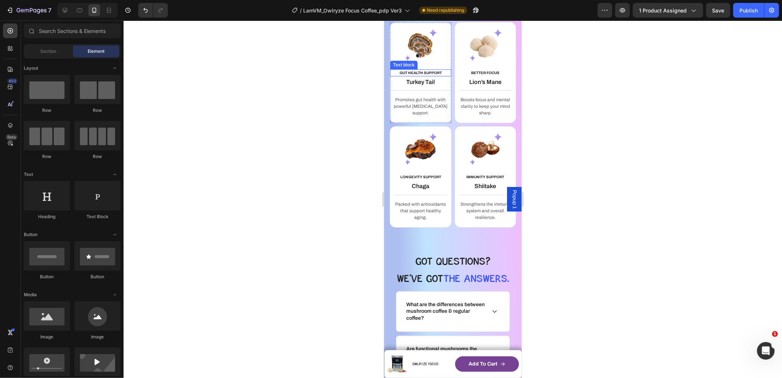
click at [427, 75] on p "GUT HEALTH SUPPORT" at bounding box center [420, 72] width 60 height 5
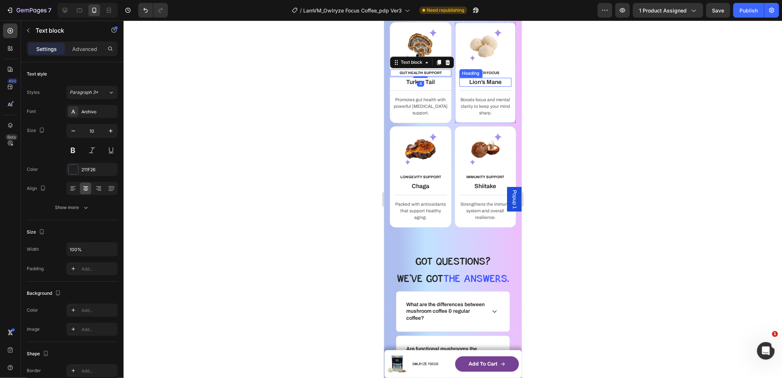
click at [474, 76] on div "Heading" at bounding box center [471, 73] width 20 height 7
click at [419, 75] on p "GUT HEALTH SUPPORT" at bounding box center [420, 72] width 60 height 5
click at [417, 86] on div "4" at bounding box center [420, 83] width 7 height 6
click at [408, 87] on h3 "Turkey Tail" at bounding box center [420, 81] width 61 height 9
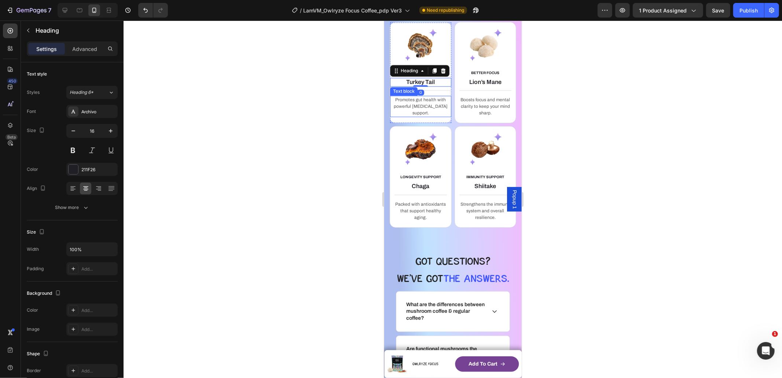
click at [404, 117] on div "Promotes gut health with powerful [MEDICAL_DATA] support. Text block" at bounding box center [420, 105] width 61 height 21
drag, startPoint x: 406, startPoint y: 106, endPoint x: 411, endPoint y: 107, distance: 5.6
click at [406, 12] on p "Helps you relax and supports deeper, more restful sleep." at bounding box center [420, 5] width 60 height 13
click at [473, 12] on div "Supports natural energy and stamina throughout the day. Text block" at bounding box center [485, 5] width 61 height 15
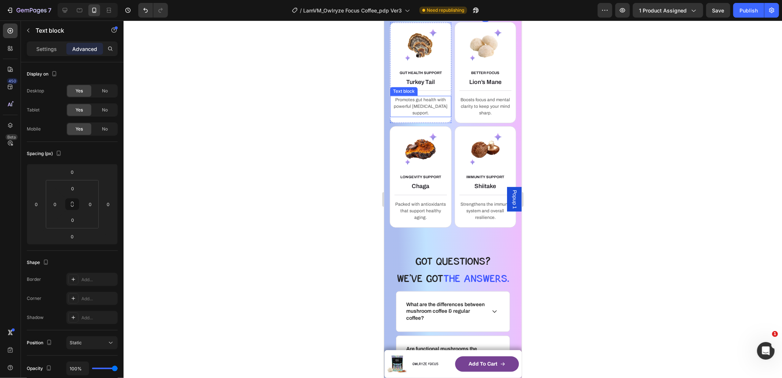
click at [420, 116] on p "Promotes gut health with powerful [MEDICAL_DATA] support." at bounding box center [420, 106] width 60 height 20
click at [422, 63] on img at bounding box center [420, 44] width 37 height 37
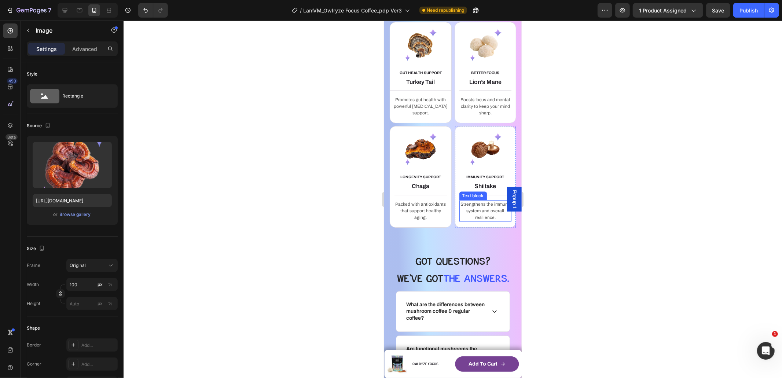
click at [484, 220] on p "Strengthens the immune system and overall resilience." at bounding box center [485, 211] width 51 height 20
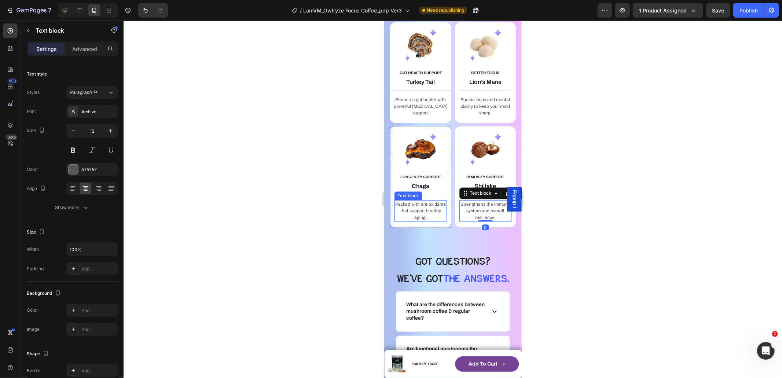
click at [417, 220] on p "Packed with antioxidants that support healthy aging." at bounding box center [420, 211] width 51 height 20
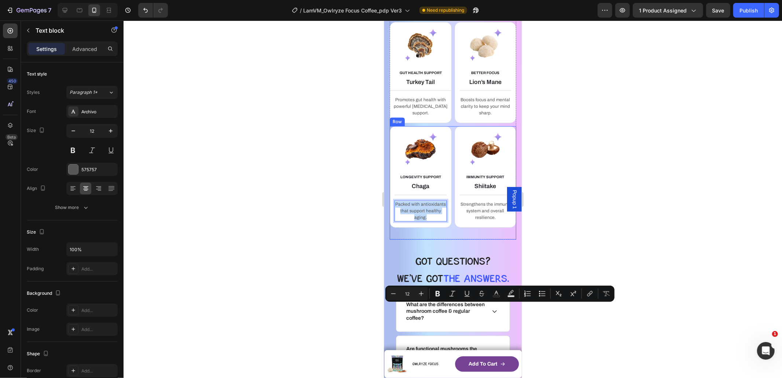
drag, startPoint x: 422, startPoint y: 331, endPoint x: 414, endPoint y: 318, distance: 15.9
click at [423, 239] on div "LONGEVITY SUPPORT Text block Chaga Heading Title Line Packed with antioxidants …" at bounding box center [452, 182] width 126 height 113
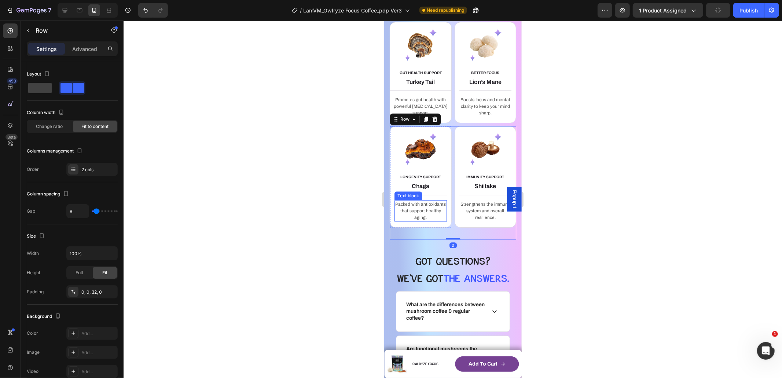
click at [407, 220] on p "Packed with antioxidants that support healthy aging." at bounding box center [420, 211] width 51 height 20
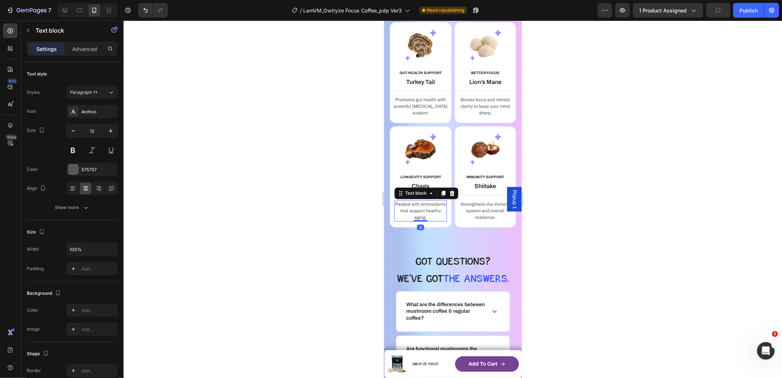
click at [392, 227] on div "LONGEVITY SUPPORT Text block Chaga Heading Title Line Packed with antioxidants …" at bounding box center [420, 177] width 62 height 102
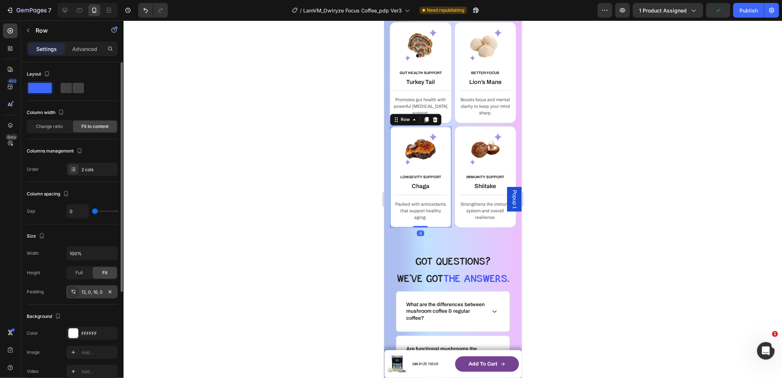
click at [99, 292] on div "12, 0, 16, 0" at bounding box center [91, 292] width 21 height 7
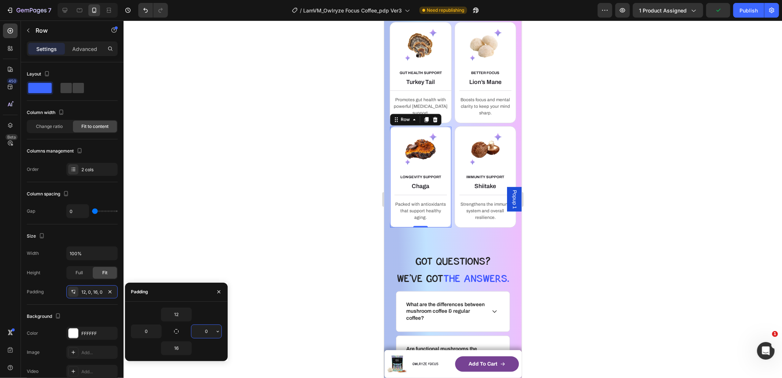
click at [206, 329] on input "0" at bounding box center [206, 331] width 30 height 13
click at [148, 334] on input "0" at bounding box center [146, 331] width 30 height 13
click at [216, 332] on icon "button" at bounding box center [218, 332] width 6 height 6
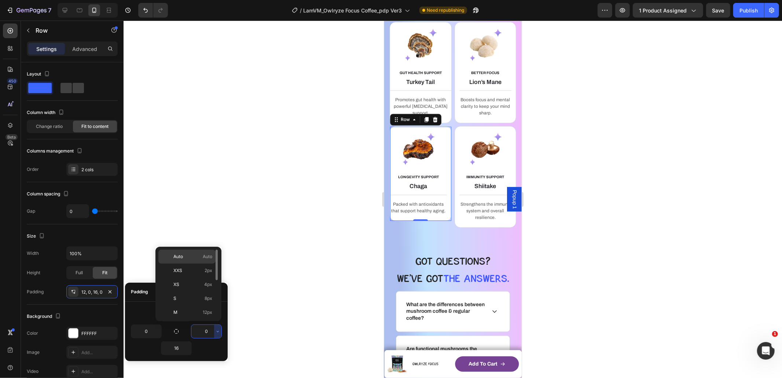
click at [203, 259] on span "Auto" at bounding box center [208, 256] width 10 height 7
type input "Auto"
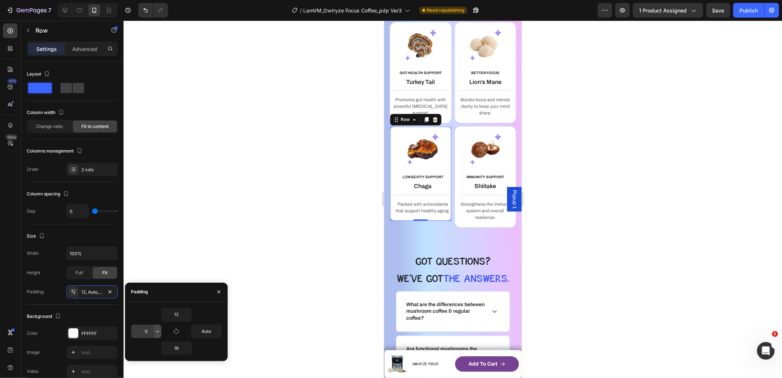
click at [159, 332] on icon "button" at bounding box center [158, 332] width 6 height 6
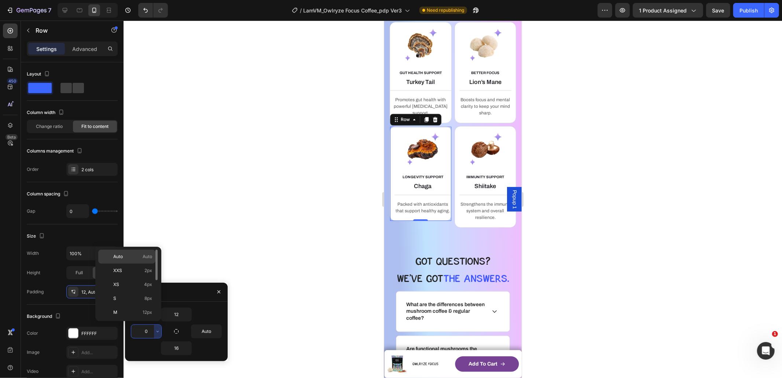
click at [143, 254] on span "Auto" at bounding box center [148, 256] width 10 height 7
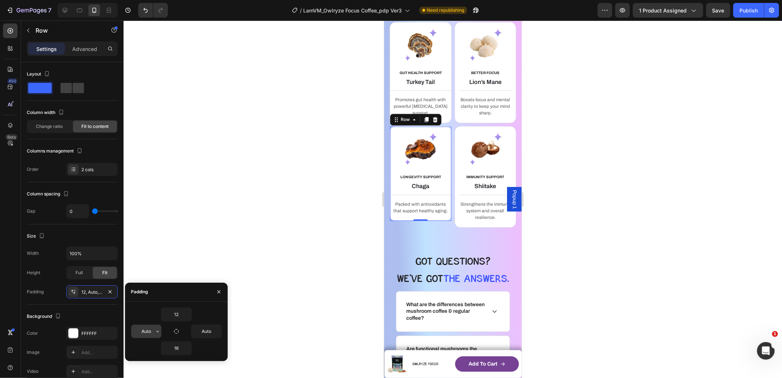
click at [151, 330] on input "Auto" at bounding box center [146, 331] width 30 height 13
type input "0"
click at [205, 328] on input "Auto" at bounding box center [206, 331] width 30 height 13
type input "0"
click at [462, 220] on p "Strengthens the immune system and overall resilience." at bounding box center [485, 211] width 51 height 20
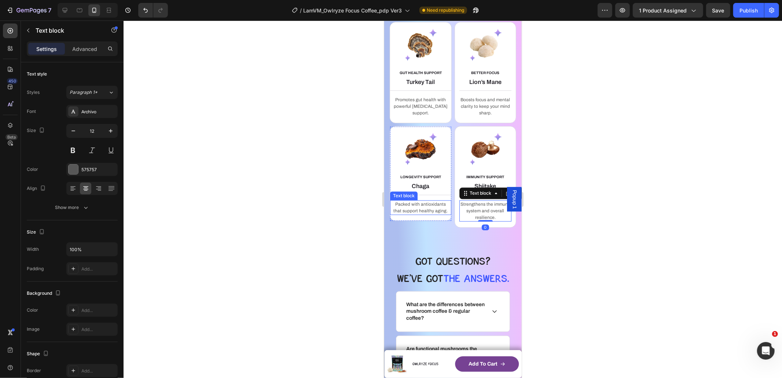
click at [413, 214] on p "Packed with antioxidants that support healthy aging." at bounding box center [420, 207] width 60 height 13
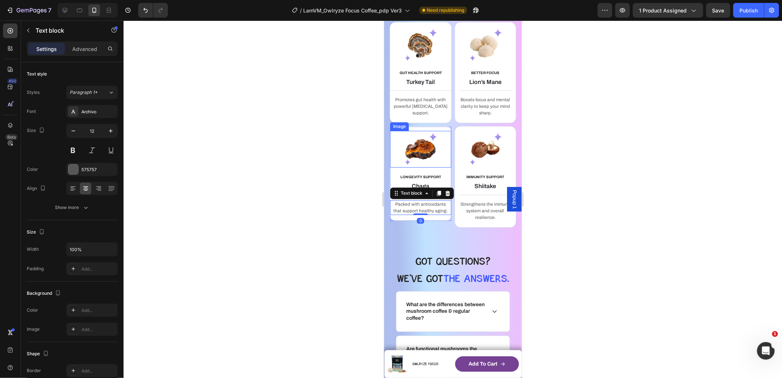
click at [391, 167] on div at bounding box center [420, 149] width 61 height 37
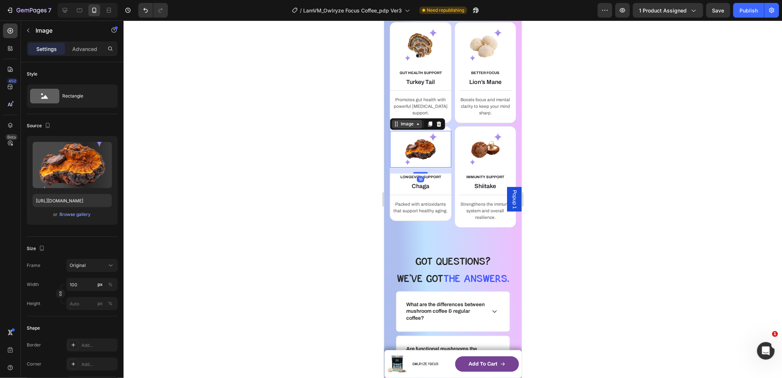
click at [400, 127] on div "Image" at bounding box center [407, 123] width 16 height 7
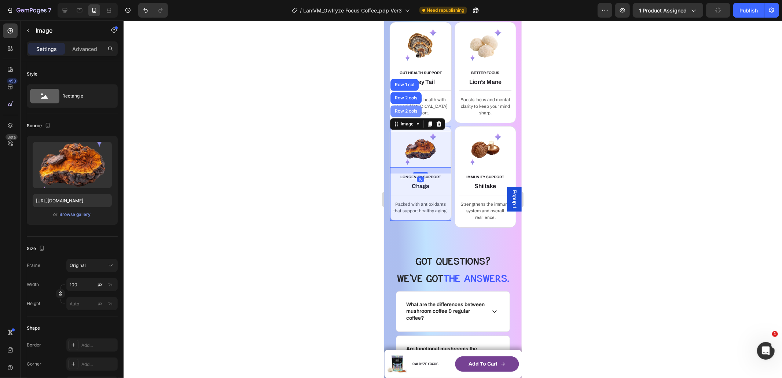
click at [405, 117] on div "Row 2 cols" at bounding box center [405, 111] width 31 height 12
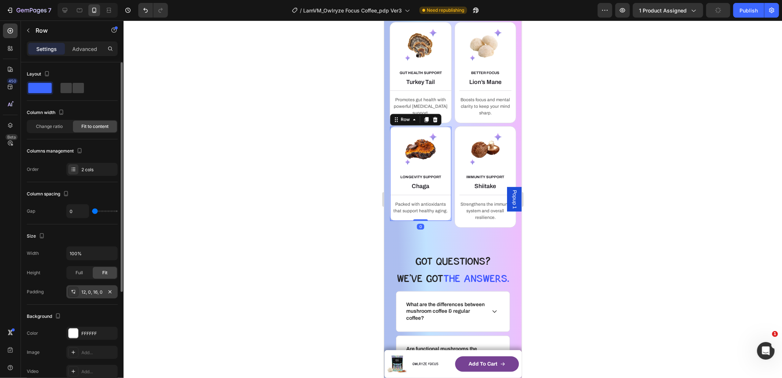
click at [86, 294] on div "12, 0, 16, 0" at bounding box center [91, 292] width 21 height 7
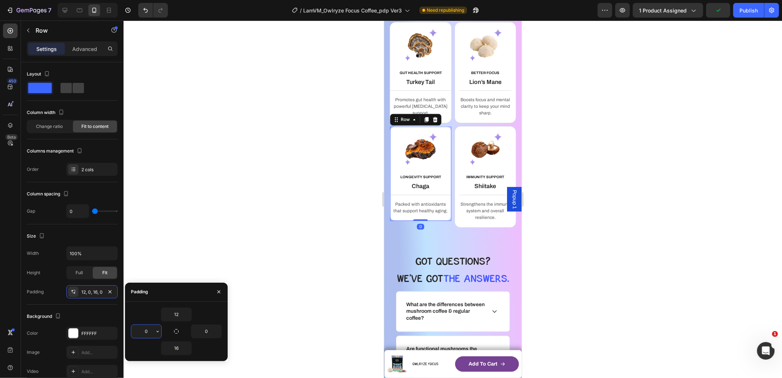
drag, startPoint x: 144, startPoint y: 329, endPoint x: 149, endPoint y: 329, distance: 5.5
click at [144, 329] on input "0" at bounding box center [146, 331] width 30 height 13
click at [155, 330] on icon "button" at bounding box center [158, 332] width 6 height 6
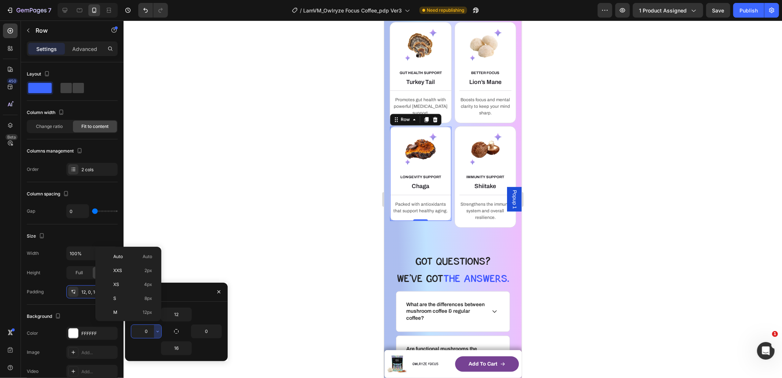
drag, startPoint x: 142, startPoint y: 268, endPoint x: 216, endPoint y: 320, distance: 90.7
click at [142, 268] on p "XXS 2px" at bounding box center [132, 270] width 39 height 7
type input "2"
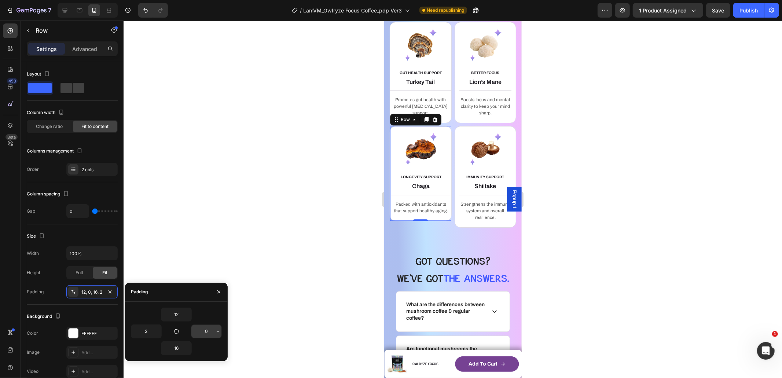
click at [220, 329] on icon "button" at bounding box center [218, 332] width 6 height 6
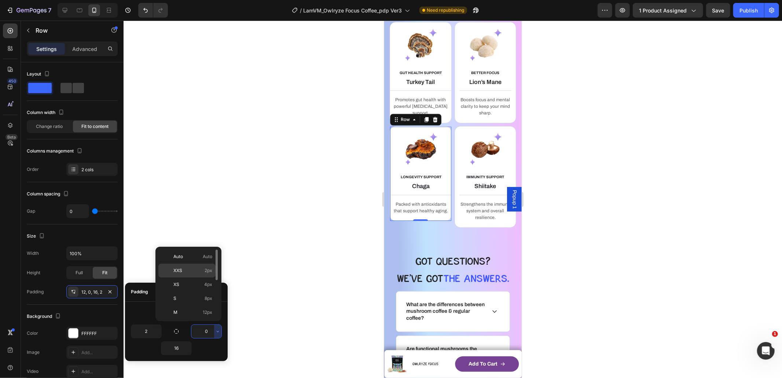
click at [211, 270] on span "2px" at bounding box center [209, 270] width 8 height 7
type input "2"
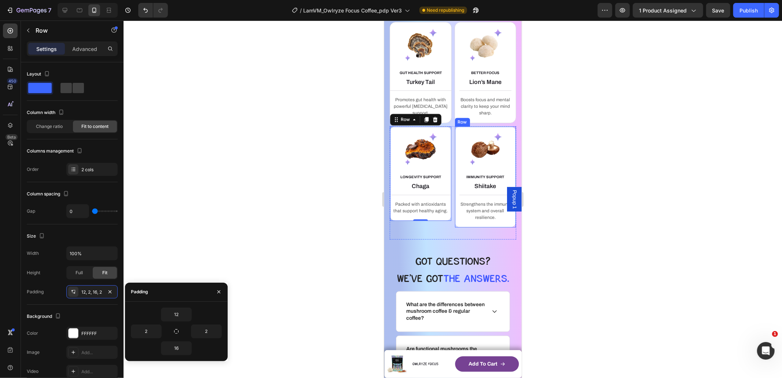
click at [454, 227] on div "IMMUNITY SUPPORT Text block Shiitake Heading Title Line Strengthens the immune …" at bounding box center [485, 177] width 62 height 102
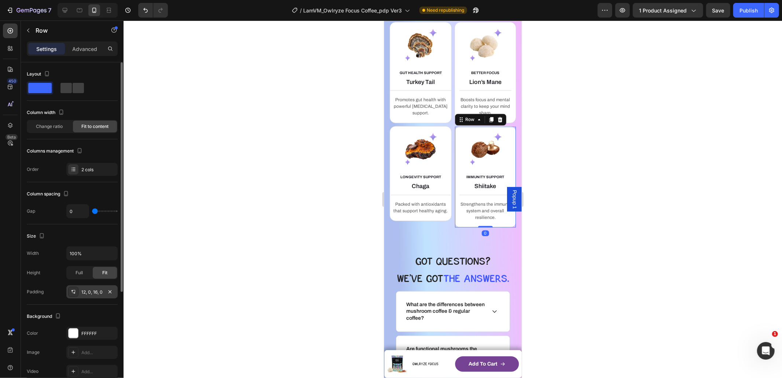
click at [102, 291] on div "12, 0, 16, 0" at bounding box center [91, 292] width 21 height 7
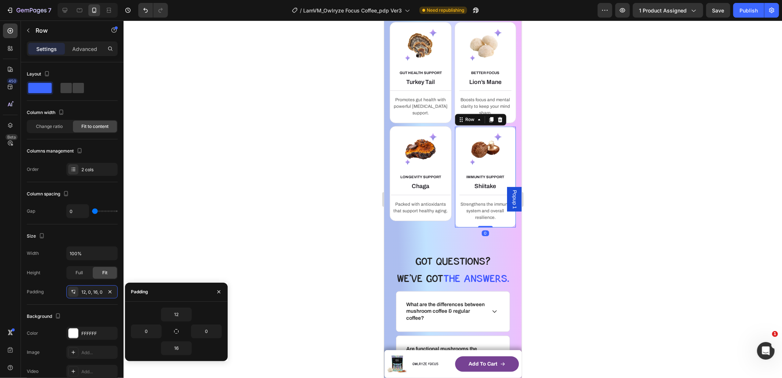
click at [165, 331] on div "0" at bounding box center [153, 331] width 45 height 14
click at [161, 331] on button "button" at bounding box center [157, 331] width 7 height 13
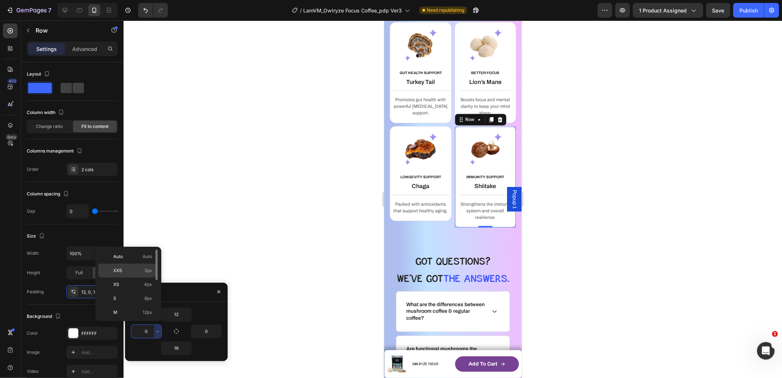
drag, startPoint x: 137, startPoint y: 269, endPoint x: 182, endPoint y: 303, distance: 56.2
click at [137, 269] on p "XXS 2px" at bounding box center [132, 270] width 39 height 7
type input "2"
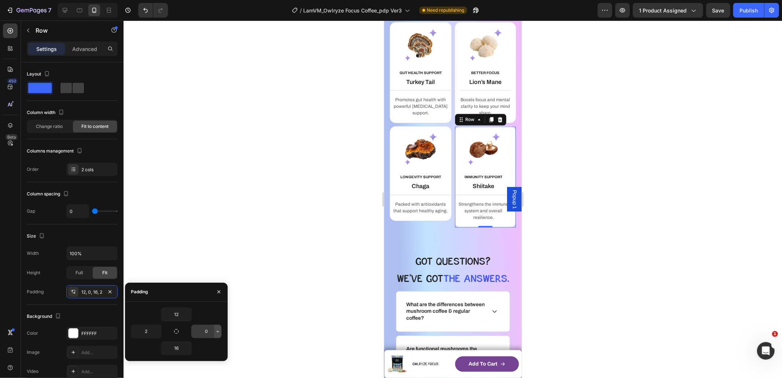
click at [219, 330] on icon "button" at bounding box center [218, 332] width 6 height 6
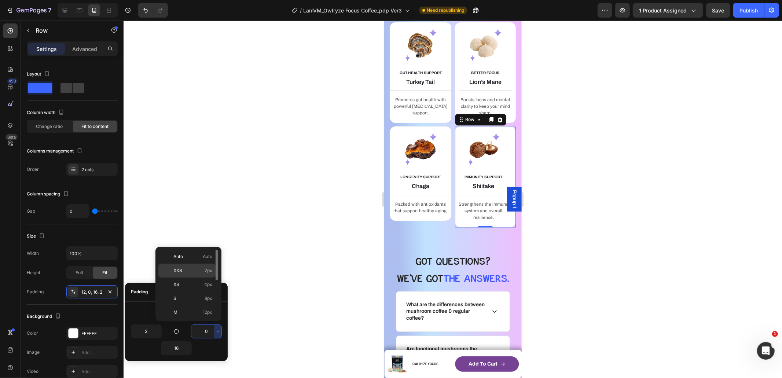
click at [206, 272] on span "2px" at bounding box center [209, 270] width 8 height 7
type input "2"
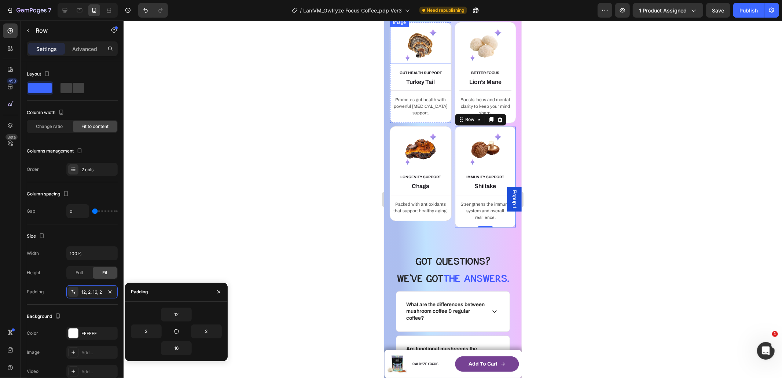
click at [392, 63] on div at bounding box center [420, 44] width 61 height 37
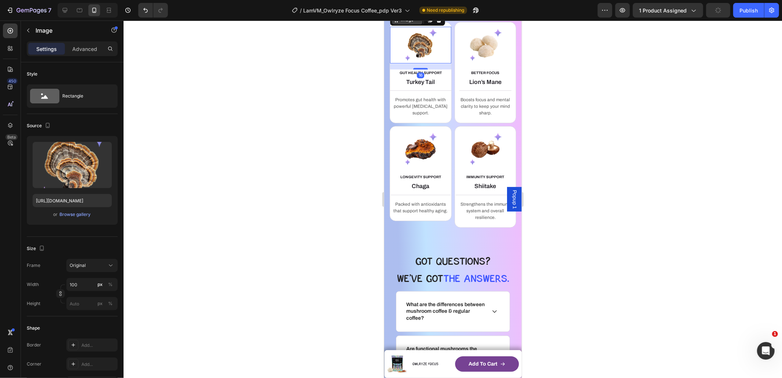
click at [400, 23] on div "Image" at bounding box center [407, 19] width 16 height 7
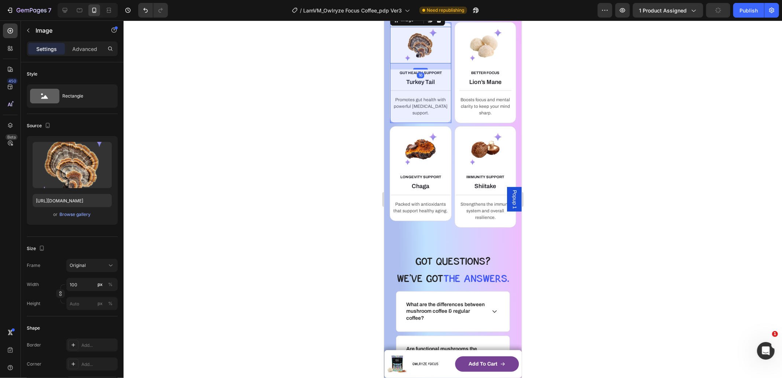
click at [407, 9] on div "Row 2 cols" at bounding box center [405, 6] width 25 height 4
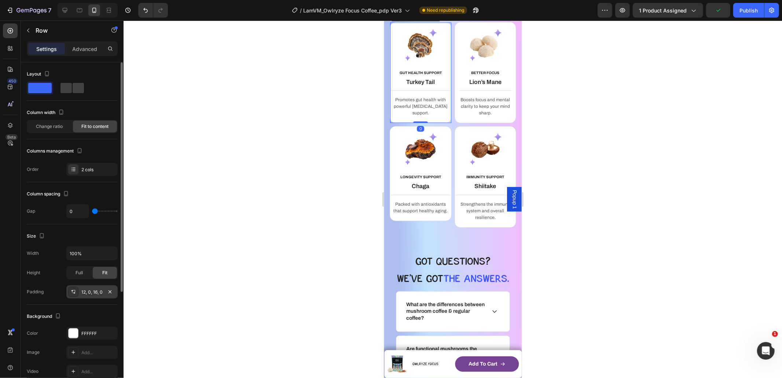
click at [91, 291] on div "12, 0, 16, 0" at bounding box center [91, 292] width 21 height 7
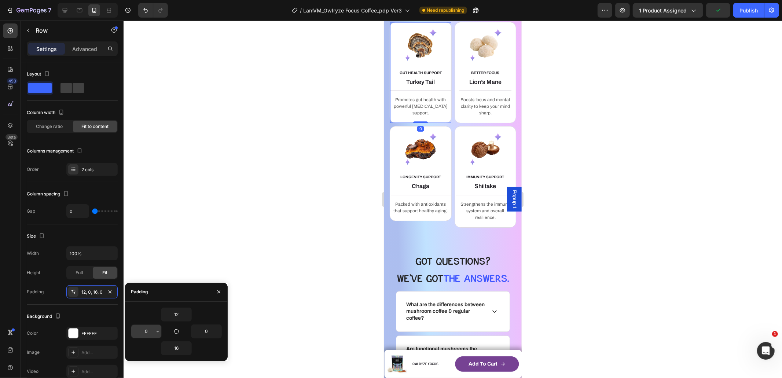
click at [151, 329] on input "0" at bounding box center [146, 331] width 30 height 13
type input "2"
click at [201, 331] on input "0" at bounding box center [206, 331] width 30 height 13
type input "2"
click at [454, 123] on div "BETTER FOCUS Text block Lion’s Mane Heading Title Line Boosts focus and mental …" at bounding box center [485, 73] width 62 height 102
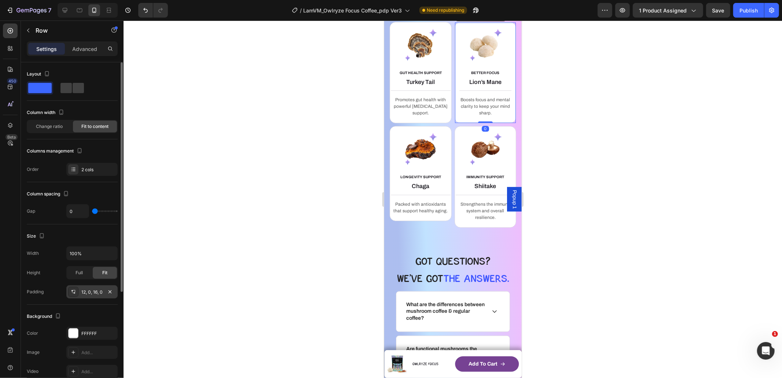
click at [87, 292] on div "12, 0, 16, 0" at bounding box center [91, 292] width 21 height 7
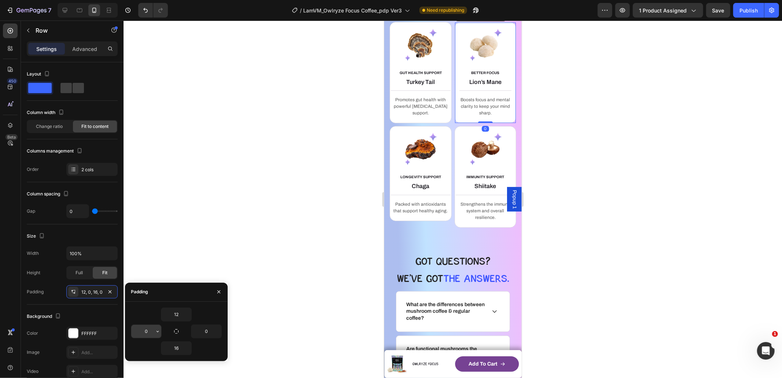
click at [148, 330] on input "0" at bounding box center [146, 331] width 30 height 13
type input "2"
click at [207, 329] on input "0" at bounding box center [206, 331] width 30 height 13
type input "2"
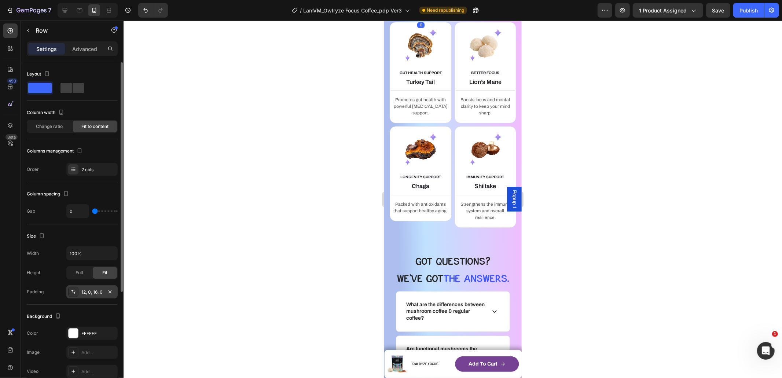
click at [96, 291] on div "12, 0, 16, 0" at bounding box center [91, 292] width 21 height 7
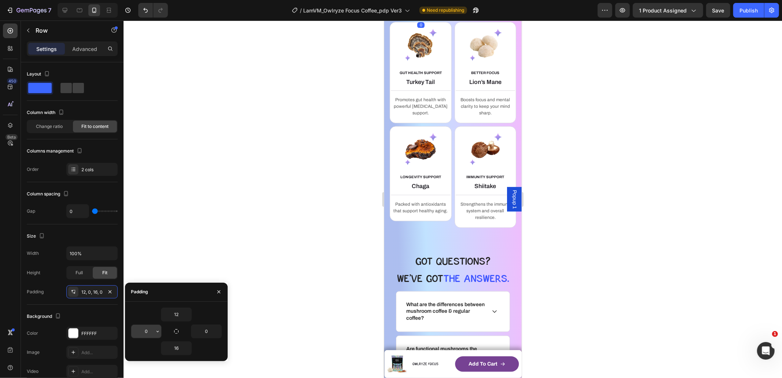
click at [150, 329] on input "0" at bounding box center [146, 331] width 30 height 13
type input "2"
drag, startPoint x: 208, startPoint y: 331, endPoint x: 239, endPoint y: 324, distance: 31.2
click at [208, 331] on input "0" at bounding box center [206, 331] width 30 height 13
type input "2"
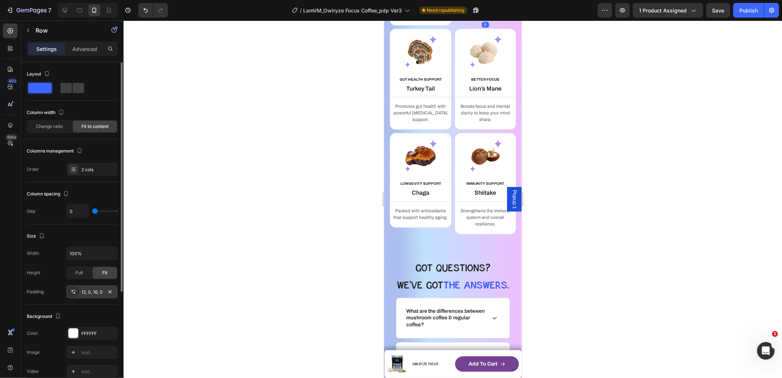
drag, startPoint x: 82, startPoint y: 292, endPoint x: 118, endPoint y: 296, distance: 35.8
click at [82, 292] on div "12, 0, 16, 0" at bounding box center [91, 292] width 21 height 7
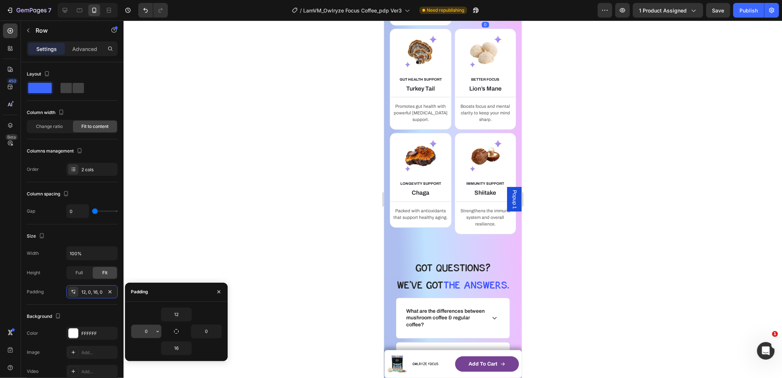
click at [152, 330] on input "0" at bounding box center [146, 331] width 30 height 13
type input "2"
click at [207, 329] on input "0" at bounding box center [206, 331] width 30 height 13
type input "2"
click at [279, 239] on div at bounding box center [453, 199] width 659 height 357
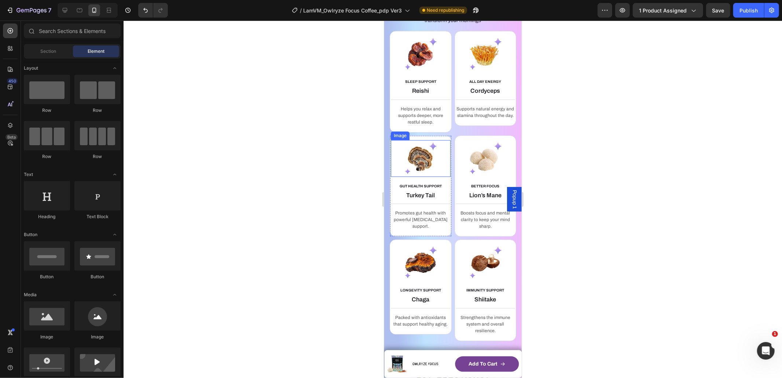
scroll to position [1296, 0]
click at [443, 98] on div "SLEEP SUPPORT Text block Reishi Heading Title Line Helps you relax and supports…" at bounding box center [420, 82] width 62 height 102
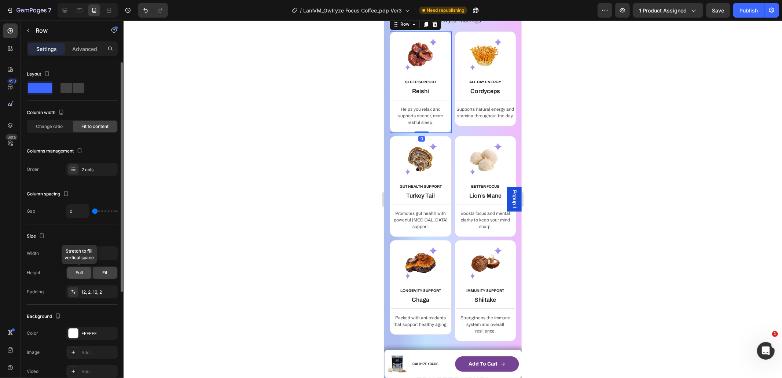
click at [82, 269] on span "Full" at bounding box center [79, 272] width 7 height 7
click at [107, 275] on span "Fit" at bounding box center [104, 272] width 5 height 7
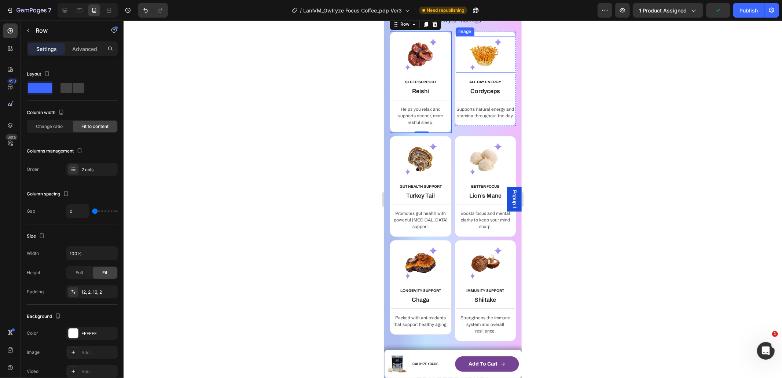
click at [459, 36] on div "Image" at bounding box center [464, 31] width 19 height 9
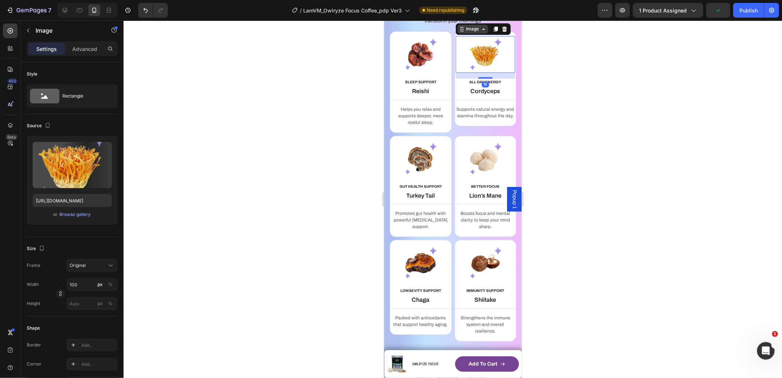
click at [475, 32] on div "Image" at bounding box center [473, 28] width 16 height 7
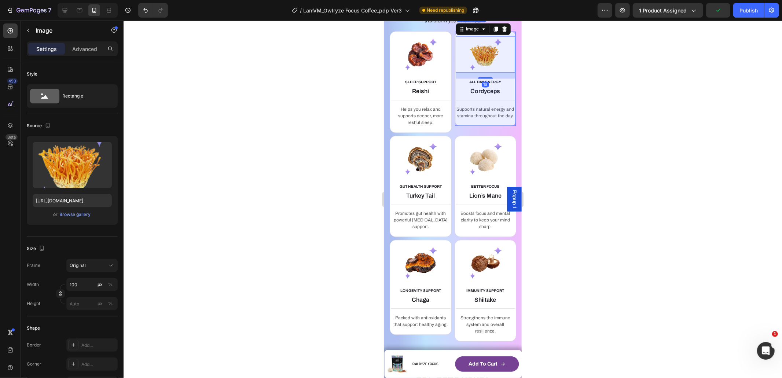
drag, startPoint x: 469, startPoint y: 84, endPoint x: 444, endPoint y: 106, distance: 33.5
click at [469, 18] on div "Row 2 cols" at bounding box center [471, 16] width 25 height 4
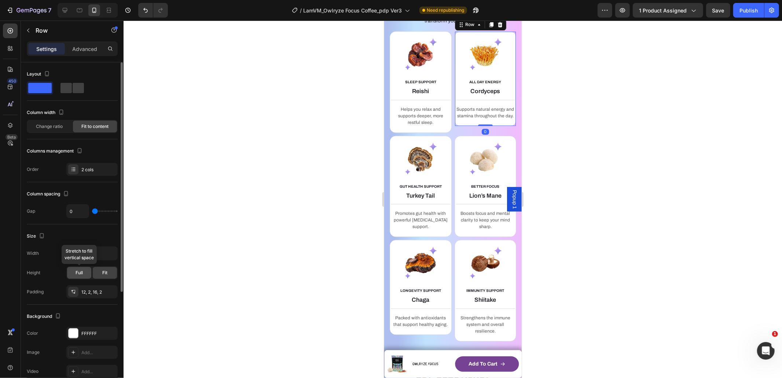
click at [78, 272] on span "Full" at bounding box center [79, 272] width 7 height 7
click at [103, 272] on span "Fit" at bounding box center [104, 272] width 5 height 7
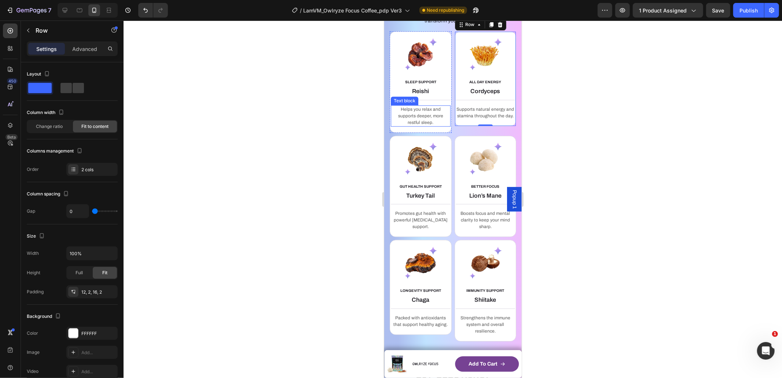
click at [441, 125] on p "Helps you relax and supports deeper, more restful sleep." at bounding box center [420, 116] width 58 height 20
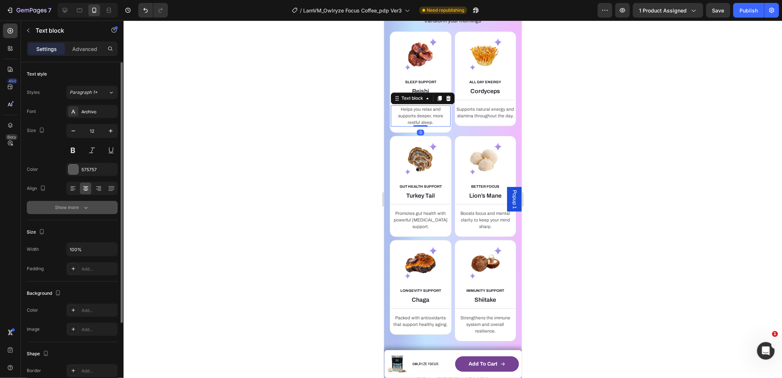
click at [62, 208] on div "Show more" at bounding box center [72, 207] width 34 height 7
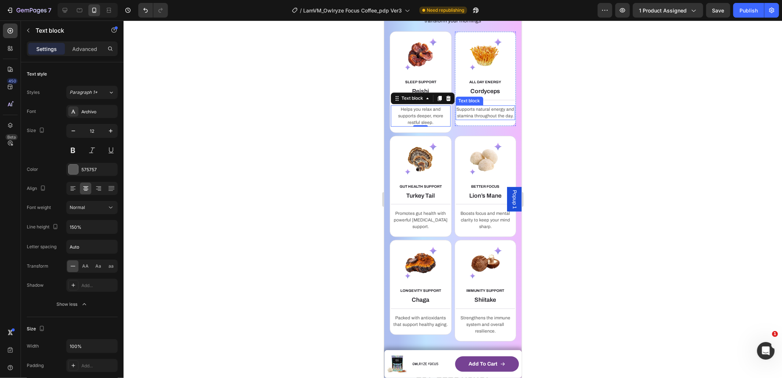
click at [481, 119] on p "Supports natural energy and stamina throughout the day." at bounding box center [485, 112] width 58 height 13
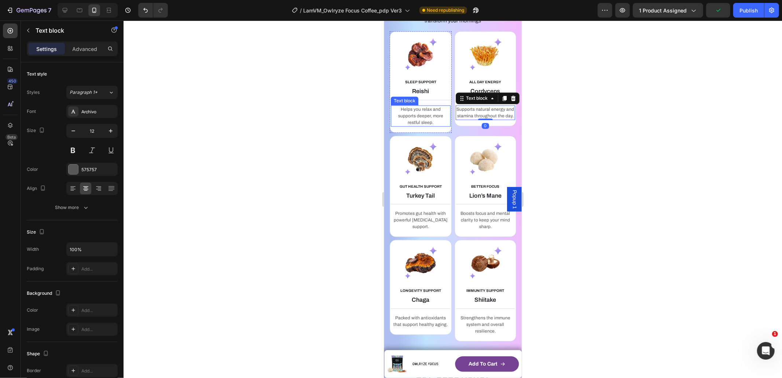
click at [404, 125] on p "Helps you relax and supports deeper, more restful sleep." at bounding box center [420, 116] width 58 height 20
click at [467, 119] on p "Supports natural energy and stamina throughout the day." at bounding box center [485, 112] width 58 height 13
click at [415, 125] on p "Helps you relax and supports deeper, more restful sleep." at bounding box center [420, 116] width 58 height 20
click at [476, 119] on p "Supports natural energy and stamina throughout the day." at bounding box center [485, 112] width 58 height 13
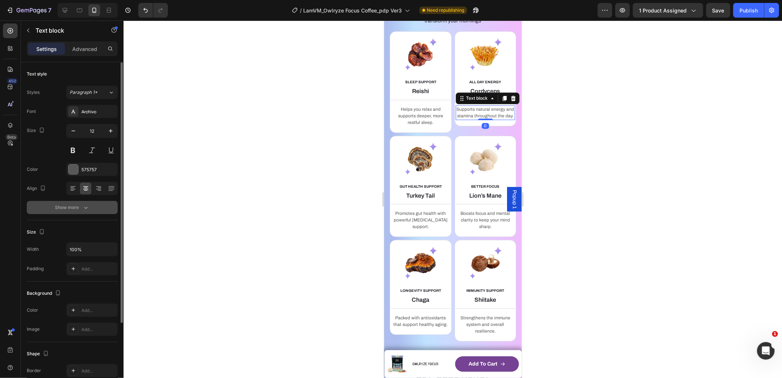
click at [75, 204] on div "Show more" at bounding box center [72, 207] width 34 height 7
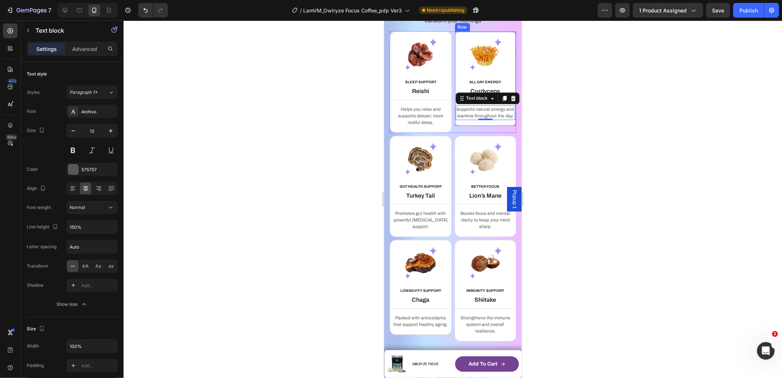
click at [489, 97] on div "ALL DAY ENERGY Text block Cordyceps Heading Title Line Supports natural energy …" at bounding box center [485, 78] width 62 height 95
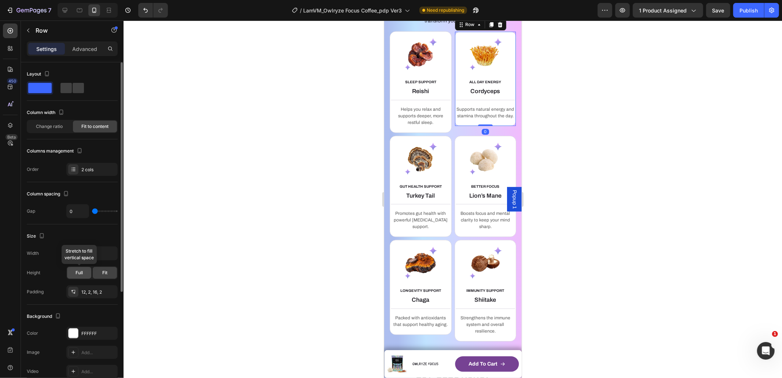
click at [80, 273] on span "Full" at bounding box center [79, 272] width 7 height 7
click at [109, 272] on div "Fit" at bounding box center [105, 273] width 24 height 12
click at [113, 292] on icon "button" at bounding box center [110, 292] width 6 height 6
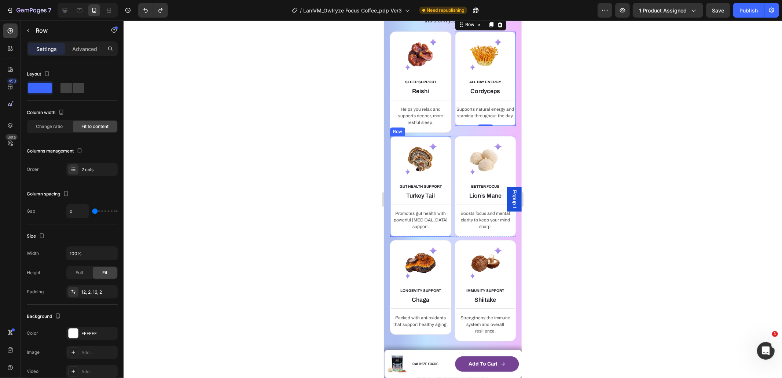
click at [444, 202] on div "GUT HEALTH SUPPORT Text block Turkey Tail Heading Title Line Promotes gut healt…" at bounding box center [420, 186] width 62 height 102
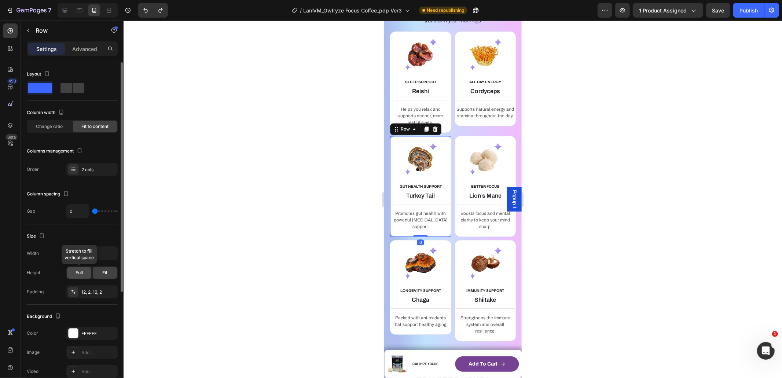
click at [88, 272] on div "Full" at bounding box center [79, 273] width 24 height 12
click at [104, 273] on span "Fit" at bounding box center [104, 272] width 5 height 7
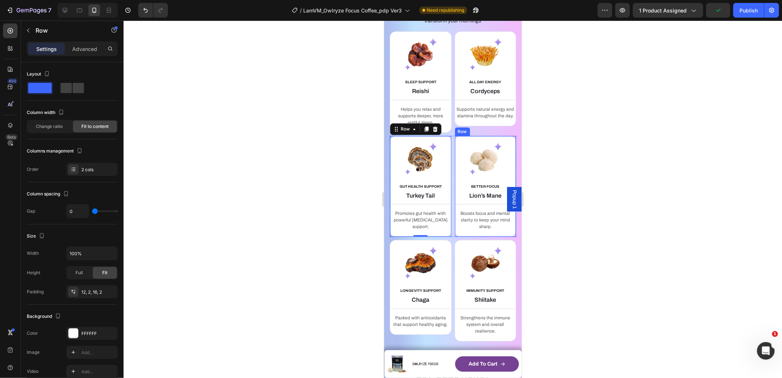
click at [455, 204] on div "BETTER FOCUS Text block Lion’s Mane Heading Title Line Boosts focus and mental …" at bounding box center [485, 186] width 62 height 102
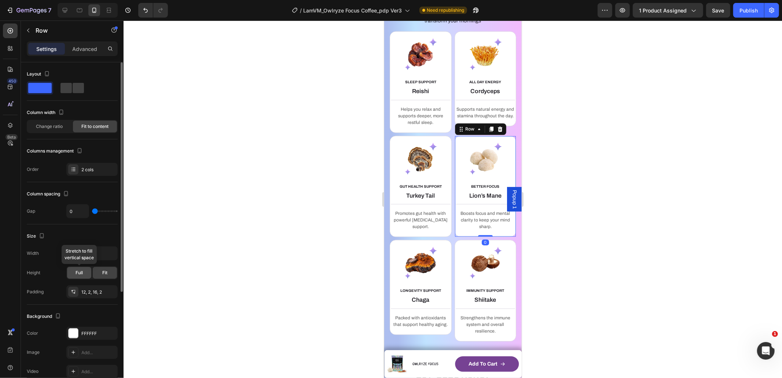
click at [86, 271] on div "Full" at bounding box center [79, 273] width 24 height 12
click at [104, 272] on span "Fit" at bounding box center [104, 272] width 5 height 7
click at [81, 272] on span "Full" at bounding box center [79, 272] width 7 height 7
click at [105, 272] on span "Fit" at bounding box center [104, 272] width 5 height 7
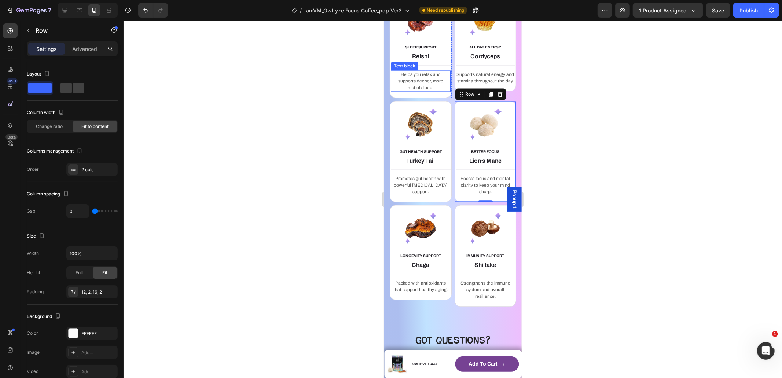
scroll to position [1307, 0]
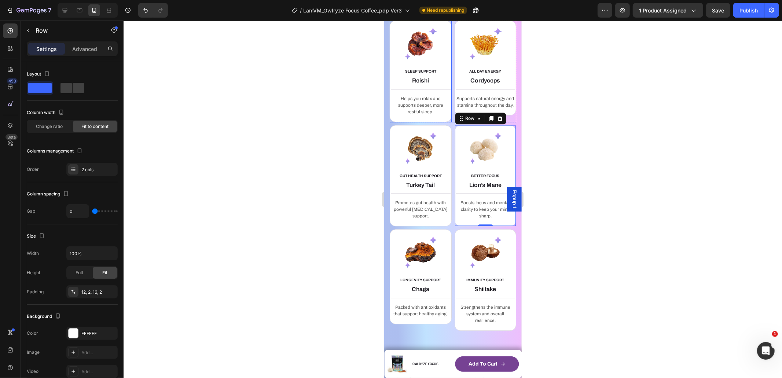
click at [432, 86] on div "SLEEP SUPPORT Text block Reishi Heading Title Line Helps you relax and supports…" at bounding box center [420, 71] width 62 height 102
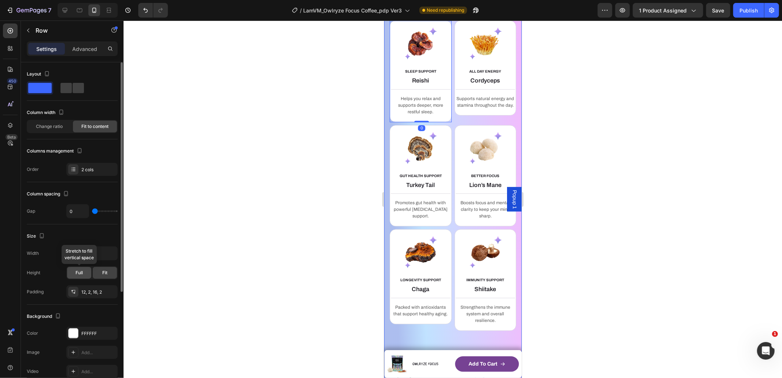
click at [79, 271] on span "Full" at bounding box center [79, 272] width 7 height 7
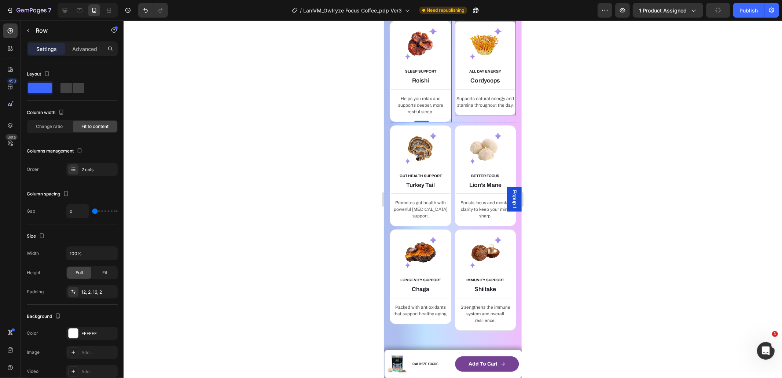
click at [484, 87] on div "ALL DAY ENERGY Text block Cordyceps Heading Title Line Supports natural energy …" at bounding box center [485, 67] width 62 height 95
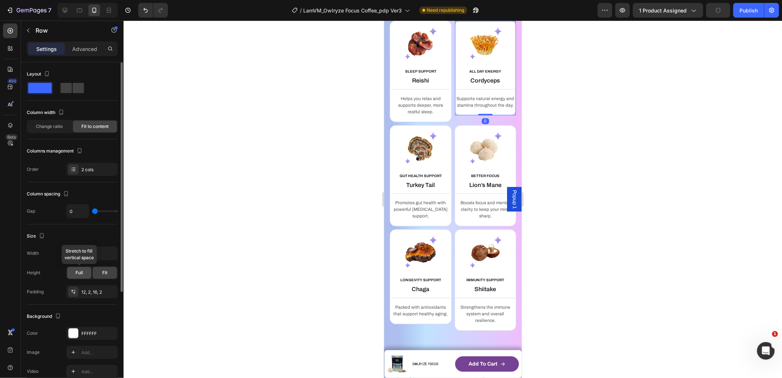
click at [79, 273] on span "Full" at bounding box center [79, 272] width 7 height 7
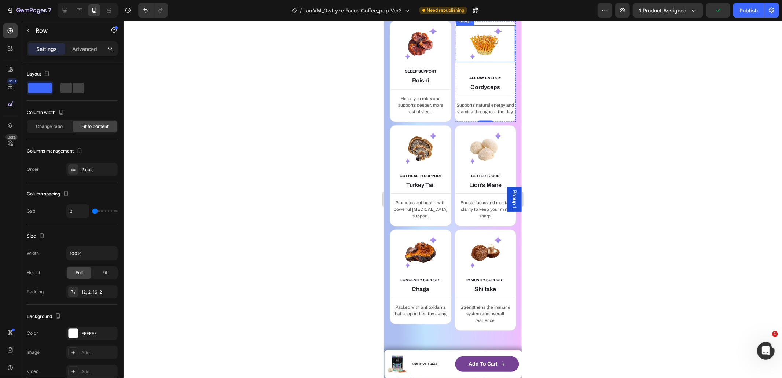
click at [476, 62] on img at bounding box center [485, 43] width 37 height 37
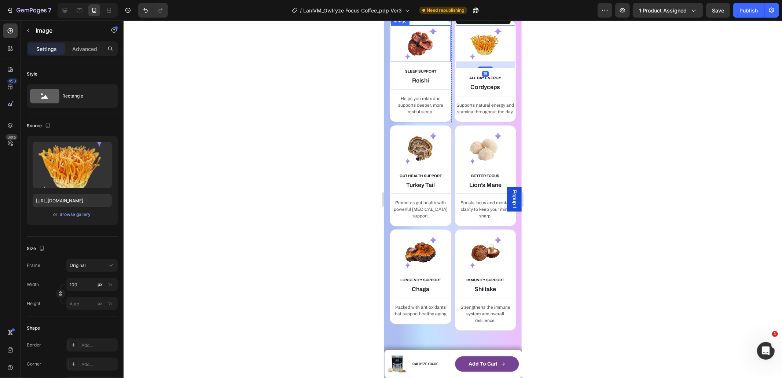
click at [412, 62] on img at bounding box center [420, 43] width 37 height 37
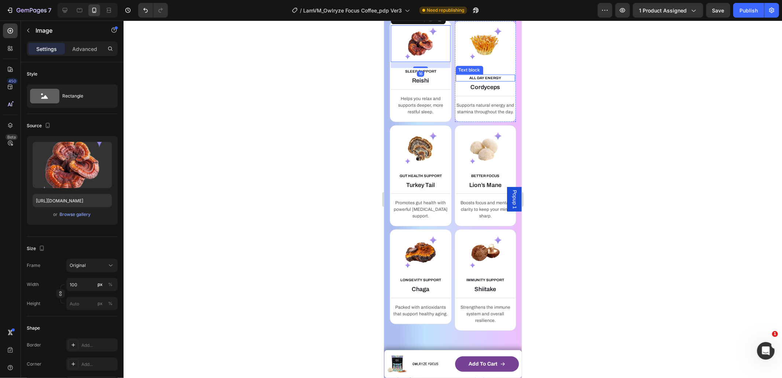
click at [470, 92] on div "Cordyceps Heading" at bounding box center [485, 86] width 60 height 9
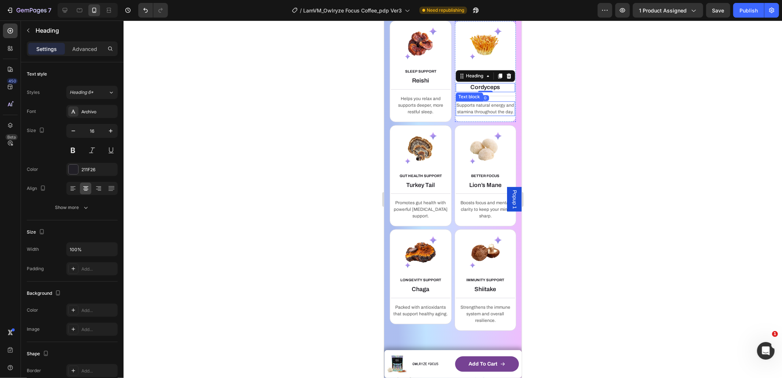
click at [461, 115] on p "Supports natural energy and stamina throughout the day." at bounding box center [485, 108] width 58 height 13
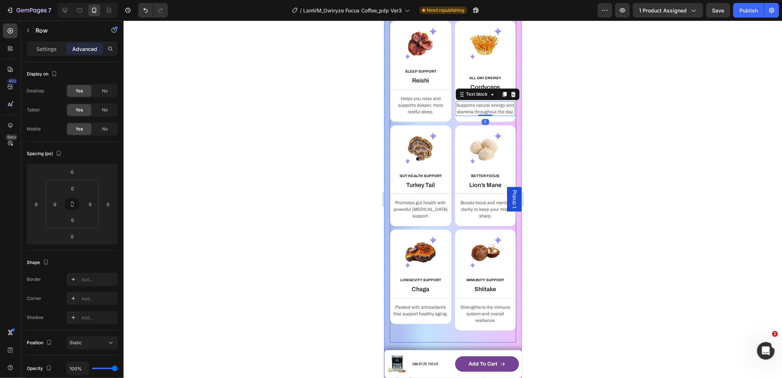
click at [476, 85] on div "100% ORGANIC SUPERFOOD INGREDIENTS Text Block IntrOducing Our pOWER Ingredients…" at bounding box center [452, 145] width 126 height 394
click at [476, 89] on div "ALL DAY ENERGY Text block Cordyceps Heading Title Line Supports natural energy …" at bounding box center [485, 71] width 62 height 102
click at [43, 52] on p "Settings" at bounding box center [46, 49] width 21 height 8
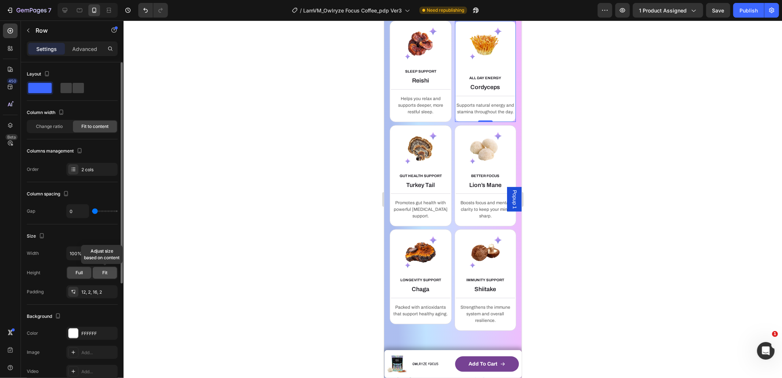
click at [98, 272] on div "Fit" at bounding box center [105, 273] width 24 height 12
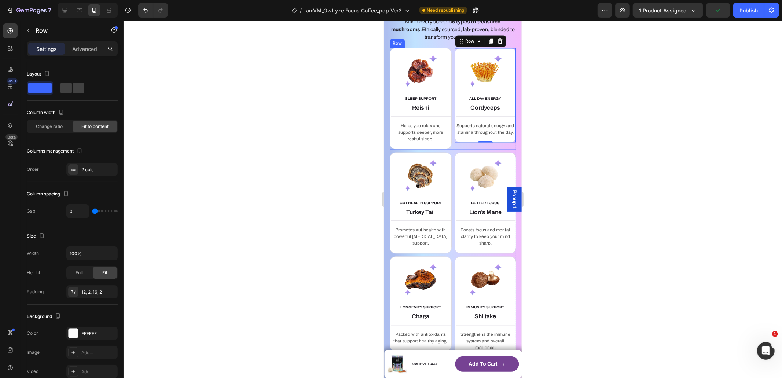
scroll to position [1234, 0]
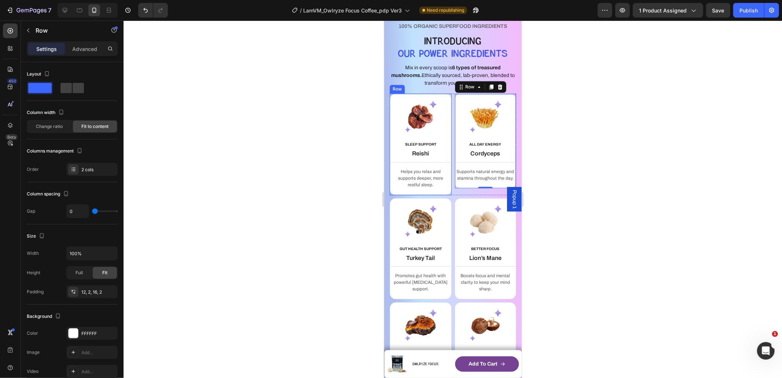
click at [423, 160] on div "SLEEP SUPPORT Text block Reishi Heading Title Line Helps you relax and supports…" at bounding box center [420, 144] width 62 height 102
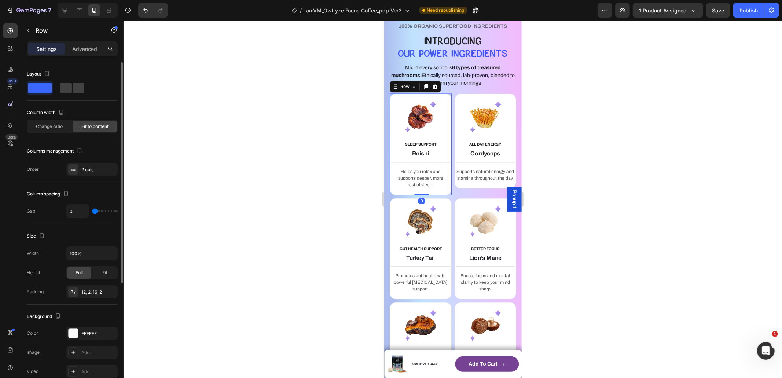
click at [103, 279] on div "Full Fit" at bounding box center [91, 272] width 51 height 13
click at [100, 268] on div "Fit" at bounding box center [105, 273] width 24 height 12
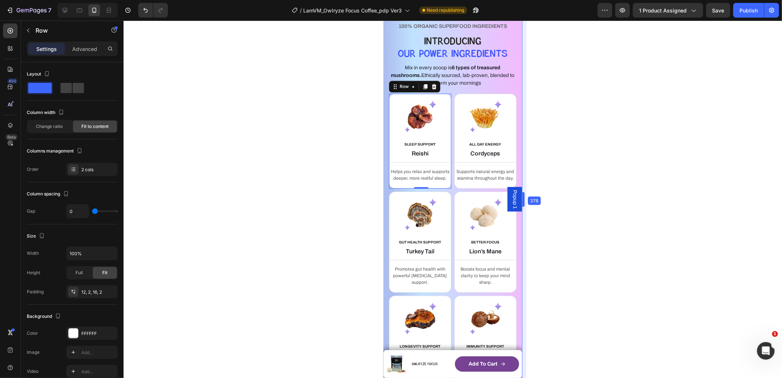
drag, startPoint x: 524, startPoint y: 195, endPoint x: 525, endPoint y: 205, distance: 10.0
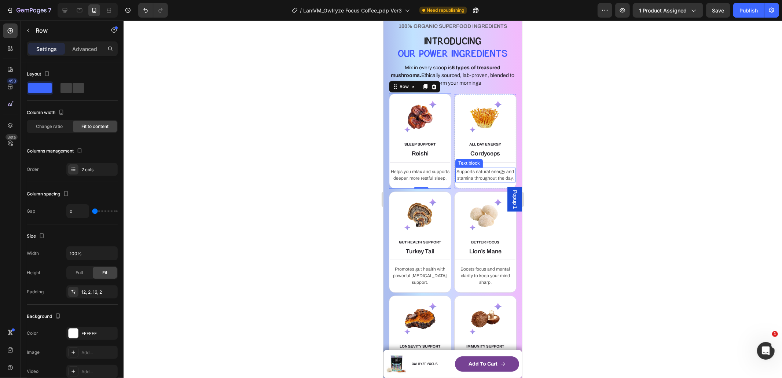
click at [479, 181] on p "Supports natural energy and stamina throughout the day." at bounding box center [485, 174] width 59 height 13
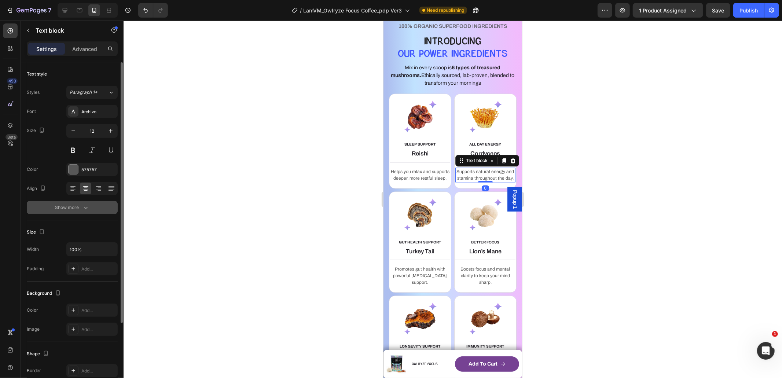
click at [74, 209] on div "Show more" at bounding box center [72, 207] width 34 height 7
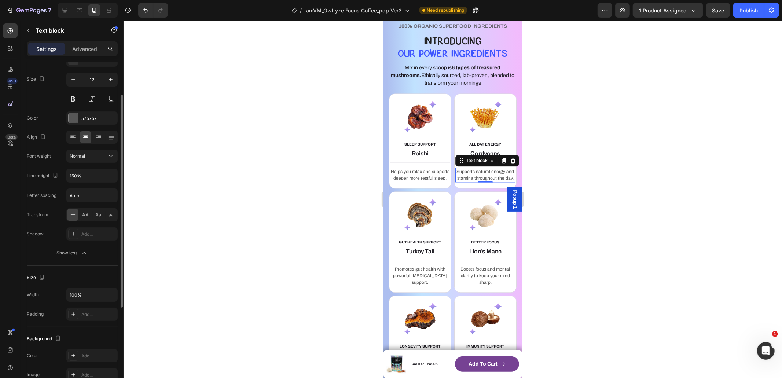
scroll to position [195, 0]
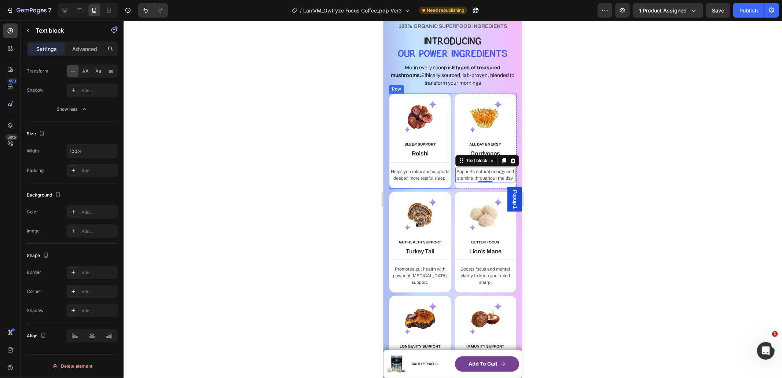
click at [422, 159] on div "SLEEP SUPPORT Text block Reishi Heading Title Line Helps you relax and supports…" at bounding box center [420, 140] width 62 height 95
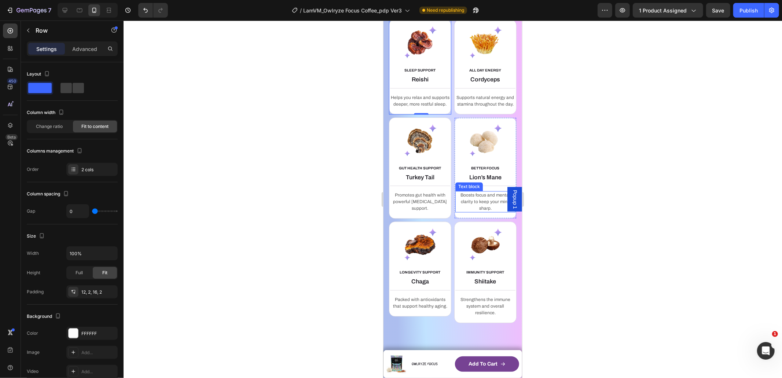
scroll to position [1306, 0]
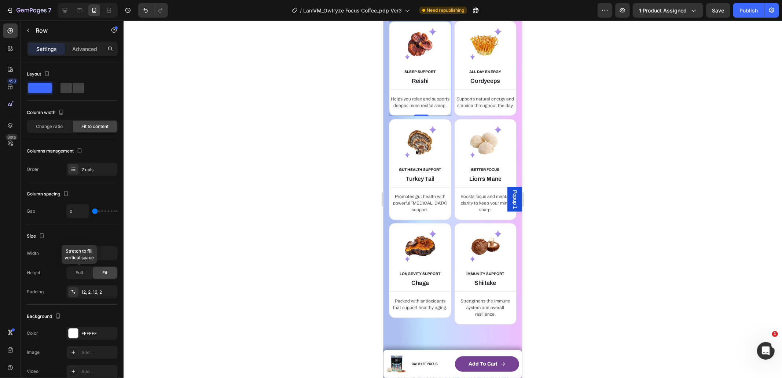
drag, startPoint x: 79, startPoint y: 275, endPoint x: 218, endPoint y: 243, distance: 142.6
click at [79, 275] on span "Full" at bounding box center [79, 272] width 7 height 7
click at [488, 87] on div "ALL DAY ENERGY Text block Cordyceps Heading Title Line Supports natural energy …" at bounding box center [485, 68] width 62 height 95
click at [490, 75] on div "ALL DAY ENERGY" at bounding box center [485, 71] width 60 height 7
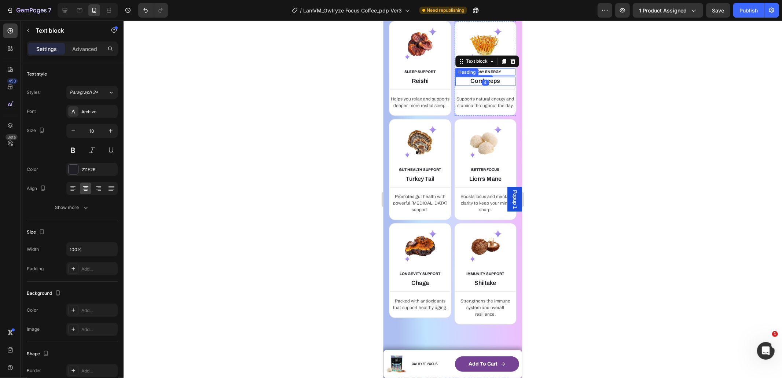
click at [495, 85] on h3 "Cordyceps" at bounding box center [485, 80] width 60 height 9
click at [500, 62] on div at bounding box center [485, 43] width 60 height 37
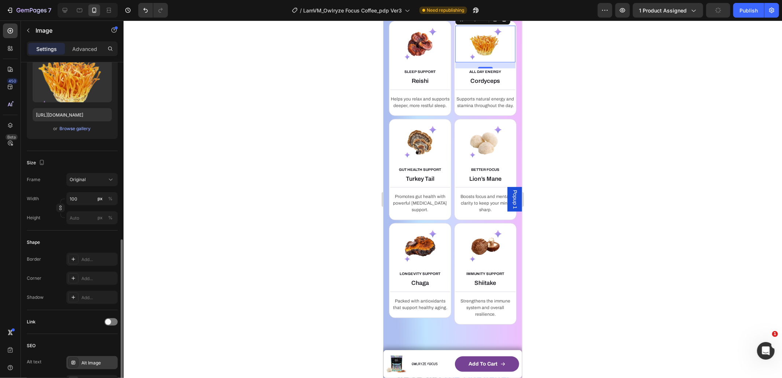
scroll to position [217, 0]
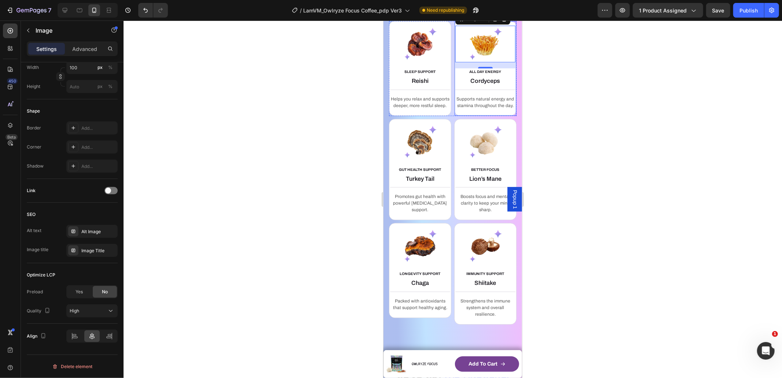
click at [457, 115] on div "ALL DAY ENERGY Text block Cordyceps Heading Title Line Supports natural energy …" at bounding box center [485, 68] width 62 height 95
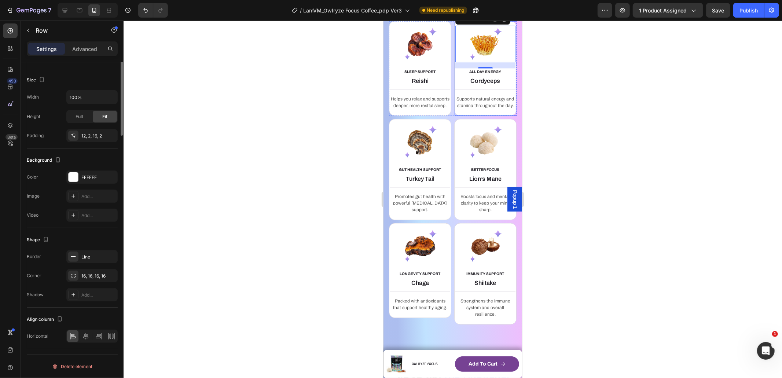
scroll to position [0, 0]
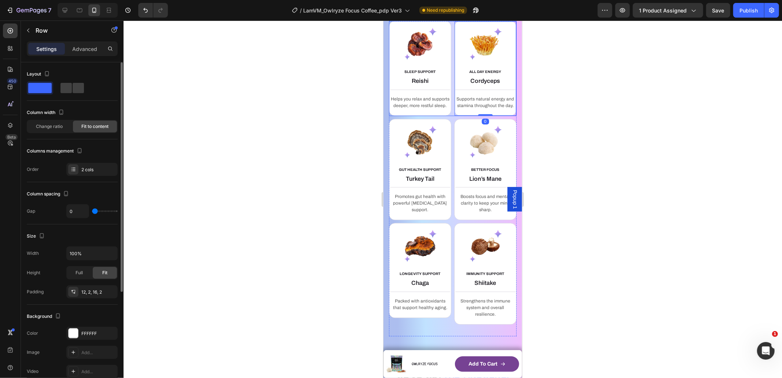
click at [458, 115] on div "ALL DAY ENERGY Text block Cordyceps Heading Title Line Supports natural energy …" at bounding box center [485, 68] width 62 height 95
click at [85, 273] on div "Full" at bounding box center [79, 273] width 24 height 12
click at [100, 272] on div "Fit" at bounding box center [105, 273] width 24 height 12
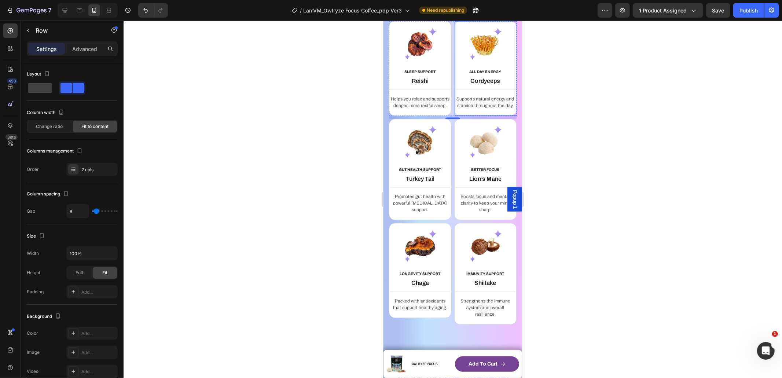
click at [470, 115] on div "ALL DAY ENERGY Text block Cordyceps Heading Title Line Supports natural energy …" at bounding box center [485, 68] width 62 height 95
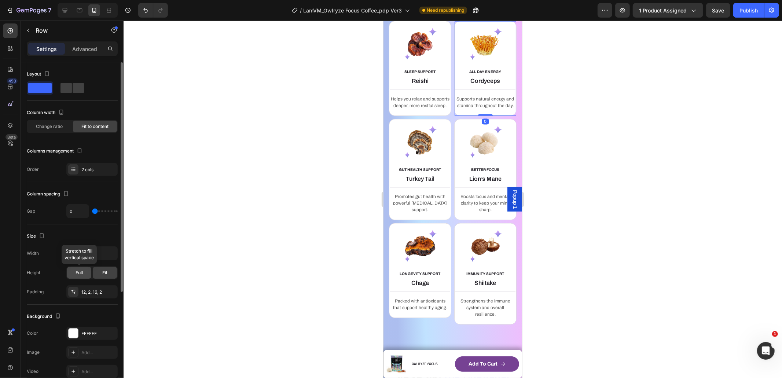
click at [75, 274] on div "Full" at bounding box center [79, 273] width 24 height 12
click at [107, 270] on span "Fit" at bounding box center [104, 272] width 5 height 7
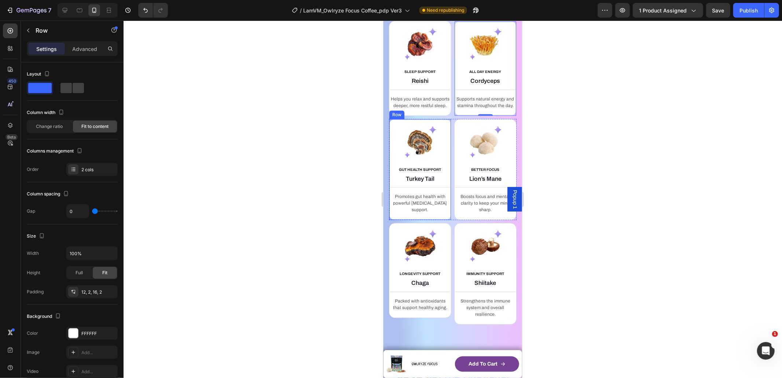
click at [444, 193] on div "GUT HEALTH SUPPORT Text block Turkey Tail Heading Title Line Promotes gut healt…" at bounding box center [420, 169] width 62 height 102
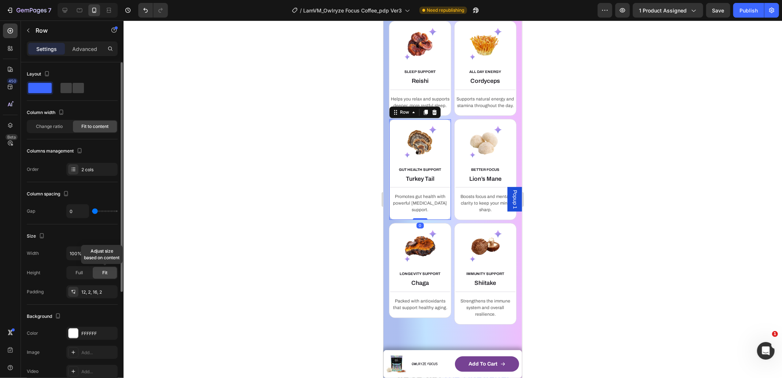
click at [108, 272] on div "Fit" at bounding box center [105, 273] width 24 height 12
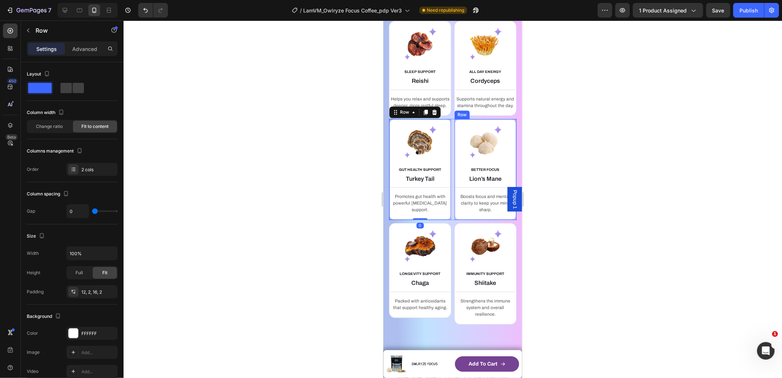
click at [464, 192] on div "BETTER FOCUS Text block Lion’s Mane Heading Title Line Boosts focus and mental …" at bounding box center [485, 169] width 62 height 102
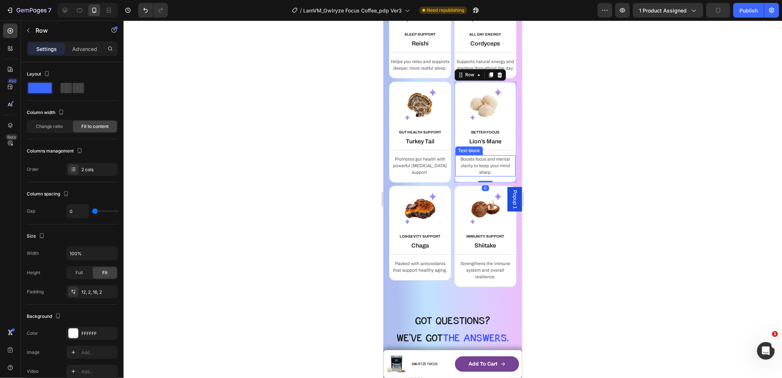
scroll to position [1354, 0]
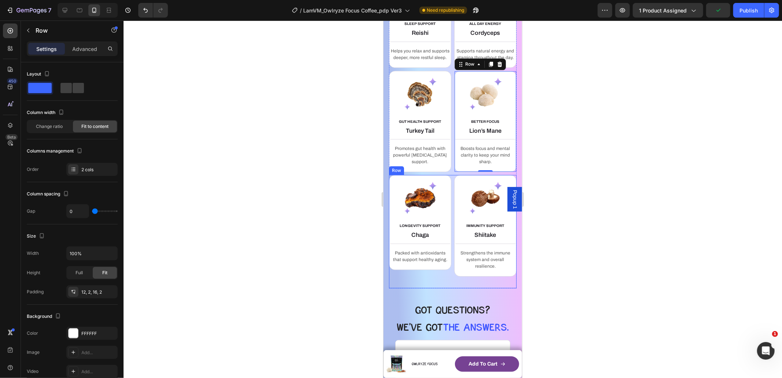
click at [447, 250] on div "LONGEVITY SUPPORT Text block Chaga Heading Title Line Packed with antioxidants …" at bounding box center [420, 226] width 62 height 102
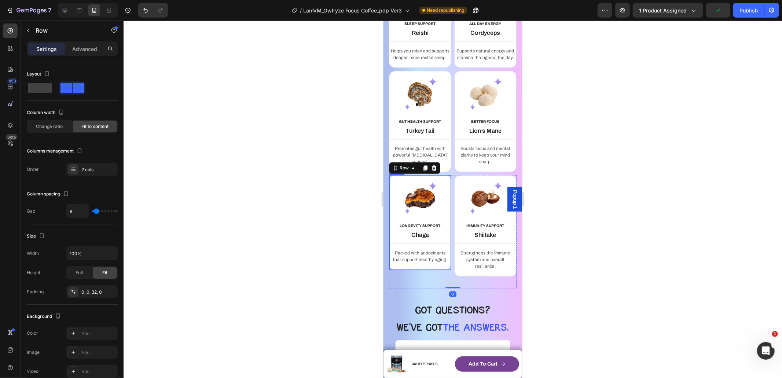
click at [443, 251] on div "LONGEVITY SUPPORT Text block Chaga Heading Title Line Packed with antioxidants …" at bounding box center [420, 222] width 62 height 95
click at [457, 250] on div "IMMUNITY SUPPORT Text block Shiitake Heading Title Line Strengthens the immune …" at bounding box center [485, 226] width 62 height 102
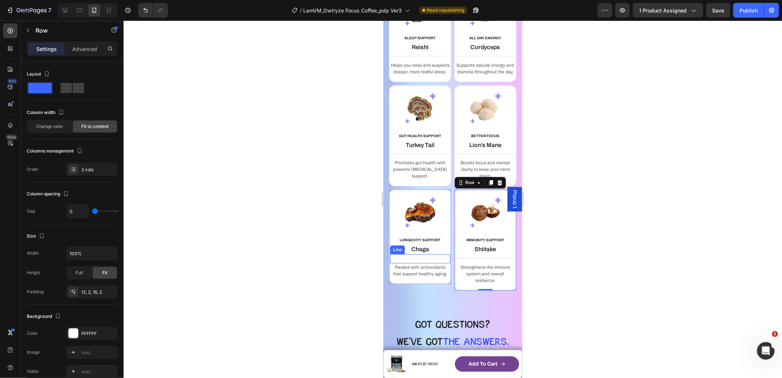
scroll to position [1419, 0]
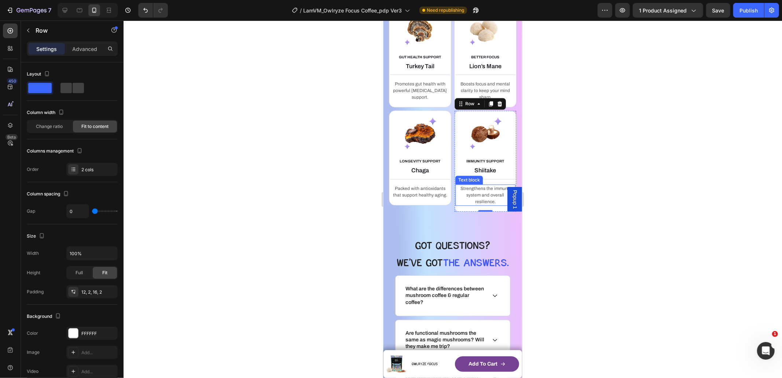
click at [477, 205] on p "Strengthens the immune system and overall resilience." at bounding box center [485, 195] width 59 height 20
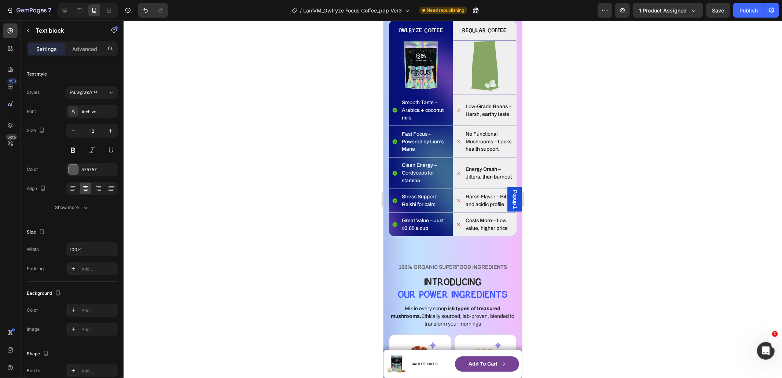
scroll to position [1327, 0]
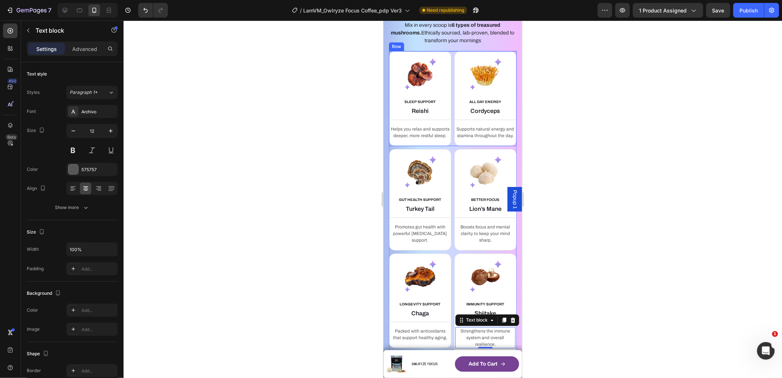
click at [454, 146] on div "ALL DAY ENERGY Text block Cordyceps Heading Title Line Supports natural energy …" at bounding box center [485, 98] width 62 height 95
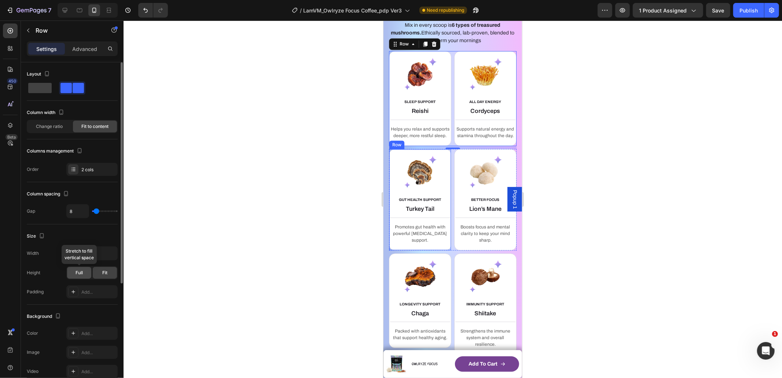
click at [82, 273] on span "Full" at bounding box center [79, 272] width 7 height 7
click at [110, 273] on div "Fit" at bounding box center [105, 273] width 24 height 12
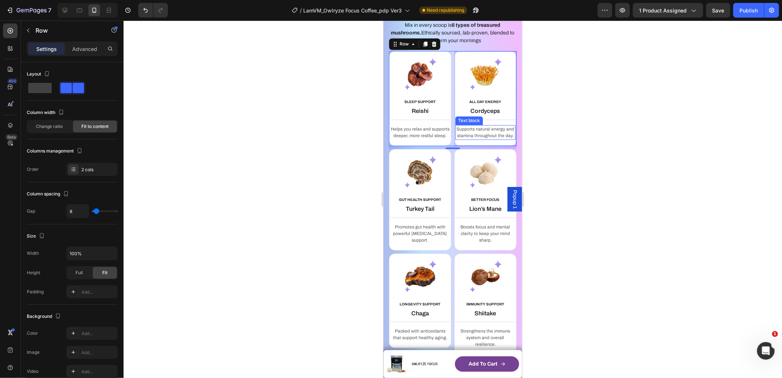
click at [487, 139] on p "Supports natural energy and stamina throughout the day." at bounding box center [485, 131] width 59 height 13
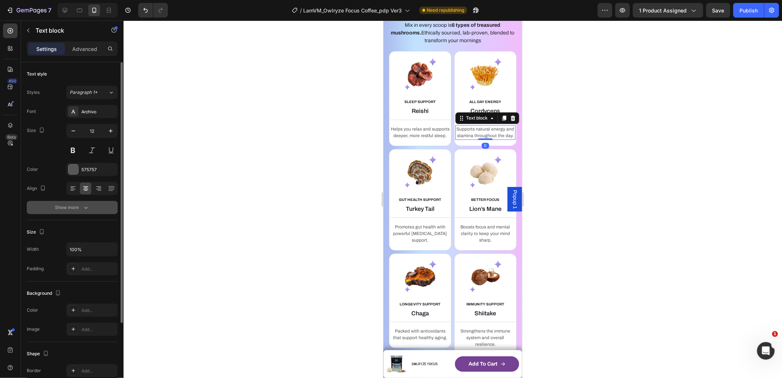
click at [82, 208] on icon "button" at bounding box center [85, 207] width 7 height 7
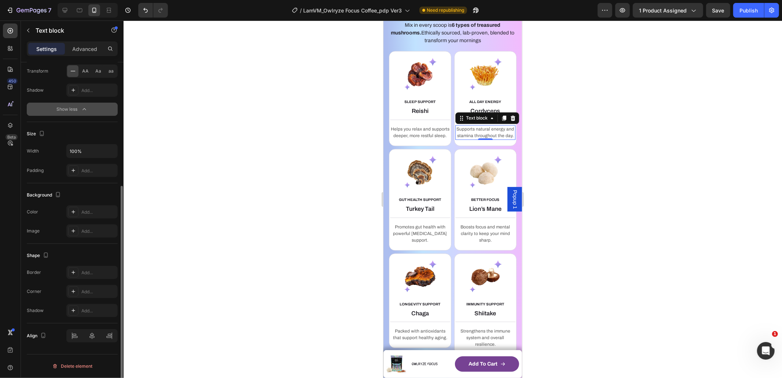
scroll to position [0, 0]
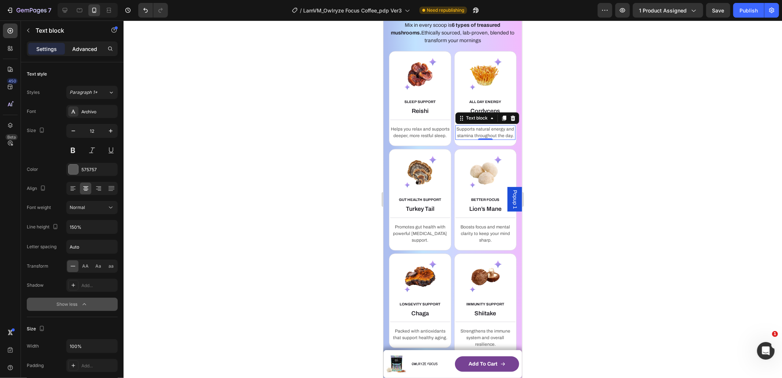
click at [92, 51] on p "Advanced" at bounding box center [84, 49] width 25 height 8
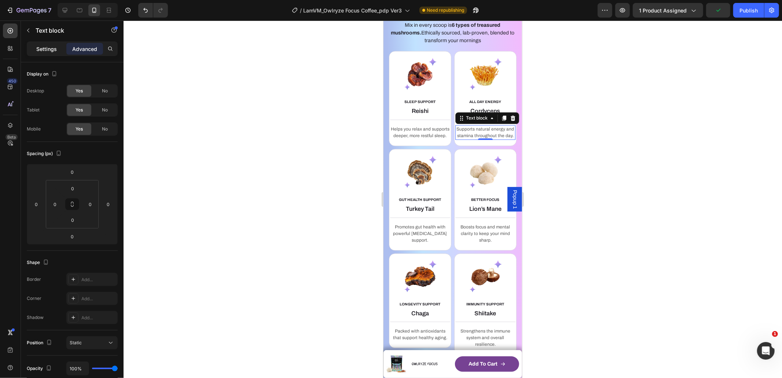
click at [54, 49] on p "Settings" at bounding box center [46, 49] width 21 height 8
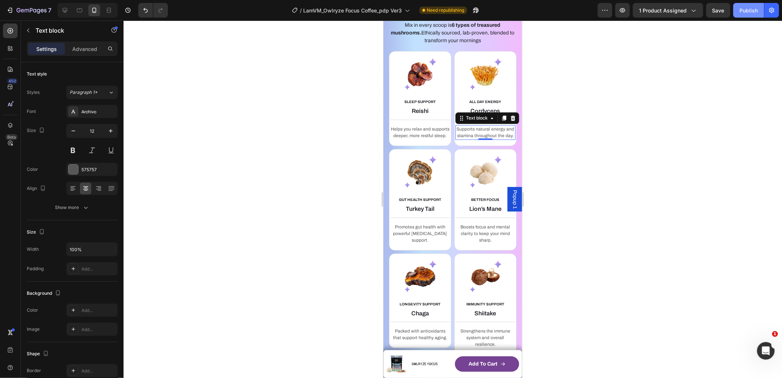
click at [758, 10] on button "Publish" at bounding box center [748, 10] width 31 height 15
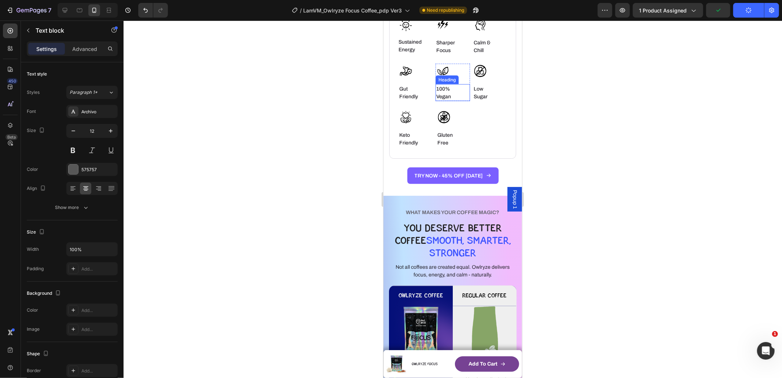
scroll to position [849, 0]
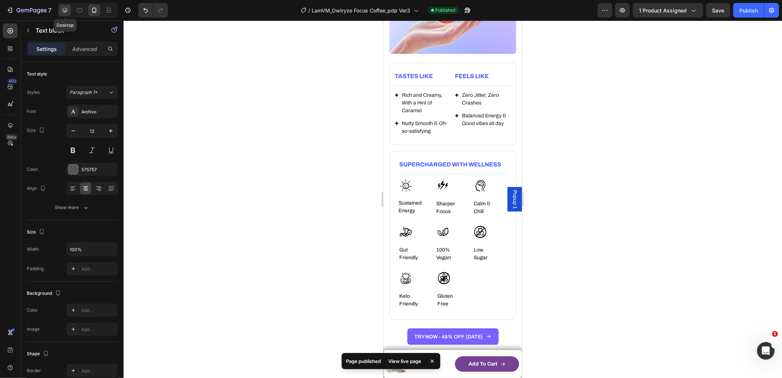
click at [65, 9] on icon at bounding box center [64, 10] width 7 height 7
type input "15"
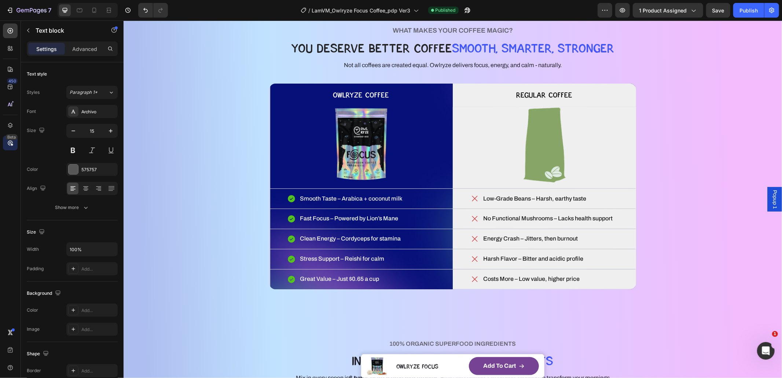
scroll to position [932, 0]
